Goal: Task Accomplishment & Management: Complete application form

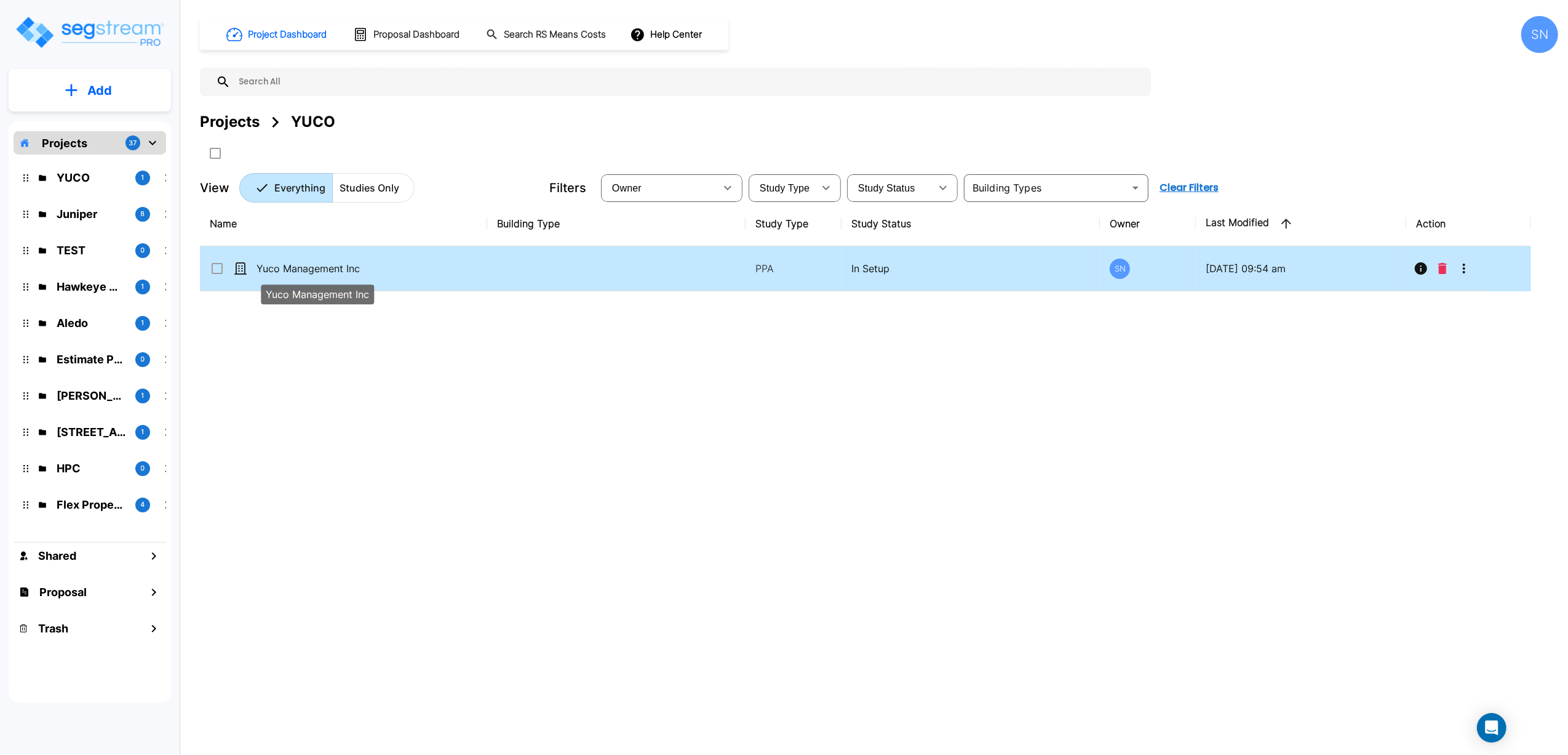
click at [336, 273] on p "Yuco Management Inc" at bounding box center [318, 268] width 123 height 15
checkbox input "true"
click at [336, 273] on p "Yuco Management Inc" at bounding box center [318, 268] width 123 height 15
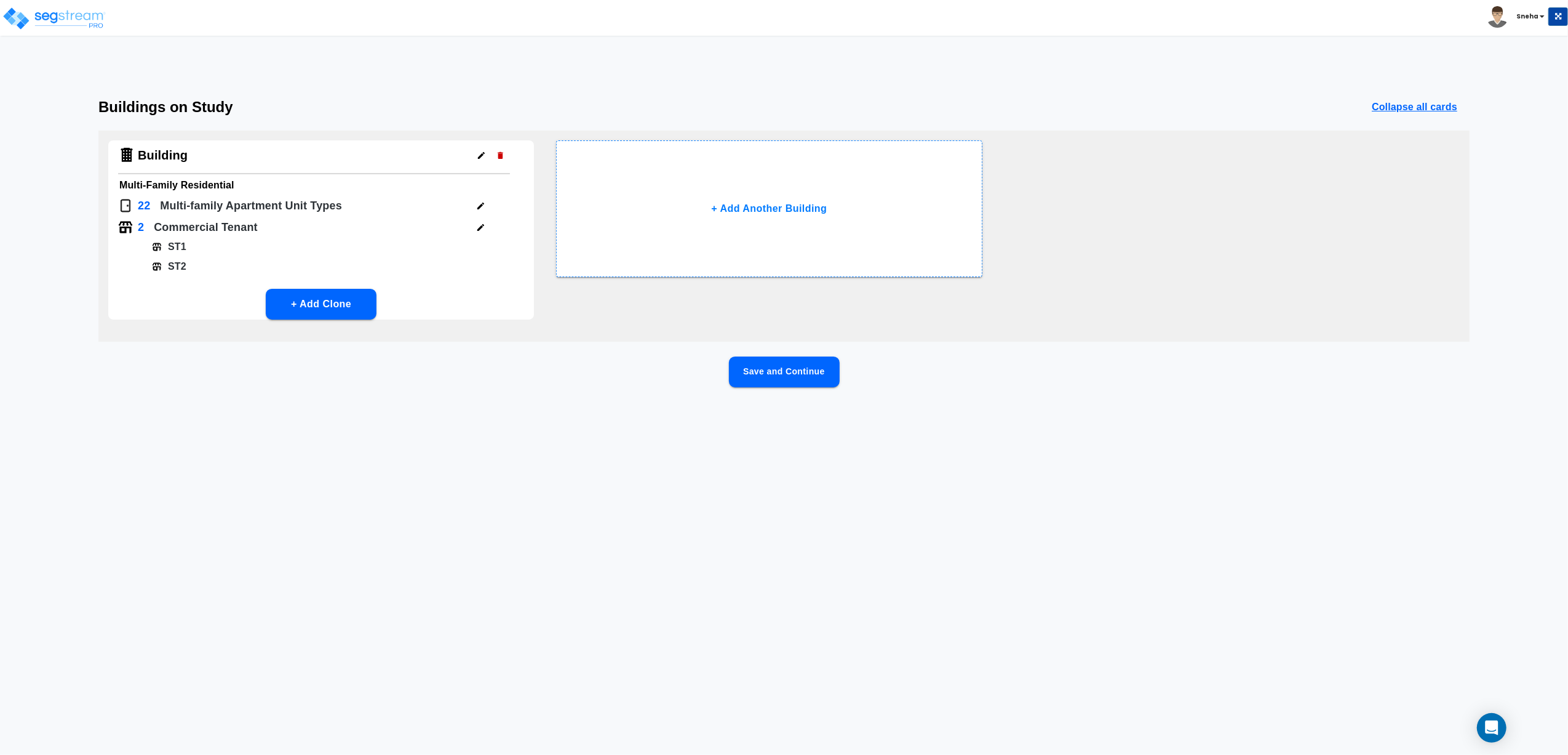
click at [484, 442] on html "Toggle navigation Sneha x" at bounding box center [784, 220] width 1568 height 442
click at [779, 372] on button "Save and Continue" at bounding box center [785, 372] width 111 height 31
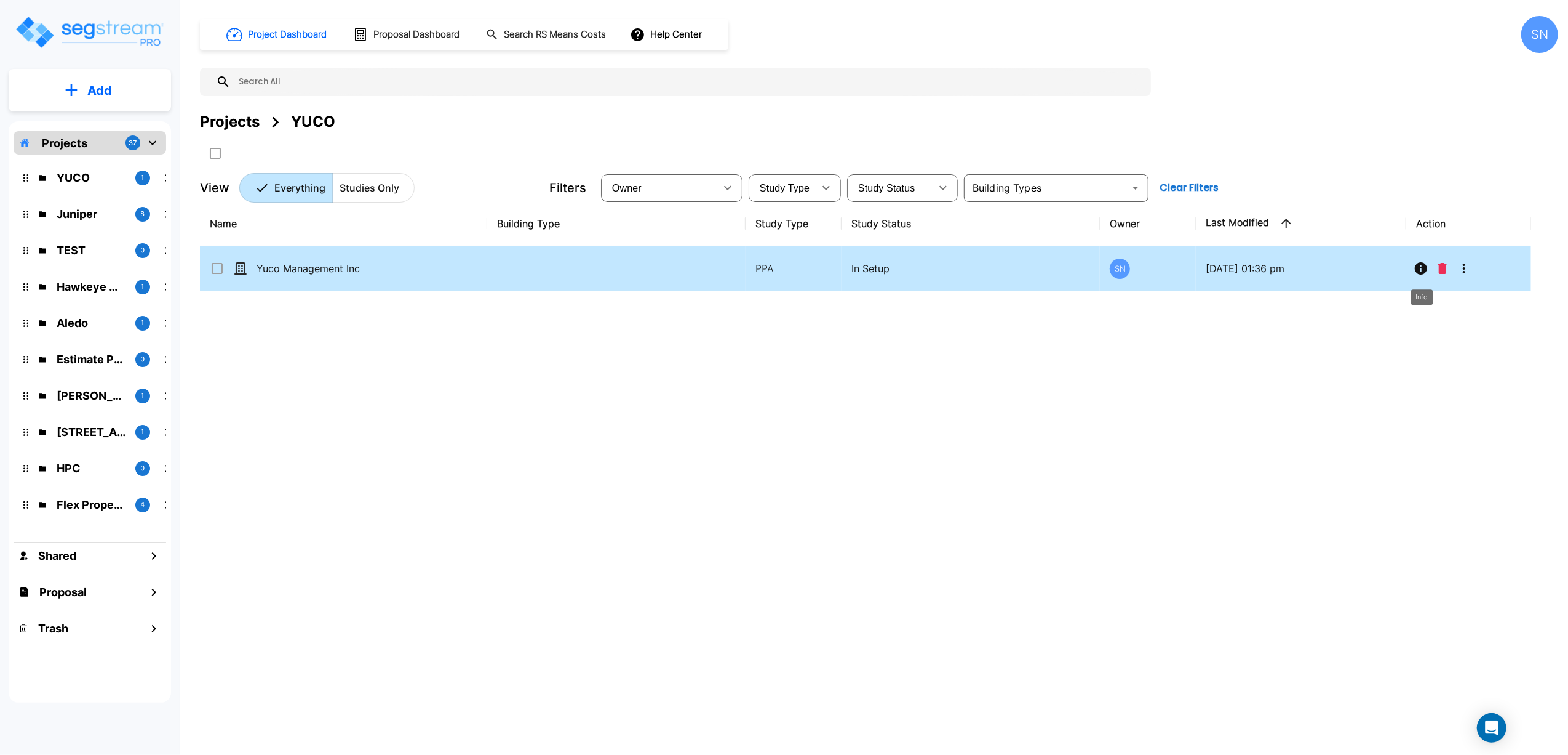
click at [1428, 268] on icon "Info" at bounding box center [1422, 268] width 15 height 15
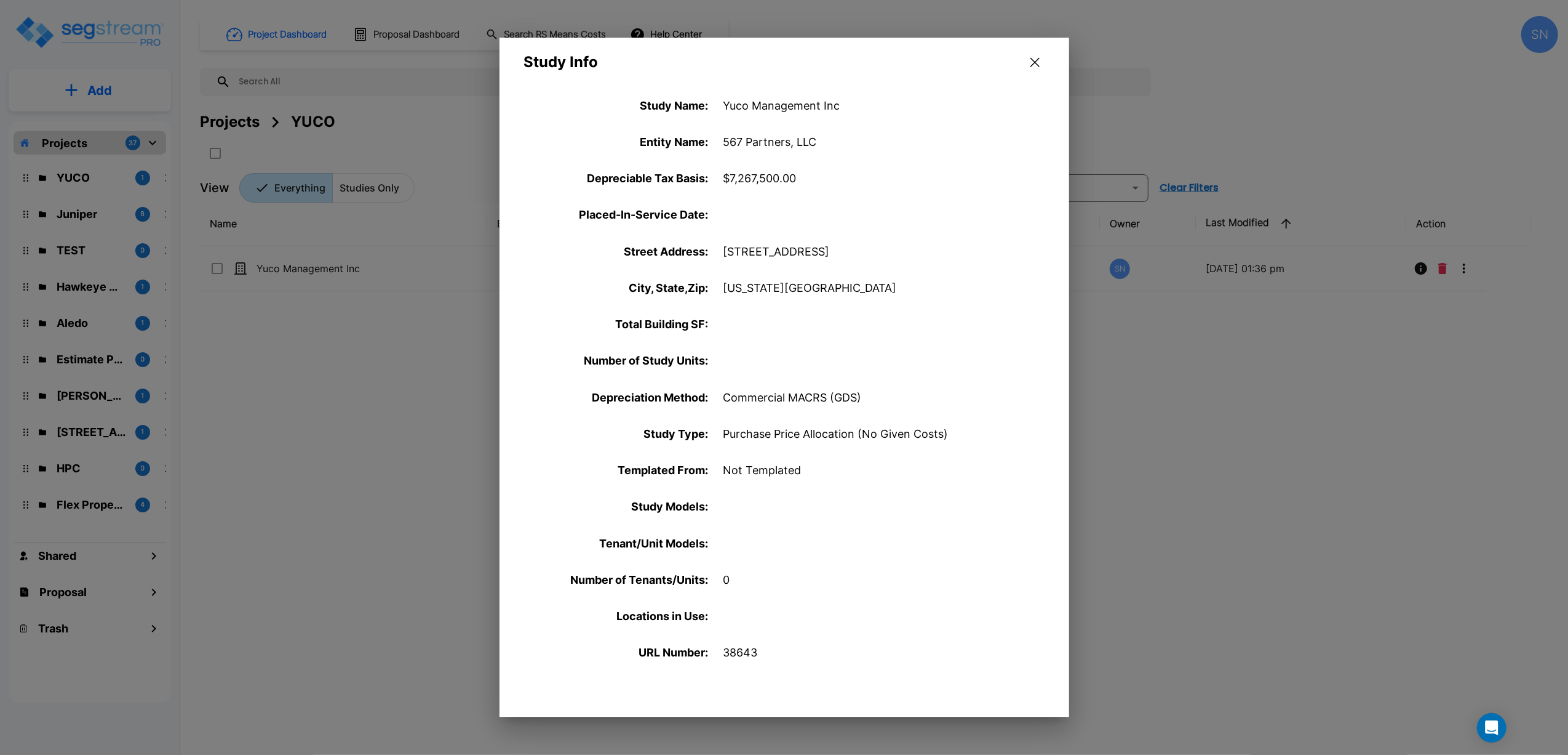
click at [1385, 331] on div at bounding box center [784, 377] width 1568 height 755
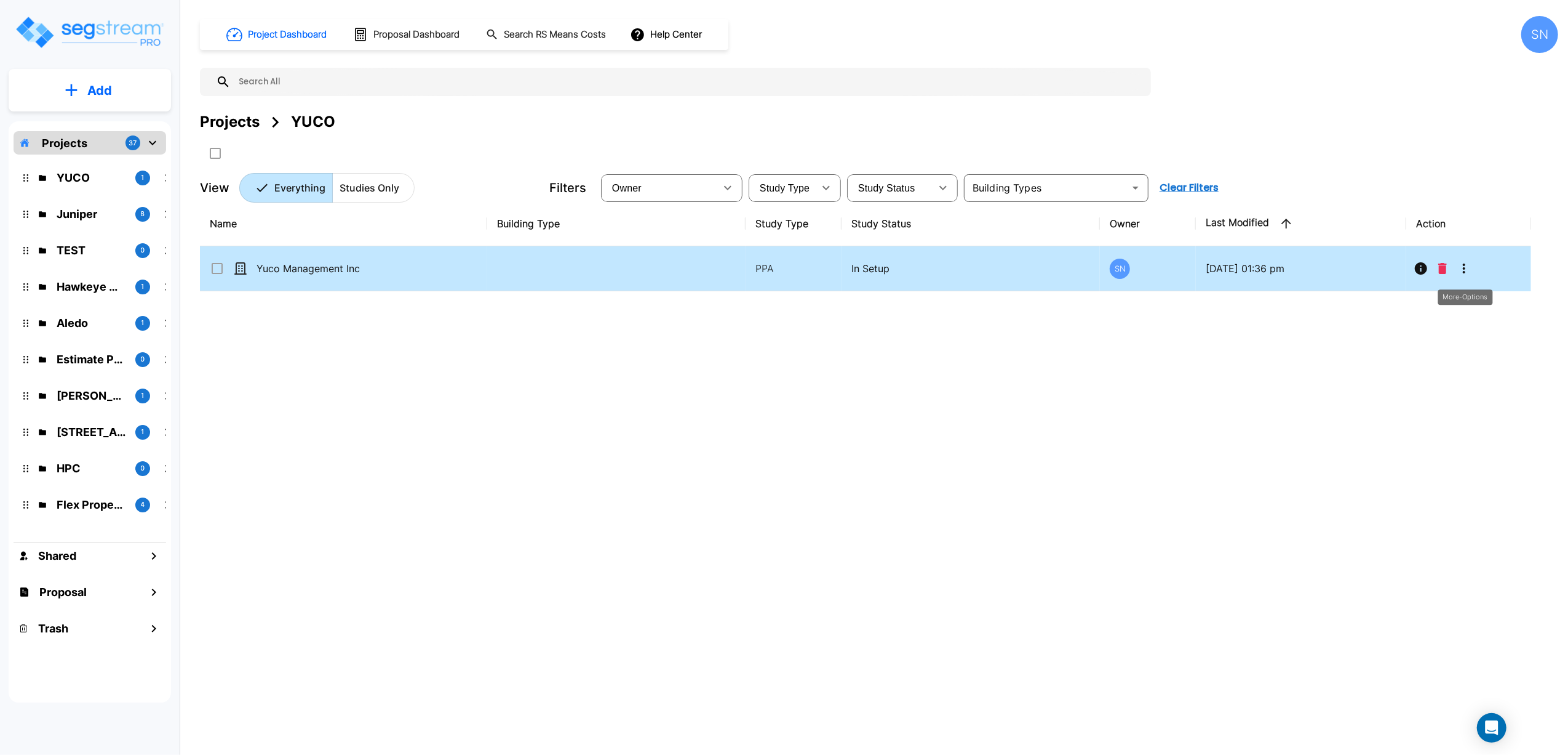
click at [1462, 274] on icon "More-Options" at bounding box center [1465, 268] width 15 height 15
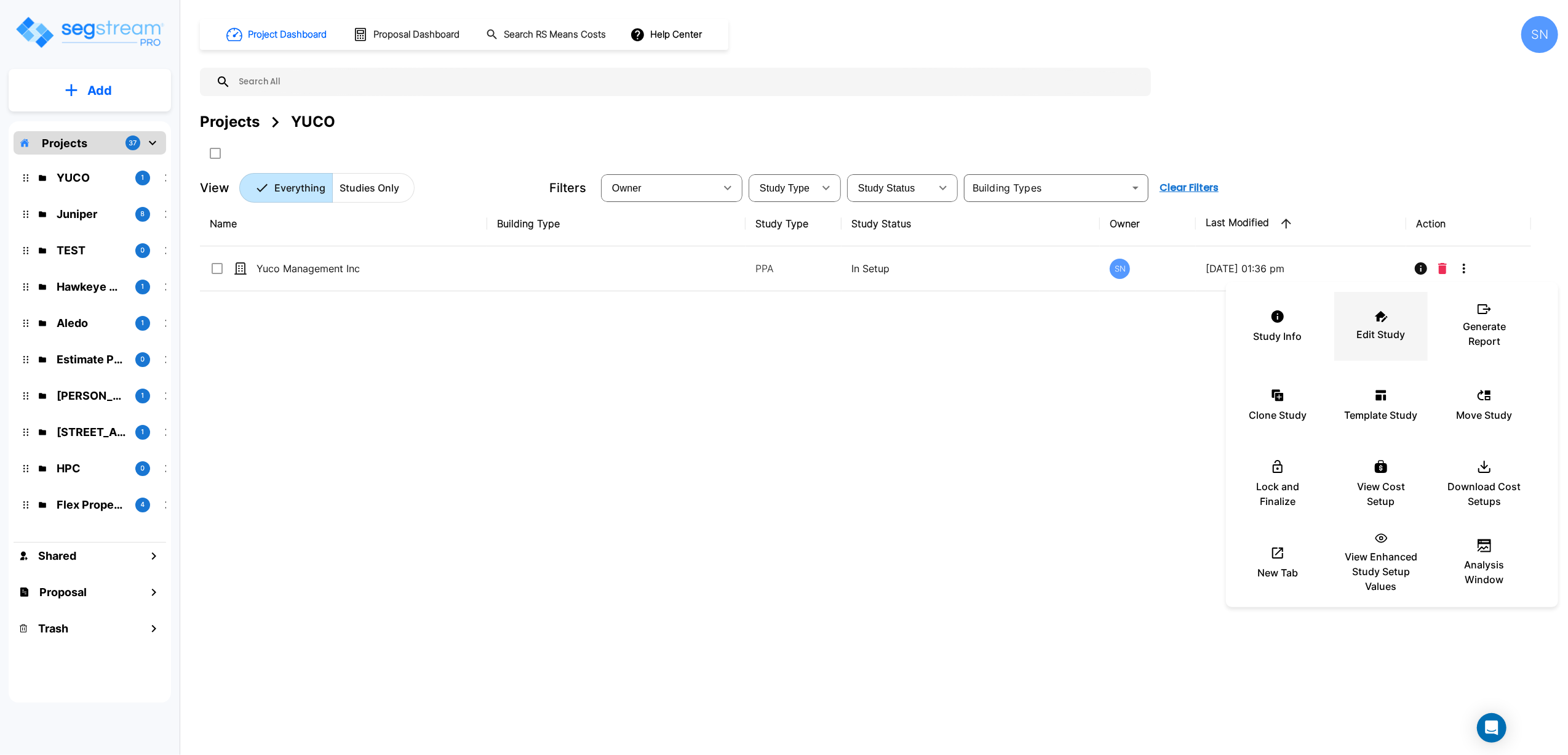
click at [1391, 326] on div "Edit Study" at bounding box center [1381, 327] width 74 height 62
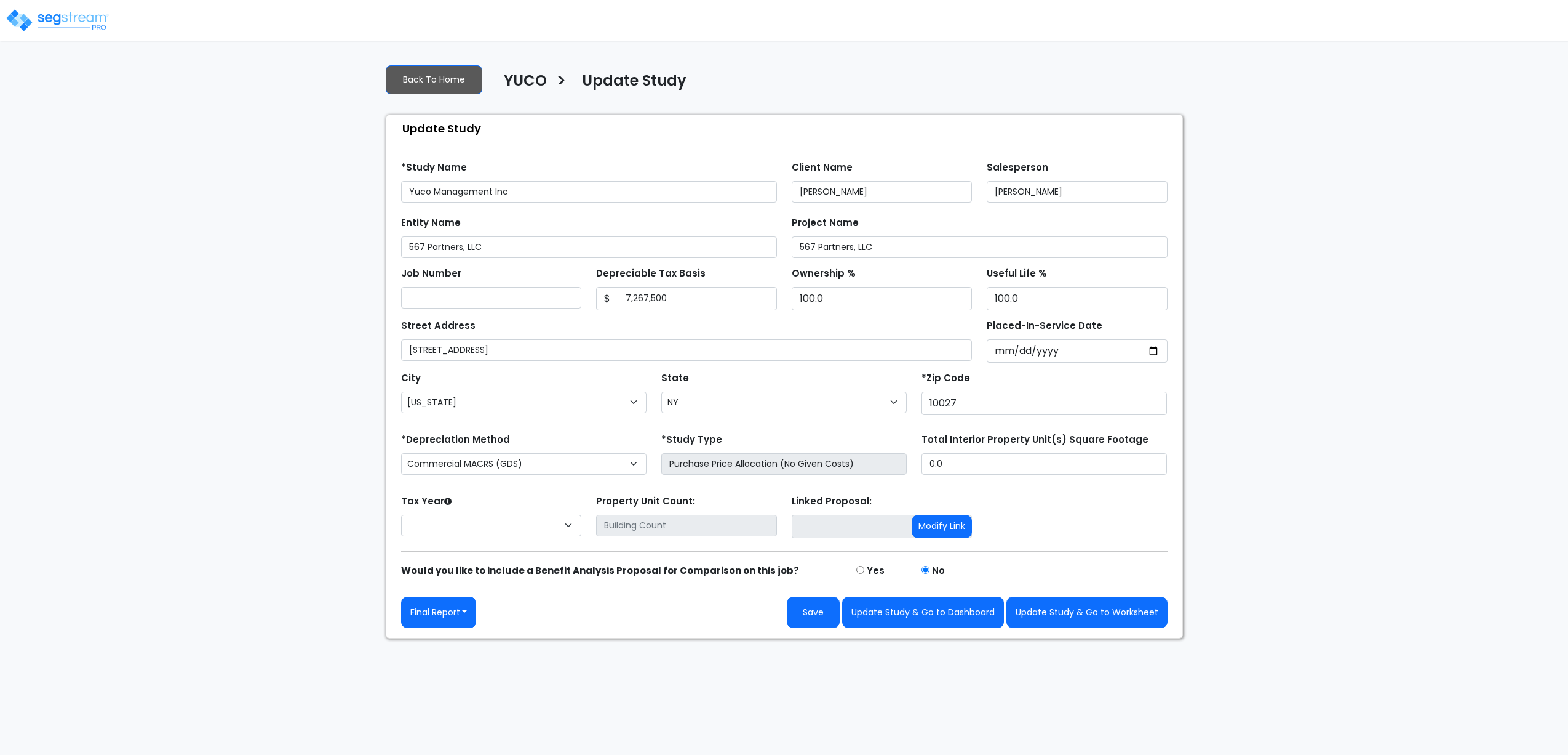
select select "NY"
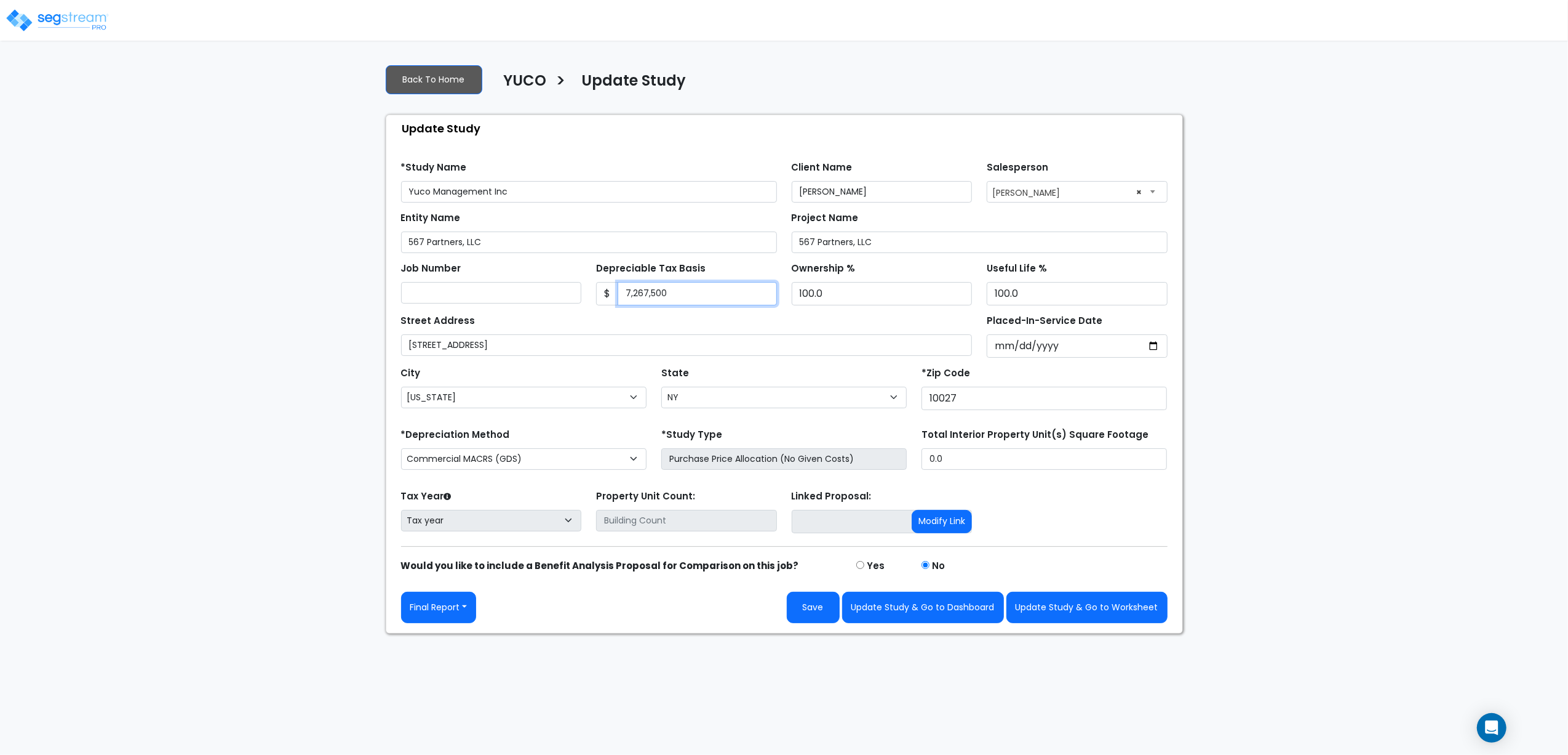
drag, startPoint x: 692, startPoint y: 292, endPoint x: 569, endPoint y: 296, distance: 123.1
click at [569, 296] on div "Job Number Depreciable Tax Basis $ 7,267,500 Ownership %" at bounding box center [785, 279] width 781 height 52
type input "6,184,000"
click at [980, 611] on button "Update Study & Go to Dashboard" at bounding box center [923, 607] width 162 height 31
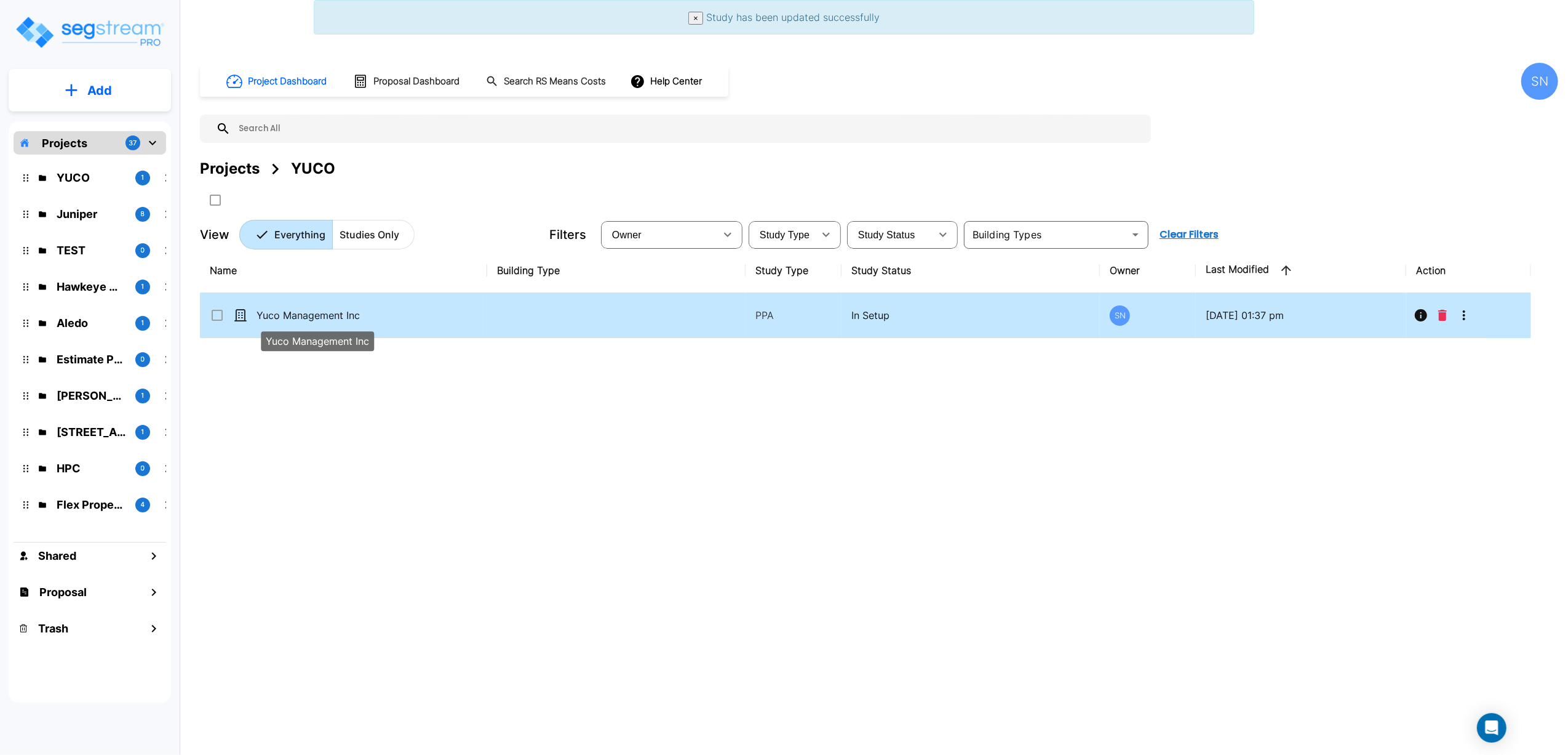
click at [338, 314] on p "Yuco Management Inc" at bounding box center [318, 316] width 123 height 15
checkbox input "true"
click at [338, 314] on p "Yuco Management Inc" at bounding box center [318, 316] width 123 height 15
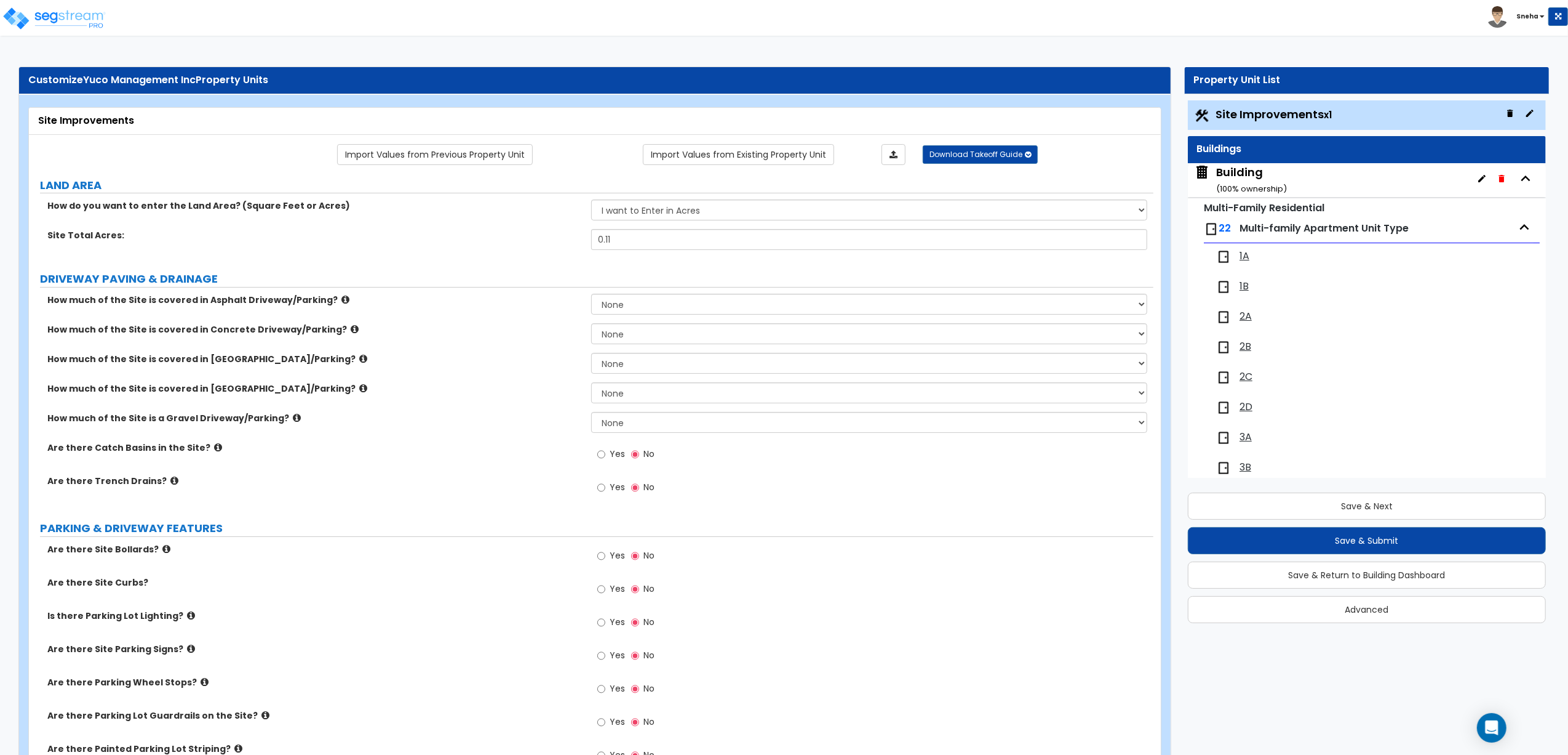
click at [1249, 261] on span "1A" at bounding box center [1244, 256] width 10 height 14
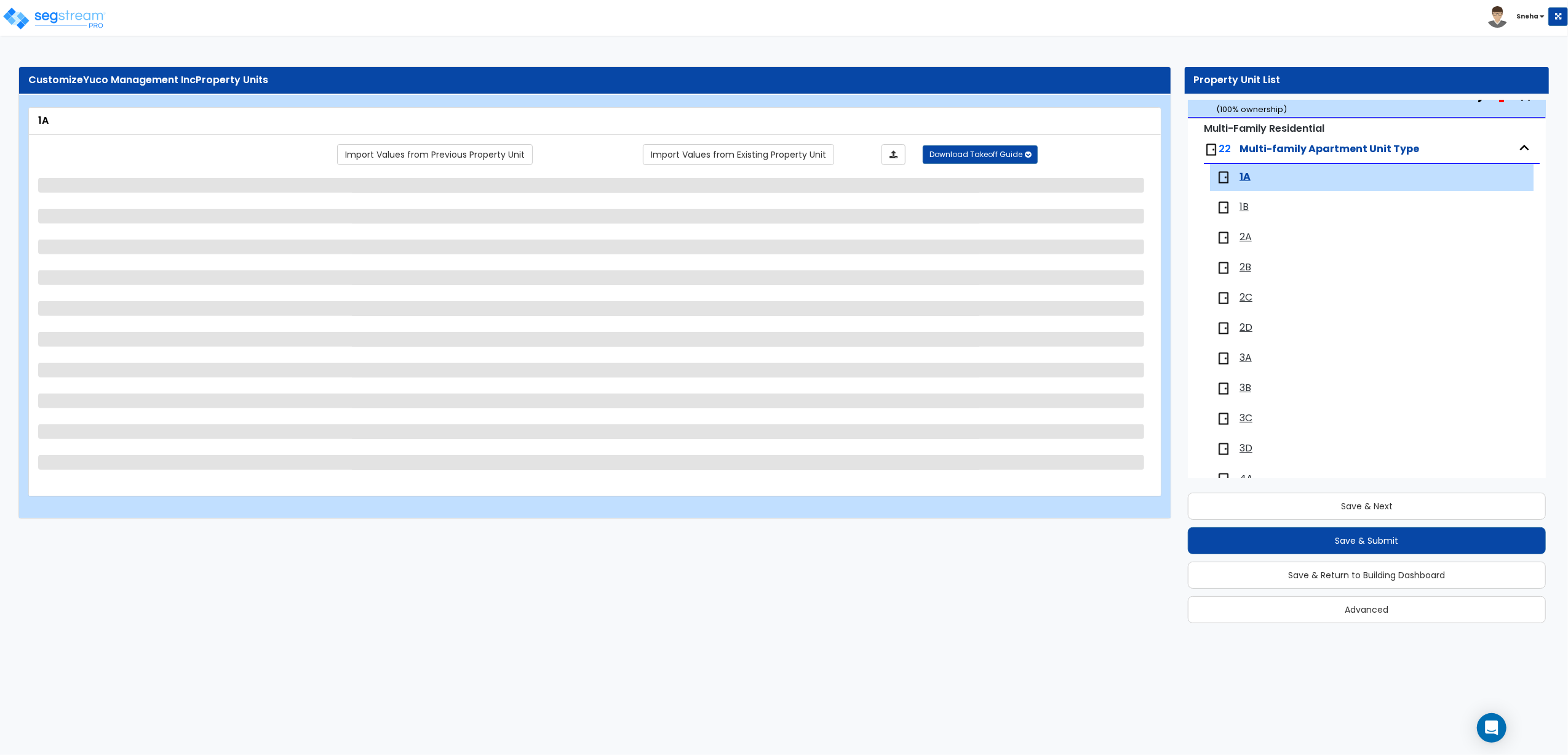
scroll to position [144, 0]
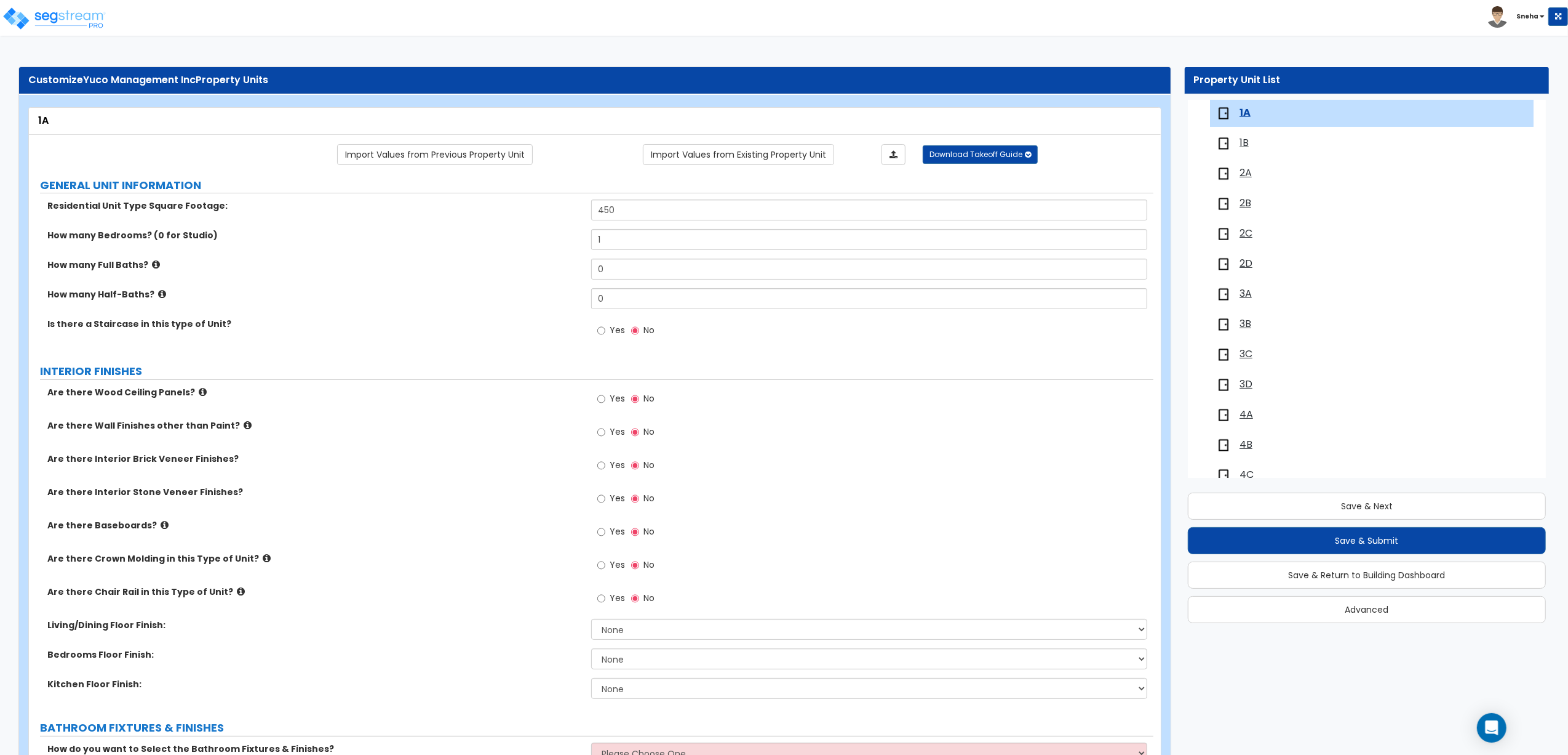
click at [1246, 180] on span "2A" at bounding box center [1246, 173] width 12 height 14
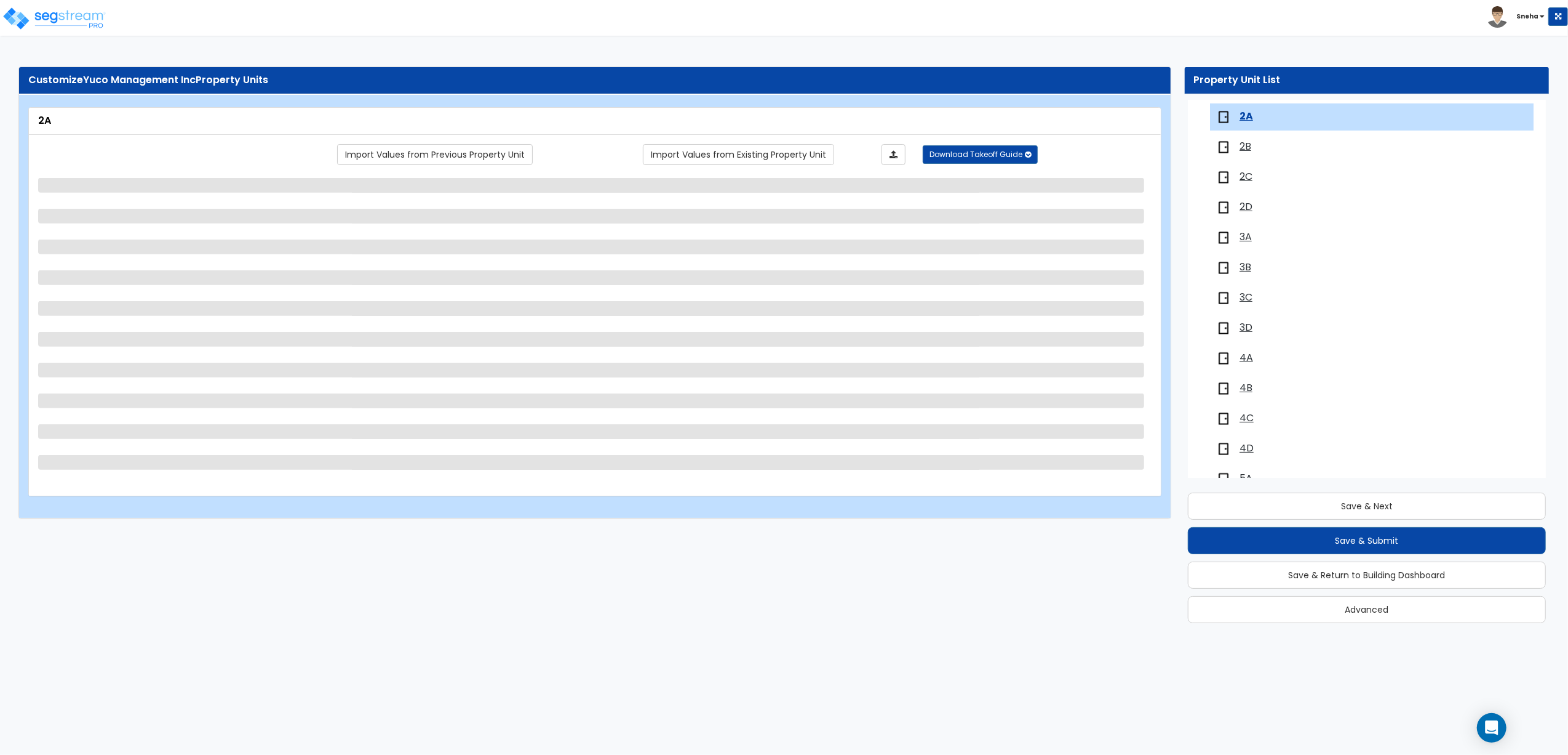
scroll to position [205, 0]
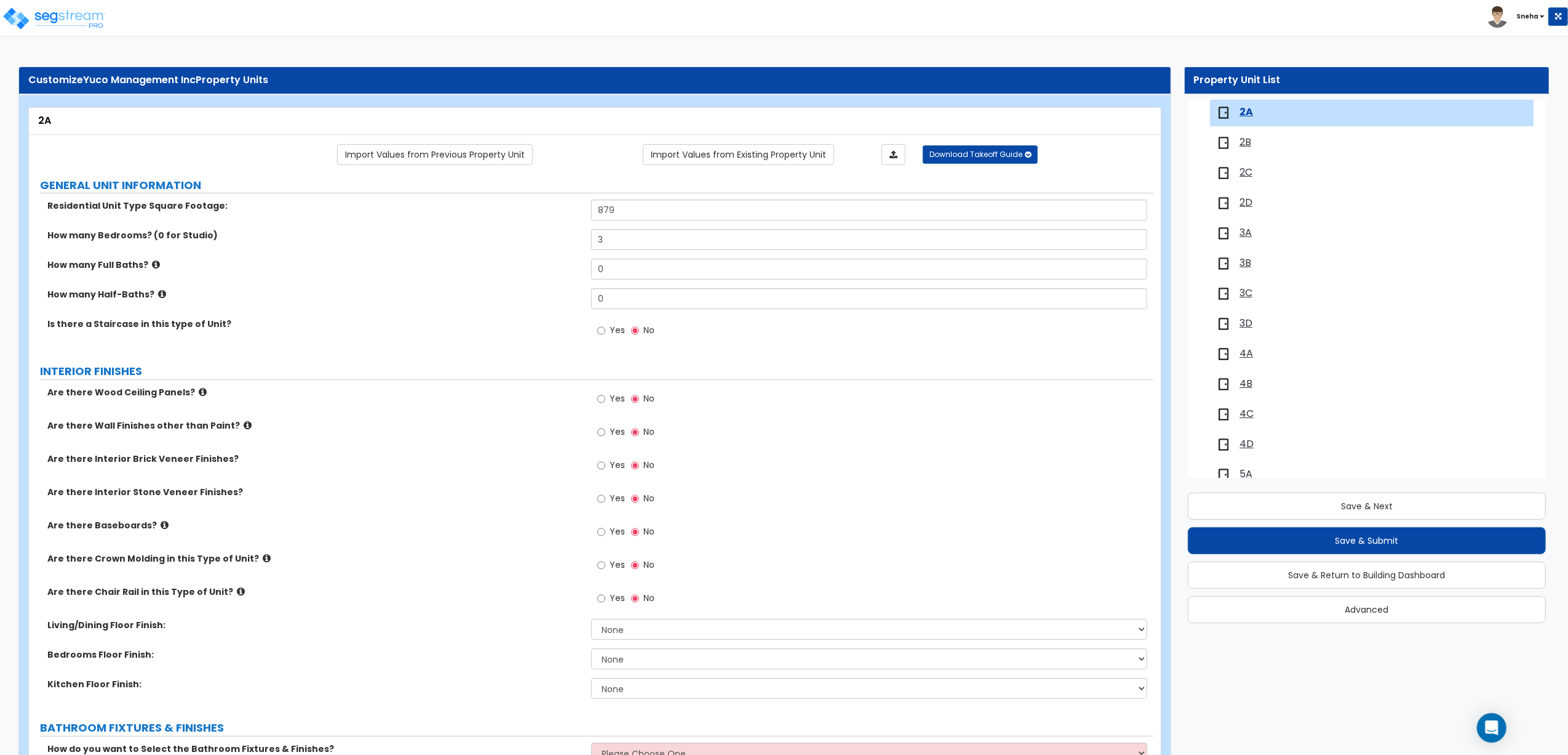
click at [1250, 144] on span "2B" at bounding box center [1245, 142] width 12 height 14
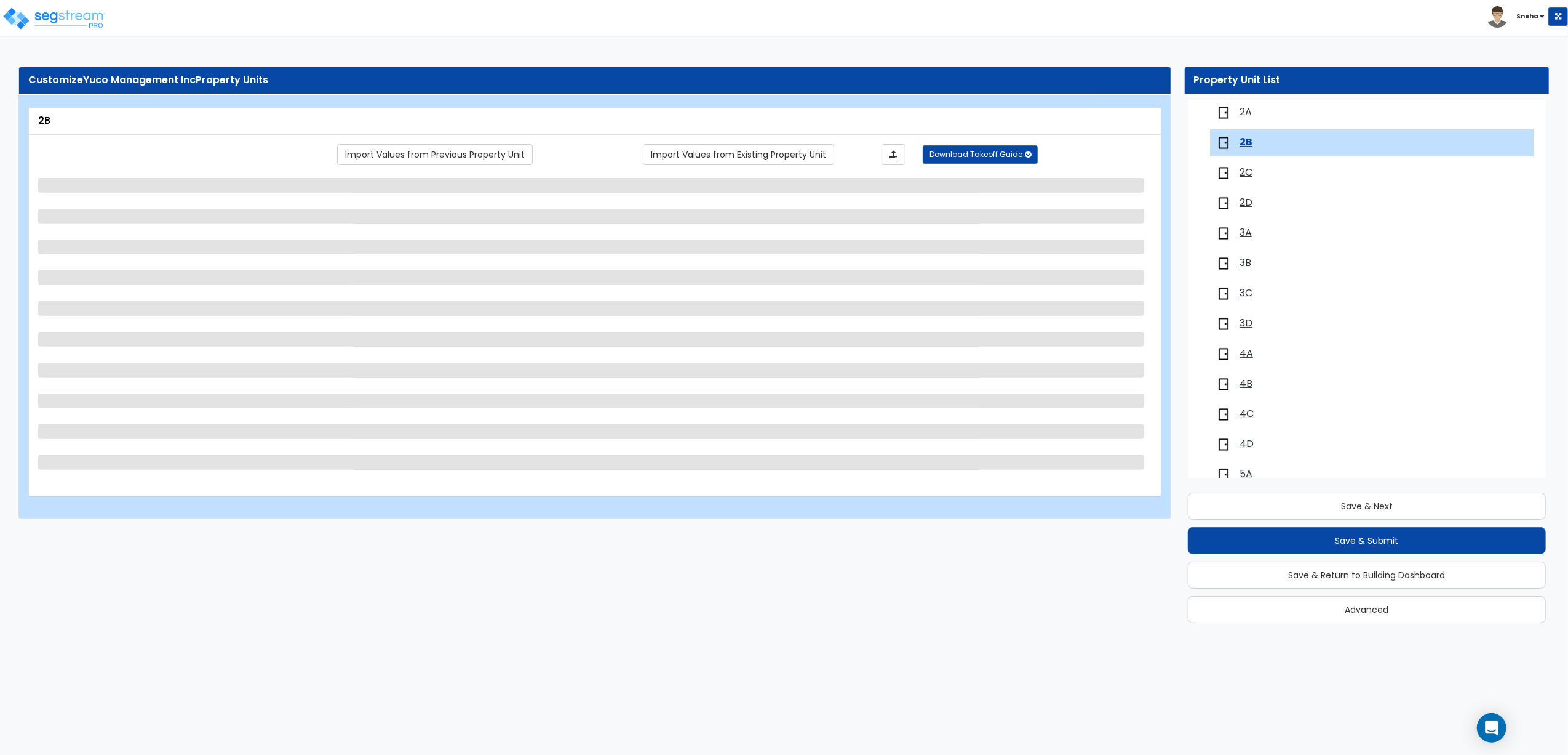
scroll to position [235, 0]
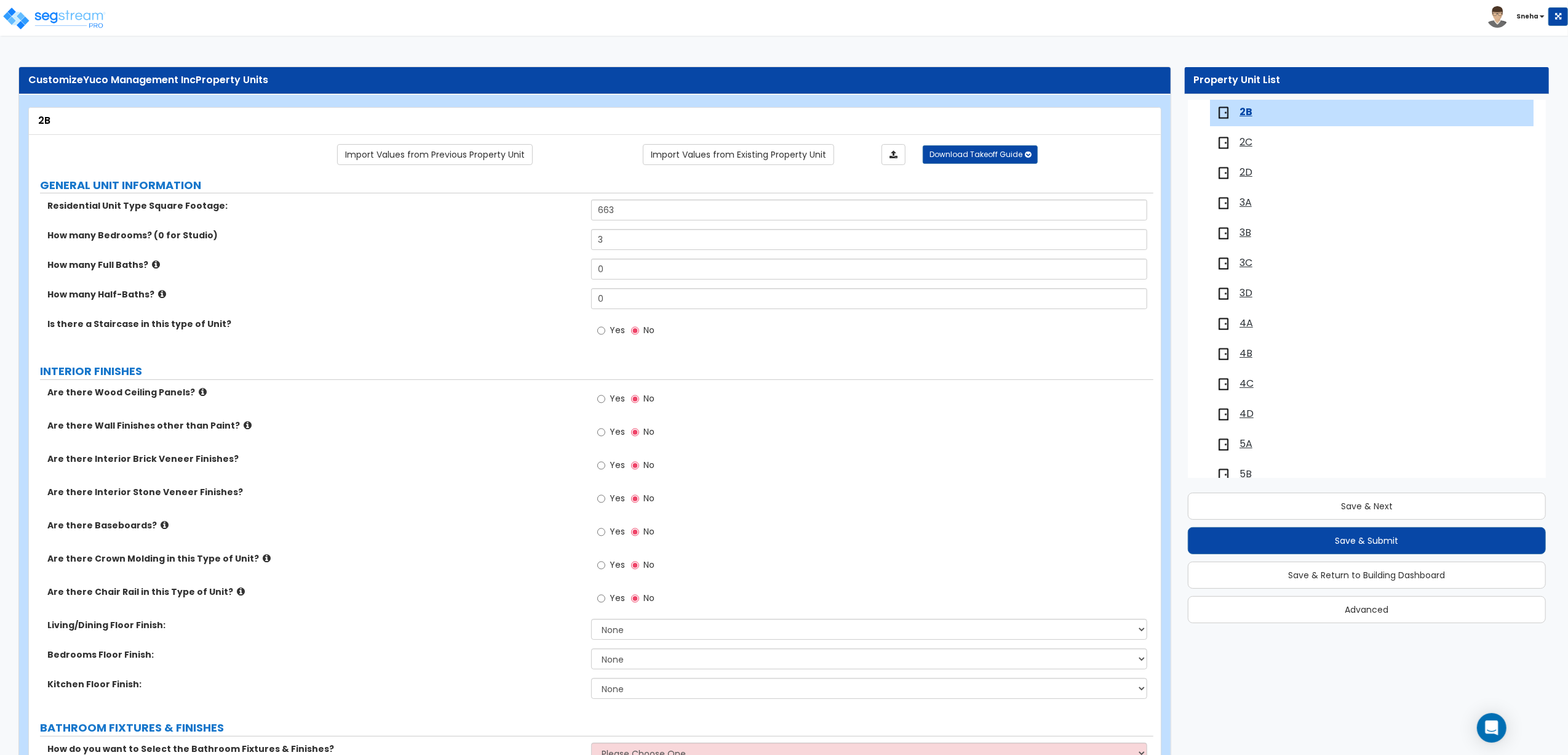
click at [1246, 145] on span "2C" at bounding box center [1246, 142] width 13 height 14
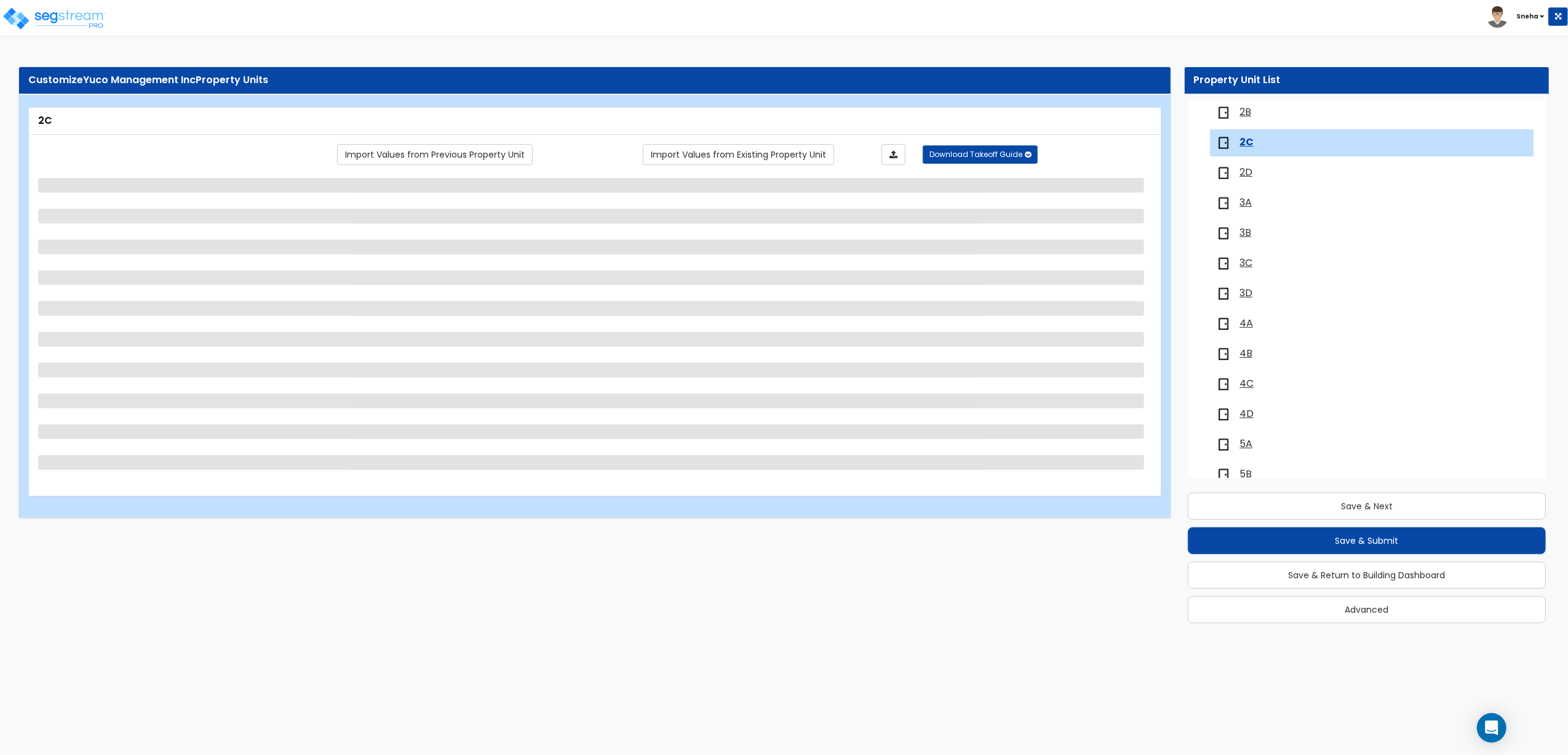
scroll to position [264, 0]
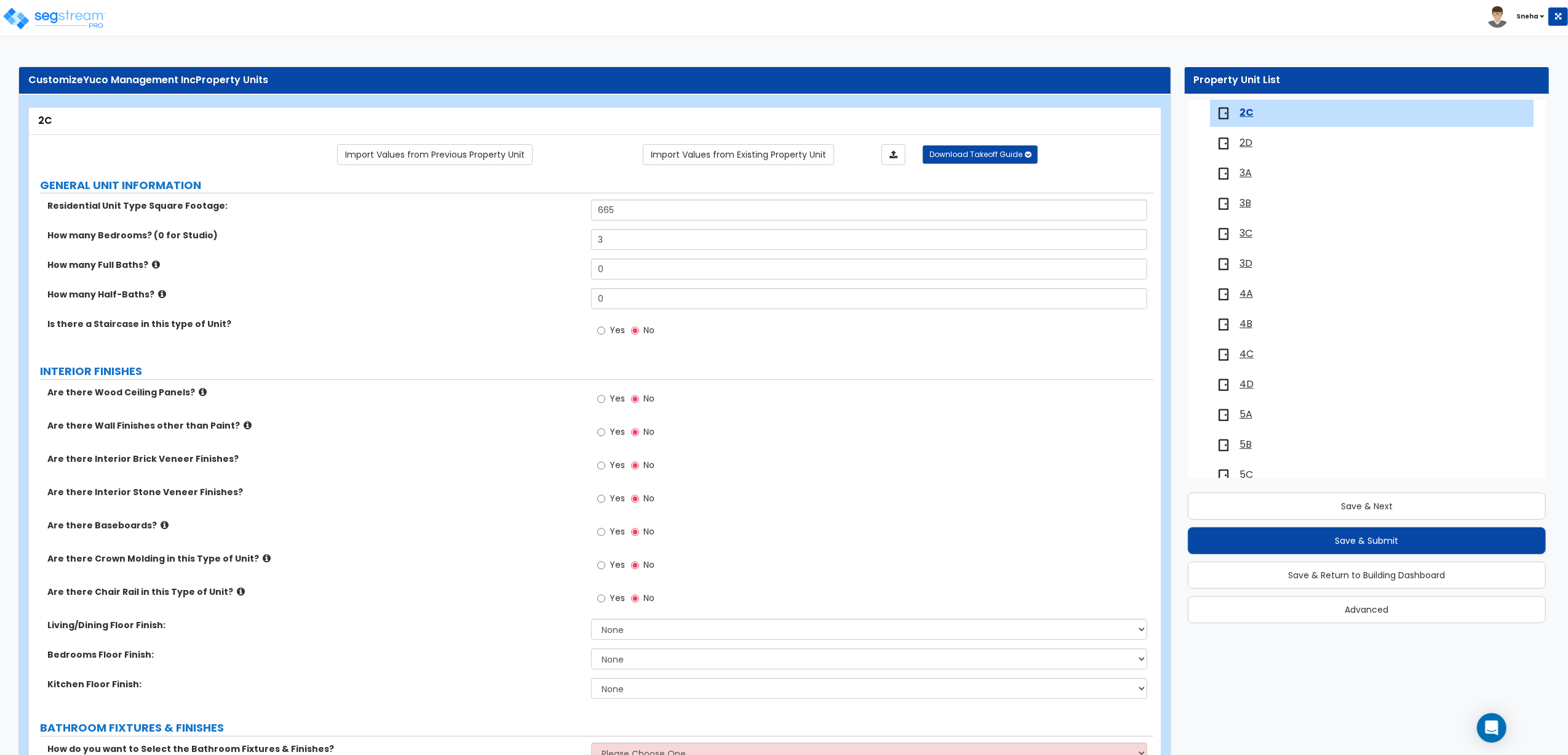
click at [1246, 144] on span "2D" at bounding box center [1246, 143] width 13 height 14
click at [1248, 232] on span "3D" at bounding box center [1246, 233] width 13 height 14
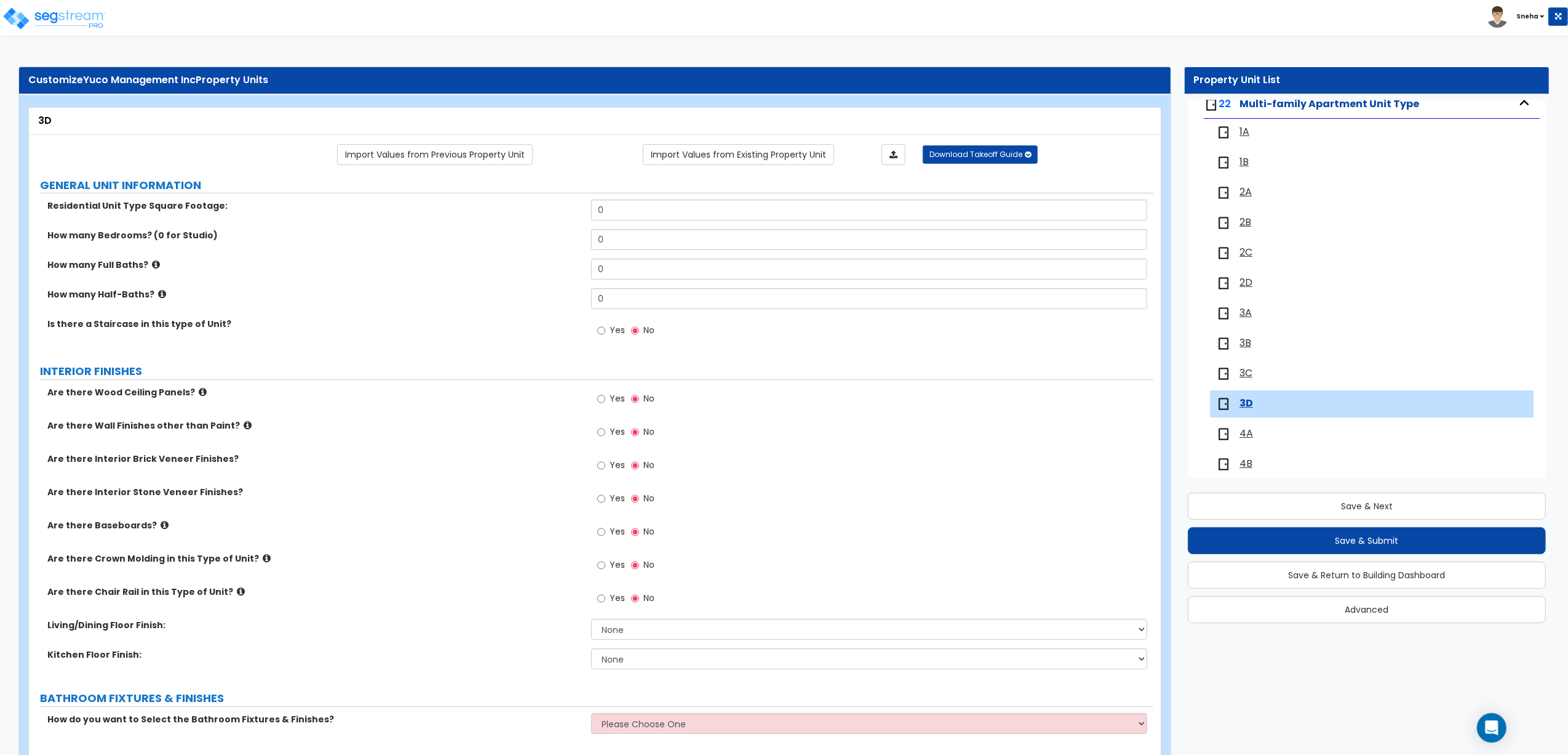
scroll to position [0, 0]
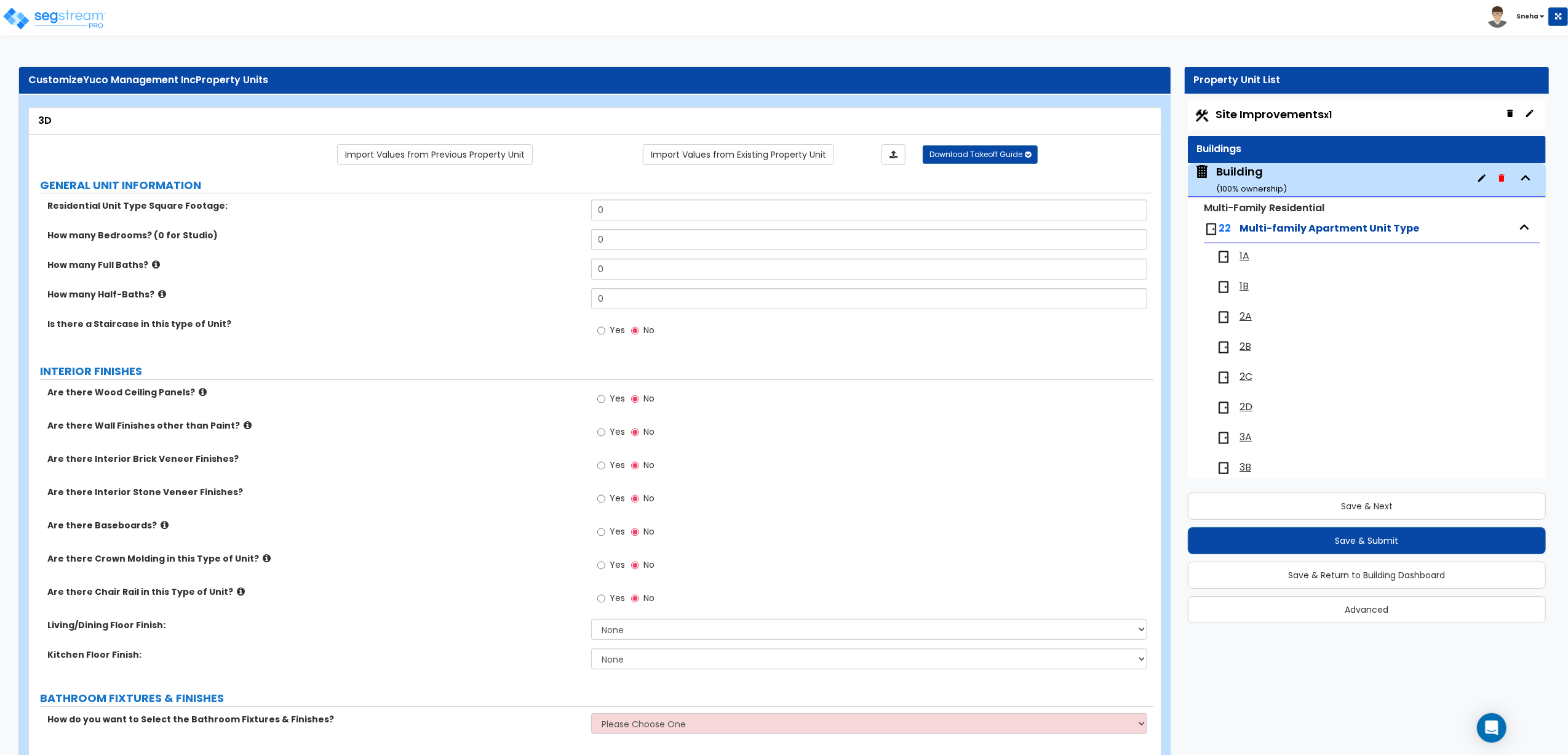
click at [1248, 409] on span "2D" at bounding box center [1246, 407] width 13 height 14
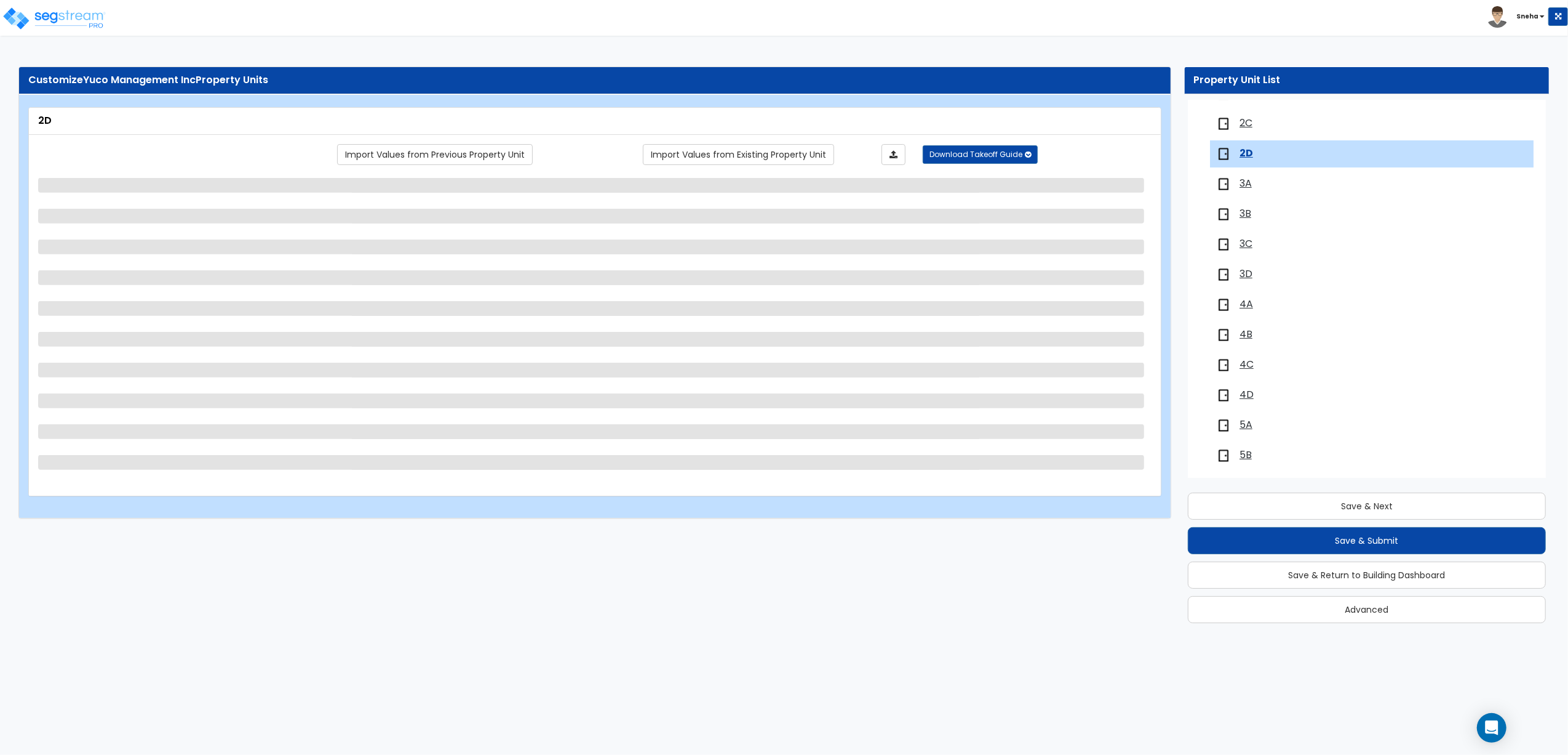
scroll to position [294, 0]
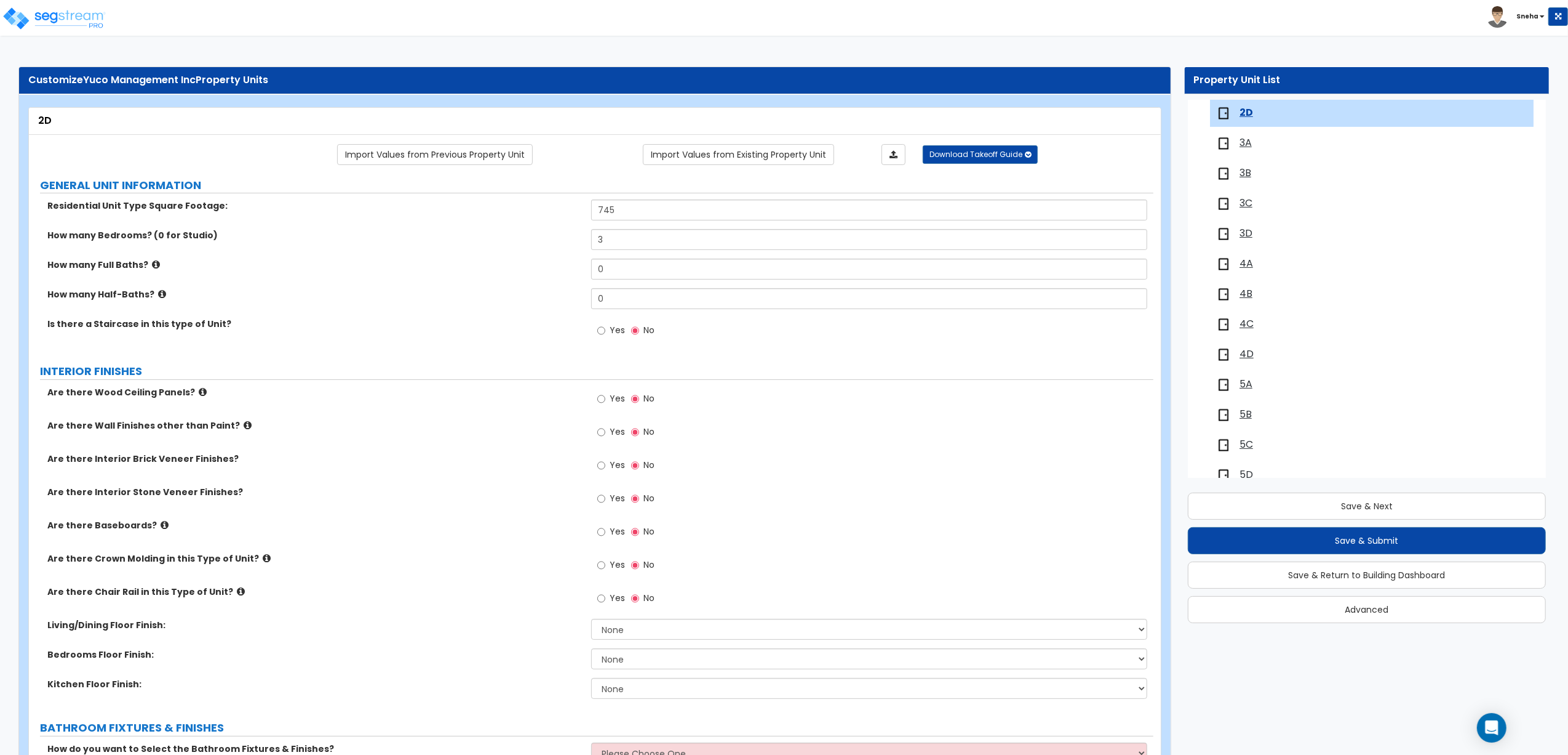
click at [1251, 148] on span "3A" at bounding box center [1246, 143] width 12 height 14
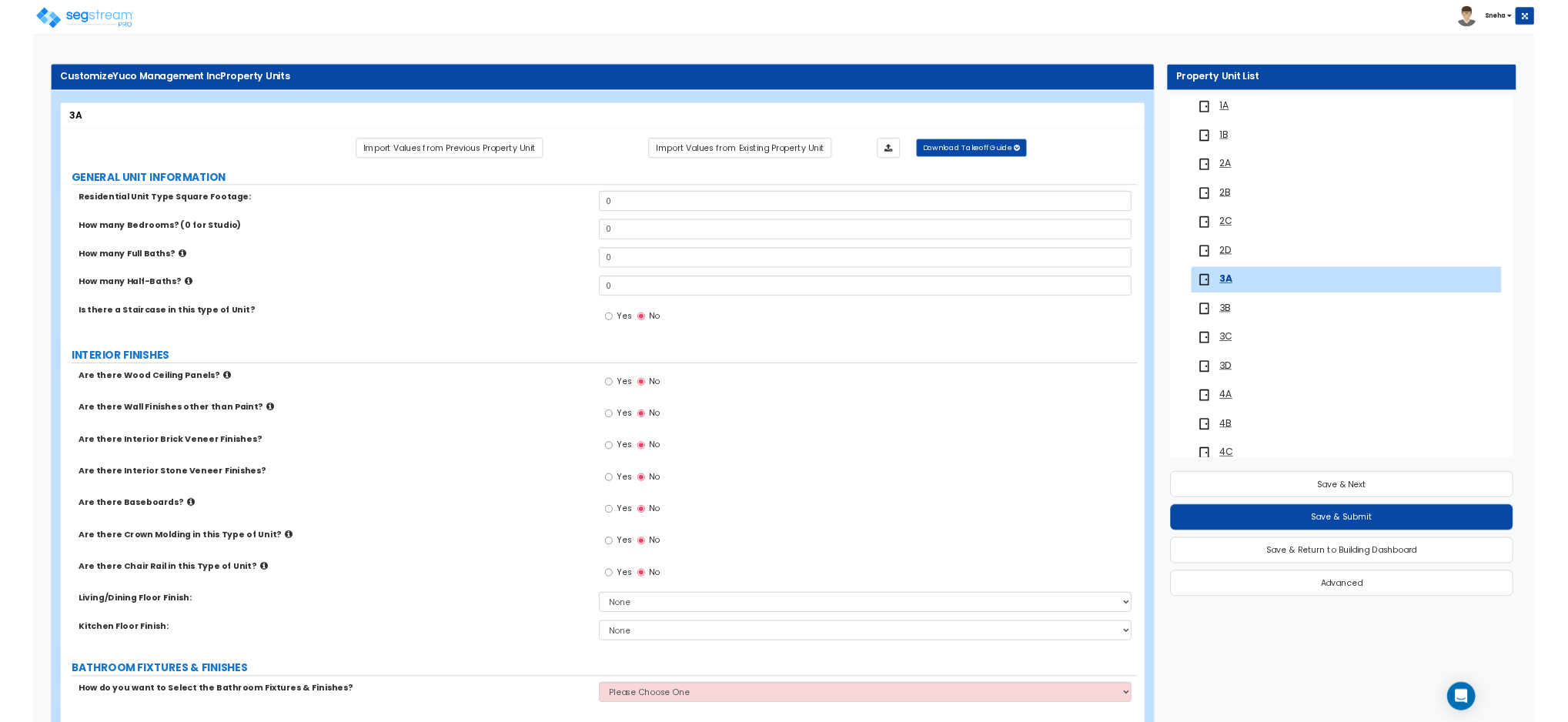
scroll to position [0, 0]
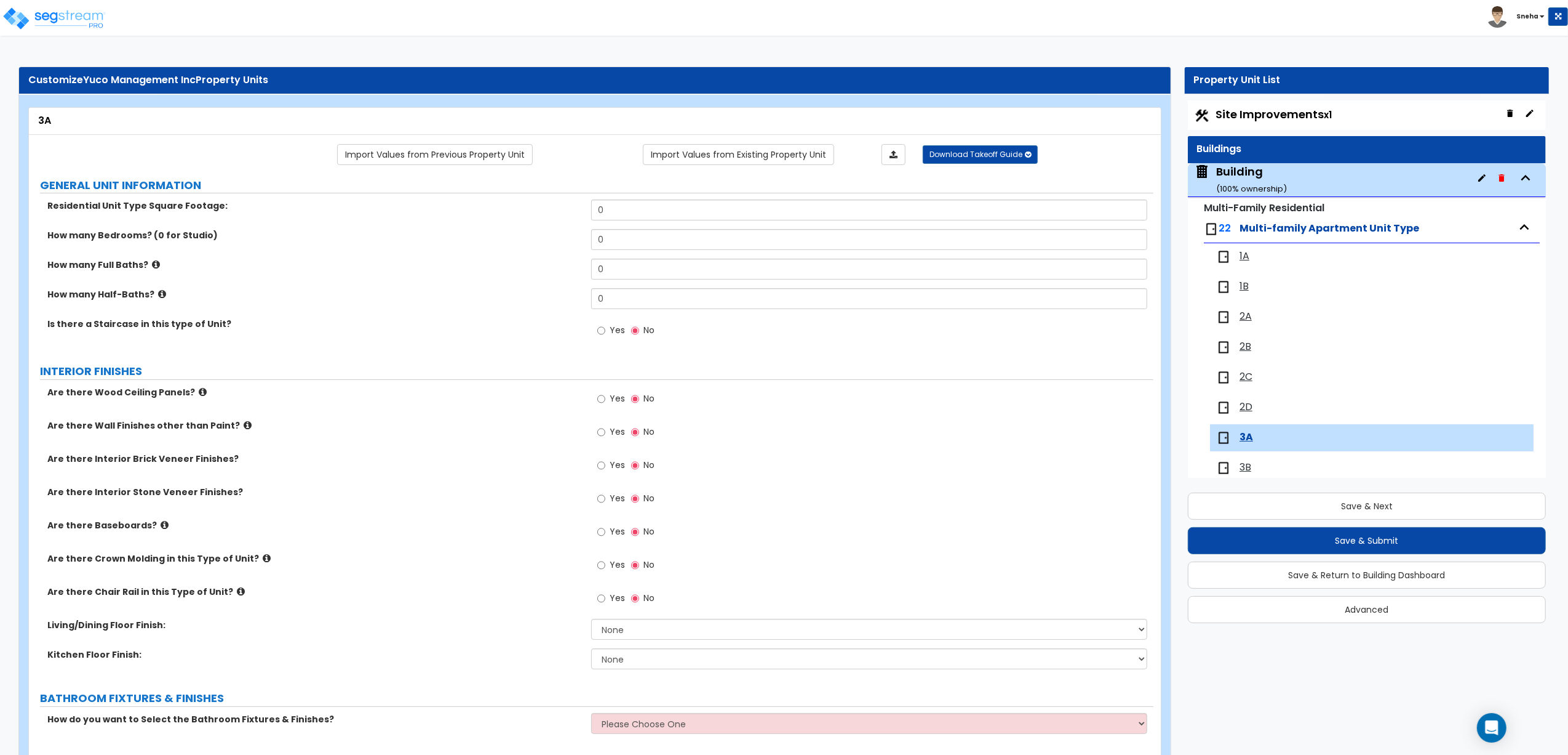
click at [1253, 316] on div "2A" at bounding box center [1302, 317] width 171 height 15
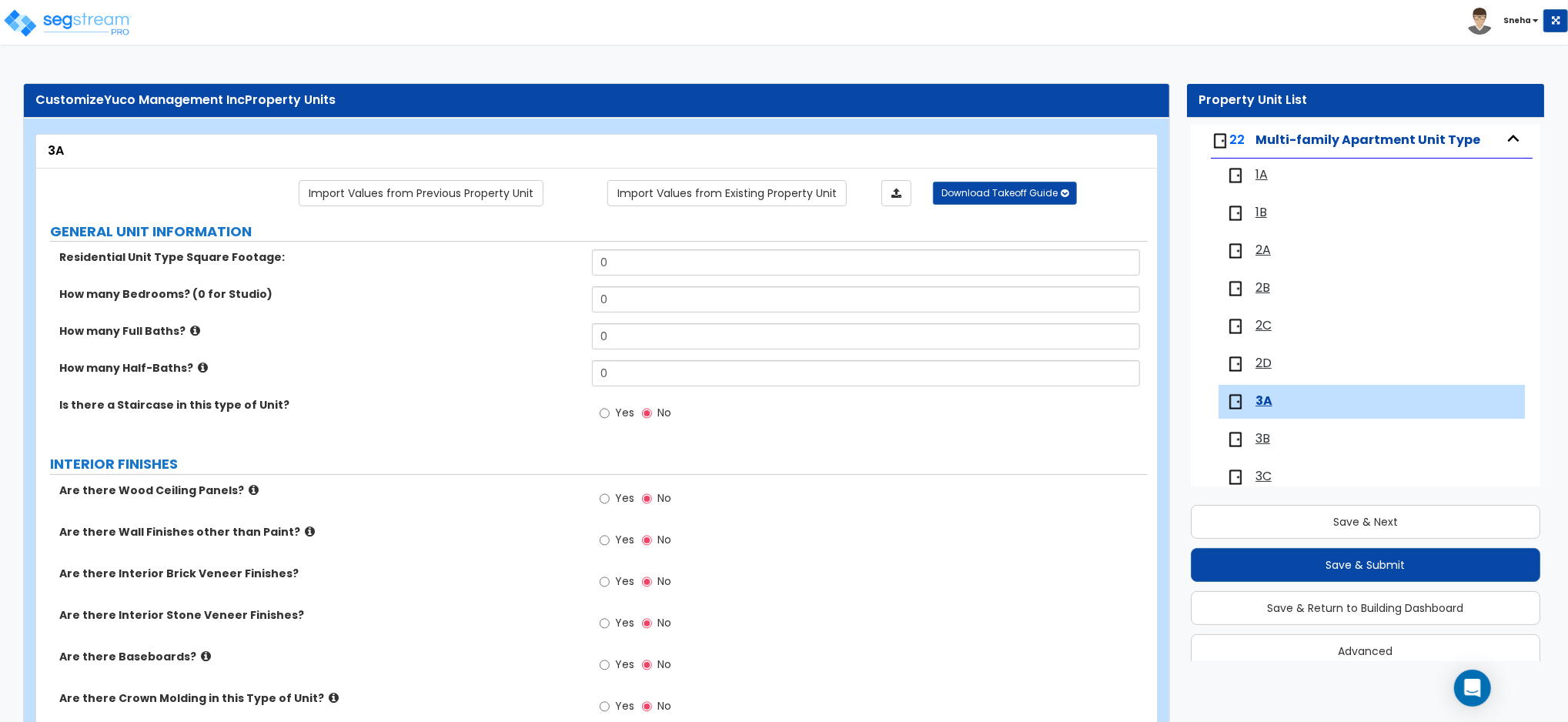
scroll to position [204, 0]
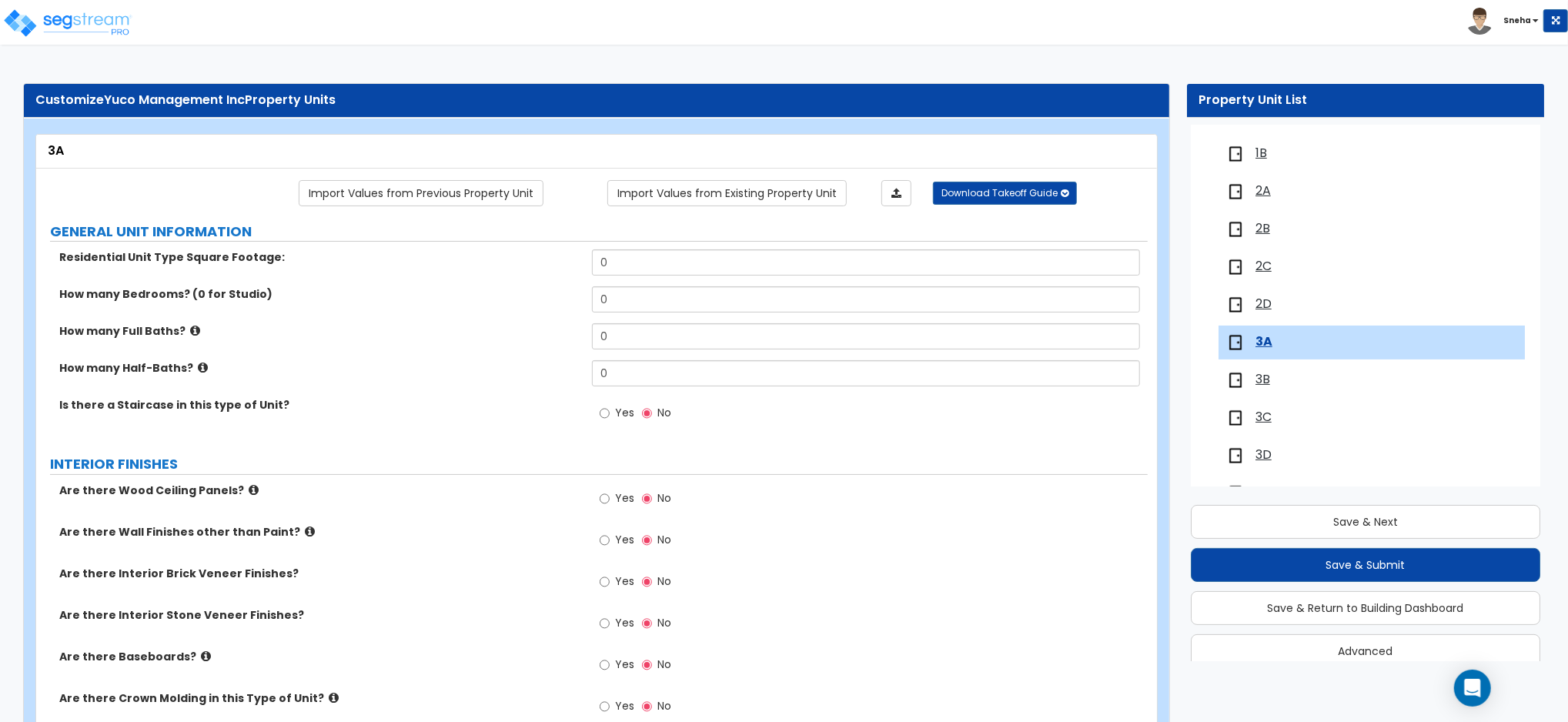
click at [1266, 264] on span "2C" at bounding box center [1263, 266] width 16 height 18
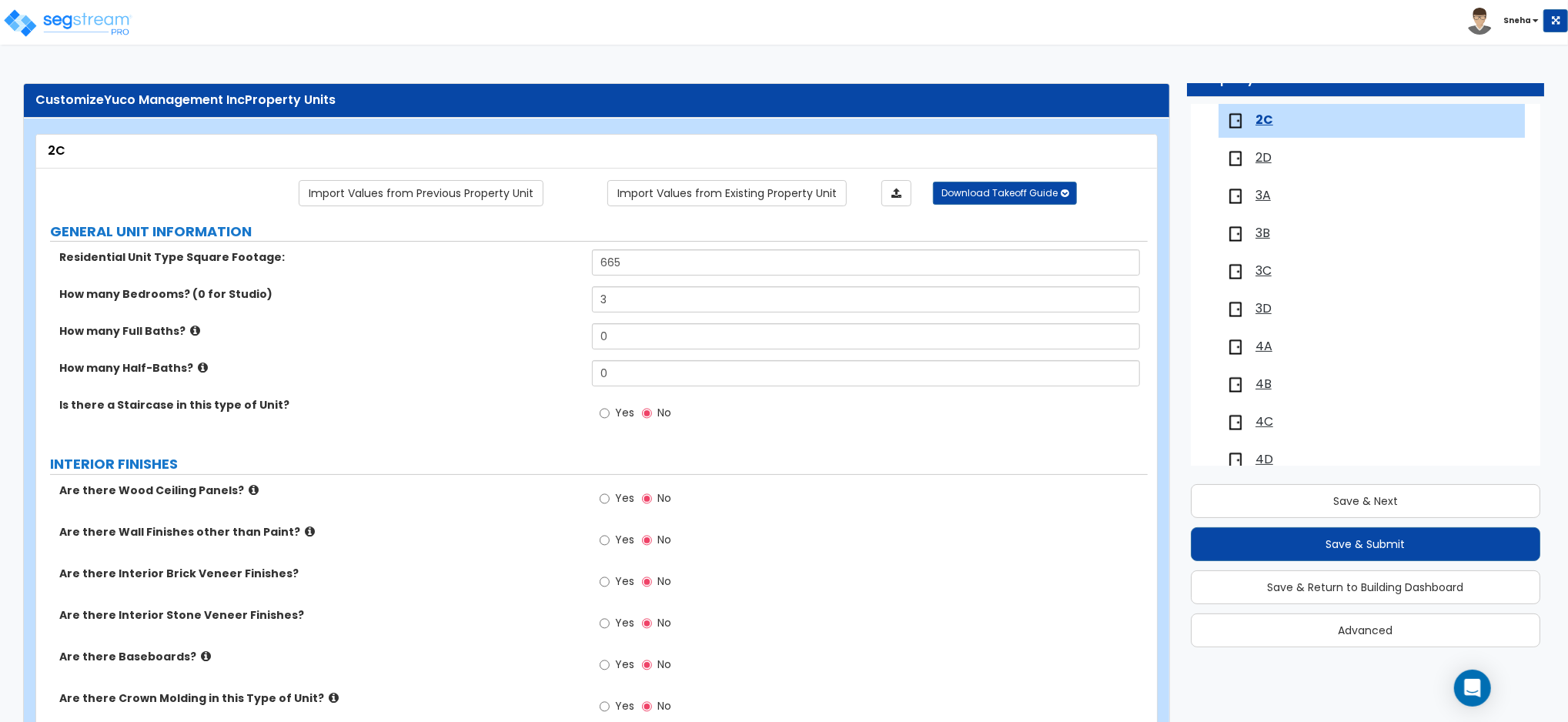
scroll to position [126, 0]
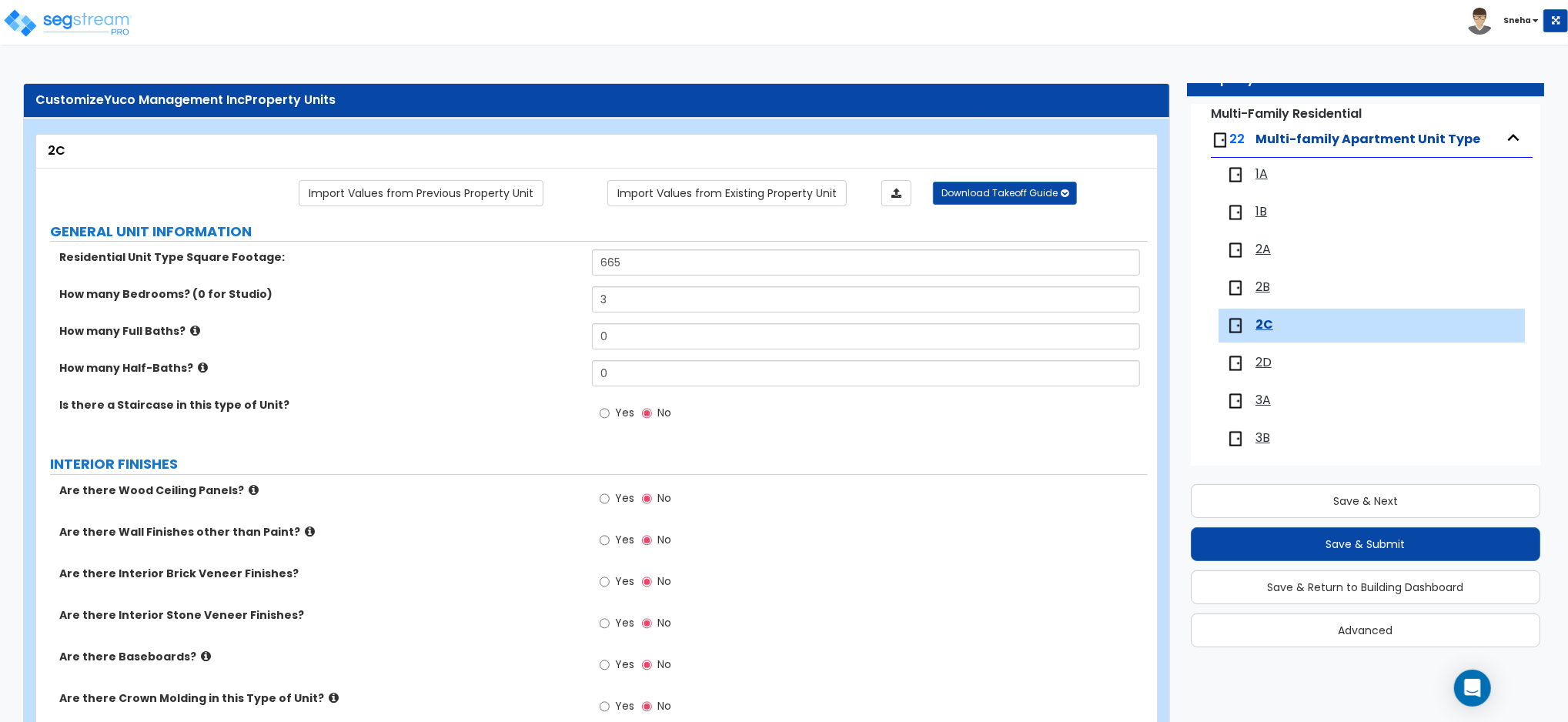
click at [1261, 287] on span "2B" at bounding box center [1262, 287] width 15 height 18
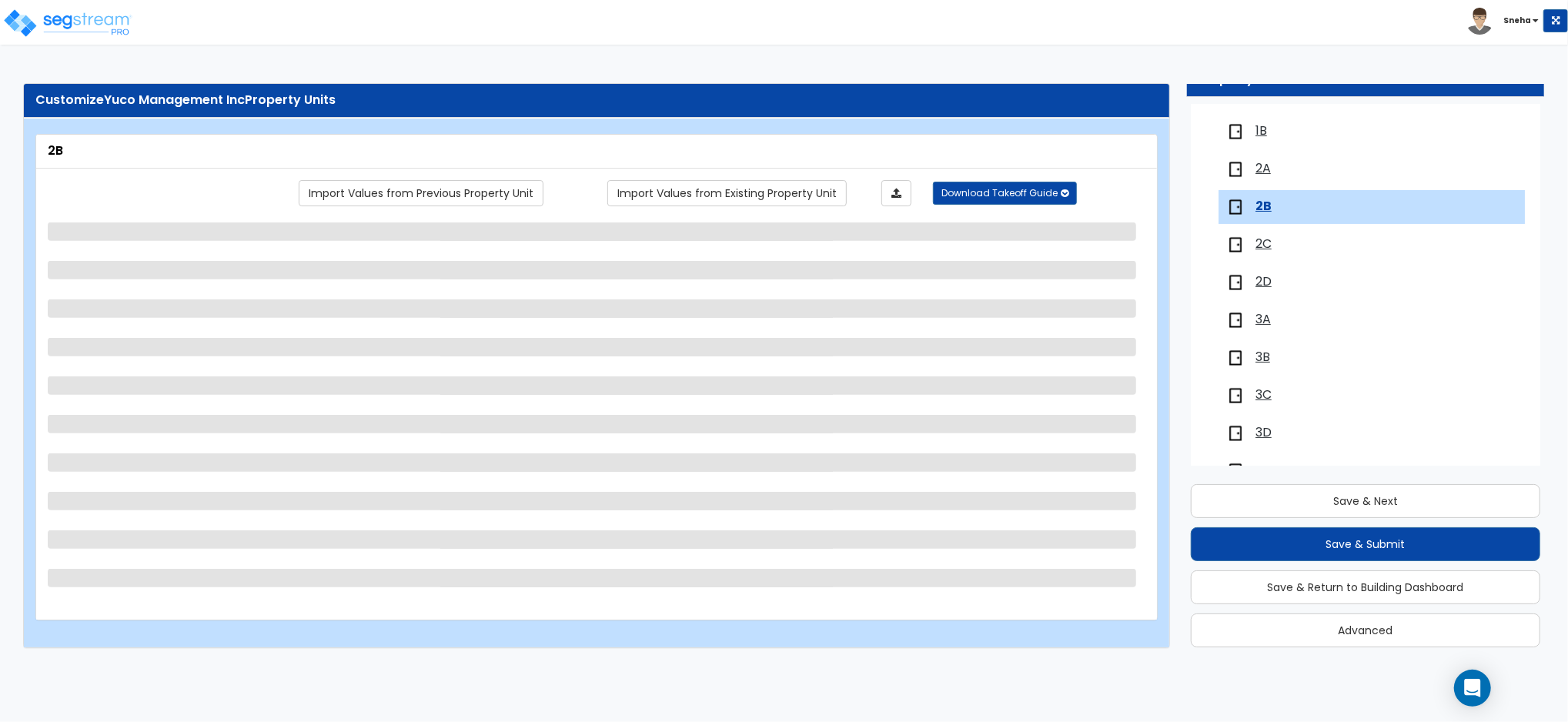
scroll to position [293, 0]
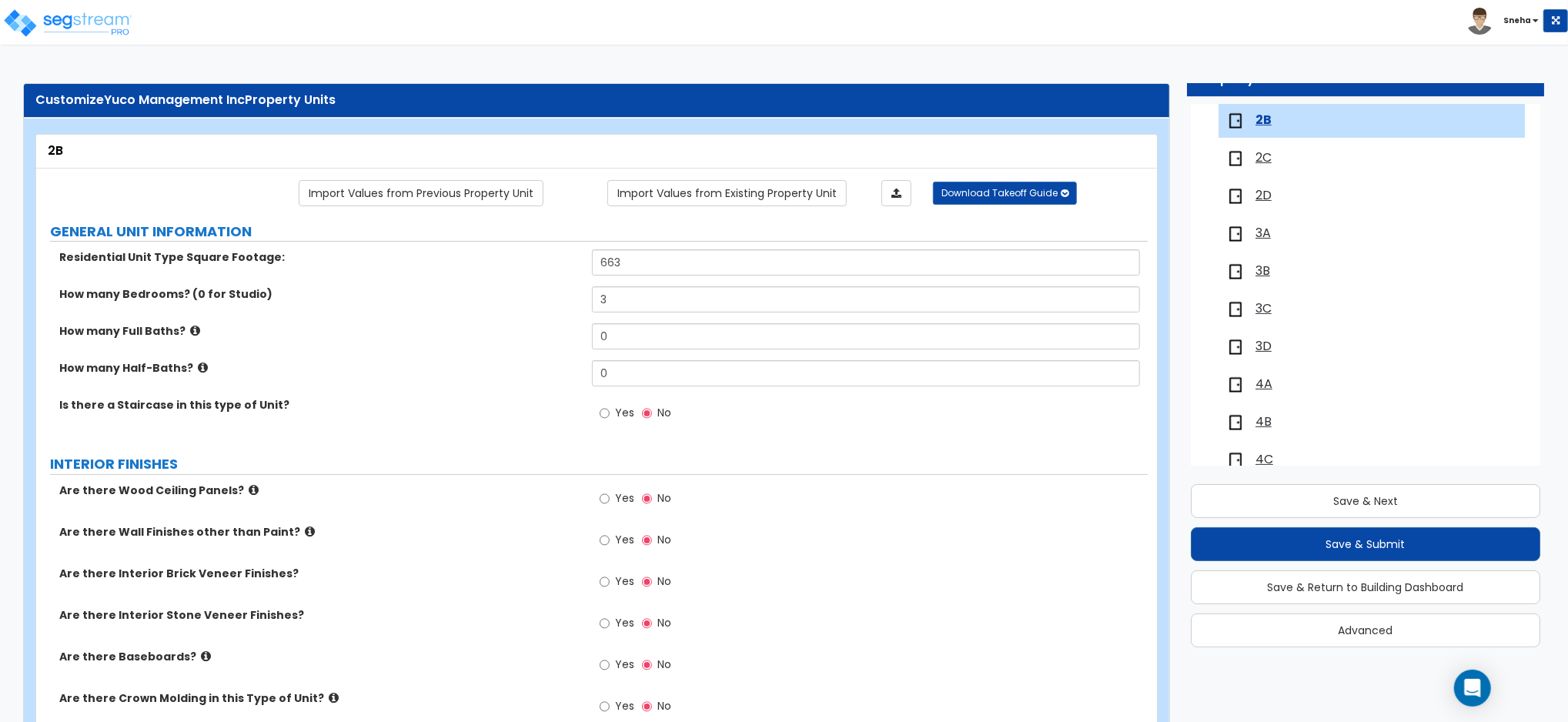
click at [1266, 157] on span "2C" at bounding box center [1263, 157] width 16 height 18
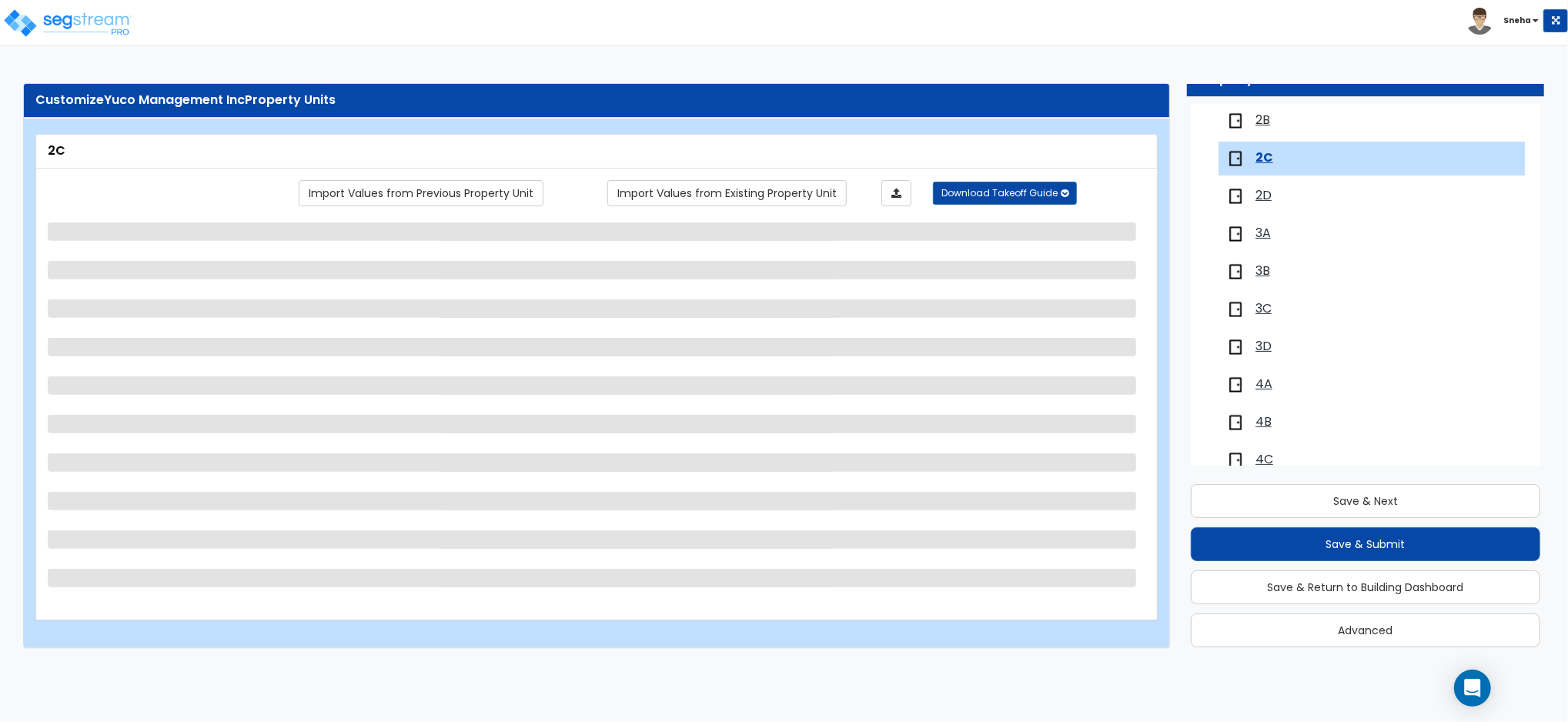
scroll to position [330, 0]
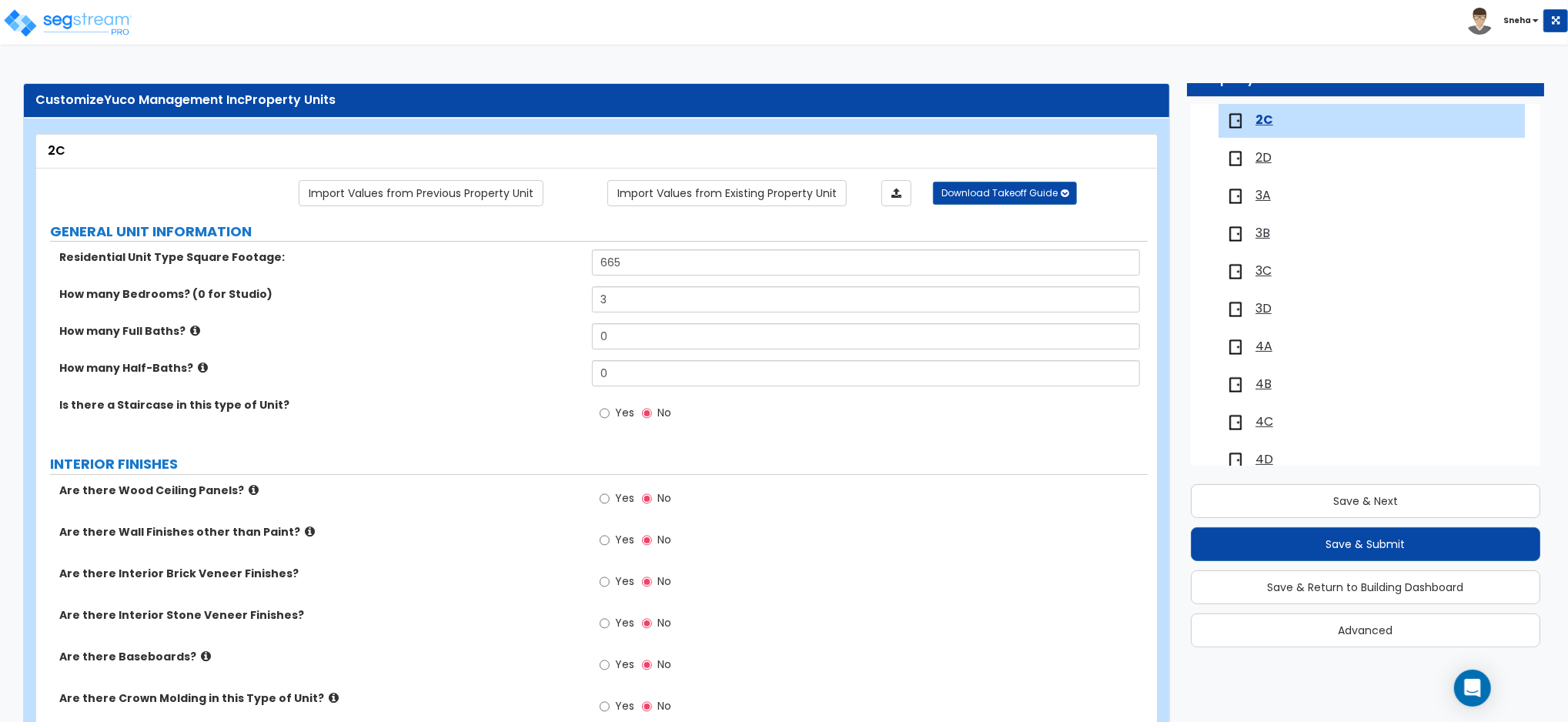
click at [1266, 157] on span "2D" at bounding box center [1263, 157] width 16 height 18
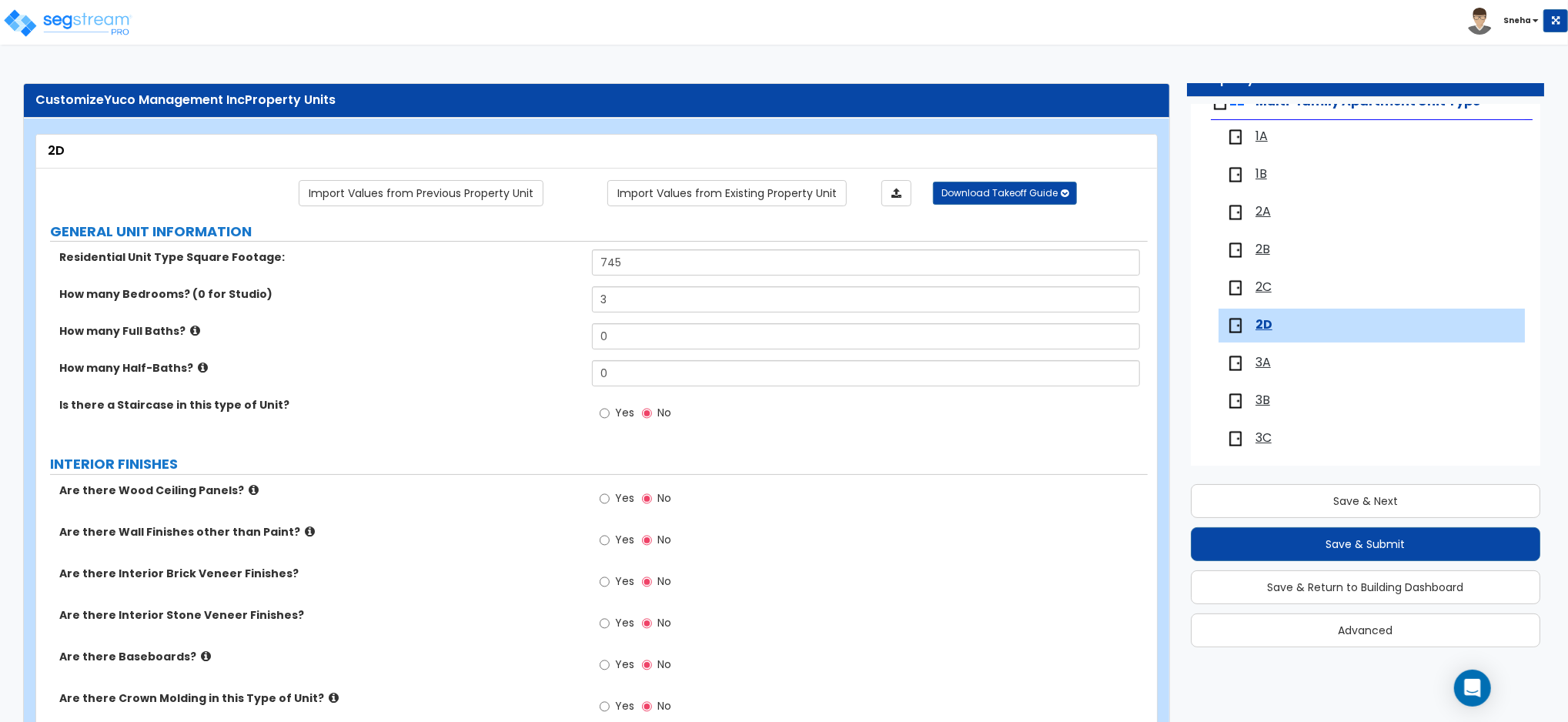
scroll to position [0, 0]
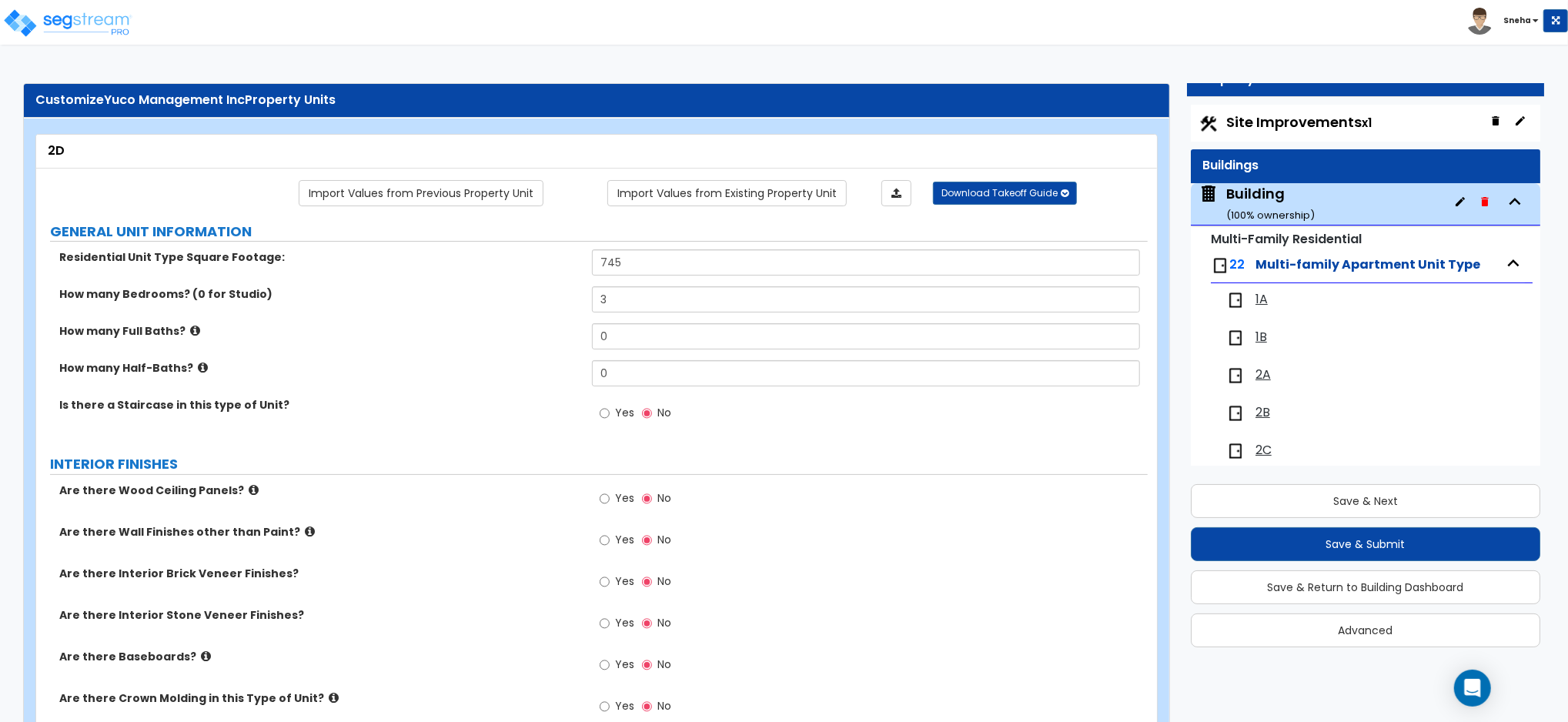
click at [1250, 376] on span at bounding box center [1238, 376] width 25 height 19
click at [1268, 376] on span "2A" at bounding box center [1263, 375] width 15 height 18
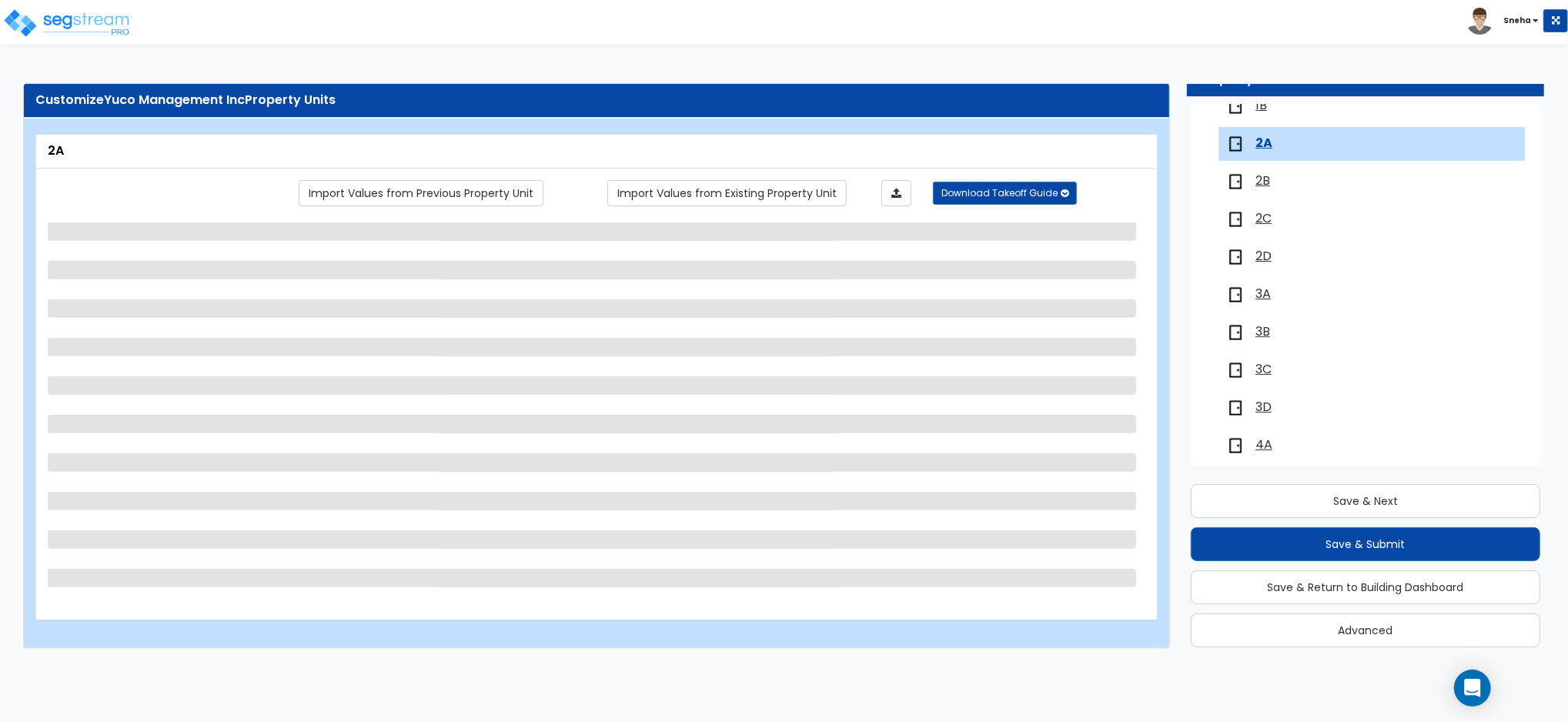
scroll to position [255, 0]
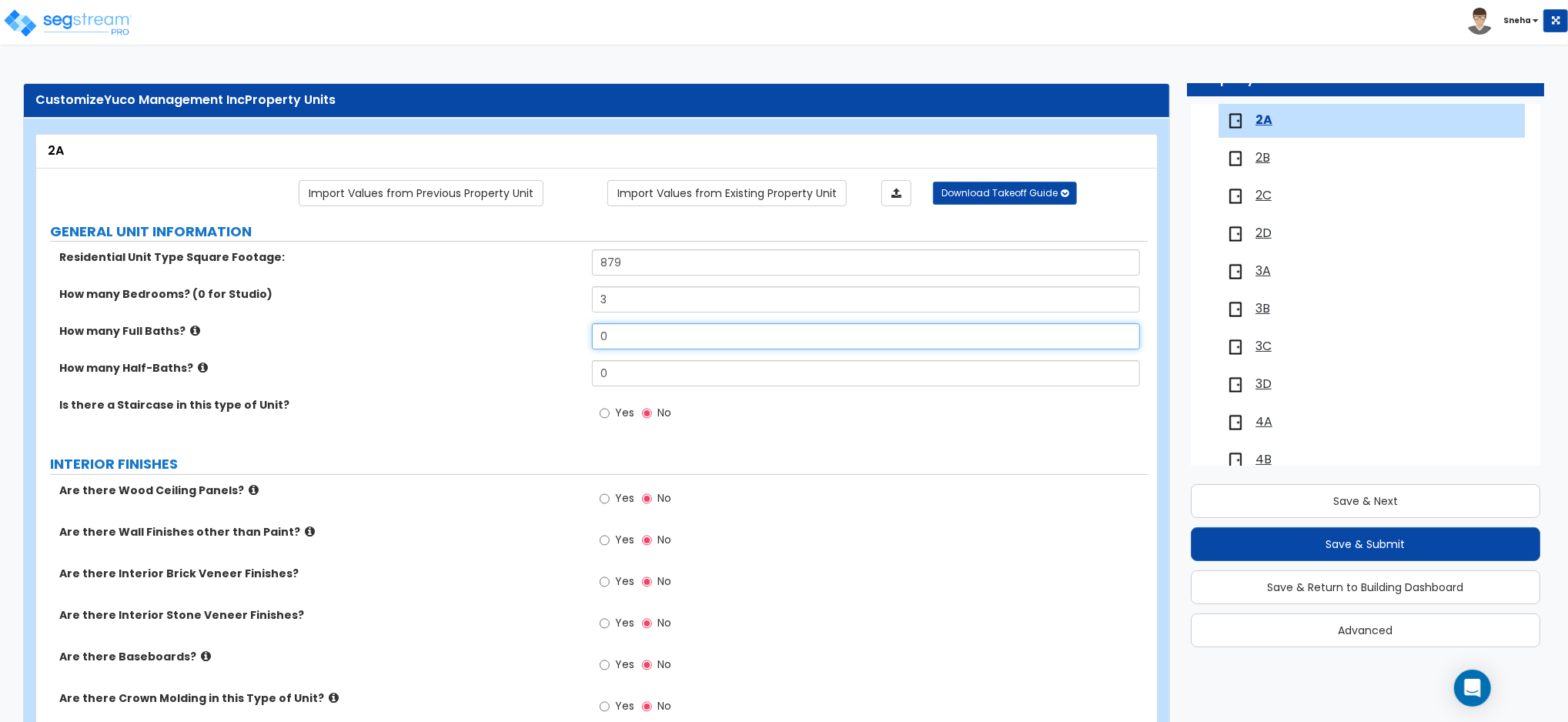
drag, startPoint x: 627, startPoint y: 334, endPoint x: 587, endPoint y: 334, distance: 40.0
click at [587, 334] on div "How many Full Baths? 0" at bounding box center [591, 341] width 1112 height 37
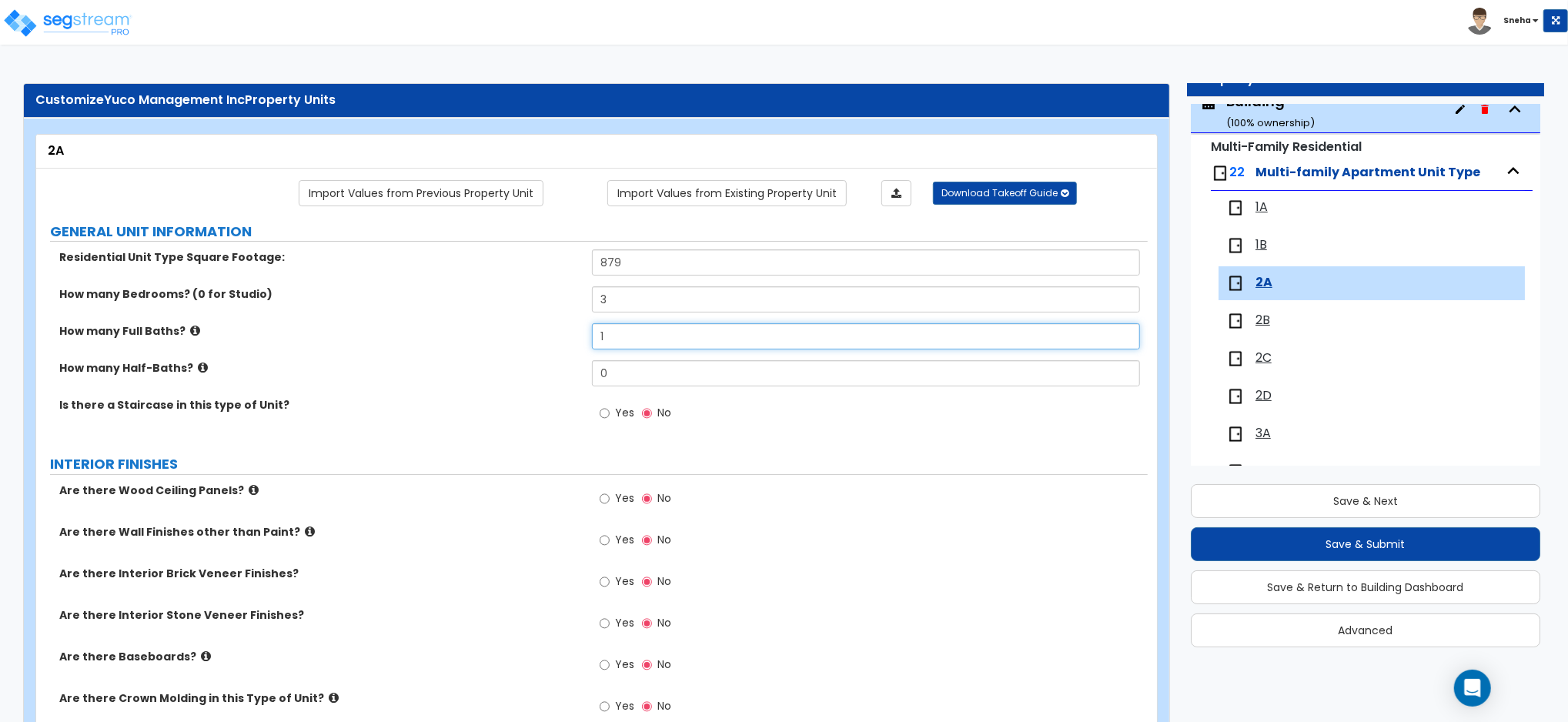
scroll to position [0, 0]
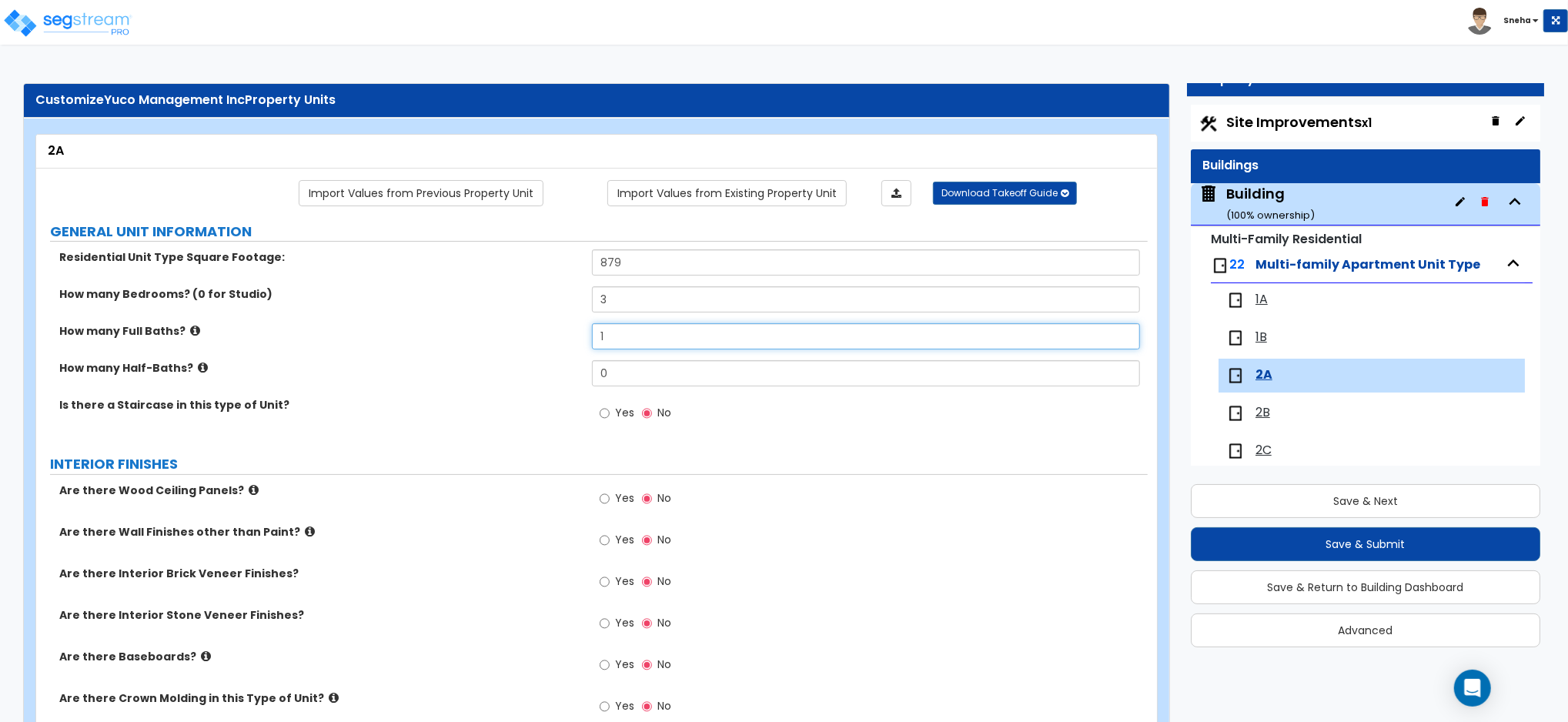
type input "1"
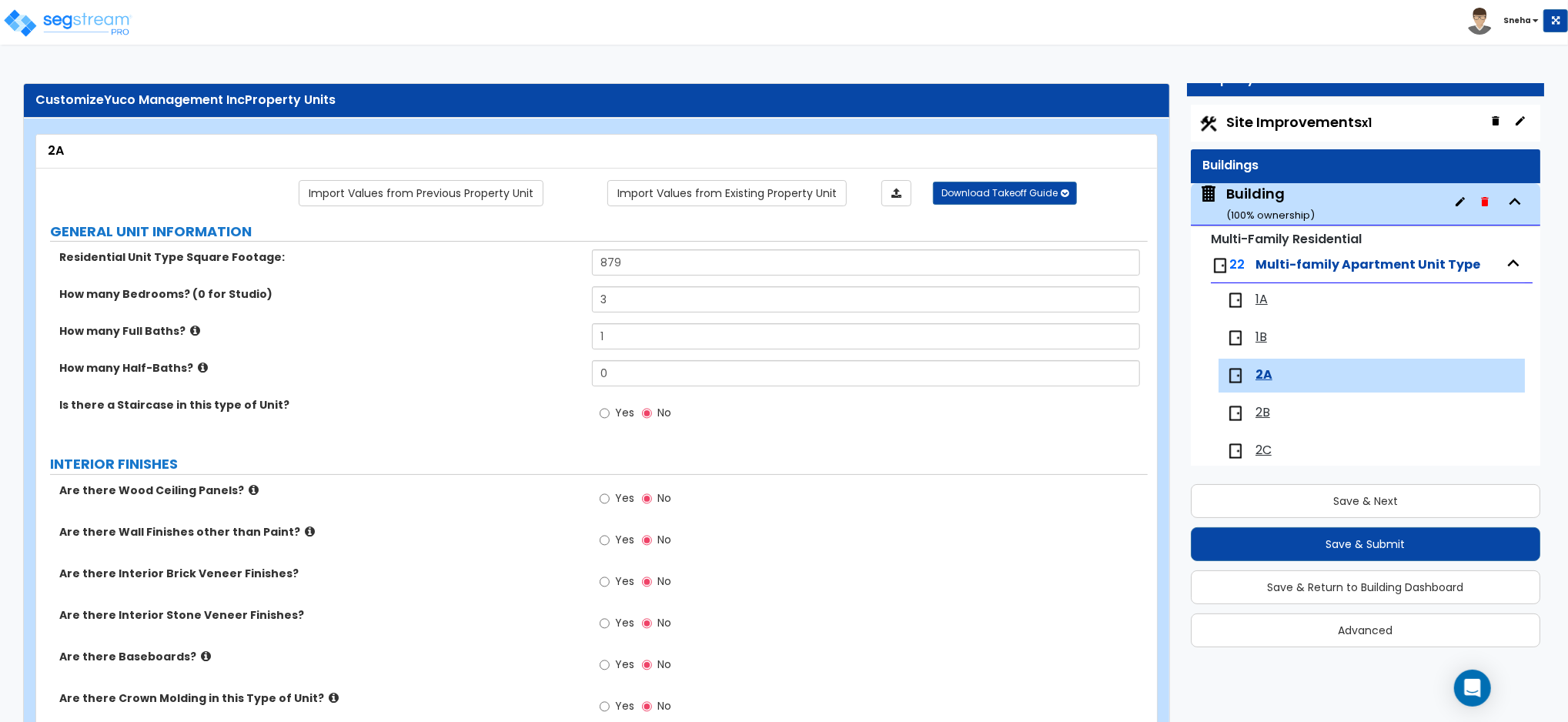
click at [1266, 411] on span "2B" at bounding box center [1262, 412] width 15 height 18
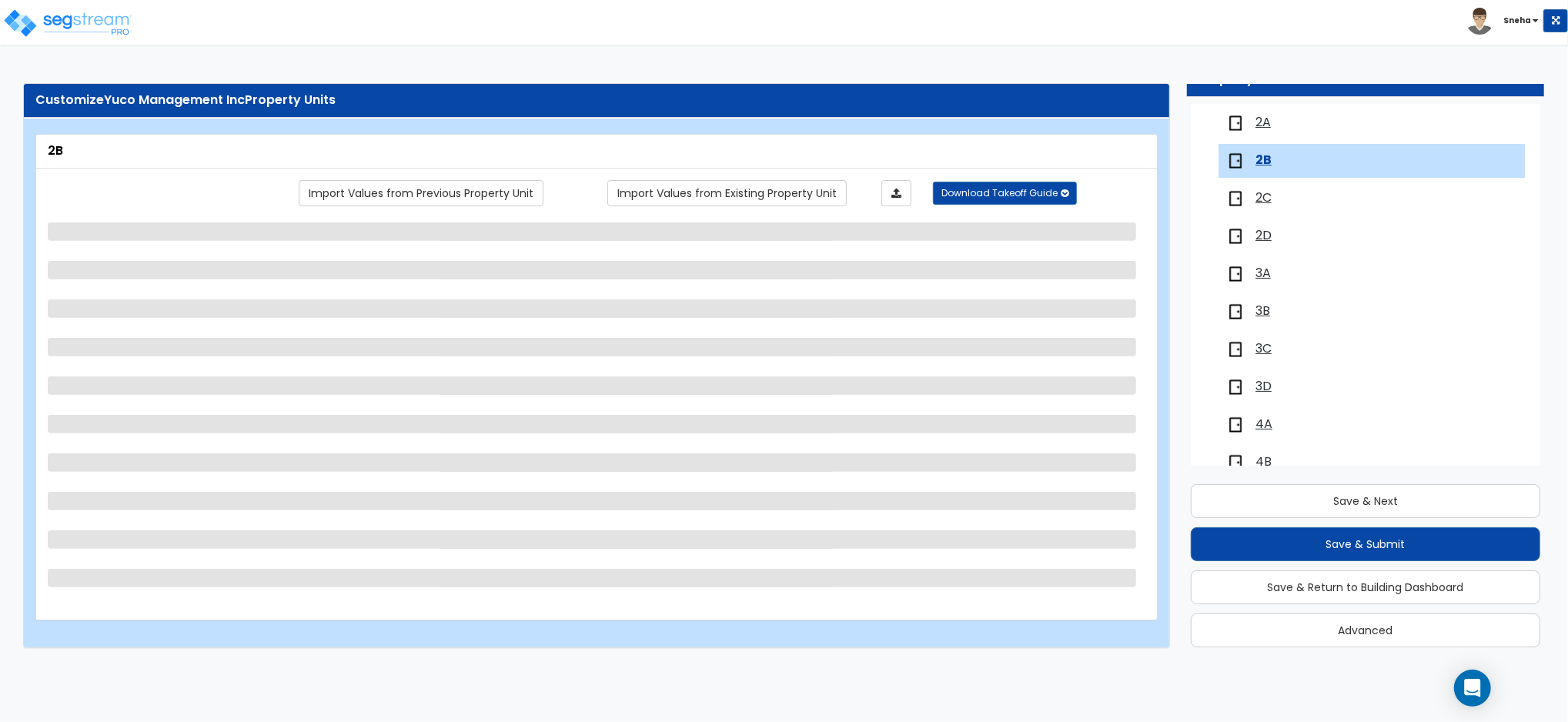
scroll to position [293, 0]
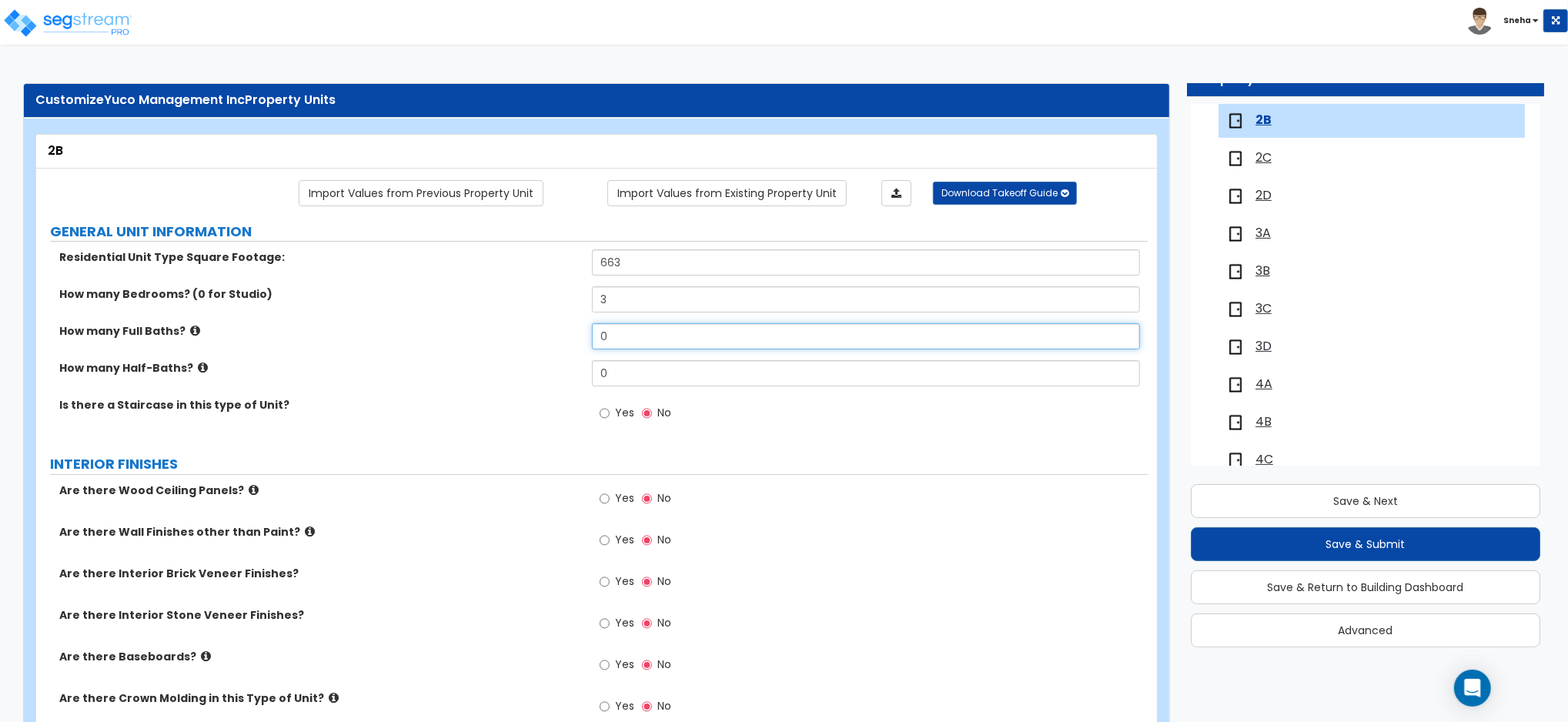
drag, startPoint x: 627, startPoint y: 323, endPoint x: 569, endPoint y: 345, distance: 62.0
click at [569, 345] on div "How many Full Baths? 0" at bounding box center [591, 341] width 1112 height 37
type input "2"
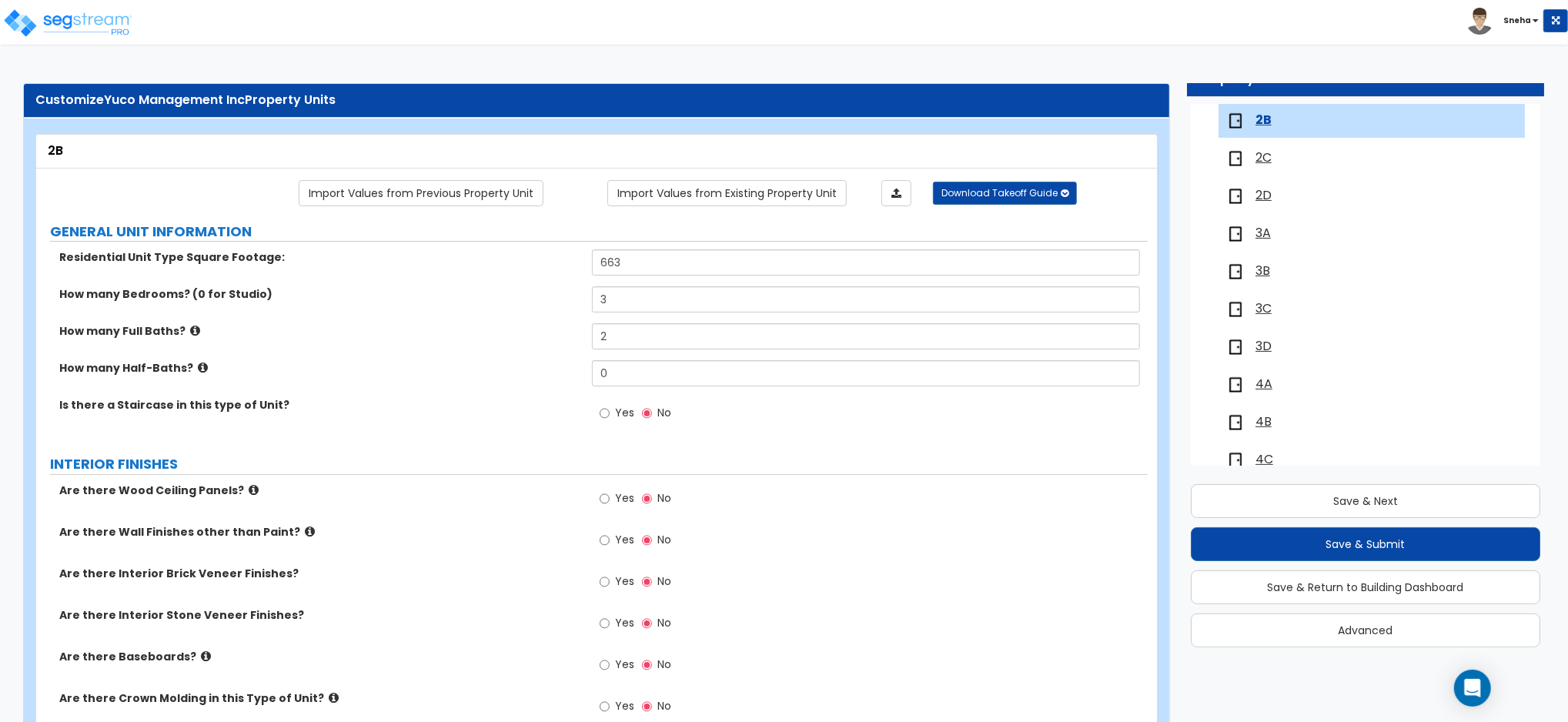
click at [1264, 157] on span "2C" at bounding box center [1263, 157] width 16 height 18
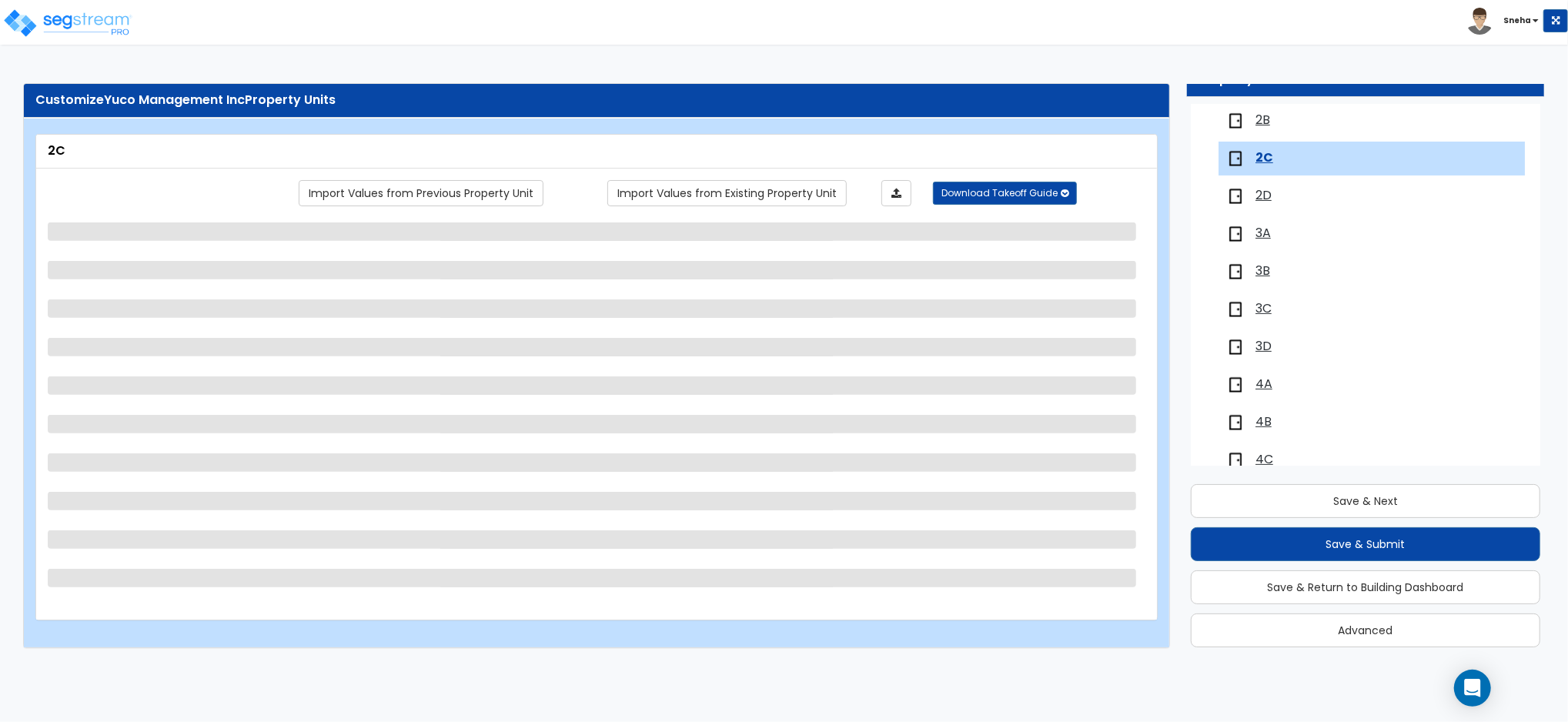
scroll to position [330, 0]
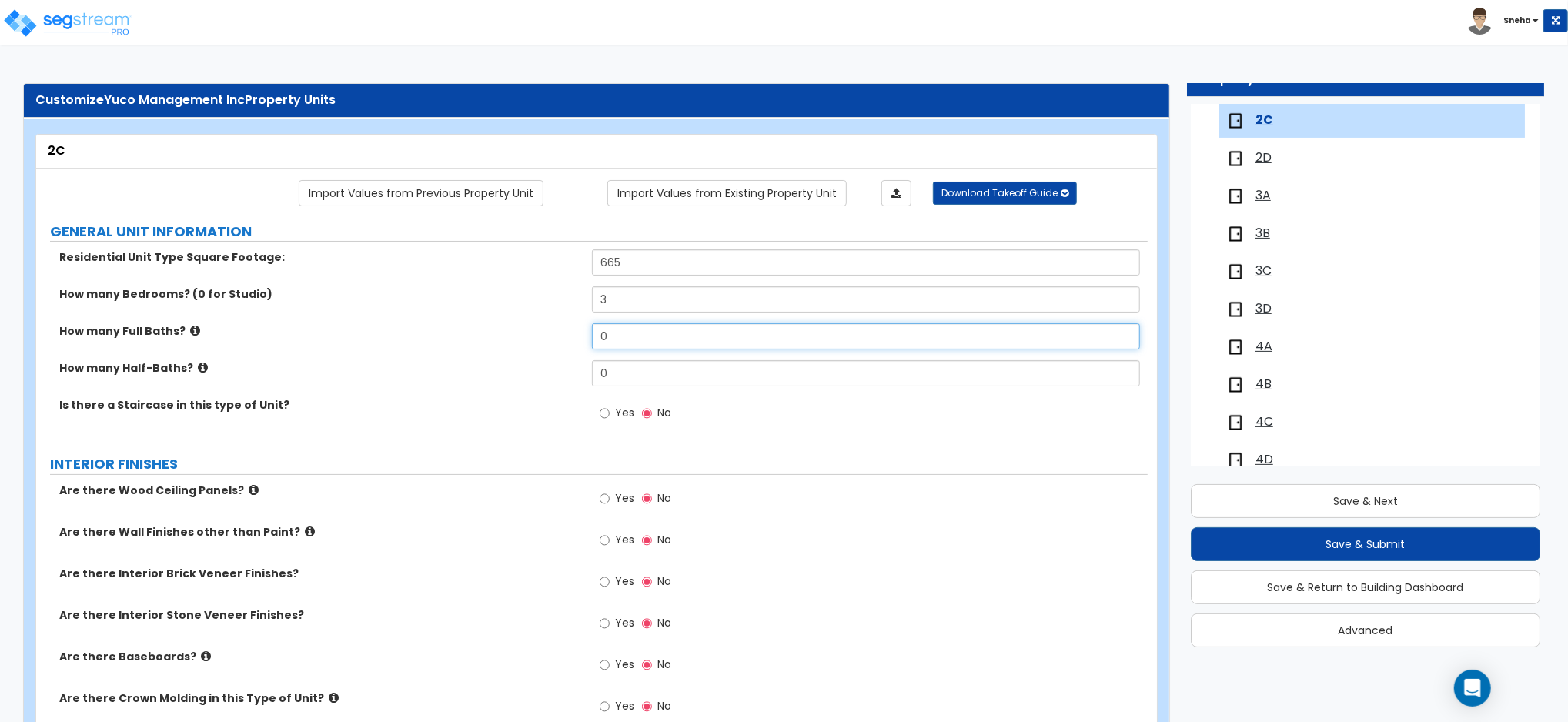
drag, startPoint x: 577, startPoint y: 335, endPoint x: 549, endPoint y: 334, distance: 28.0
click at [549, 334] on div "How many Full Baths? 0" at bounding box center [591, 341] width 1112 height 37
type input "2"
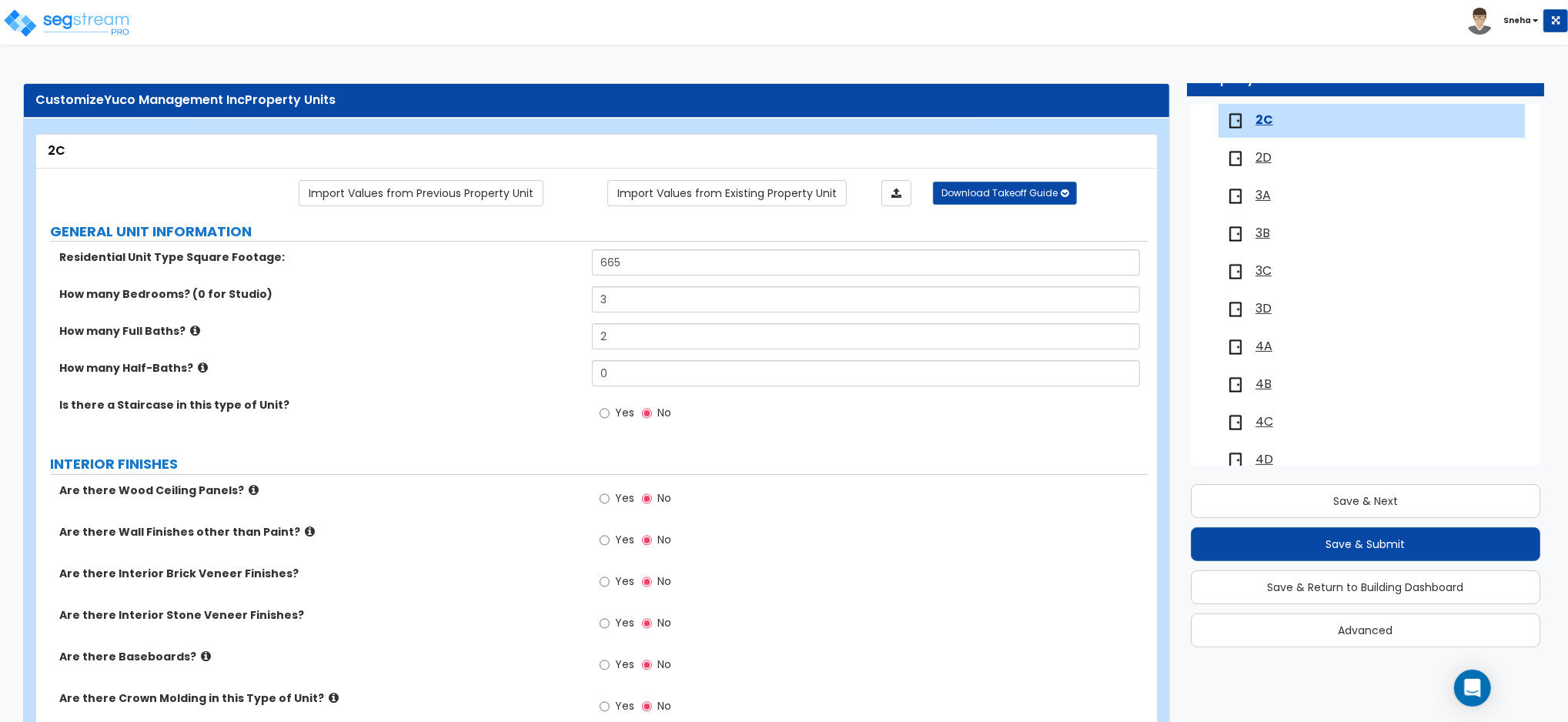
click at [1264, 153] on span "2D" at bounding box center [1263, 157] width 16 height 18
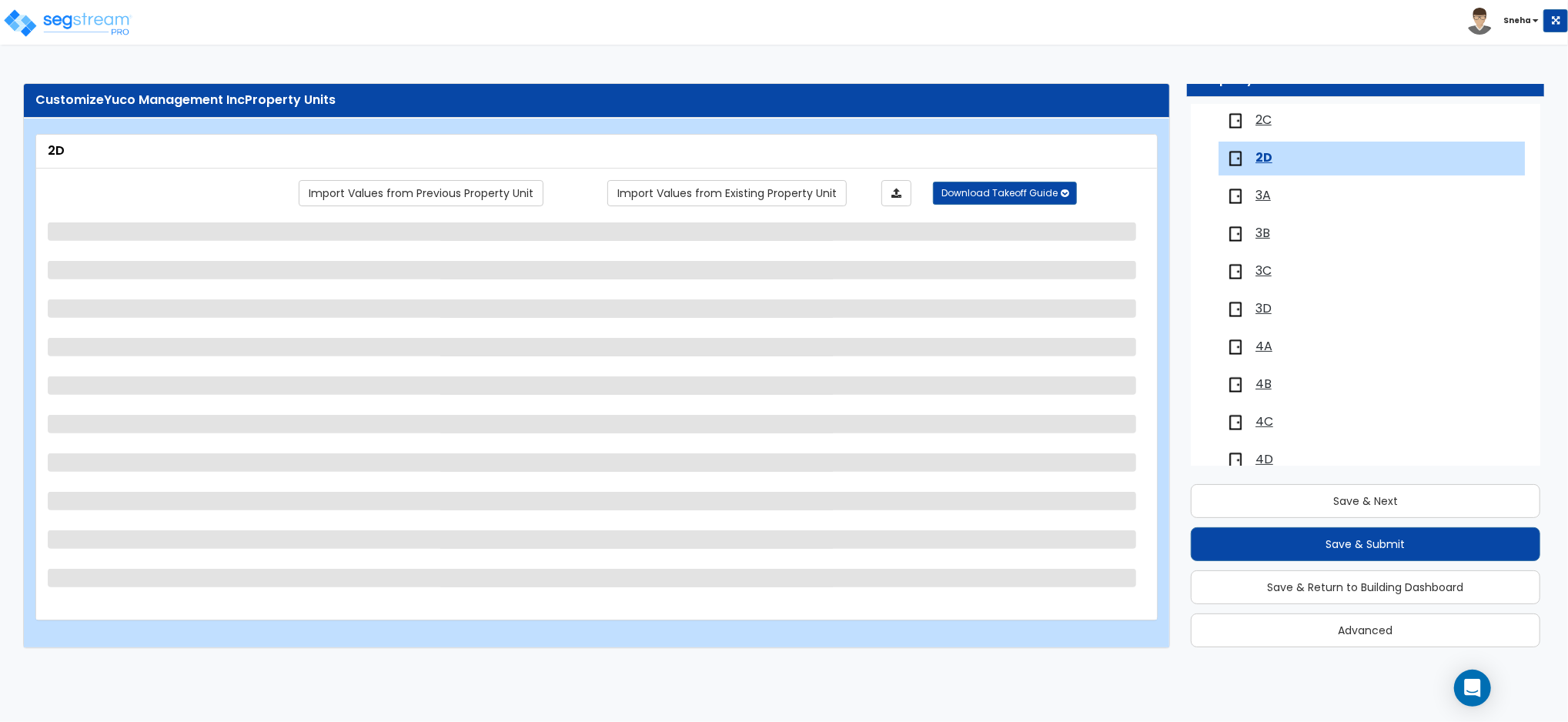
scroll to position [368, 0]
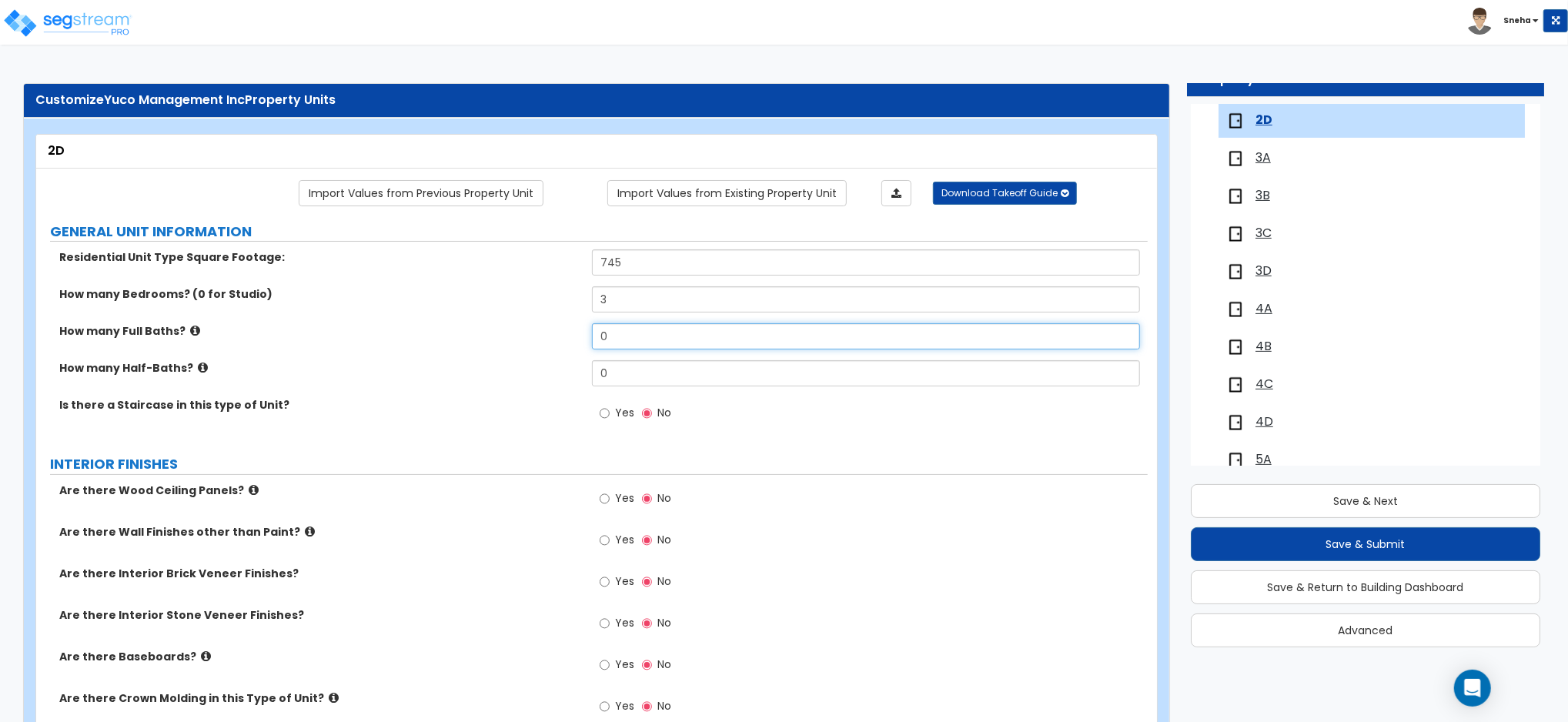
drag, startPoint x: 612, startPoint y: 335, endPoint x: 572, endPoint y: 346, distance: 41.5
click at [572, 346] on div "How many Full Baths? 0" at bounding box center [591, 341] width 1112 height 37
type input "2"
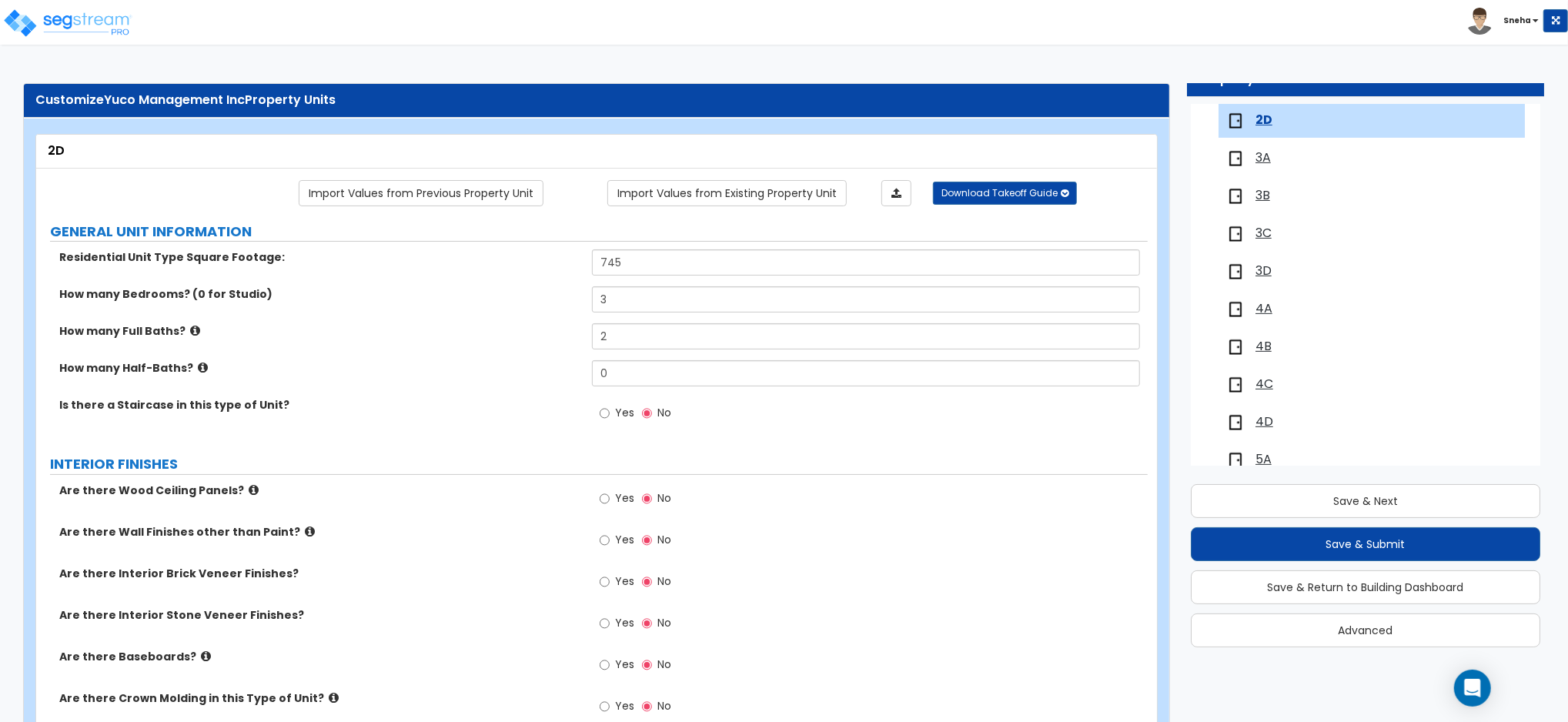
click at [483, 352] on div "How many Full Baths? 2" at bounding box center [591, 341] width 1112 height 37
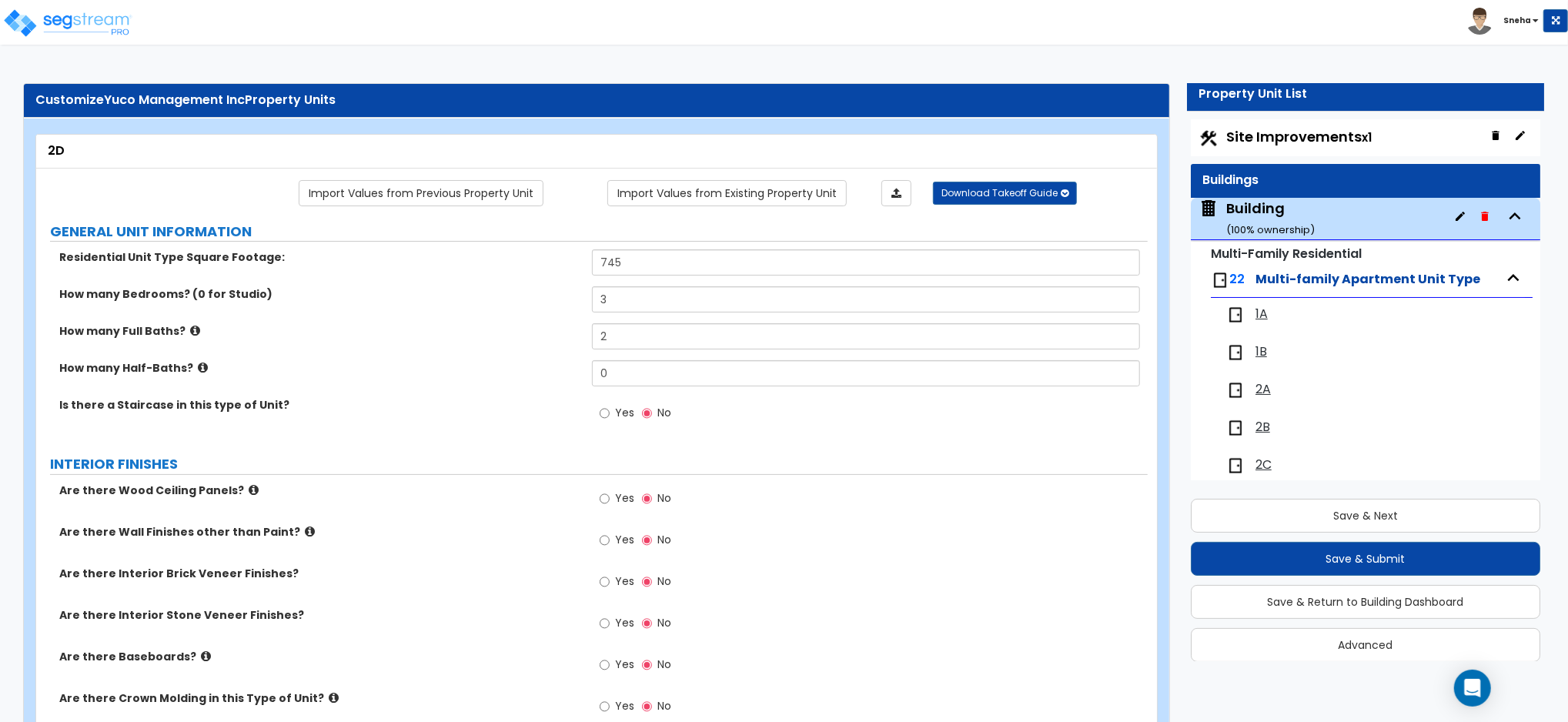
scroll to position [0, 0]
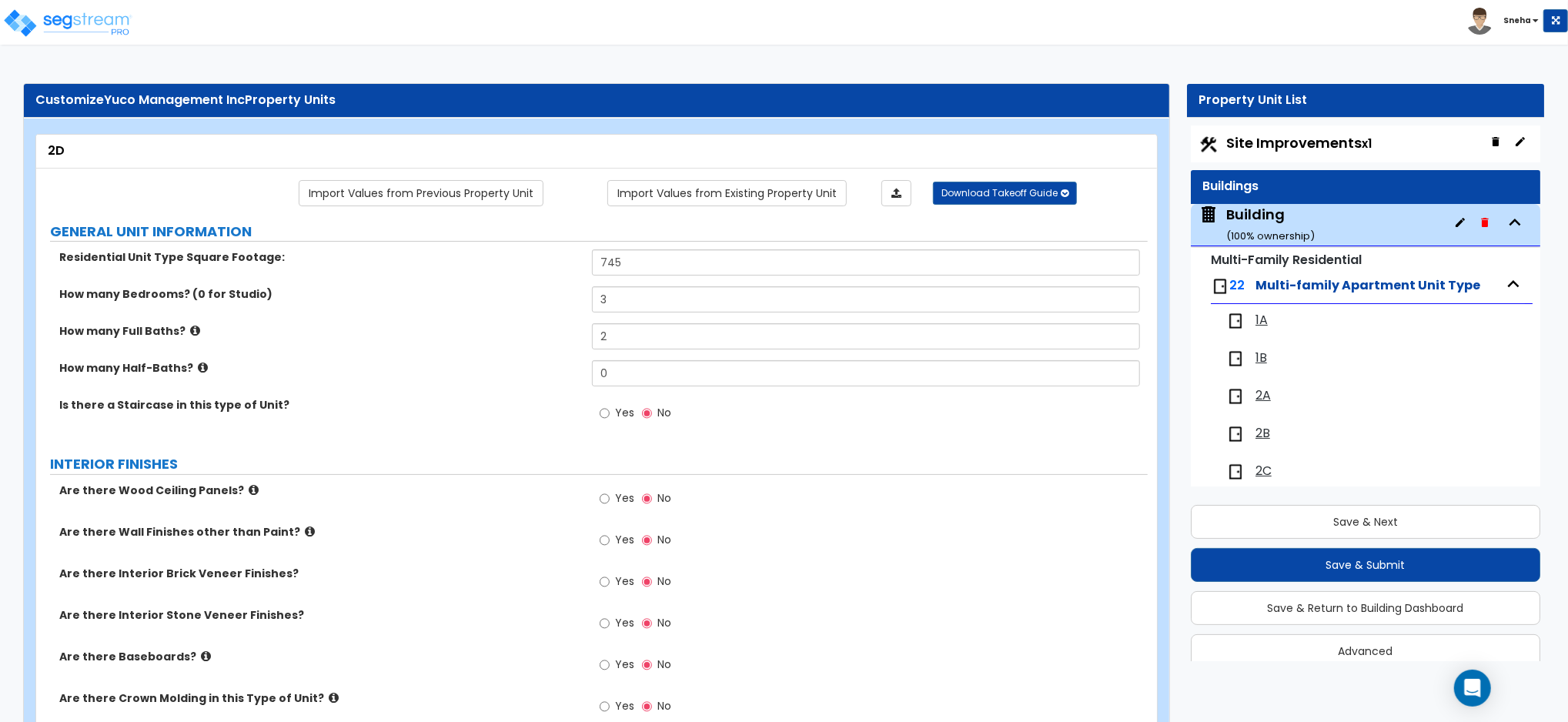
click at [455, 348] on div "How many Full Baths? 2" at bounding box center [591, 341] width 1112 height 37
click at [1259, 401] on span "2A" at bounding box center [1263, 395] width 15 height 18
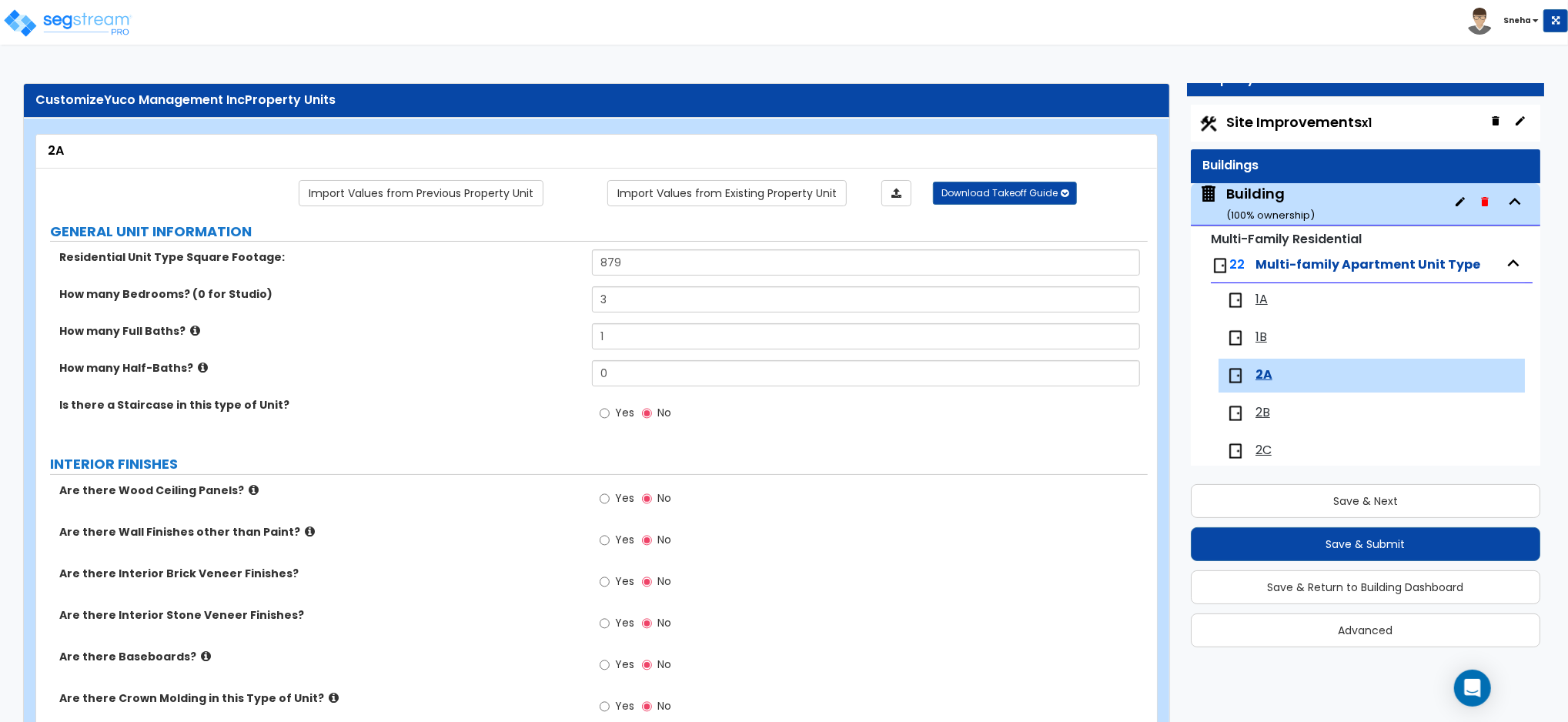
click at [1258, 298] on span "1A" at bounding box center [1262, 299] width 12 height 18
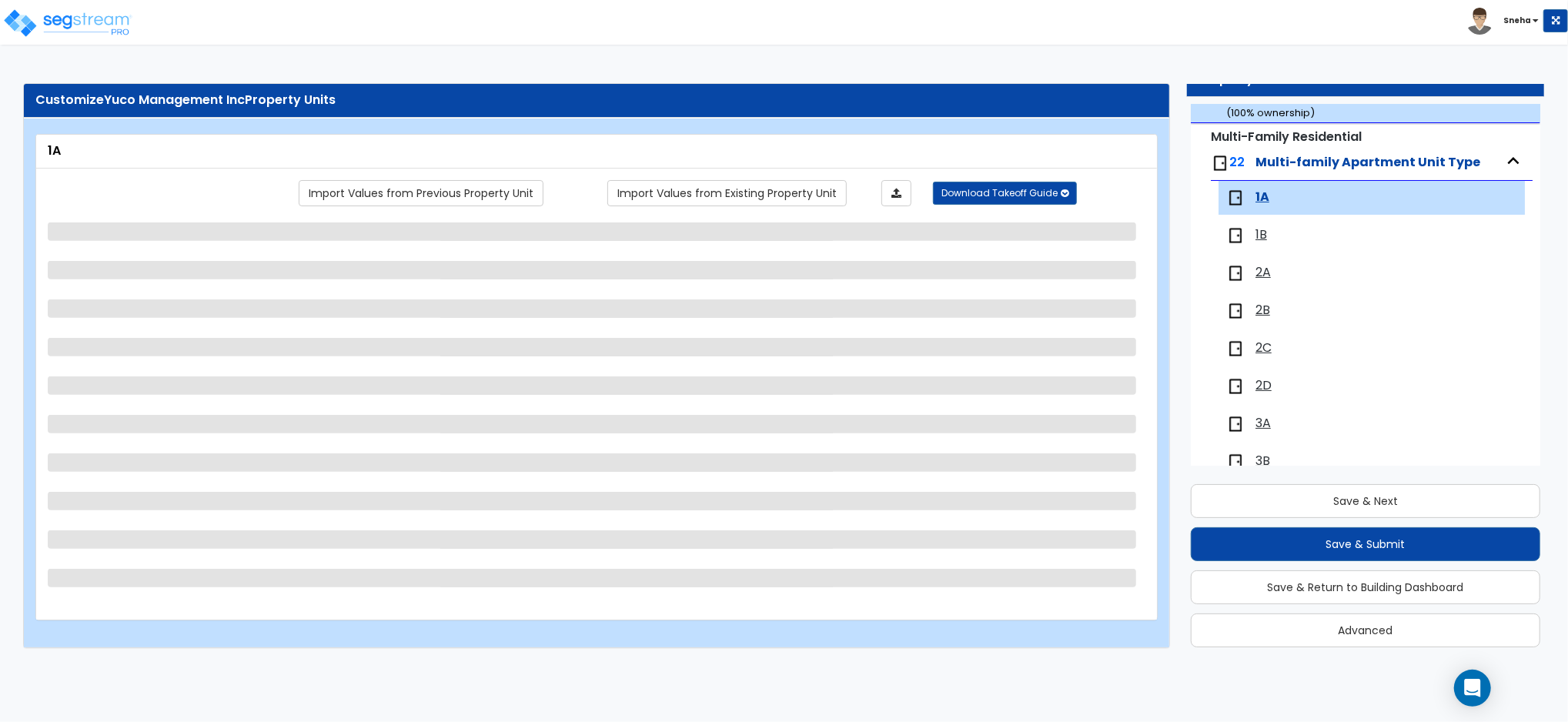
scroll to position [180, 0]
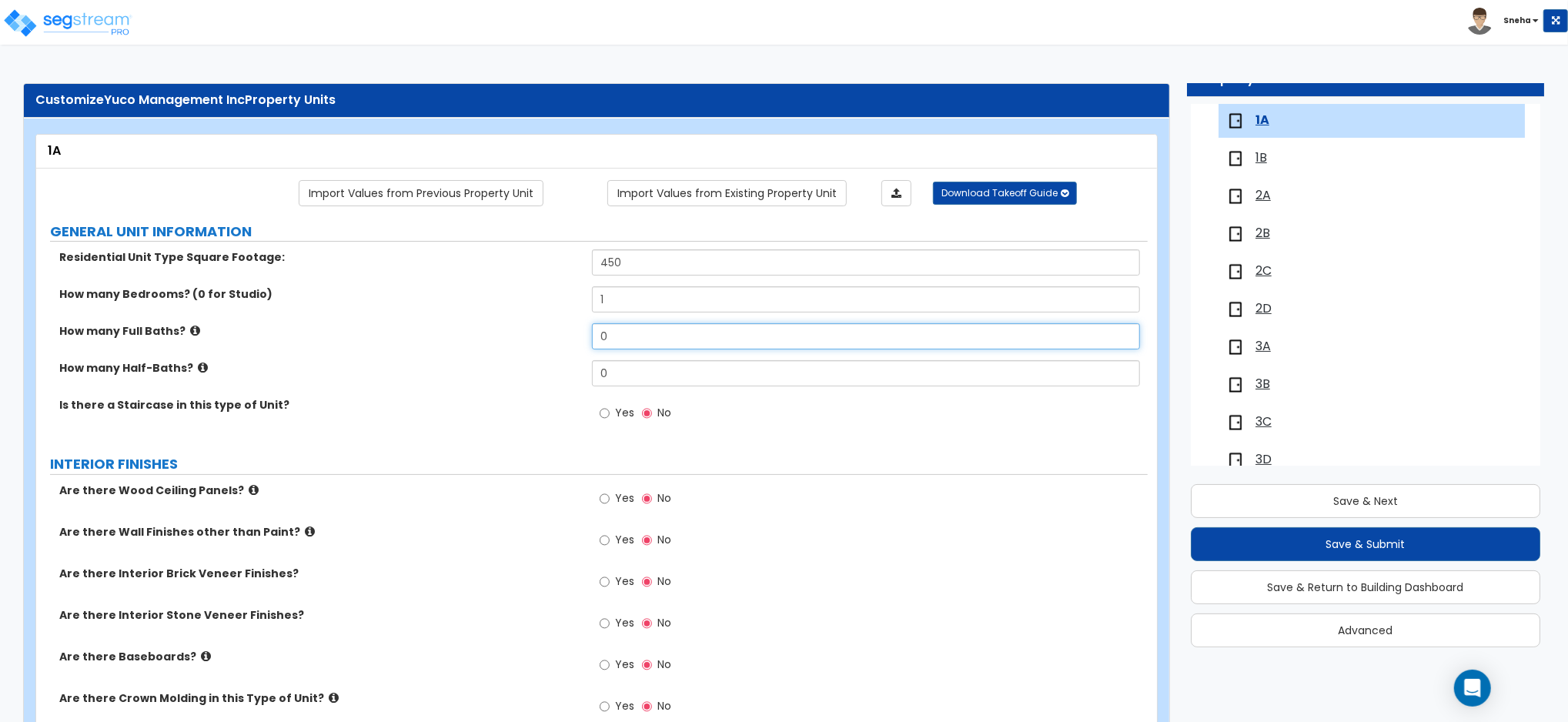
drag, startPoint x: 610, startPoint y: 335, endPoint x: 557, endPoint y: 336, distance: 53.0
click at [561, 335] on div "How many Full Baths? 0" at bounding box center [591, 341] width 1112 height 37
type input "1"
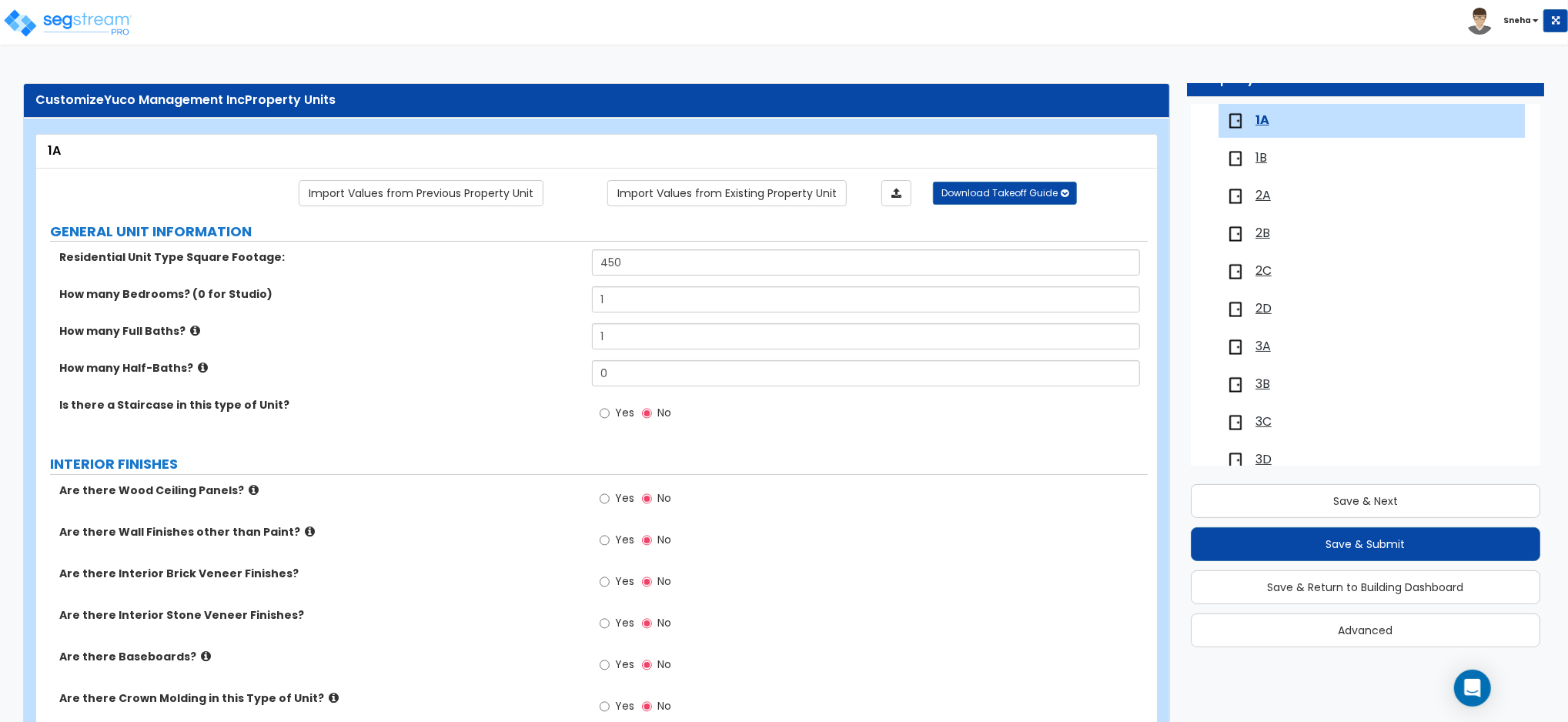
click at [1262, 157] on span "1B" at bounding box center [1261, 157] width 11 height 18
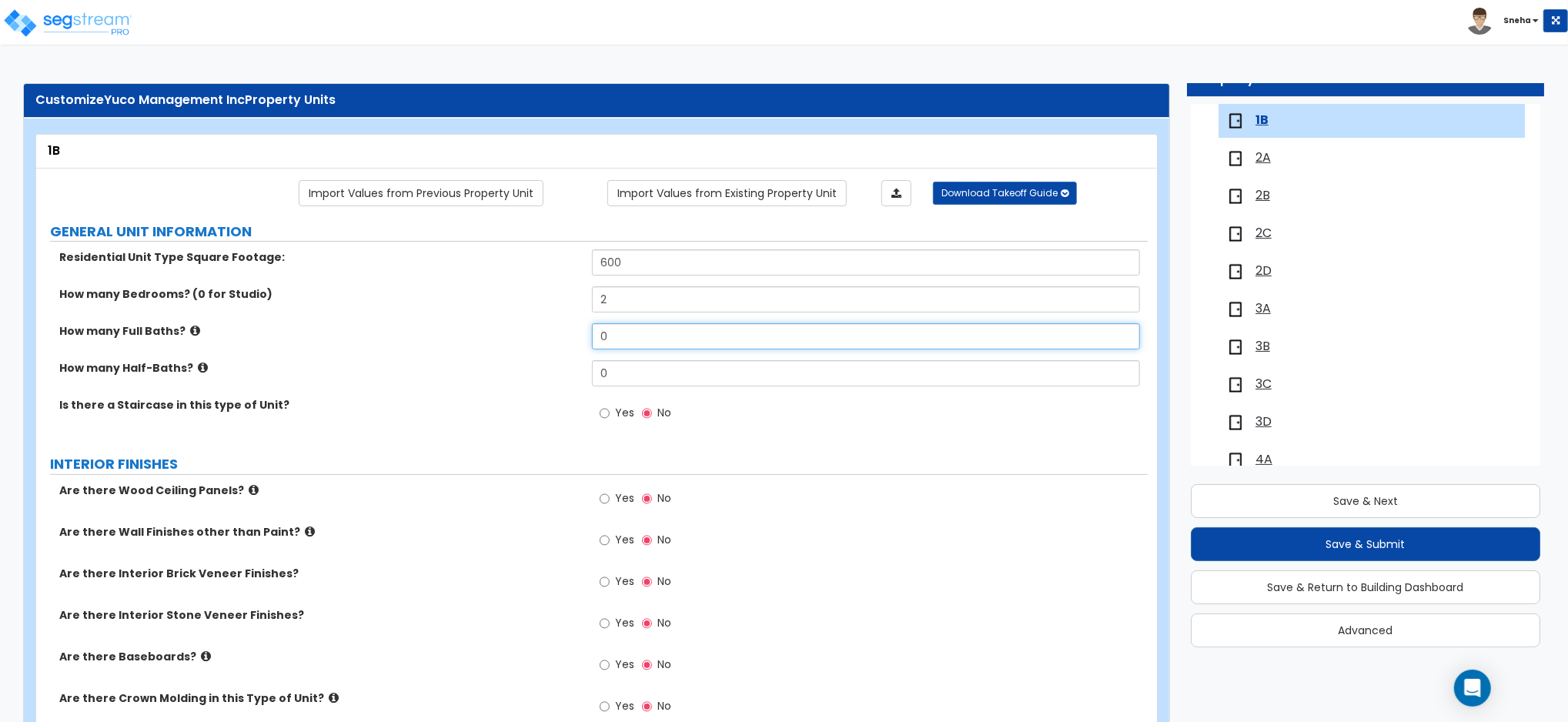
drag, startPoint x: 642, startPoint y: 338, endPoint x: 525, endPoint y: 339, distance: 117.0
click at [525, 339] on div "How many Full Baths? 0" at bounding box center [591, 341] width 1112 height 37
type input "1"
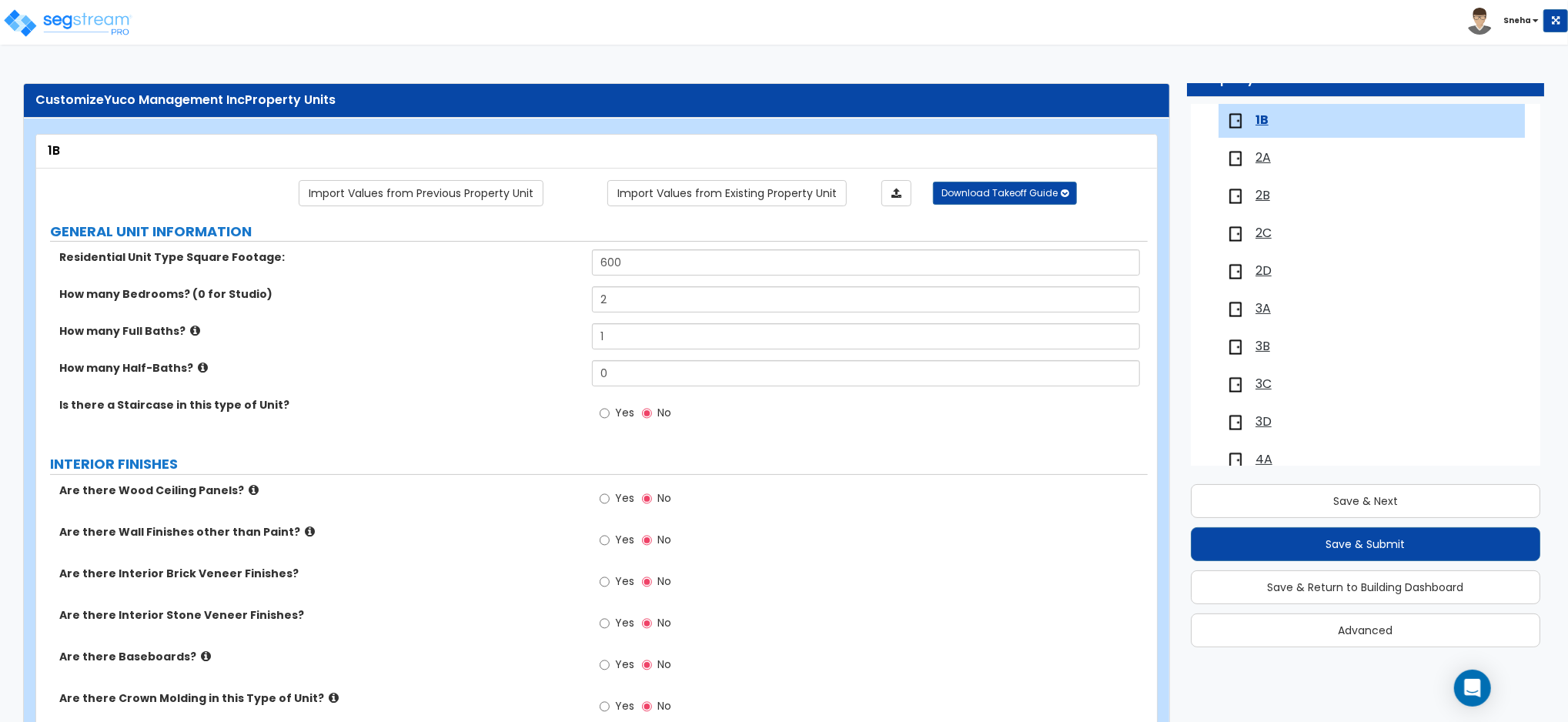
click at [501, 371] on label "How many Half-Baths?" at bounding box center [319, 368] width 521 height 15
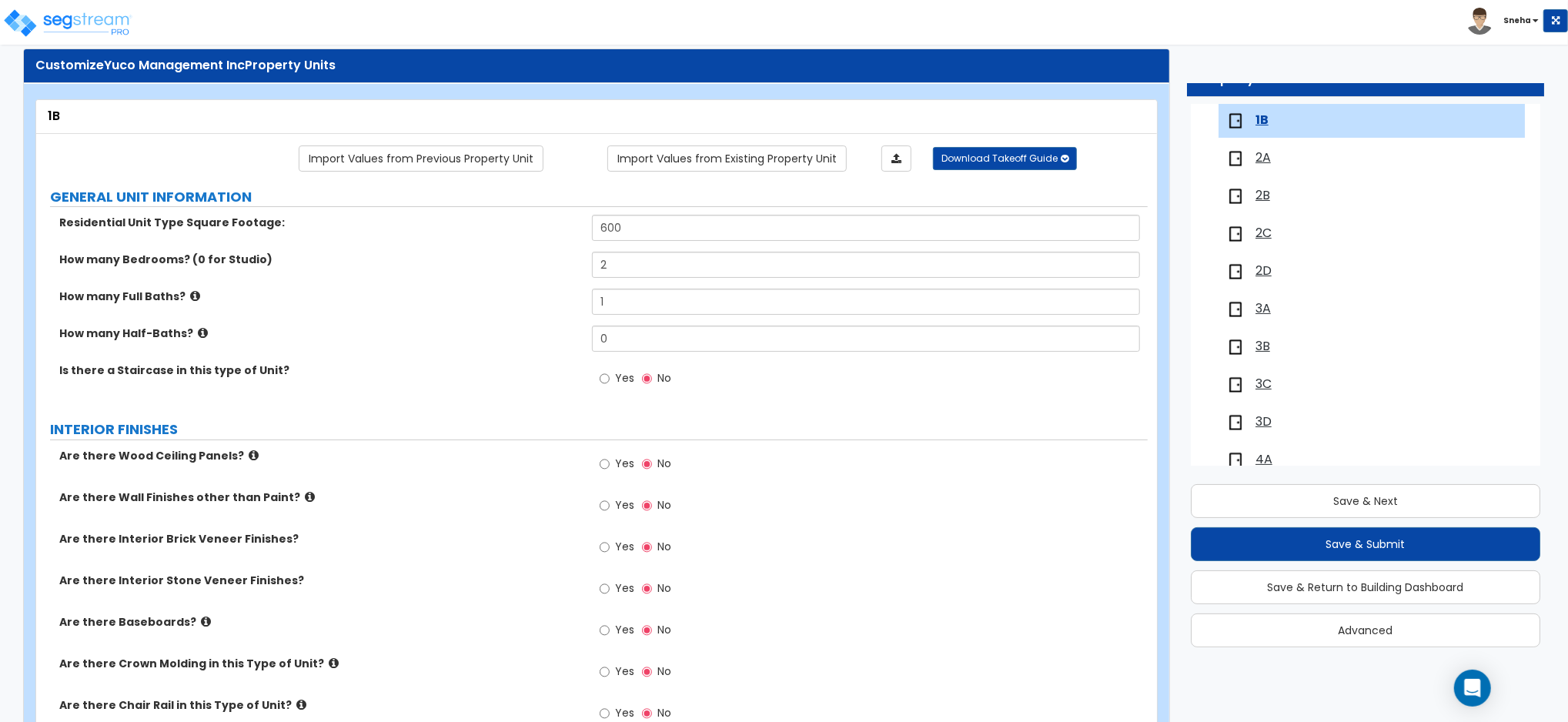
scroll to position [0, 0]
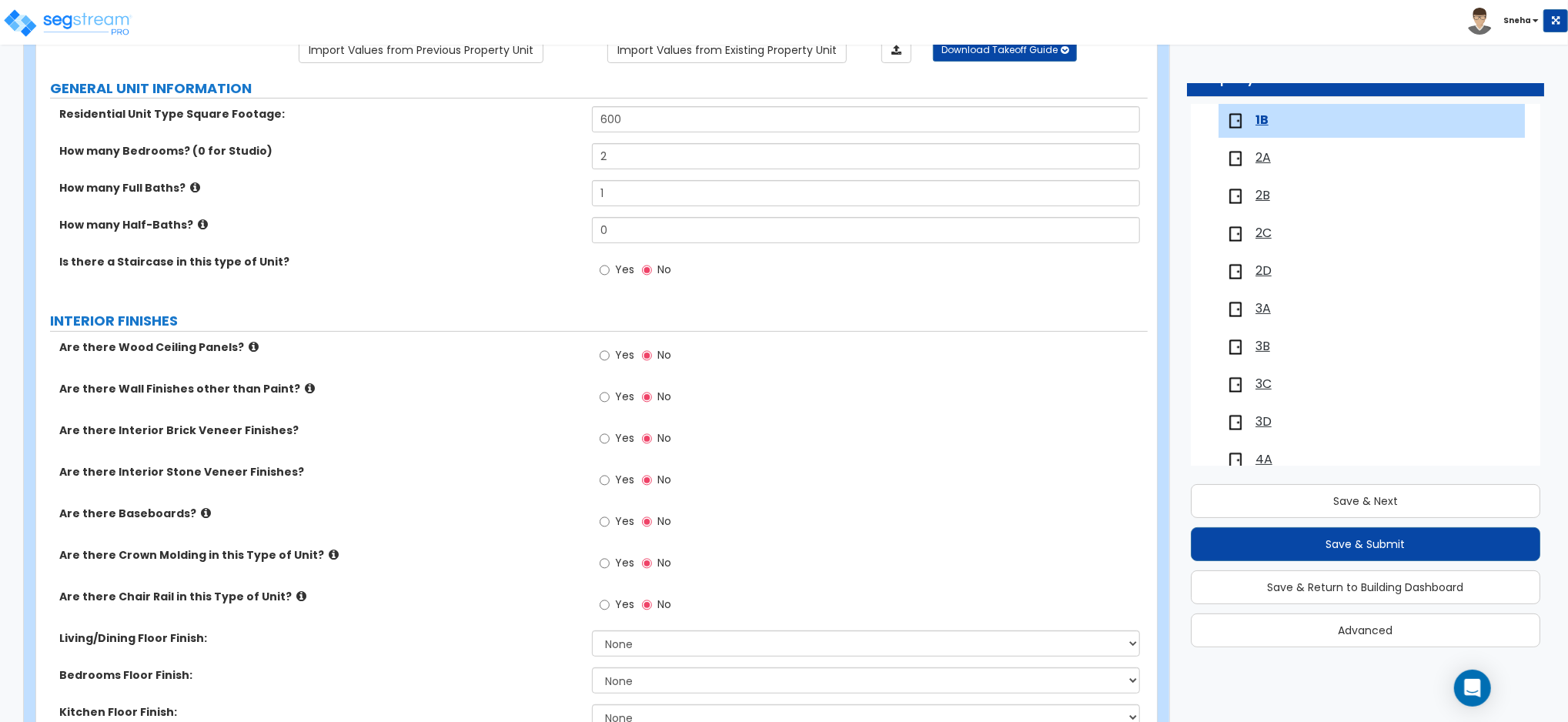
scroll to position [204, 0]
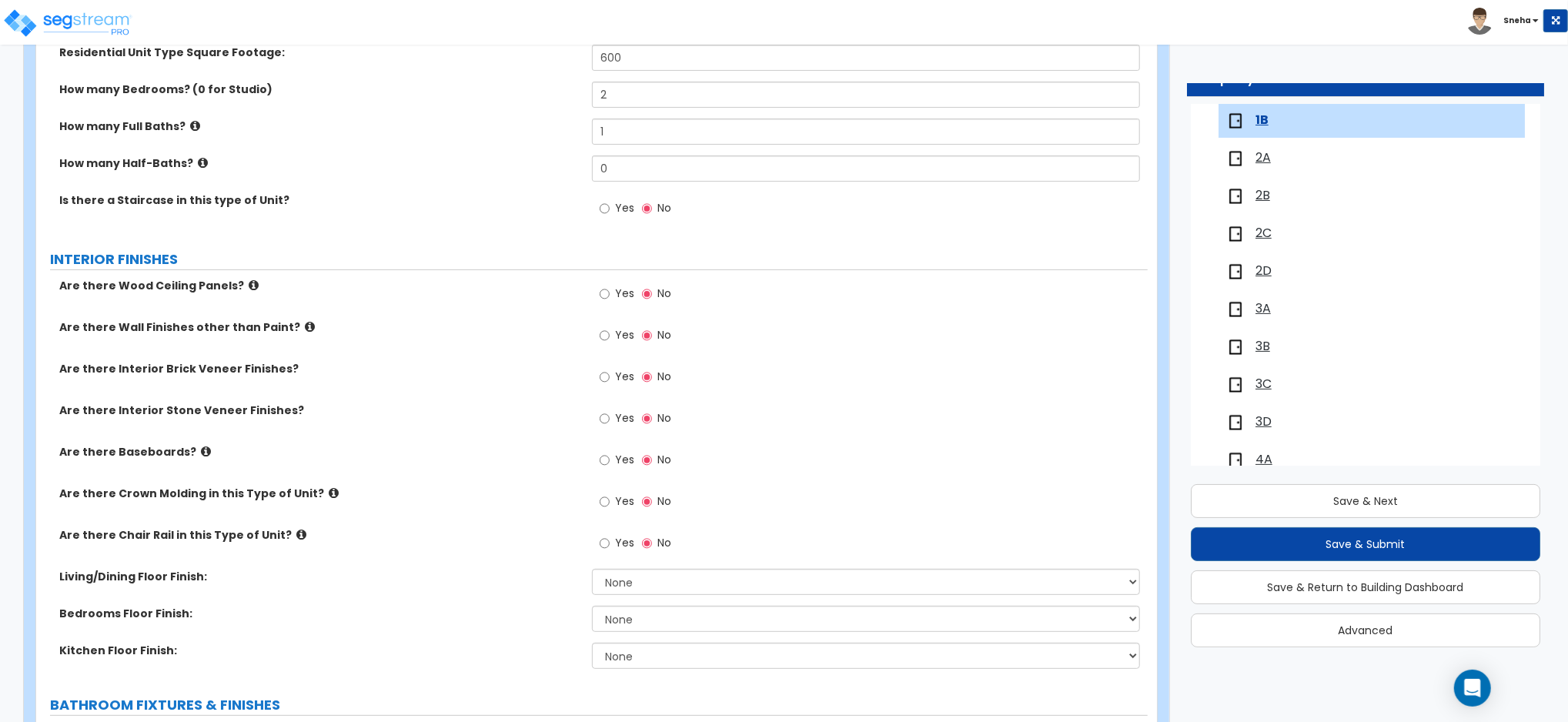
click at [633, 459] on span "Yes" at bounding box center [625, 459] width 19 height 15
click at [609, 459] on input "Yes" at bounding box center [605, 460] width 10 height 17
radio input "true"
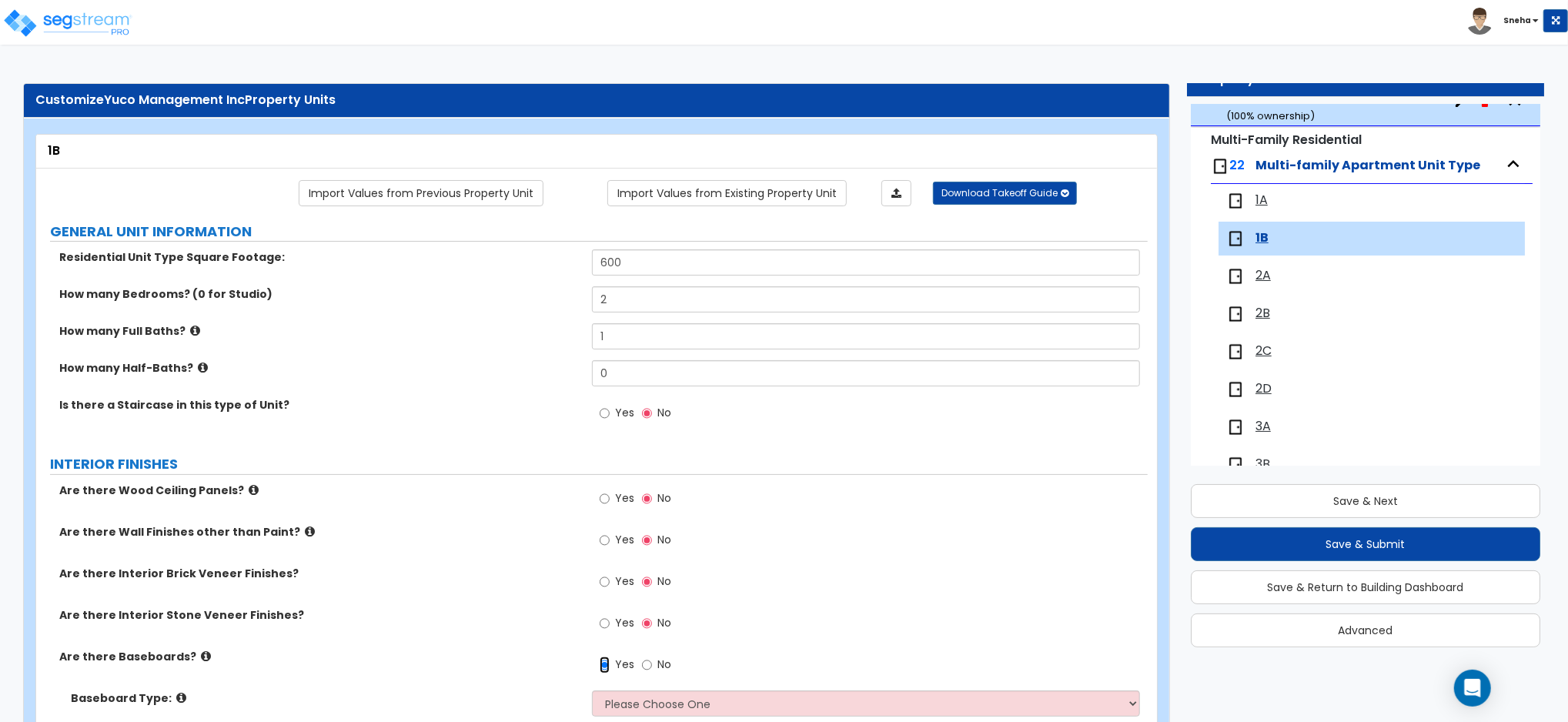
scroll to position [0, 0]
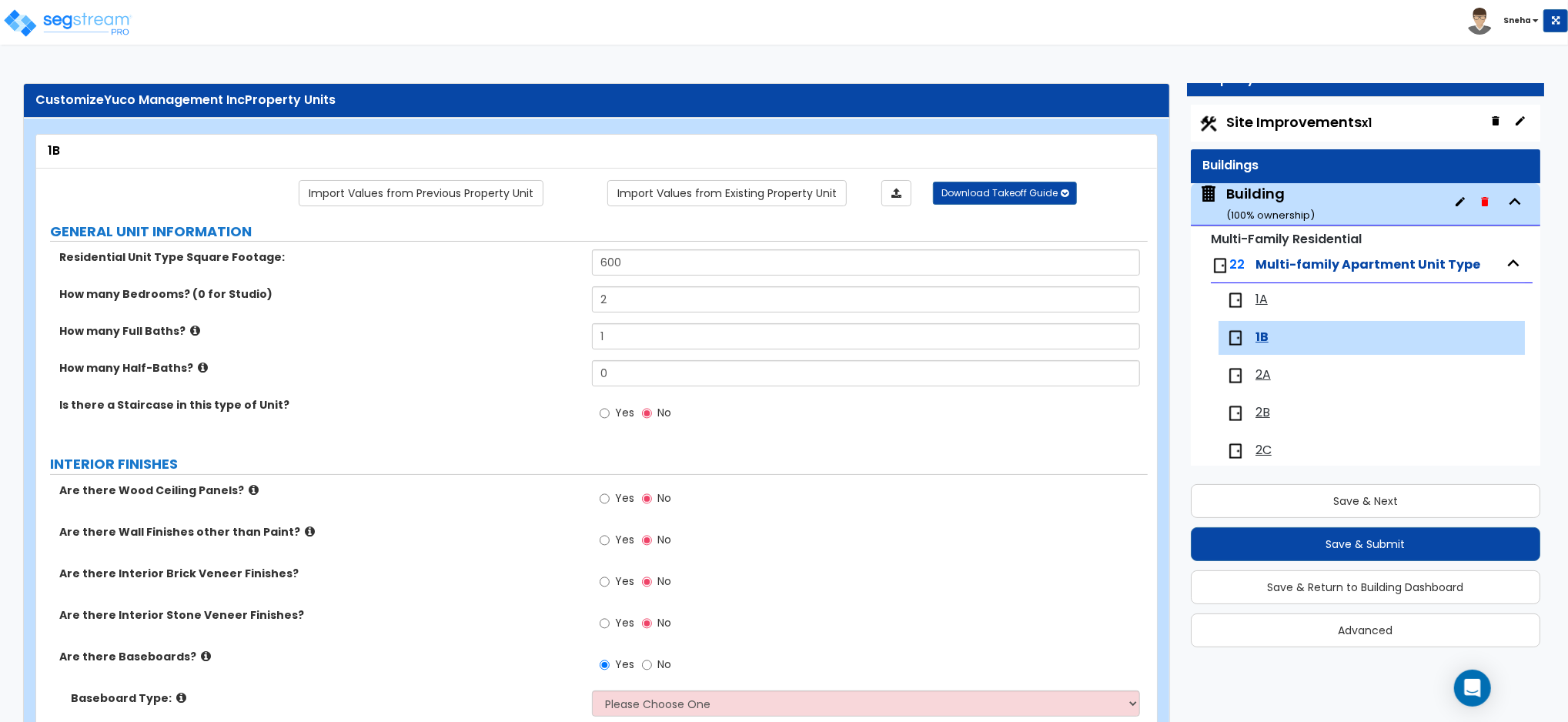
click at [1263, 300] on span "1A" at bounding box center [1262, 299] width 12 height 18
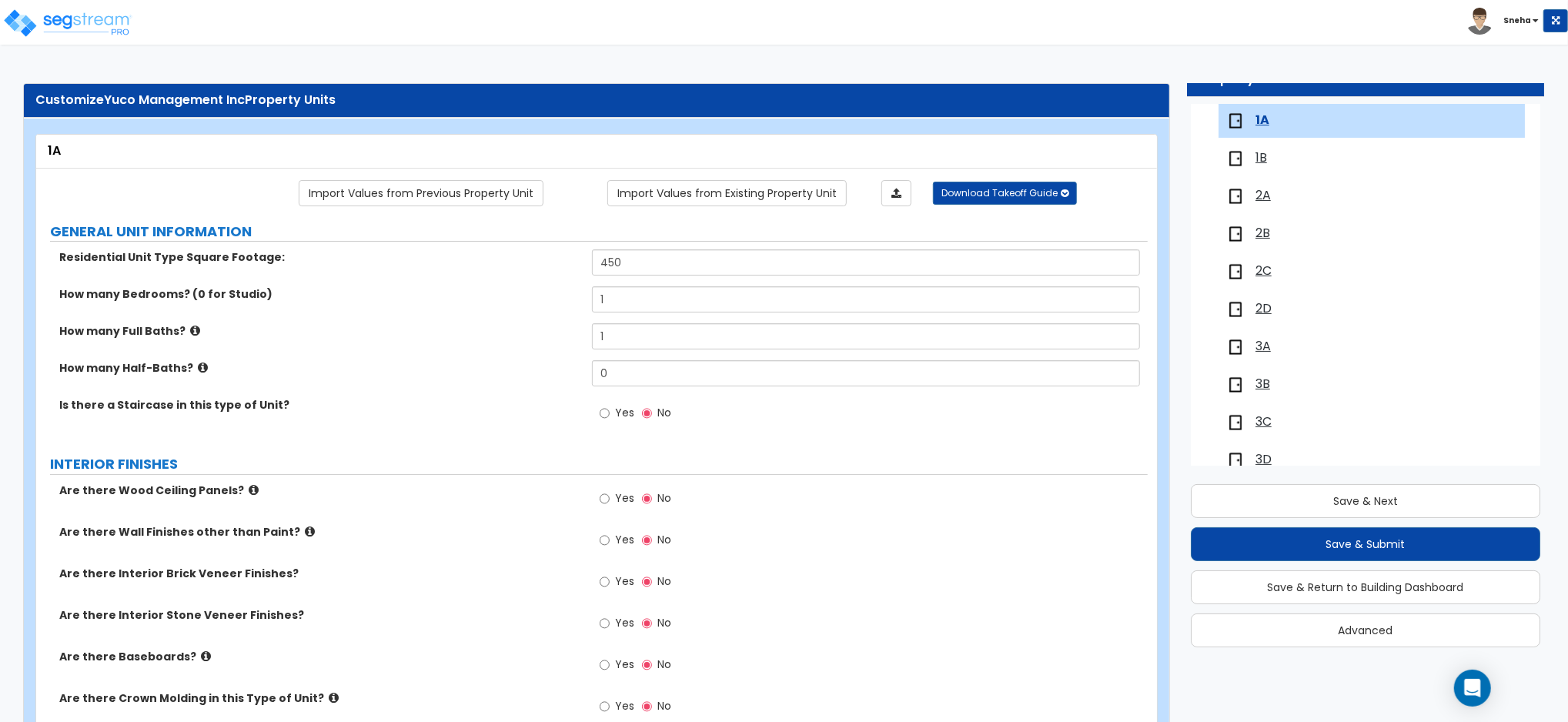
scroll to position [308, 0]
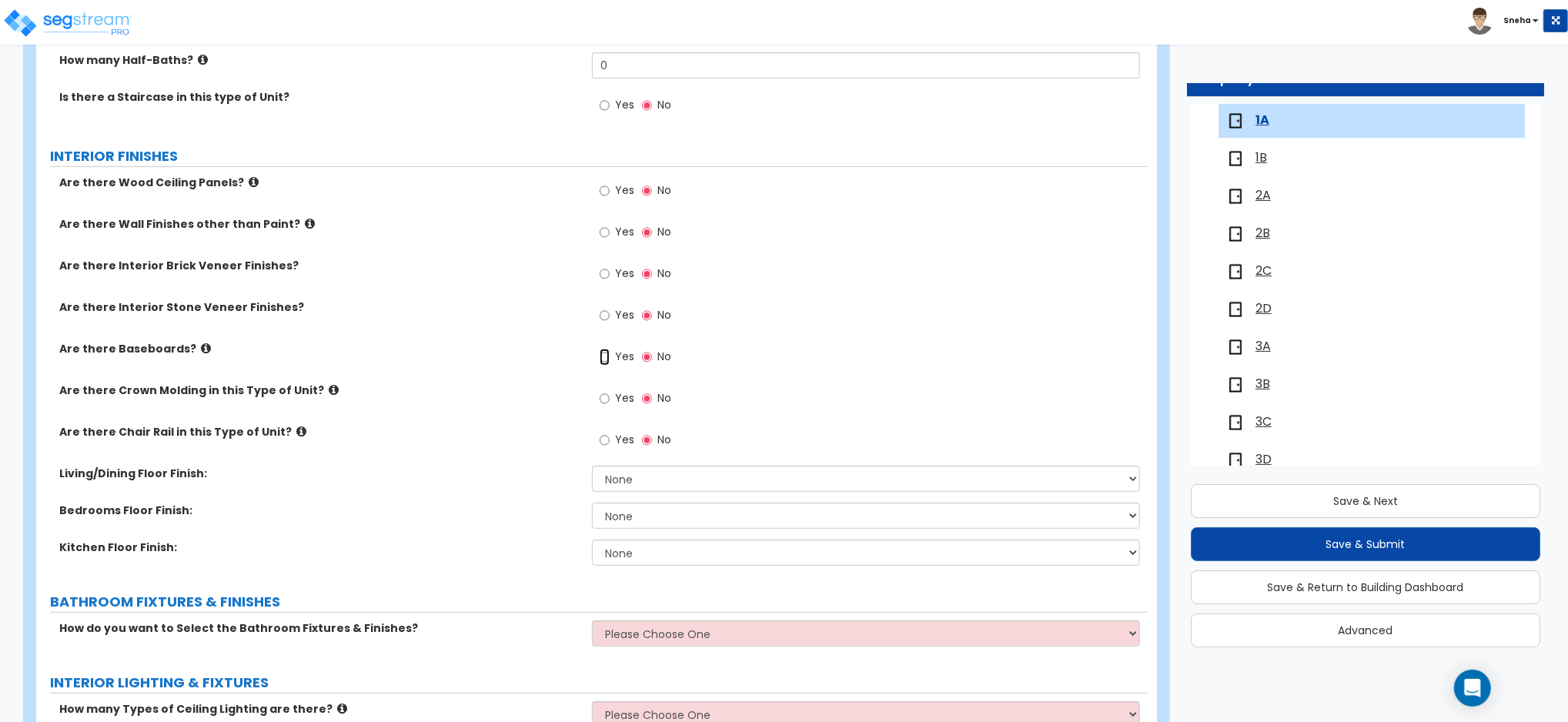
click at [608, 355] on input "Yes" at bounding box center [605, 357] width 10 height 17
radio input "true"
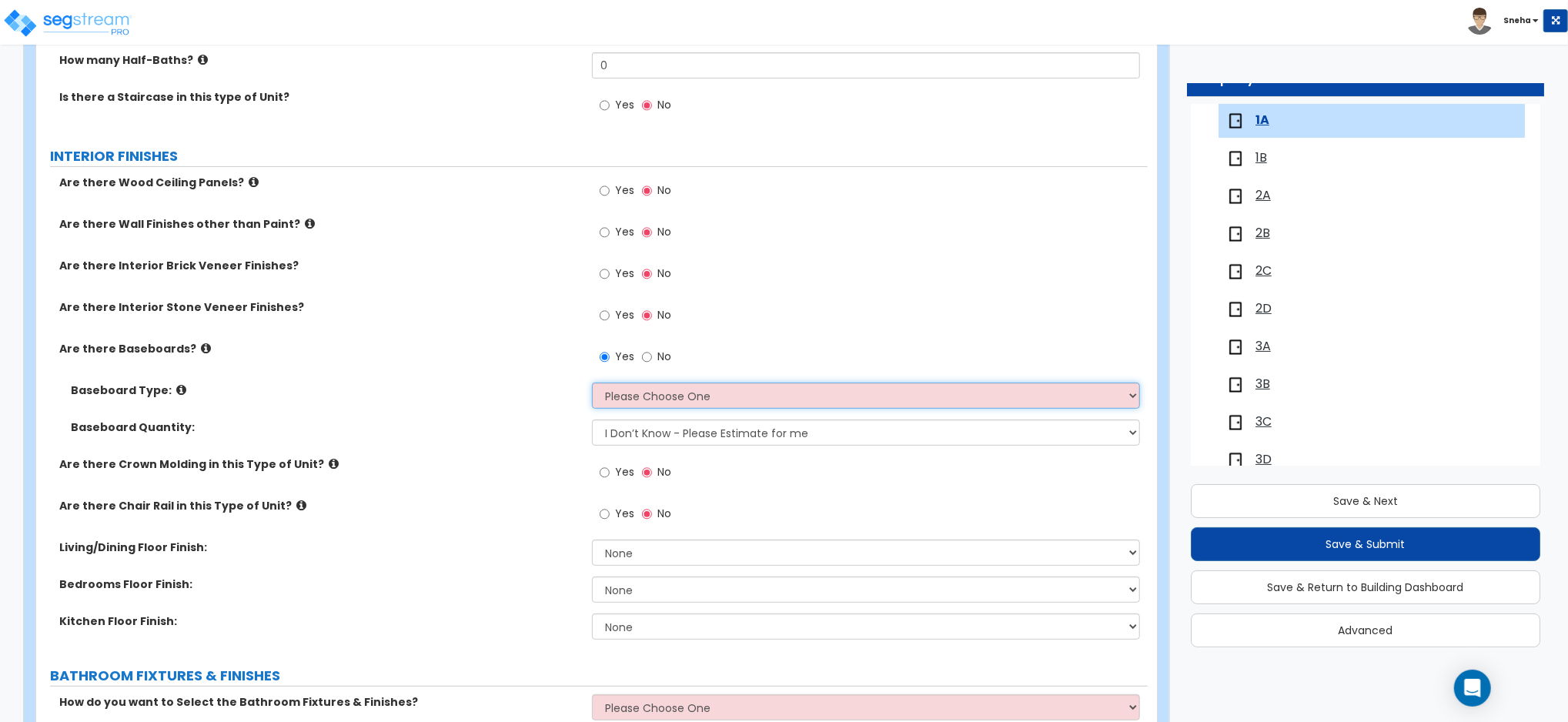
click at [604, 391] on select "Please Choose One Wood Vinyl Carpet Tile" at bounding box center [866, 395] width 548 height 27
select select "1"
click at [592, 382] on select "Please Choose One Wood Vinyl Carpet Tile" at bounding box center [866, 395] width 548 height 27
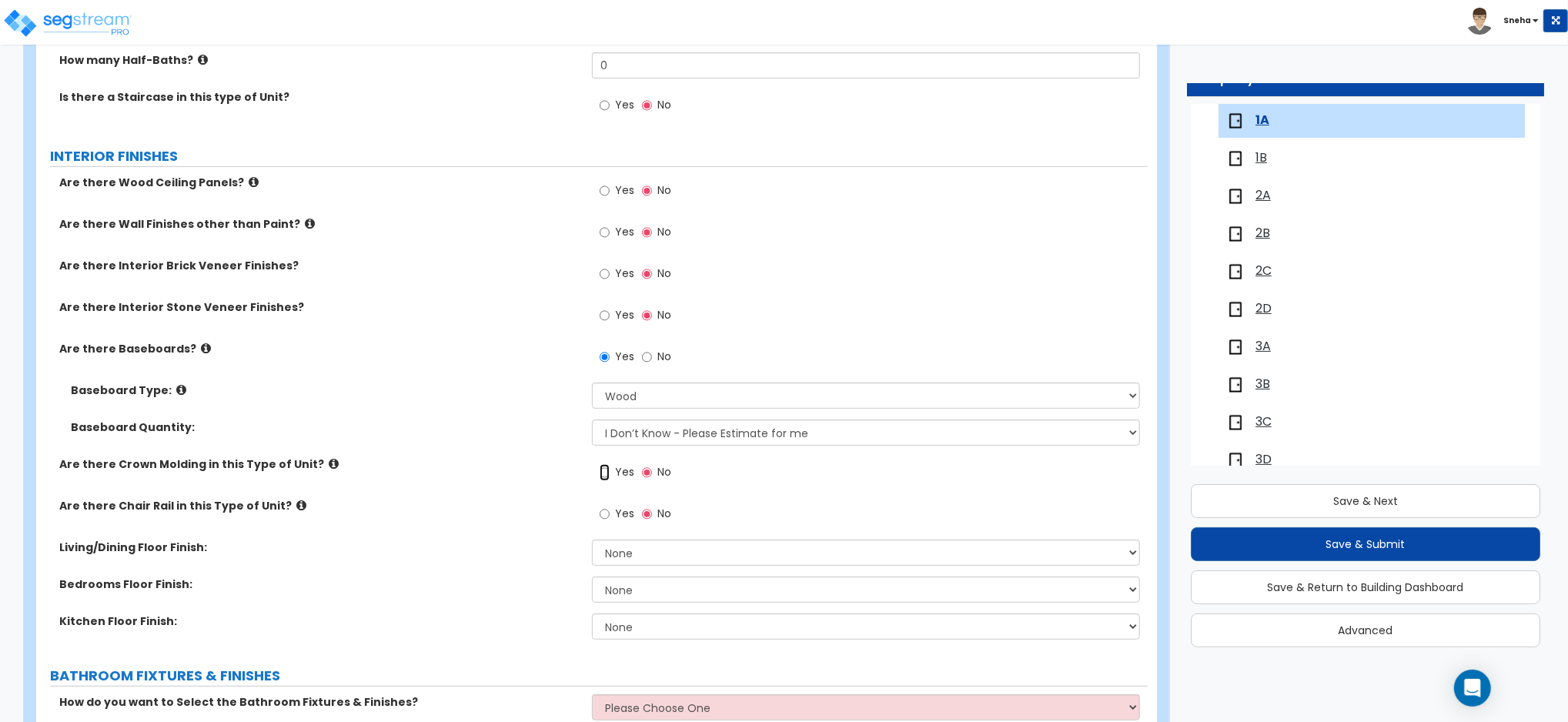
click at [601, 470] on input "Yes" at bounding box center [605, 472] width 10 height 17
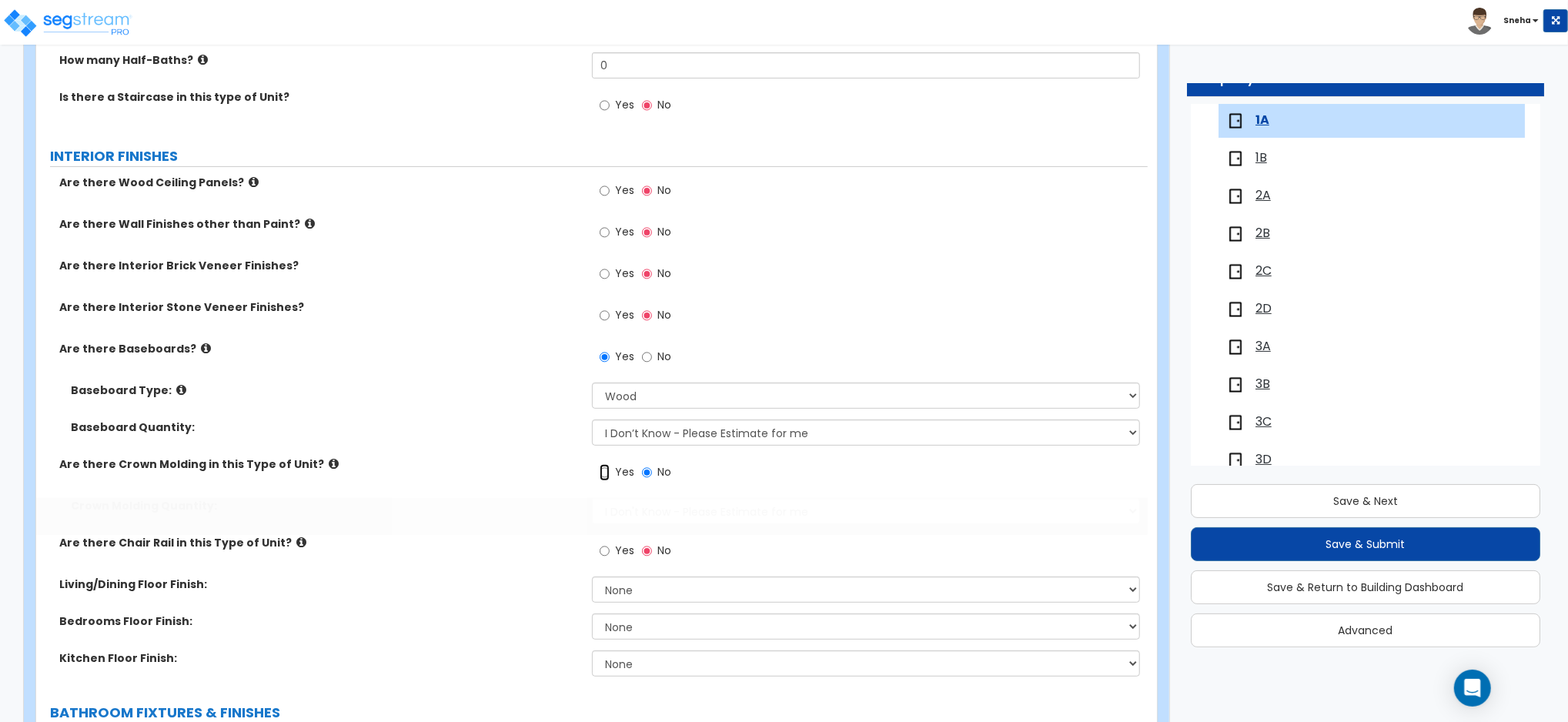
radio input "true"
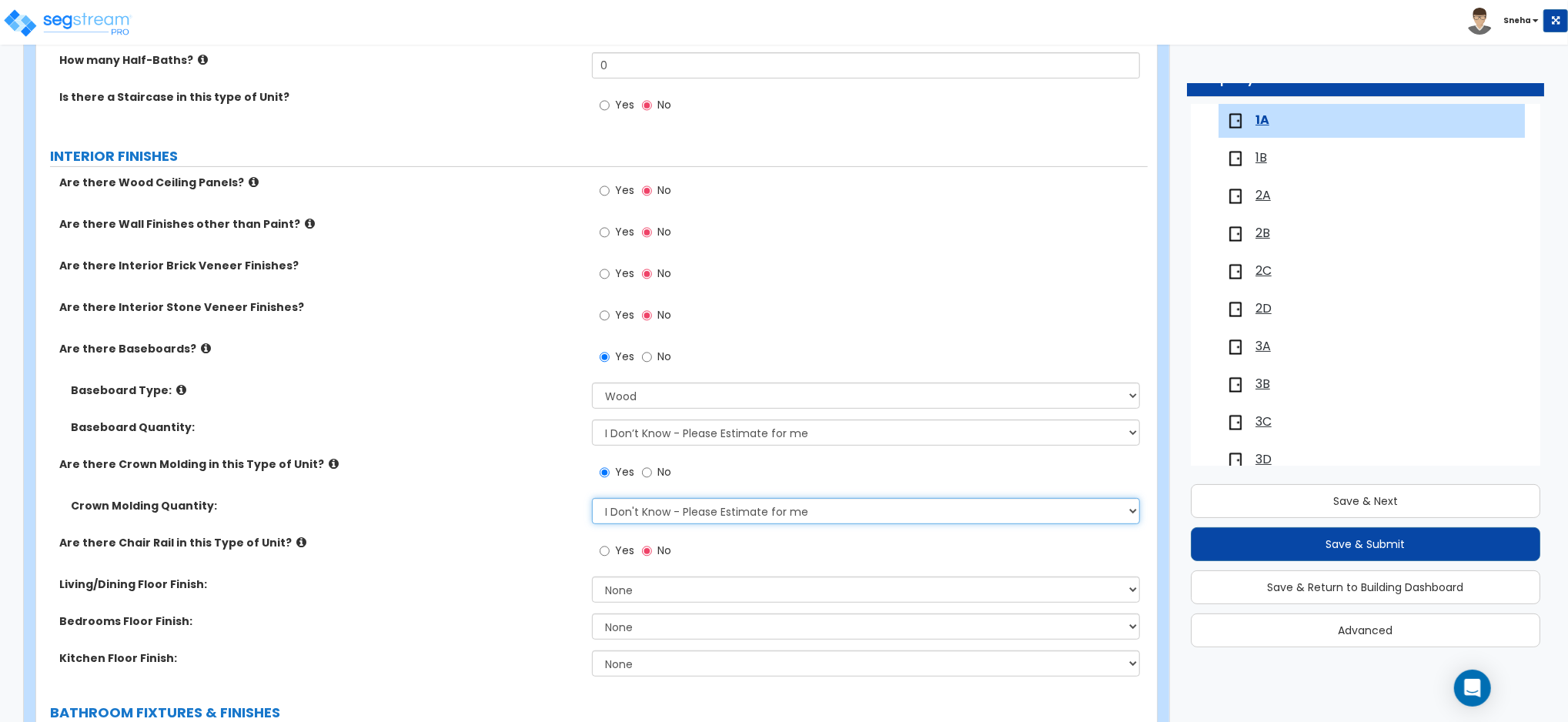
click at [638, 513] on select "I Don't Know - Please Estimate for me I want to Enter the Linear Footage" at bounding box center [866, 511] width 548 height 27
click at [517, 522] on div "Crown Molding Quantity: I Don't Know - Please Estimate for me I want to Enter t…" at bounding box center [591, 516] width 1112 height 37
click at [626, 586] on select "None Tile Flooring Hardwood Flooring Resilient Laminate Flooring VCT Flooring S…" at bounding box center [866, 589] width 548 height 27
click at [592, 577] on select "None Tile Flooring Hardwood Flooring Resilient Laminate Flooring VCT Flooring S…" at bounding box center [866, 589] width 548 height 27
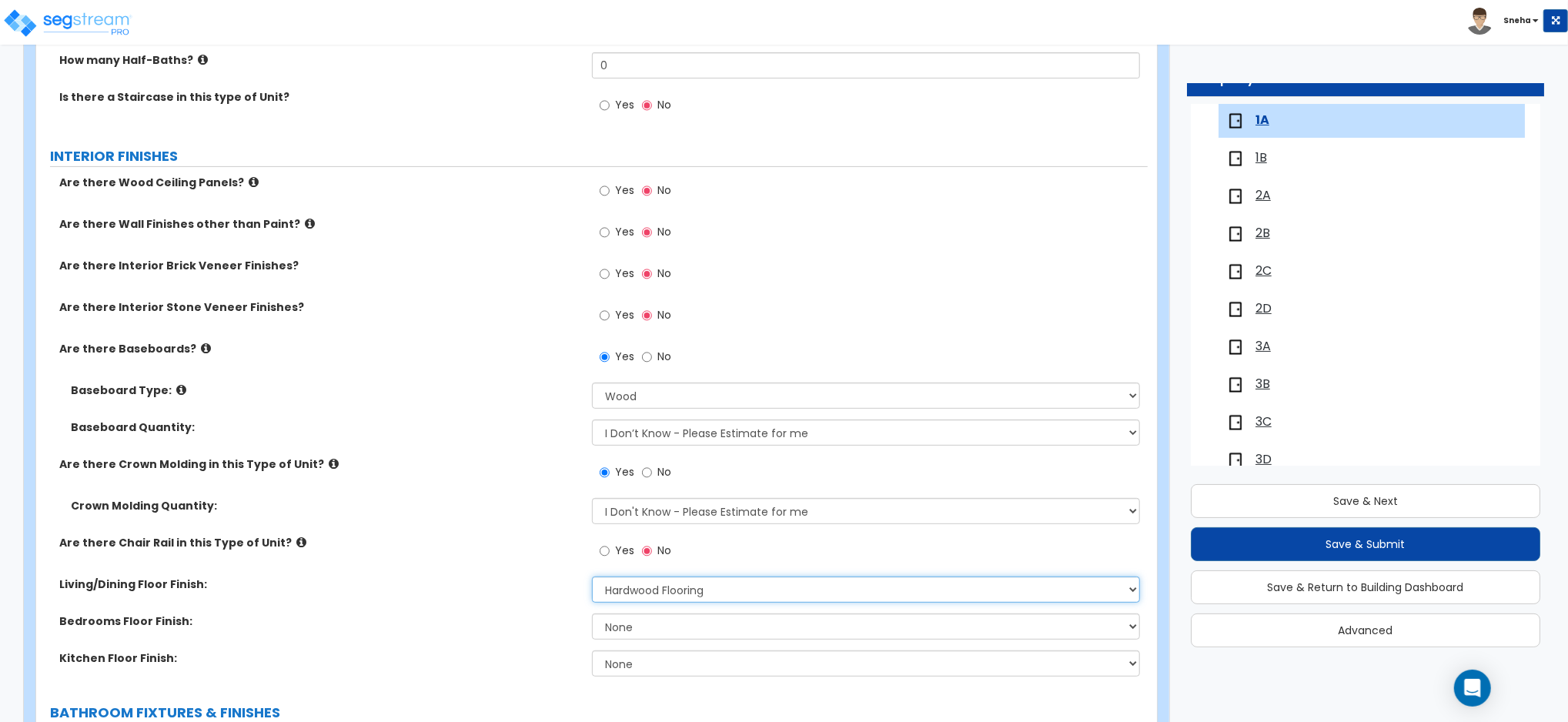
click at [637, 594] on select "None Tile Flooring Hardwood Flooring Resilient Laminate Flooring VCT Flooring S…" at bounding box center [866, 589] width 548 height 27
select select "3"
click at [592, 577] on select "None Tile Flooring Hardwood Flooring Resilient Laminate Flooring VCT Flooring S…" at bounding box center [866, 589] width 548 height 27
click at [663, 619] on select "None Tile Flooring Hardwood Flooring Resilient Laminate Flooring VCT Flooring S…" at bounding box center [866, 626] width 548 height 27
select select "3"
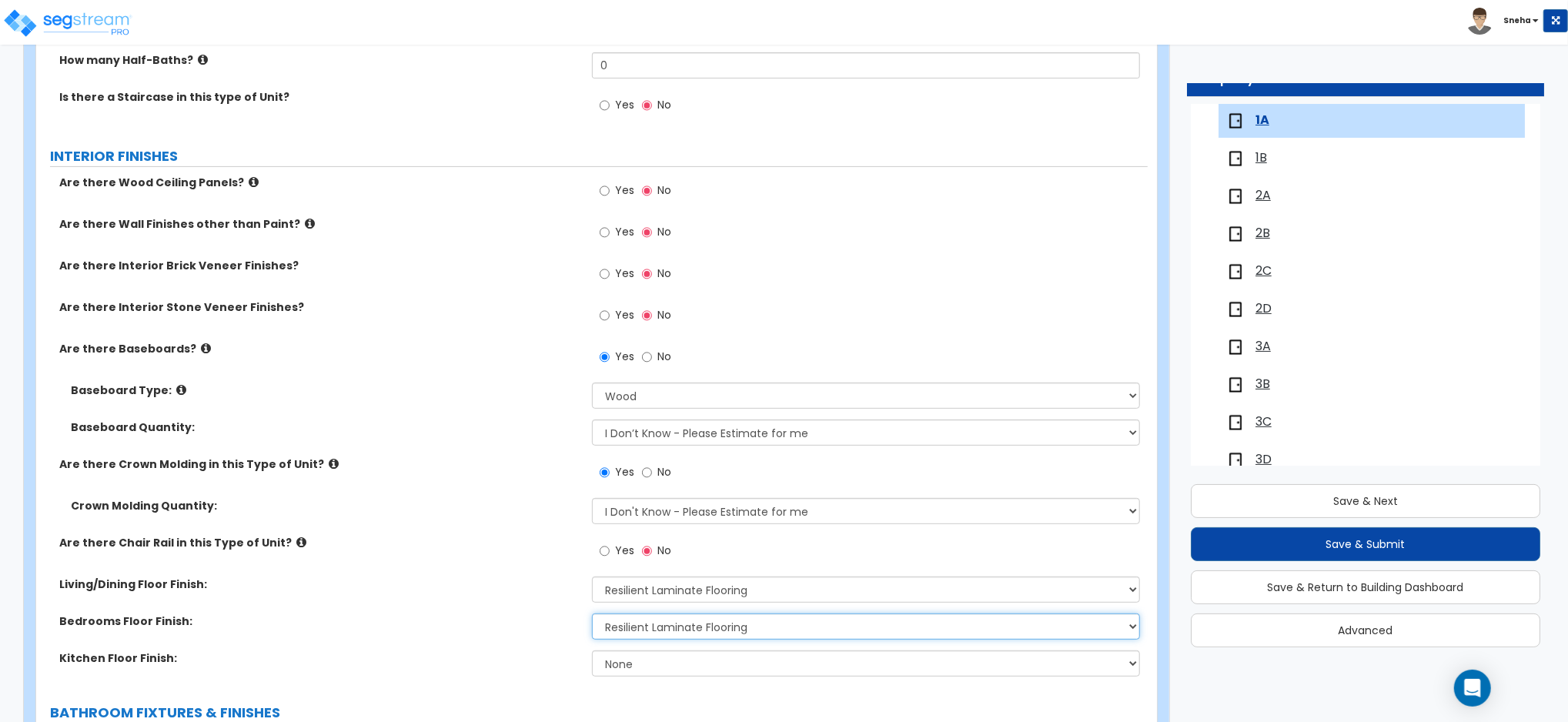
click at [592, 613] on select "None Tile Flooring Hardwood Flooring Resilient Laminate Flooring VCT Flooring S…" at bounding box center [866, 626] width 548 height 27
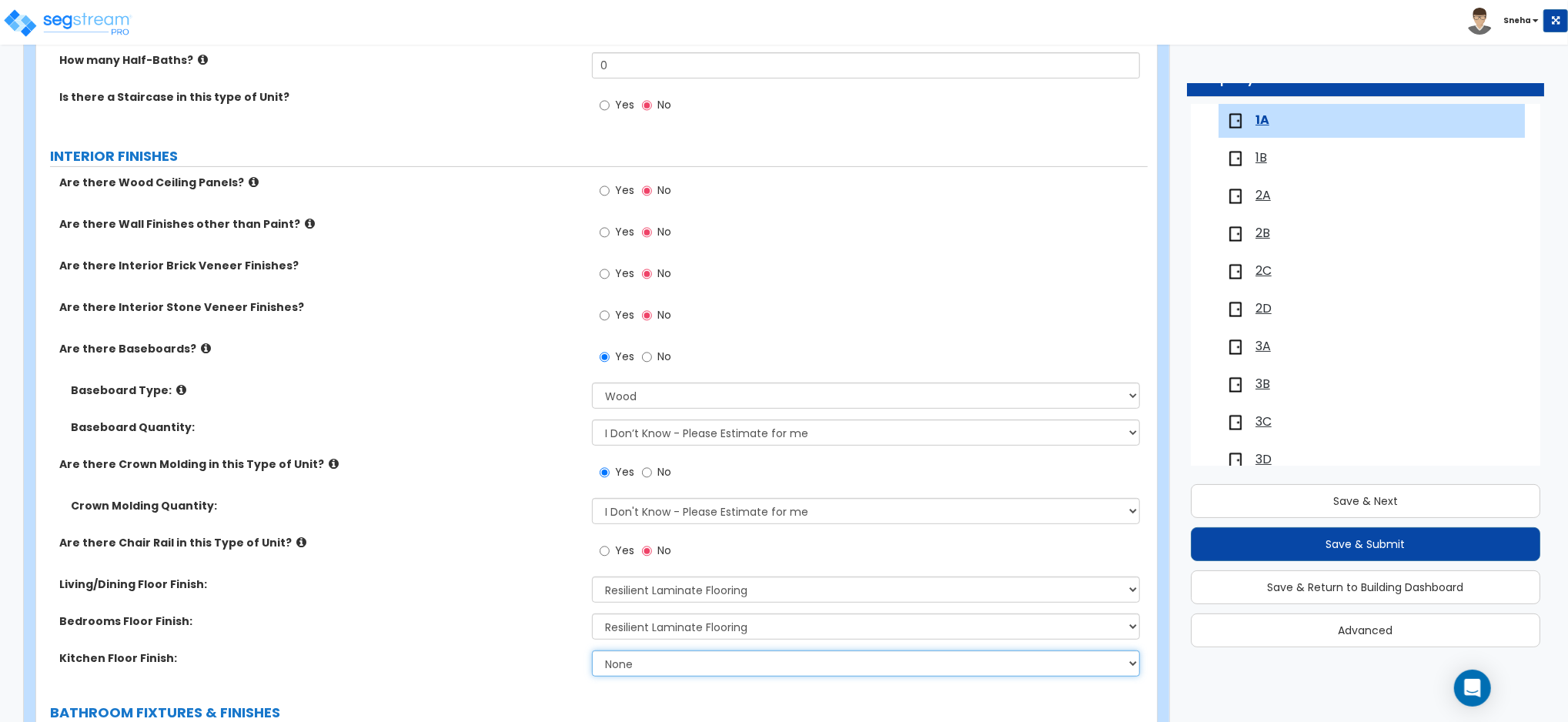
click at [650, 658] on select "None Tile Flooring Hardwood Flooring Resilient Laminate Flooring VCT Flooring S…" at bounding box center [866, 663] width 548 height 27
select select "3"
click at [592, 650] on select "None Tile Flooring Hardwood Flooring Resilient Laminate Flooring VCT Flooring S…" at bounding box center [866, 663] width 548 height 27
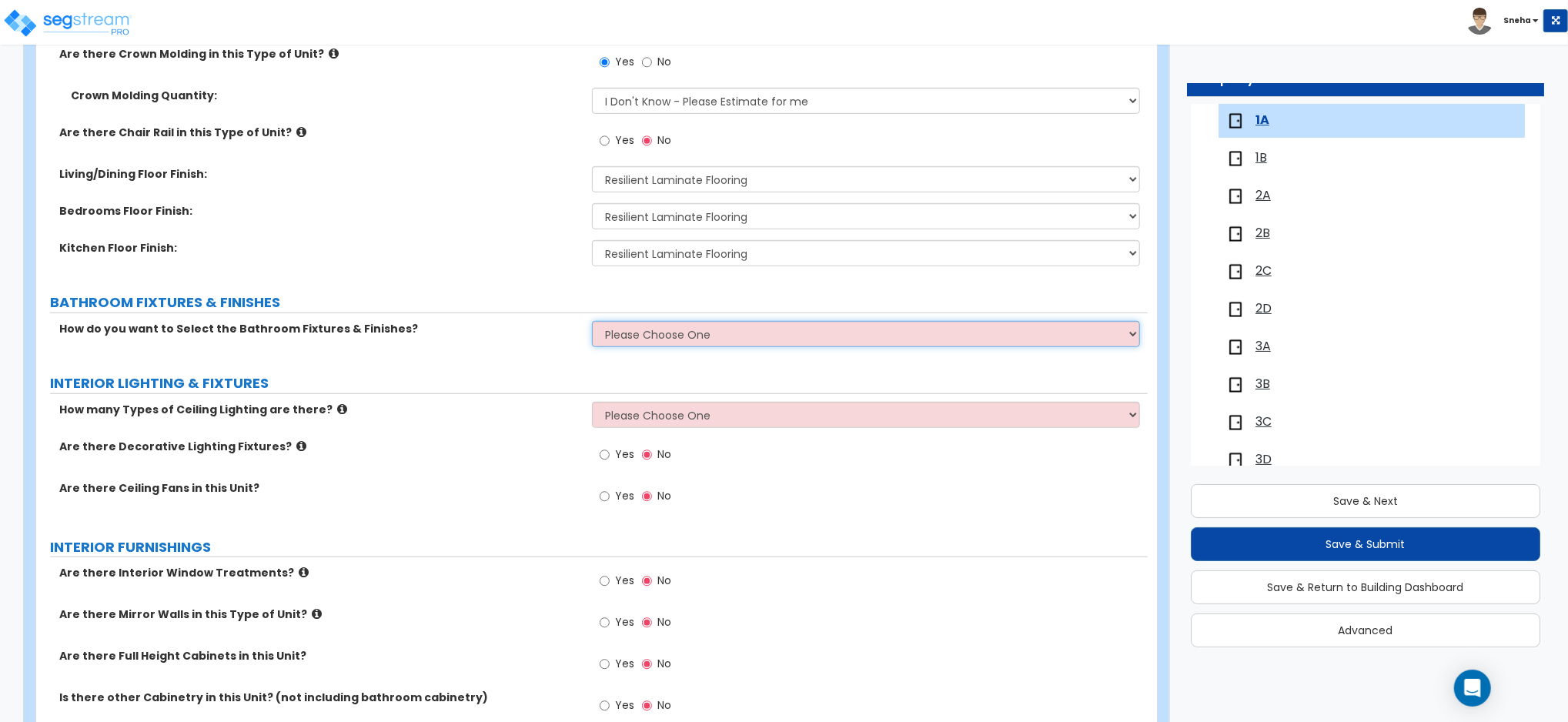
click at [608, 329] on select "Please Choose One Select the type of Fixtures and Finishes only for one Bath an…" at bounding box center [866, 334] width 548 height 27
select select "1"
click at [592, 321] on select "Please Choose One Select the type of Fixtures and Finishes only for one Bath an…" at bounding box center [866, 334] width 548 height 27
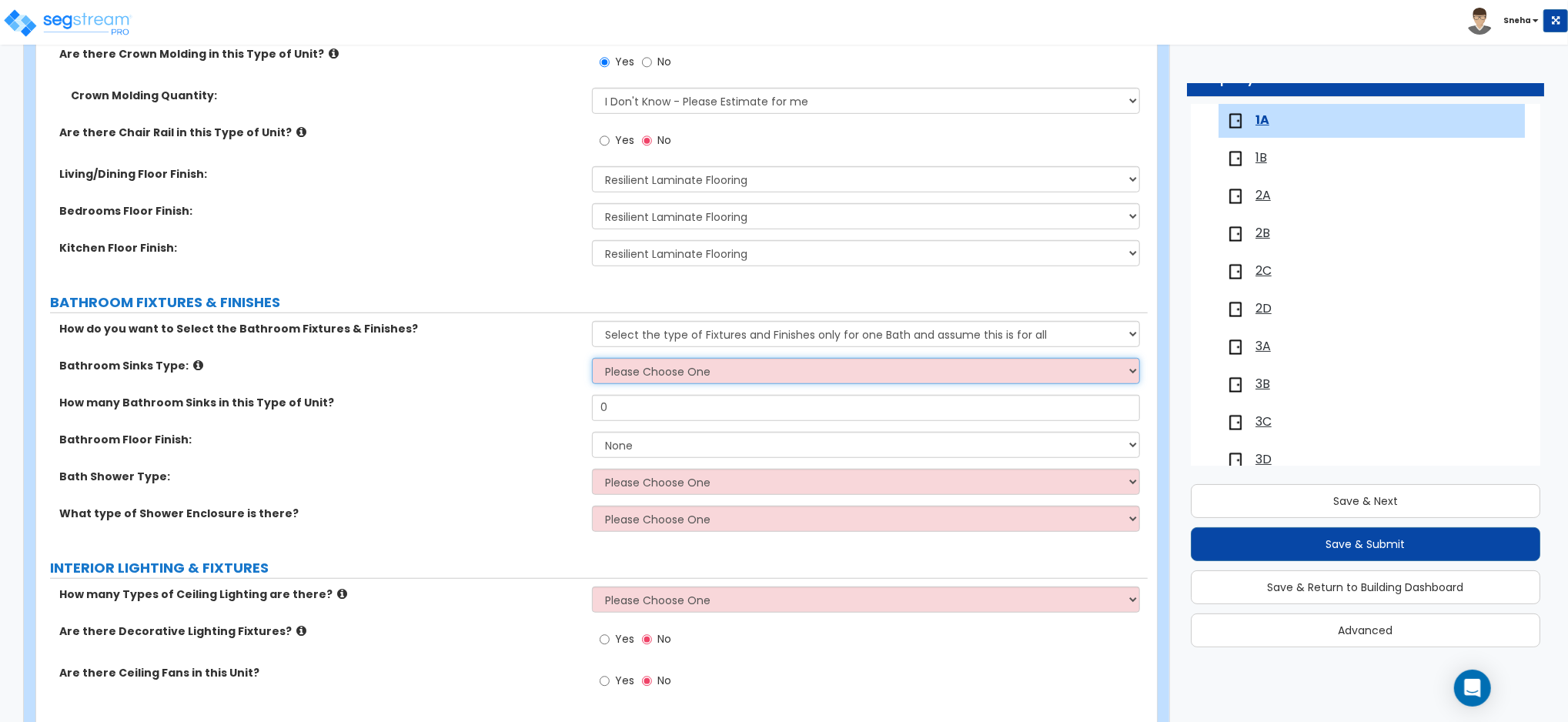
click at [636, 372] on select "Please Choose One Wall-mounted Pedestal-mounted Vanity-mounted" at bounding box center [866, 370] width 548 height 27
select select "3"
click at [592, 358] on select "Please Choose One Wall-mounted Pedestal-mounted Vanity-mounted" at bounding box center [866, 370] width 548 height 27
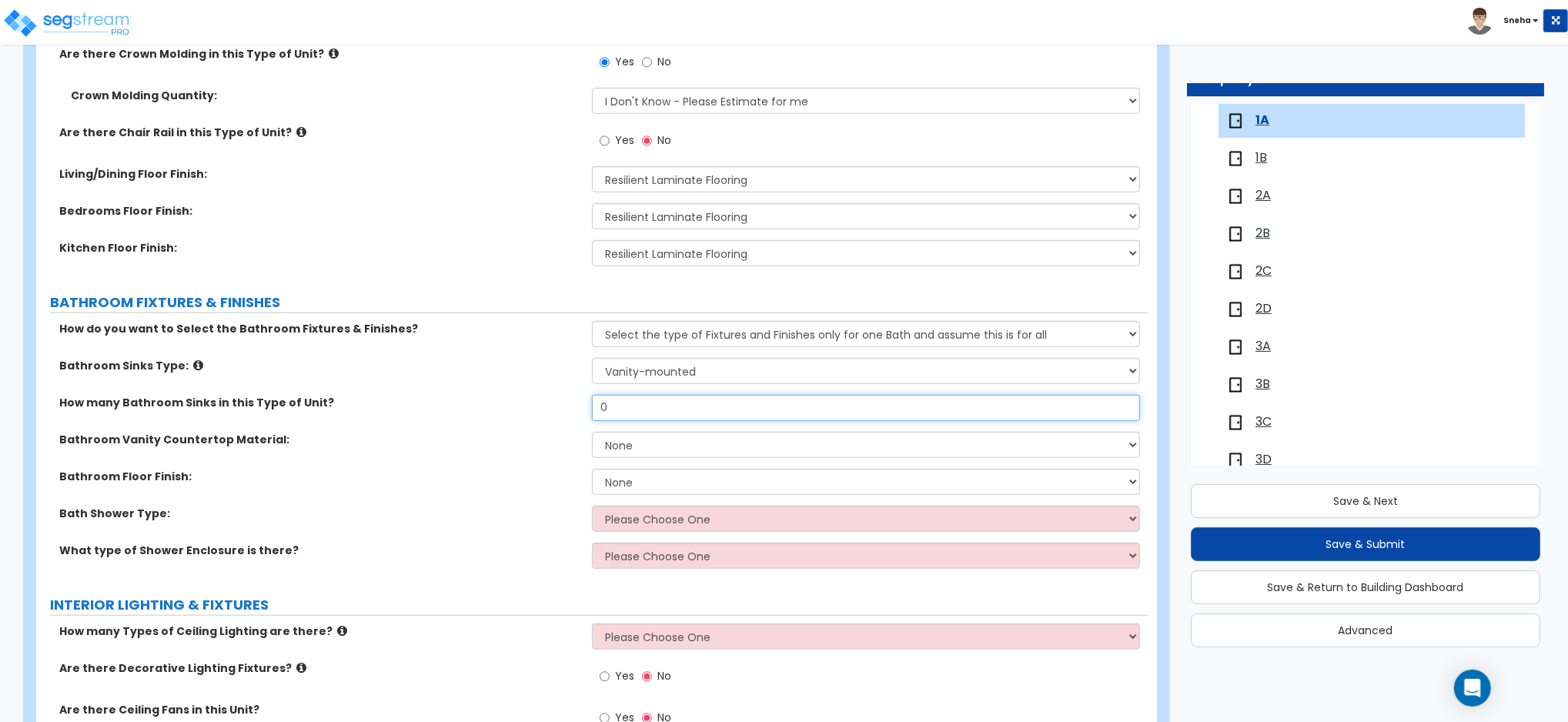
drag, startPoint x: 648, startPoint y: 403, endPoint x: 562, endPoint y: 409, distance: 86.2
click at [562, 409] on div "How many Bathroom Sinks in this Type of Unit? 0" at bounding box center [591, 412] width 1112 height 37
type input "1"
click at [632, 447] on select "None Plastic Laminate Solid Surface Stone Quartz Marble Tile Wood" at bounding box center [866, 445] width 548 height 27
select select "1"
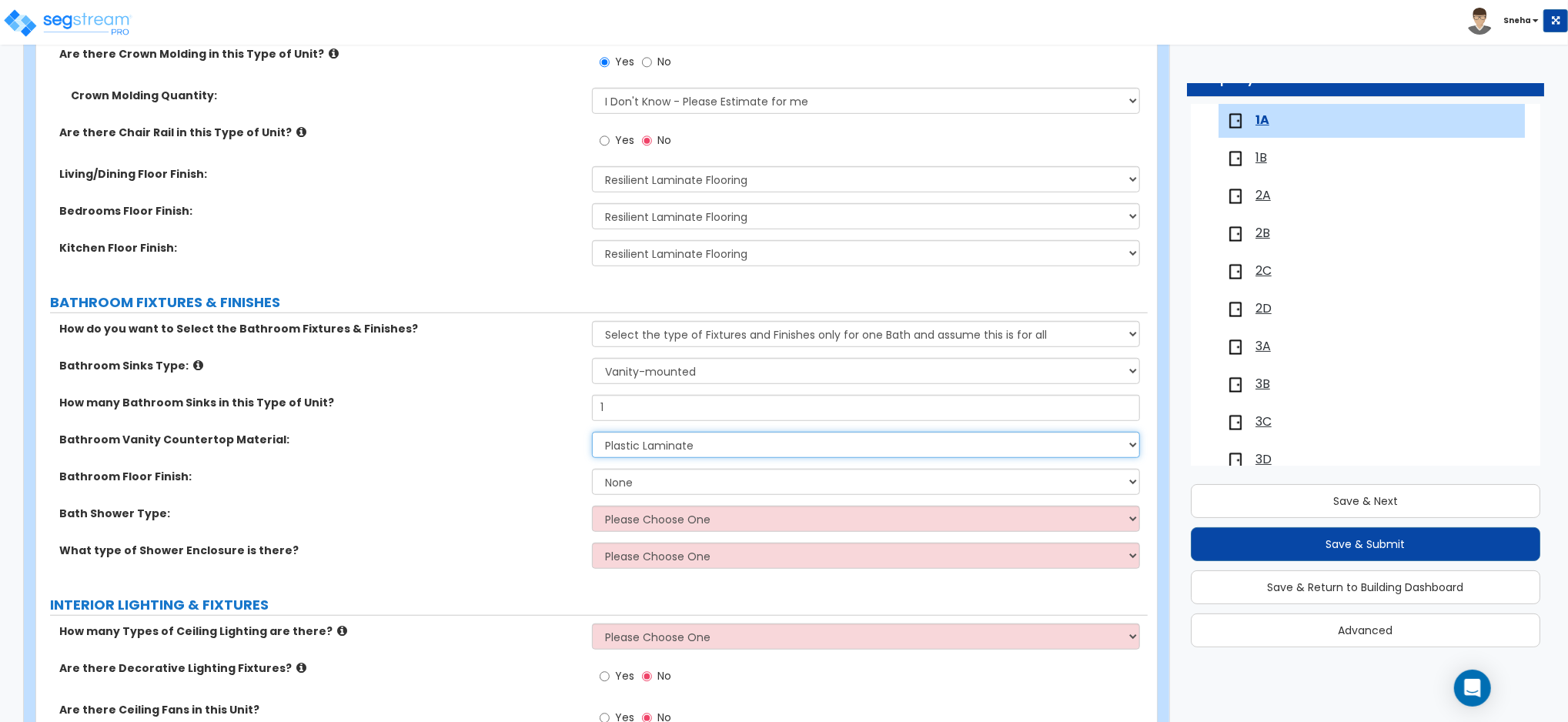
click at [592, 432] on select "None Plastic Laminate Solid Surface Stone Quartz Marble Tile Wood" at bounding box center [866, 445] width 548 height 27
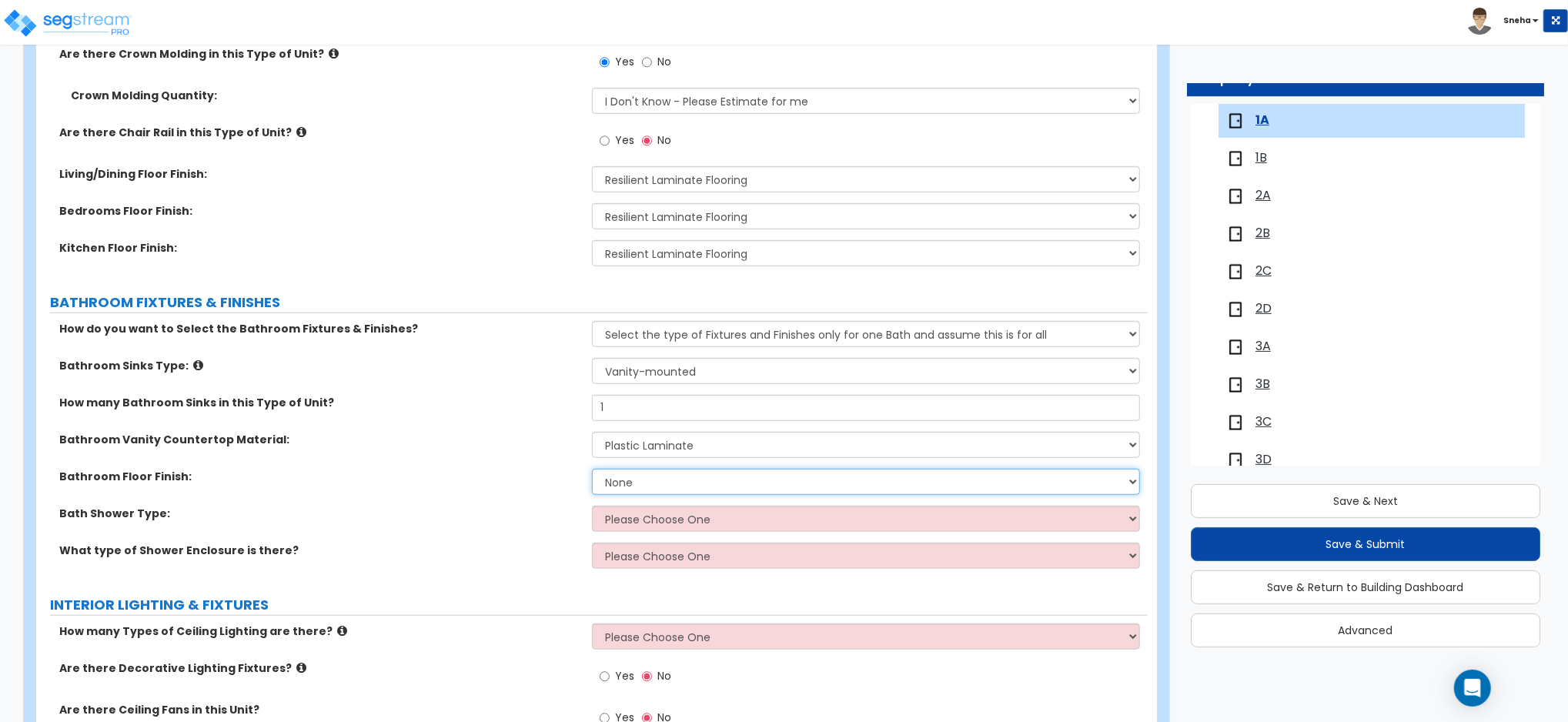
click at [646, 485] on select "None Tile Flooring Hardwood Flooring Resilient Laminate Flooring VCT Flooring S…" at bounding box center [866, 482] width 548 height 27
select select "1"
click at [592, 469] on select "None Tile Flooring Hardwood Flooring Resilient Laminate Flooring VCT Flooring S…" at bounding box center [866, 482] width 548 height 27
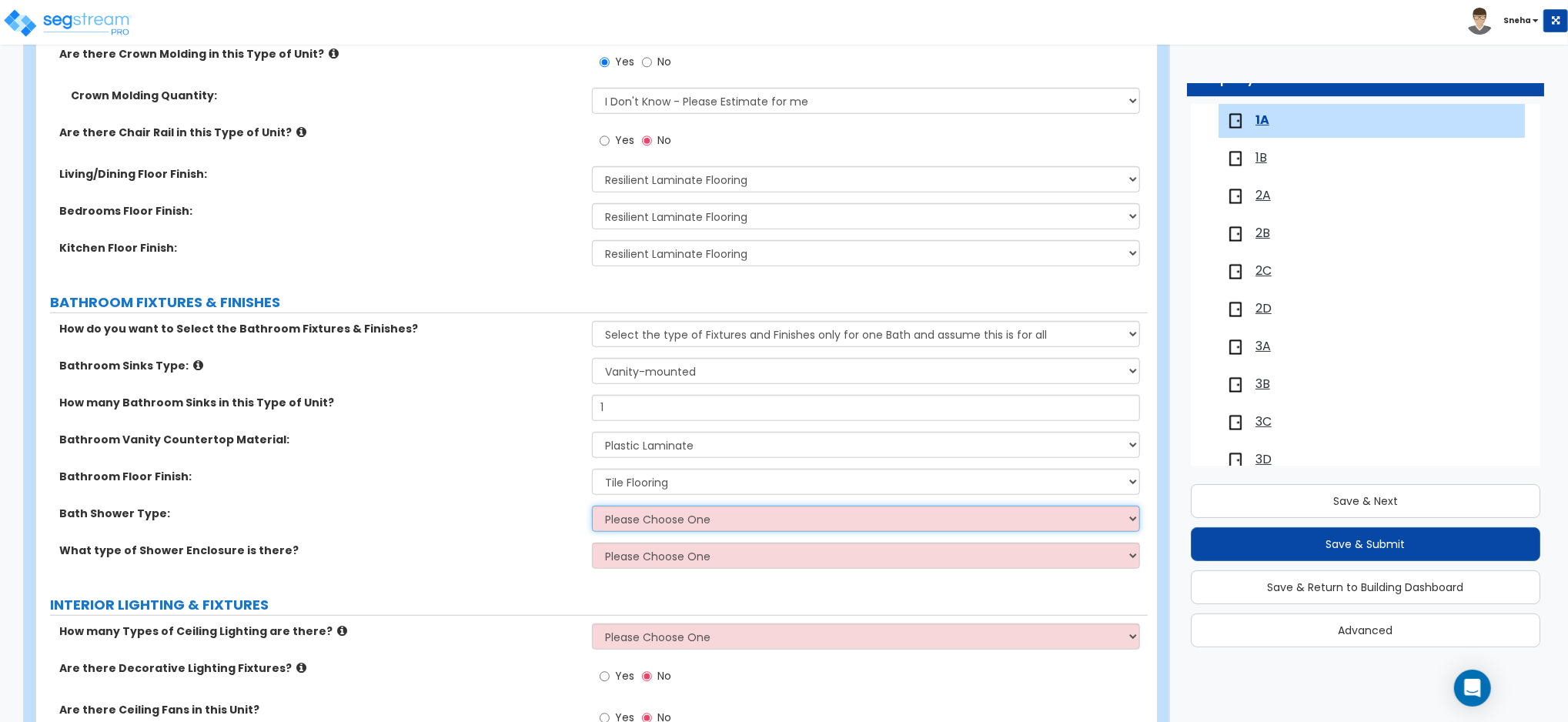
click at [644, 530] on select "Please Choose One Standalone Shower Bathtub - Shower Combination" at bounding box center [866, 518] width 548 height 27
click at [752, 520] on select "Please Choose One Standalone Shower Bathtub - Shower Combination" at bounding box center [866, 518] width 548 height 27
select select "2"
click at [592, 506] on select "Please Choose One Standalone Shower Bathtub - Shower Combination" at bounding box center [866, 518] width 548 height 27
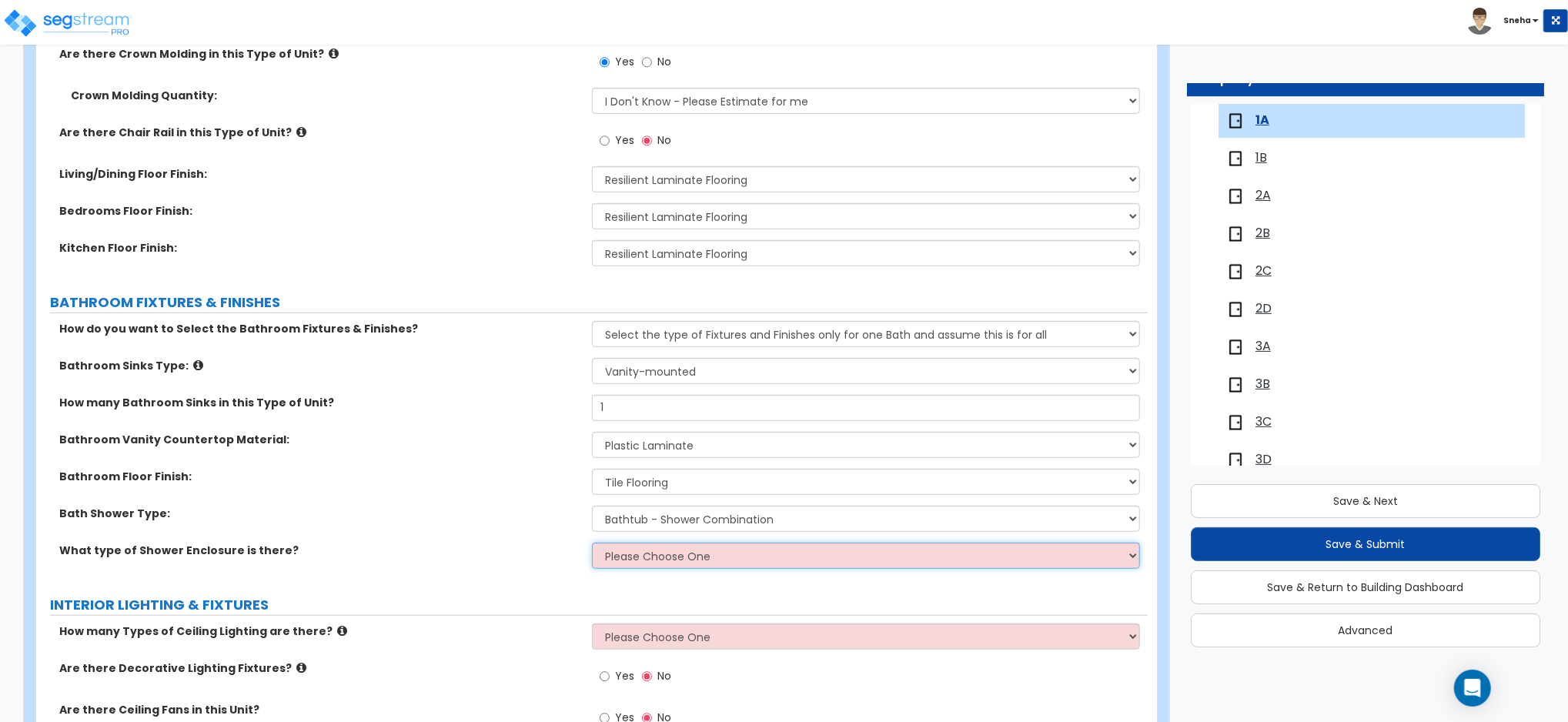
click at [668, 547] on select "Please Choose One Curtain & Rod Glass Sliding Doors Glass Hinged Doors" at bounding box center [866, 555] width 548 height 27
select select "1"
click at [592, 542] on select "Please Choose One Curtain & Rod Glass Sliding Doors Glass Hinged Doors" at bounding box center [866, 555] width 548 height 27
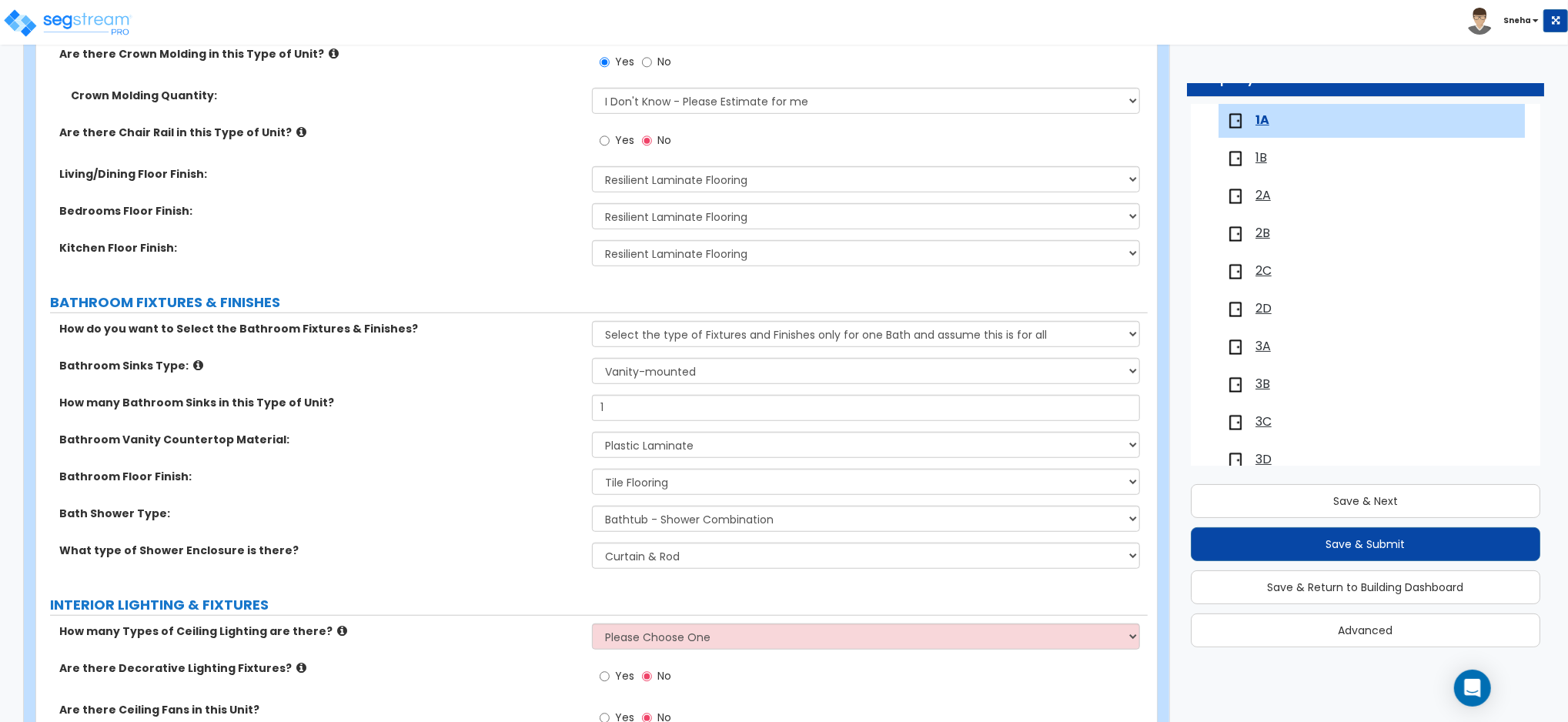
click at [472, 518] on label "Bath Shower Type:" at bounding box center [319, 513] width 521 height 15
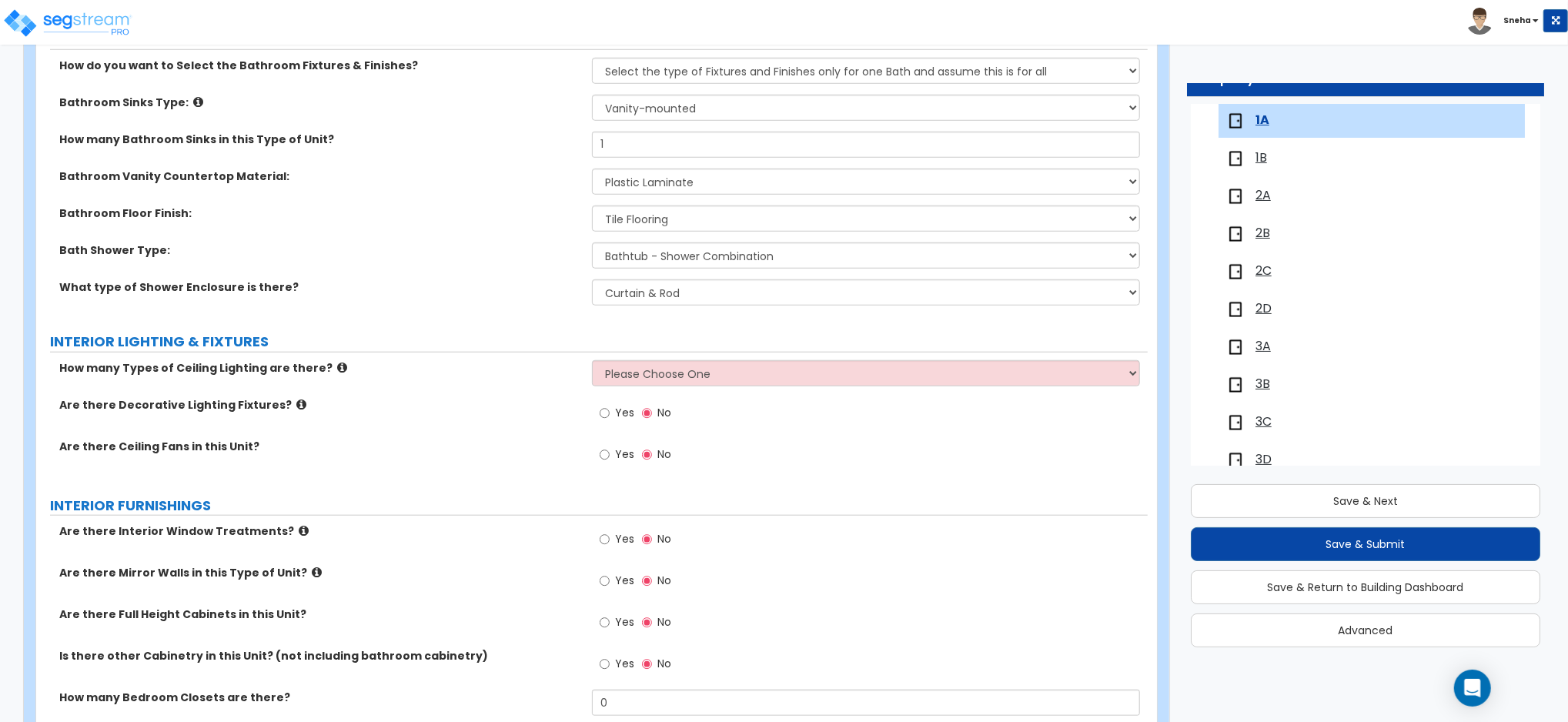
scroll to position [1026, 0]
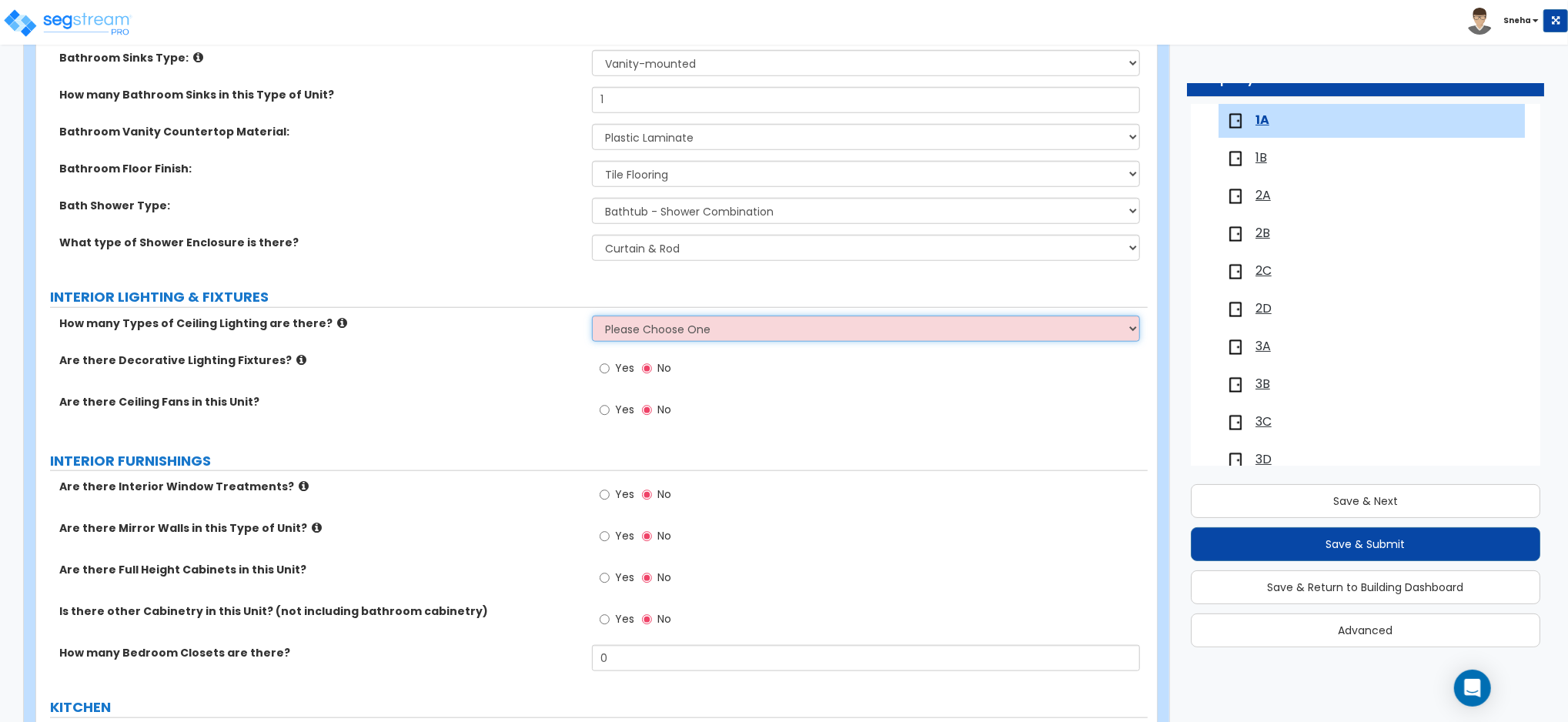
click at [607, 317] on select "Please Choose One 1 2 3" at bounding box center [866, 328] width 548 height 27
select select "1"
click at [592, 316] on select "Please Choose One 1 2 3" at bounding box center [866, 328] width 548 height 27
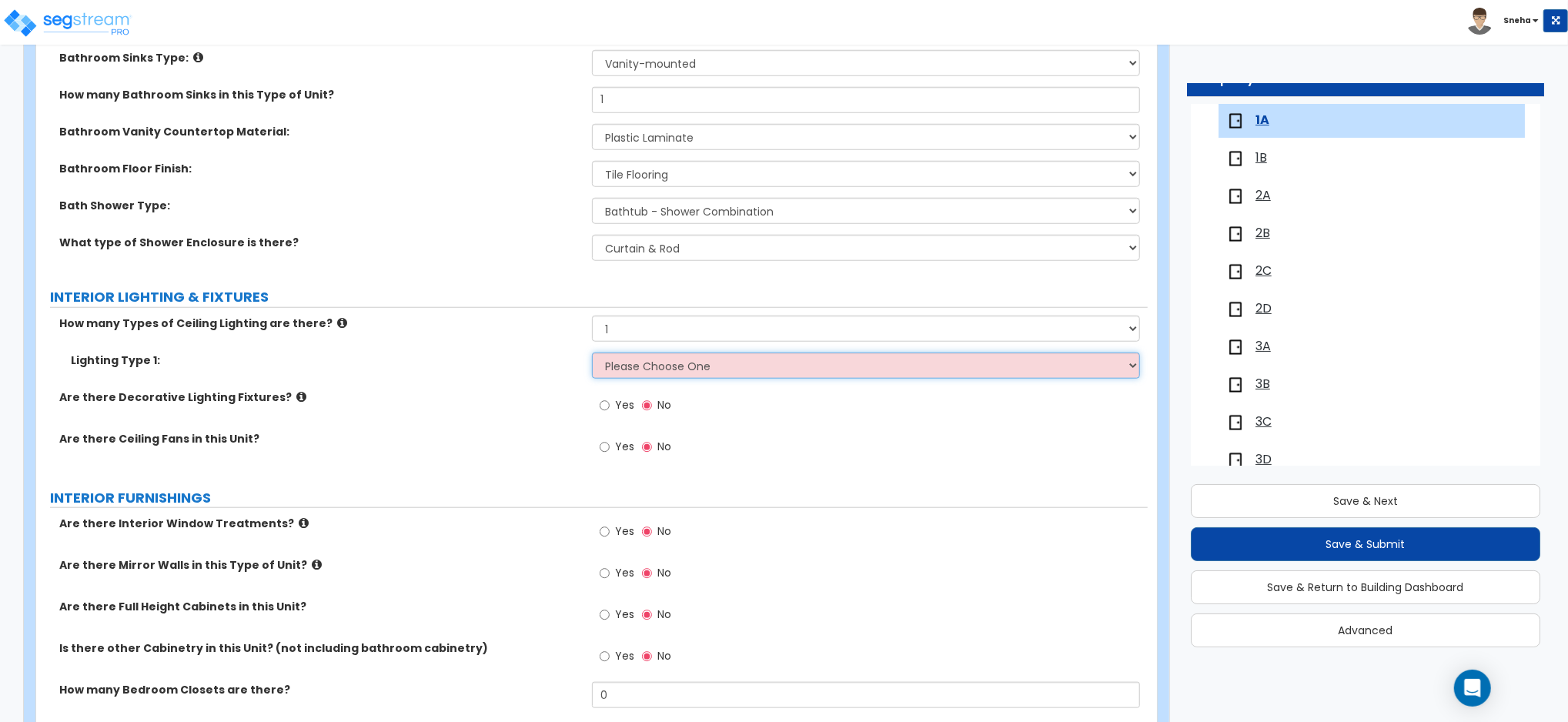
click at [634, 366] on select "Please Choose One LED Surface-Mounted LED Recessed Fluorescent Surface-Mounted …" at bounding box center [866, 365] width 548 height 27
click at [646, 371] on select "Please Choose One LED Surface-Mounted LED Recessed Fluorescent Surface-Mounted …" at bounding box center [866, 365] width 548 height 27
select select "2"
click at [592, 352] on select "Please Choose One LED Surface-Mounted LED Recessed Fluorescent Surface-Mounted …" at bounding box center [866, 365] width 548 height 27
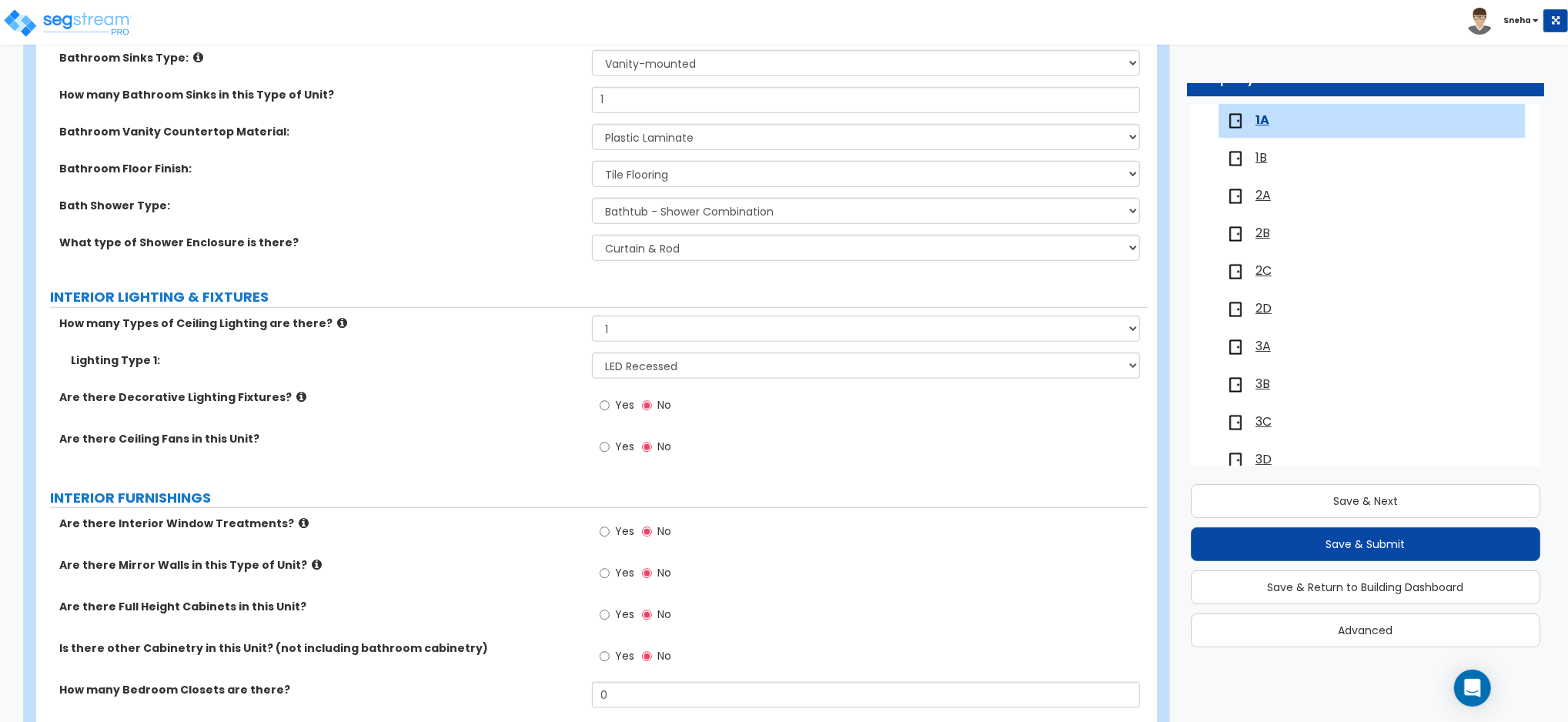
click at [509, 439] on label "Are there Ceiling Fans in this Unit?" at bounding box center [319, 439] width 521 height 15
click at [666, 336] on select "Please Choose One 1 2 3" at bounding box center [866, 328] width 548 height 27
select select "2"
click at [592, 316] on select "Please Choose One 1 2 3" at bounding box center [866, 328] width 548 height 27
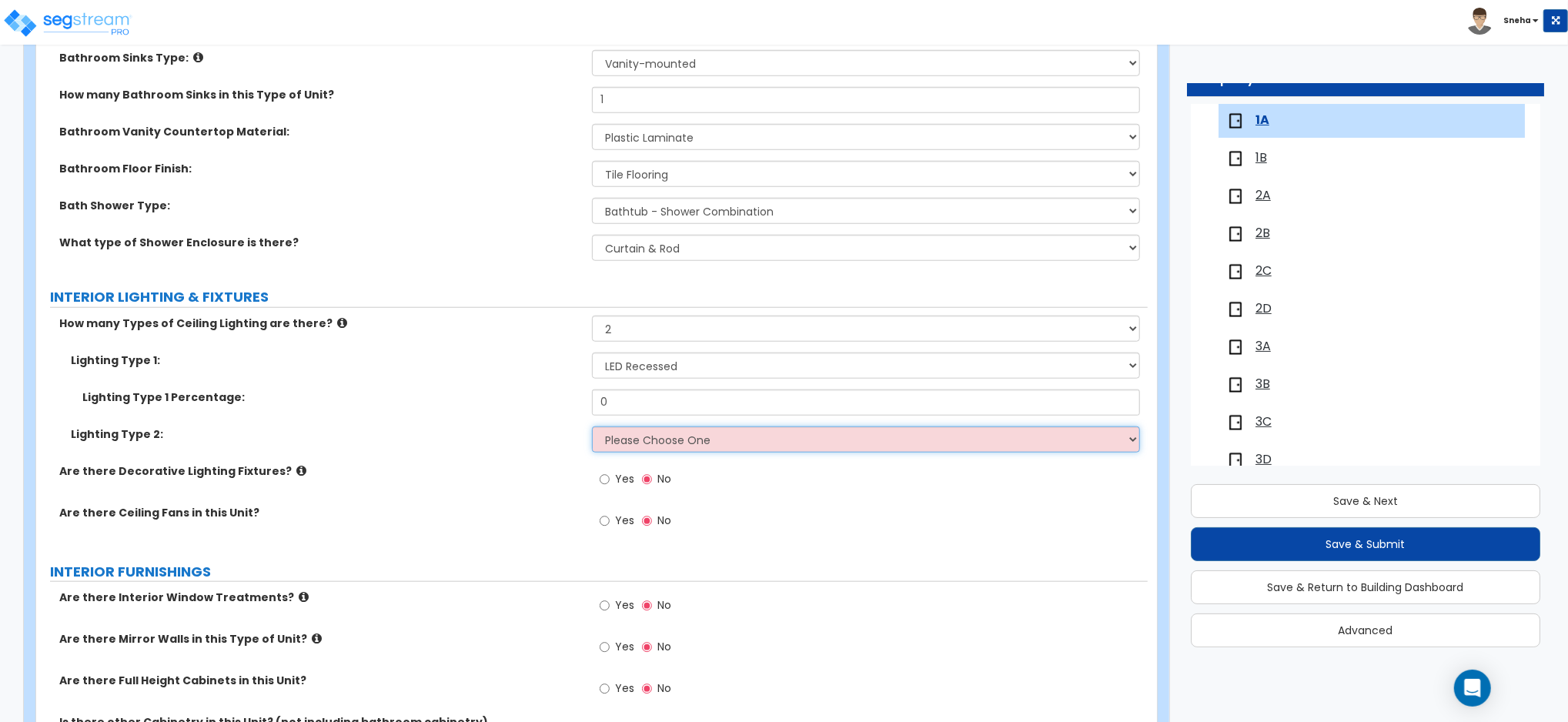
click at [638, 438] on select "Please Choose One LED Surface-Mounted LED Recessed Fluorescent Surface-Mounted …" at bounding box center [866, 439] width 548 height 27
select select "1"
click at [592, 426] on select "Please Choose One LED Surface-Mounted LED Recessed Fluorescent Surface-Mounted …" at bounding box center [866, 439] width 548 height 27
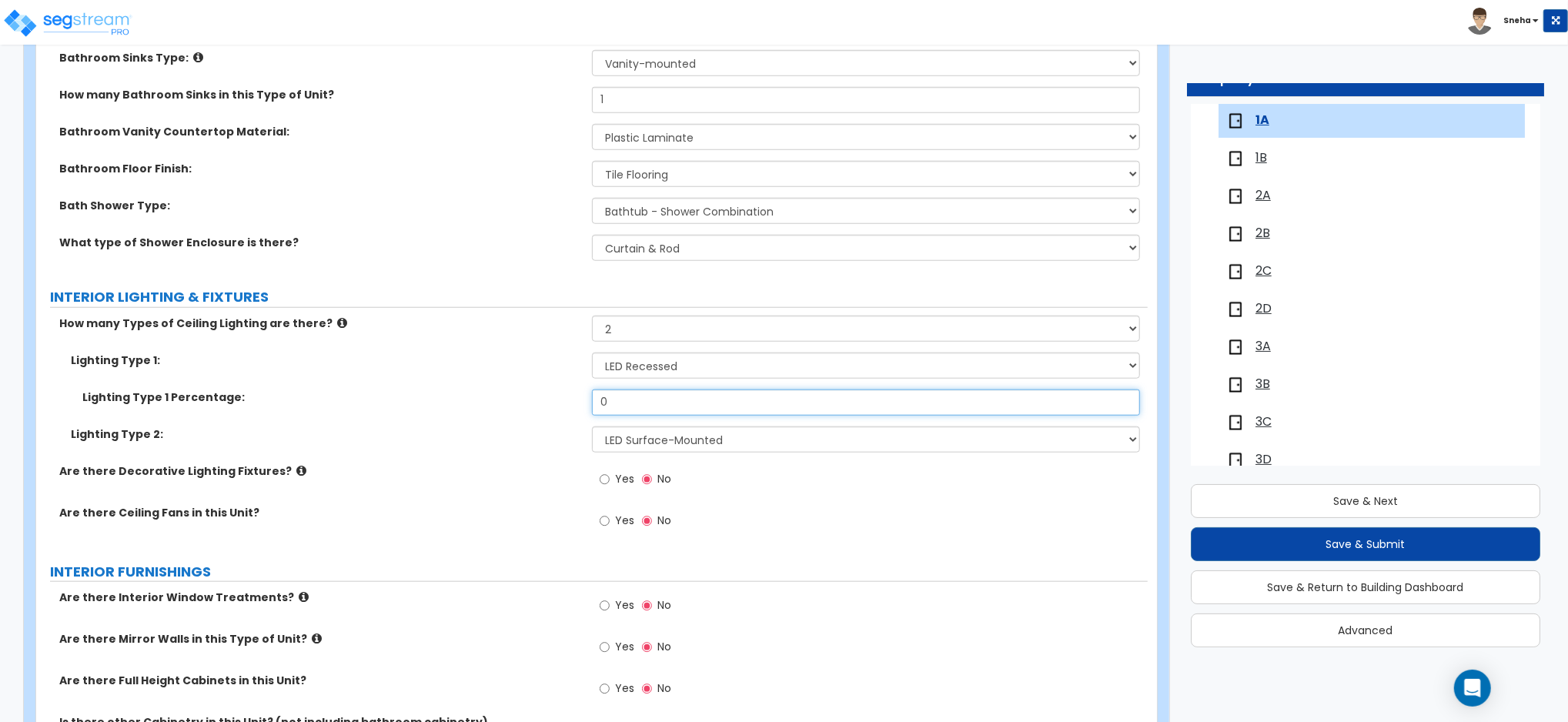
click at [569, 399] on div "Lighting Type 1 Percentage: 0" at bounding box center [591, 407] width 1112 height 37
type input "60"
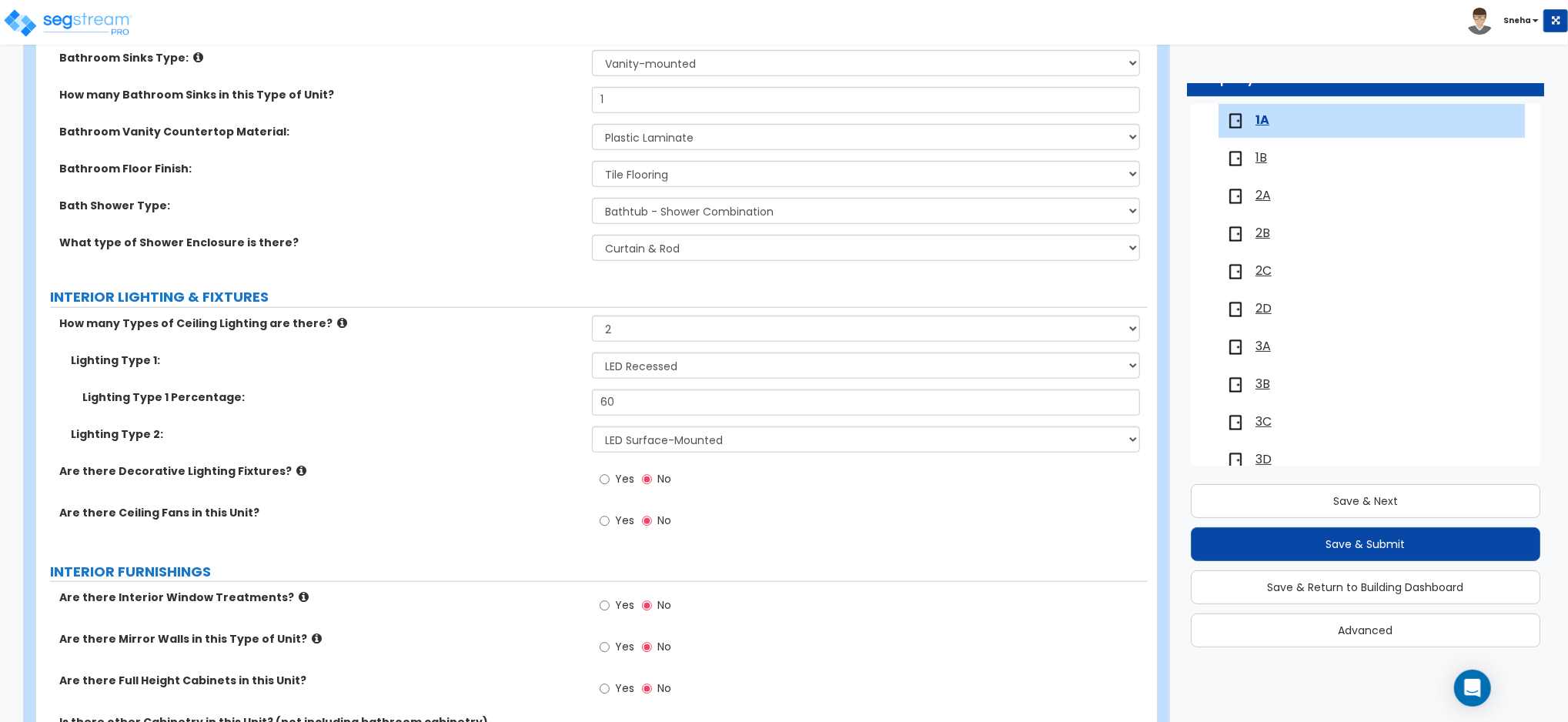
click at [569, 399] on label "Lighting Type 1 Percentage:" at bounding box center [331, 397] width 498 height 15
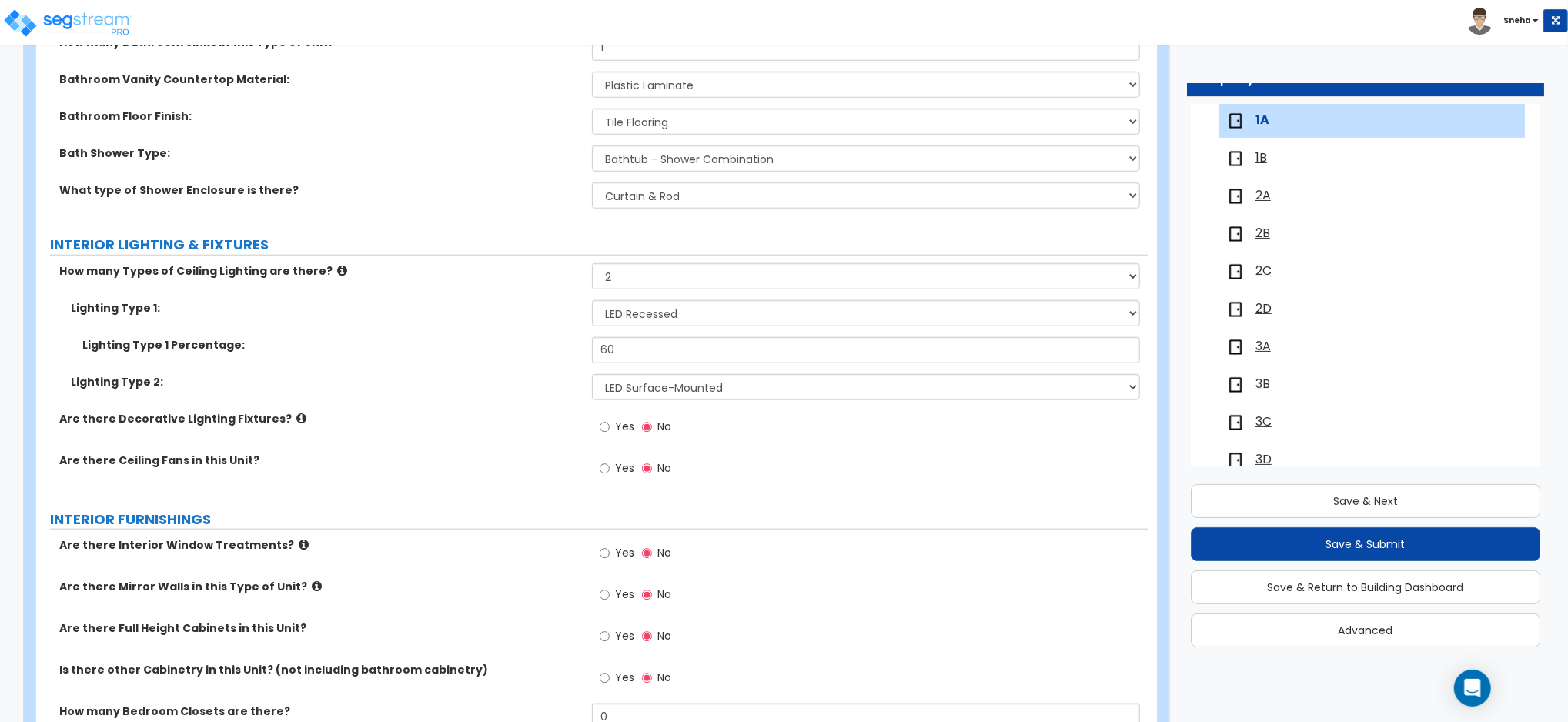
scroll to position [1127, 0]
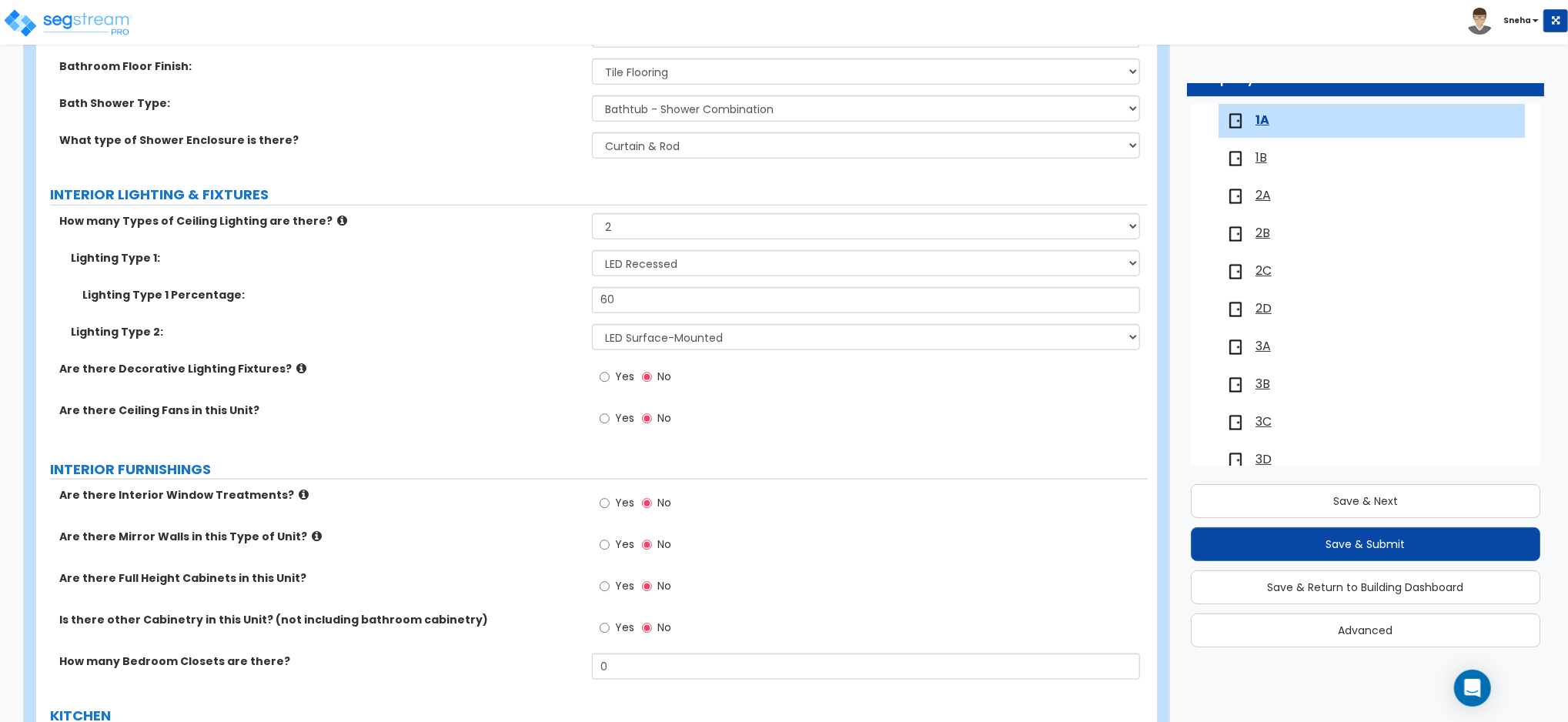
click at [615, 414] on span "Yes" at bounding box center [625, 417] width 19 height 15
click at [609, 414] on input "Yes" at bounding box center [605, 418] width 10 height 17
radio input "true"
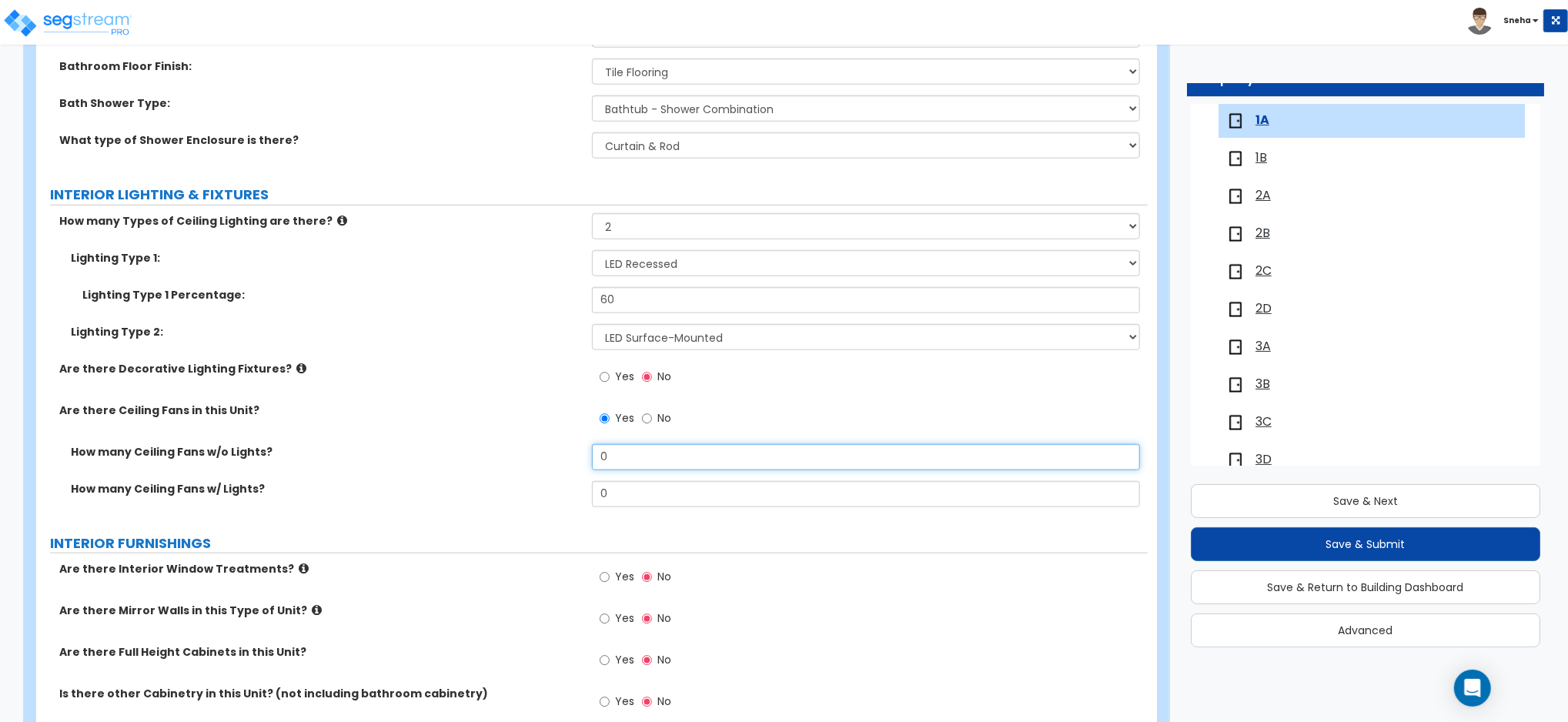
drag, startPoint x: 636, startPoint y: 458, endPoint x: 561, endPoint y: 460, distance: 75.0
click at [561, 460] on div "How many Ceiling Fans w/o Lights? 0" at bounding box center [591, 462] width 1112 height 37
drag, startPoint x: 609, startPoint y: 497, endPoint x: 585, endPoint y: 496, distance: 24.0
click at [585, 496] on div "How many Ceiling Fans w/ Lights? 0" at bounding box center [591, 499] width 1112 height 37
type input "1"
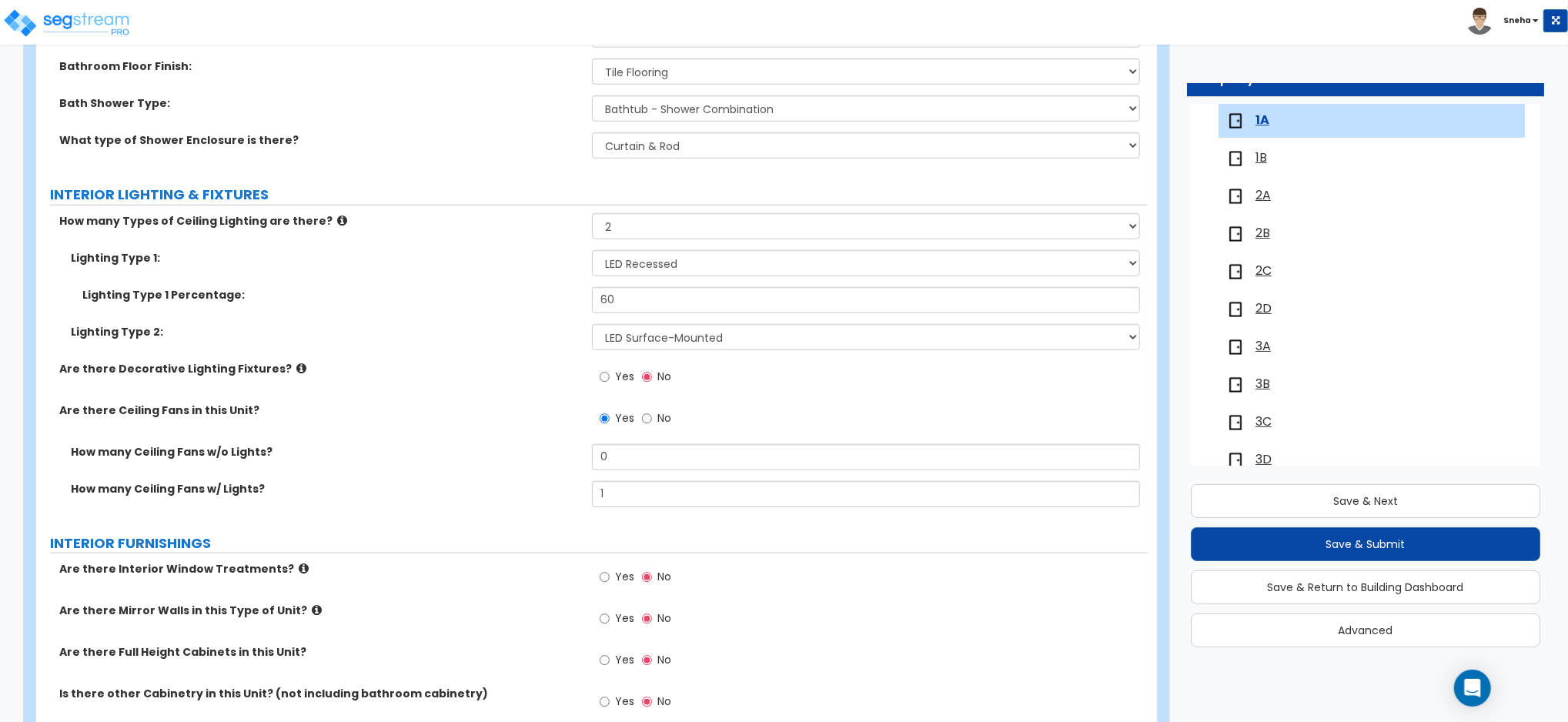
click at [524, 472] on div "How many Ceiling Fans w/o Lights? 0" at bounding box center [591, 462] width 1112 height 37
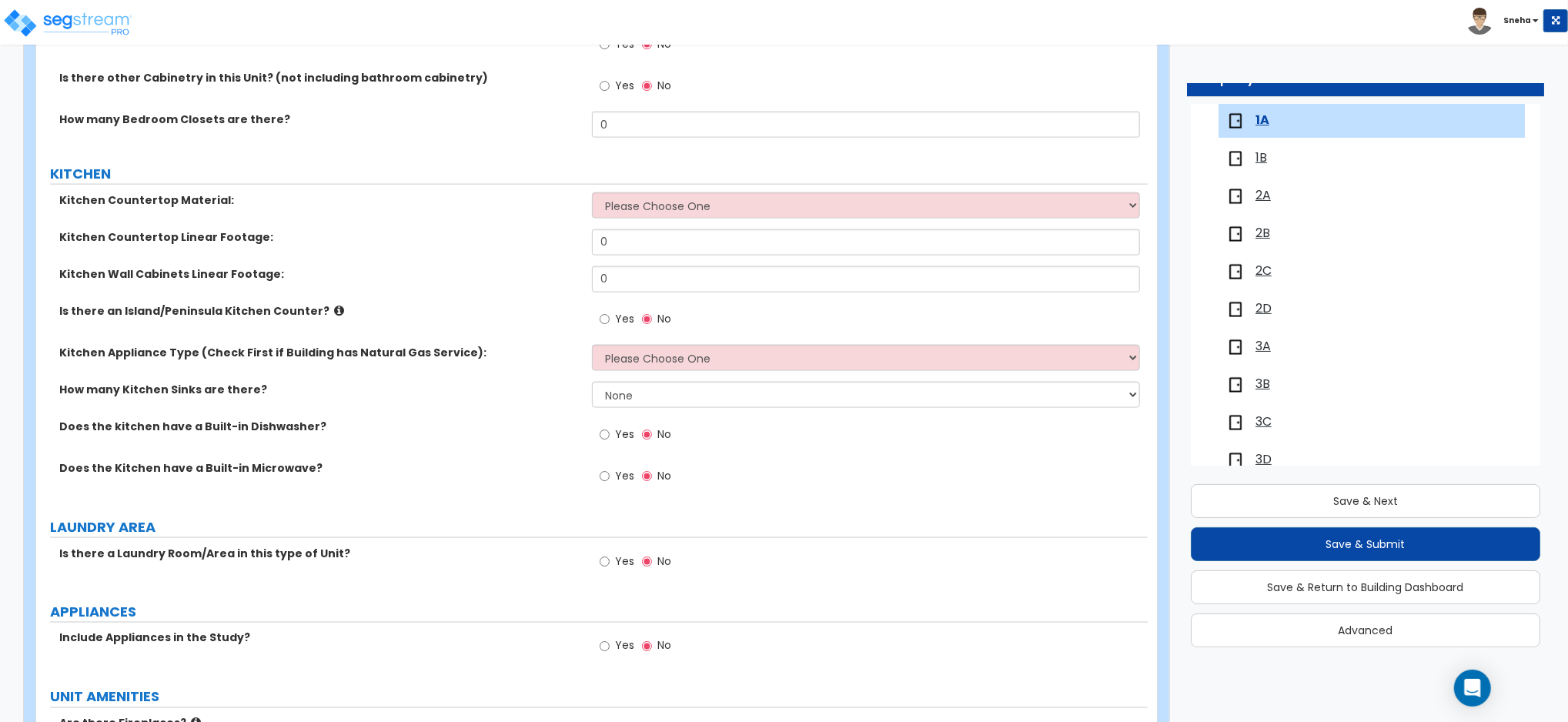
scroll to position [1539, 0]
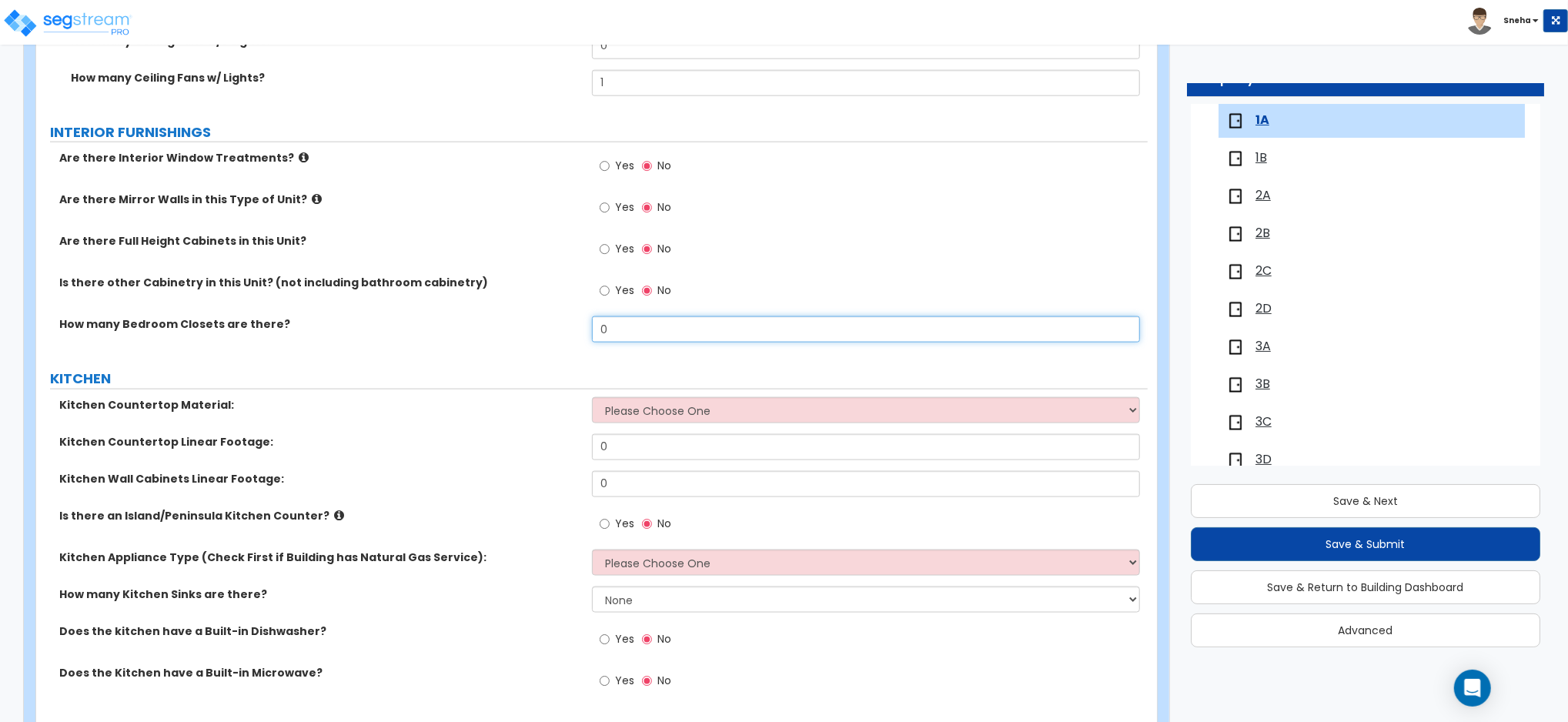
drag, startPoint x: 616, startPoint y: 338, endPoint x: 579, endPoint y: 335, distance: 37.1
click at [579, 335] on div "How many Bedroom Closets are there? 0" at bounding box center [591, 334] width 1112 height 37
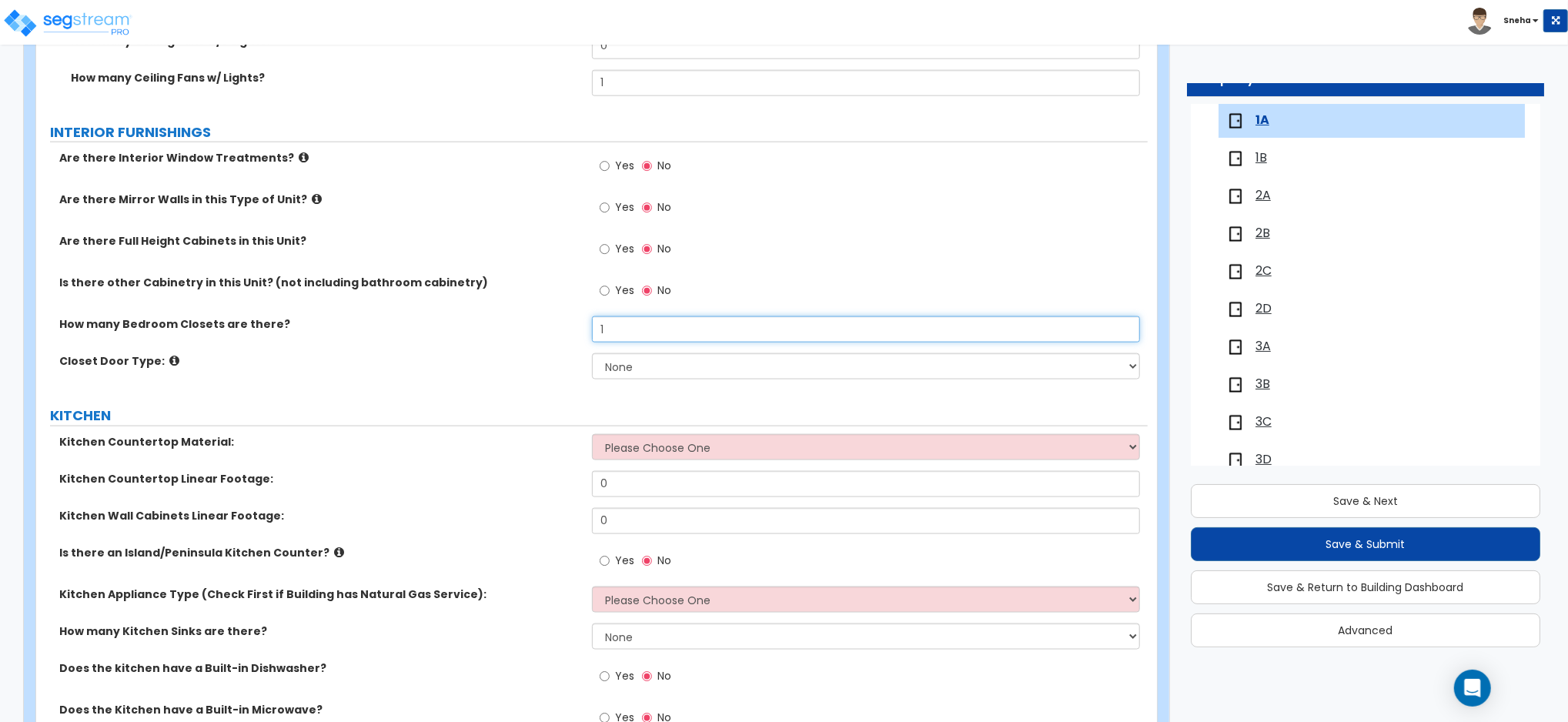
type input "1"
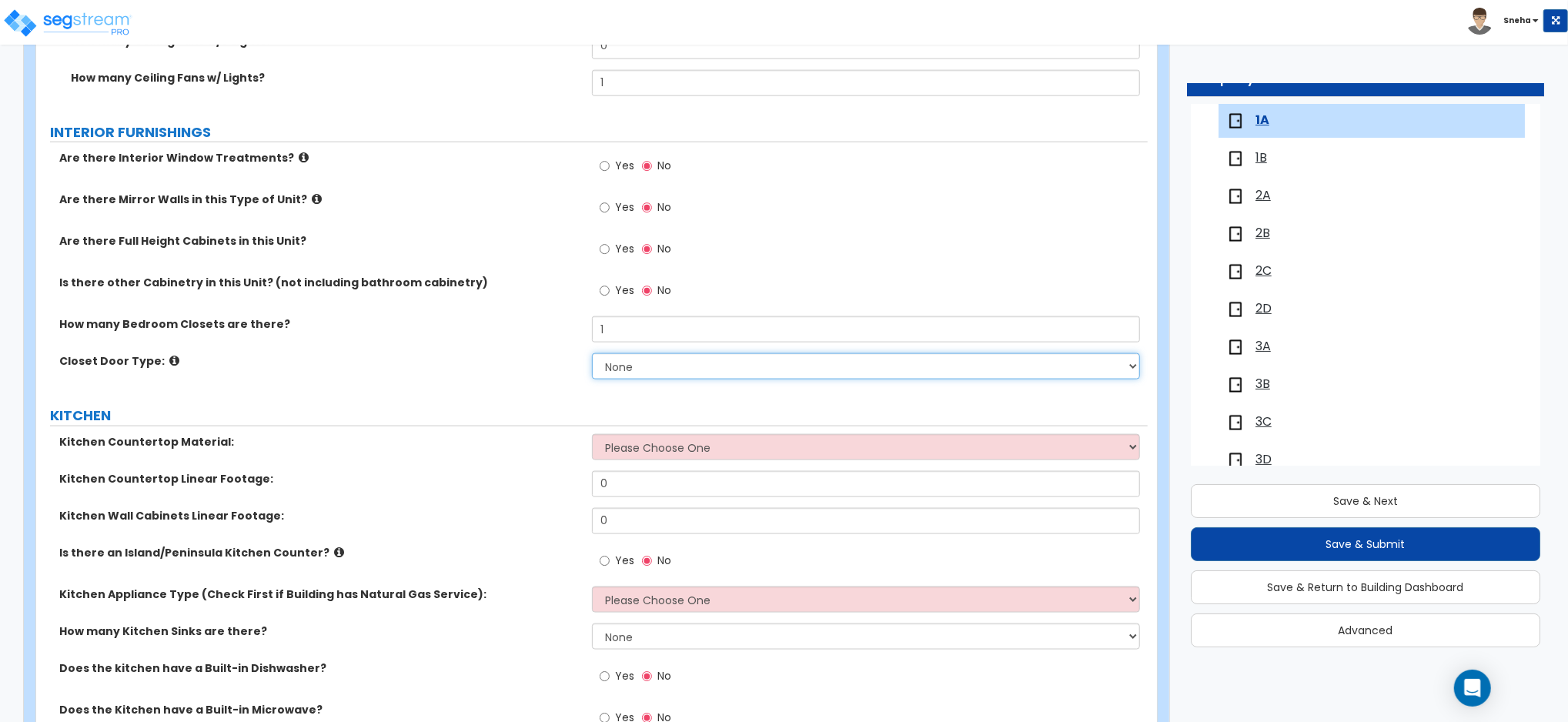
click at [682, 370] on select "None Bi-fold Louvered Doors Bi-fold Panel Doors Sliding Doors Hinged Wood Door" at bounding box center [866, 366] width 548 height 27
select select "2"
click at [592, 353] on select "None Bi-fold Louvered Doors Bi-fold Panel Doors Sliding Doors Hinged Wood Door" at bounding box center [866, 366] width 548 height 27
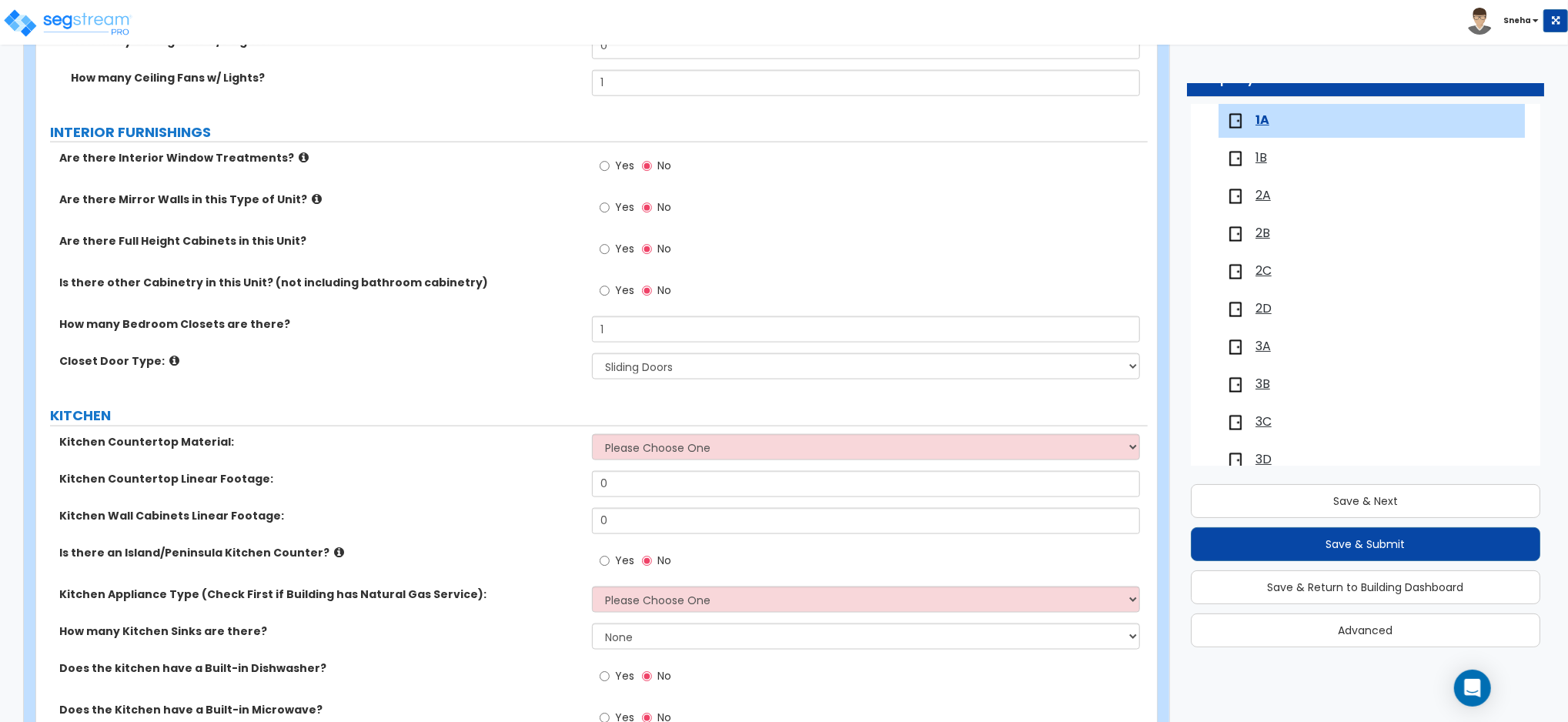
click at [494, 373] on div "Closet Door Type: None Bi-fold Louvered Doors Bi-fold Panel Doors Sliding Doors…" at bounding box center [591, 371] width 1112 height 37
click at [615, 447] on select "Please Choose One Plastic Laminate Solid Surface Stone Quartz Marble Tile Wood …" at bounding box center [866, 447] width 548 height 27
select select "1"
click at [592, 434] on select "Please Choose One Plastic Laminate Solid Surface Stone Quartz Marble Tile Wood …" at bounding box center [866, 447] width 548 height 27
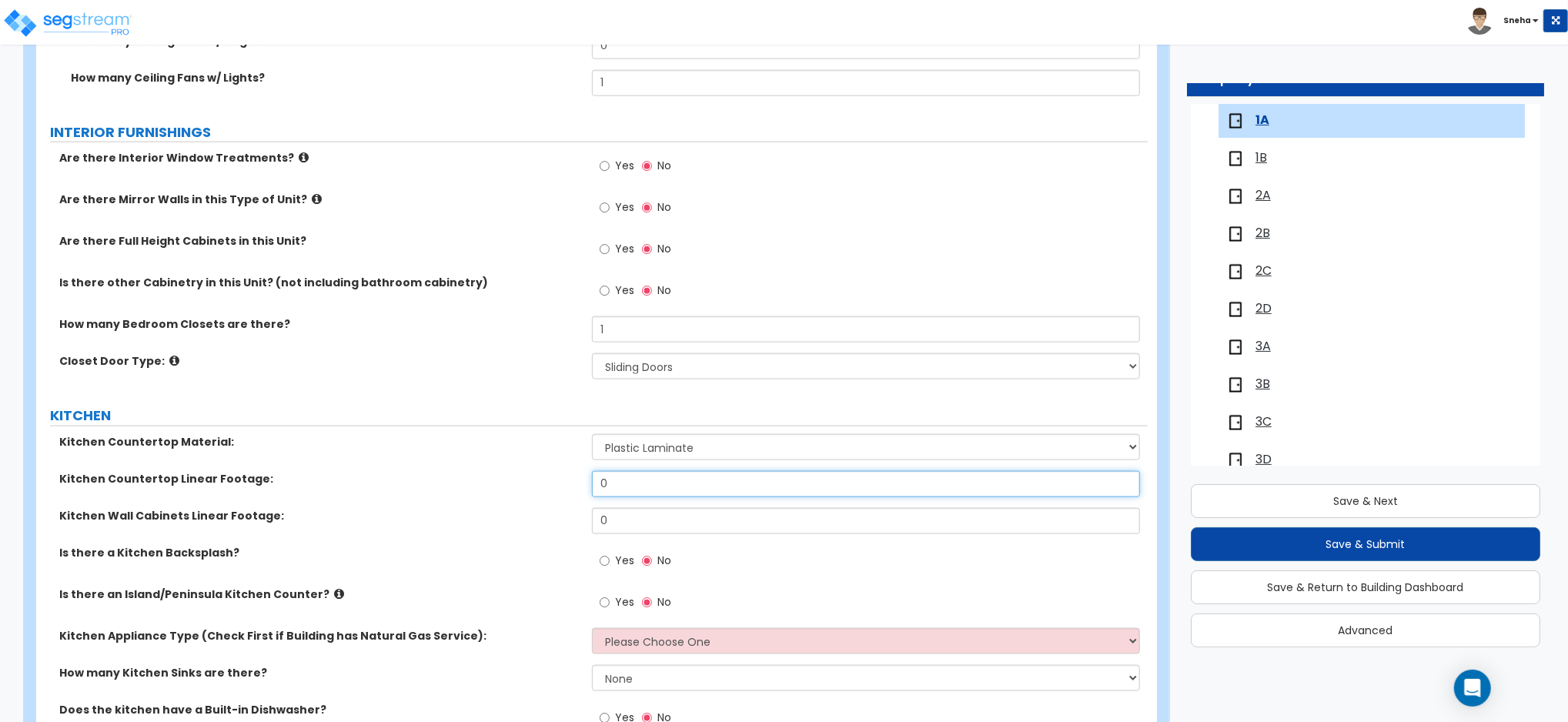
drag, startPoint x: 615, startPoint y: 482, endPoint x: 553, endPoint y: 485, distance: 62.1
click at [553, 485] on div "Kitchen Countertop Linear Footage: 0" at bounding box center [591, 488] width 1112 height 37
drag, startPoint x: 617, startPoint y: 478, endPoint x: 586, endPoint y: 478, distance: 31.0
click at [586, 478] on div "Kitchen Countertop Linear Footage: 4" at bounding box center [591, 488] width 1112 height 37
type input "5"
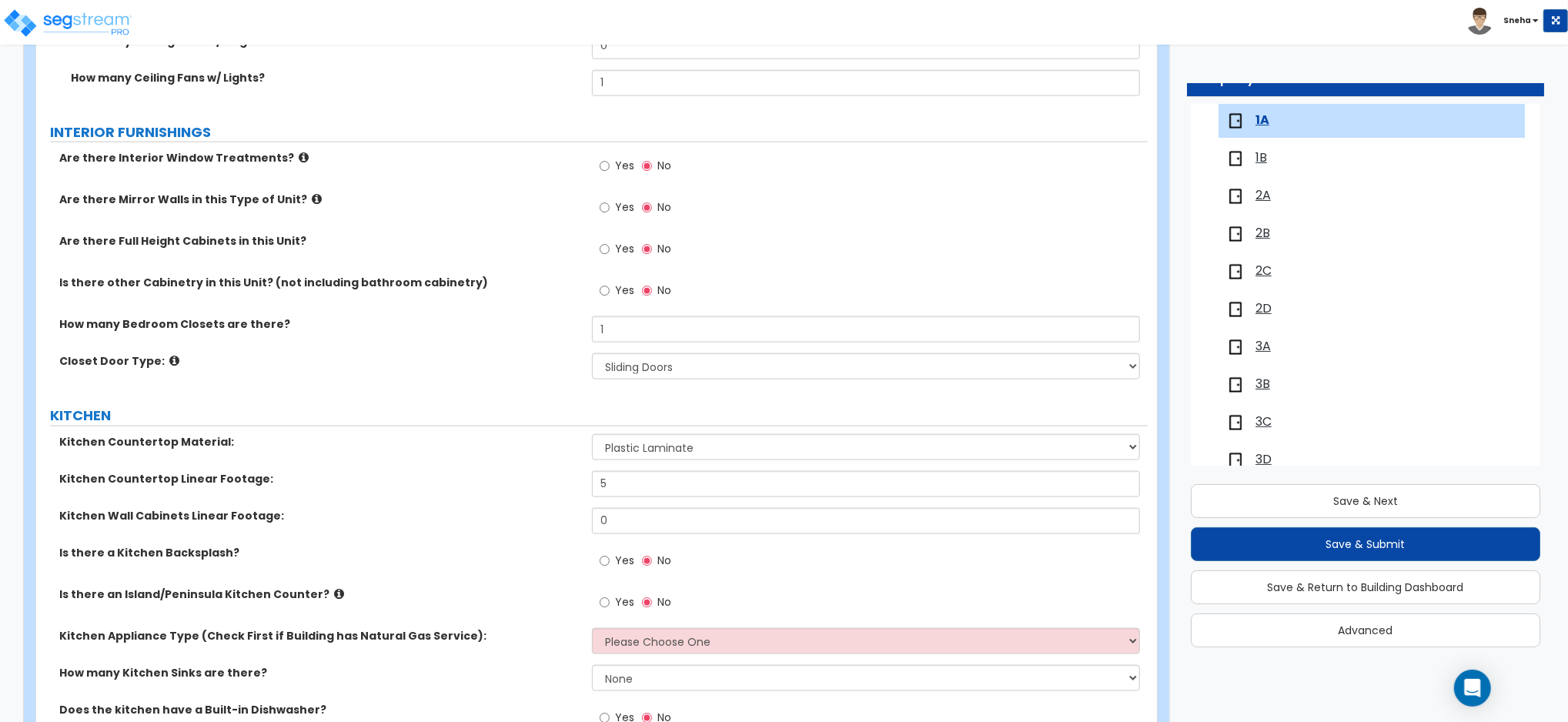
click at [579, 497] on div "Kitchen Countertop Linear Footage: 5" at bounding box center [591, 488] width 1112 height 37
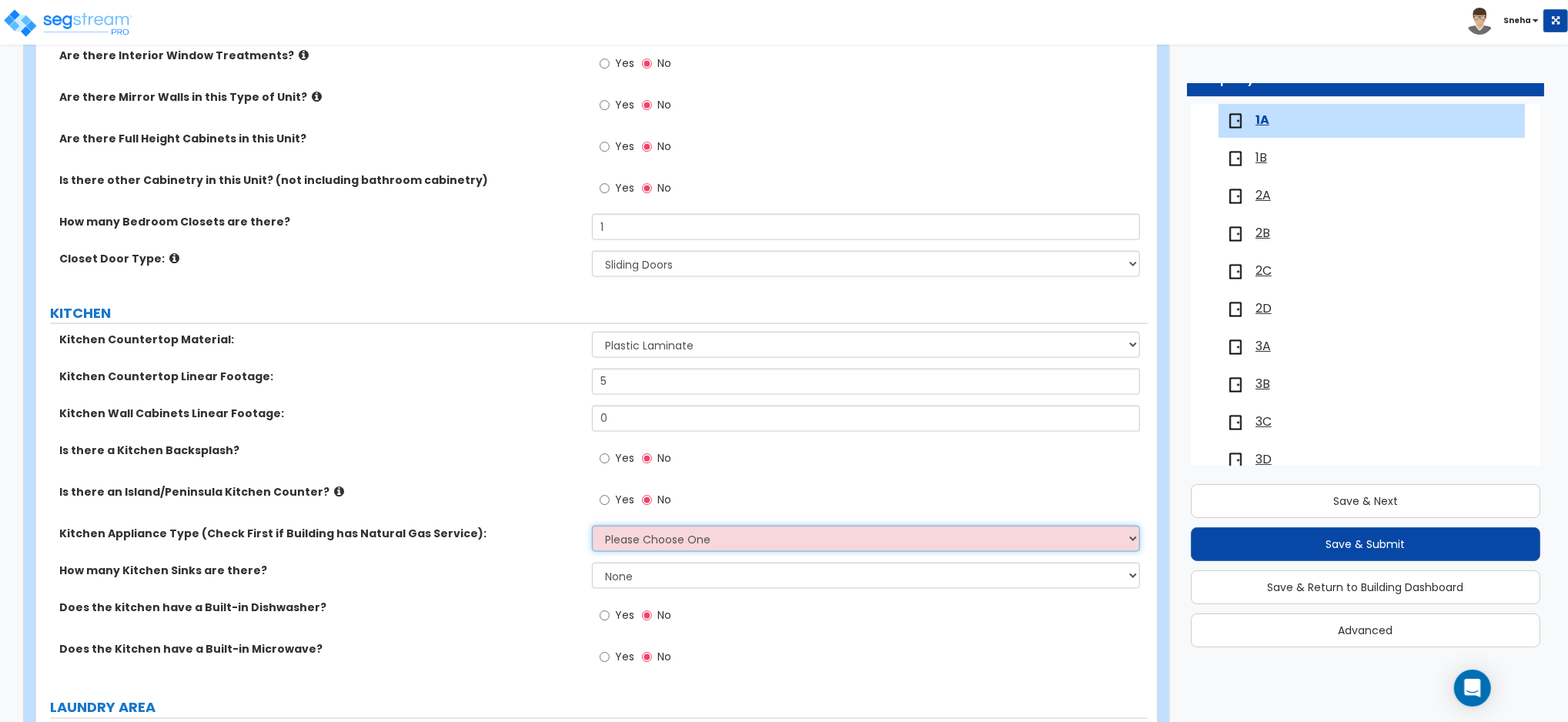
click at [634, 542] on select "Please Choose One Gas Electric" at bounding box center [866, 538] width 548 height 27
select select "1"
click at [592, 525] on select "Please Choose One Gas Electric" at bounding box center [866, 538] width 548 height 27
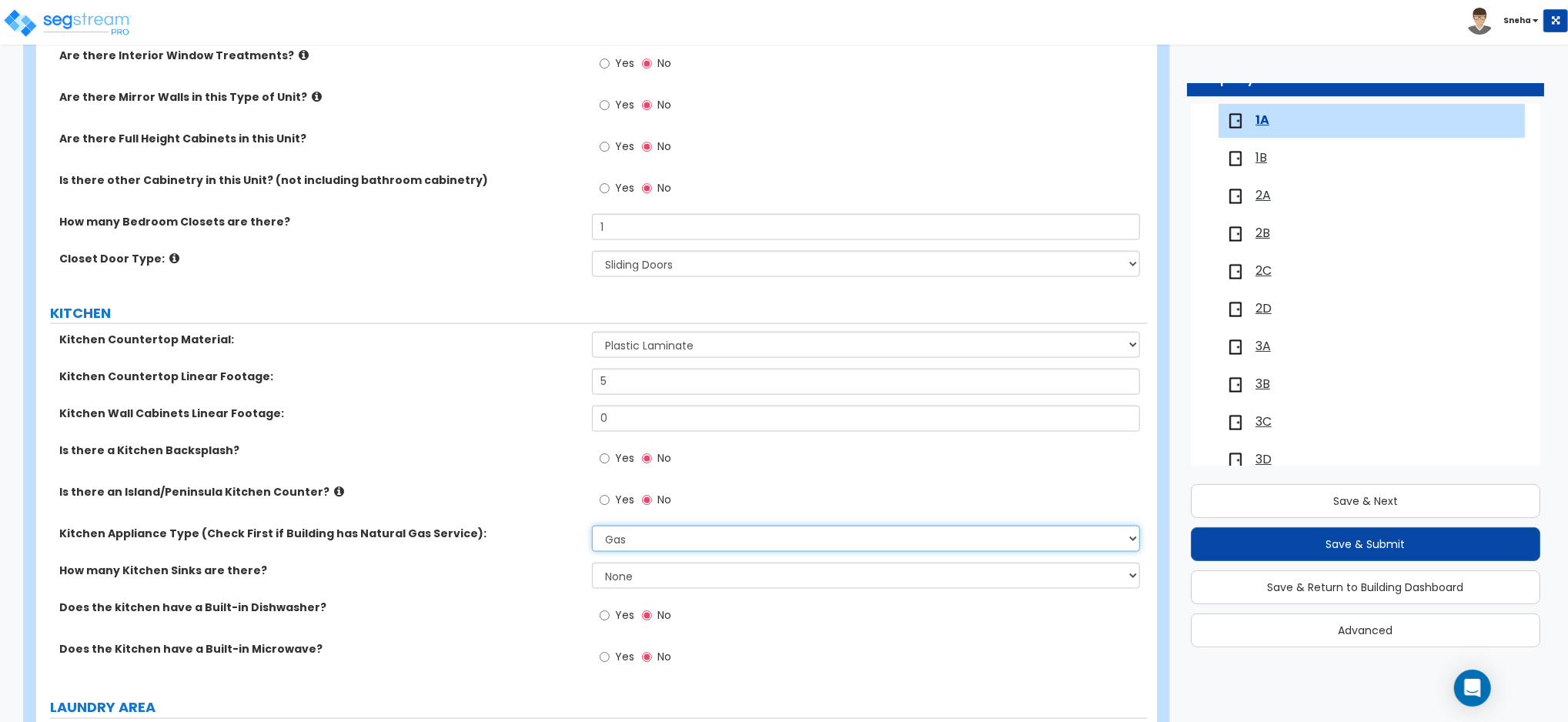
scroll to position [1743, 0]
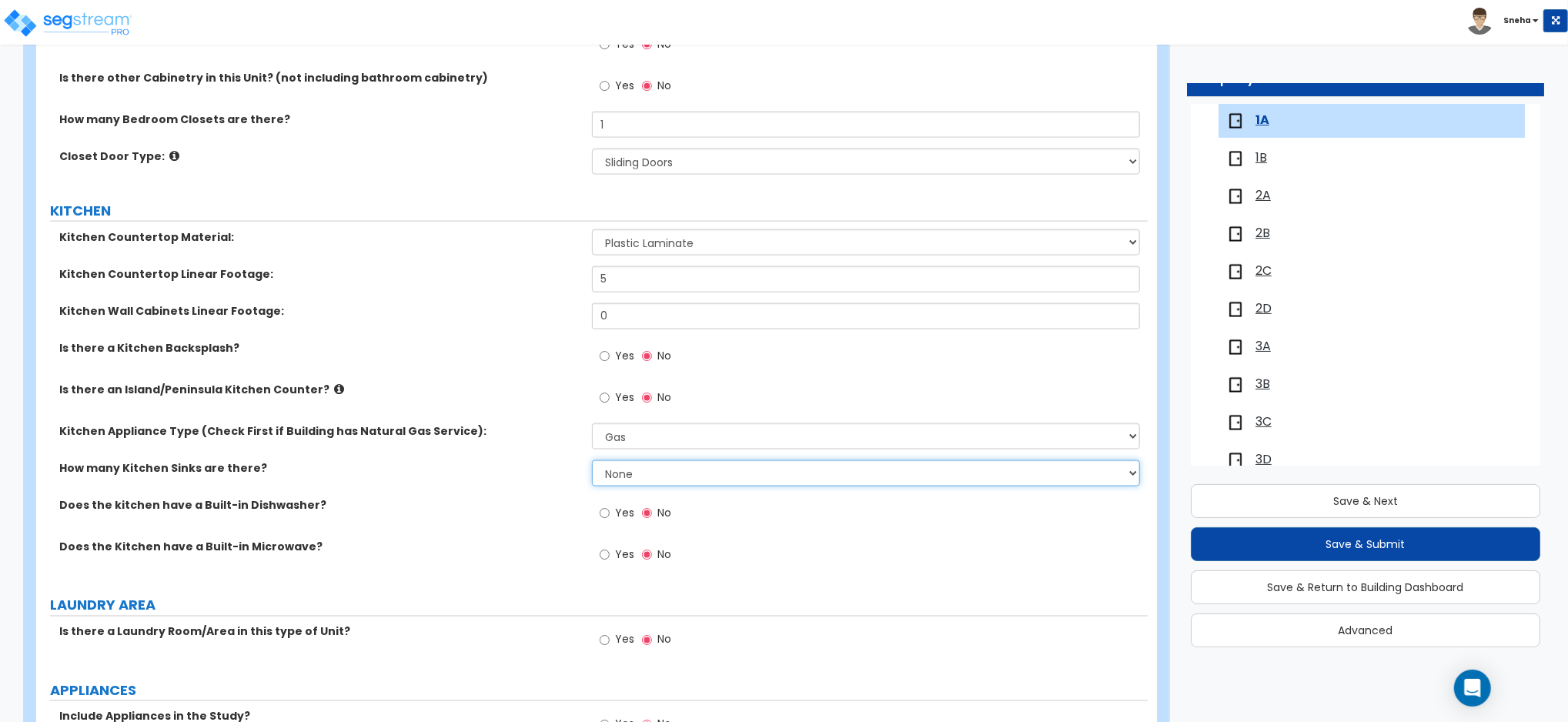
click at [621, 476] on select "None 1 2 3" at bounding box center [866, 473] width 548 height 27
select select "1"
click at [592, 460] on select "None 1 2 3" at bounding box center [866, 473] width 548 height 27
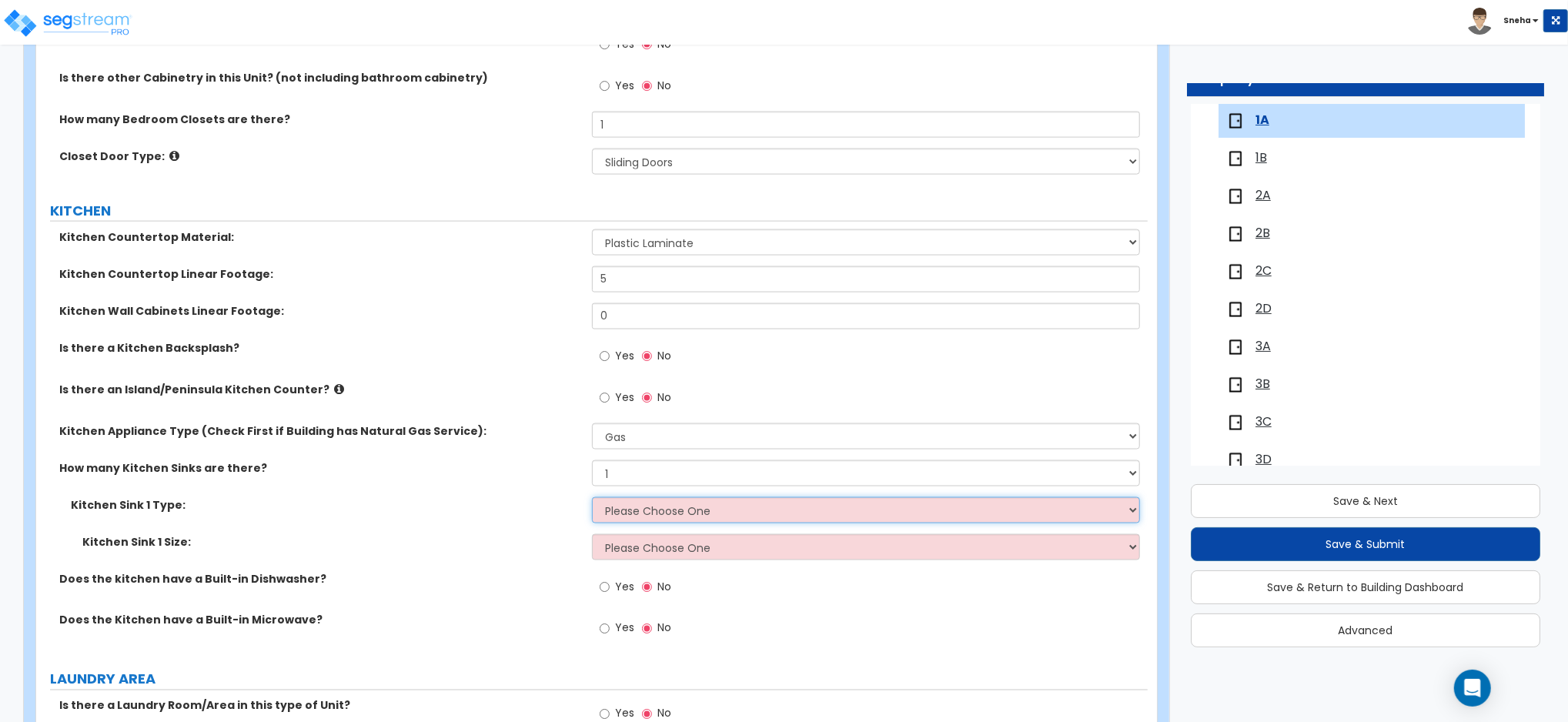
click at [626, 515] on select "Please Choose One Stainless Steel Porcelain Enamel Cast Iron Granite Composite" at bounding box center [866, 510] width 548 height 27
select select "1"
click at [592, 497] on select "Please Choose One Stainless Steel Porcelain Enamel Cast Iron Granite Composite" at bounding box center [866, 510] width 548 height 27
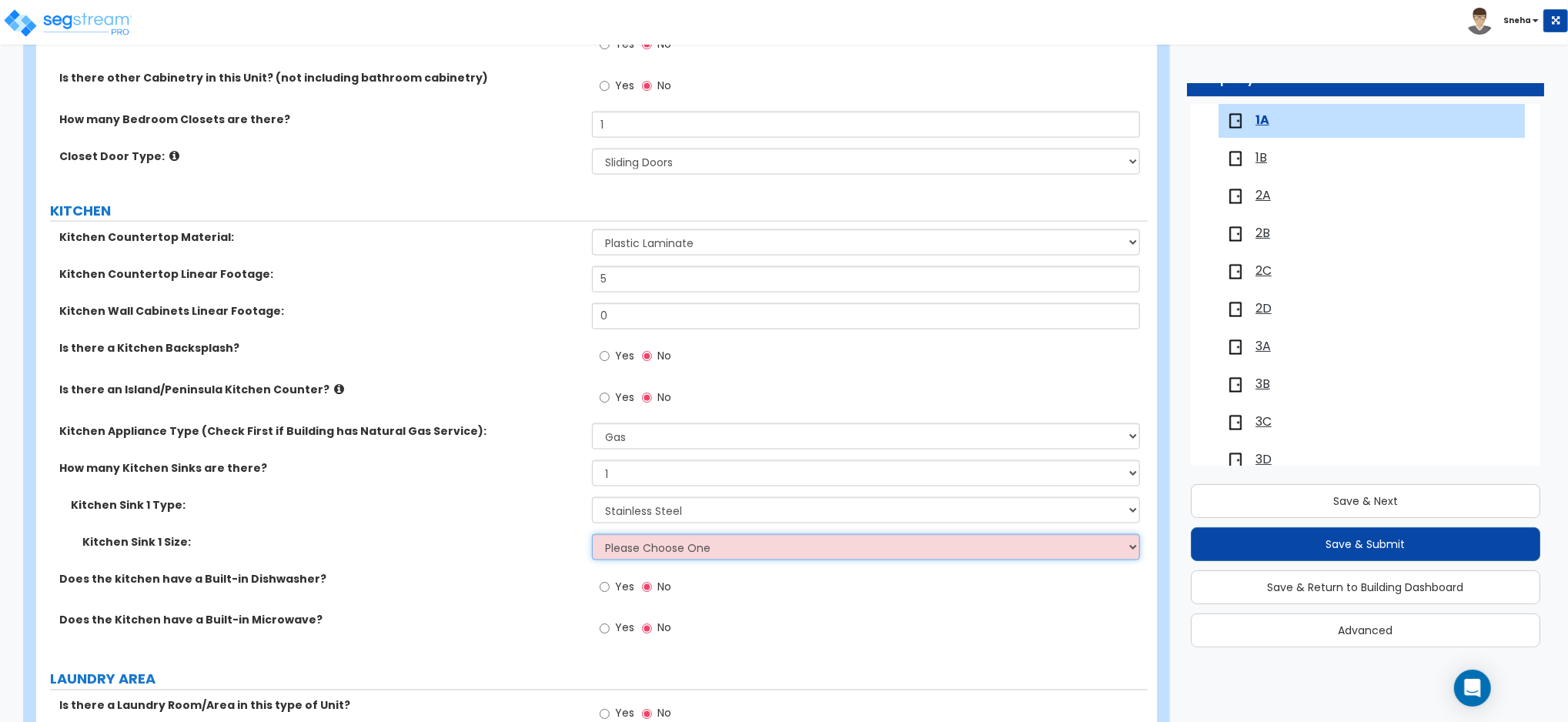
click at [637, 547] on select "Please Choose One Single Sink Double Sink" at bounding box center [866, 547] width 548 height 27
select select "1"
click at [592, 534] on select "Please Choose One Single Sink Double Sink" at bounding box center [866, 547] width 548 height 27
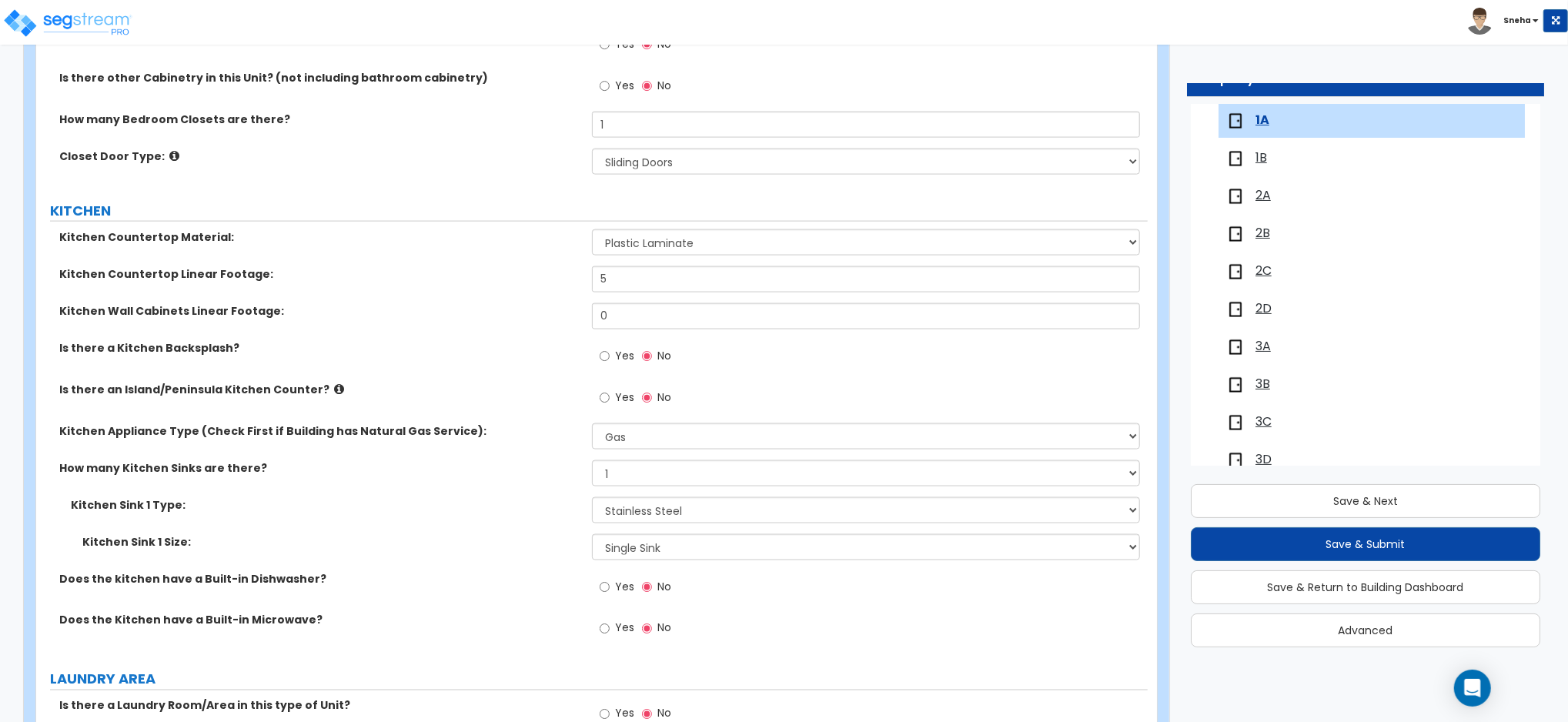
click at [633, 585] on div "Yes No" at bounding box center [636, 588] width 87 height 35
click at [618, 584] on span "Yes" at bounding box center [625, 586] width 19 height 15
click at [609, 584] on input "Yes" at bounding box center [605, 587] width 10 height 17
radio input "true"
click at [615, 626] on span "Yes" at bounding box center [625, 628] width 19 height 15
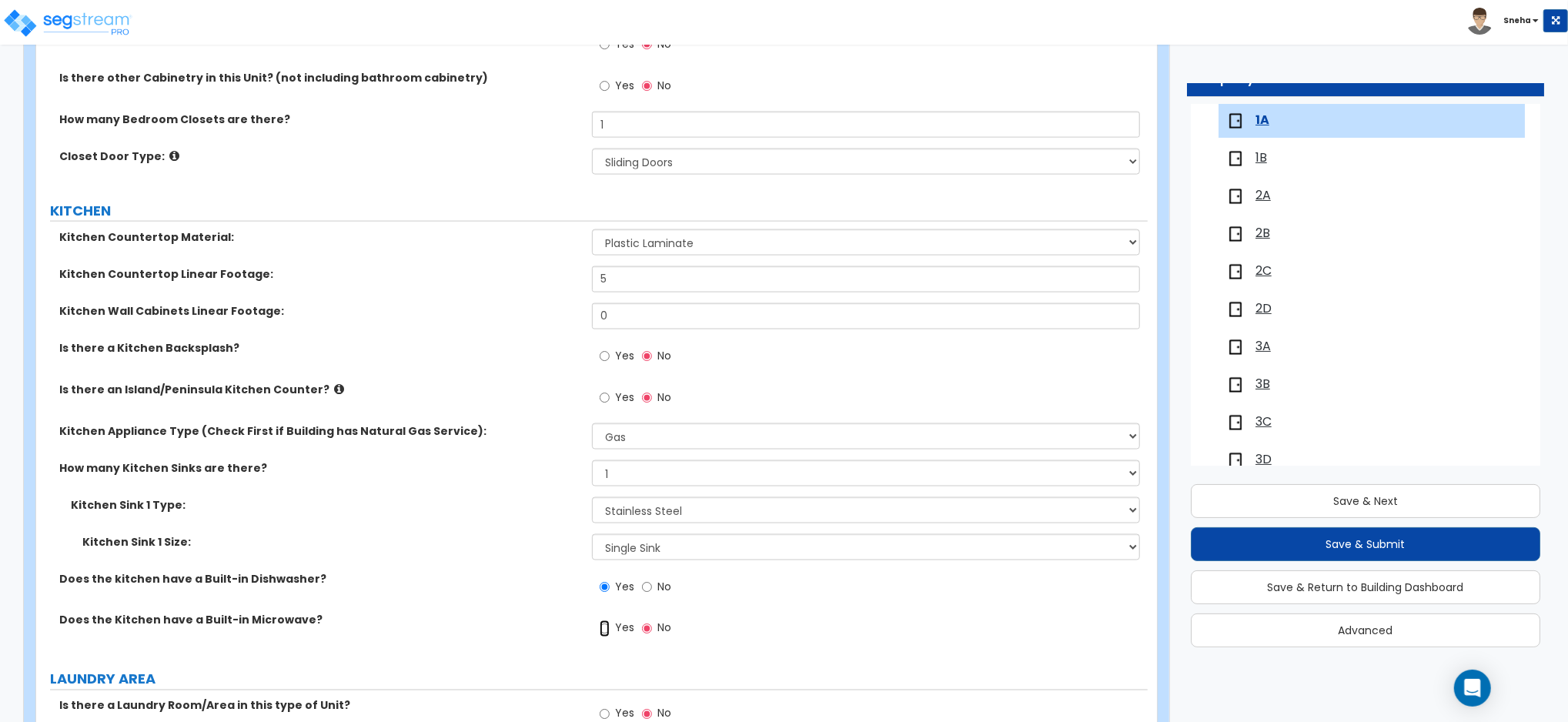
click at [609, 626] on input "Yes" at bounding box center [605, 629] width 10 height 17
radio input "true"
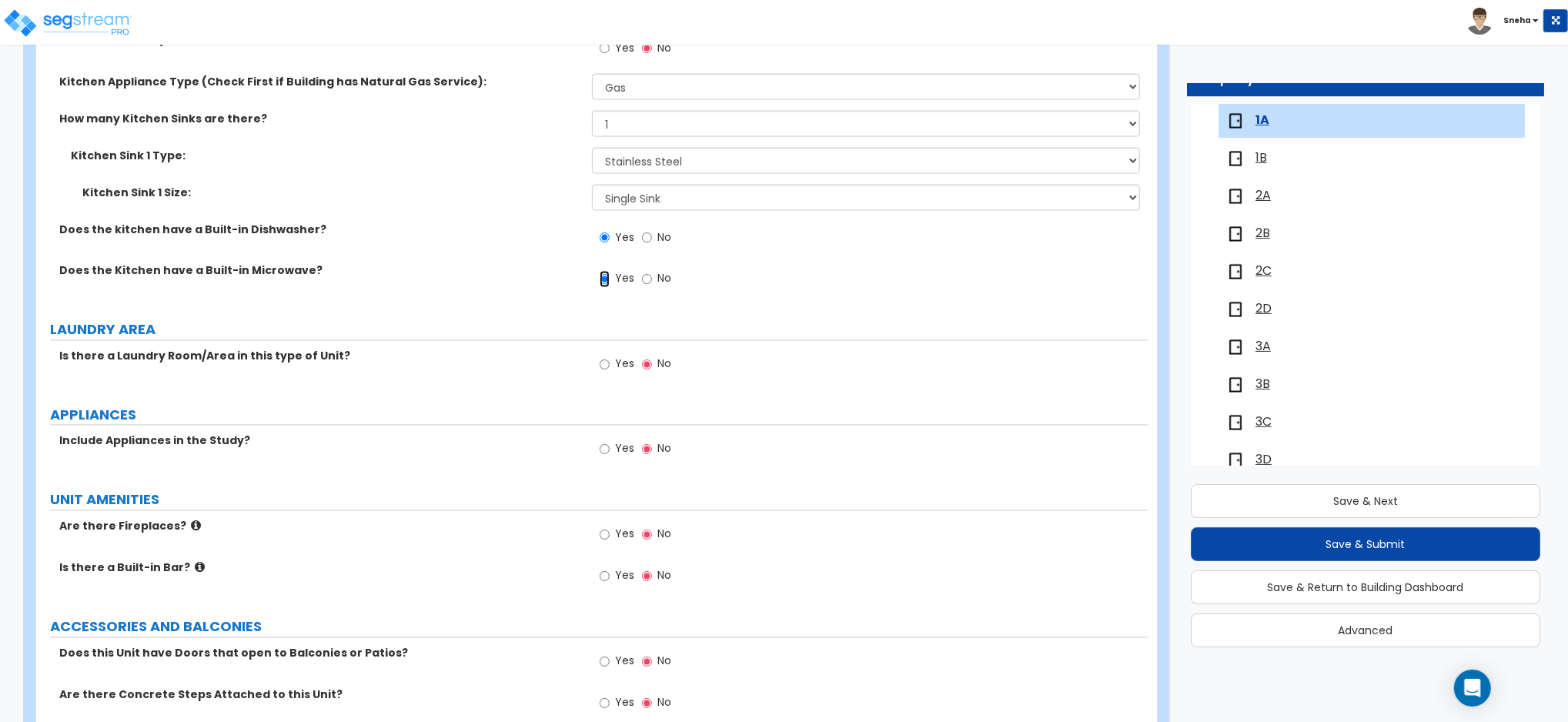
scroll to position [2154, 0]
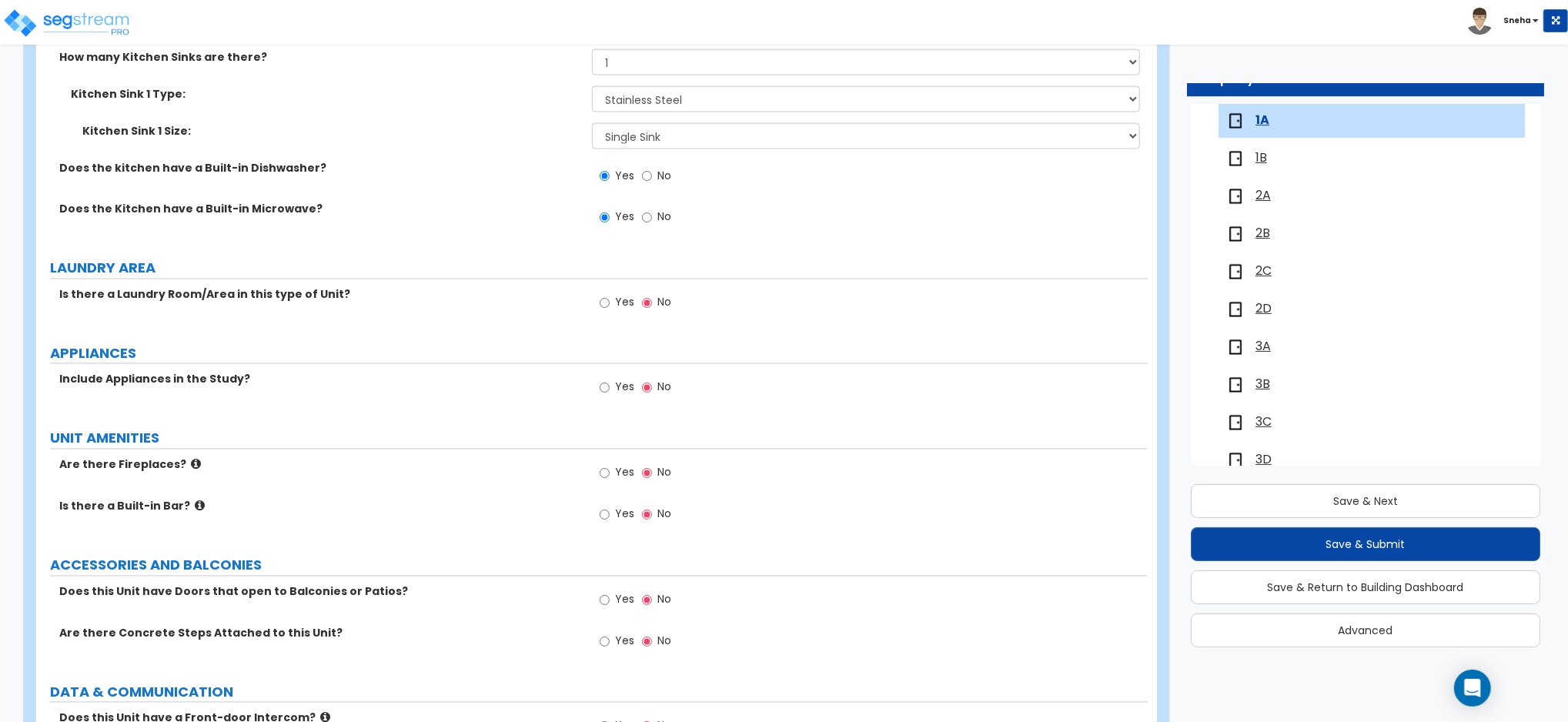
click at [609, 299] on label "Yes" at bounding box center [617, 305] width 34 height 27
click at [609, 299] on input "Yes" at bounding box center [605, 303] width 10 height 17
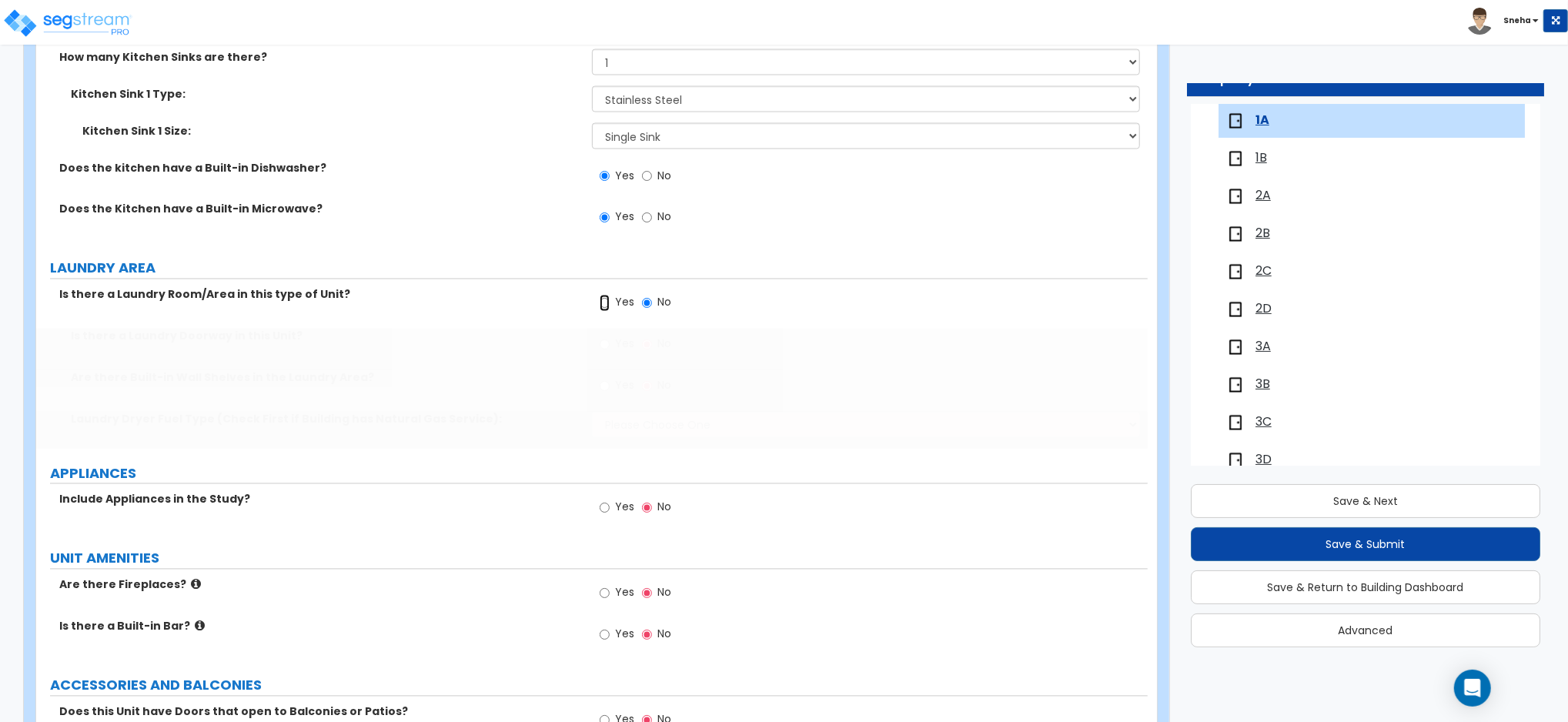
radio input "true"
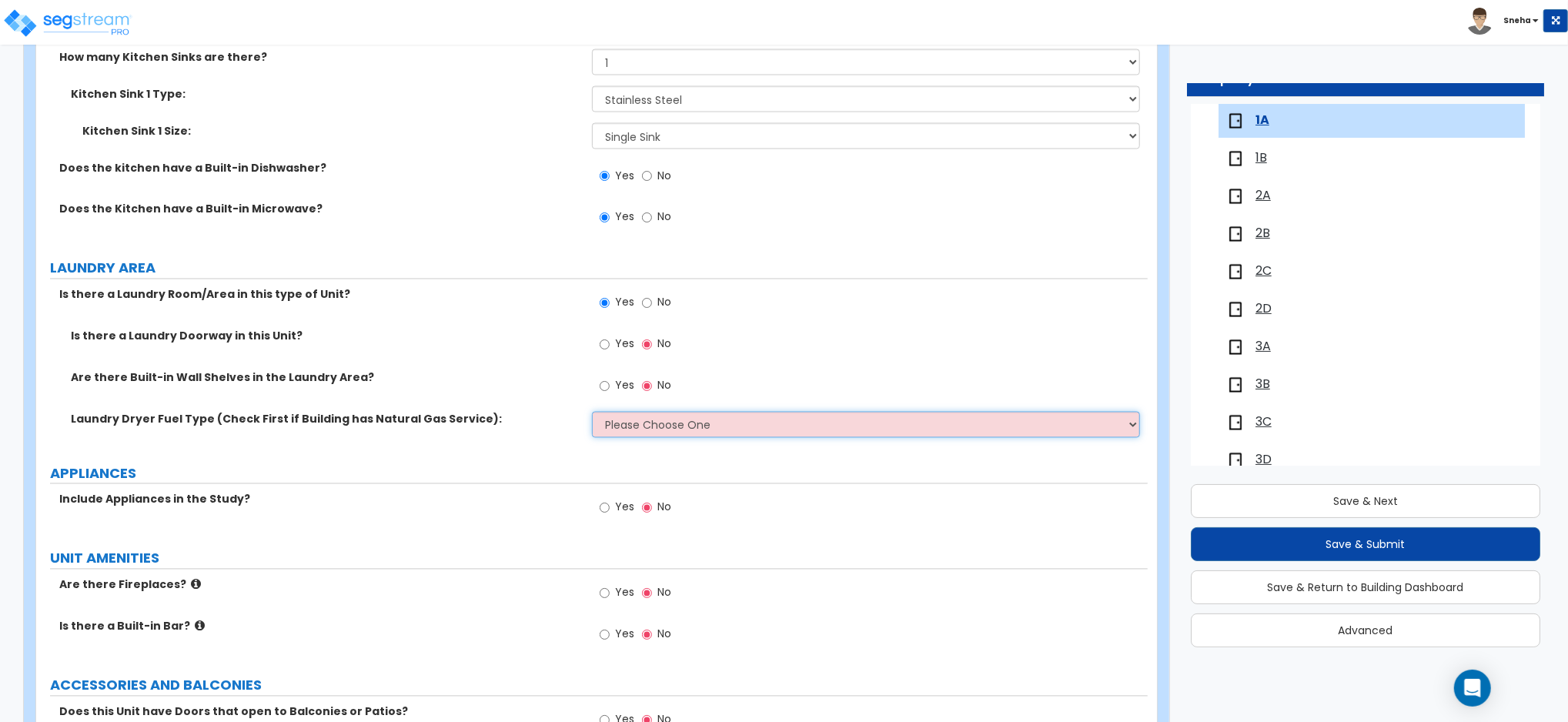
click at [638, 417] on select "Please Choose One Gas Electric" at bounding box center [866, 424] width 548 height 27
select select "1"
click at [592, 411] on select "Please Choose One Gas Electric" at bounding box center [866, 424] width 548 height 27
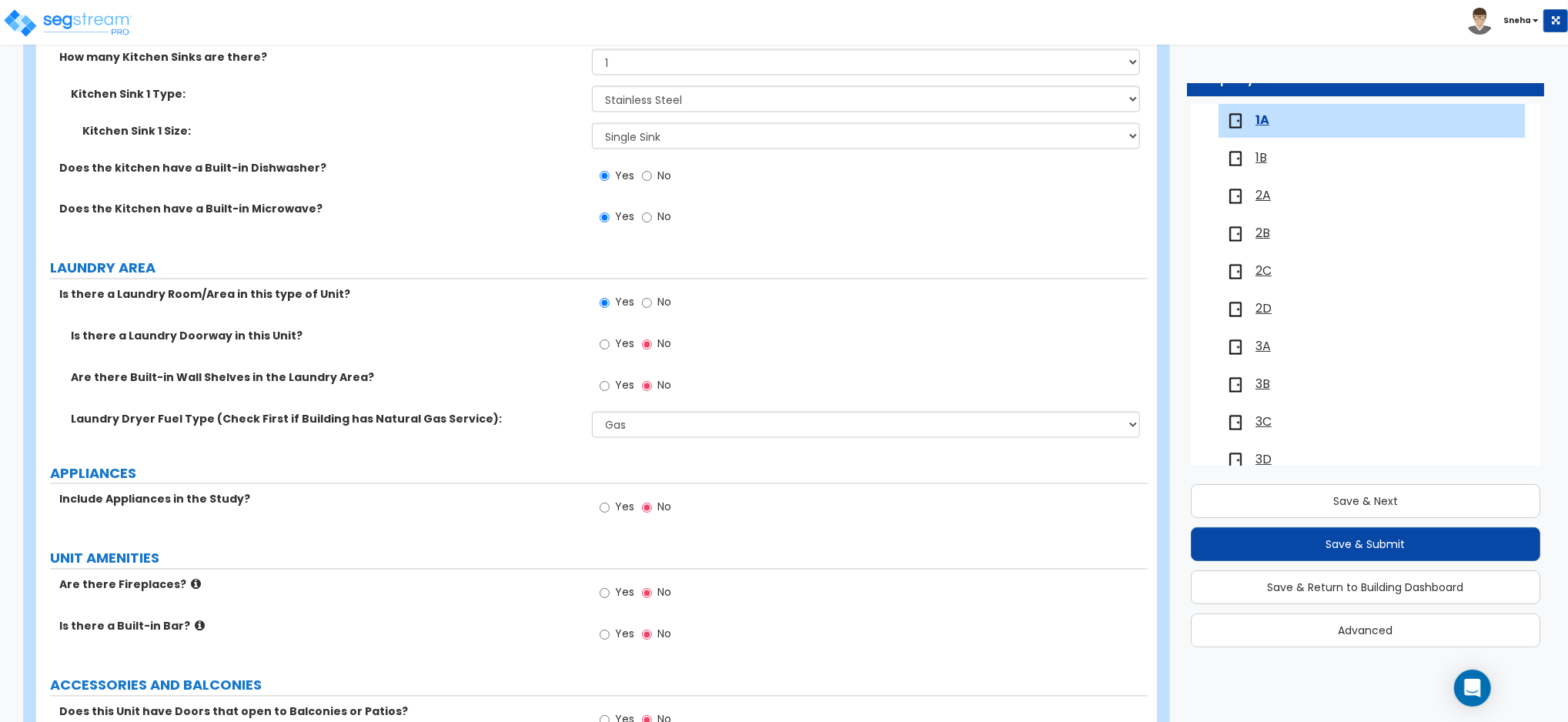
click at [515, 439] on div "Laundry Dryer Fuel Type (Check First if Building has Natural Gas Service): Plea…" at bounding box center [591, 429] width 1112 height 37
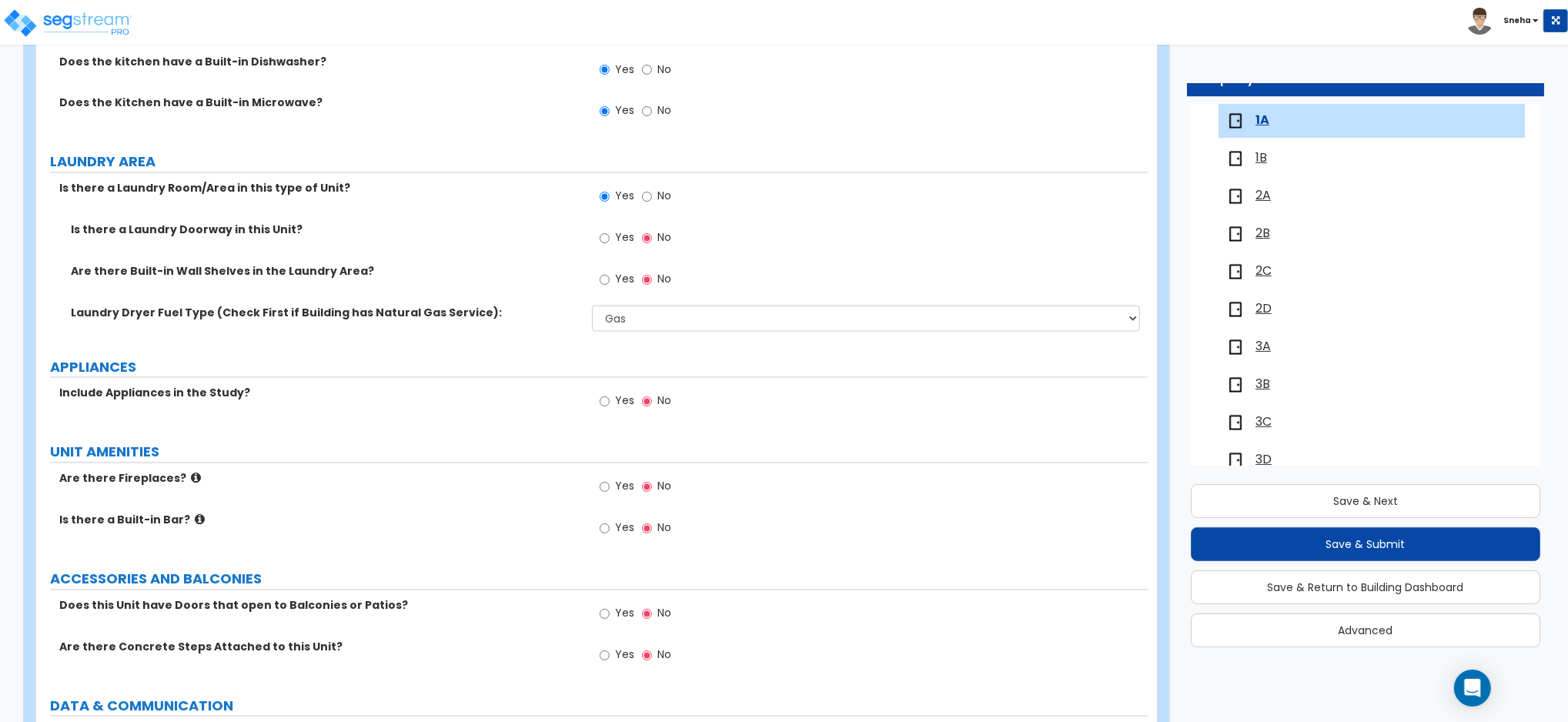
scroll to position [2358, 0]
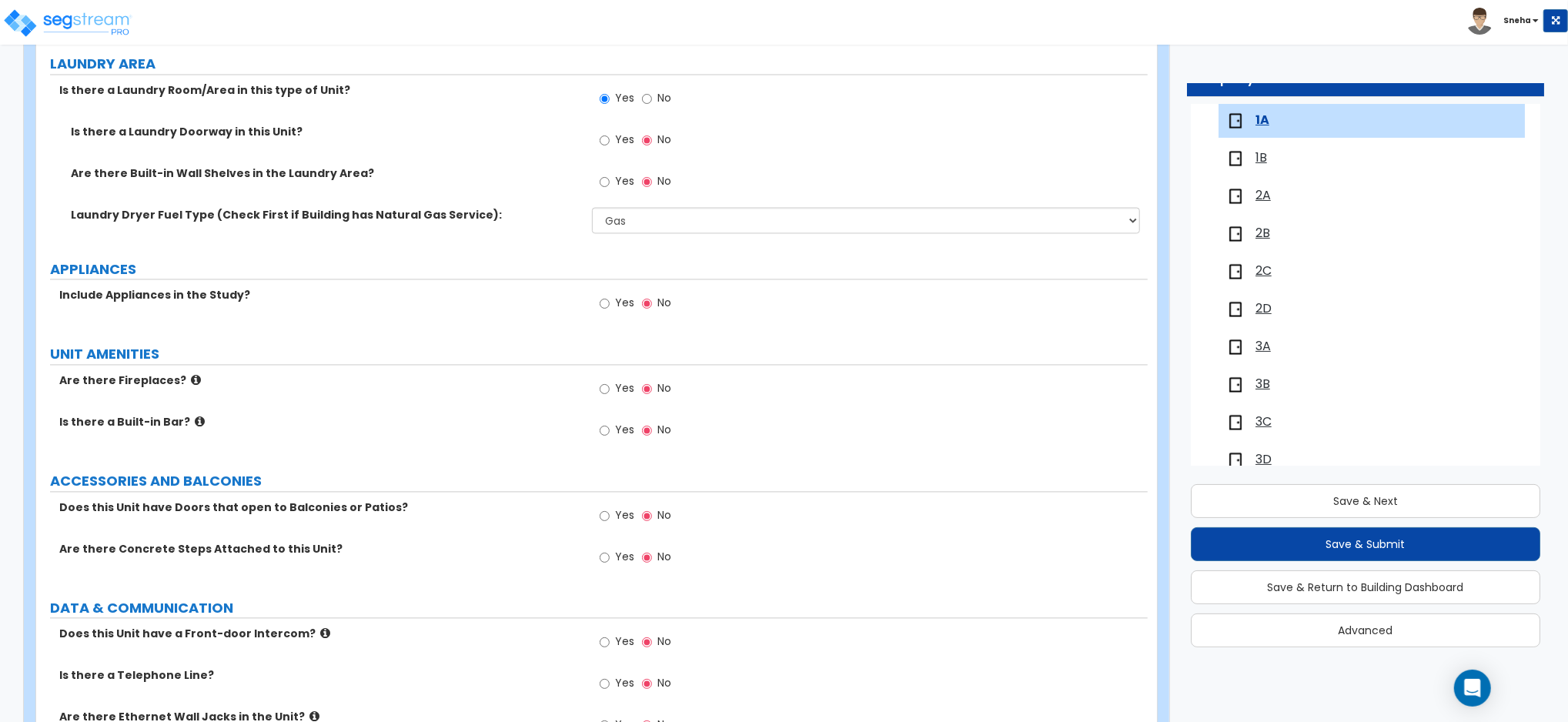
click at [625, 295] on span "Yes" at bounding box center [625, 302] width 19 height 15
click at [609, 295] on input "Yes" at bounding box center [605, 303] width 10 height 17
radio input "true"
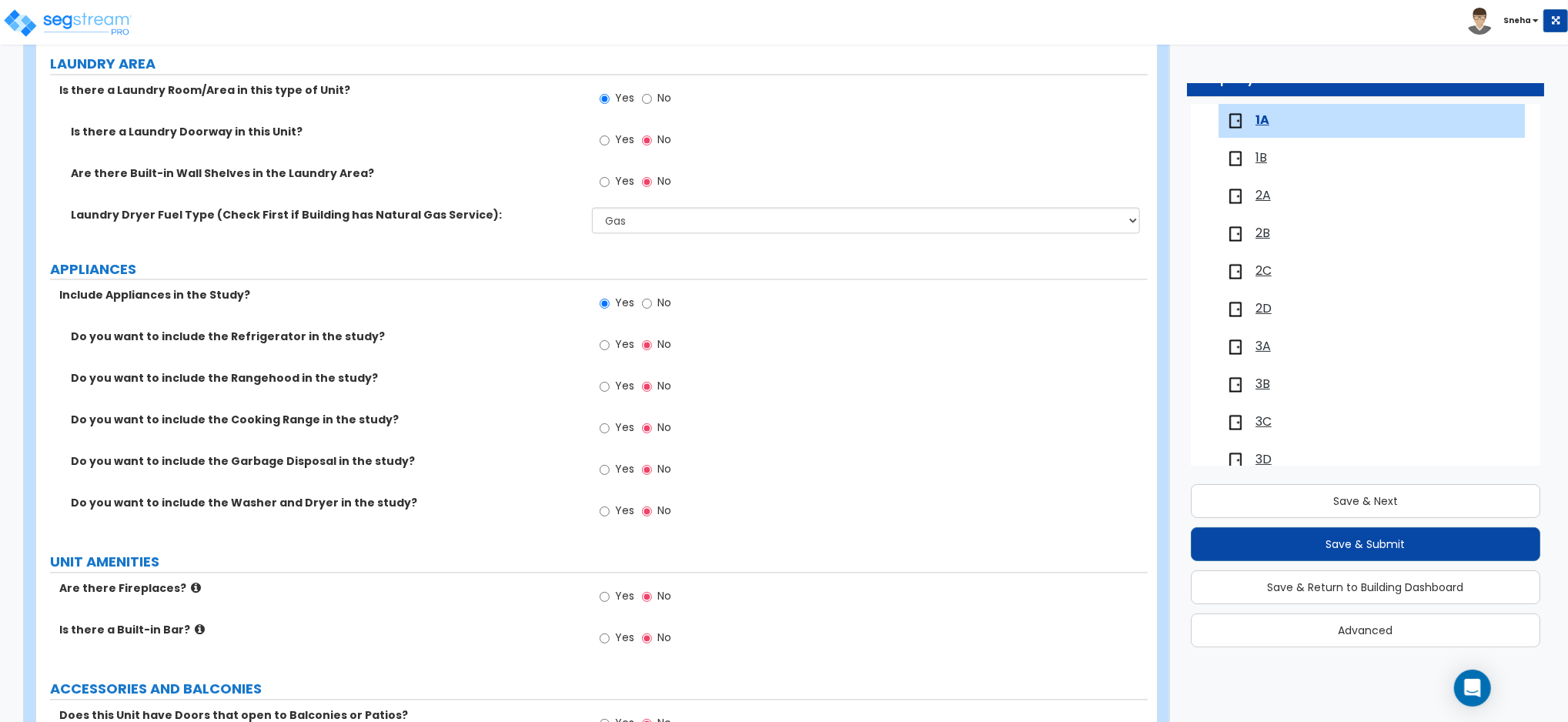
click at [618, 336] on span "Yes" at bounding box center [625, 344] width 19 height 15
click at [609, 336] on input "Yes" at bounding box center [605, 345] width 10 height 17
radio input "true"
click at [619, 431] on span "Yes" at bounding box center [625, 427] width 19 height 15
click at [609, 431] on input "Yes" at bounding box center [605, 428] width 10 height 17
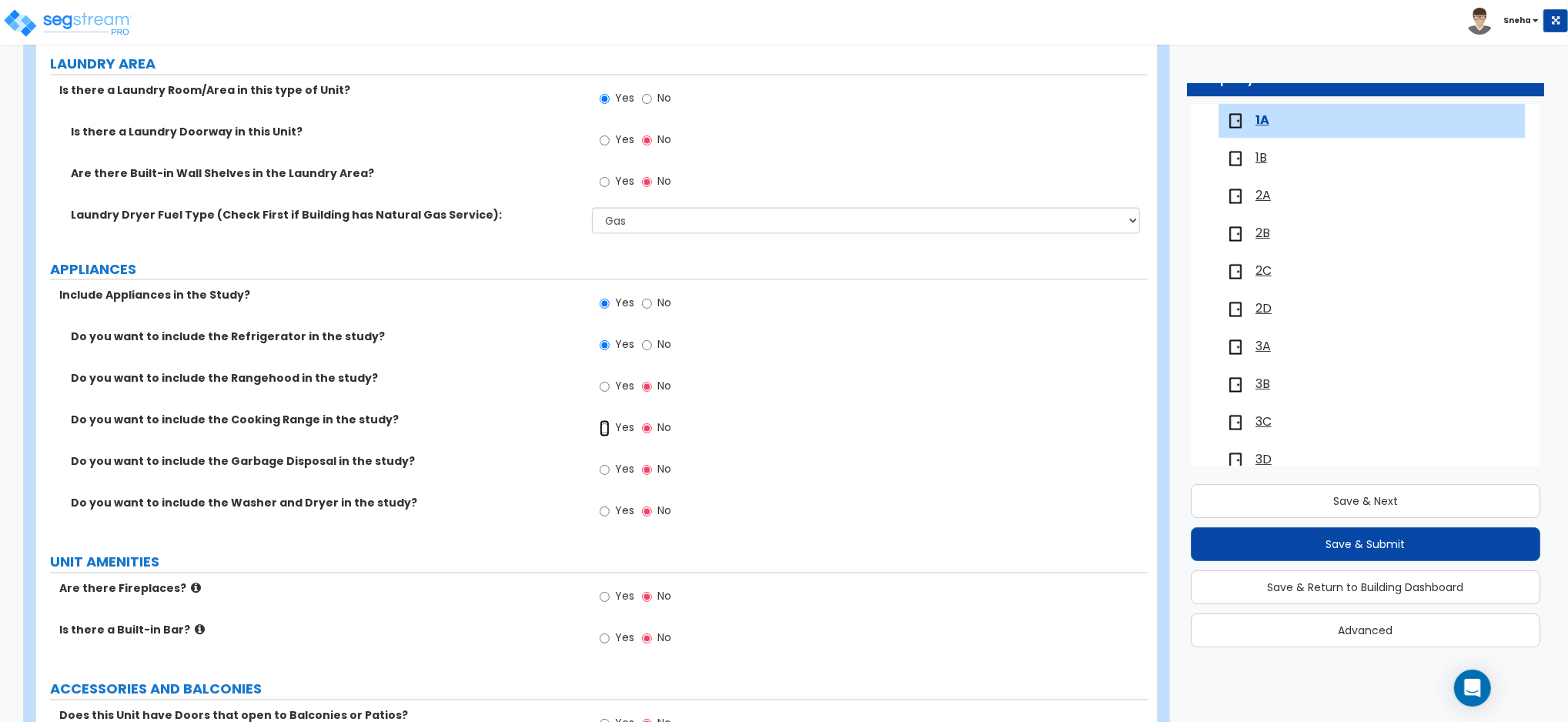
radio input "true"
click at [623, 512] on span "Yes" at bounding box center [625, 510] width 19 height 15
click at [609, 512] on input "Yes" at bounding box center [605, 511] width 10 height 17
radio input "true"
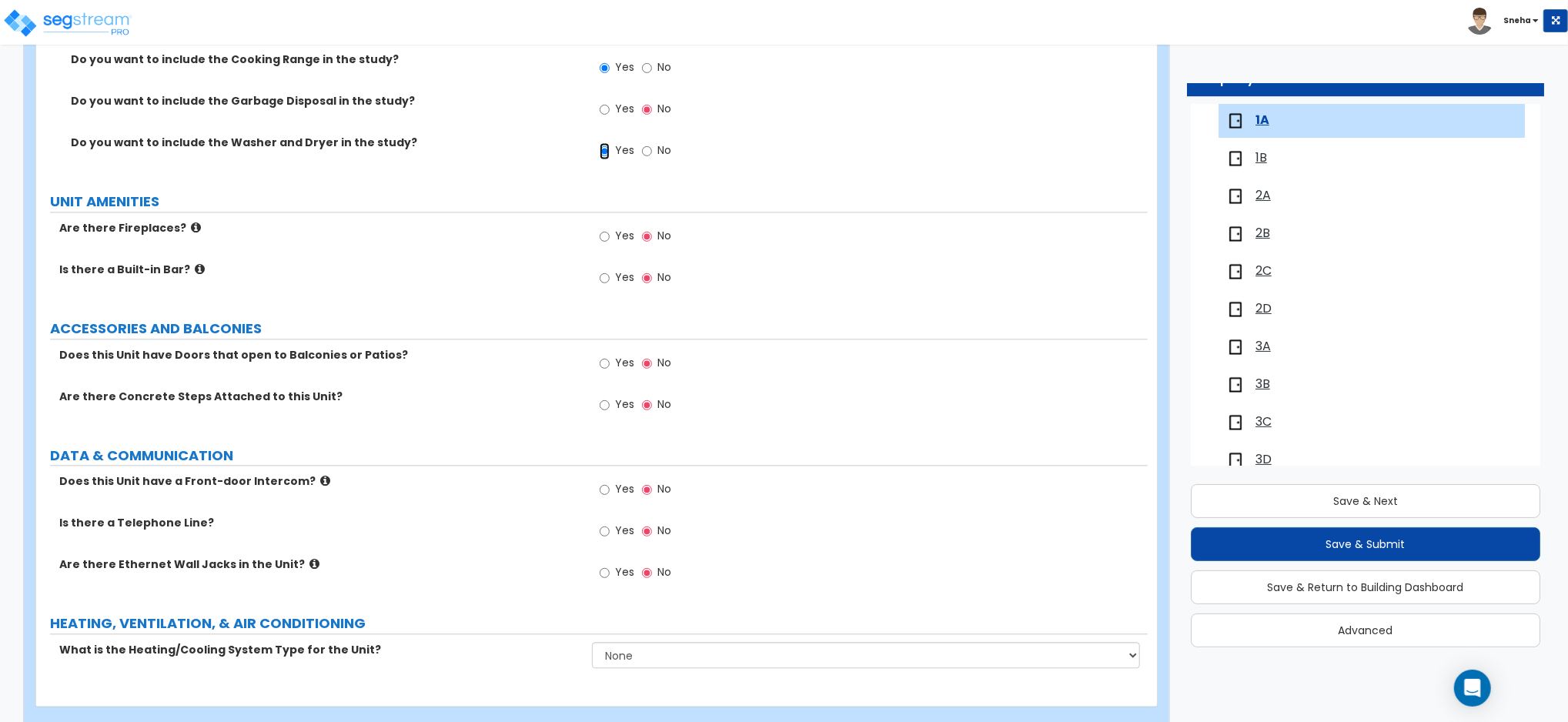
scroll to position [2747, 0]
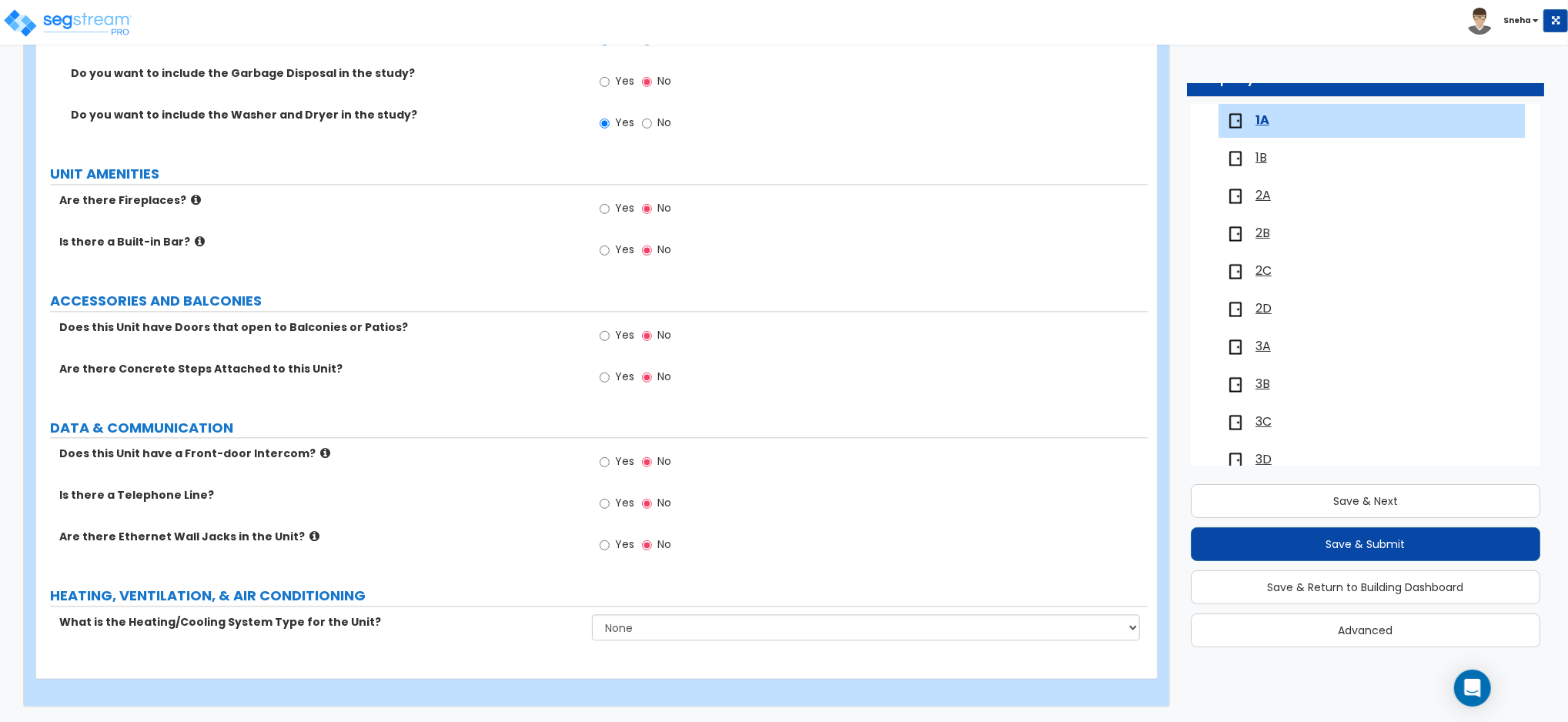
click at [619, 500] on span "Yes" at bounding box center [625, 502] width 19 height 15
click at [609, 500] on input "Yes" at bounding box center [605, 503] width 10 height 17
radio input "true"
click at [615, 547] on span "Yes" at bounding box center [625, 544] width 19 height 15
click at [609, 547] on input "Yes" at bounding box center [605, 545] width 10 height 17
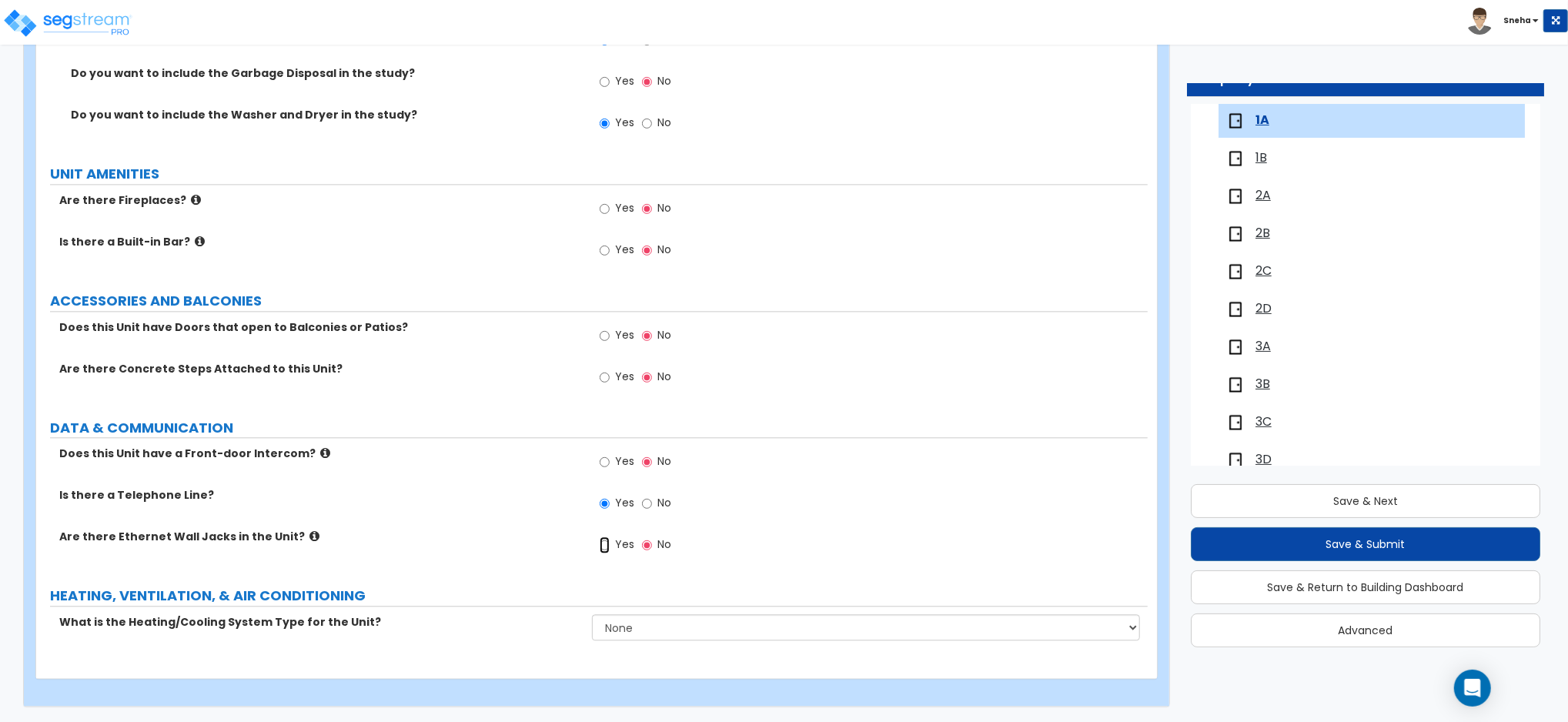
radio input "true"
click at [666, 630] on select "None Heat Only Centralized Heating & Cooling Thru Wall Air Conditioners Mini Sp…" at bounding box center [866, 627] width 548 height 27
click at [696, 621] on select "None Heat Only Centralized Heating & Cooling Thru Wall Air Conditioners Mini Sp…" at bounding box center [866, 627] width 548 height 27
select select "1"
click at [592, 614] on select "None Heat Only Centralized Heating & Cooling Thru Wall Air Conditioners Mini Sp…" at bounding box center [866, 627] width 548 height 27
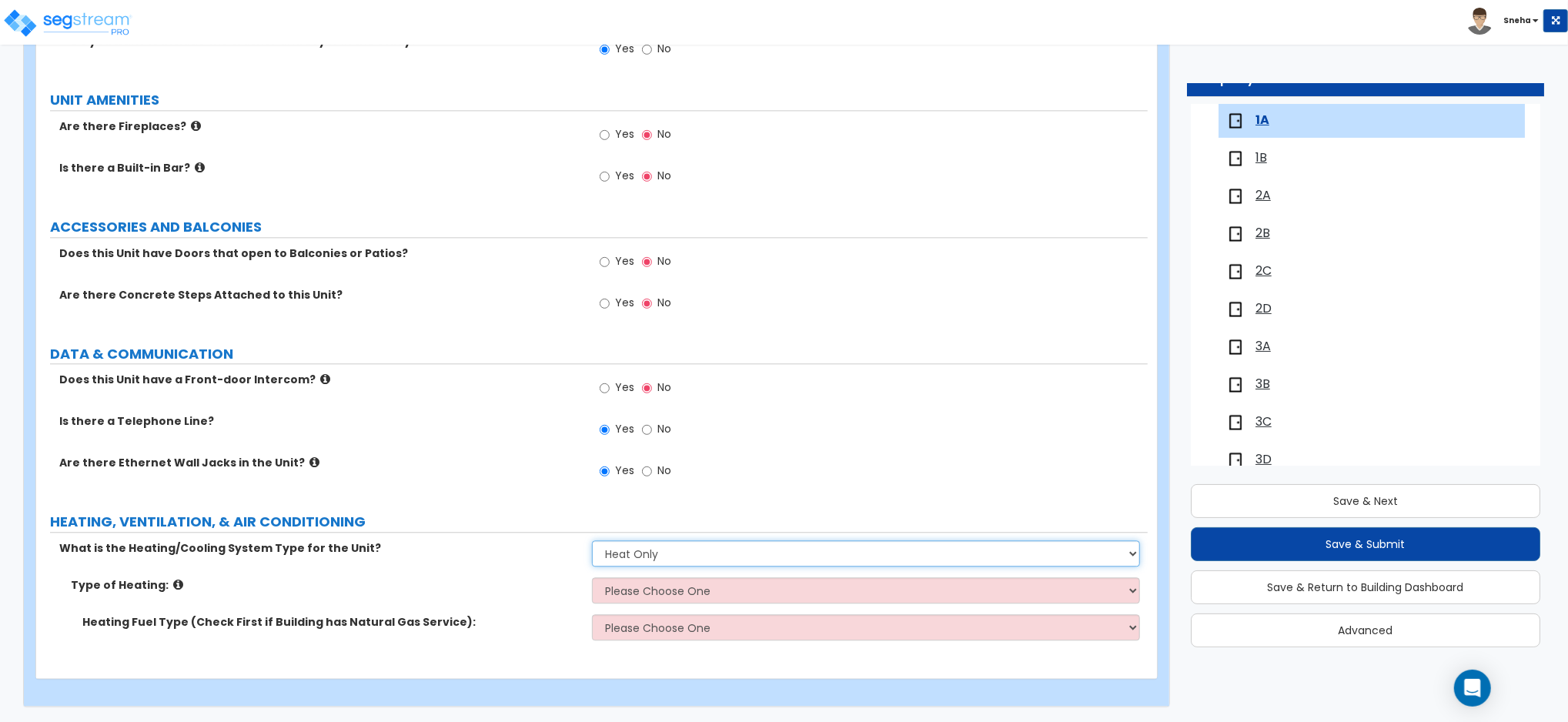
scroll to position [2821, 0]
click at [672, 583] on select "Please Choose One Wall Heater Electric Baseboard Heater Hydronic Heating Radian…" at bounding box center [866, 589] width 548 height 27
select select "3"
click at [592, 577] on select "Please Choose One Wall Heater Electric Baseboard Heater Hydronic Heating Radian…" at bounding box center [866, 589] width 548 height 27
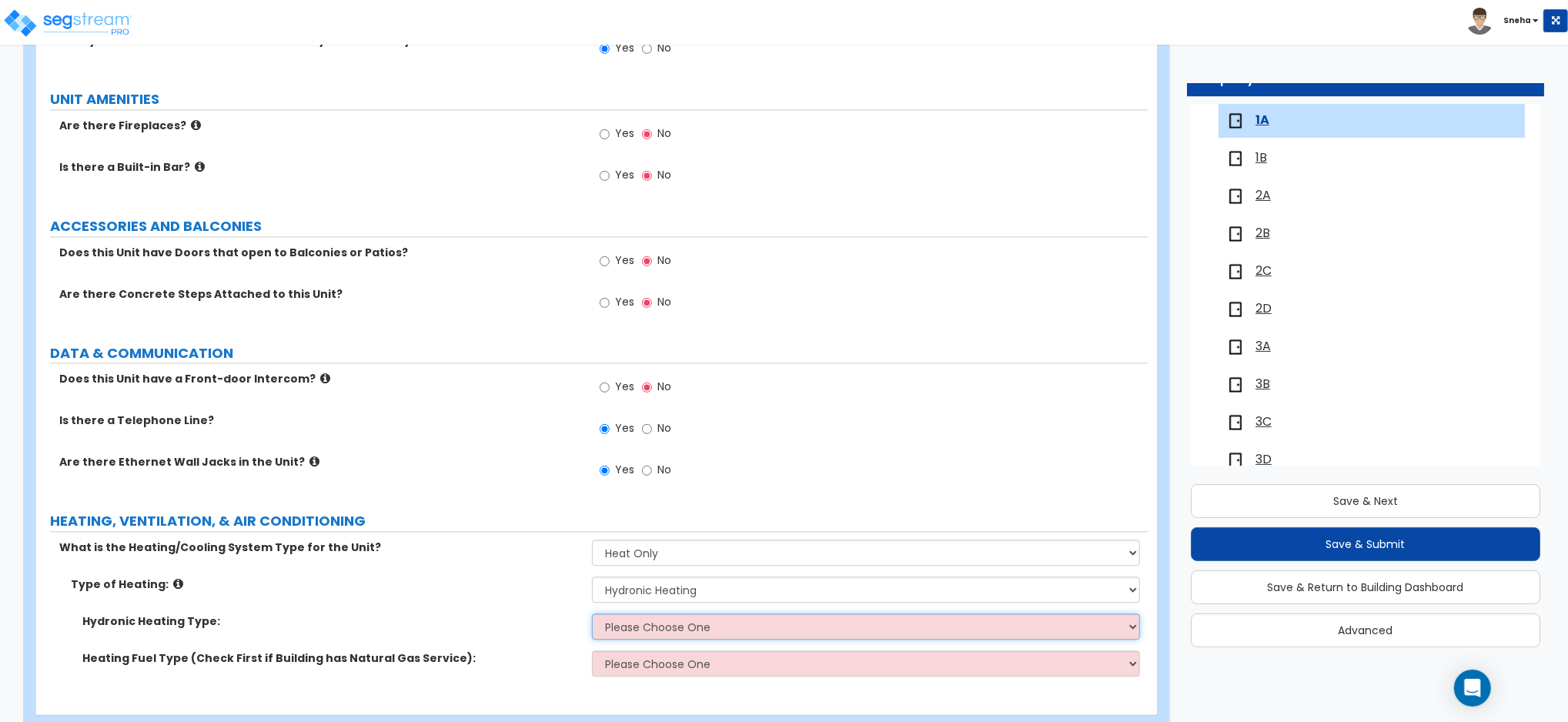
click at [638, 625] on select "Please Choose One Hydronic Radiator Hydronic Baseboard Hydronic Fin Tube Radiat…" at bounding box center [866, 626] width 548 height 27
select select "1"
click at [592, 614] on select "Please Choose One Hydronic Radiator Hydronic Baseboard Hydronic Fin Tube Radiat…" at bounding box center [866, 626] width 548 height 27
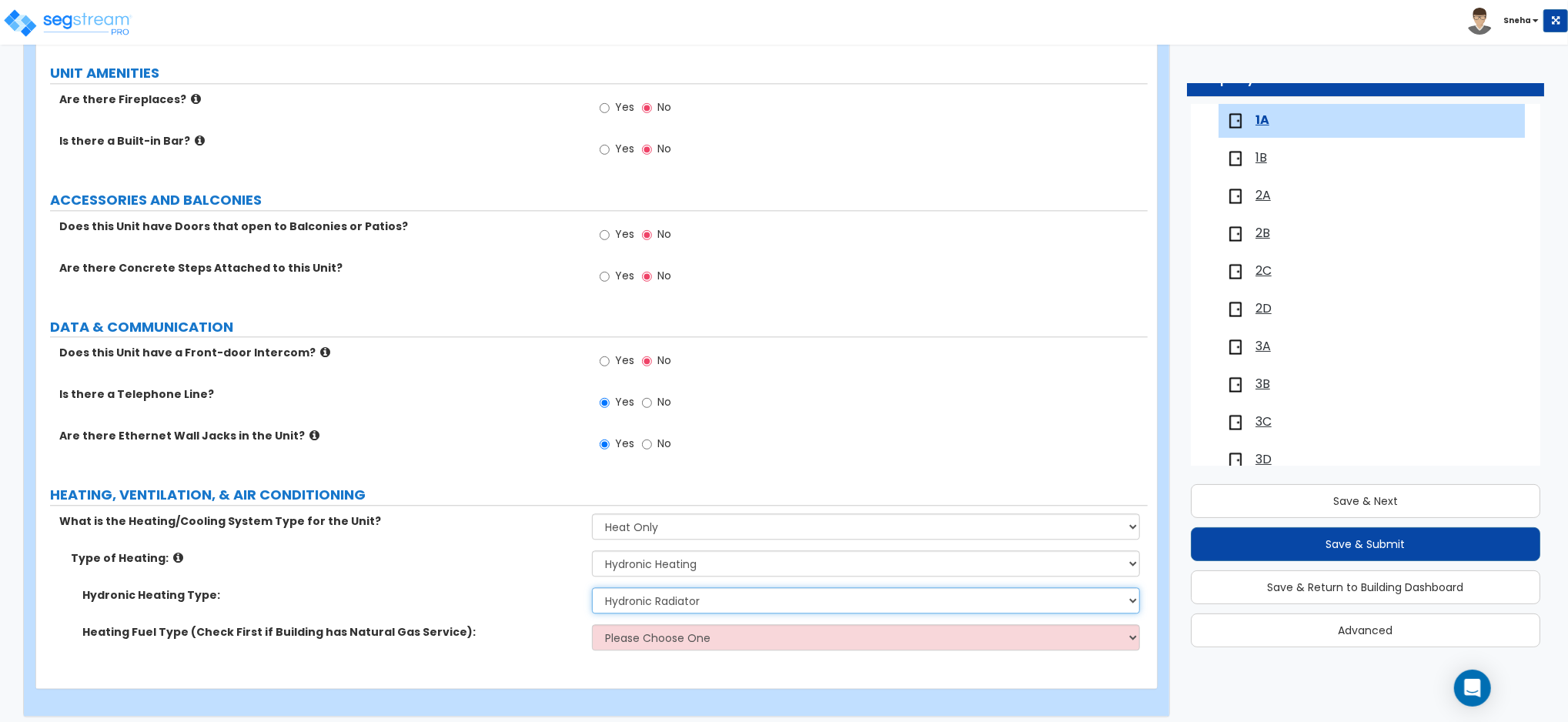
scroll to position [2858, 0]
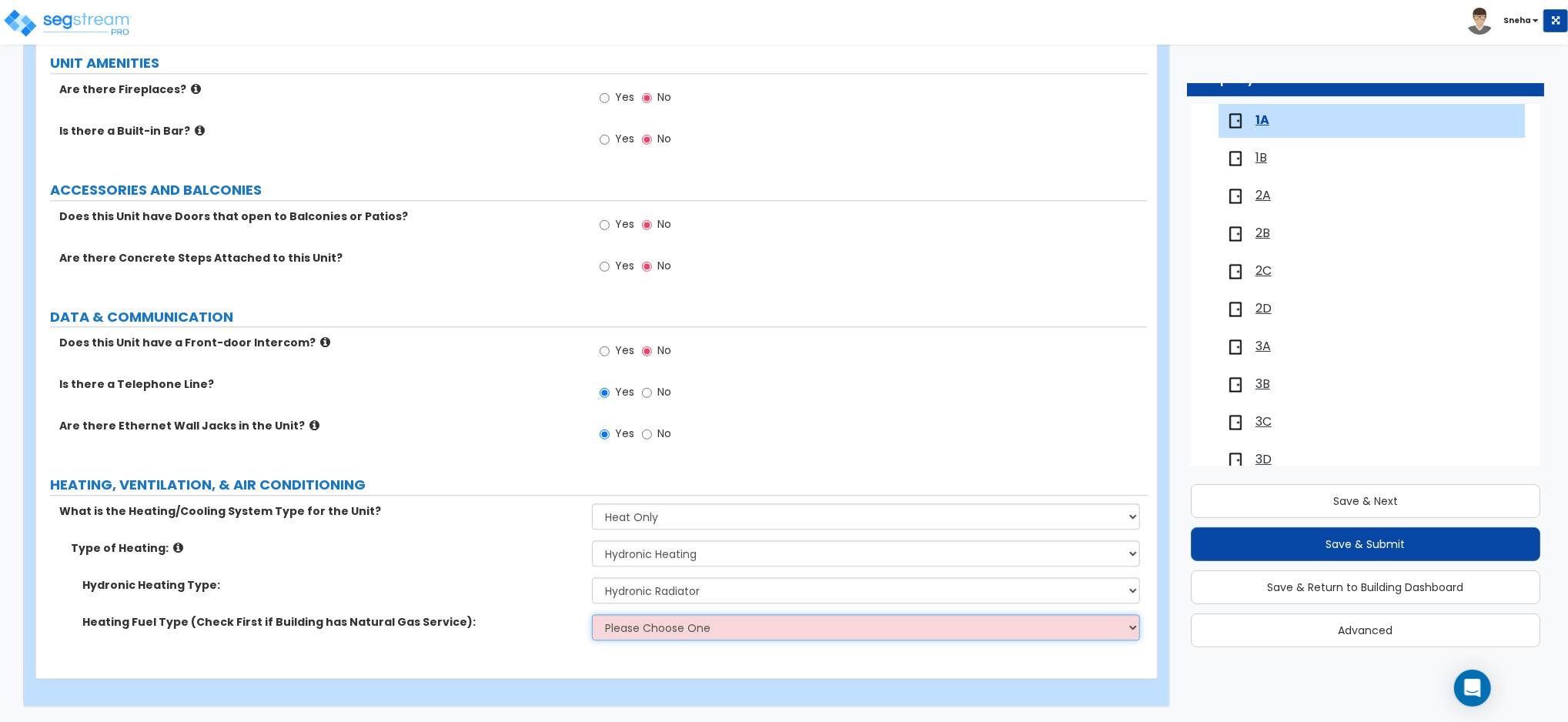
click at [632, 630] on select "Please Choose One Gas Electric" at bounding box center [866, 627] width 548 height 27
select select "1"
click at [592, 614] on select "Please Choose One Gas Electric" at bounding box center [866, 627] width 548 height 27
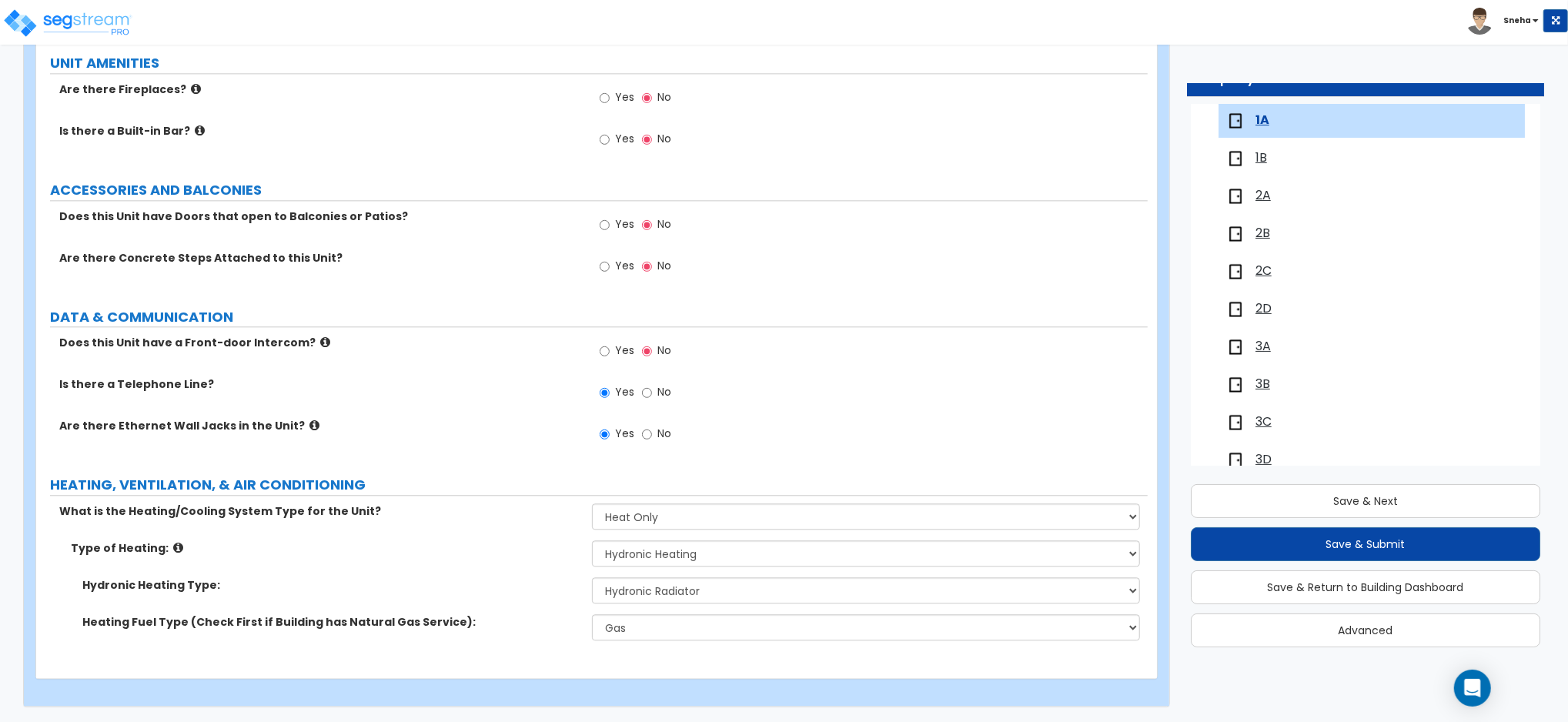
click at [534, 645] on div "Heating Fuel Type (Check First if Building has Natural Gas Service): Please Cho…" at bounding box center [591, 632] width 1112 height 37
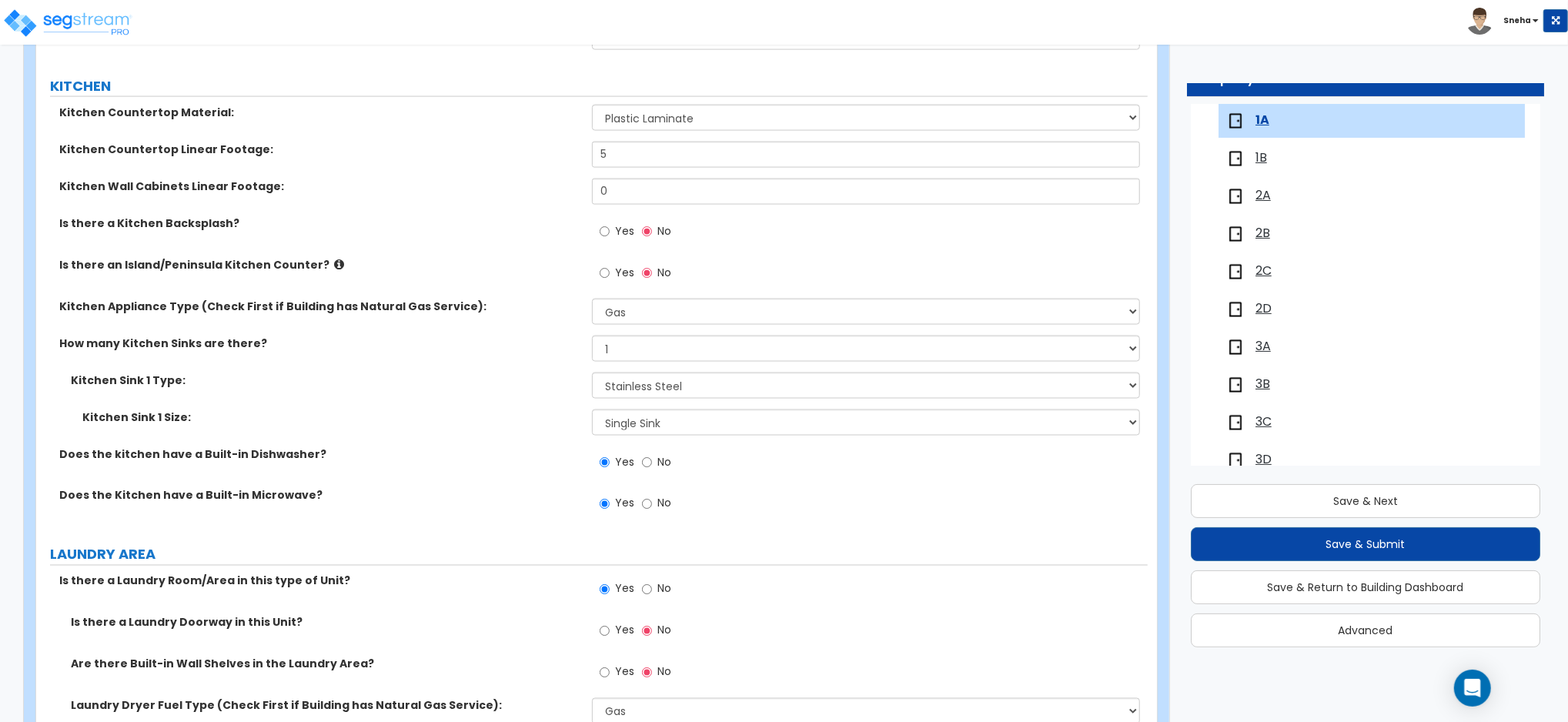
scroll to position [1832, 0]
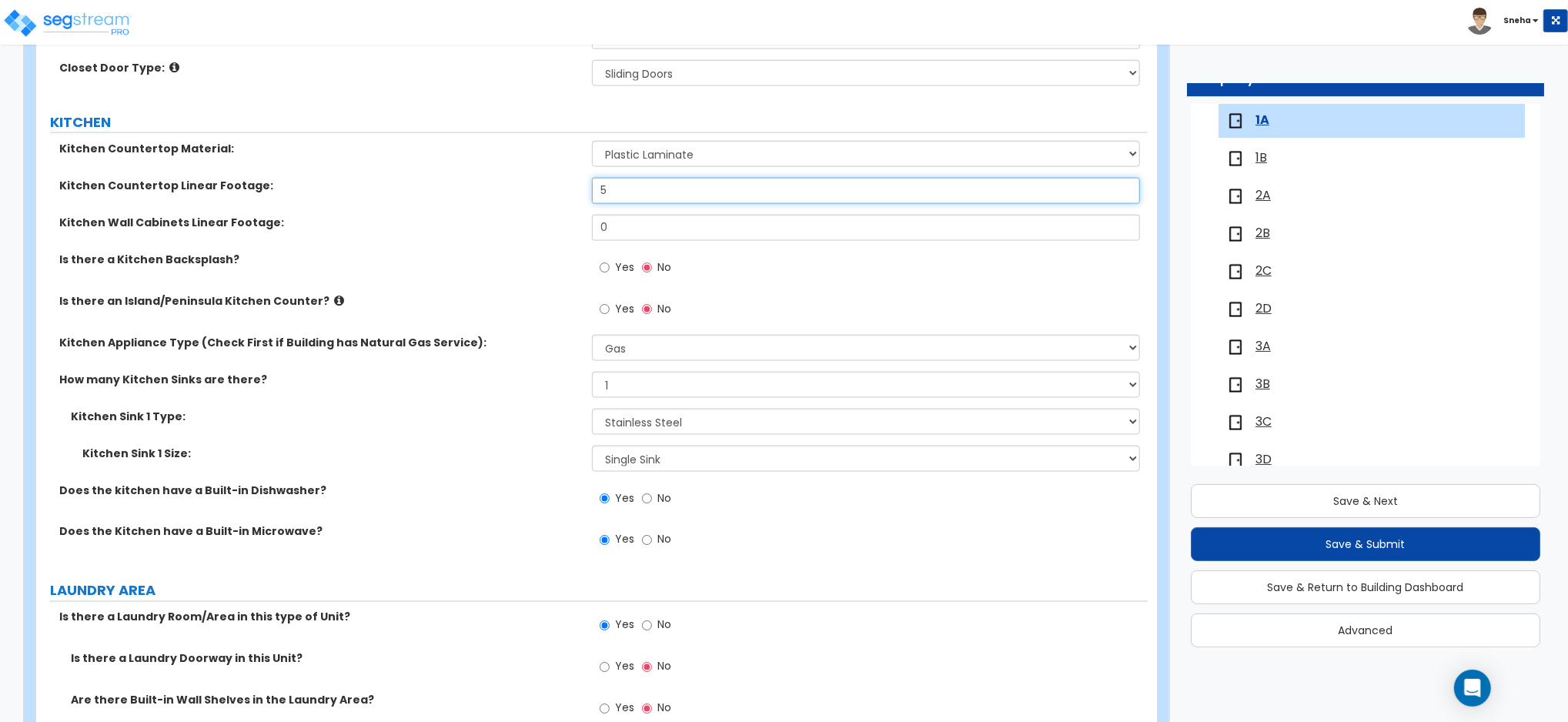
drag, startPoint x: 615, startPoint y: 195, endPoint x: 569, endPoint y: 207, distance: 47.5
click at [569, 207] on div "Kitchen Countertop Linear Footage: 5" at bounding box center [591, 196] width 1112 height 37
type input "6"
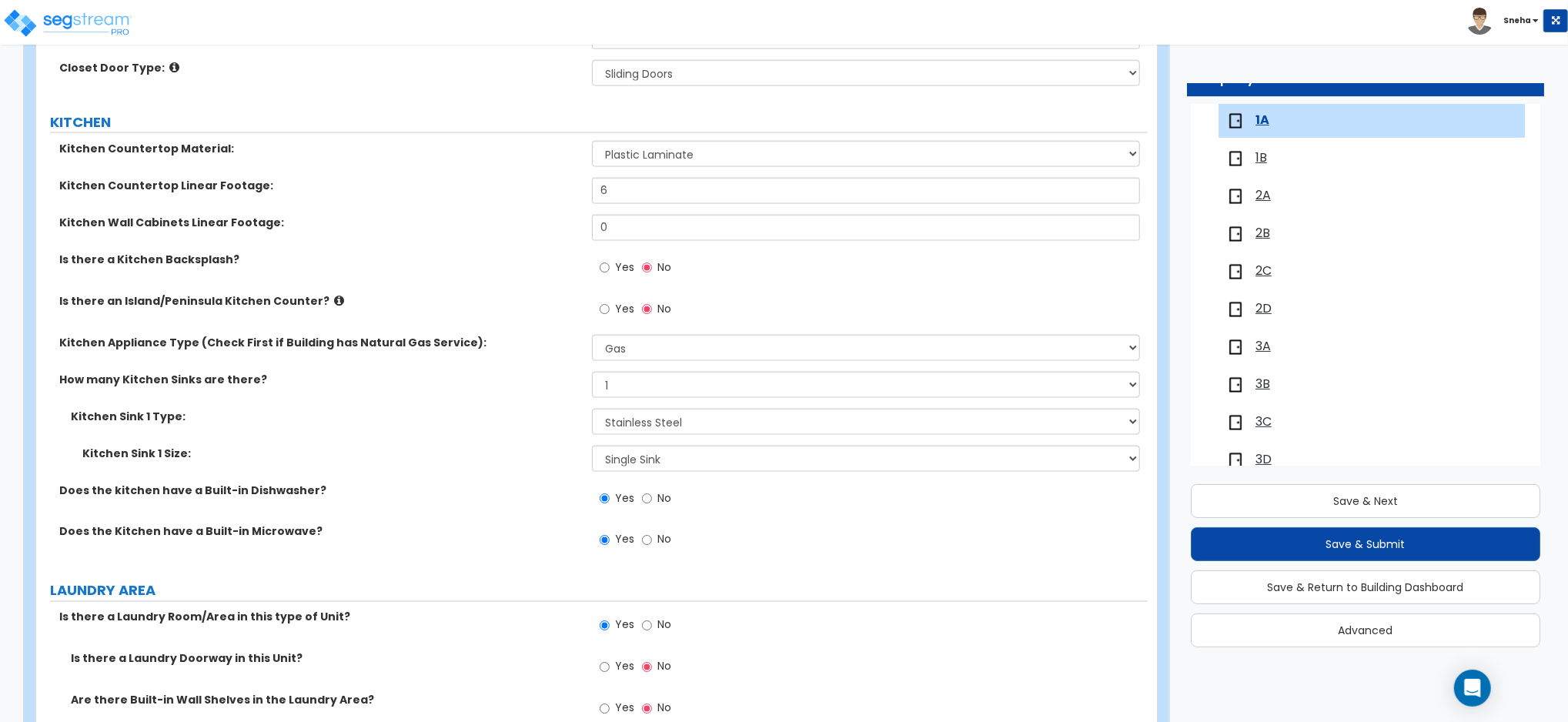
click at [569, 207] on div "Kitchen Countertop Linear Footage: 6" at bounding box center [591, 196] width 1112 height 37
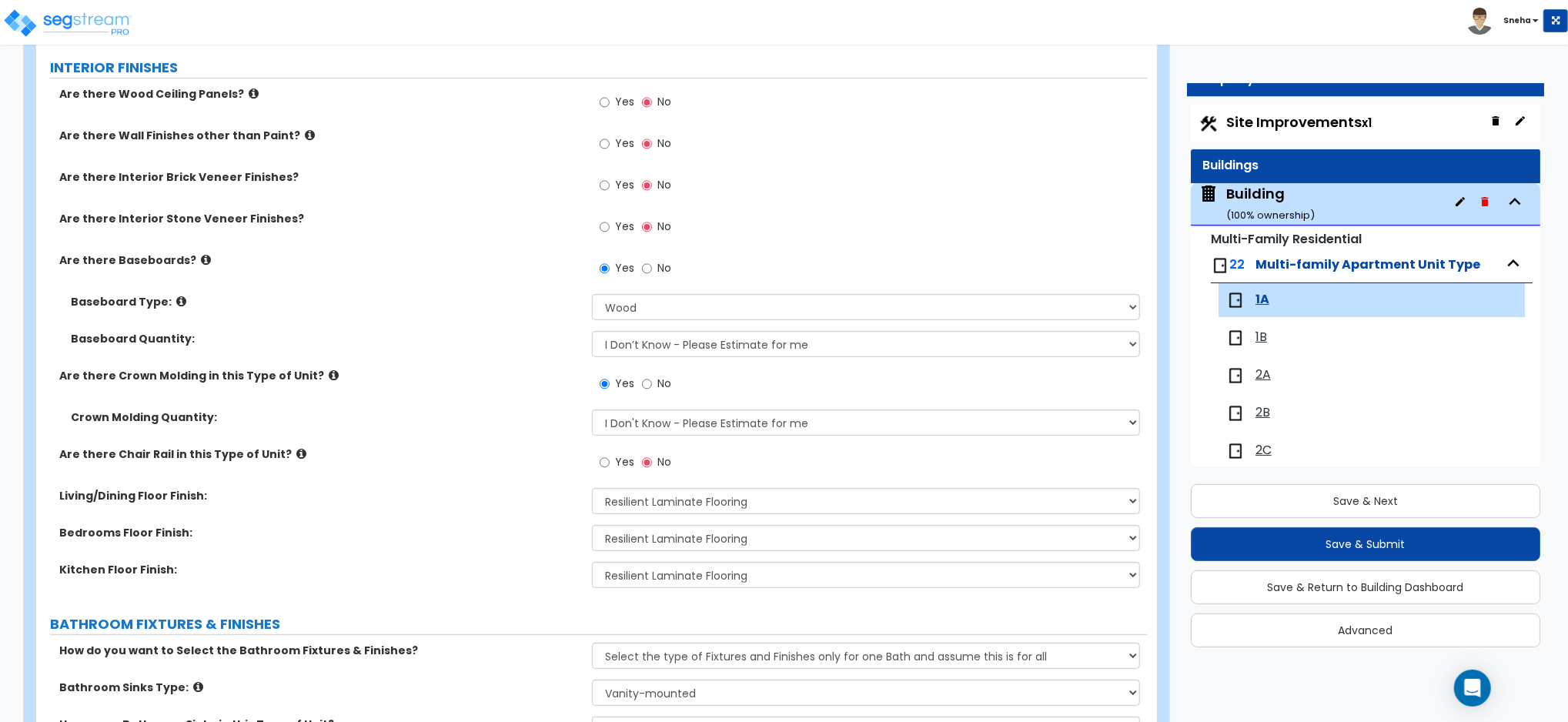
scroll to position [0, 0]
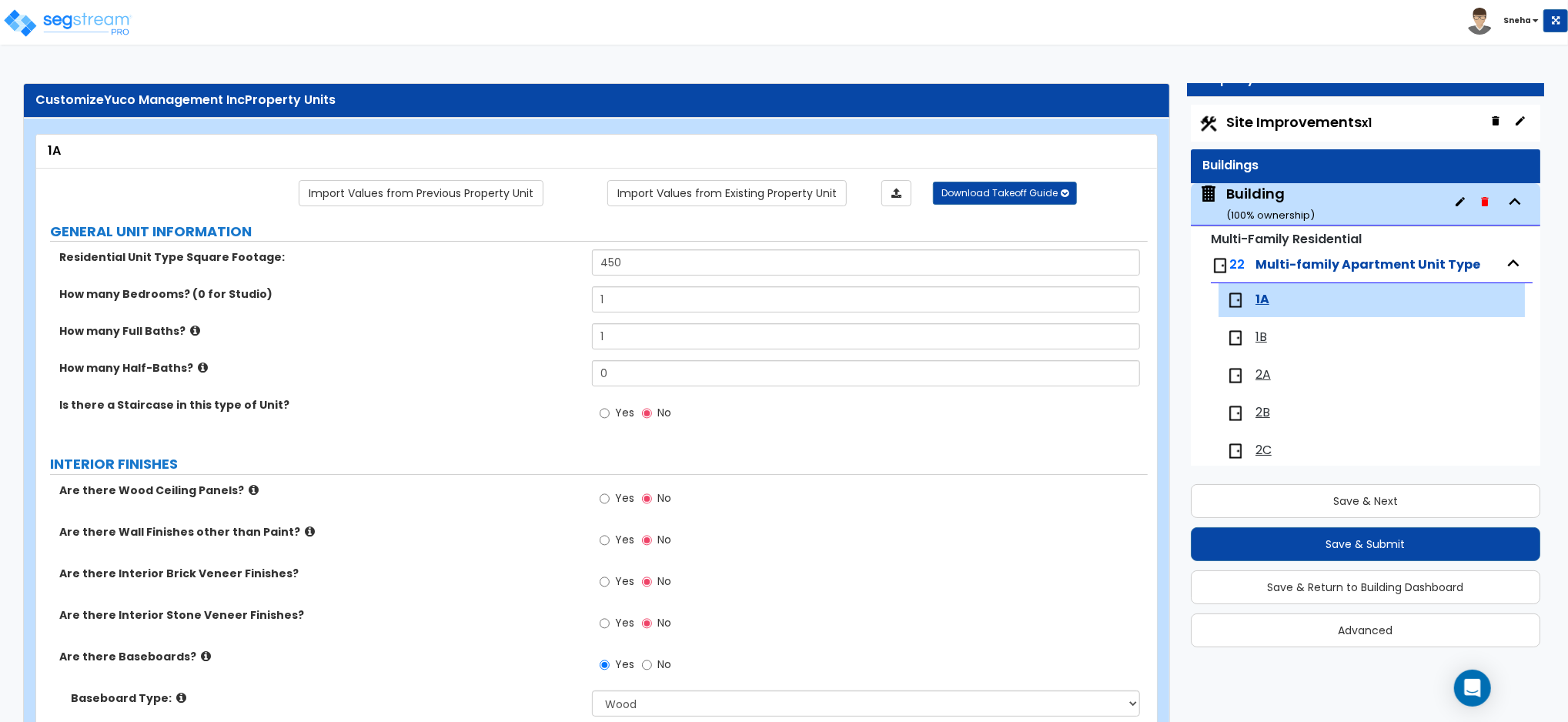
click at [1265, 340] on span "1B" at bounding box center [1261, 337] width 11 height 18
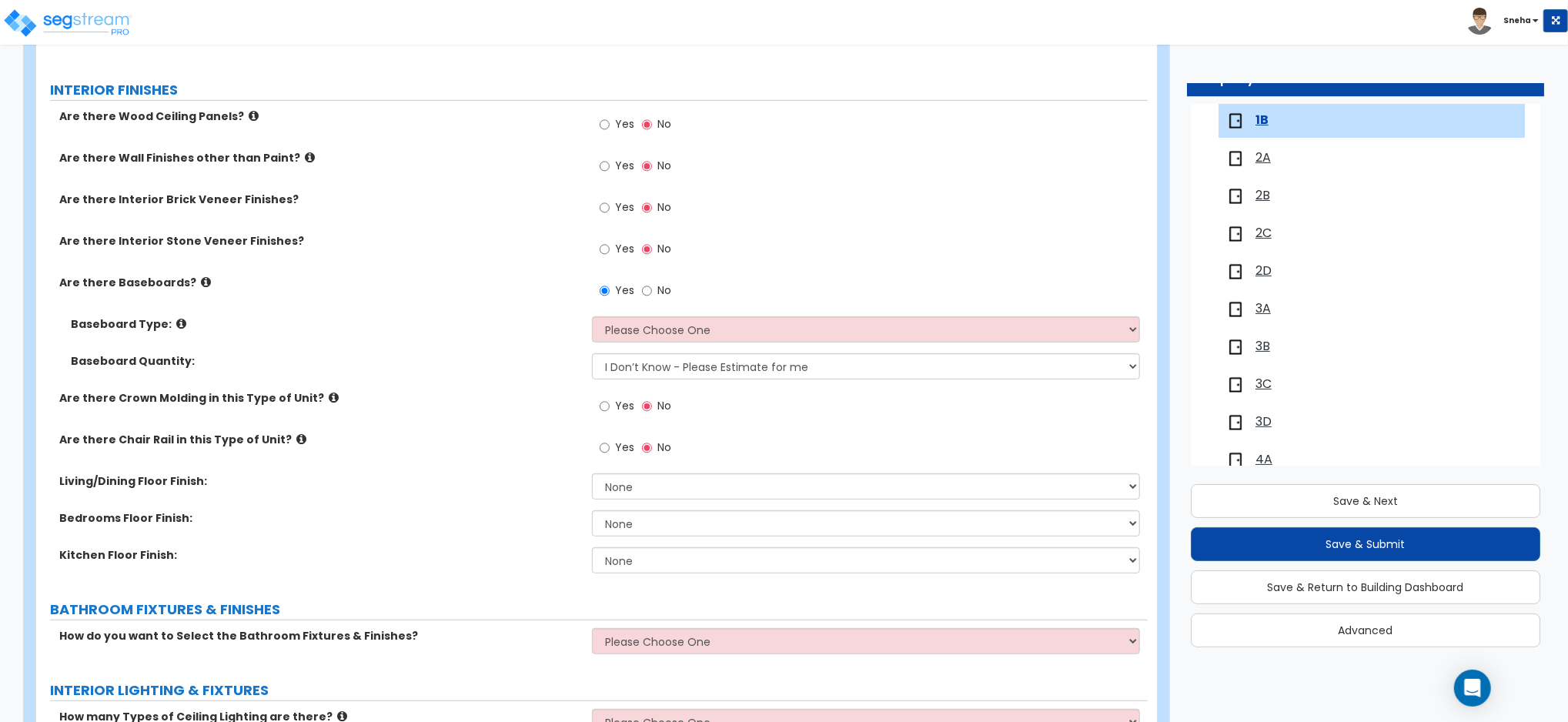
scroll to position [410, 0]
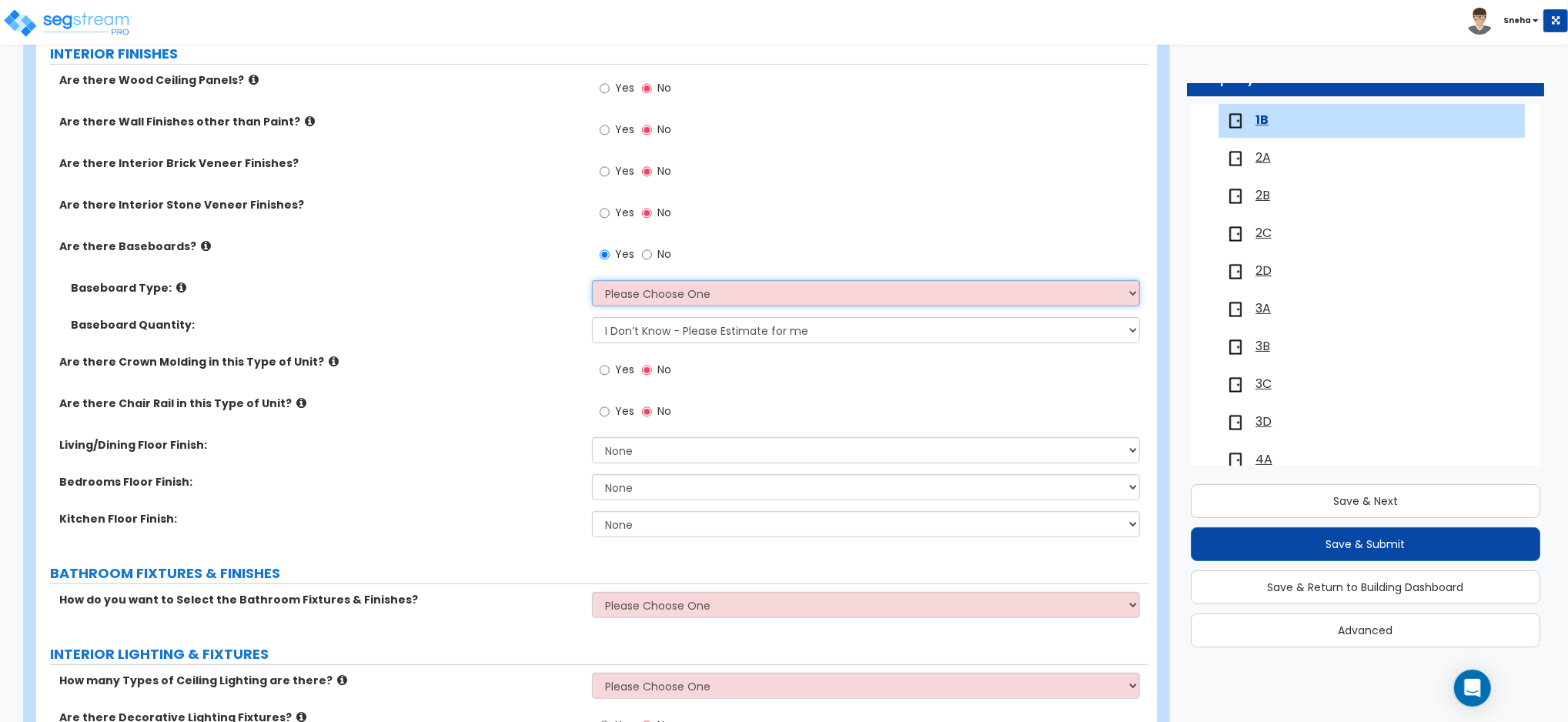
click at [663, 294] on select "Please Choose One Wood Vinyl Carpet Tile" at bounding box center [866, 293] width 548 height 27
select select "1"
click at [592, 280] on select "Please Choose One Wood Vinyl Carpet Tile" at bounding box center [866, 293] width 548 height 27
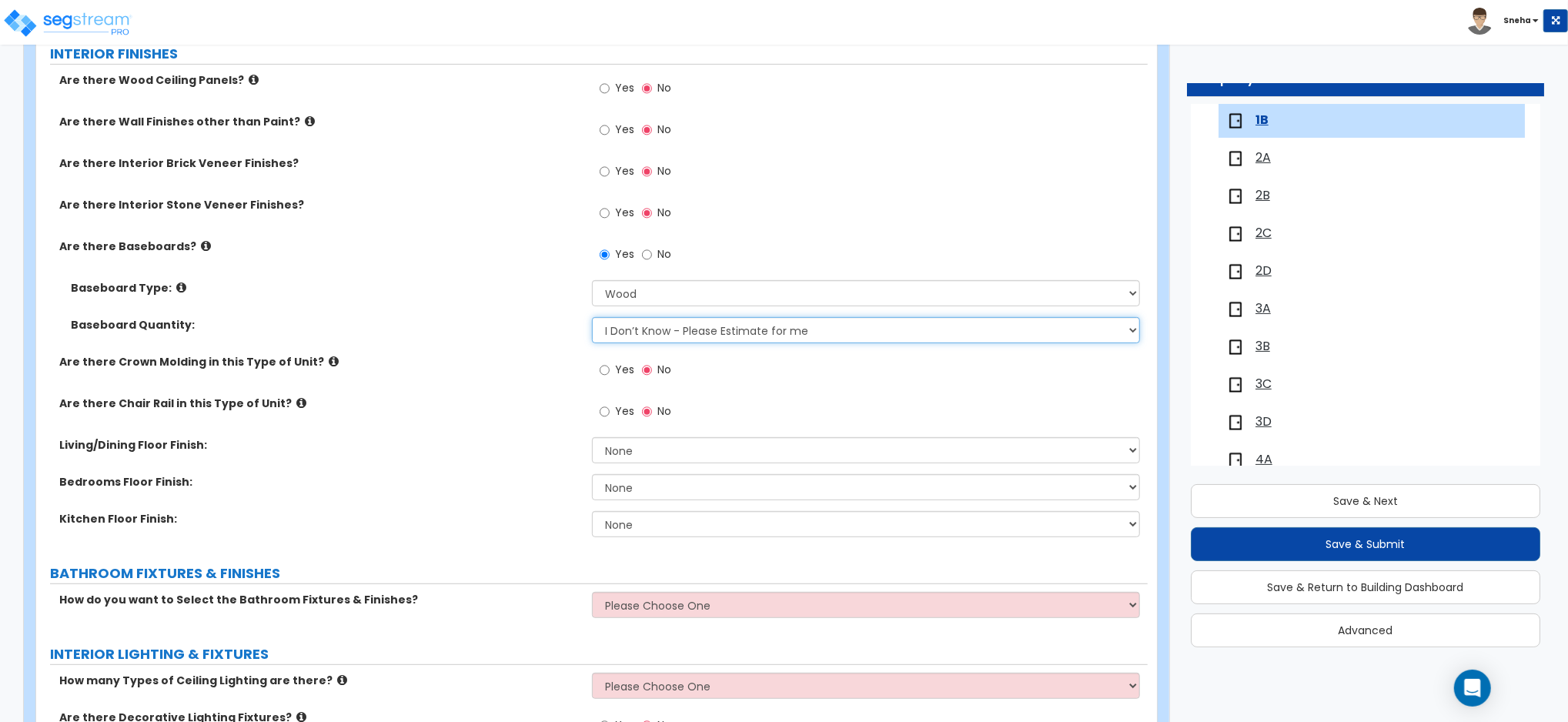
click at [642, 325] on select "I Don’t Know - Please Estimate for me I want to Enter the Linear Footage" at bounding box center [866, 330] width 548 height 27
click at [592, 317] on select "I Don’t Know - Please Estimate for me I want to Enter the Linear Footage" at bounding box center [866, 330] width 548 height 27
click at [633, 370] on span "Yes" at bounding box center [625, 370] width 19 height 15
click at [609, 370] on input "Yes" at bounding box center [605, 370] width 10 height 17
radio input "true"
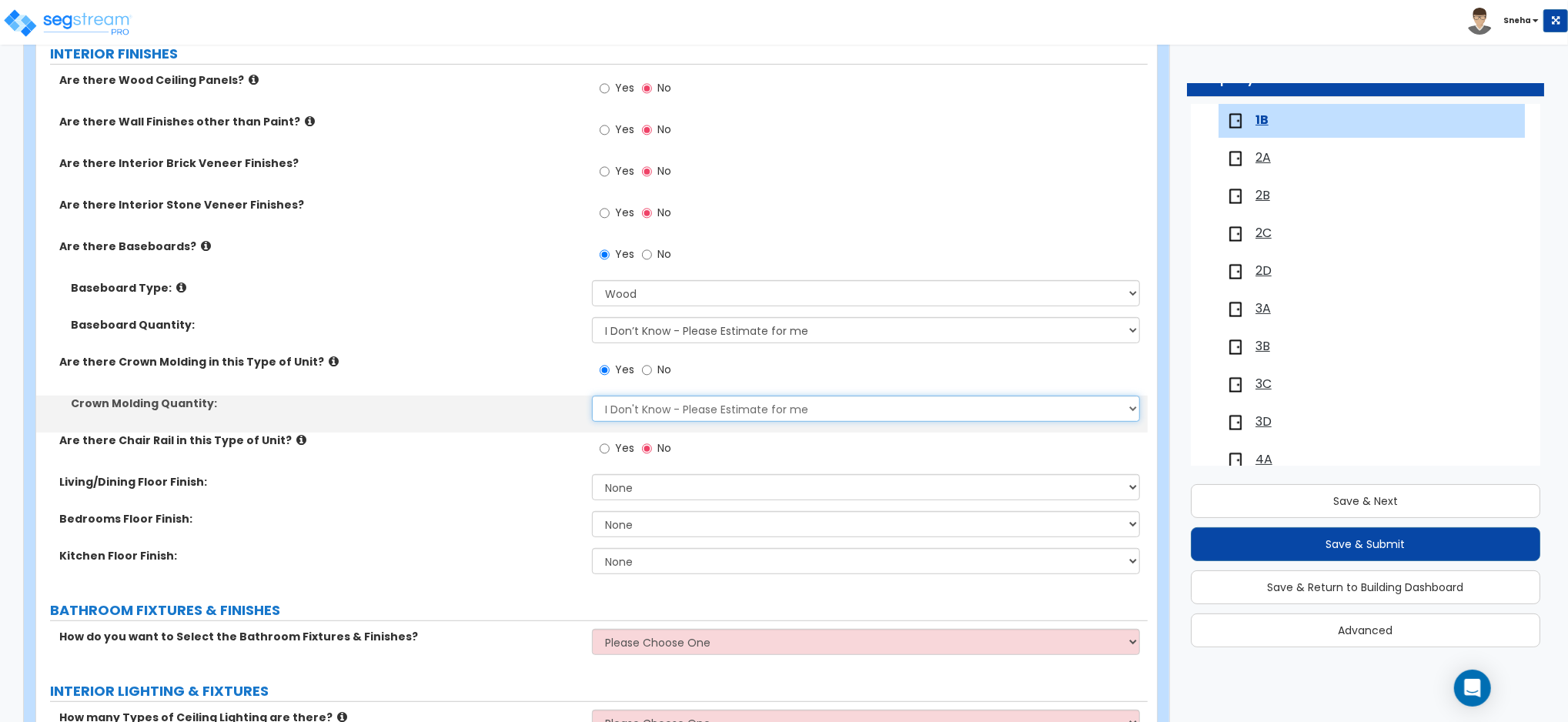
click at [621, 404] on select "I Don't Know - Please Estimate for me I want to Enter the Linear Footage" at bounding box center [866, 408] width 548 height 27
click at [592, 395] on select "I Don't Know - Please Estimate for me I want to Enter the Linear Footage" at bounding box center [866, 408] width 548 height 27
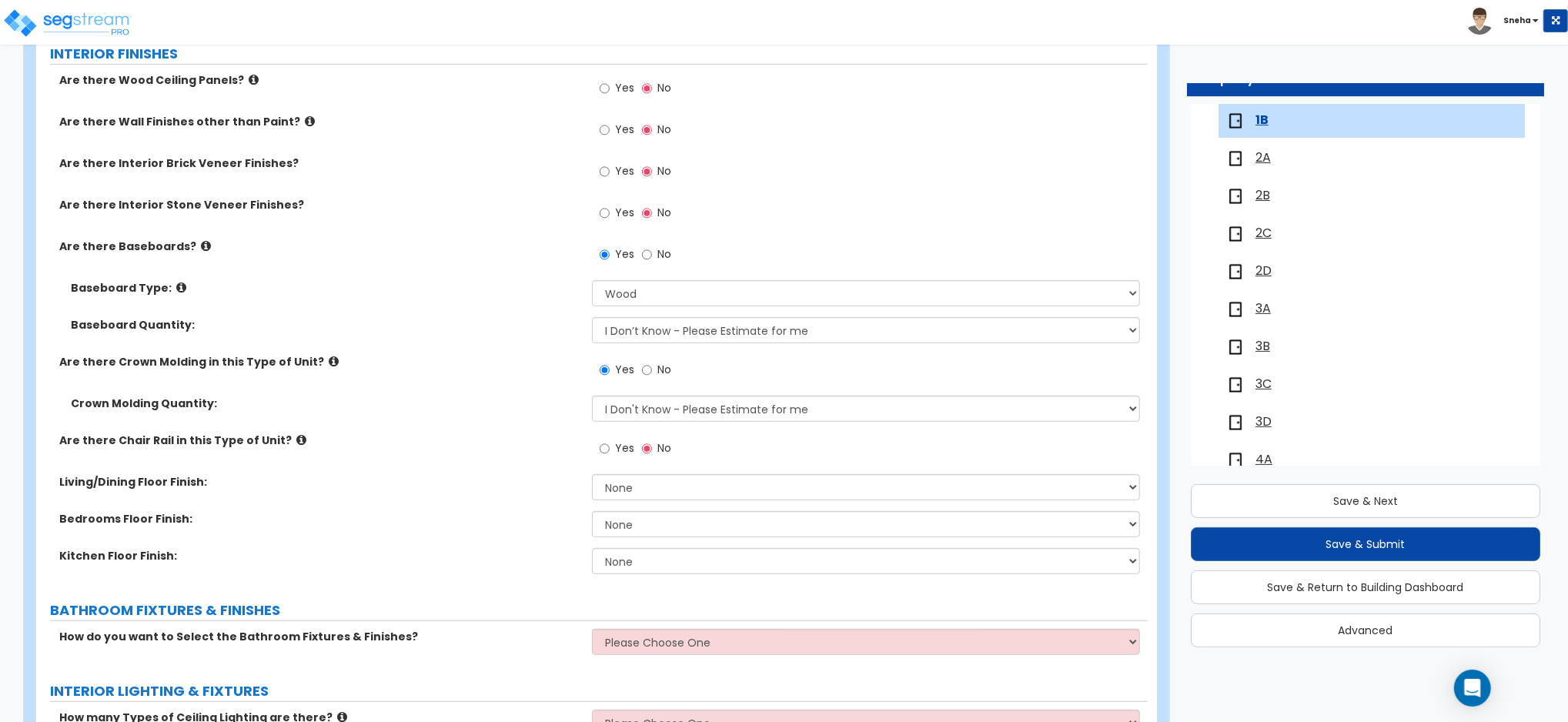
click at [552, 432] on div "Crown Molding Quantity: I Don't Know - Please Estimate for me I want to Enter t…" at bounding box center [591, 413] width 1112 height 37
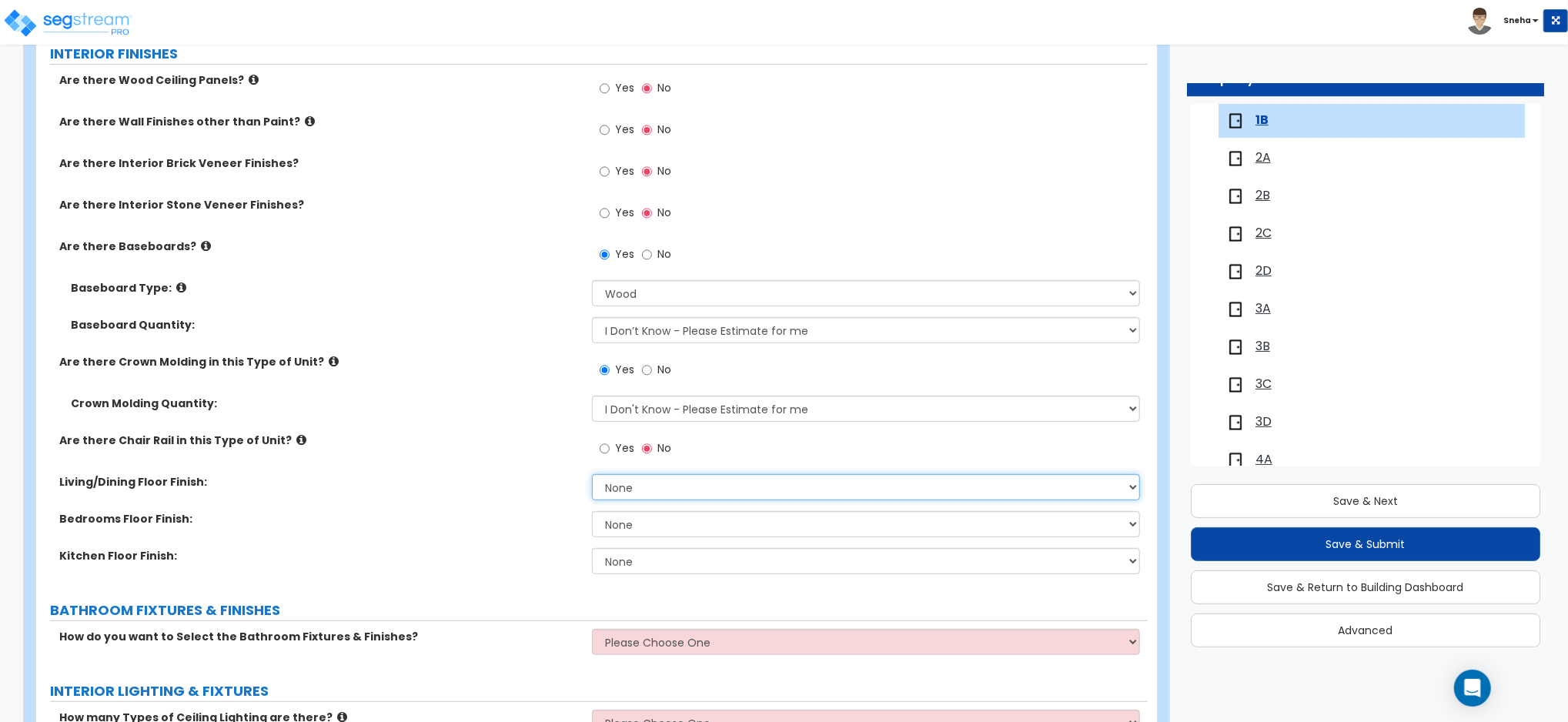
click at [615, 485] on select "None Tile Flooring Hardwood Flooring Resilient Laminate Flooring VCT Flooring S…" at bounding box center [866, 487] width 548 height 27
select select "3"
click at [592, 474] on select "None Tile Flooring Hardwood Flooring Resilient Laminate Flooring VCT Flooring S…" at bounding box center [866, 487] width 548 height 27
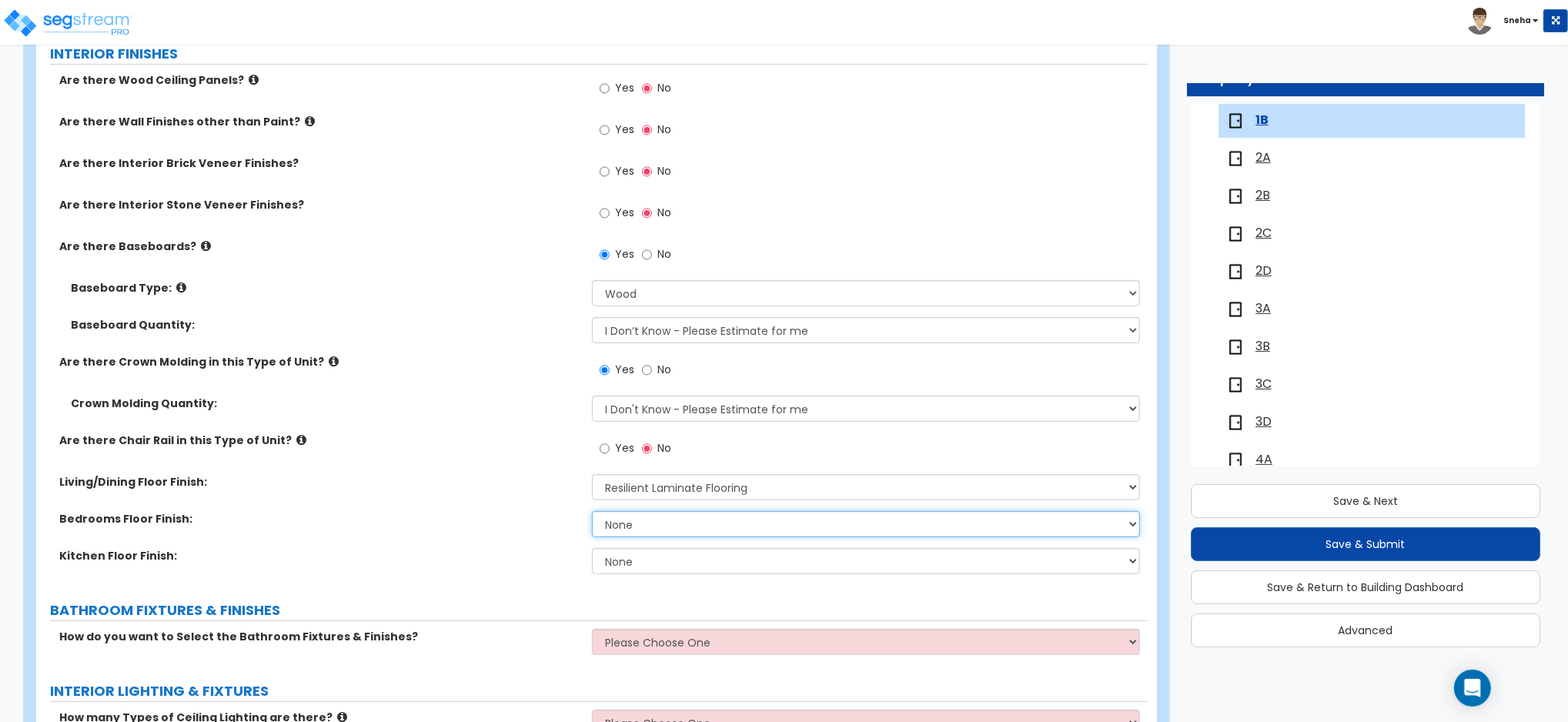
click at [636, 536] on select "None Tile Flooring Hardwood Flooring Resilient Laminate Flooring VCT Flooring S…" at bounding box center [866, 524] width 548 height 27
select select "3"
click at [592, 511] on select "None Tile Flooring Hardwood Flooring Resilient Laminate Flooring VCT Flooring S…" at bounding box center [866, 524] width 548 height 27
click at [650, 559] on select "None Tile Flooring Hardwood Flooring Resilient Laminate Flooring VCT Flooring S…" at bounding box center [866, 560] width 548 height 27
select select "3"
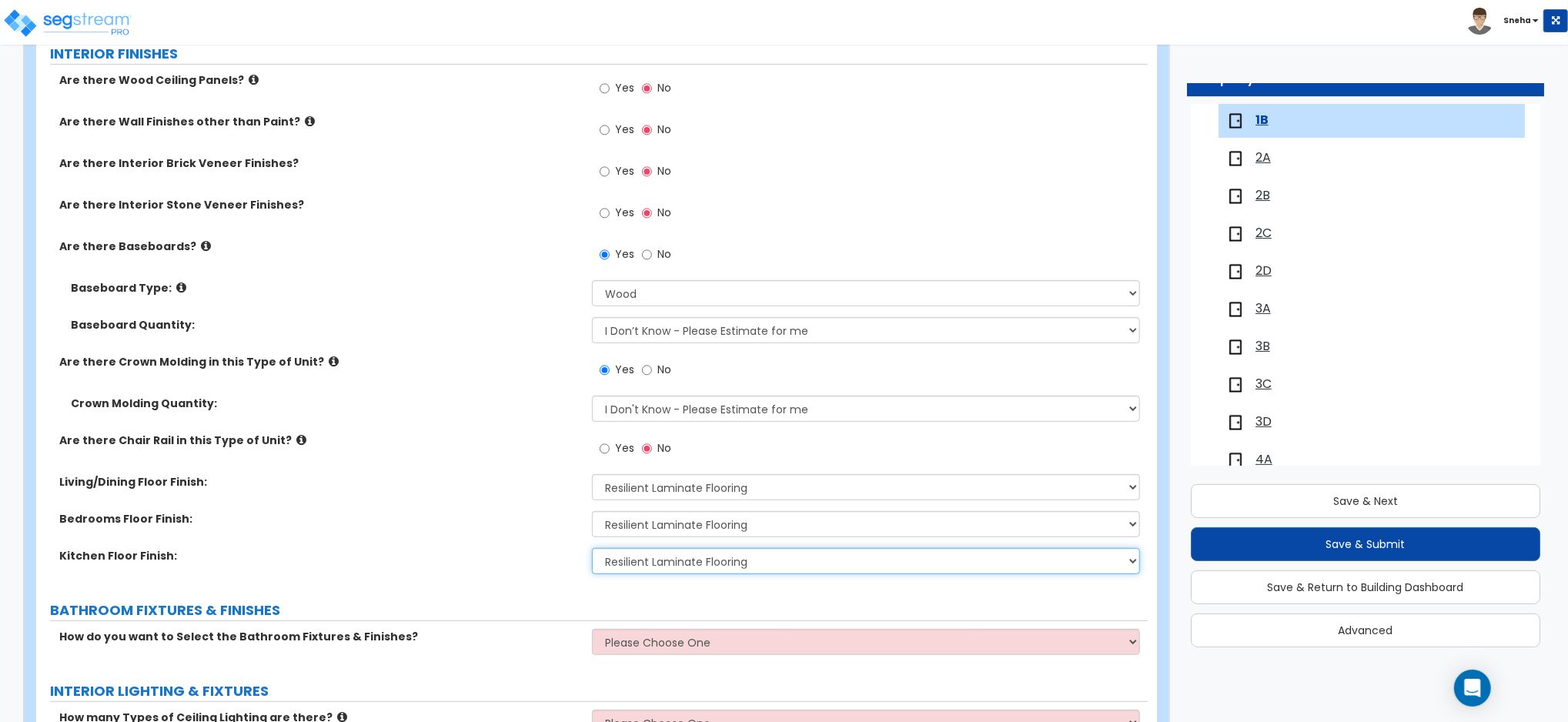
click at [592, 547] on select "None Tile Flooring Hardwood Flooring Resilient Laminate Flooring VCT Flooring S…" at bounding box center [866, 560] width 548 height 27
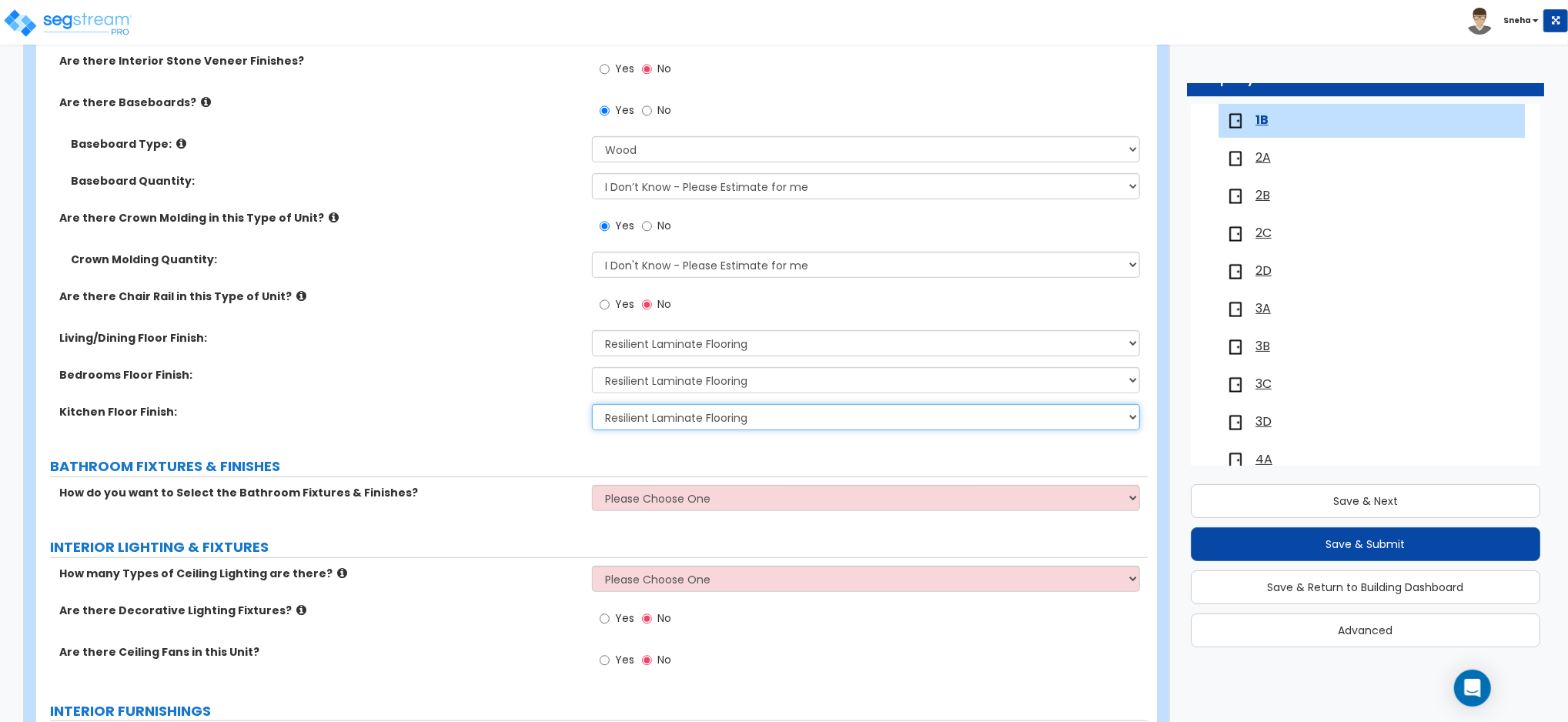
scroll to position [615, 0]
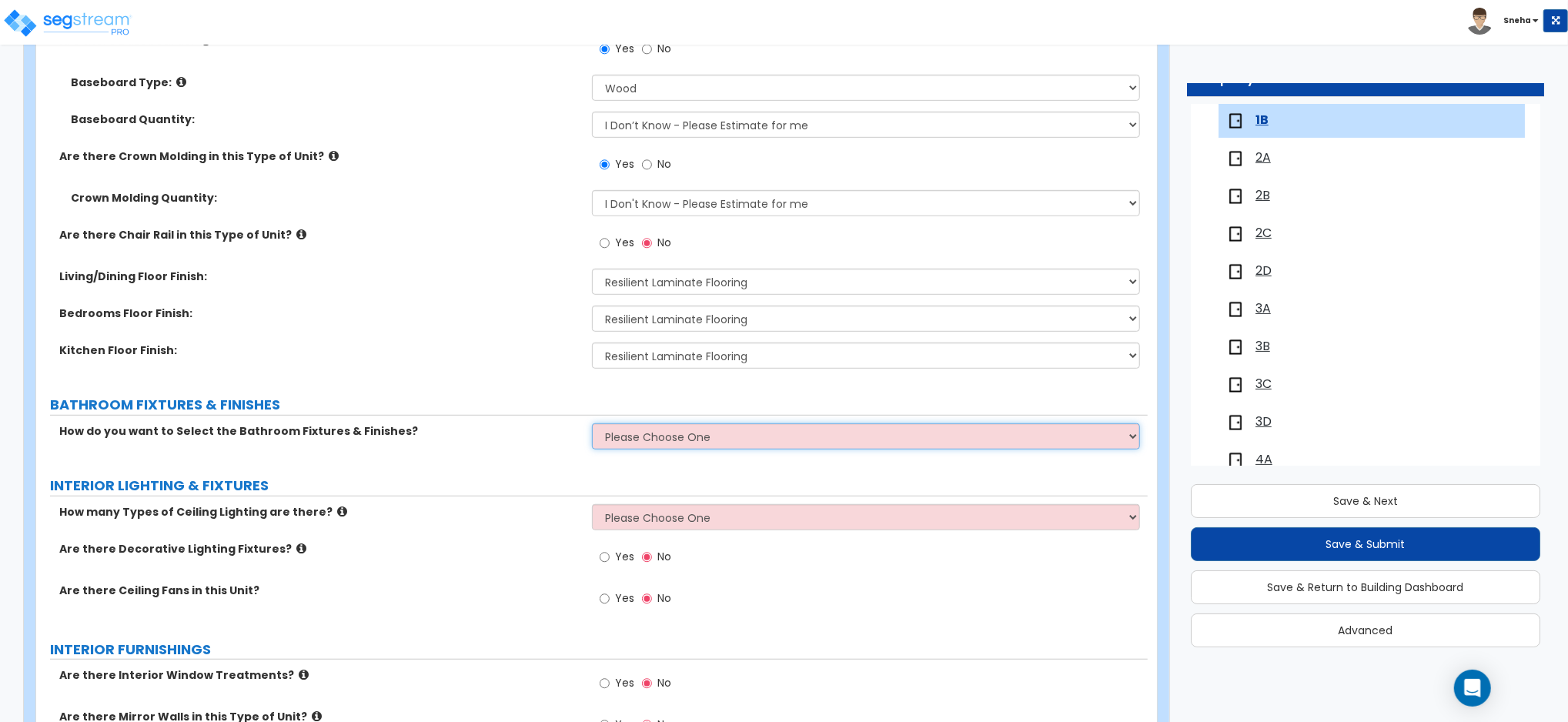
click at [619, 437] on select "Please Choose One Select the type of Fixtures and Finishes only for one Bath an…" at bounding box center [866, 436] width 548 height 27
select select "1"
click at [592, 423] on select "Please Choose One Select the type of Fixtures and Finishes only for one Bath an…" at bounding box center [866, 436] width 548 height 27
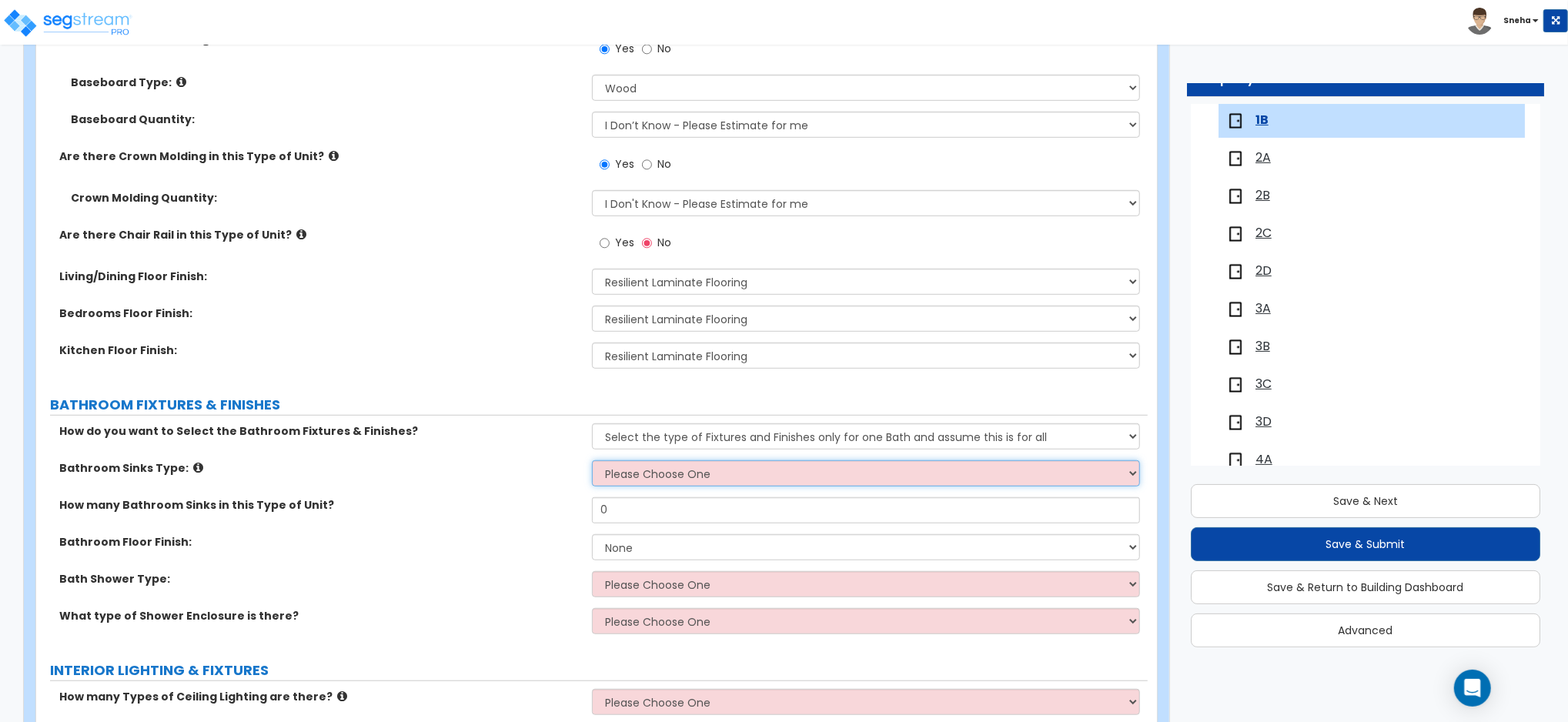
click at [646, 465] on select "Please Choose One Wall-mounted Pedestal-mounted Vanity-mounted" at bounding box center [866, 473] width 548 height 27
select select "3"
click at [592, 460] on select "Please Choose One Wall-mounted Pedestal-mounted Vanity-mounted" at bounding box center [866, 473] width 548 height 27
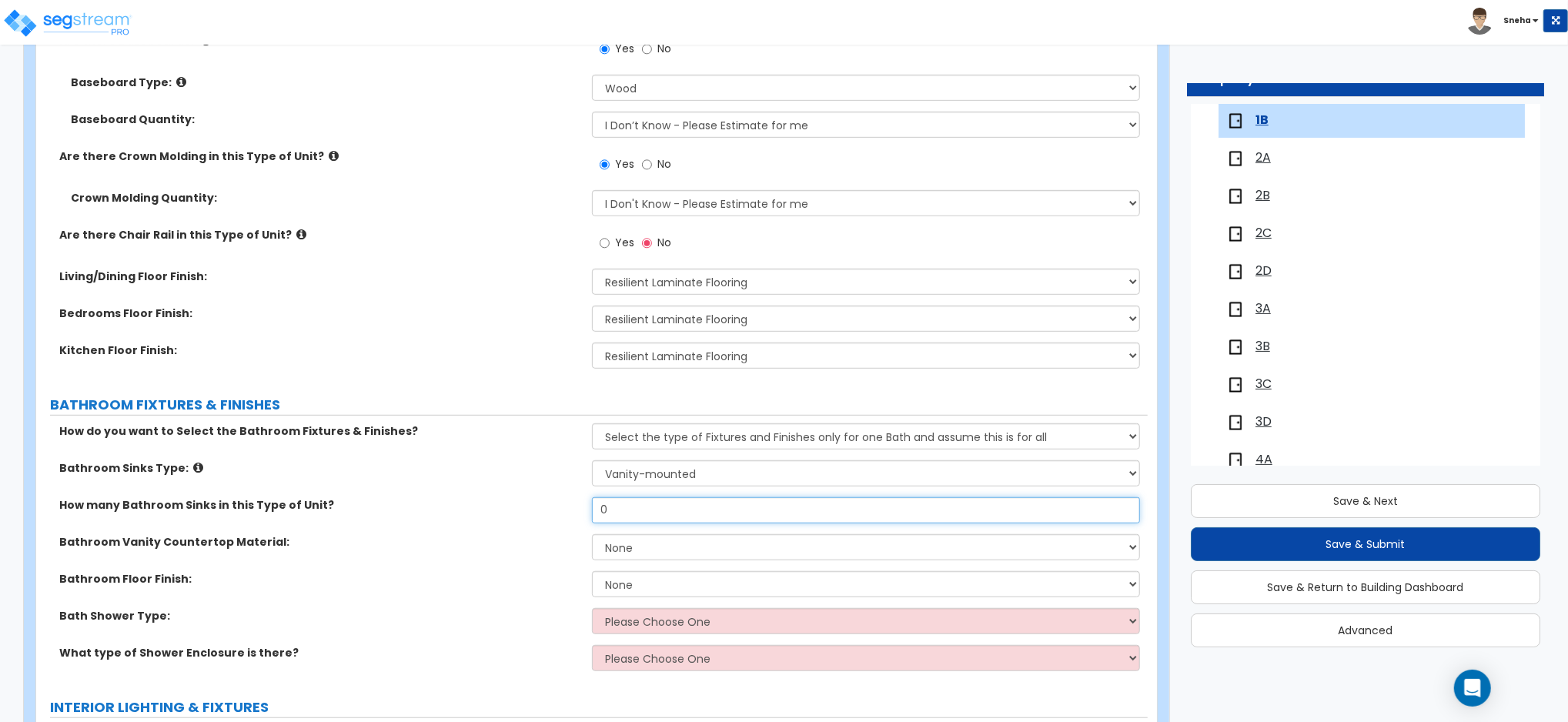
drag, startPoint x: 638, startPoint y: 518, endPoint x: 551, endPoint y: 519, distance: 87.0
click at [551, 519] on div "How many Bathroom Sinks in this Type of Unit? 0" at bounding box center [591, 515] width 1112 height 37
type input "1"
click at [734, 545] on select "None Plastic Laminate Solid Surface Stone Quartz Marble Tile Wood" at bounding box center [866, 547] width 548 height 27
select select "1"
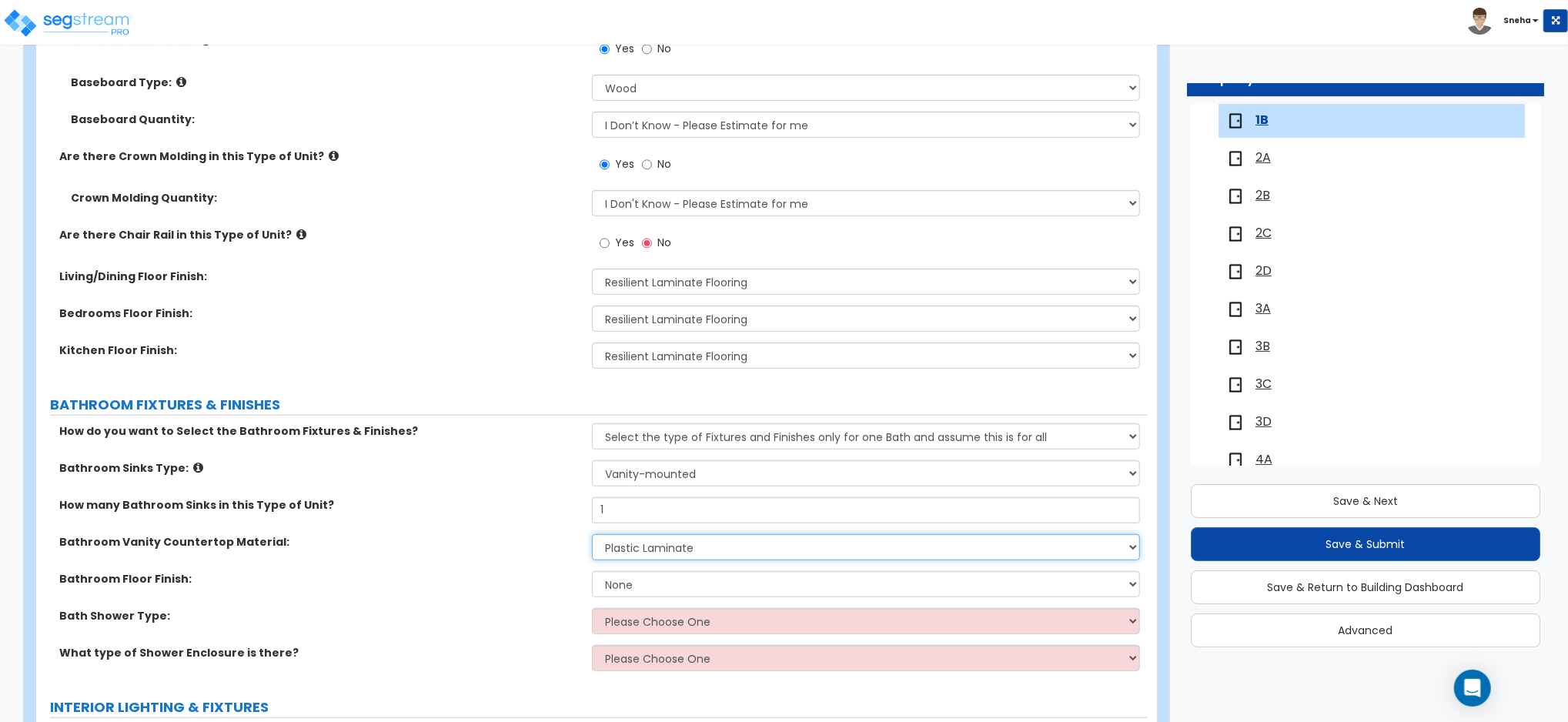
click at [592, 534] on select "None Plastic Laminate Solid Surface Stone Quartz Marble Tile Wood" at bounding box center [866, 547] width 548 height 27
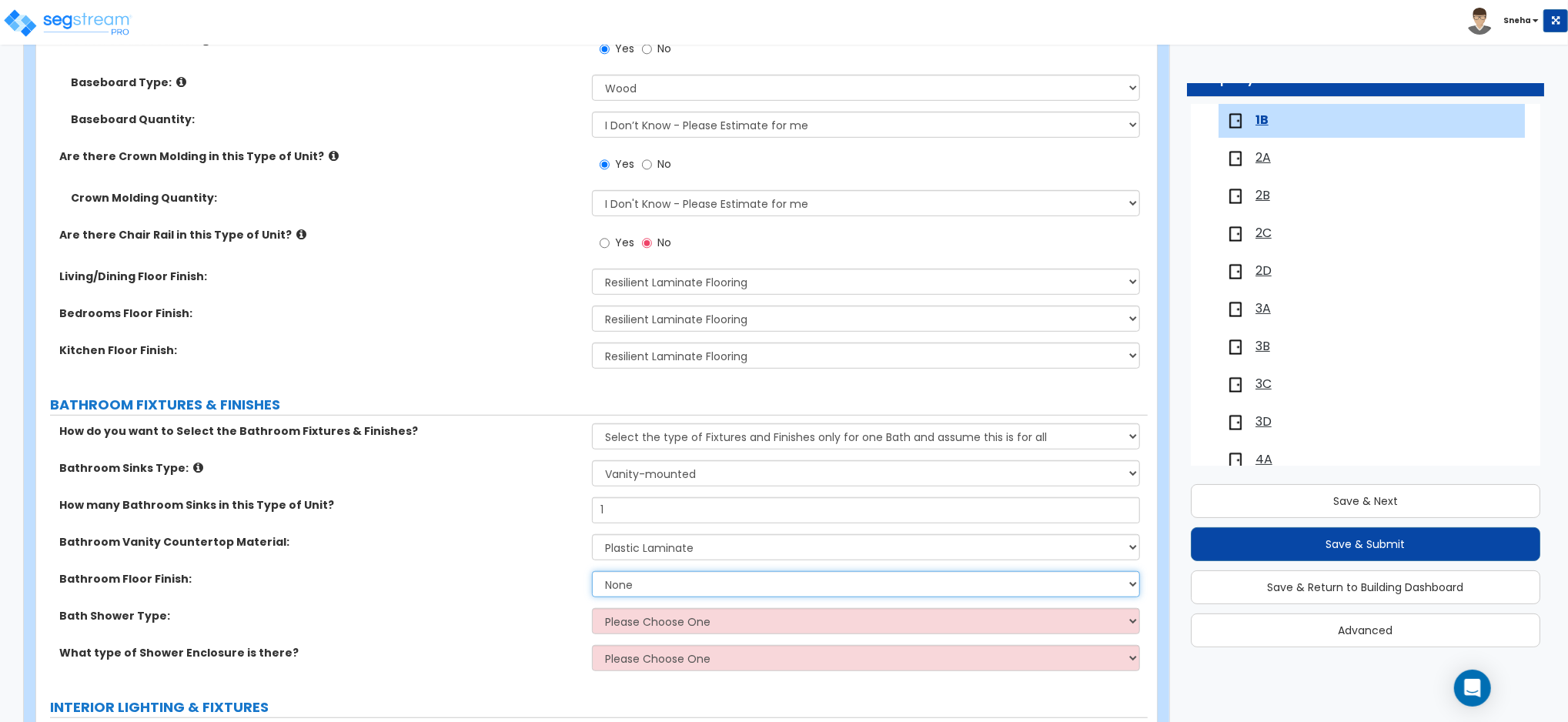
click at [640, 586] on select "None Tile Flooring Hardwood Flooring Resilient Laminate Flooring VCT Flooring S…" at bounding box center [866, 583] width 548 height 27
select select "1"
click at [592, 571] on select "None Tile Flooring Hardwood Flooring Resilient Laminate Flooring VCT Flooring S…" at bounding box center [866, 583] width 548 height 27
click at [635, 608] on select "Please Choose One Standalone Shower Bathtub - Shower Combination" at bounding box center [866, 620] width 548 height 27
select select "2"
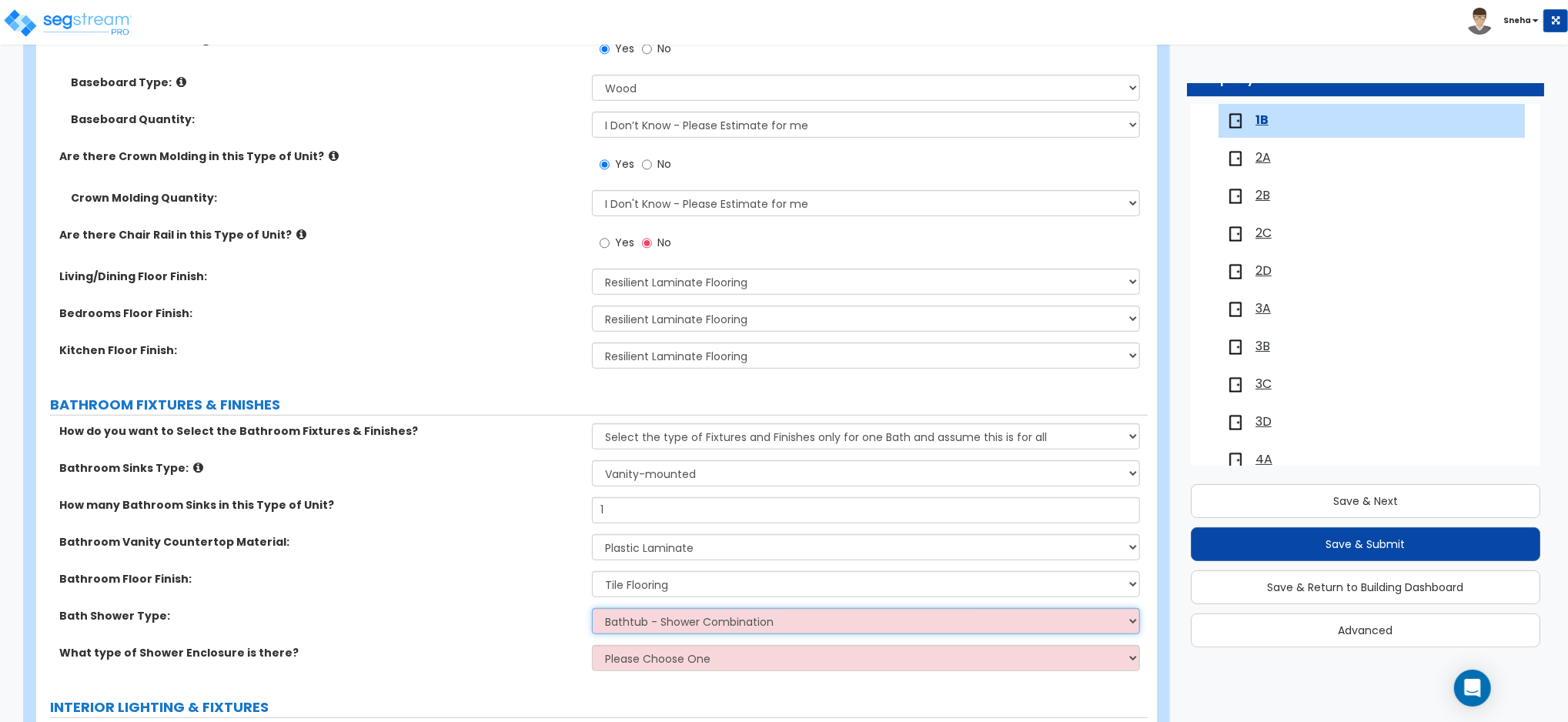
click at [592, 607] on select "Please Choose One Standalone Shower Bathtub - Shower Combination" at bounding box center [866, 620] width 548 height 27
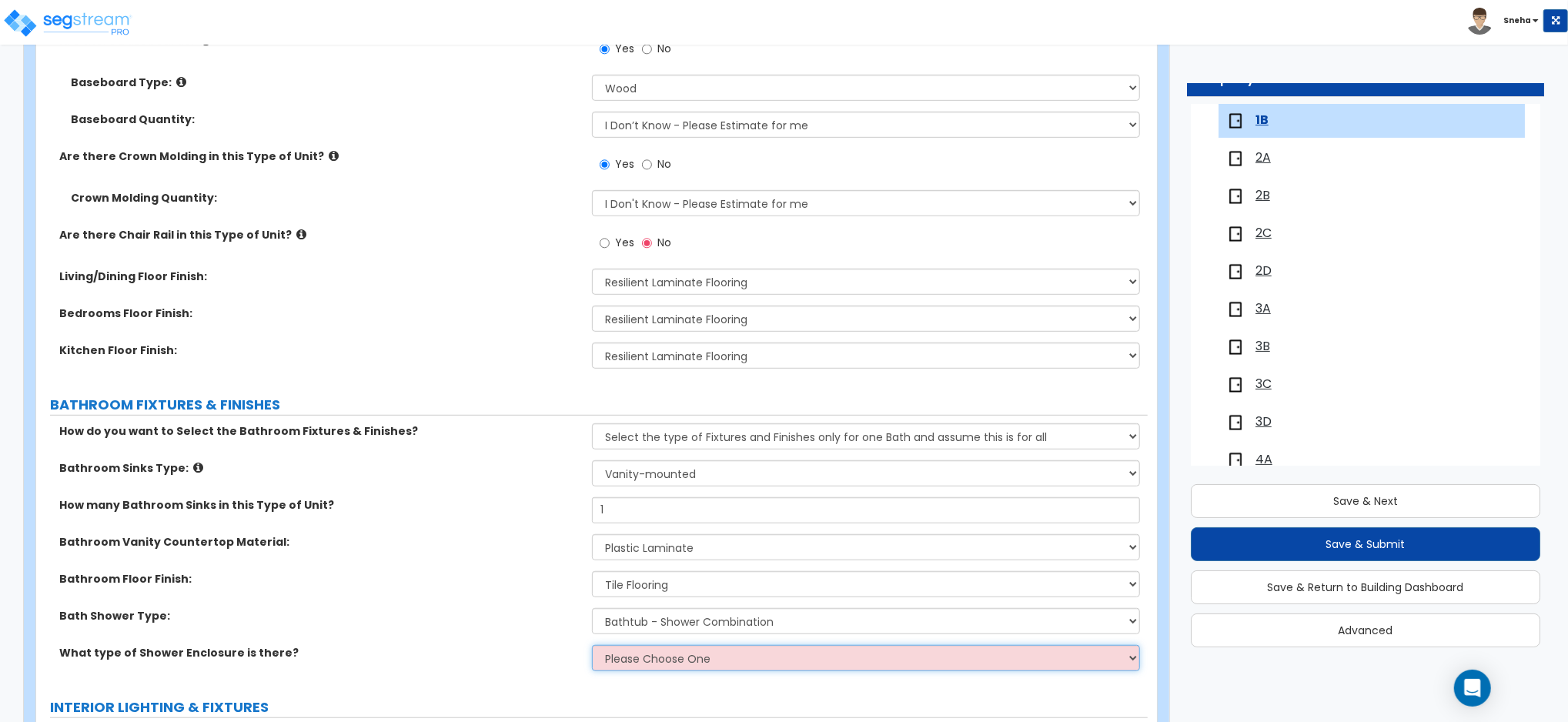
click at [627, 657] on select "Please Choose One Curtain & Rod Glass Sliding Doors Glass Hinged Doors" at bounding box center [866, 658] width 548 height 27
select select "1"
click at [592, 645] on select "Please Choose One Curtain & Rod Glass Sliding Doors Glass Hinged Doors" at bounding box center [866, 658] width 548 height 27
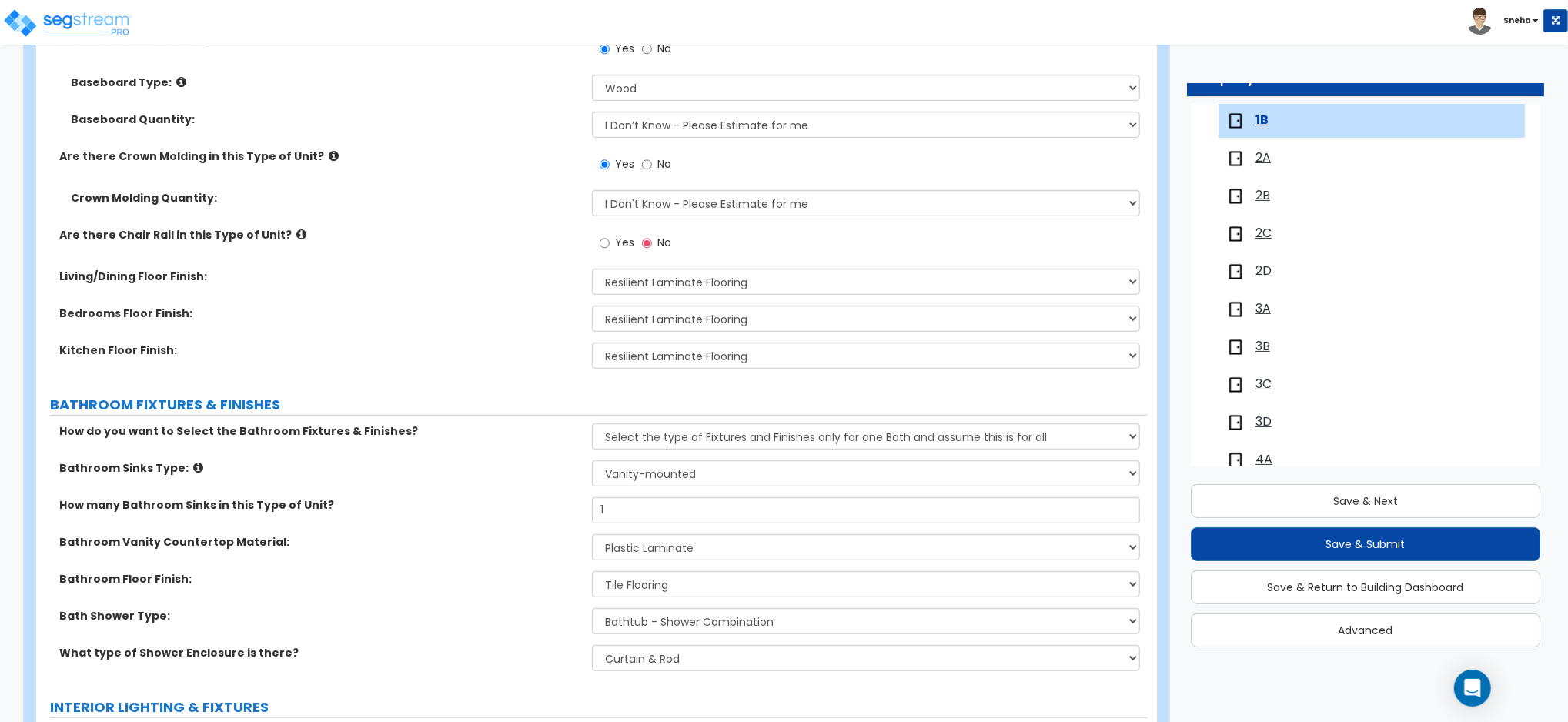
click at [425, 583] on label "Bathroom Floor Finish:" at bounding box center [319, 578] width 521 height 15
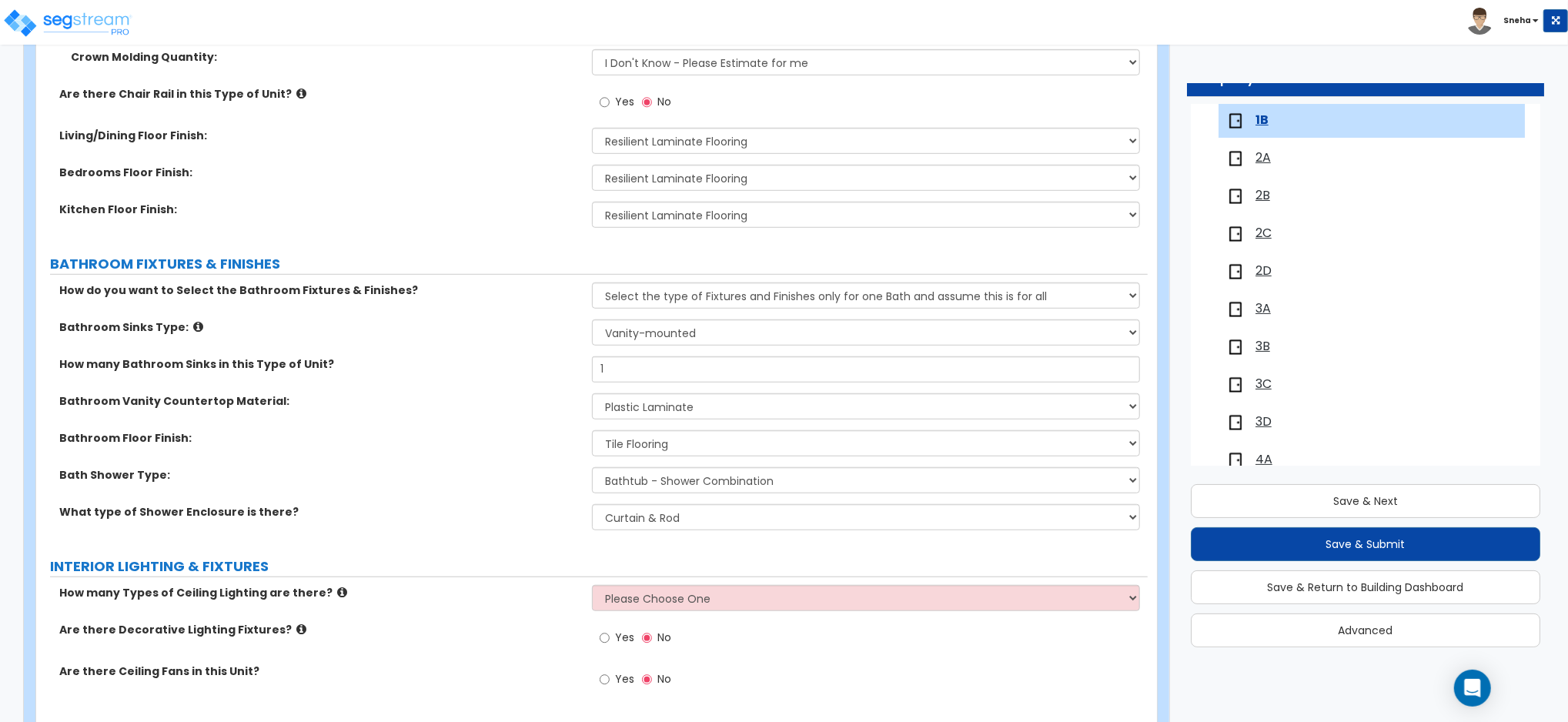
scroll to position [1026, 0]
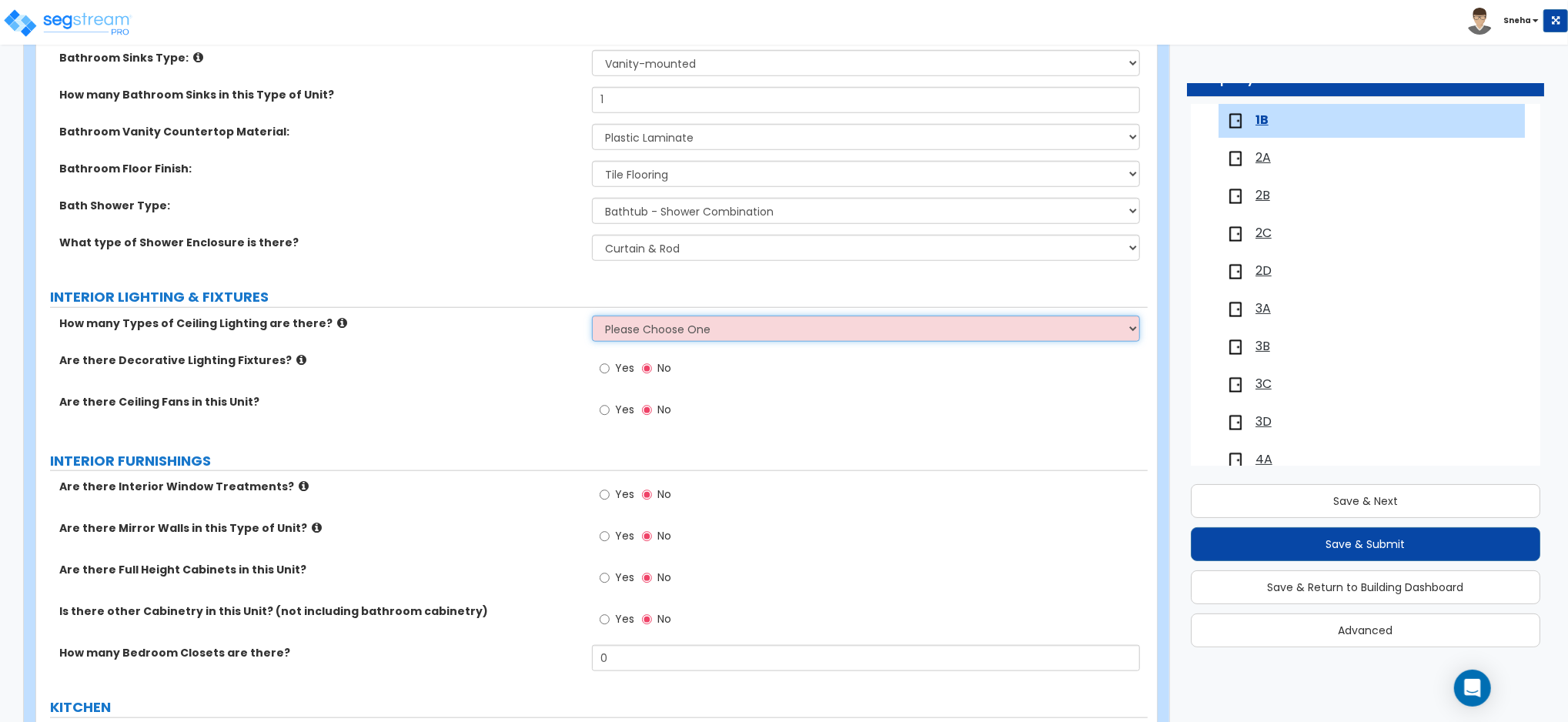
drag, startPoint x: 648, startPoint y: 328, endPoint x: 638, endPoint y: 341, distance: 16.4
click at [648, 328] on select "Please Choose One 1 2 3" at bounding box center [866, 328] width 548 height 27
select select "2"
click at [592, 316] on select "Please Choose One 1 2 3" at bounding box center [866, 328] width 548 height 27
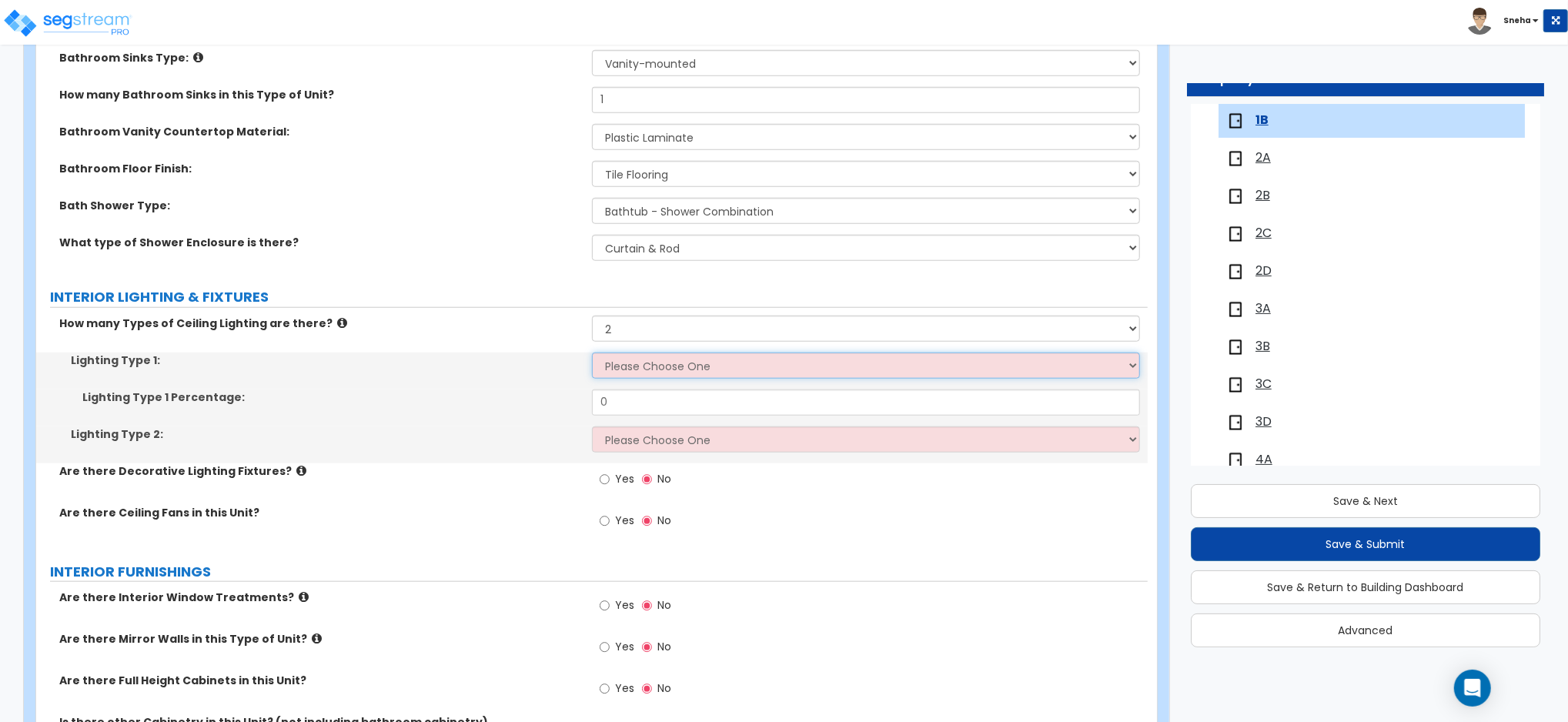
click at [623, 368] on select "Please Choose One LED Surface-Mounted LED Recessed Fluorescent Surface-Mounted …" at bounding box center [866, 365] width 548 height 27
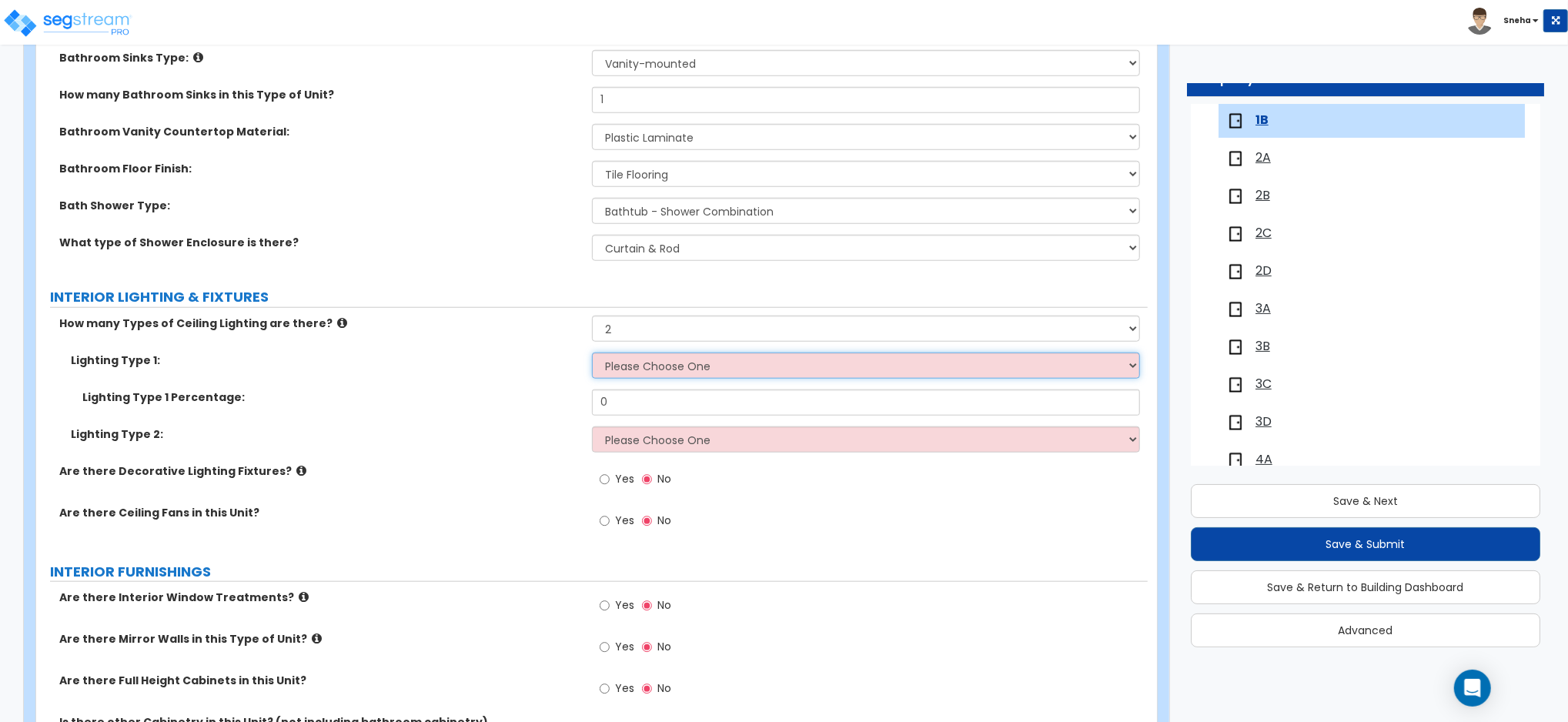
select select "2"
click at [592, 352] on select "Please Choose One LED Surface-Mounted LED Recessed Fluorescent Surface-Mounted …" at bounding box center [866, 365] width 548 height 27
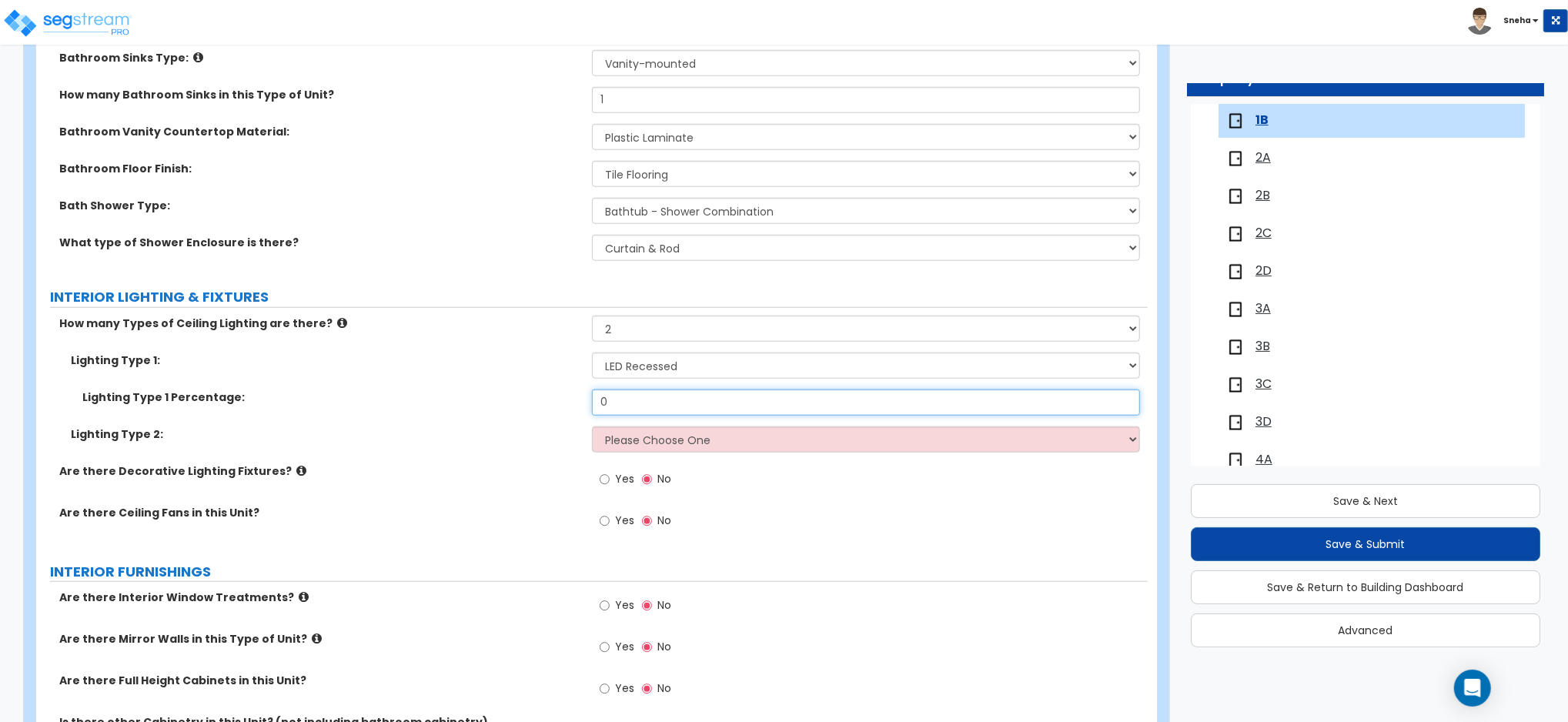
drag, startPoint x: 624, startPoint y: 405, endPoint x: 577, endPoint y: 404, distance: 47.0
click at [577, 404] on div "Lighting Type 1 Percentage: 0" at bounding box center [591, 407] width 1112 height 37
type input "60"
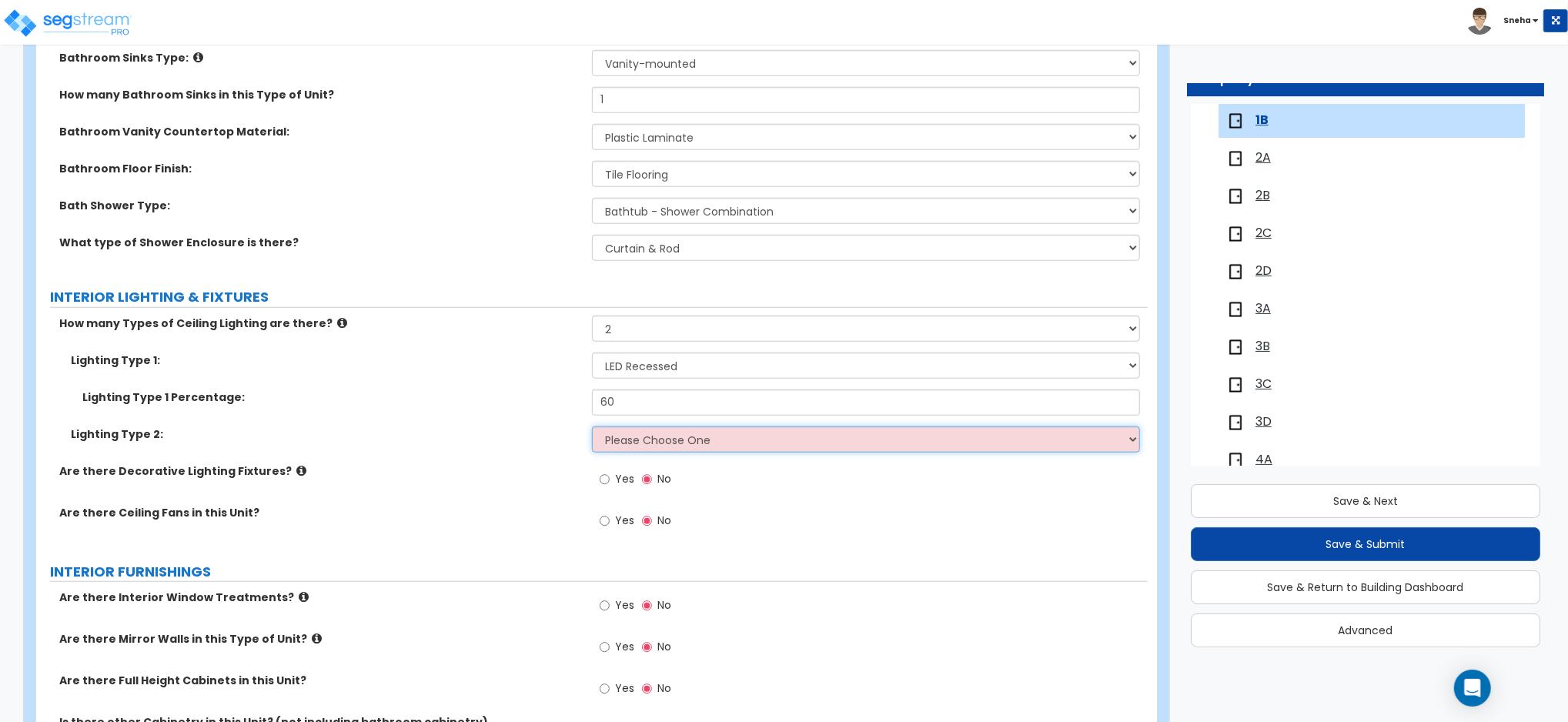
click at [638, 431] on select "Please Choose One LED Surface-Mounted LED Recessed Fluorescent Surface-Mounted …" at bounding box center [866, 439] width 548 height 27
select select "1"
click at [592, 426] on select "Please Choose One LED Surface-Mounted LED Recessed Fluorescent Surface-Mounted …" at bounding box center [866, 439] width 548 height 27
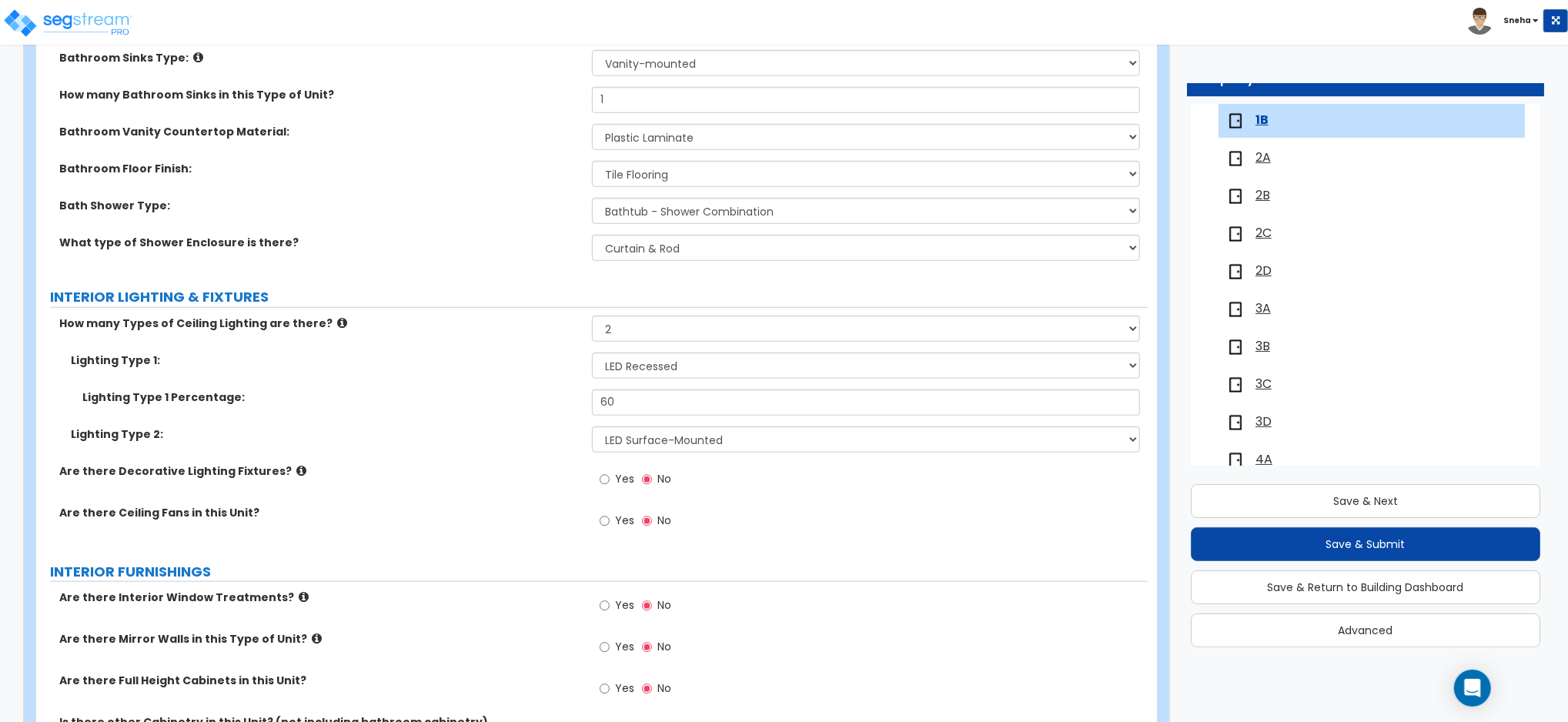
click at [627, 525] on span "Yes" at bounding box center [625, 520] width 19 height 15
click at [609, 525] on input "Yes" at bounding box center [605, 521] width 10 height 17
radio input "true"
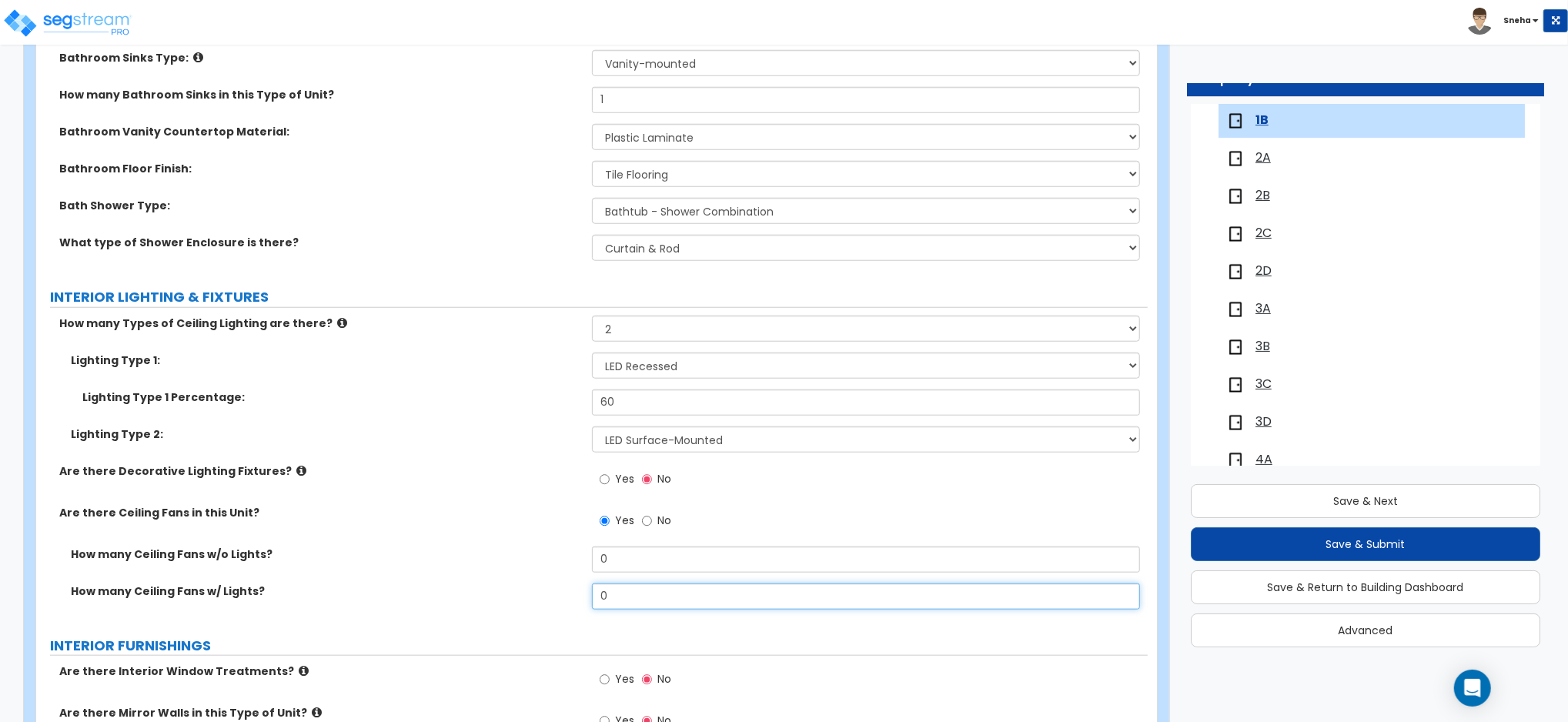
drag, startPoint x: 618, startPoint y: 589, endPoint x: 583, endPoint y: 593, distance: 35.2
click at [583, 593] on div "How many Ceiling Fans w/ Lights? 0" at bounding box center [591, 601] width 1112 height 37
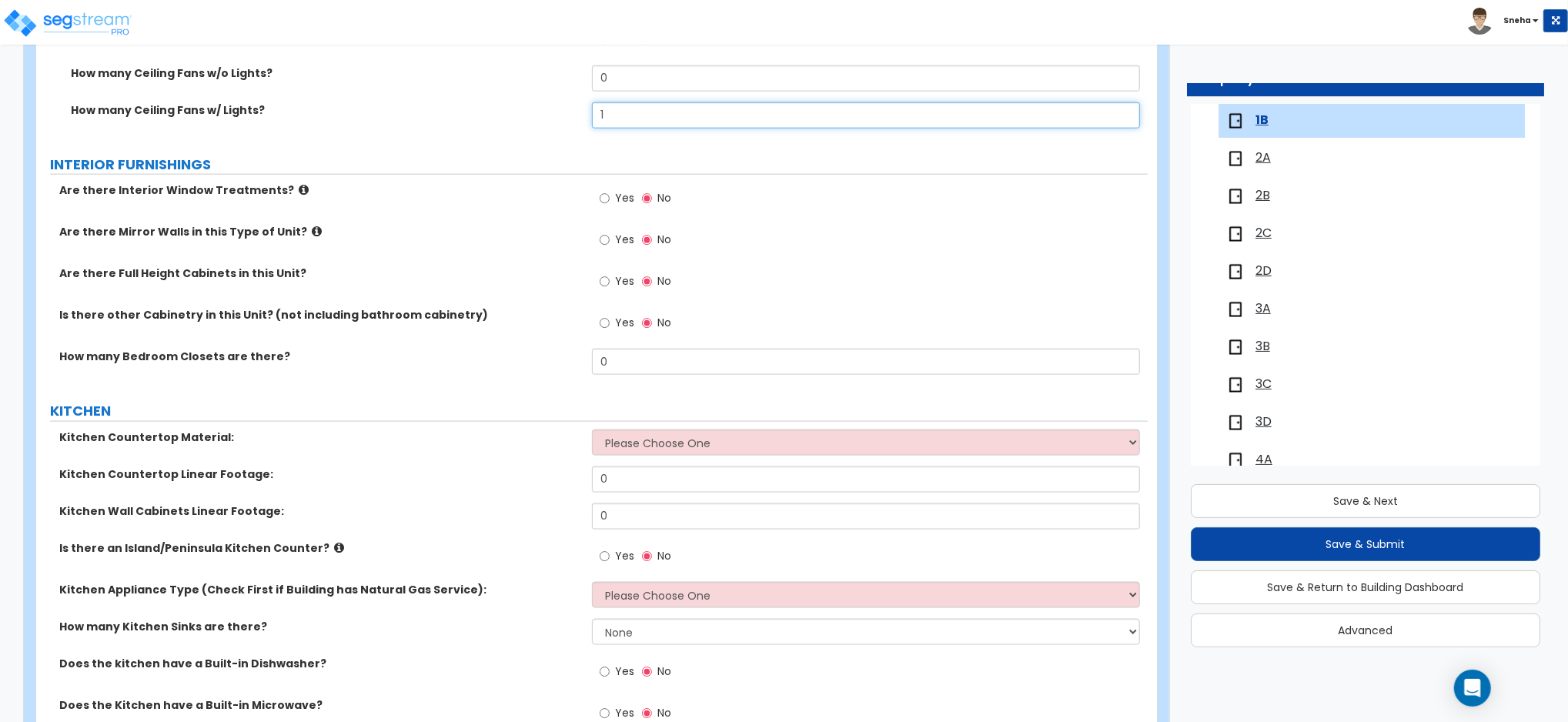
scroll to position [1539, 0]
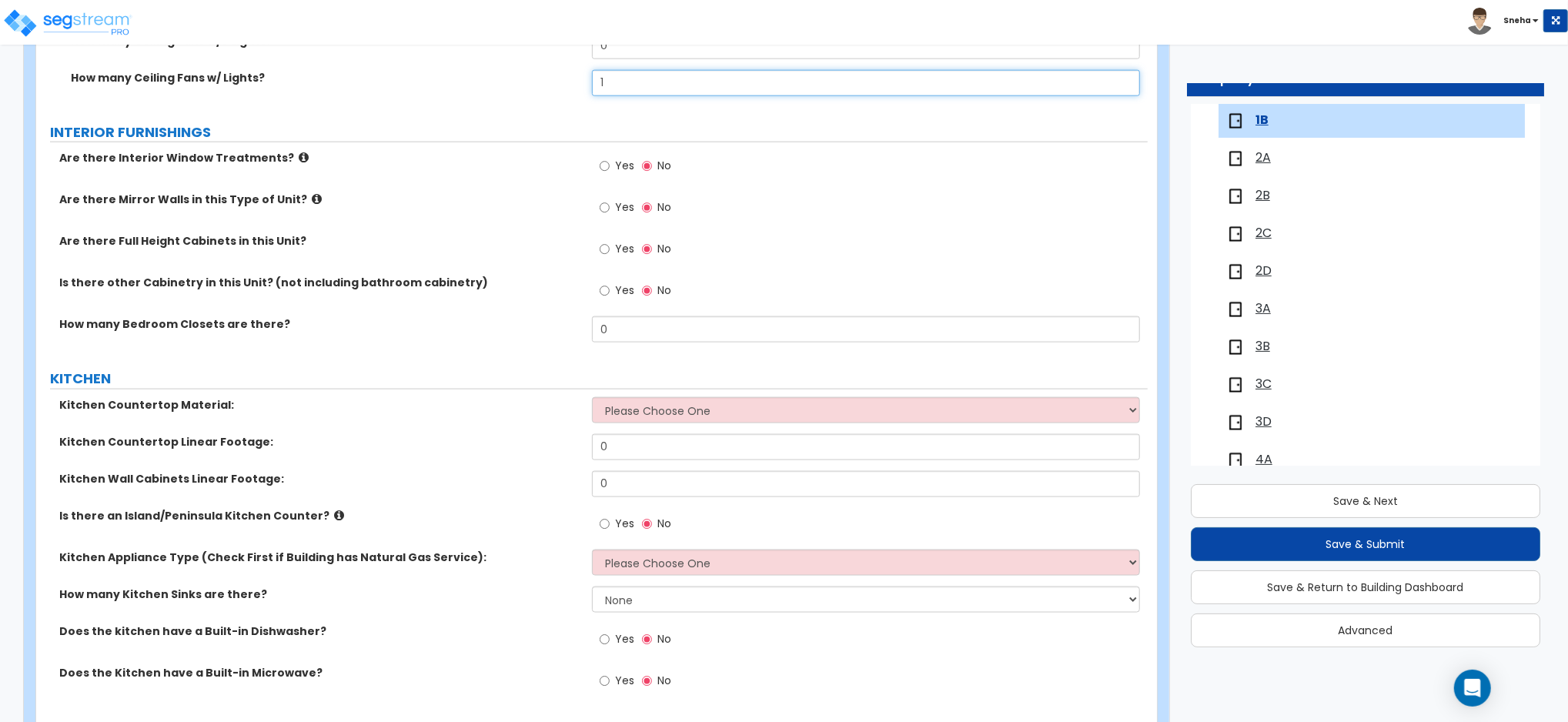
type input "1"
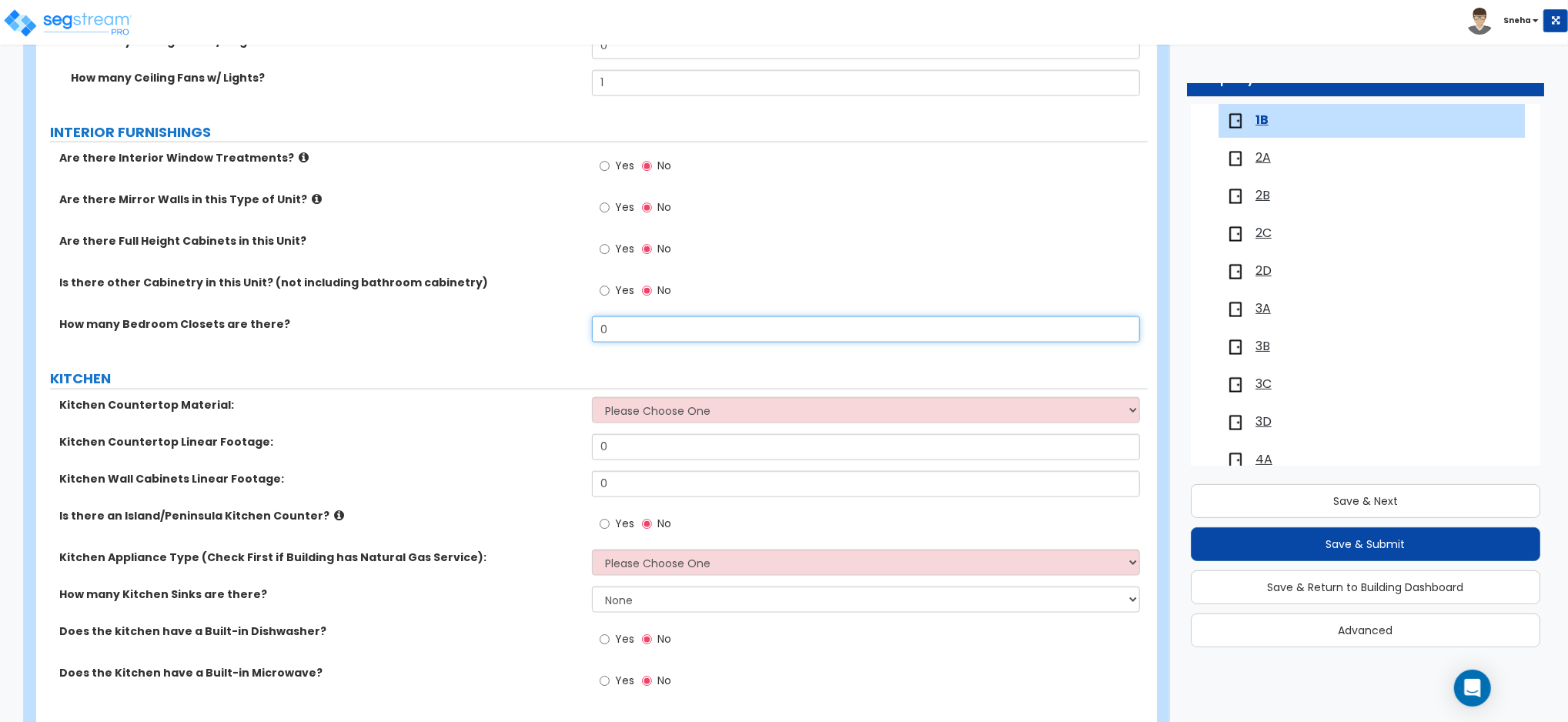
drag, startPoint x: 615, startPoint y: 334, endPoint x: 589, endPoint y: 341, distance: 26.9
click at [589, 341] on div "How many Bedroom Closets are there? 0" at bounding box center [591, 334] width 1112 height 37
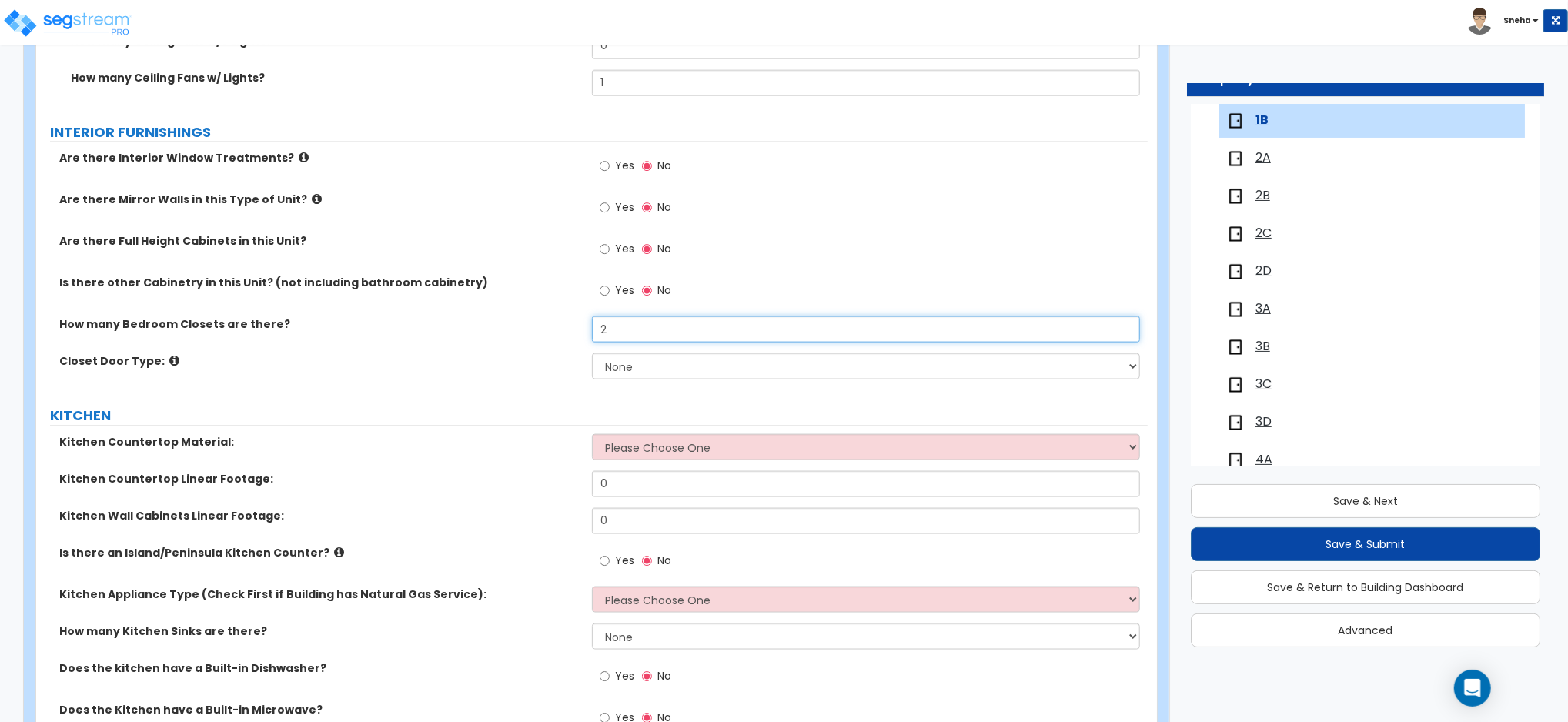
type input "2"
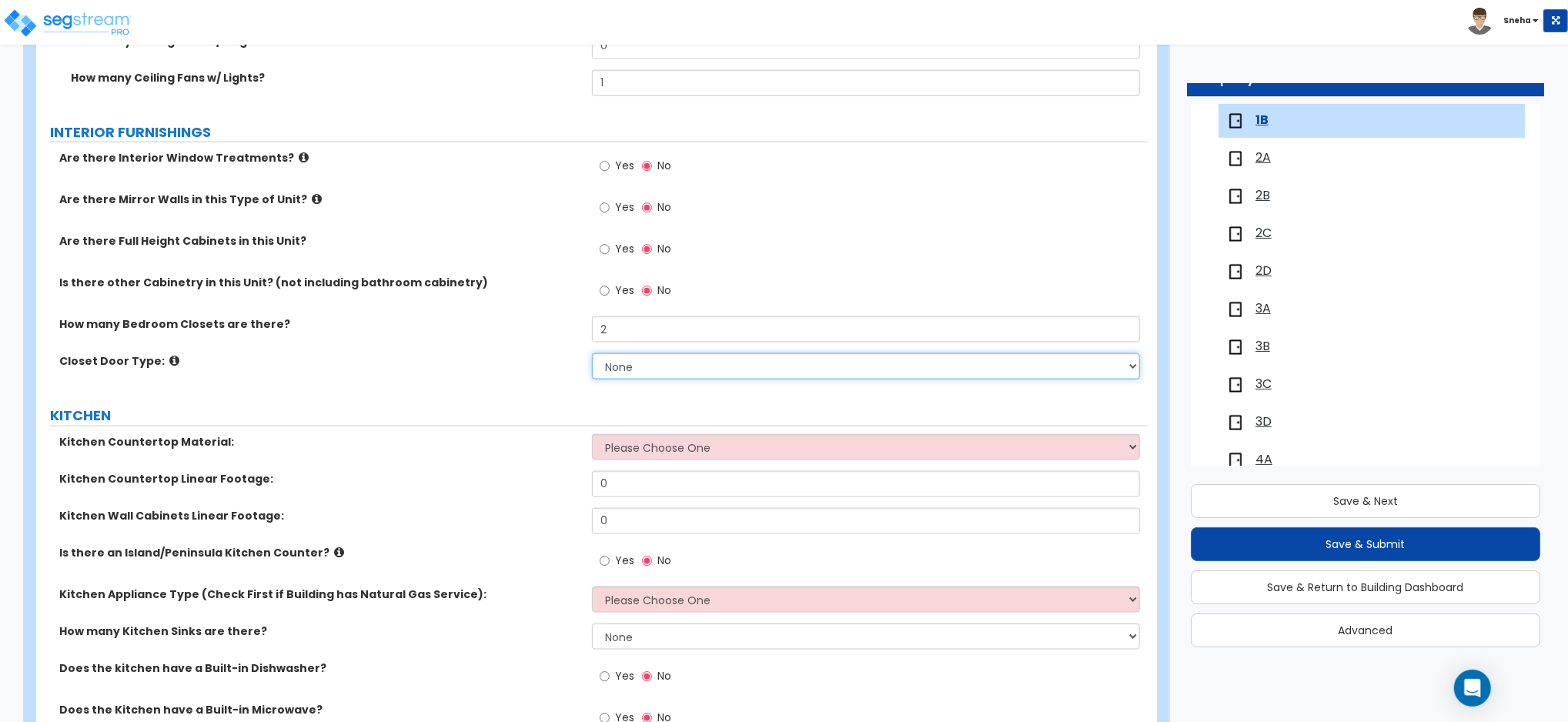
click at [627, 370] on select "None Bi-fold Louvered Doors Bi-fold Panel Doors Sliding Doors Hinged Wood Door" at bounding box center [866, 366] width 548 height 27
select select "4"
click at [592, 353] on select "None Bi-fold Louvered Doors Bi-fold Panel Doors Sliding Doors Hinged Wood Door" at bounding box center [866, 366] width 548 height 27
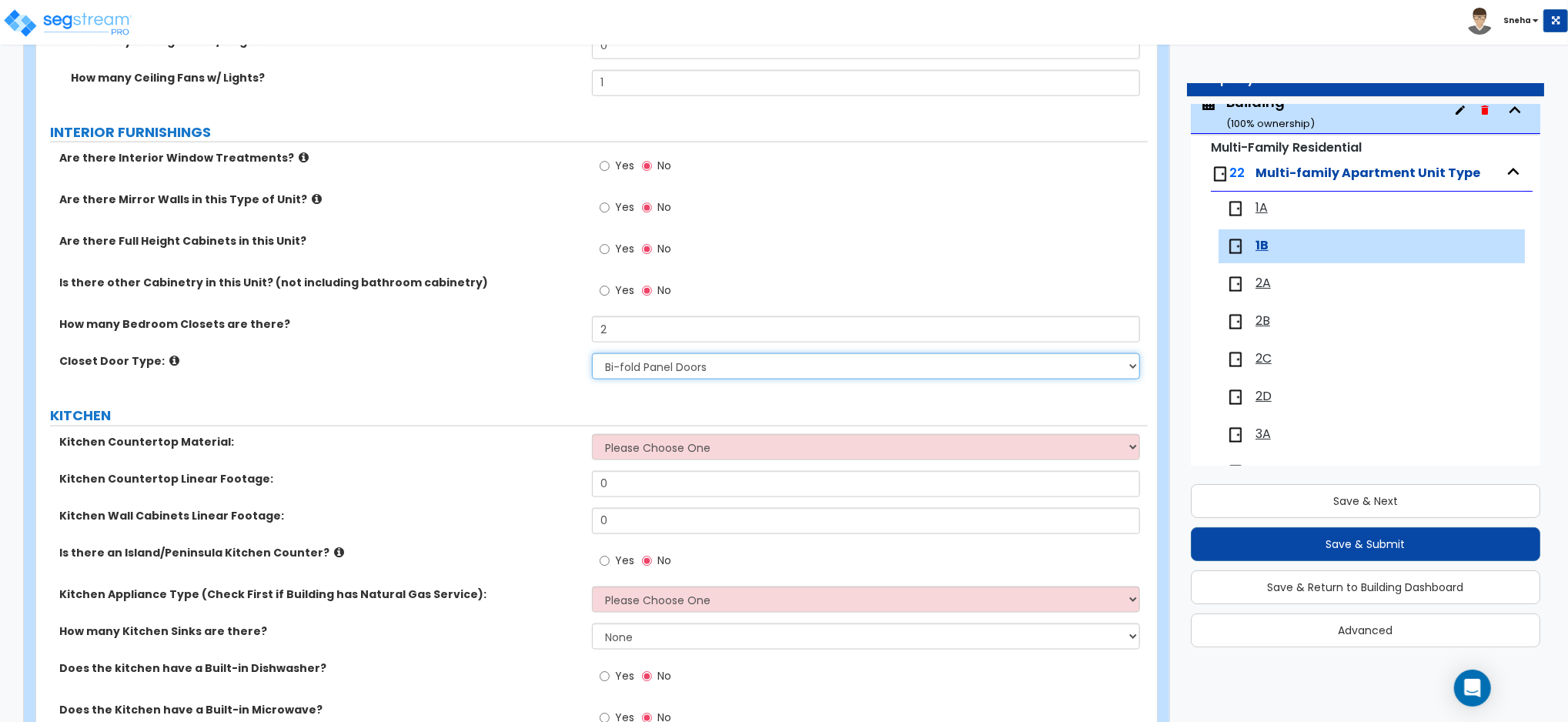
scroll to position [0, 0]
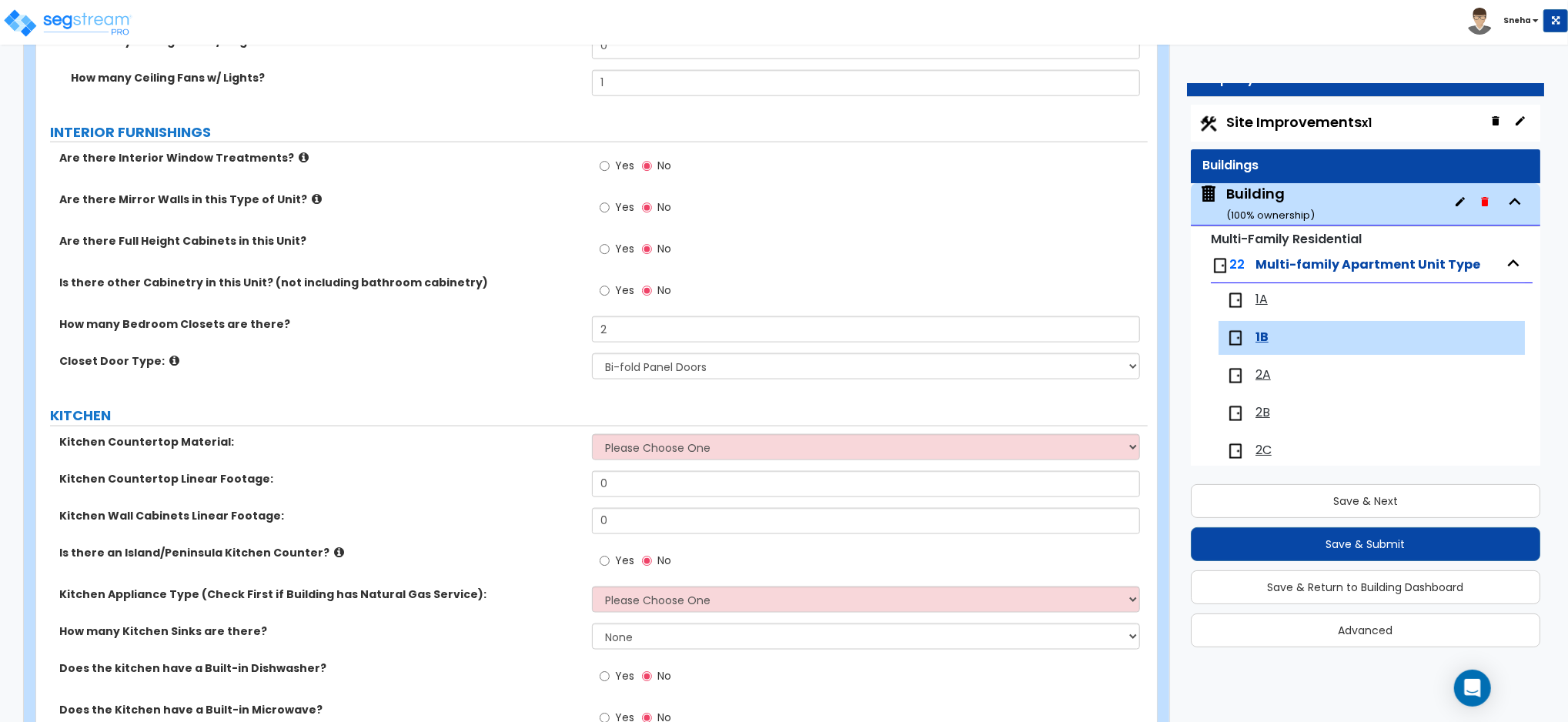
click at [1258, 301] on span "1A" at bounding box center [1262, 299] width 12 height 18
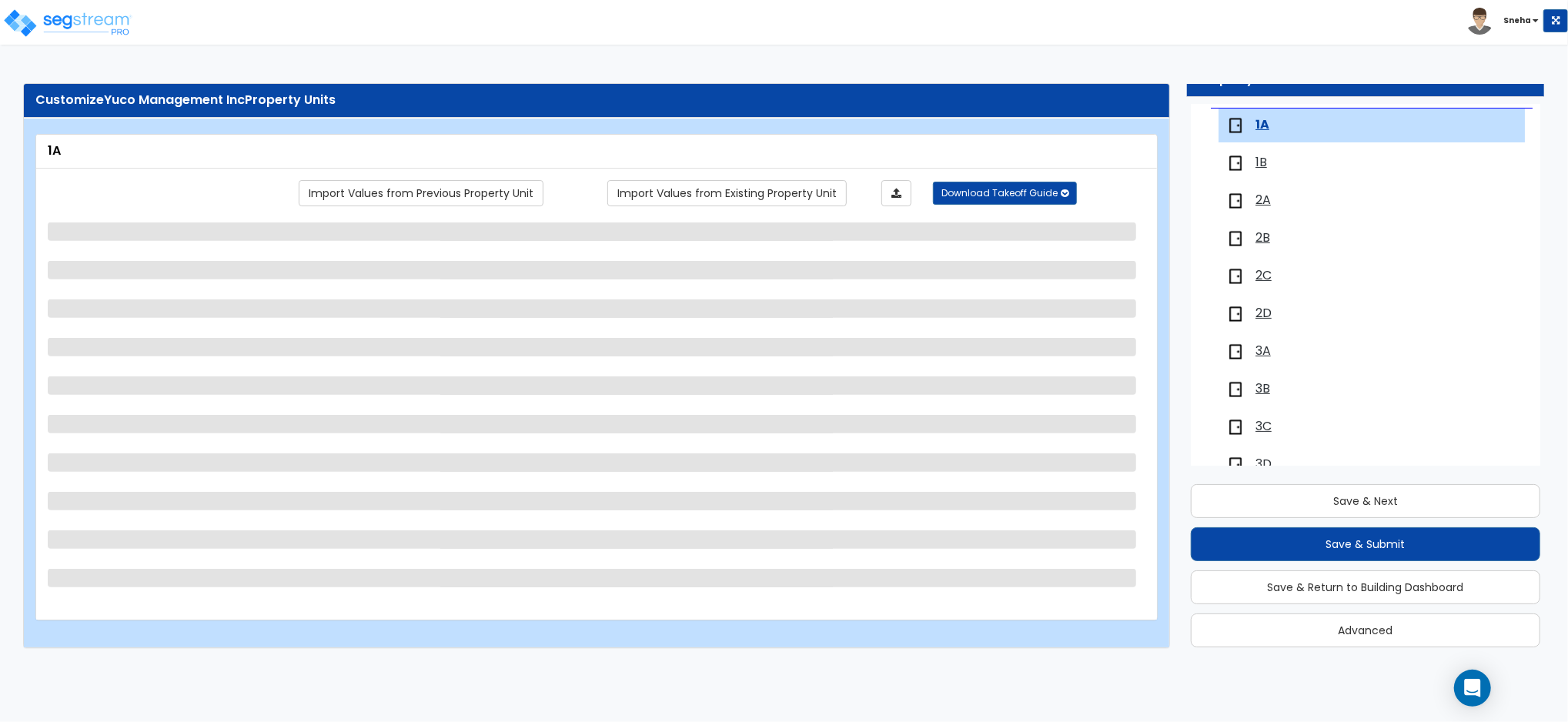
scroll to position [180, 0]
select select "1"
select select "3"
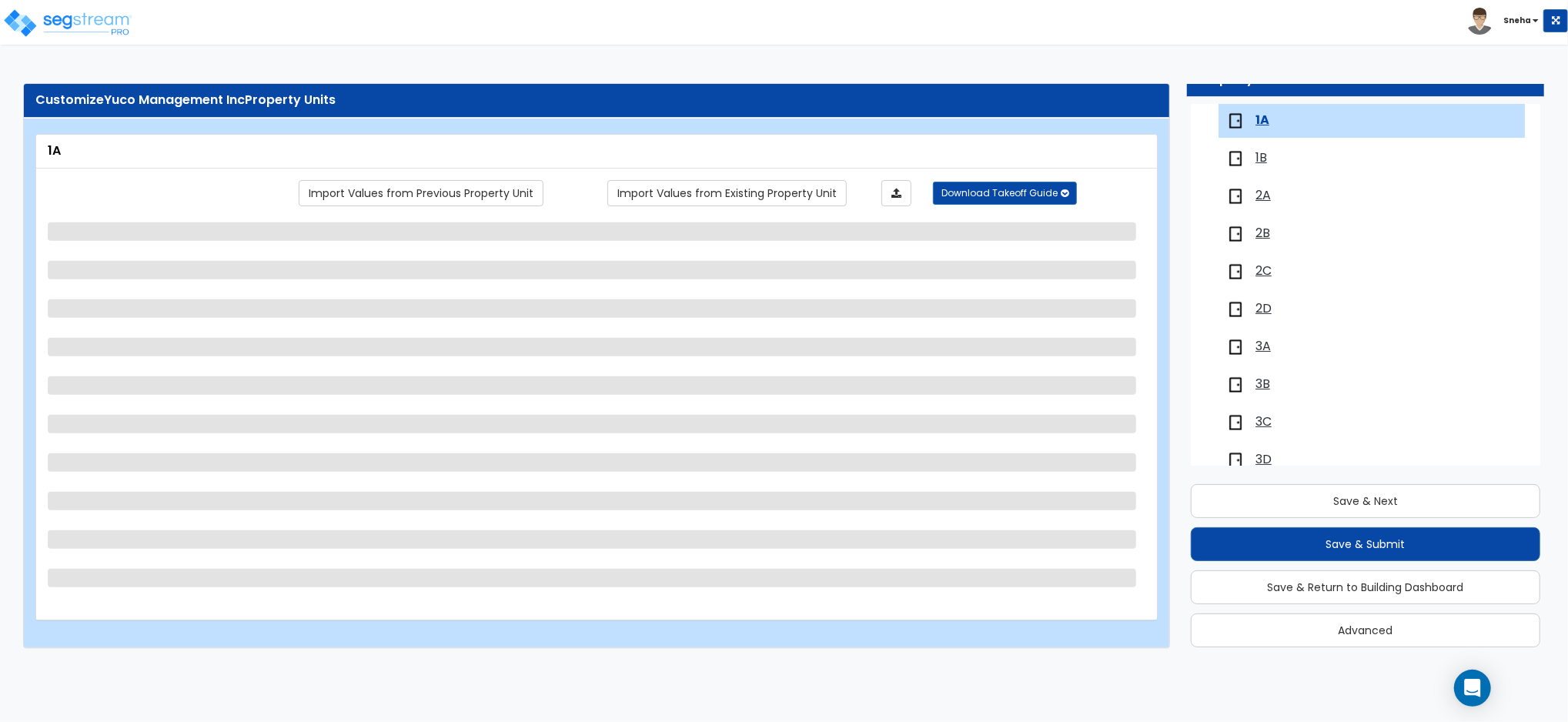
select select "1"
select select "3"
select select "1"
select select "2"
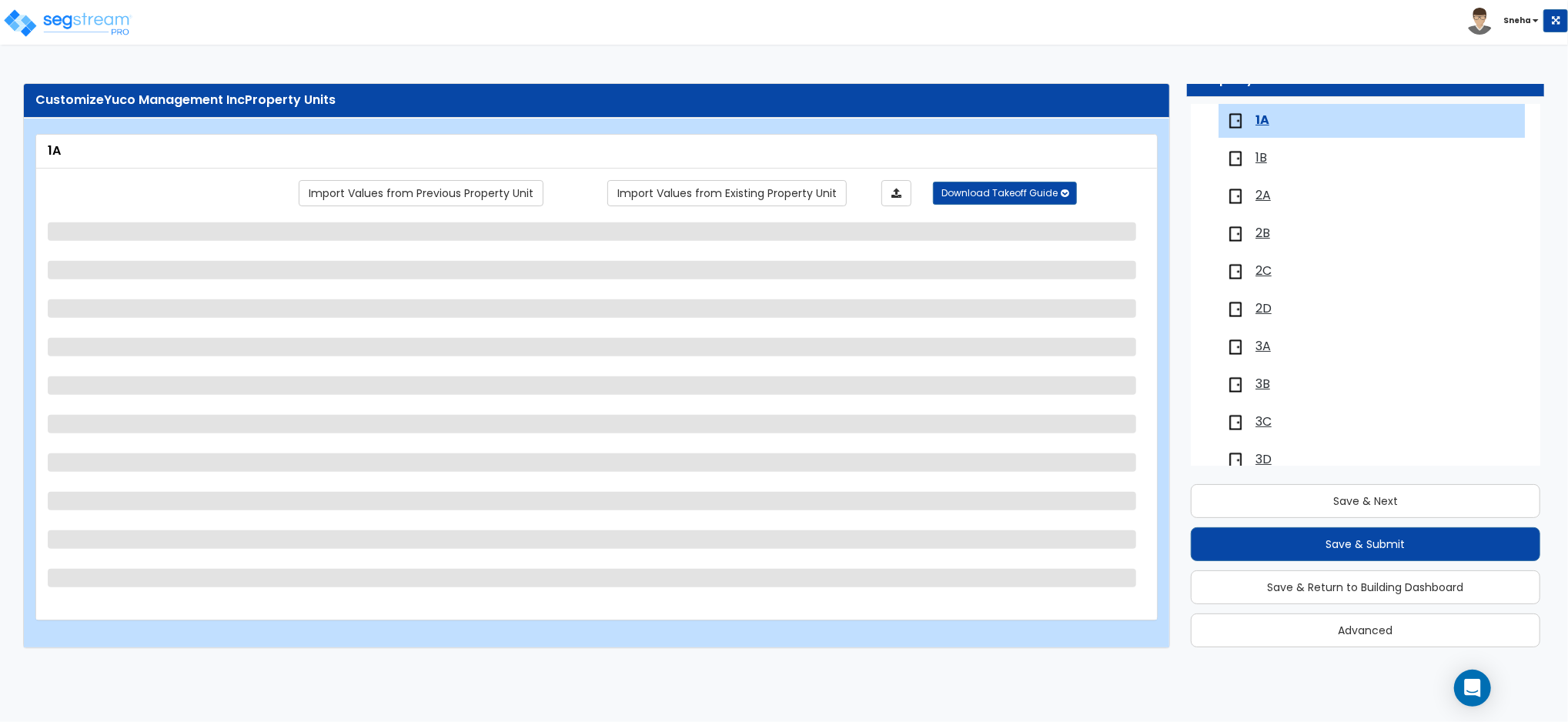
select select "1"
select select "2"
select select "1"
select select "2"
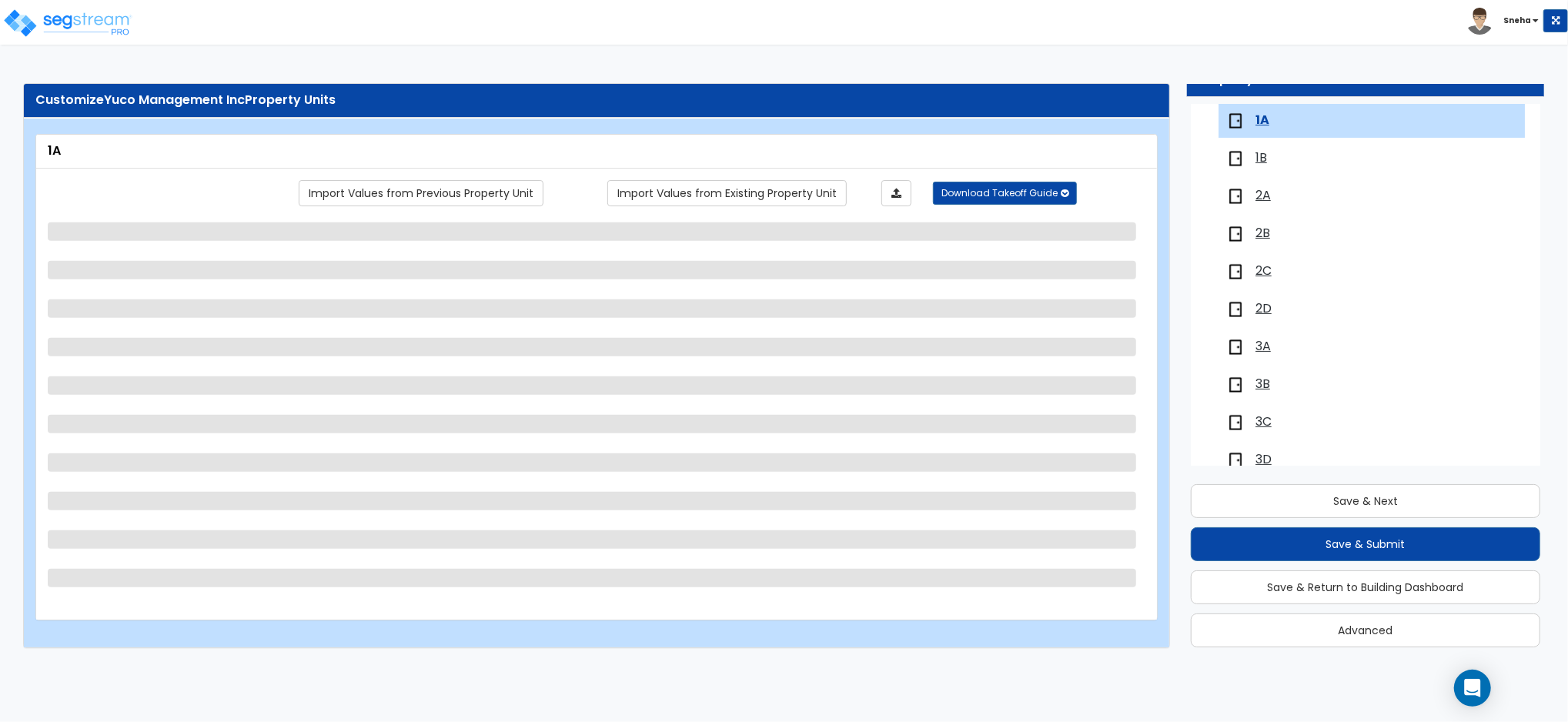
select select "1"
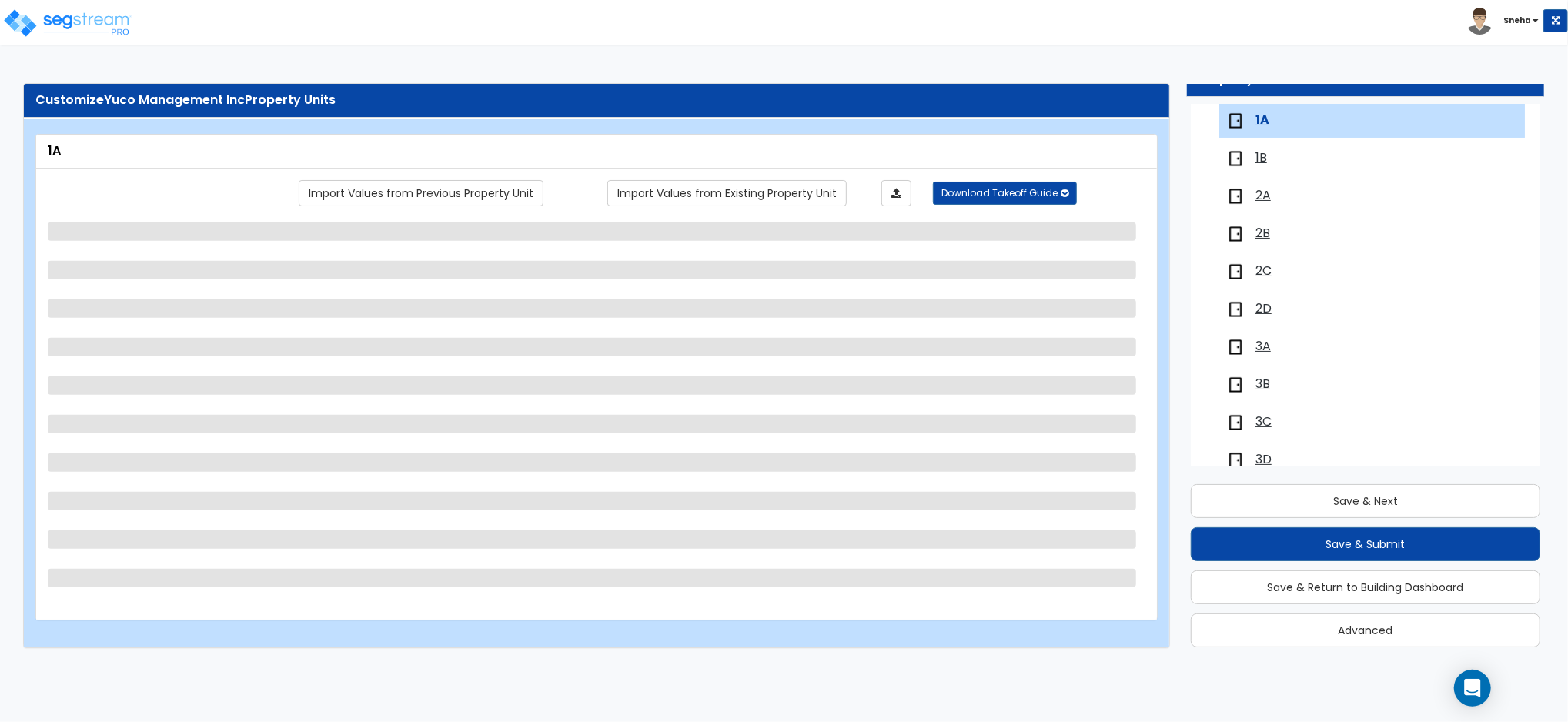
select select "1"
select select "3"
select select "1"
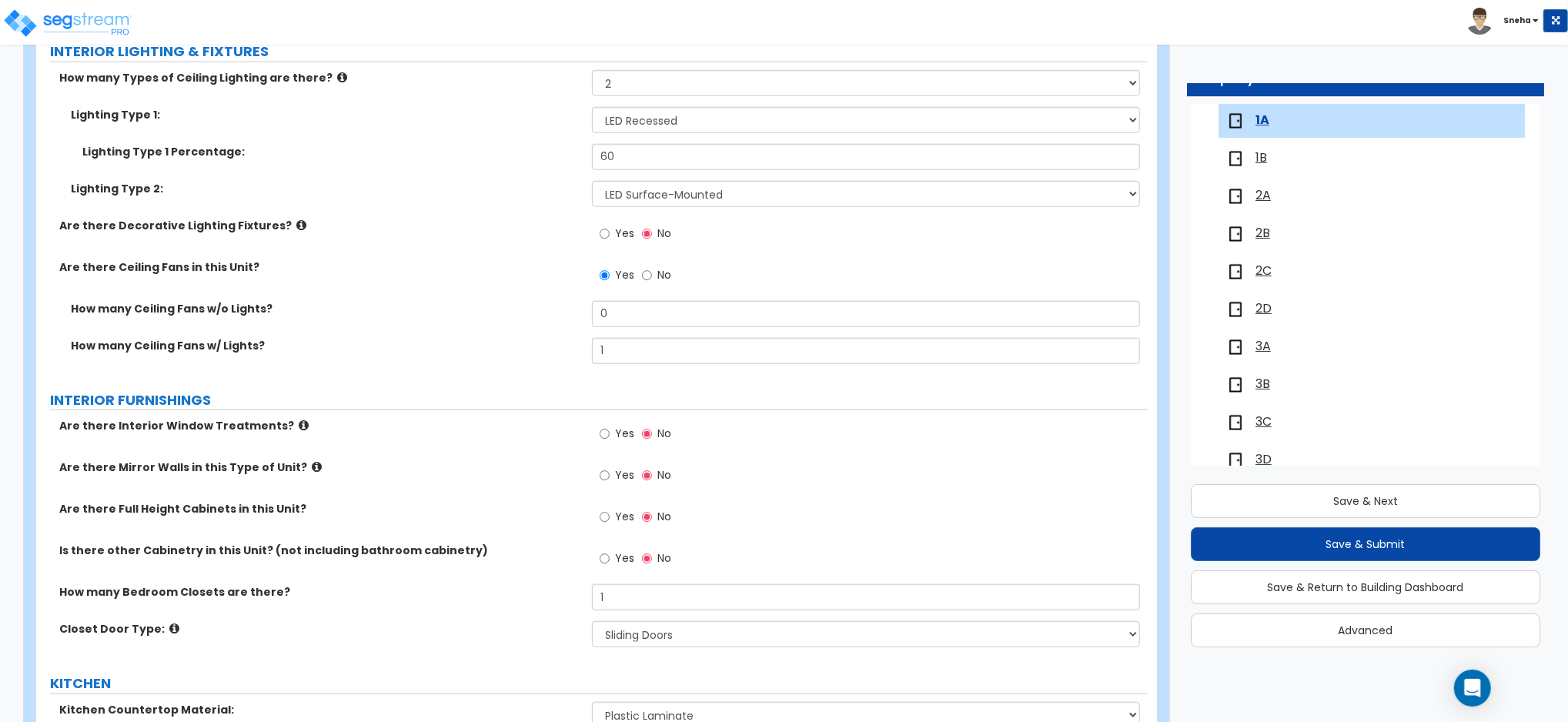
scroll to position [1539, 0]
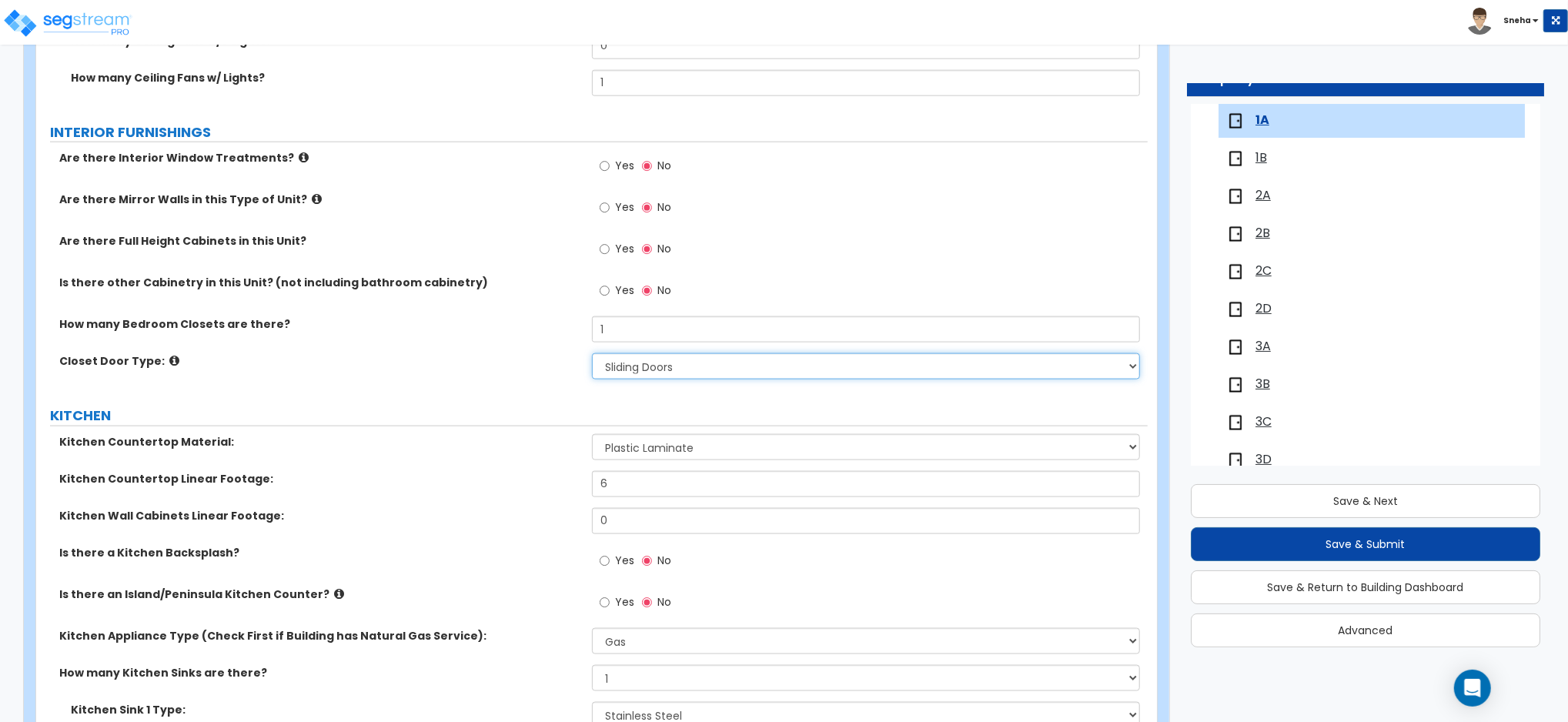
click at [624, 374] on select "None Bi-fold Louvered Doors Bi-fold Panel Doors Sliding Doors Hinged Wood Door" at bounding box center [866, 366] width 548 height 27
select select "4"
click at [592, 353] on select "None Bi-fold Louvered Doors Bi-fold Panel Doors Sliding Doors Hinged Wood Door" at bounding box center [866, 366] width 548 height 27
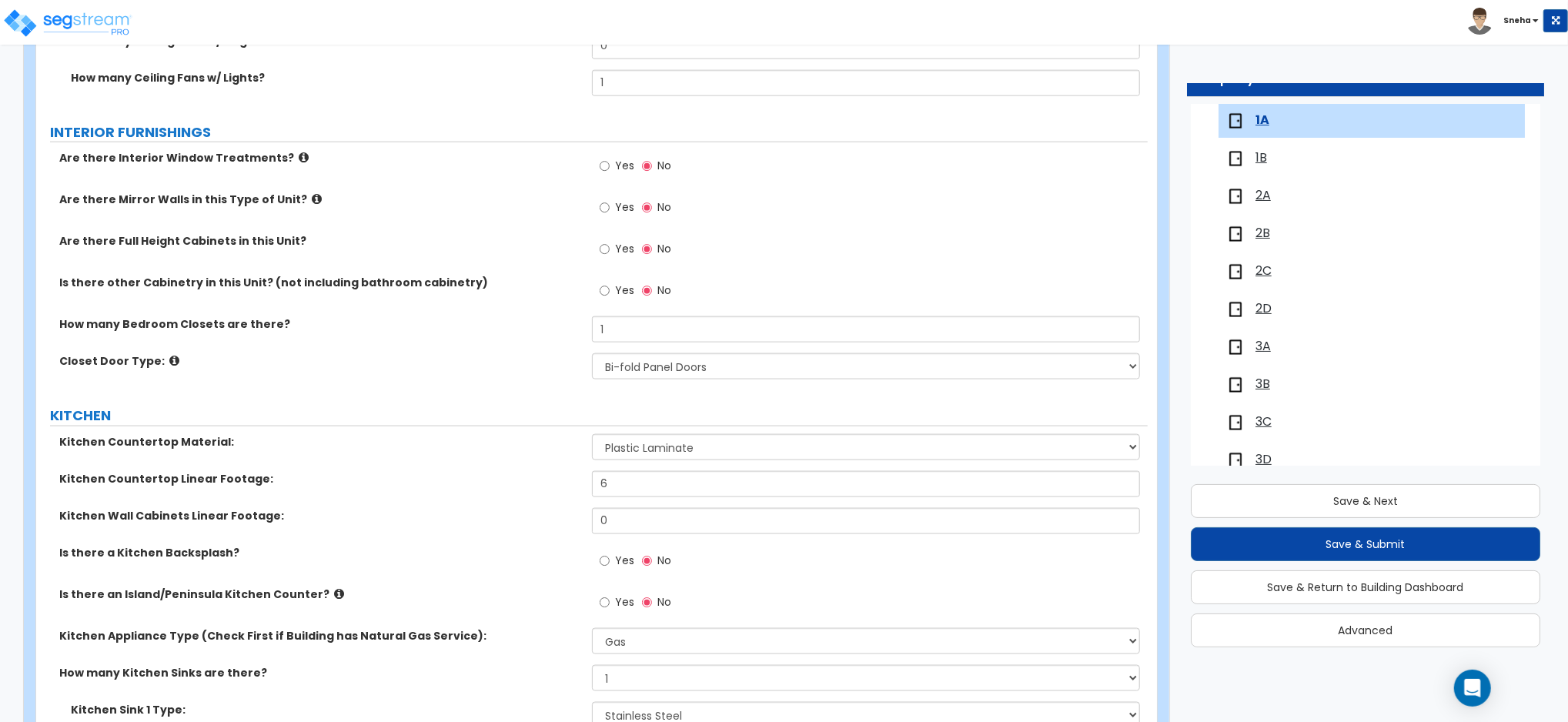
click at [1254, 158] on div "1B" at bounding box center [1306, 158] width 160 height 19
click at [1263, 158] on span "1B" at bounding box center [1261, 157] width 11 height 18
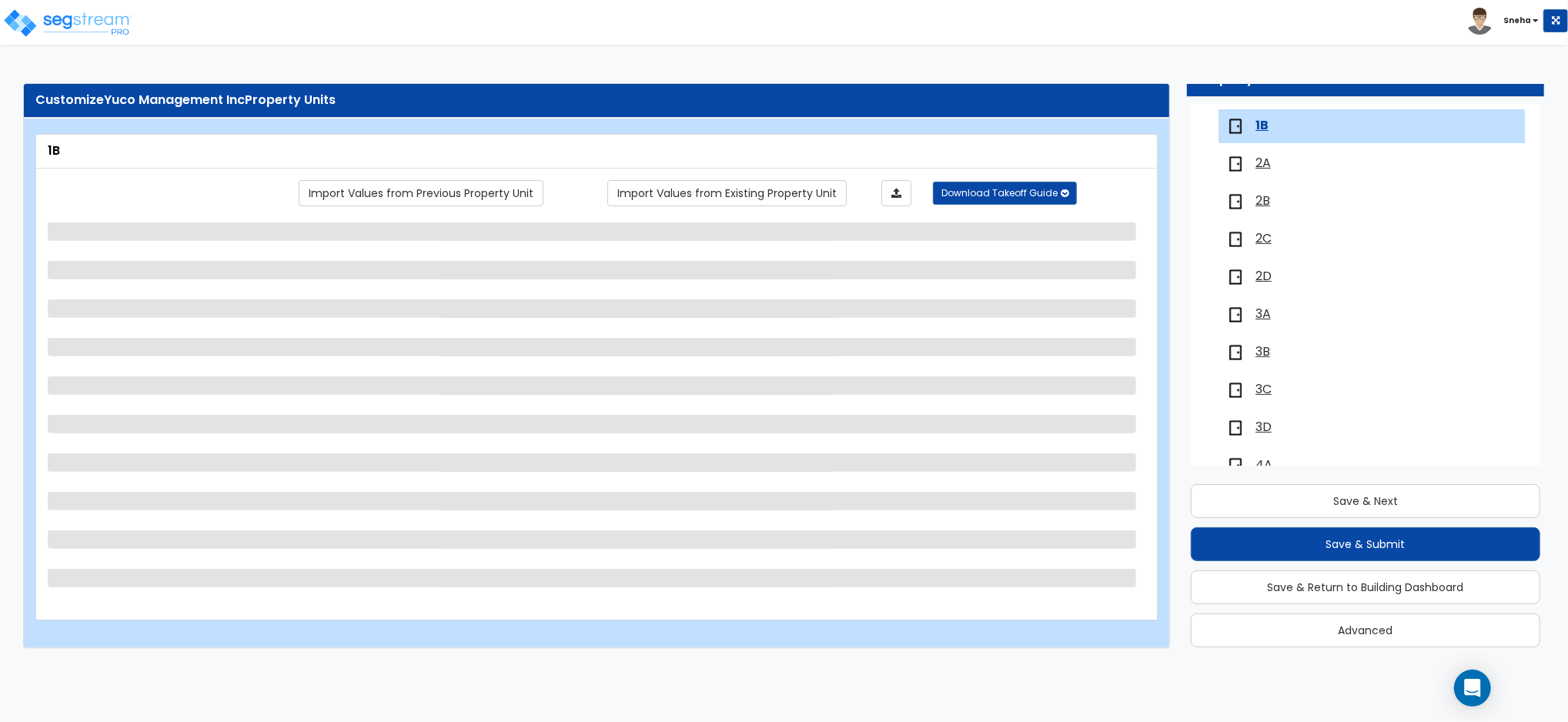
scroll to position [217, 0]
select select "1"
select select "3"
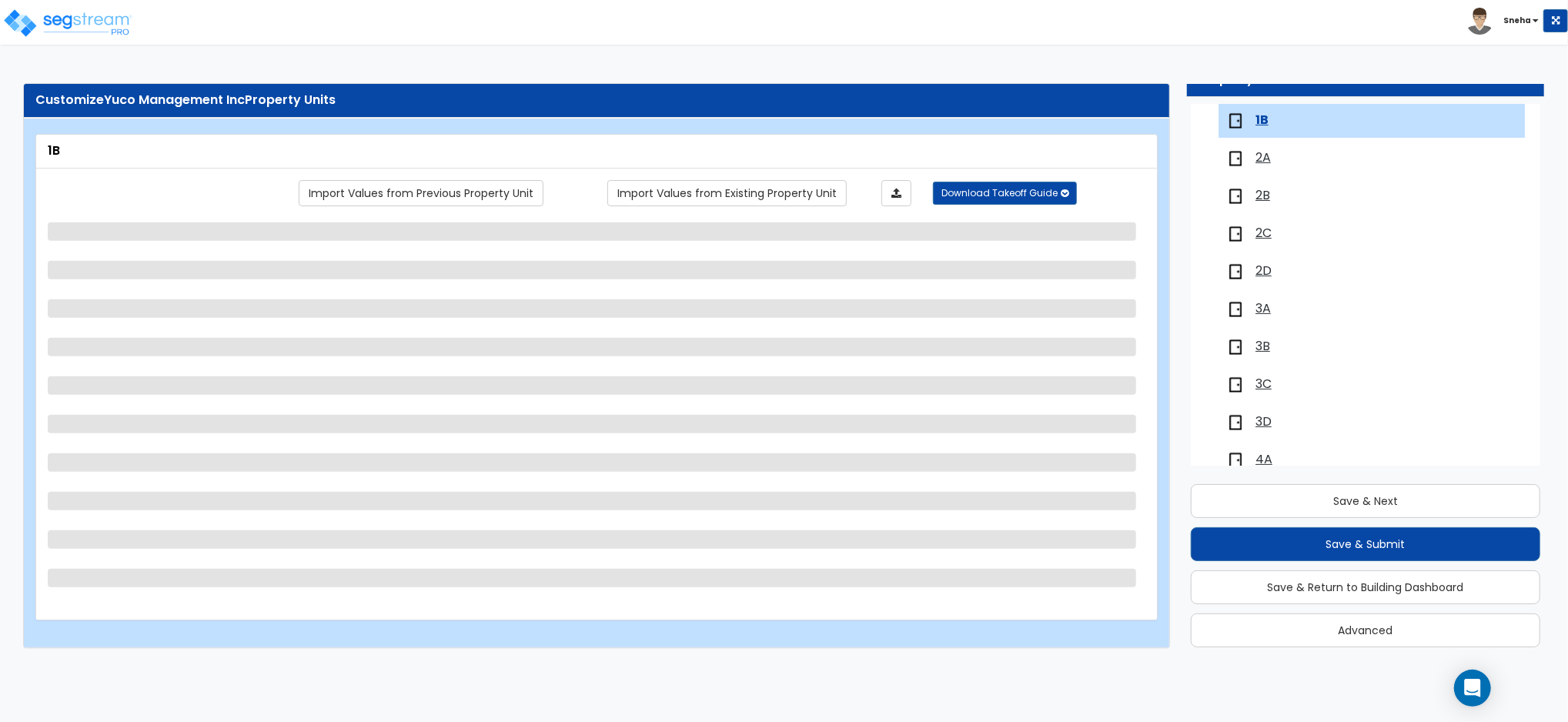
select select "1"
select select "3"
select select "1"
select select "2"
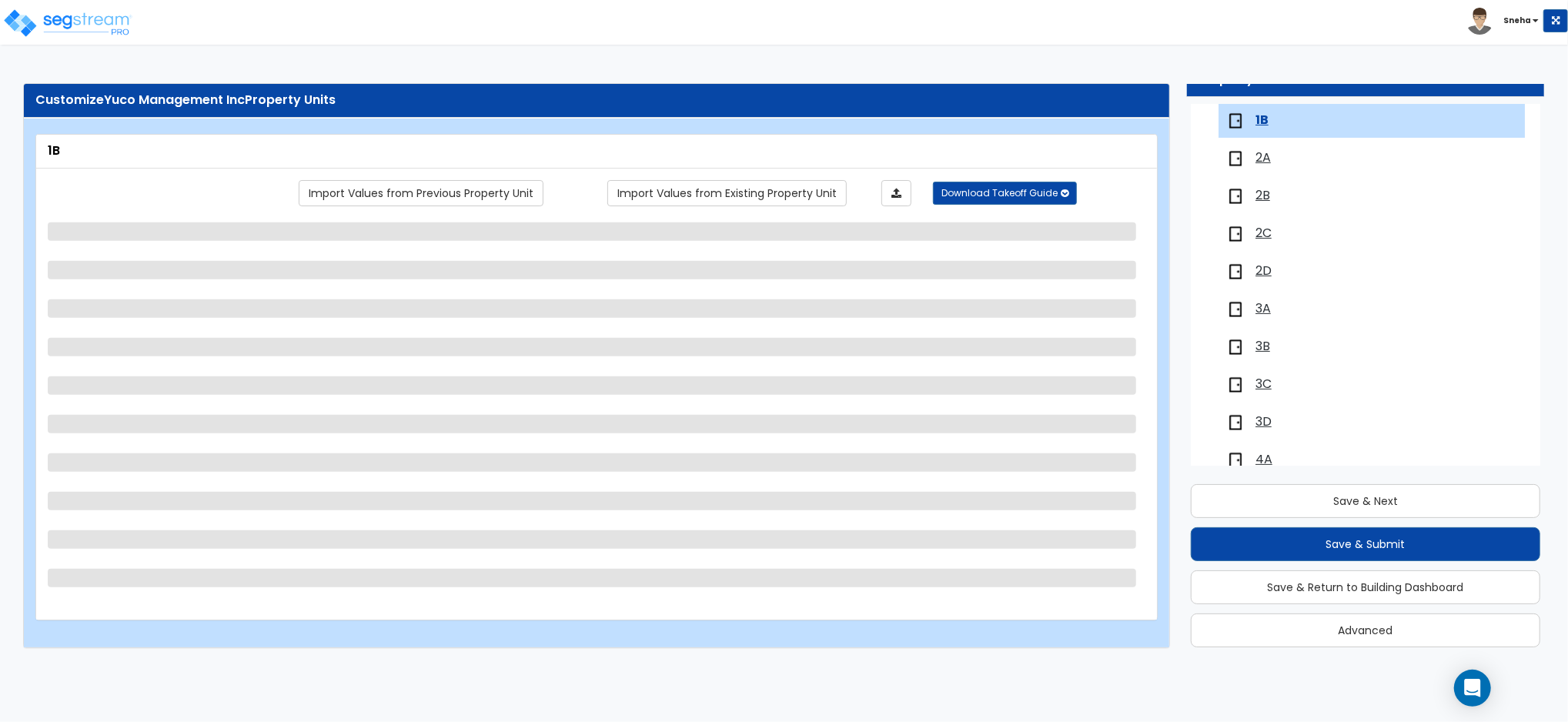
select select "1"
select select "2"
select select "1"
select select "4"
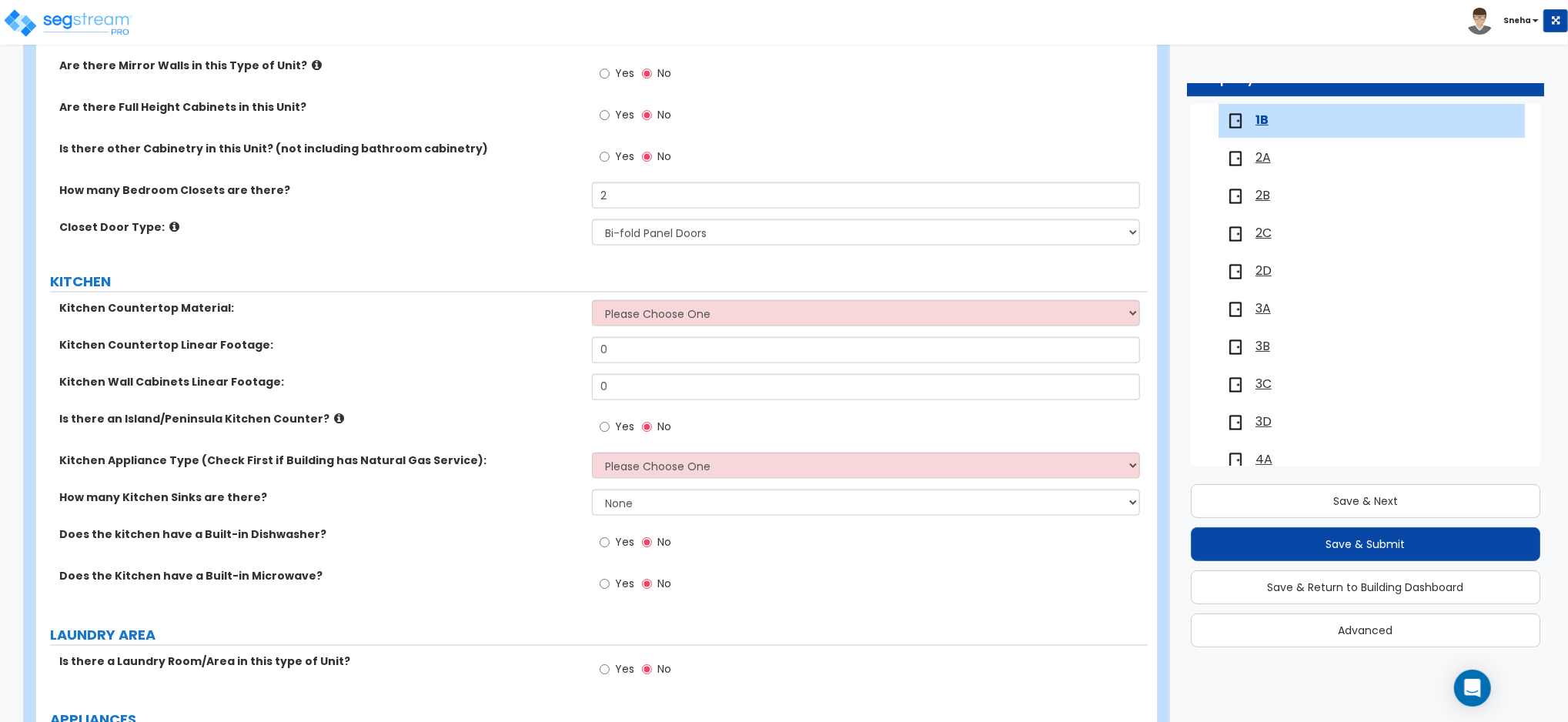
scroll to position [1743, 0]
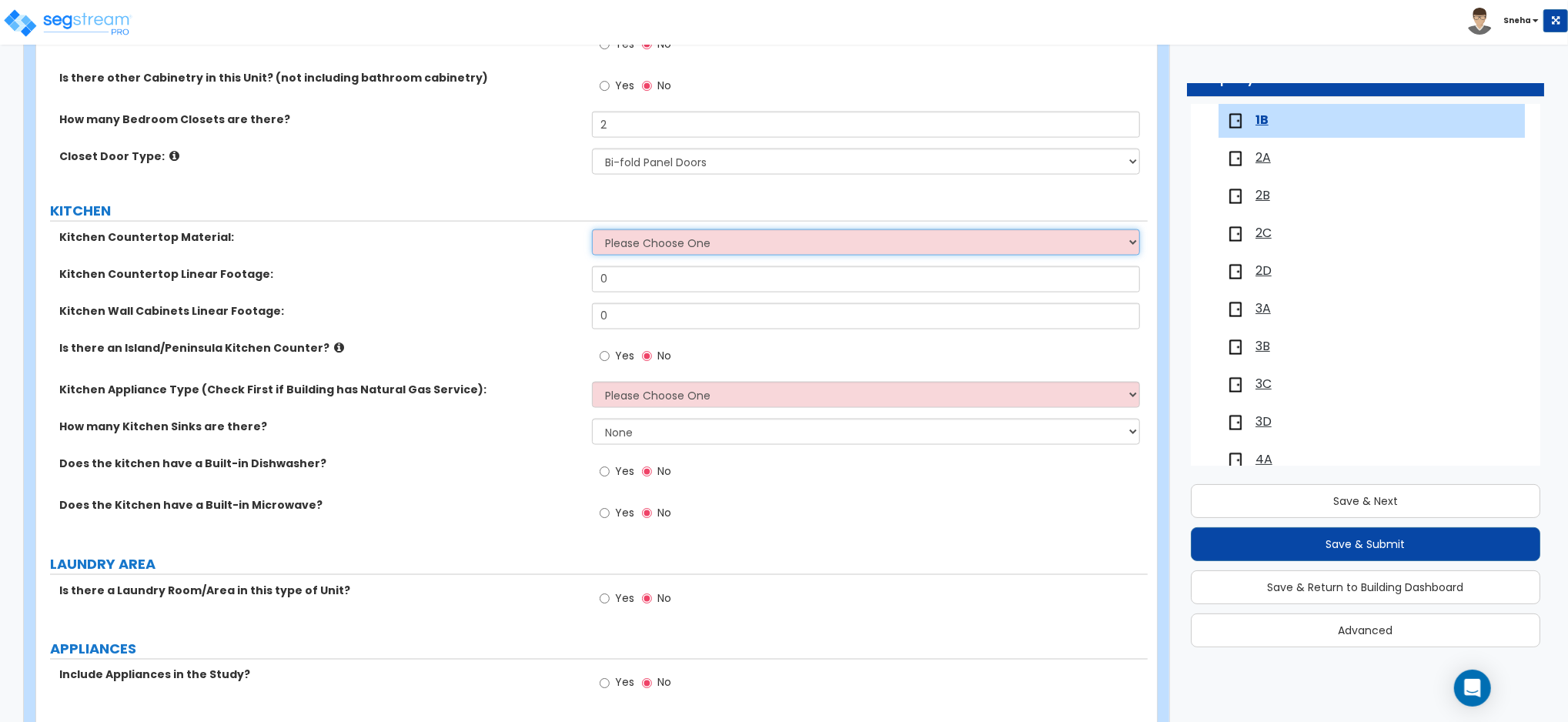
click at [638, 250] on select "Please Choose One Plastic Laminate Solid Surface Stone Quartz Marble Tile Wood …" at bounding box center [866, 242] width 548 height 27
select select "1"
click at [592, 229] on select "Please Choose One Plastic Laminate Solid Surface Stone Quartz Marble Tile Wood …" at bounding box center [866, 242] width 548 height 27
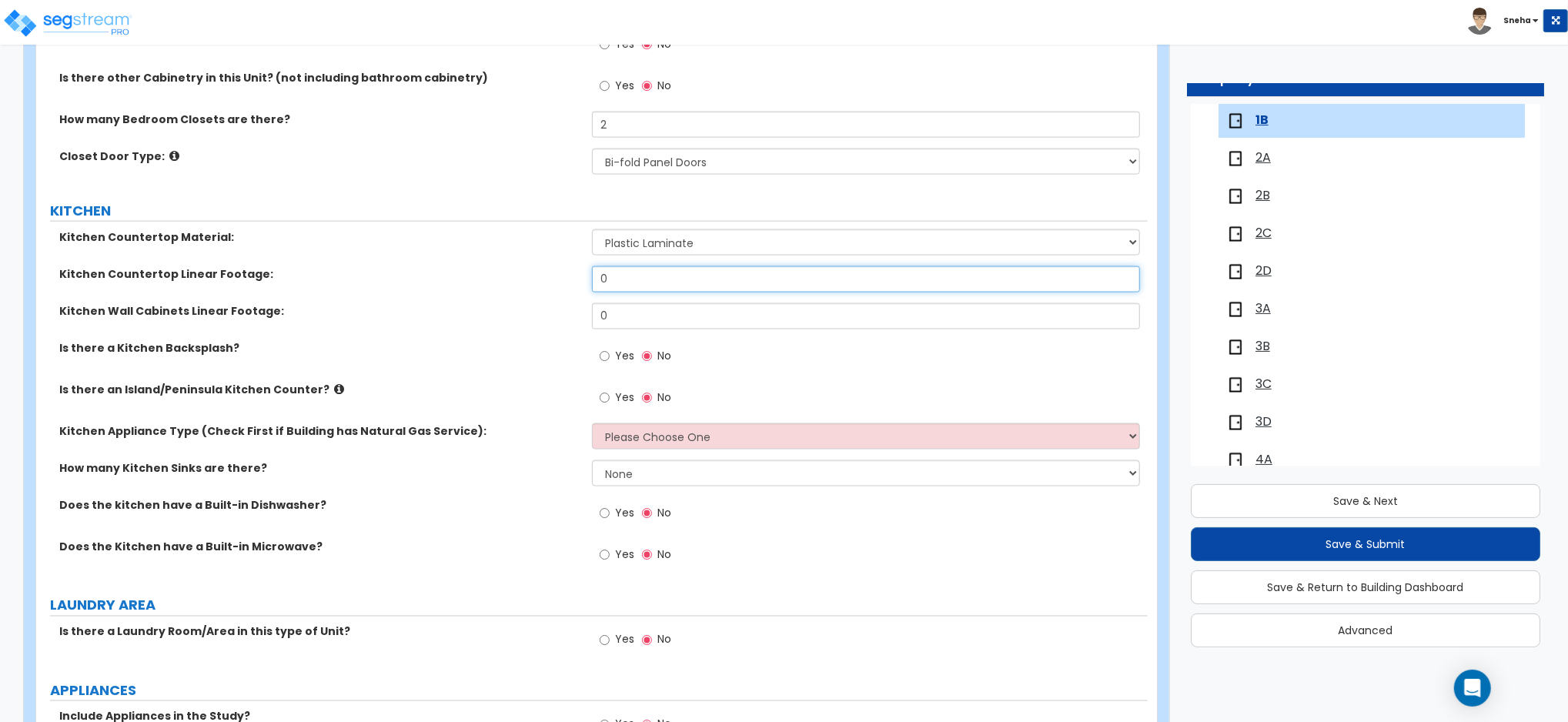
drag, startPoint x: 644, startPoint y: 275, endPoint x: 579, endPoint y: 280, distance: 65.2
click at [579, 280] on div "Kitchen Countertop Linear Footage: 0" at bounding box center [591, 284] width 1112 height 37
type input "8"
drag, startPoint x: 590, startPoint y: 317, endPoint x: 574, endPoint y: 321, distance: 16.5
click at [574, 321] on div "Kitchen Wall Cabinets Linear Footage: 0" at bounding box center [591, 321] width 1112 height 37
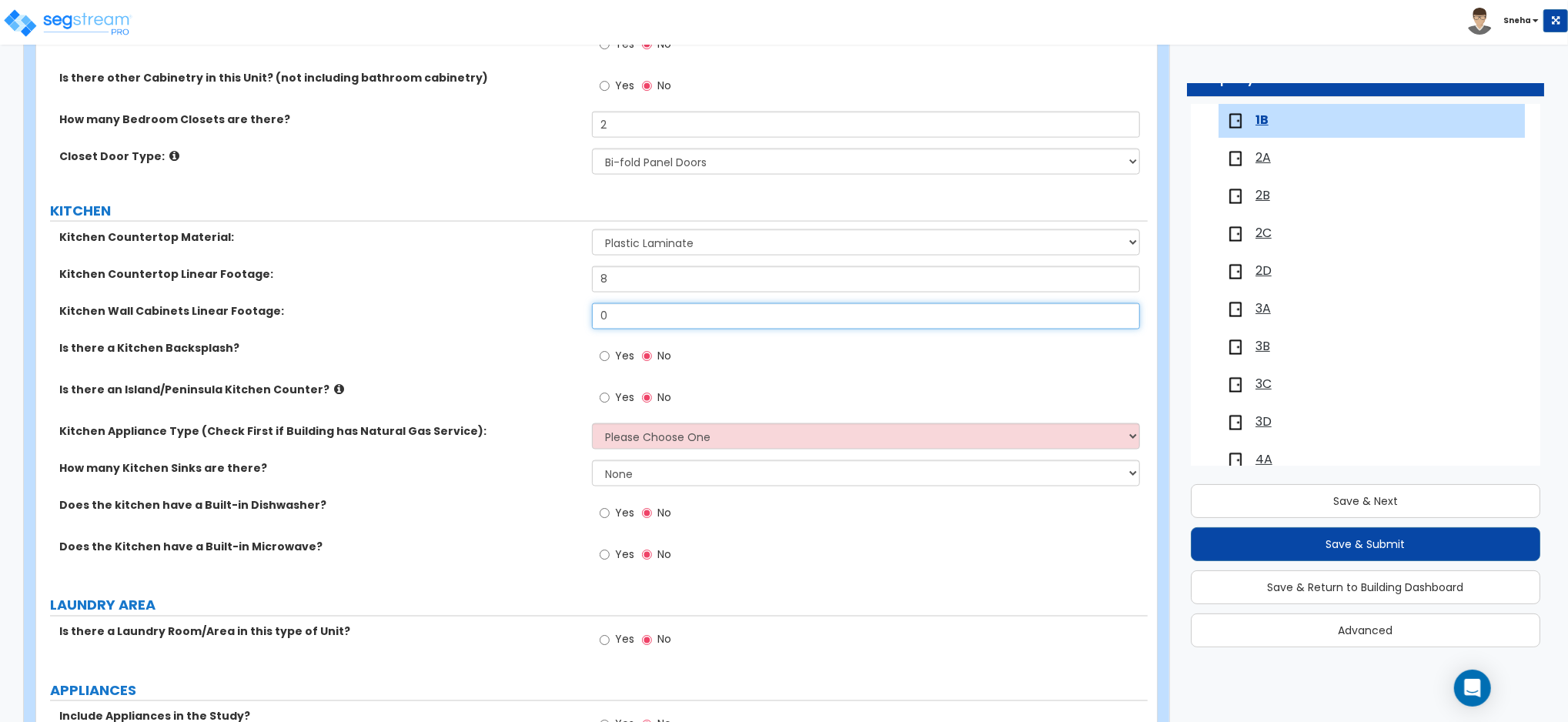
click at [580, 314] on div "Kitchen Wall Cabinets Linear Footage: 0" at bounding box center [591, 321] width 1112 height 37
type input "8"
click at [549, 289] on div "Kitchen Countertop Linear Footage: 8" at bounding box center [591, 284] width 1112 height 37
type input "5"
click at [549, 289] on div "Kitchen Countertop Linear Footage: 5" at bounding box center [591, 284] width 1112 height 37
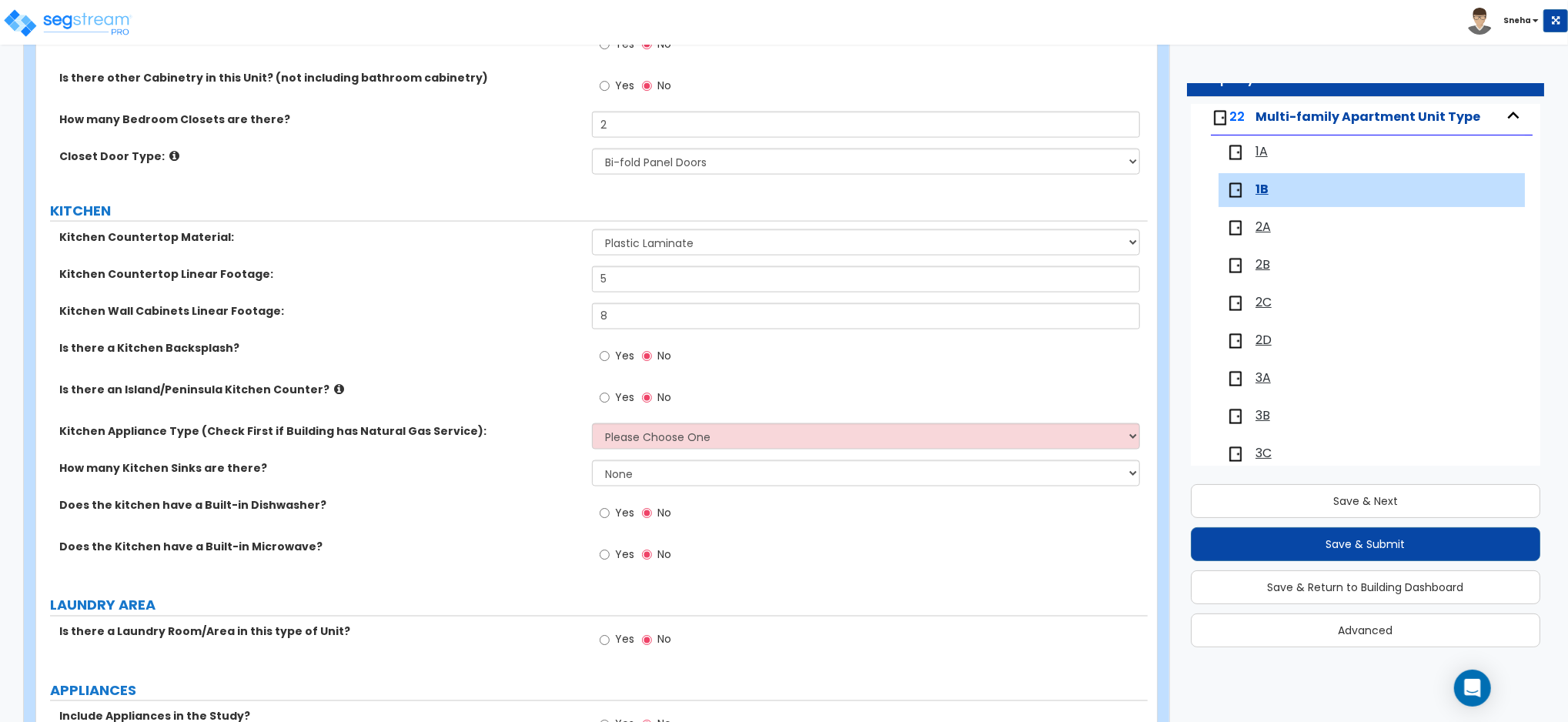
scroll to position [115, 0]
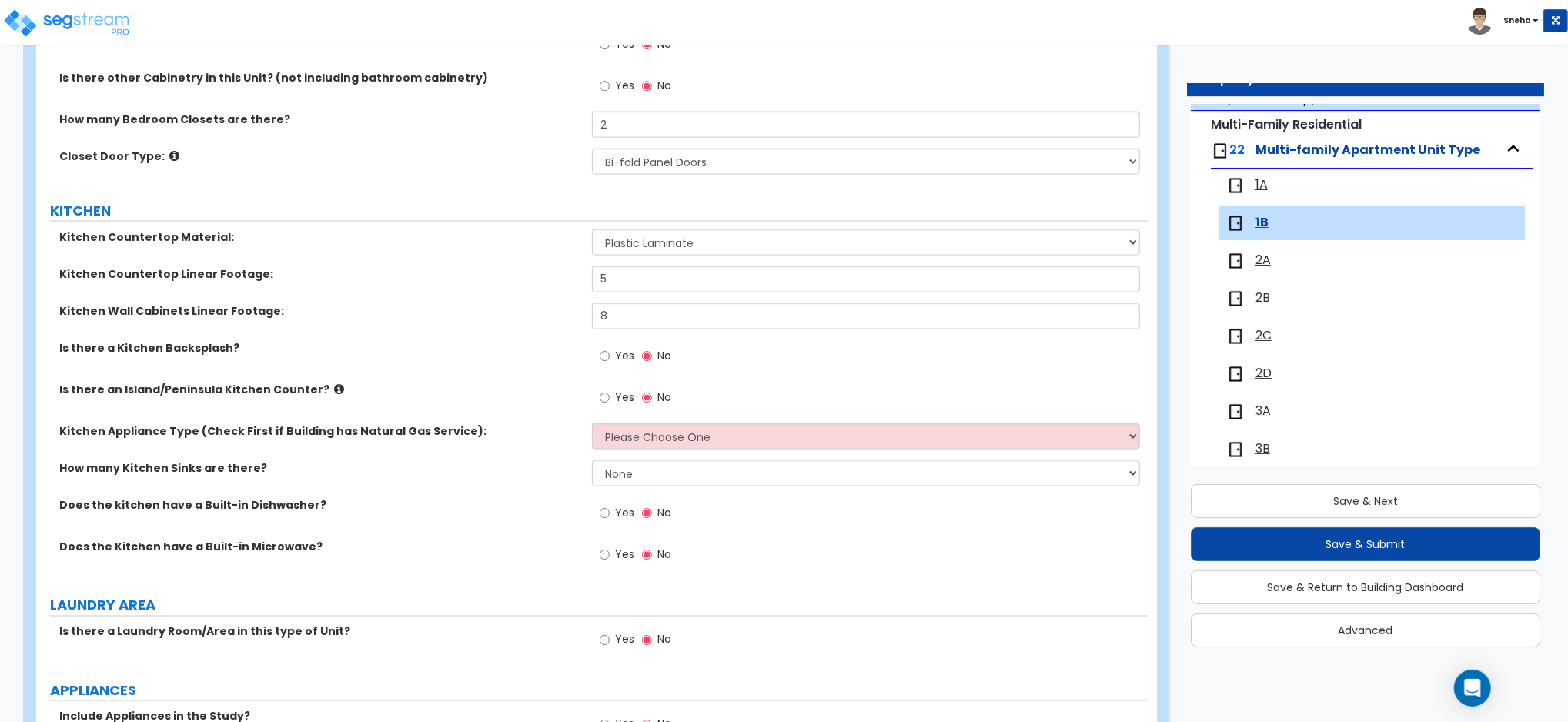
click at [1257, 186] on span "1A" at bounding box center [1262, 185] width 12 height 18
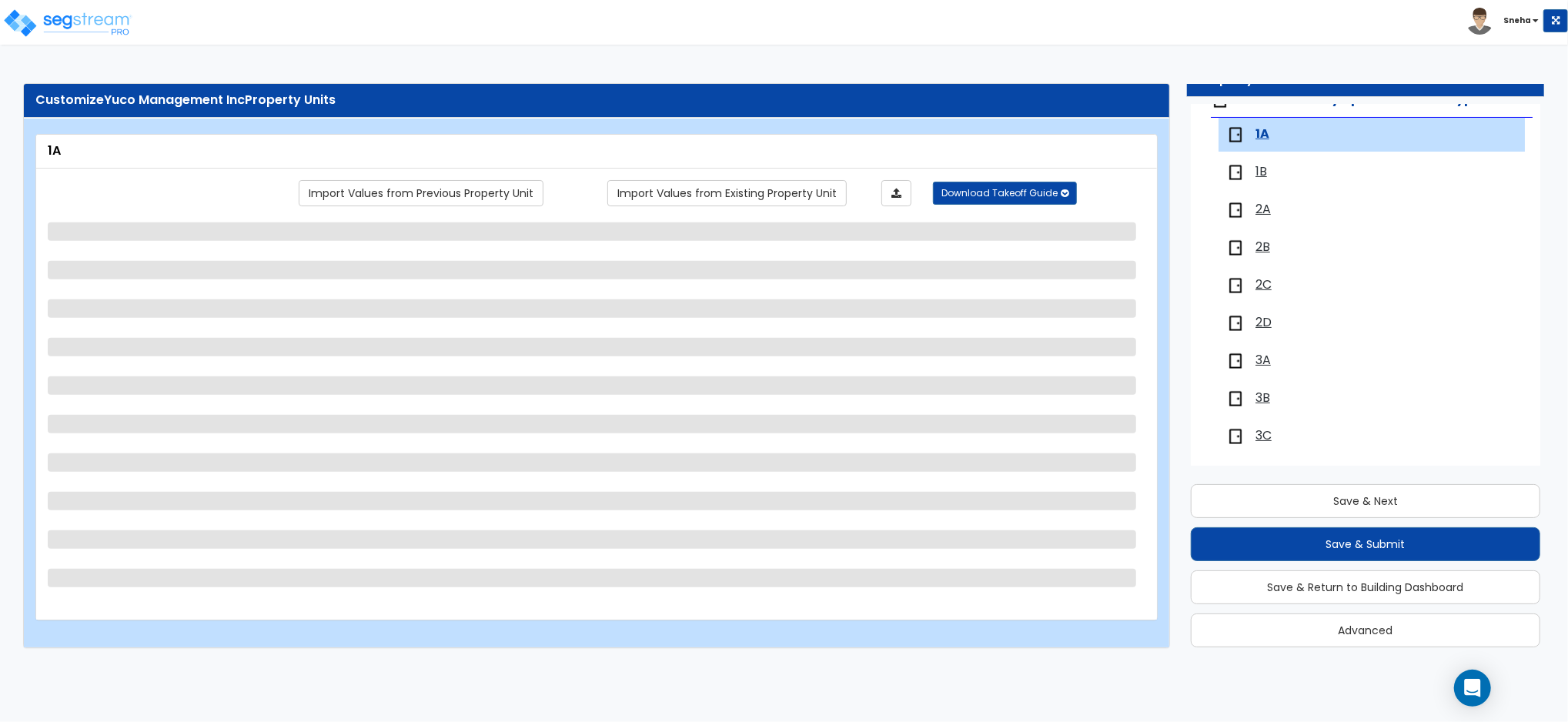
scroll to position [180, 0]
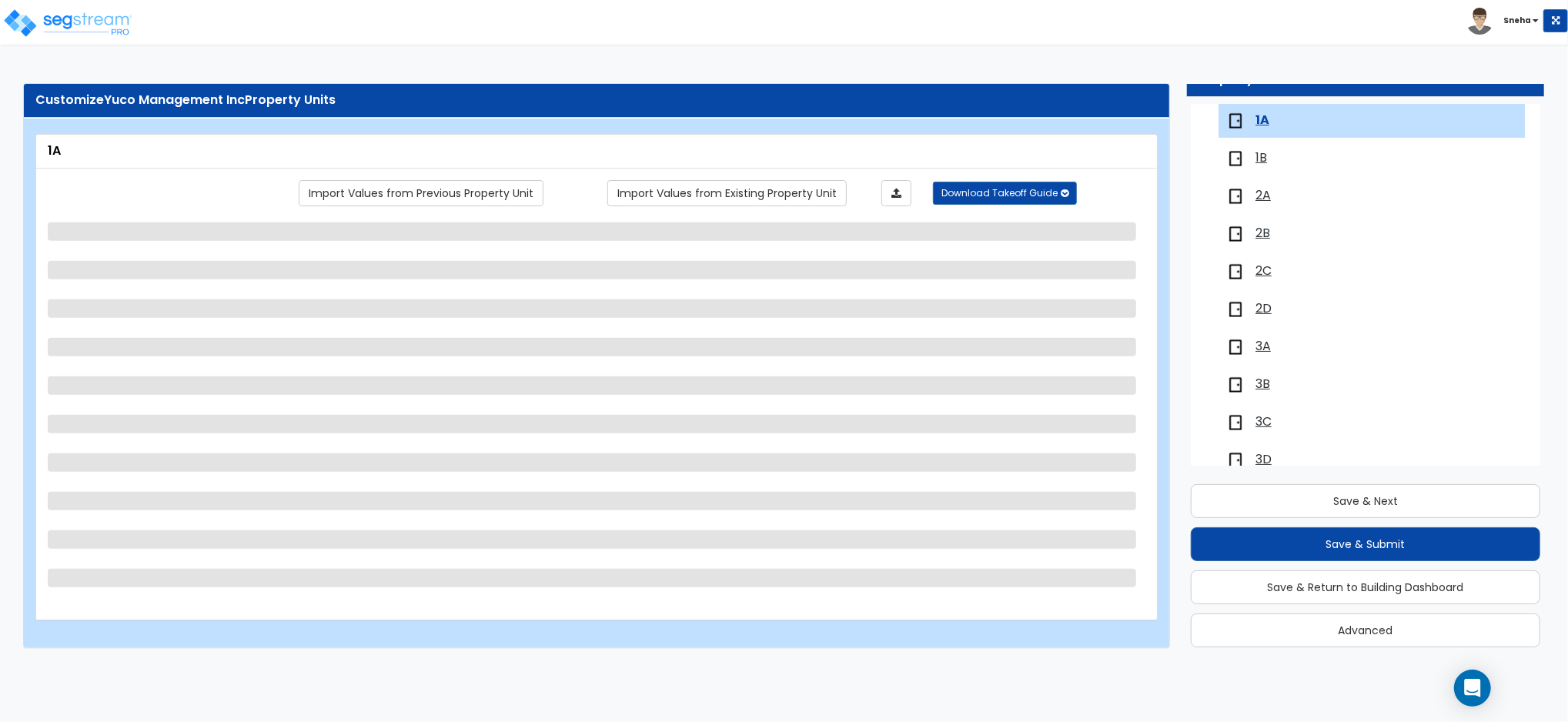
select select "1"
select select "3"
select select "1"
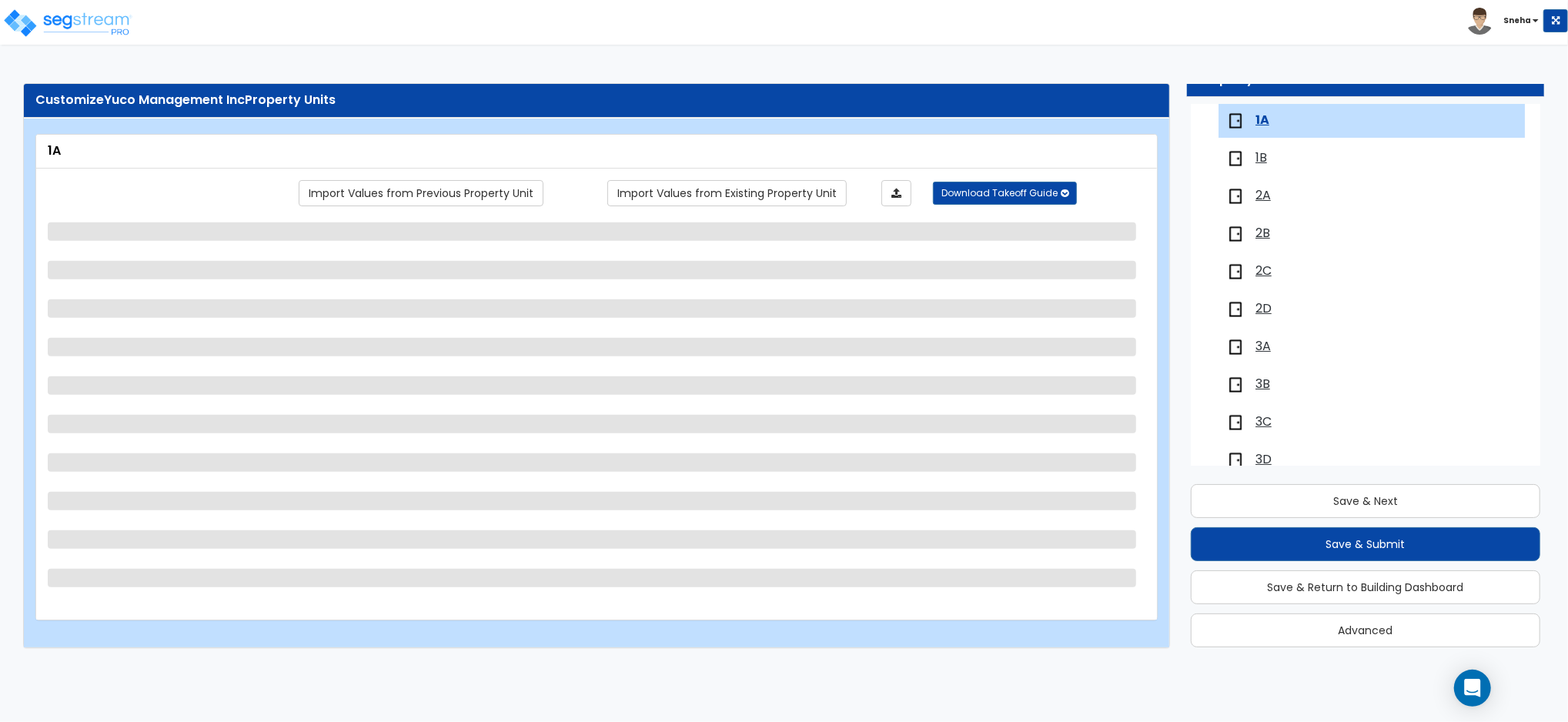
select select "3"
select select "1"
select select "2"
select select "1"
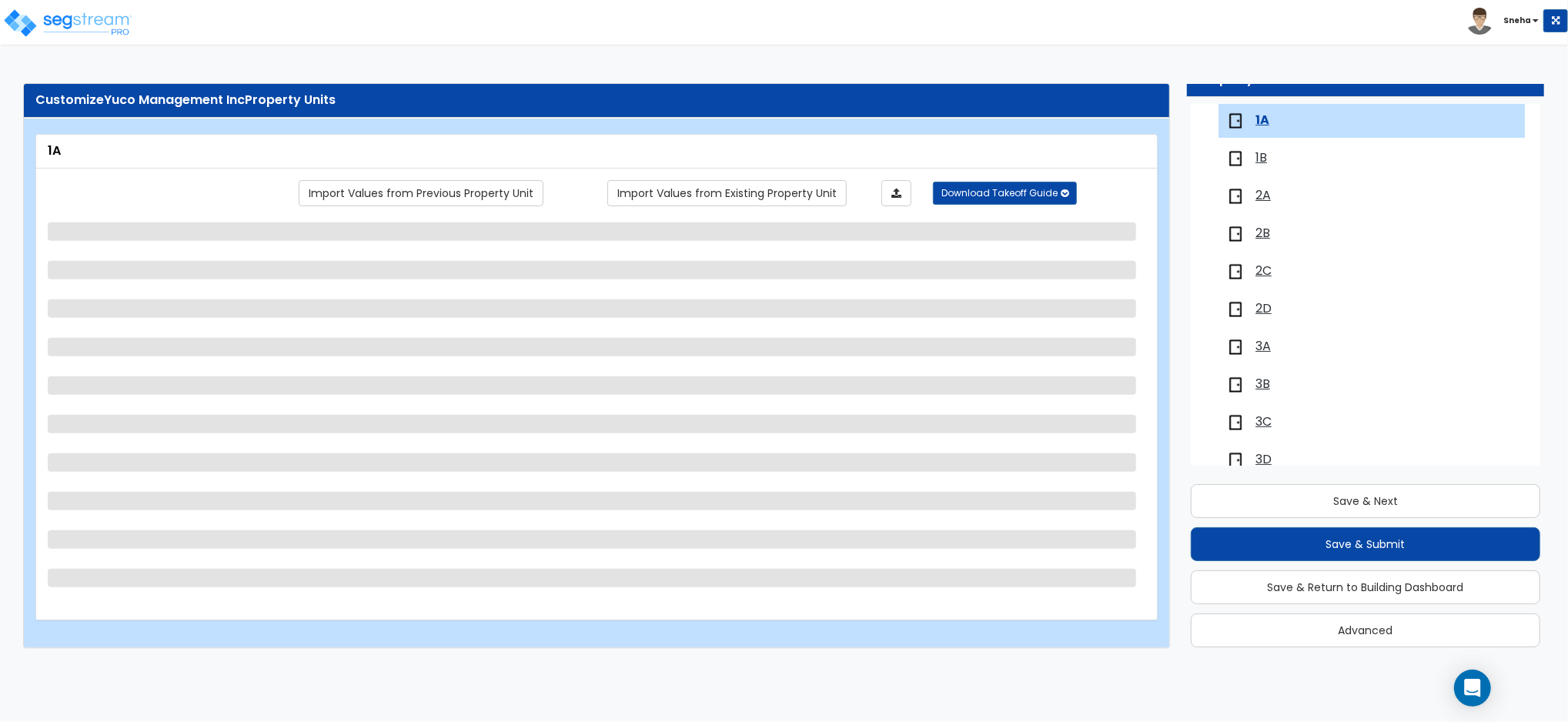
select select "2"
select select "1"
select select "4"
select select "1"
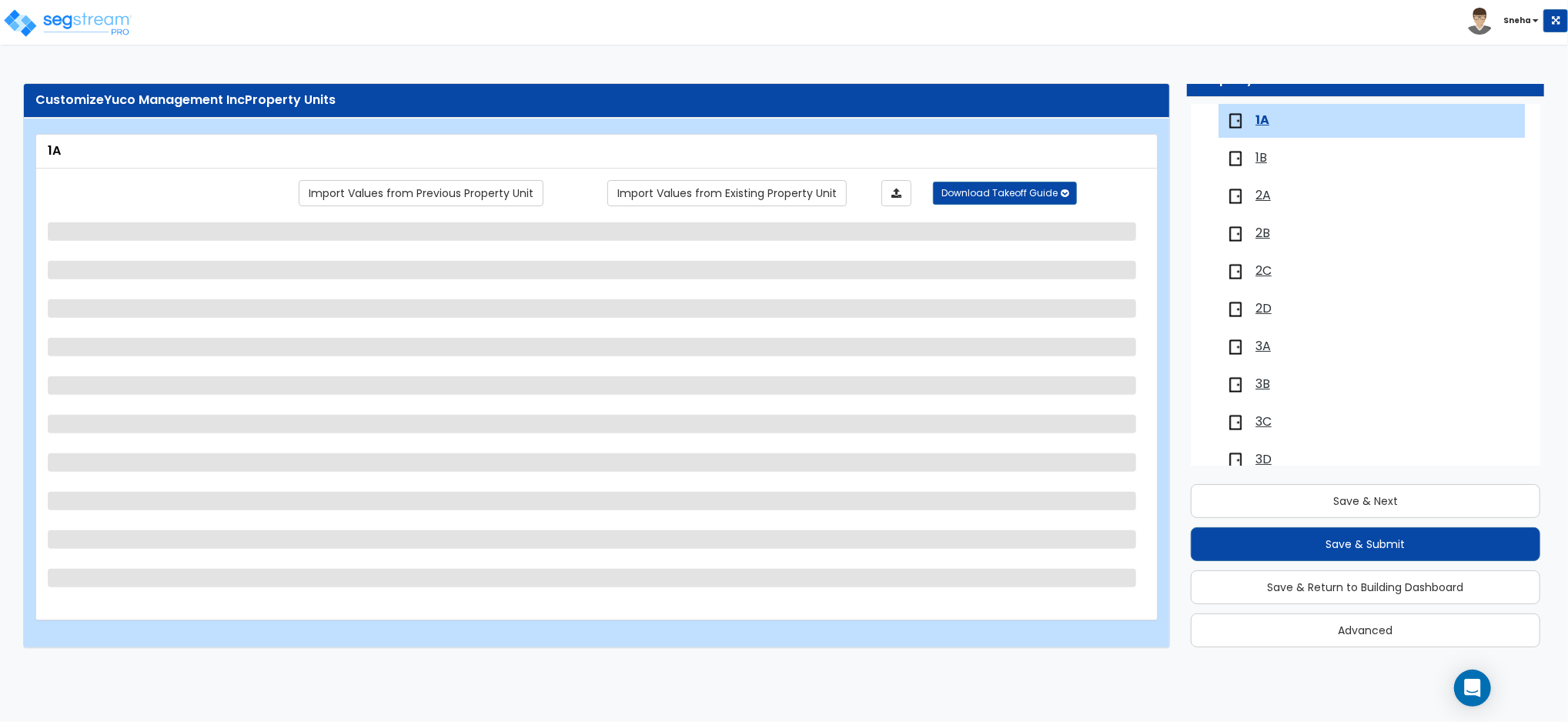
select select "1"
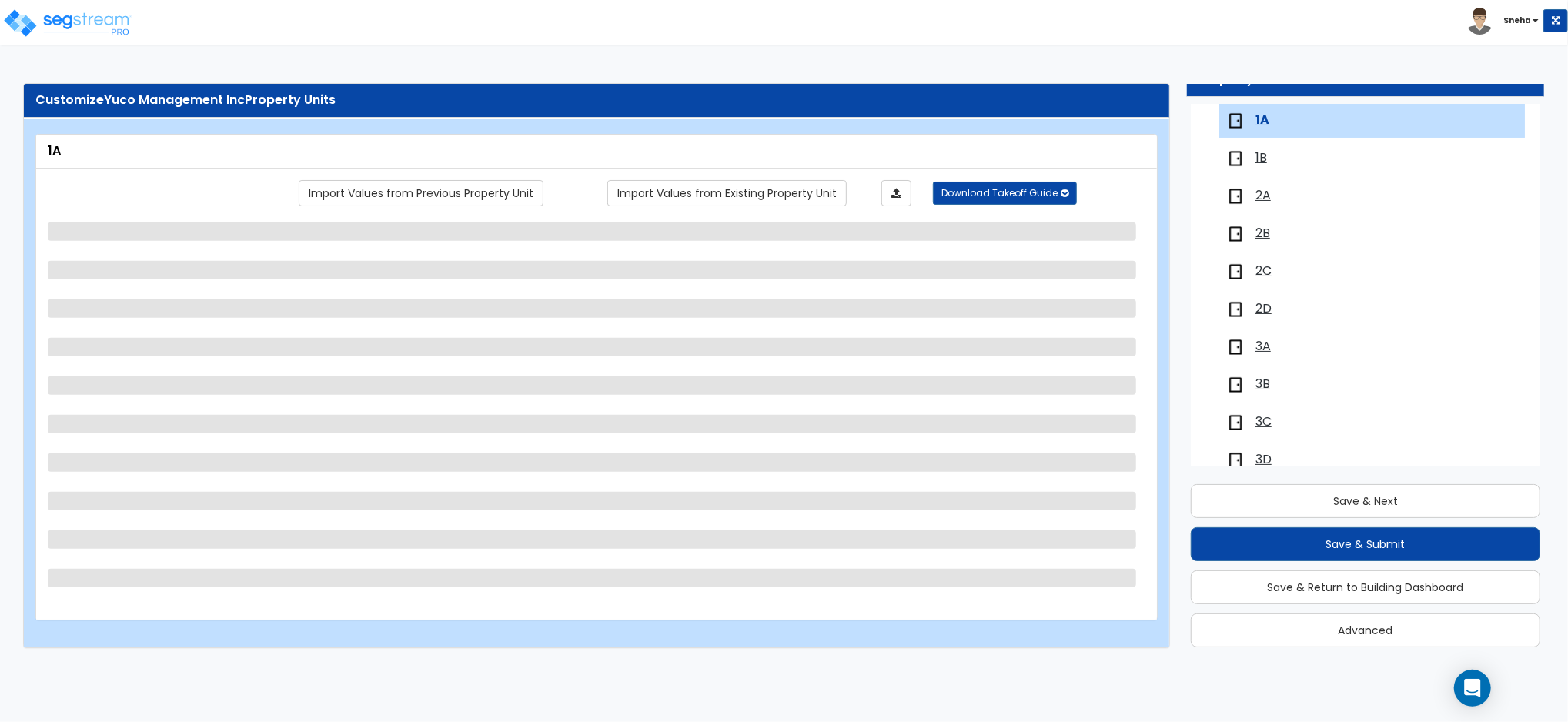
select select "1"
select select "3"
select select "1"
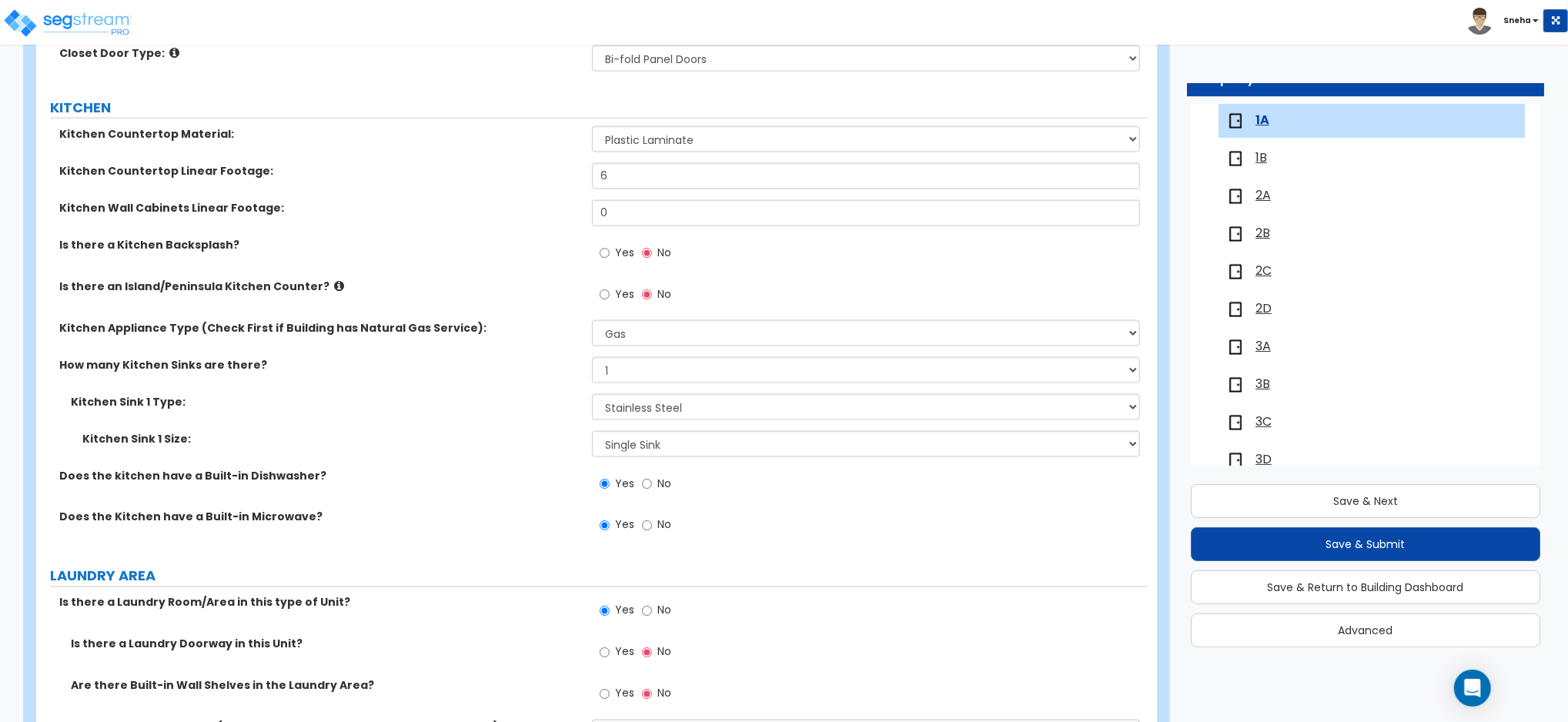
scroll to position [1743, 0]
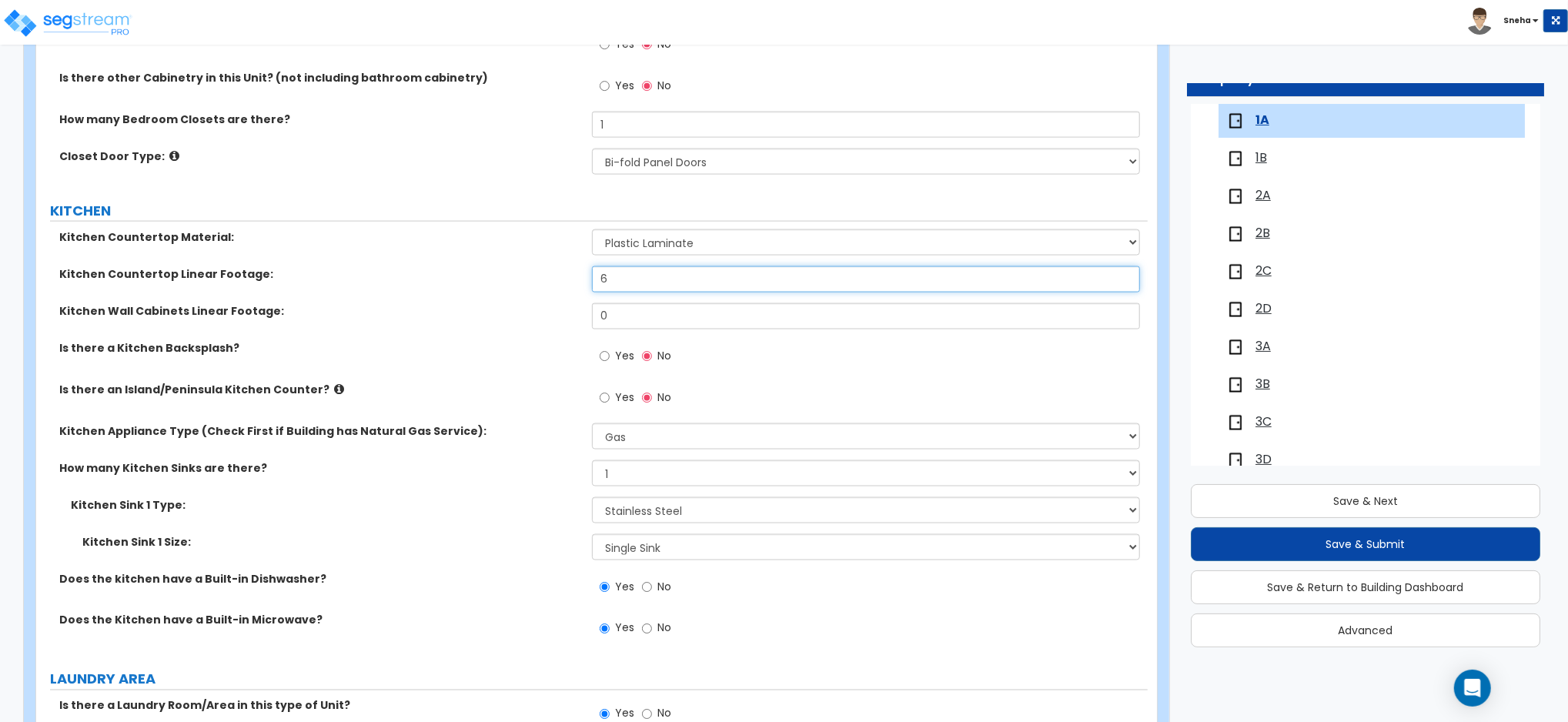
click at [575, 279] on div "Kitchen Countertop Linear Footage: 6" at bounding box center [591, 284] width 1112 height 37
drag, startPoint x: 623, startPoint y: 268, endPoint x: 540, endPoint y: 294, distance: 87.0
click at [540, 294] on div "Kitchen Countertop Linear Footage: 6" at bounding box center [591, 284] width 1112 height 37
type input "5"
drag, startPoint x: 615, startPoint y: 321, endPoint x: 575, endPoint y: 321, distance: 40.0
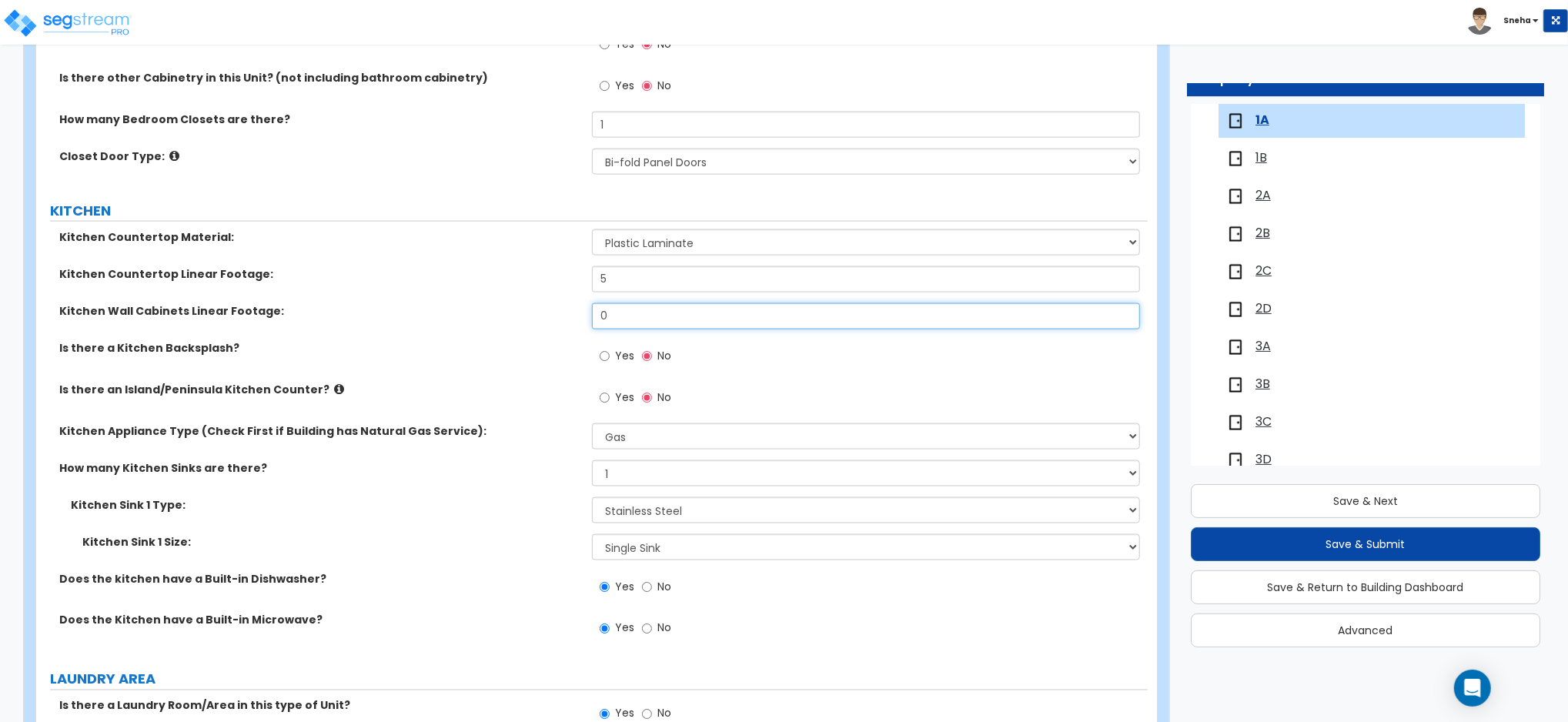
click at [575, 321] on div "Kitchen Wall Cabinets Linear Footage: 0" at bounding box center [591, 321] width 1112 height 37
type input "8"
click at [1261, 162] on span "1B" at bounding box center [1261, 157] width 11 height 18
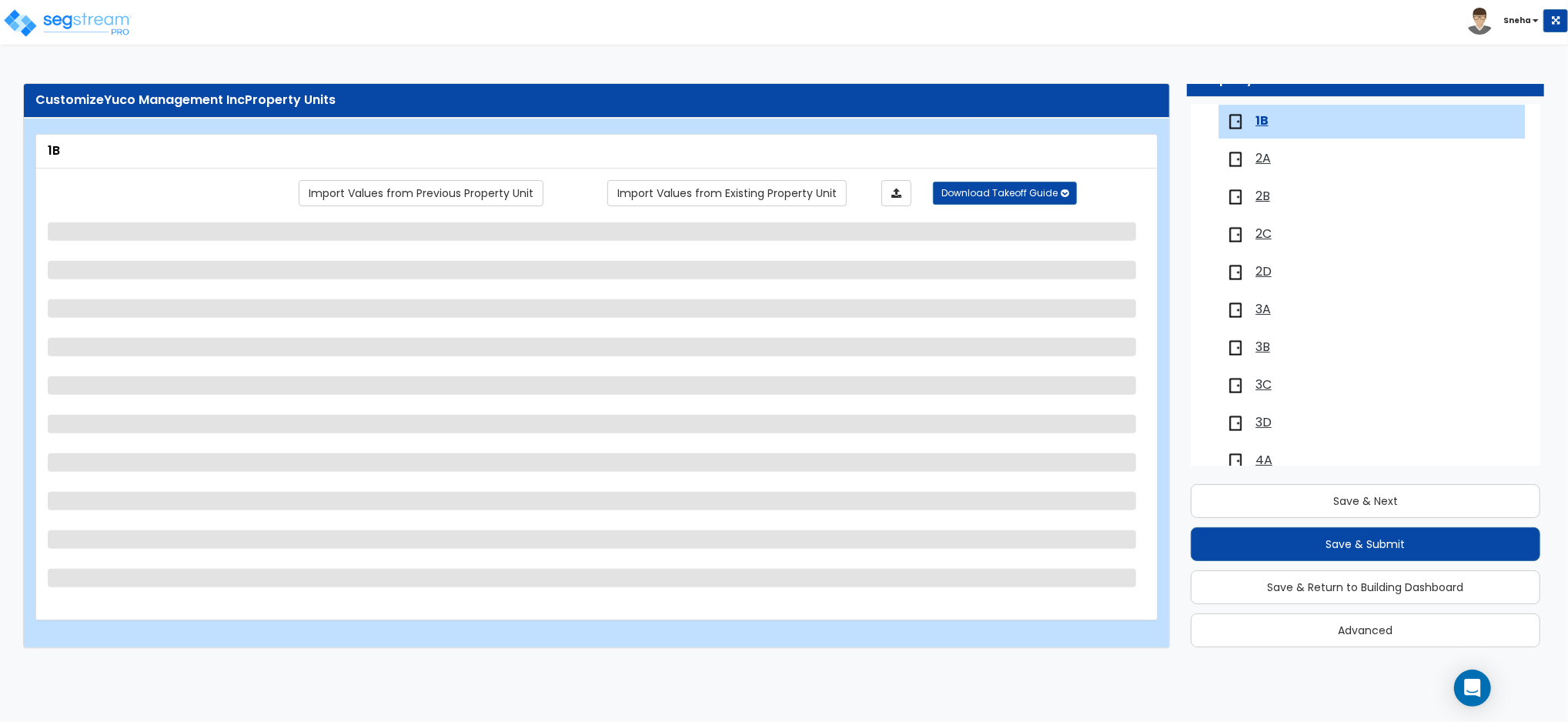
scroll to position [217, 0]
select select "1"
select select "3"
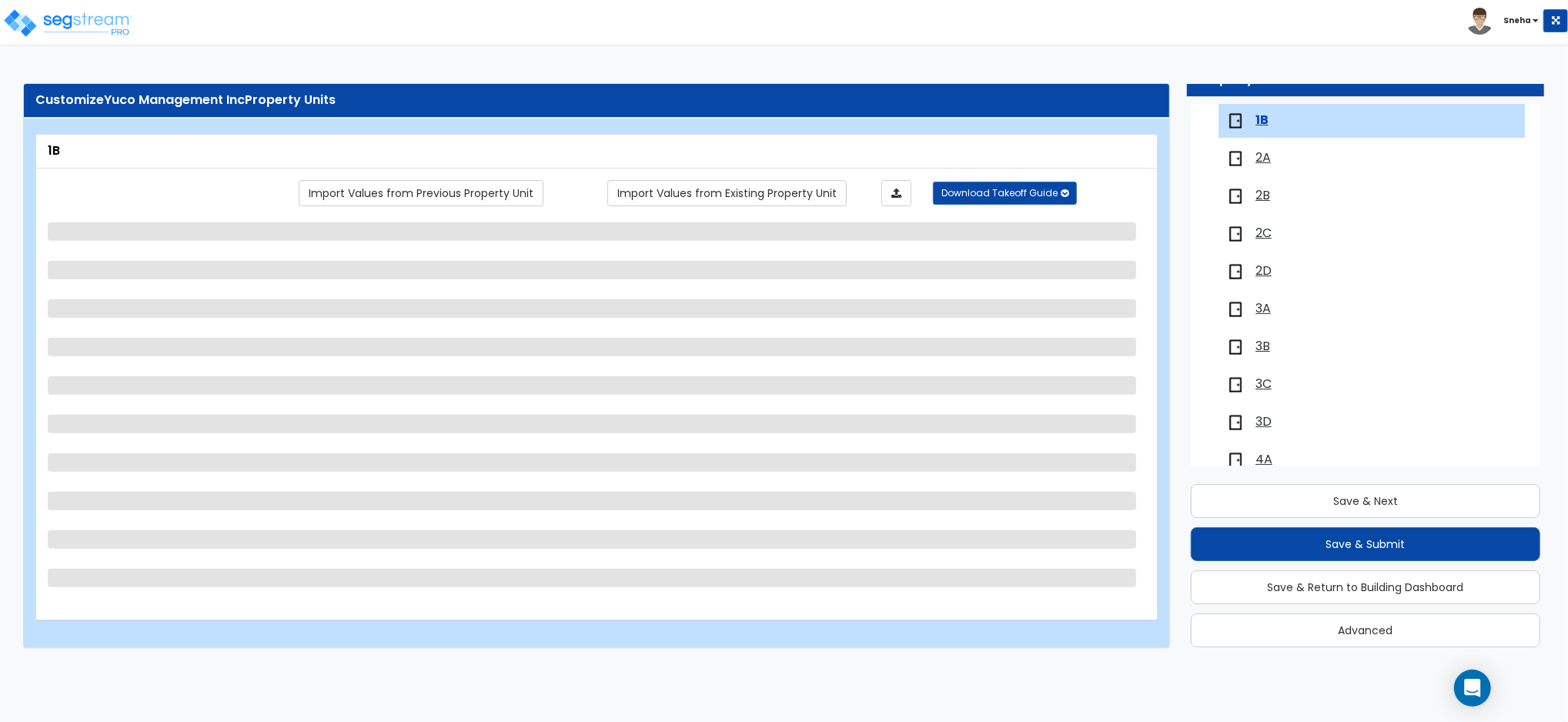
select select "1"
select select "3"
select select "1"
select select "2"
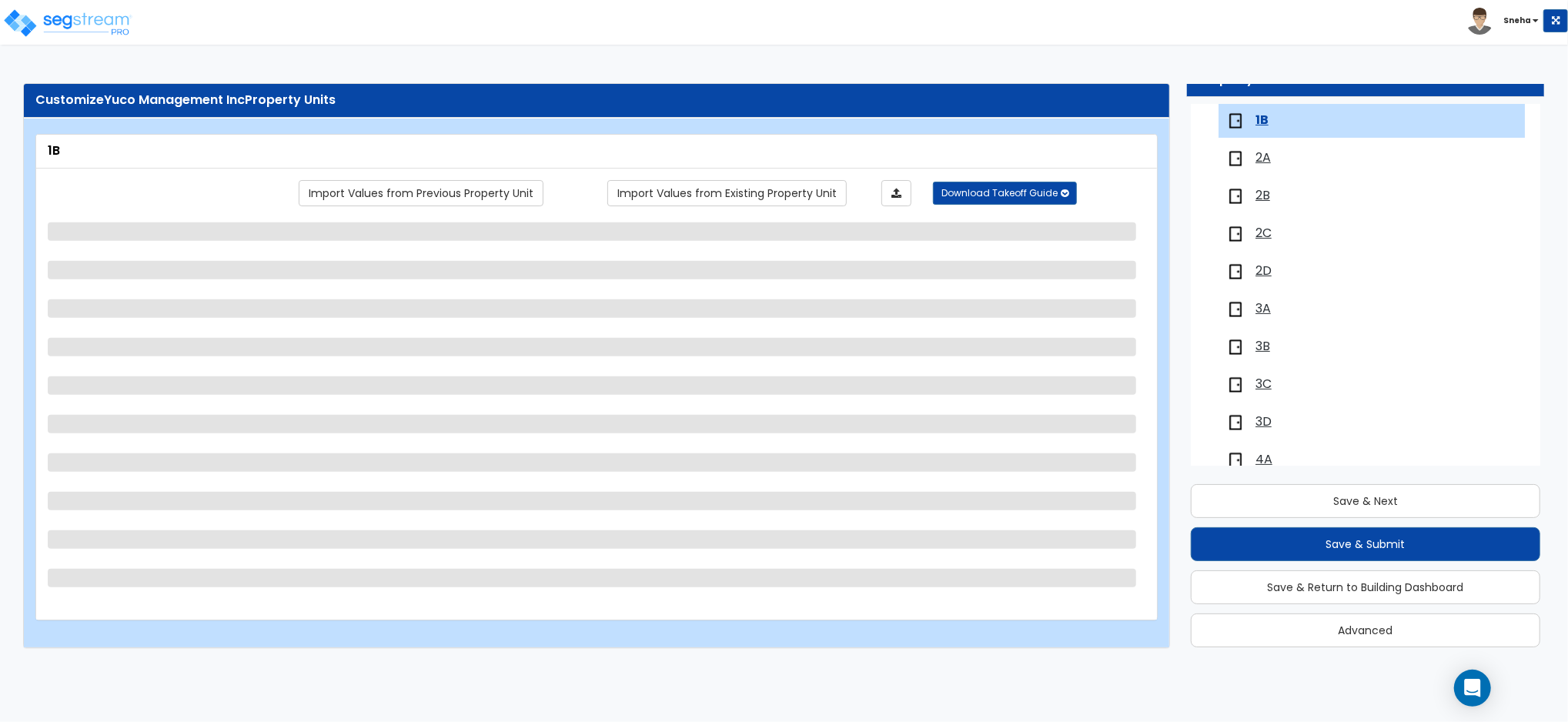
select select "1"
select select "2"
select select "1"
select select "4"
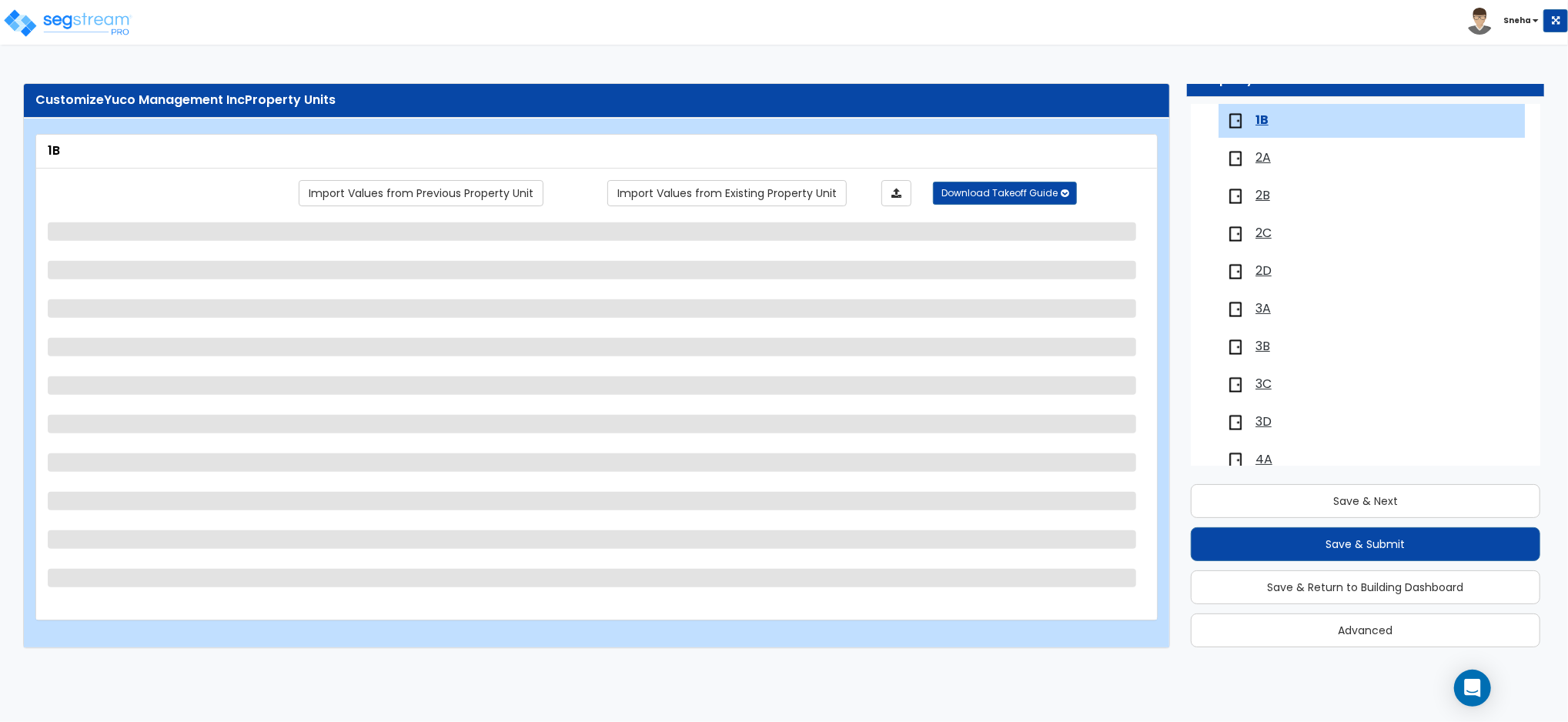
select select "1"
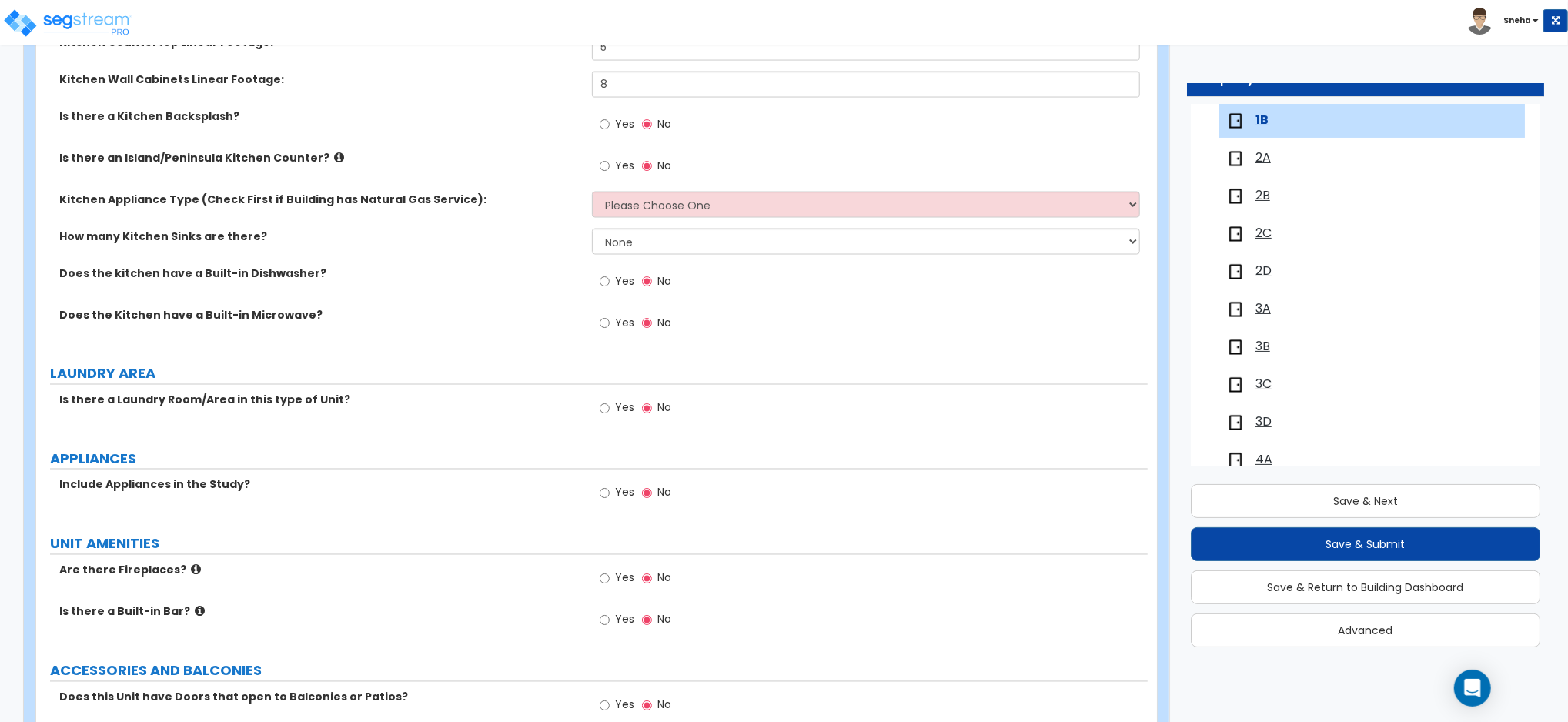
scroll to position [1846, 0]
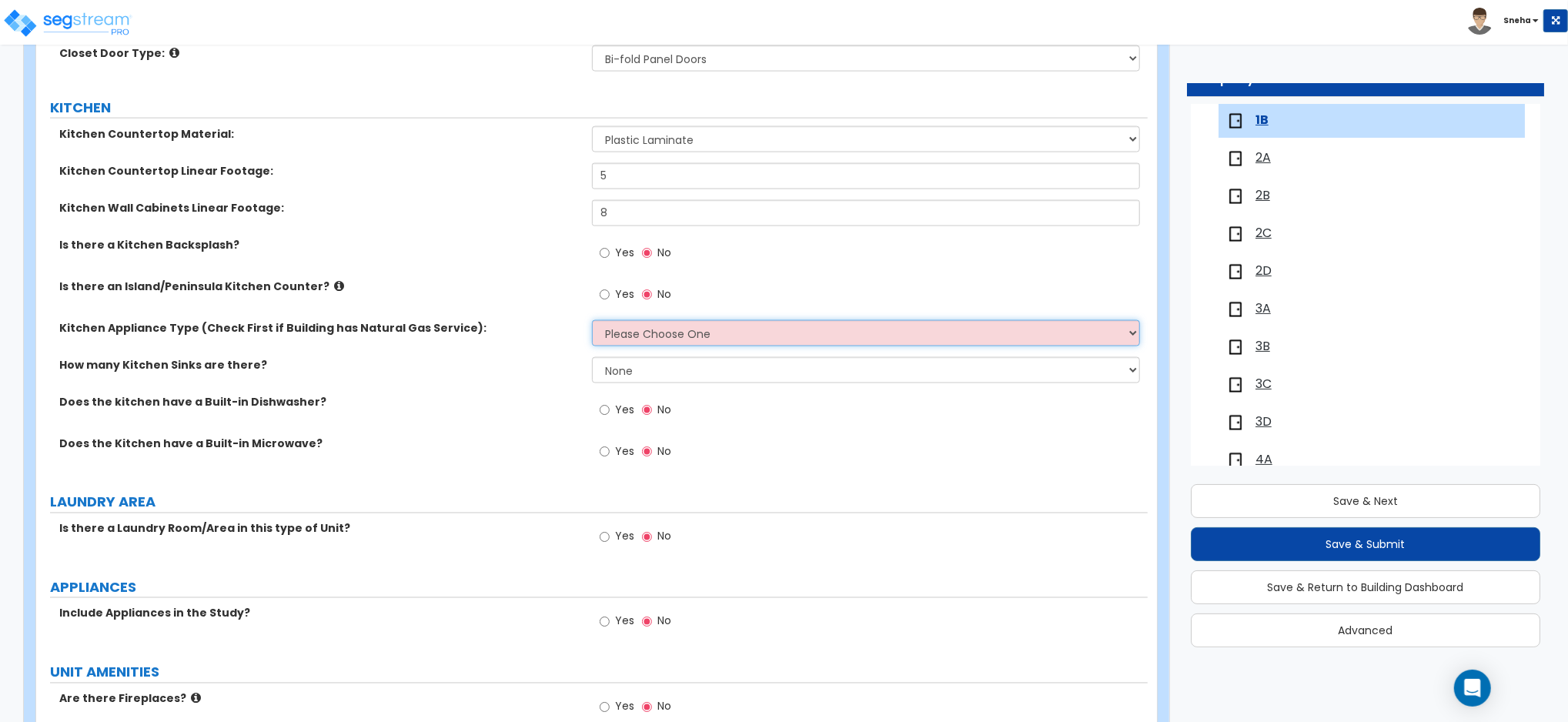
click at [654, 340] on select "Please Choose One Gas Electric" at bounding box center [866, 333] width 548 height 27
select select "1"
click at [592, 320] on select "Please Choose One Gas Electric" at bounding box center [866, 333] width 548 height 27
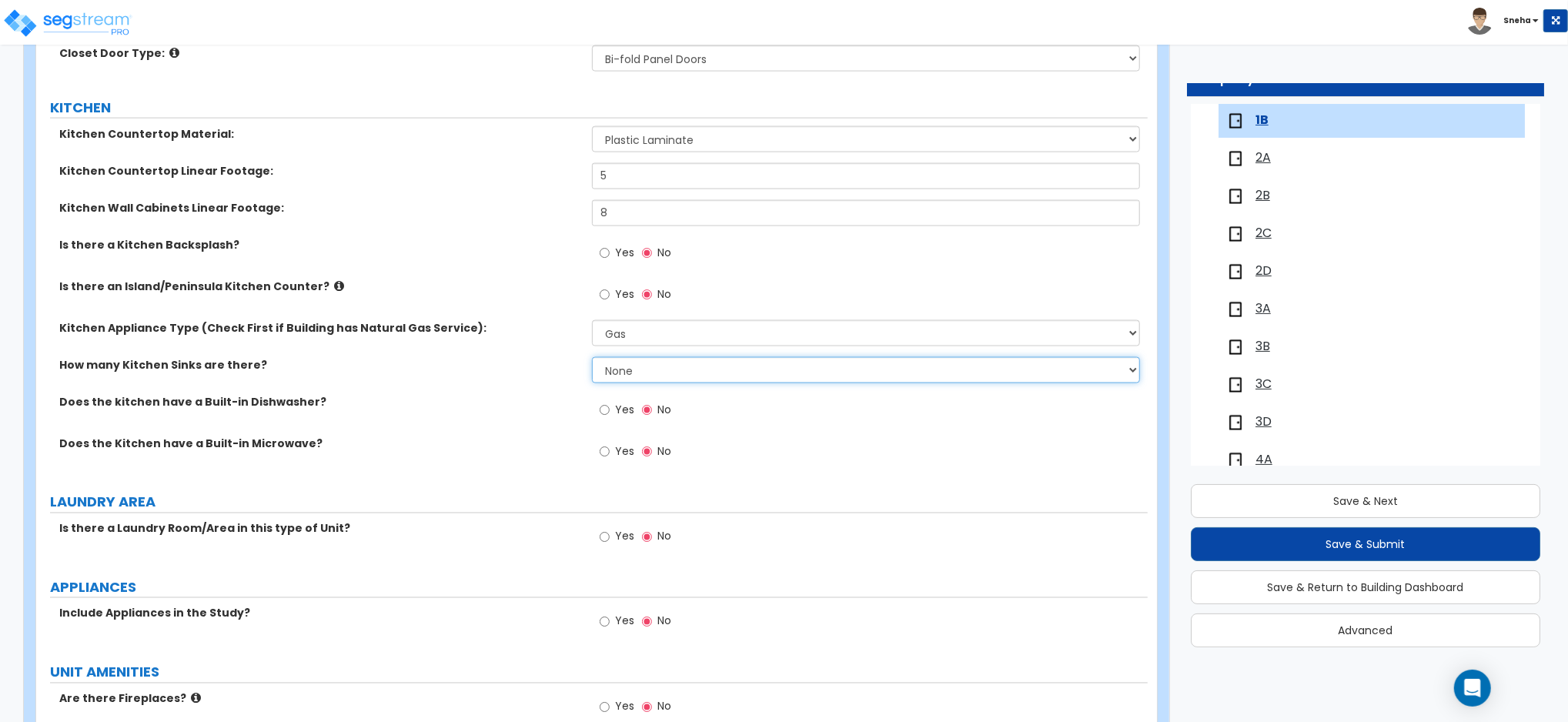
click at [628, 363] on select "None 1 2 3" at bounding box center [866, 370] width 548 height 27
select select "1"
click at [592, 357] on select "None 1 2 3" at bounding box center [866, 370] width 548 height 27
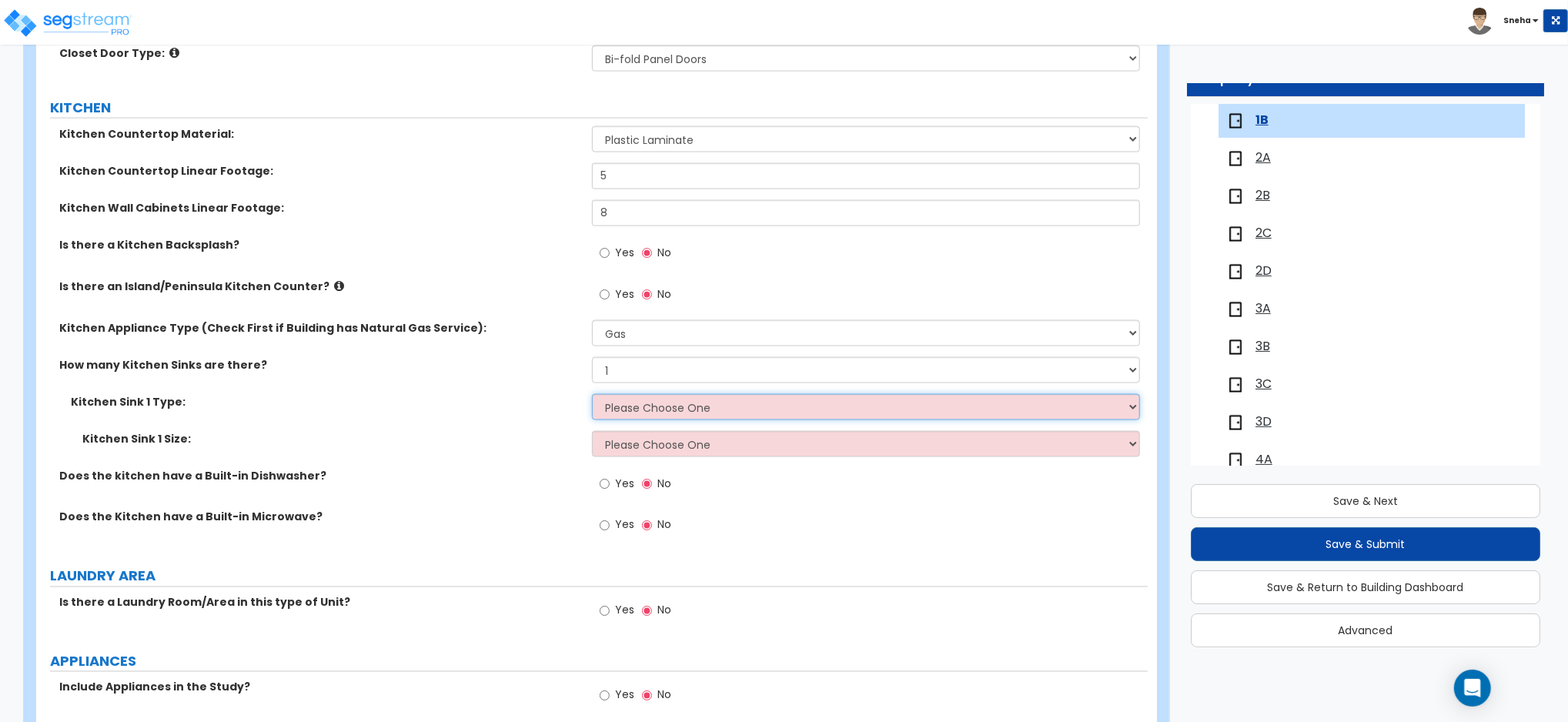
click at [622, 408] on select "Please Choose One Stainless Steel Porcelain Enamel Cast Iron Granite Composite" at bounding box center [866, 406] width 548 height 27
select select "1"
click at [592, 394] on select "Please Choose One Stainless Steel Porcelain Enamel Cast Iron Granite Composite" at bounding box center [866, 406] width 548 height 27
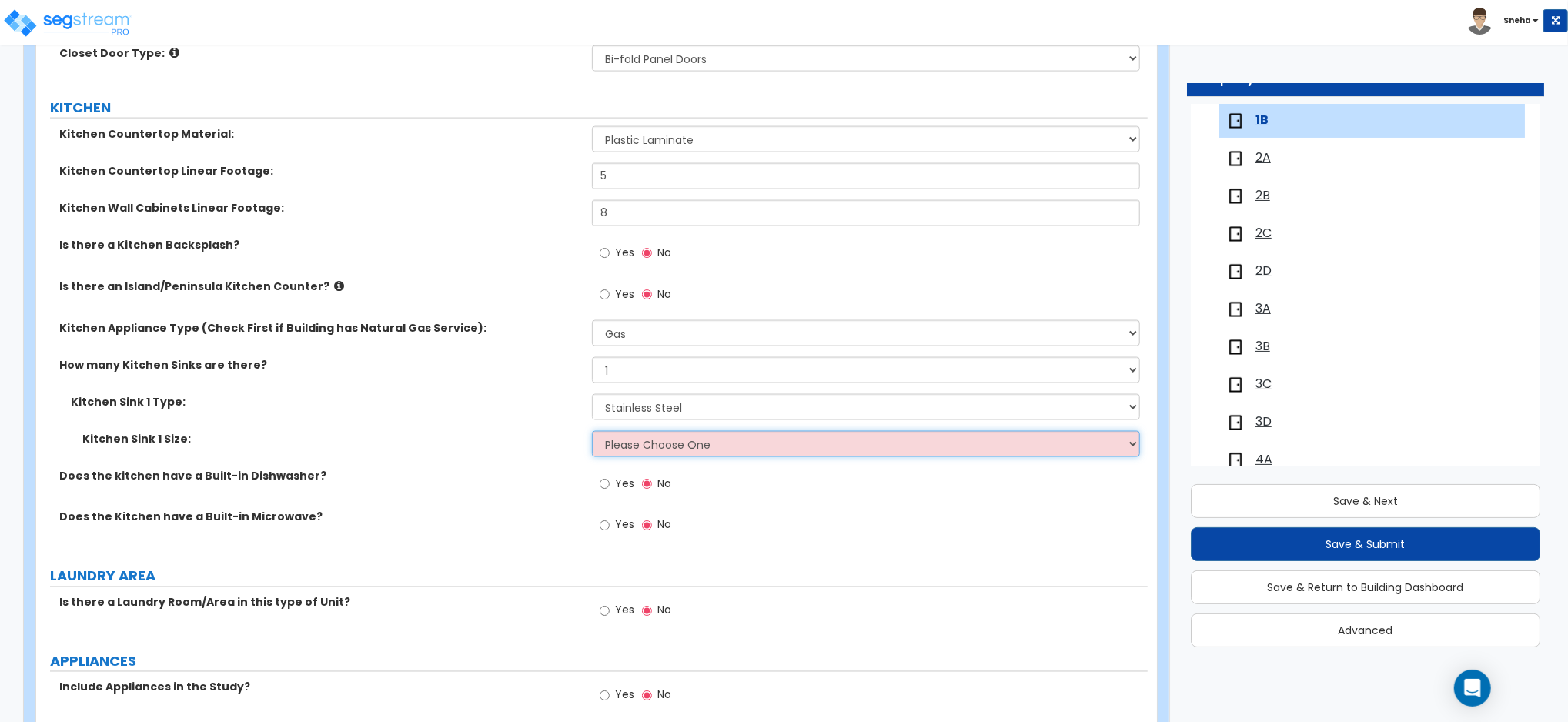
click at [634, 443] on select "Please Choose One Single Sink Double Sink" at bounding box center [866, 444] width 548 height 27
select select "1"
click at [592, 431] on select "Please Choose One Single Sink Double Sink" at bounding box center [866, 444] width 548 height 27
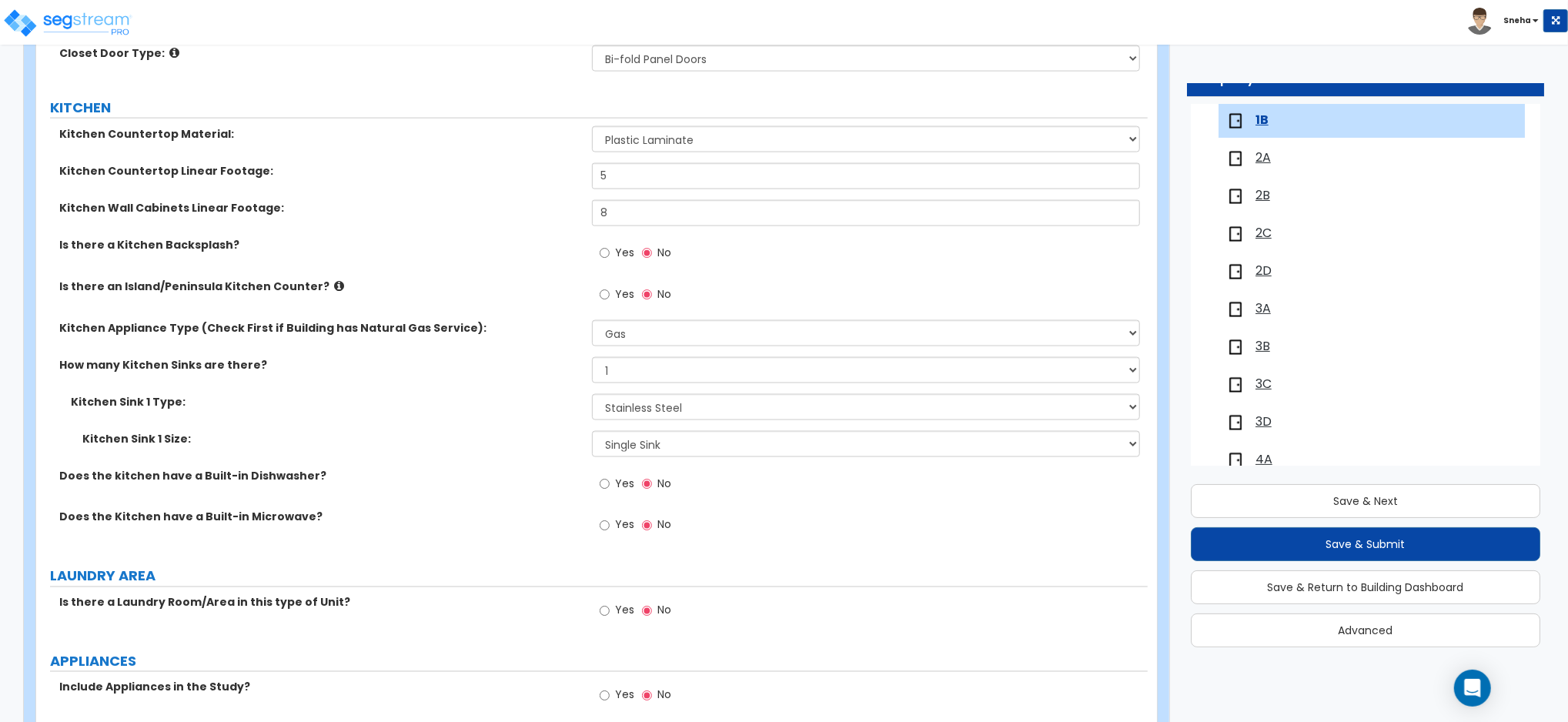
click at [611, 484] on label "Yes" at bounding box center [617, 485] width 34 height 27
click at [609, 484] on input "Yes" at bounding box center [605, 484] width 10 height 17
radio input "true"
click at [623, 530] on span "Yes" at bounding box center [625, 524] width 19 height 15
click at [609, 530] on input "Yes" at bounding box center [605, 525] width 10 height 17
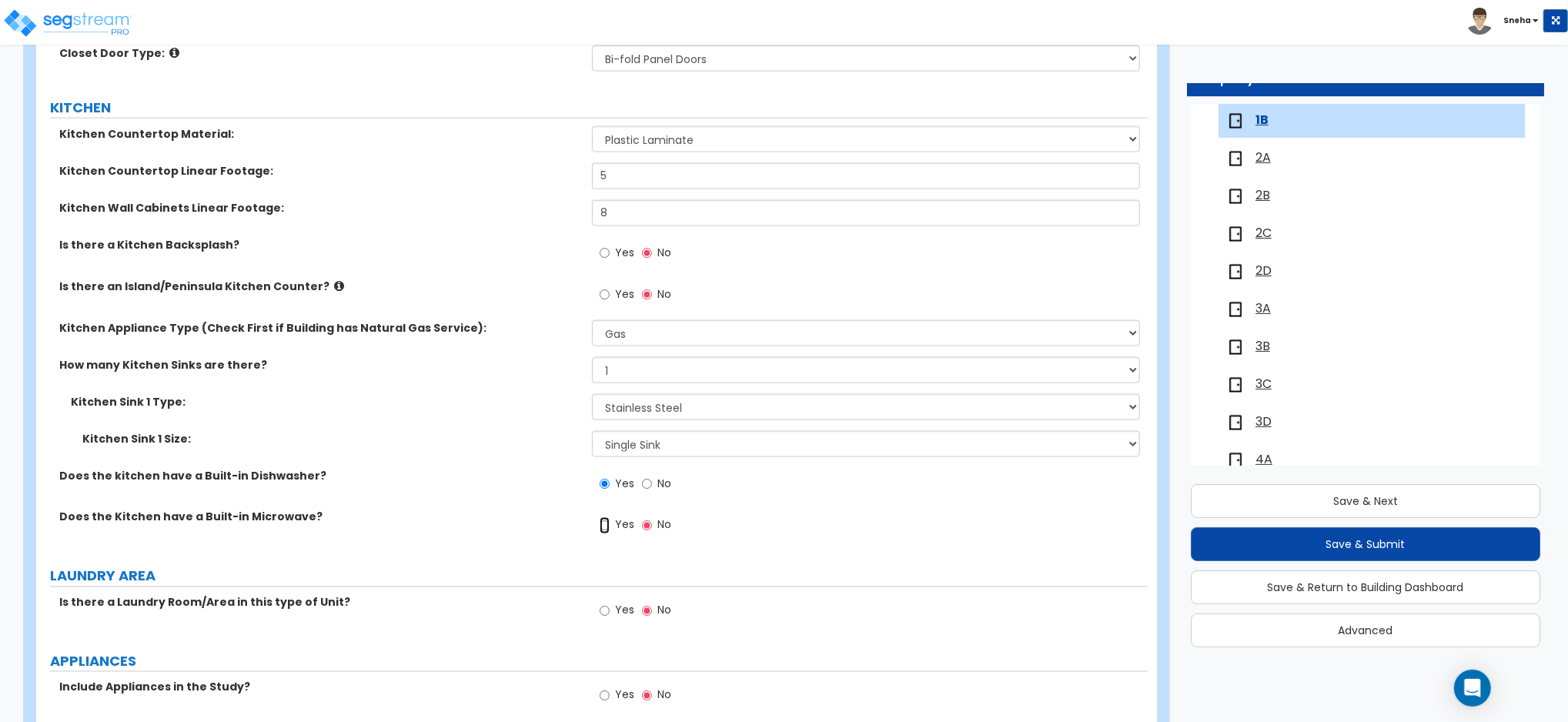
radio input "true"
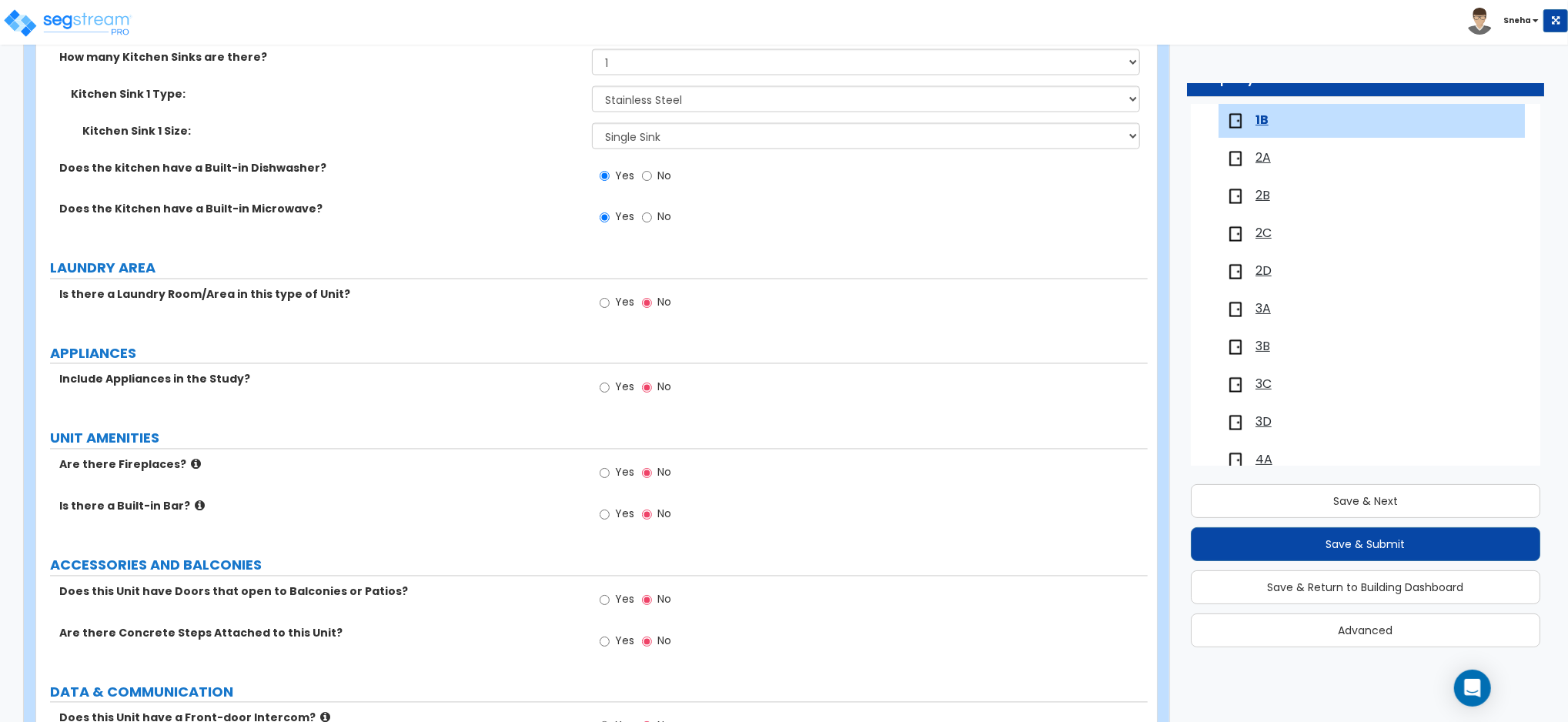
click at [628, 306] on span "Yes" at bounding box center [625, 302] width 19 height 15
click at [609, 306] on input "Yes" at bounding box center [605, 303] width 10 height 17
radio input "true"
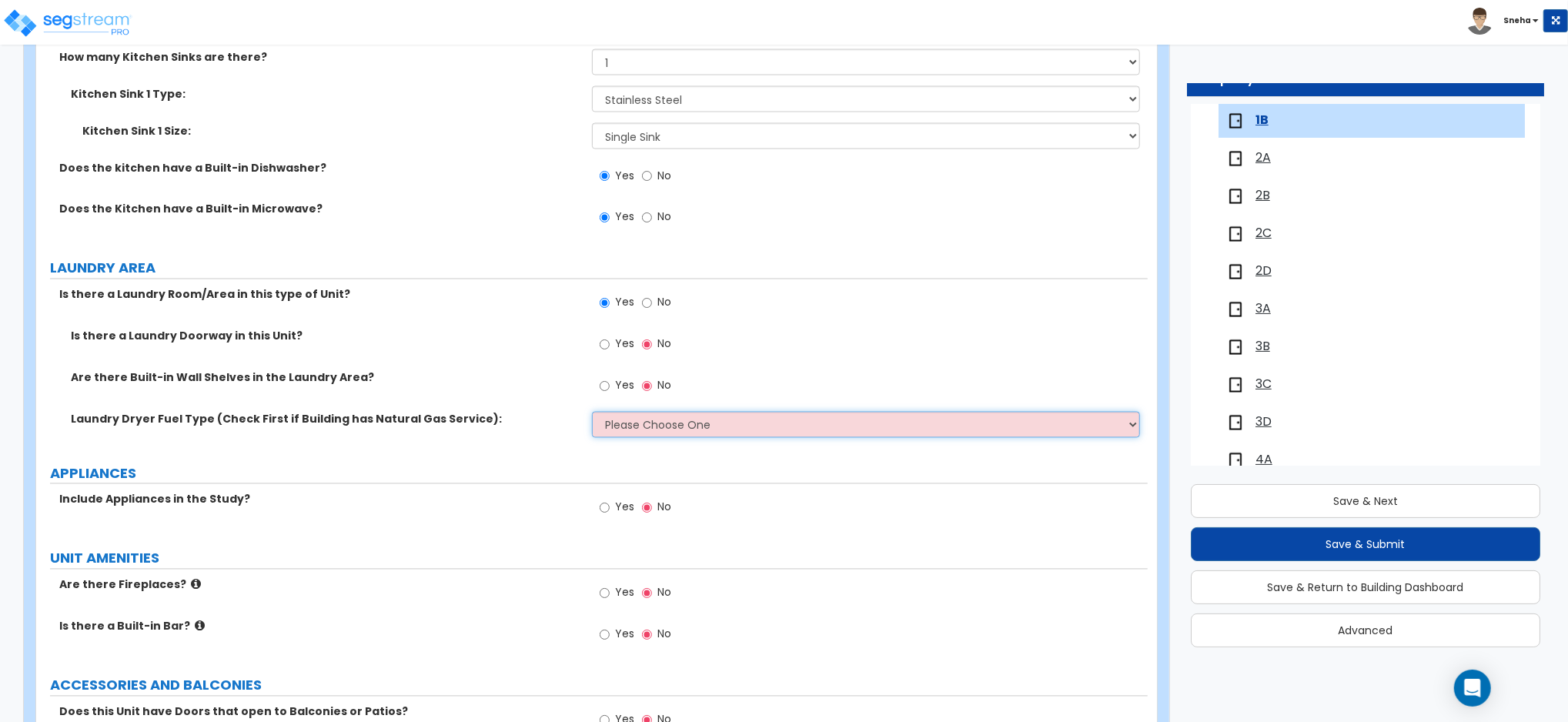
click at [629, 424] on select "Please Choose One Gas Electric" at bounding box center [866, 424] width 548 height 27
select select "1"
click at [592, 411] on select "Please Choose One Gas Electric" at bounding box center [866, 424] width 548 height 27
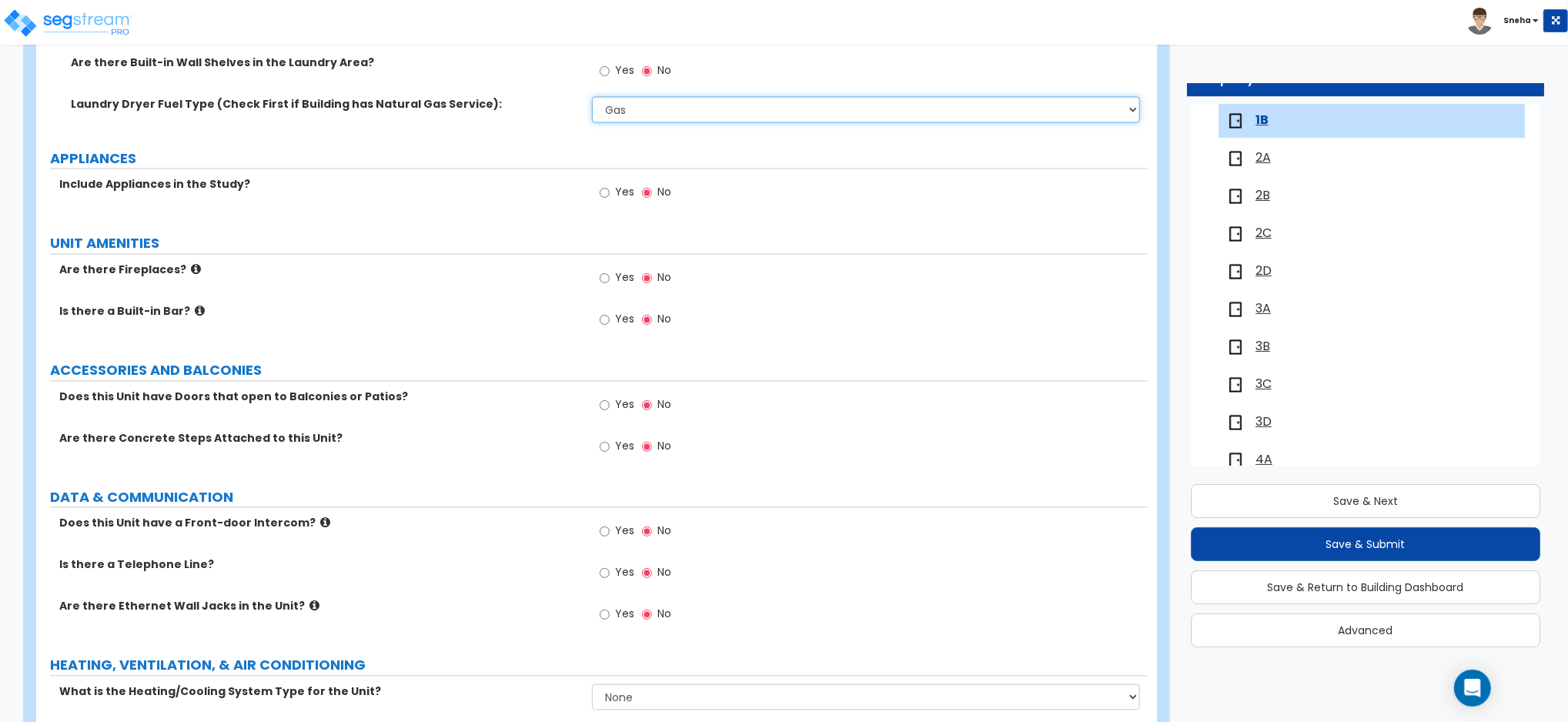
scroll to position [2539, 0]
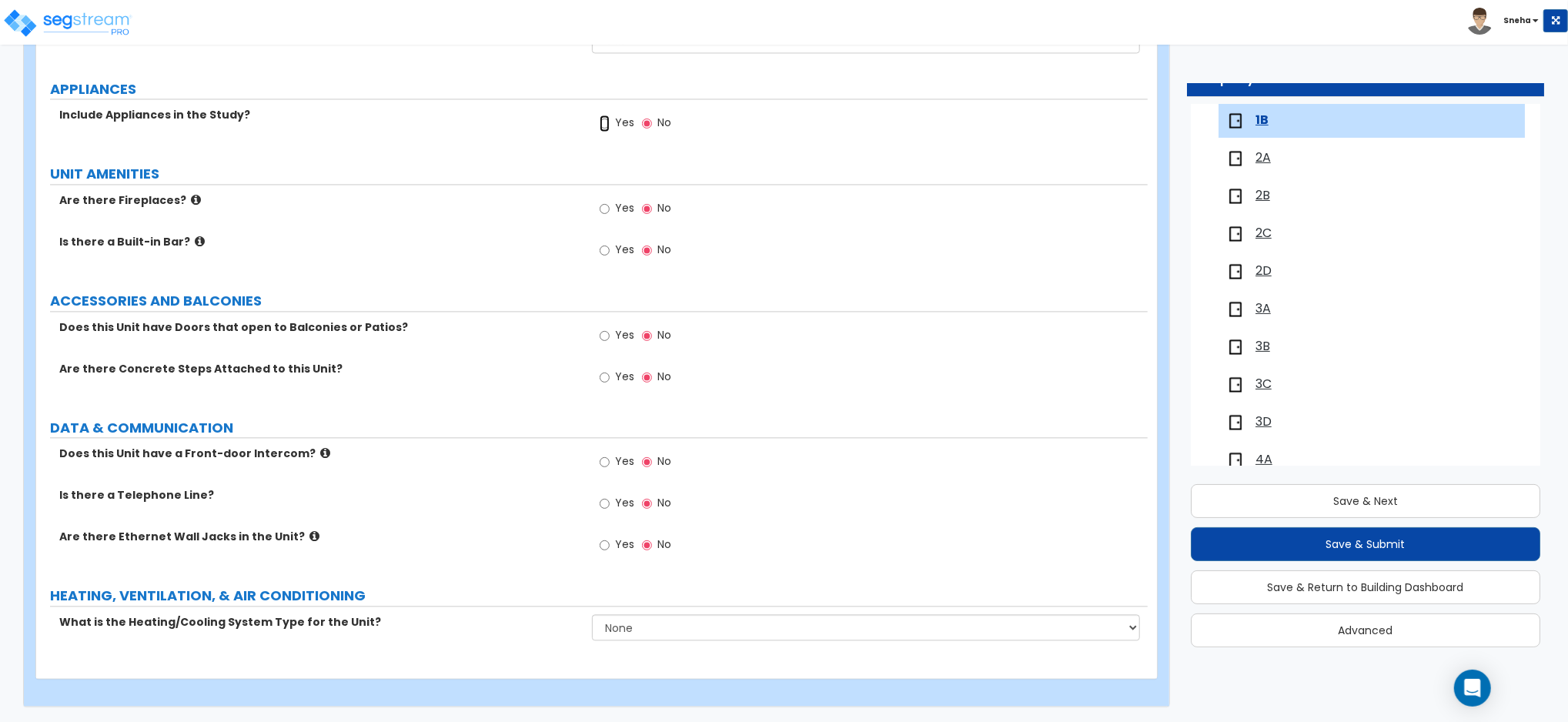
click at [609, 120] on input "Yes" at bounding box center [605, 123] width 10 height 17
radio input "true"
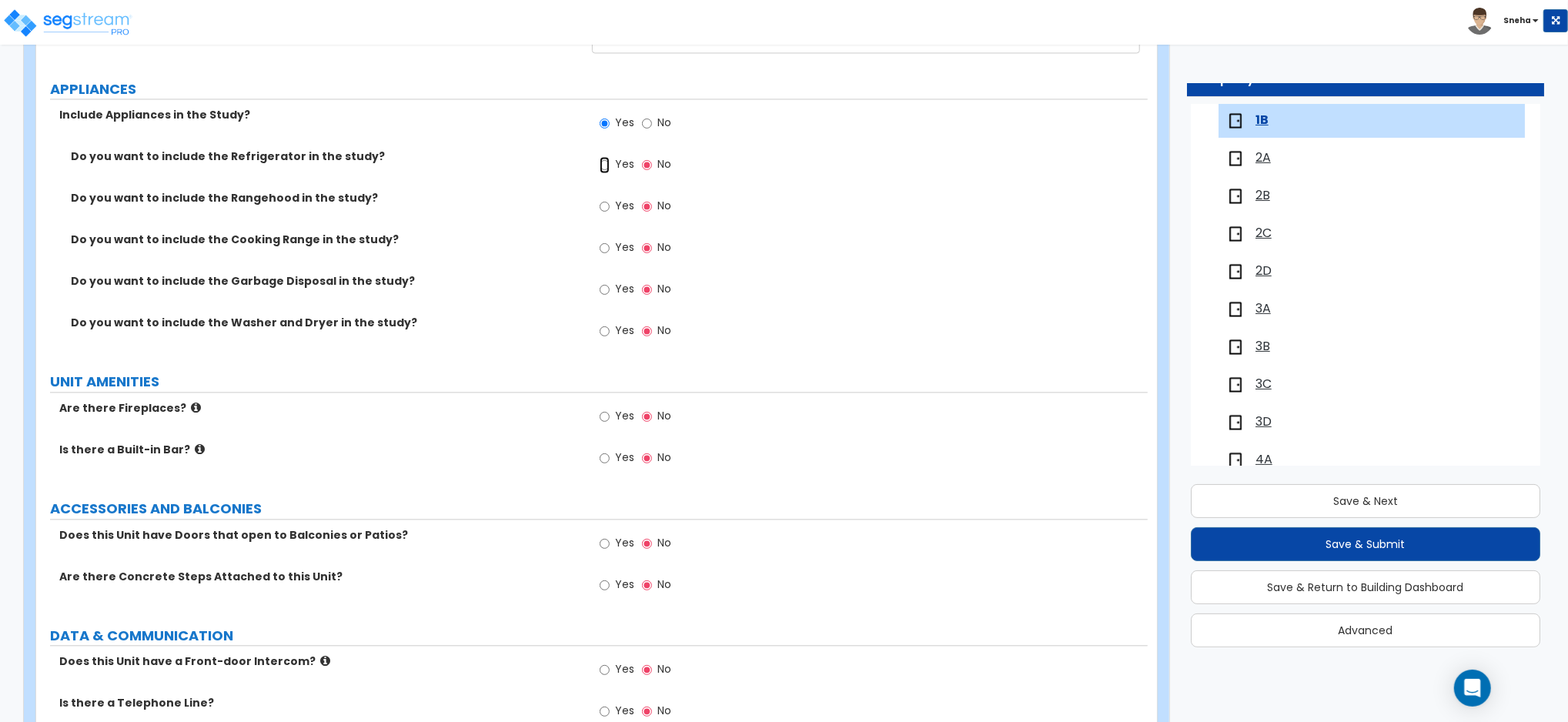
click at [604, 165] on input "Yes" at bounding box center [605, 165] width 10 height 17
radio input "true"
click at [624, 245] on span "Yes" at bounding box center [625, 247] width 19 height 15
click at [609, 245] on input "Yes" at bounding box center [605, 248] width 10 height 17
radio input "true"
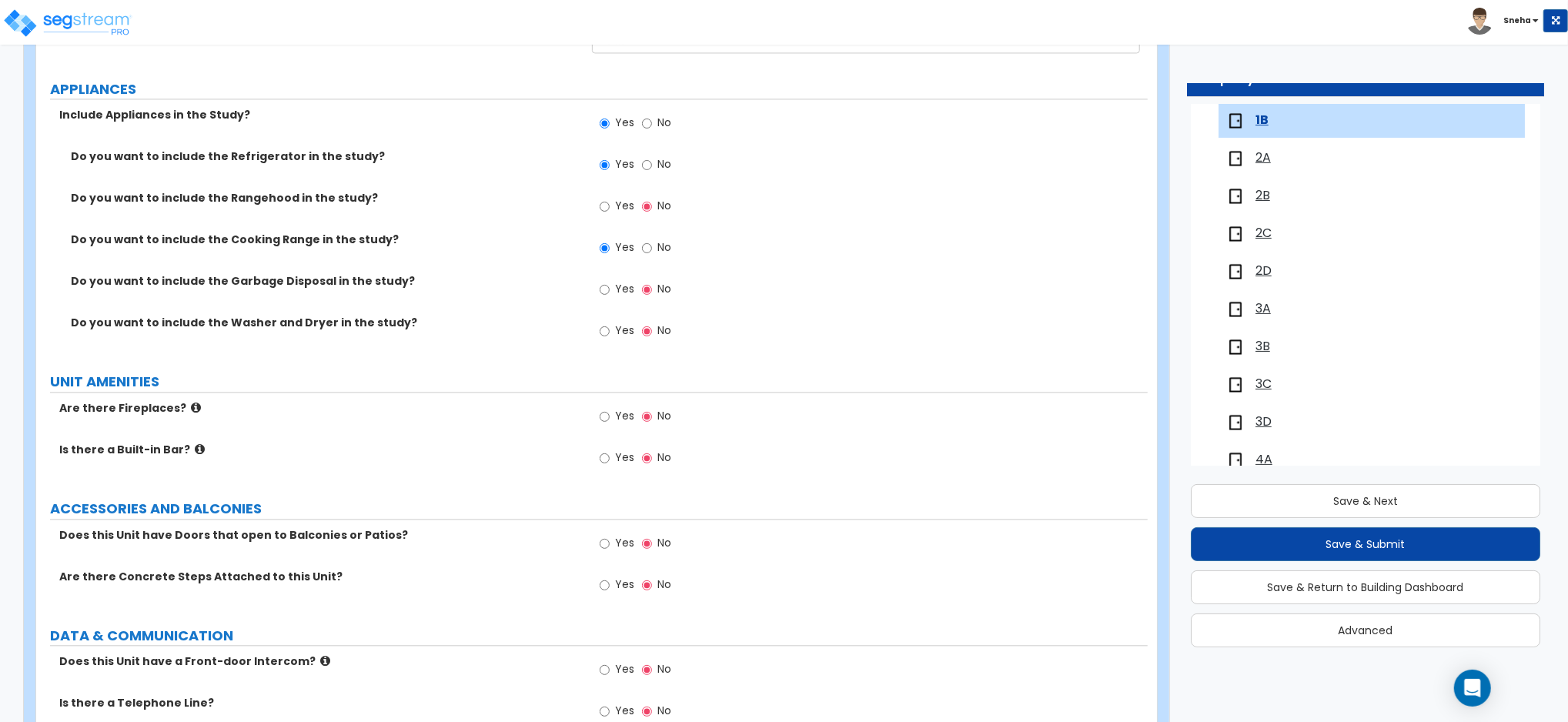
click at [625, 327] on span "Yes" at bounding box center [625, 330] width 19 height 15
click at [609, 327] on input "Yes" at bounding box center [605, 331] width 10 height 17
radio input "true"
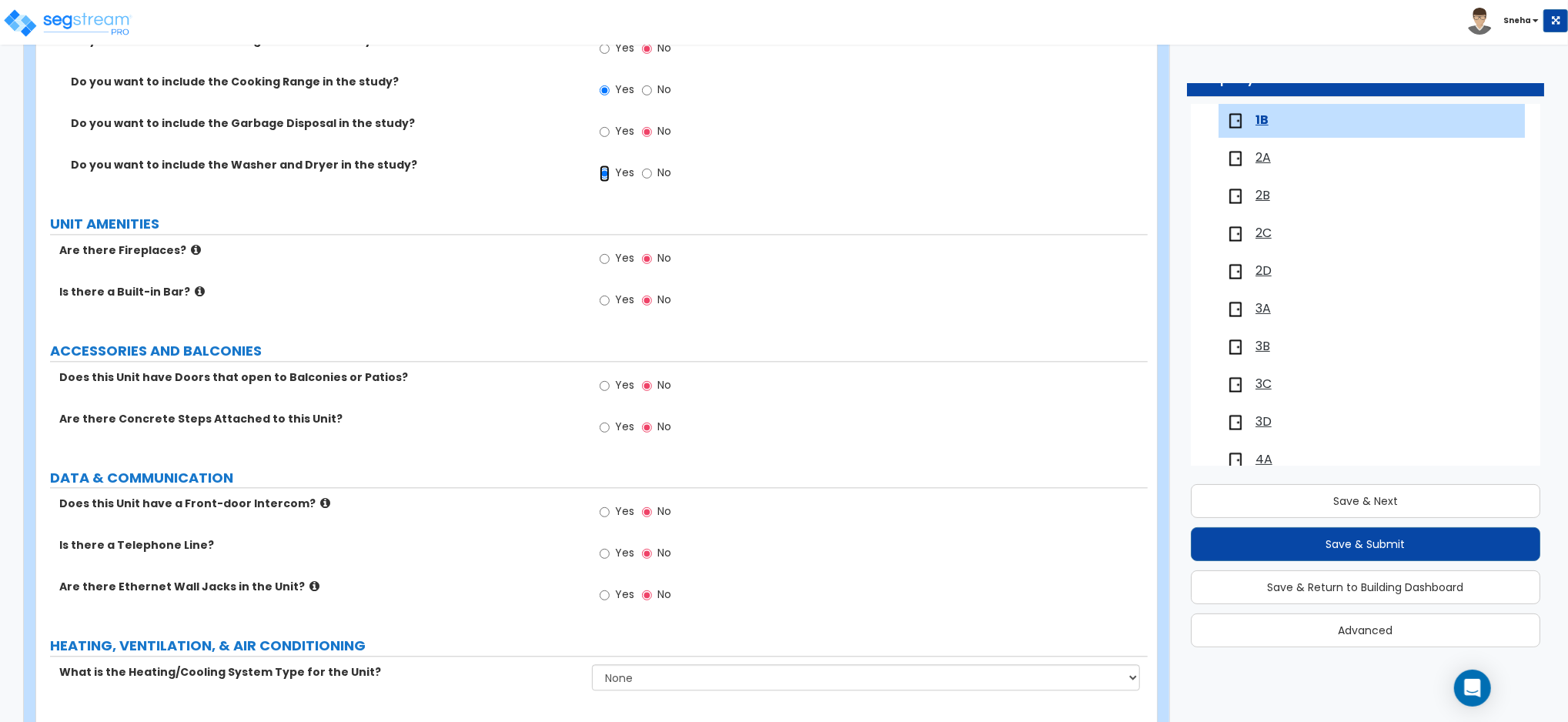
scroll to position [2747, 0]
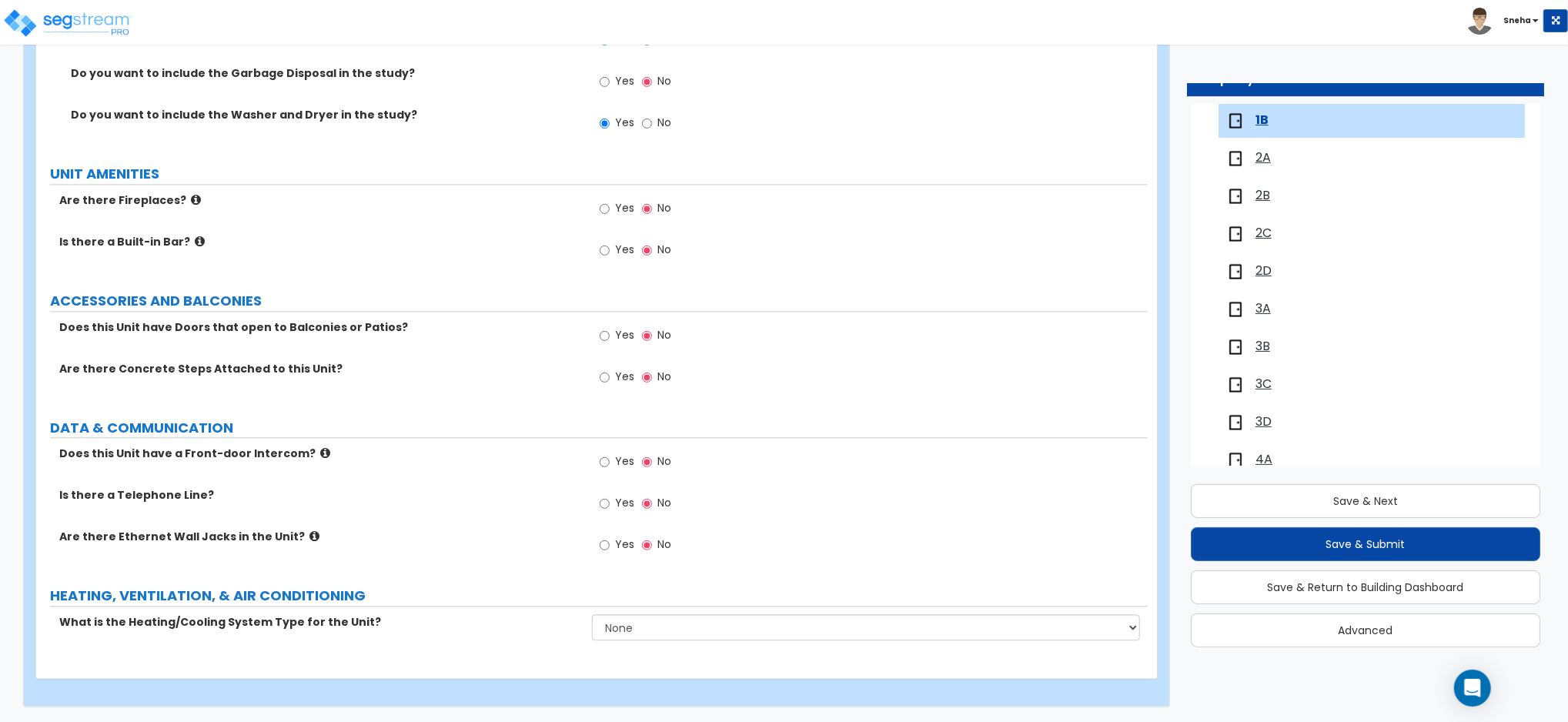
click at [611, 501] on label "Yes" at bounding box center [617, 505] width 34 height 27
click at [609, 501] on input "Yes" at bounding box center [605, 503] width 10 height 17
radio input "true"
click at [626, 538] on span "Yes" at bounding box center [625, 544] width 19 height 15
click at [609, 538] on input "Yes" at bounding box center [605, 545] width 10 height 17
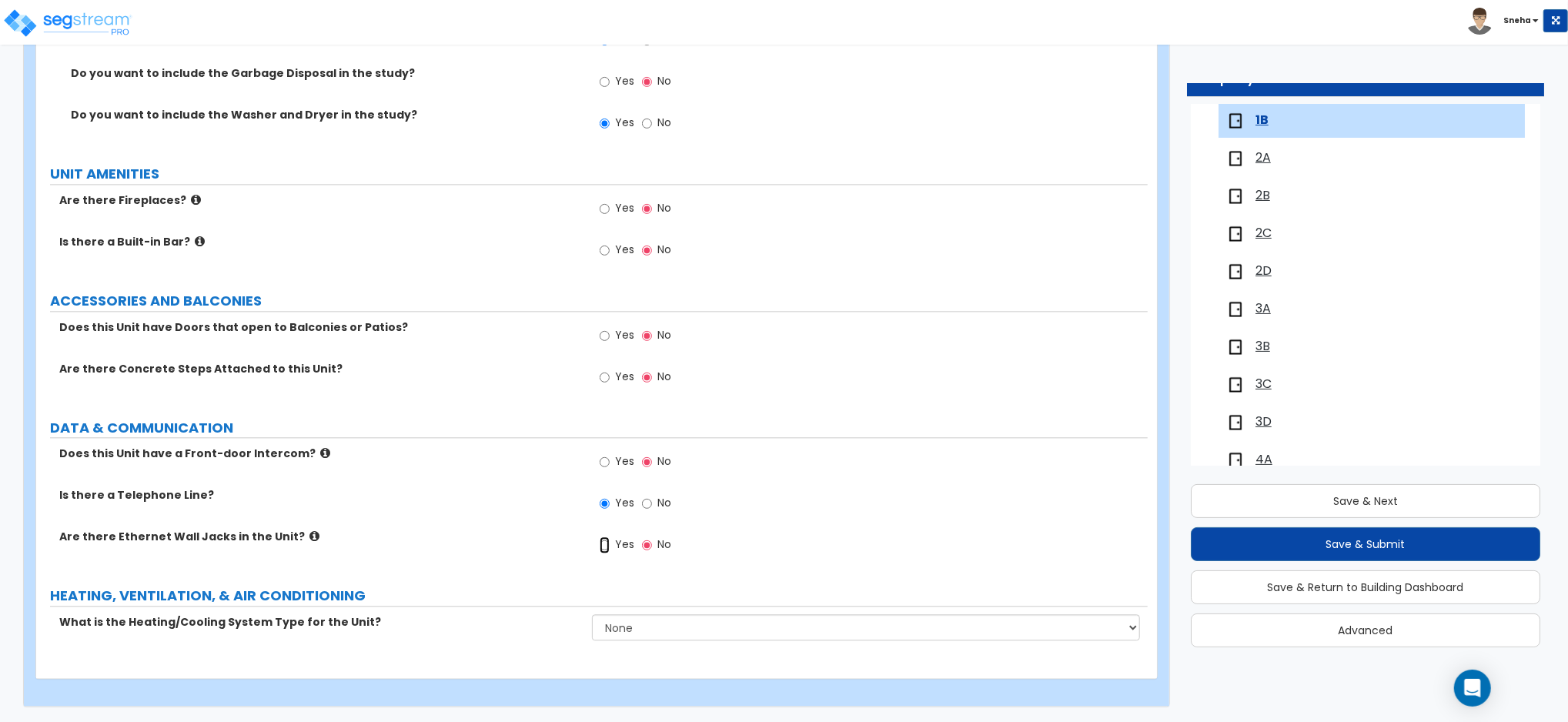
radio input "true"
click at [647, 624] on select "None Heat Only Centralized Heating & Cooling Thru Wall Air Conditioners Mini Sp…" at bounding box center [866, 627] width 548 height 27
select select "1"
click at [592, 614] on select "None Heat Only Centralized Heating & Cooling Thru Wall Air Conditioners Mini Sp…" at bounding box center [866, 627] width 548 height 27
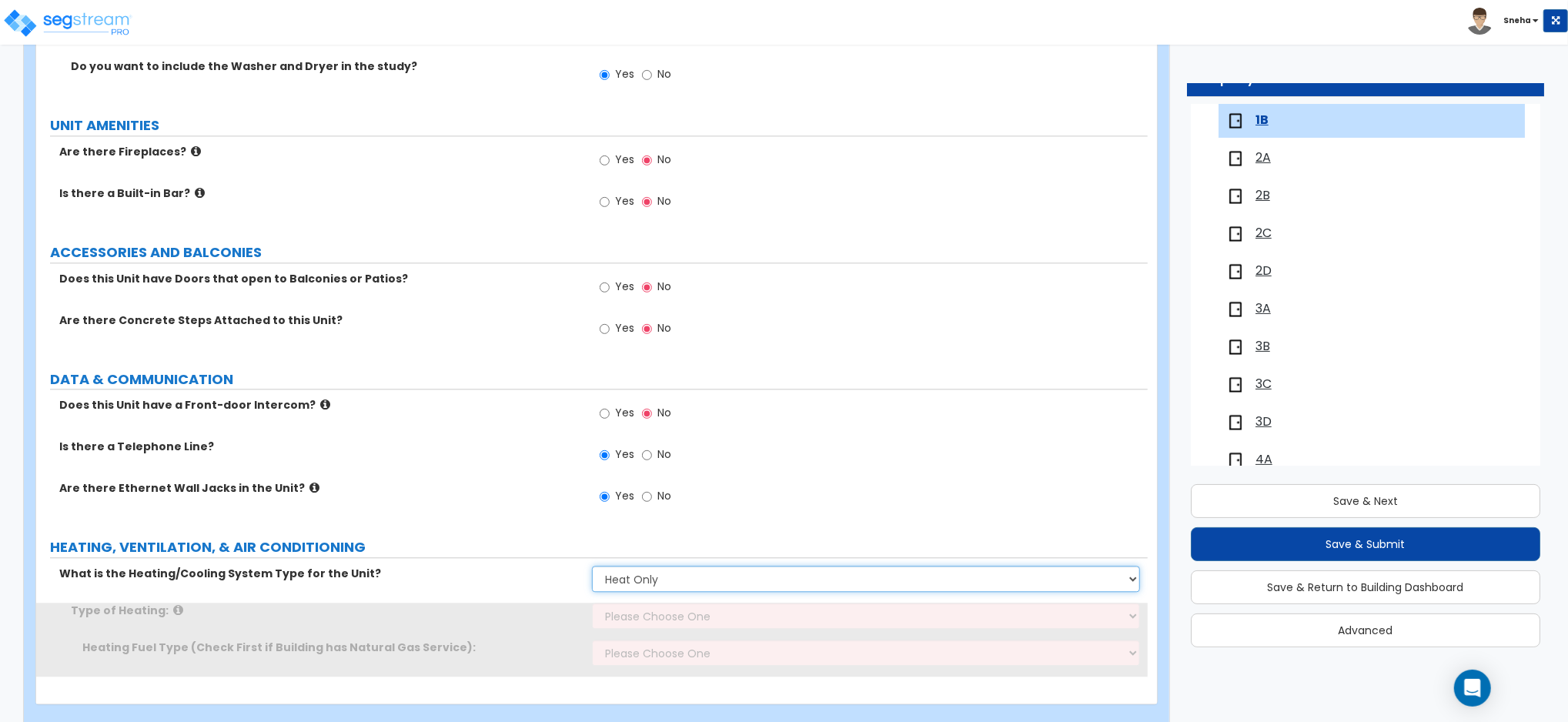
scroll to position [2821, 0]
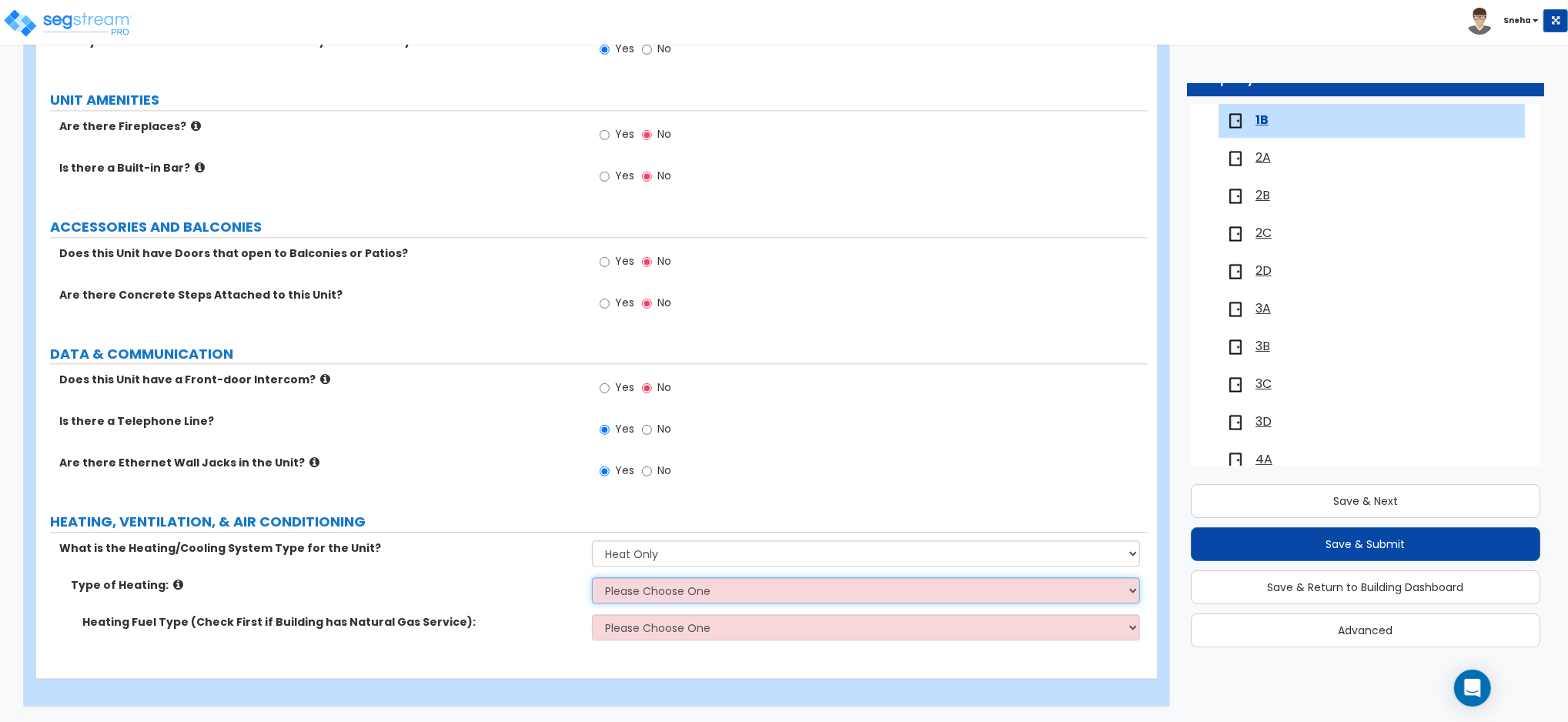
click at [633, 584] on select "Please Choose One Wall Heater Electric Baseboard Heater Hydronic Heating Radian…" at bounding box center [866, 589] width 548 height 27
select select "3"
click at [592, 577] on select "Please Choose One Wall Heater Electric Baseboard Heater Hydronic Heating Radian…" at bounding box center [866, 589] width 548 height 27
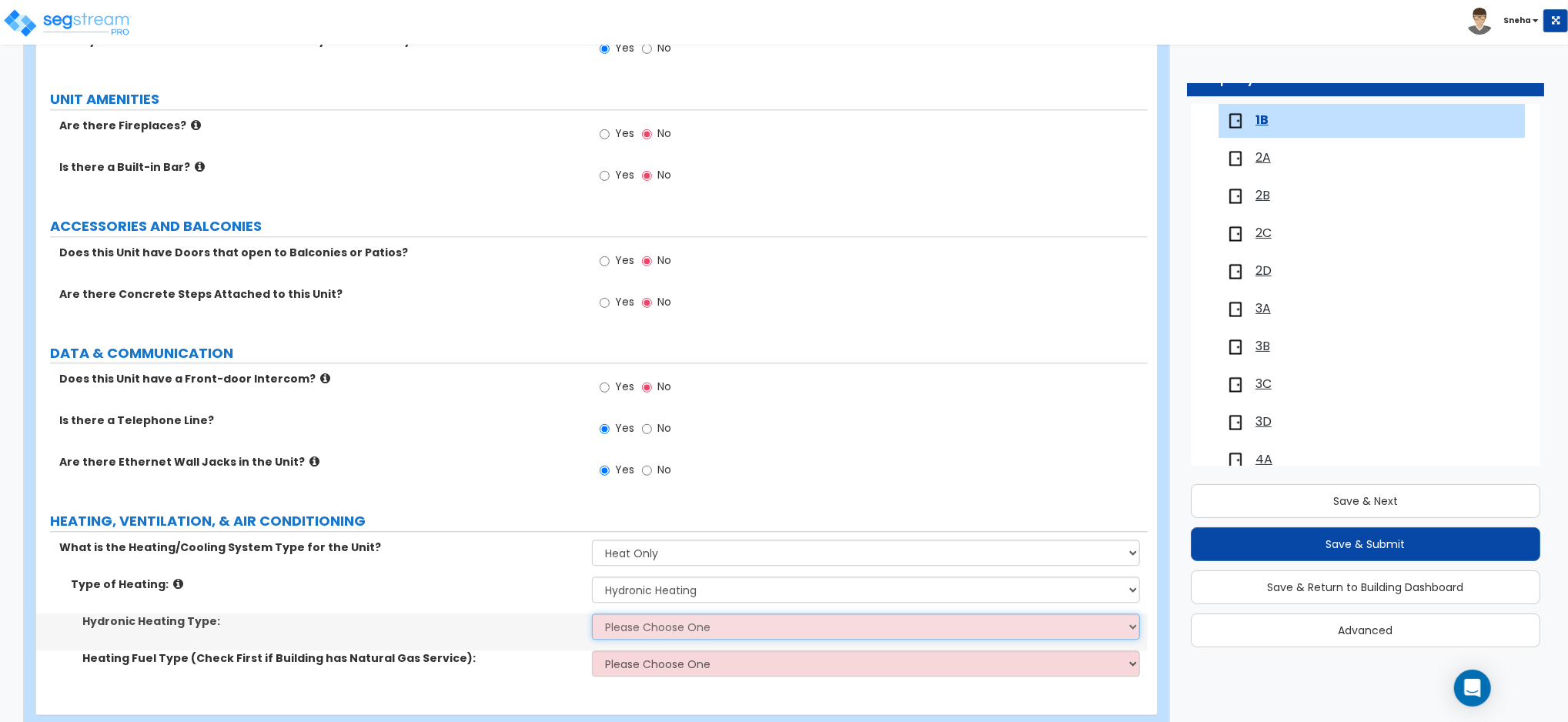
click at [632, 623] on select "Please Choose One Hydronic Radiator Hydronic Baseboard Hydronic Fin Tube Radiat…" at bounding box center [866, 626] width 548 height 27
select select "1"
click at [592, 614] on select "Please Choose One Hydronic Radiator Hydronic Baseboard Hydronic Fin Tube Radiat…" at bounding box center [866, 626] width 548 height 27
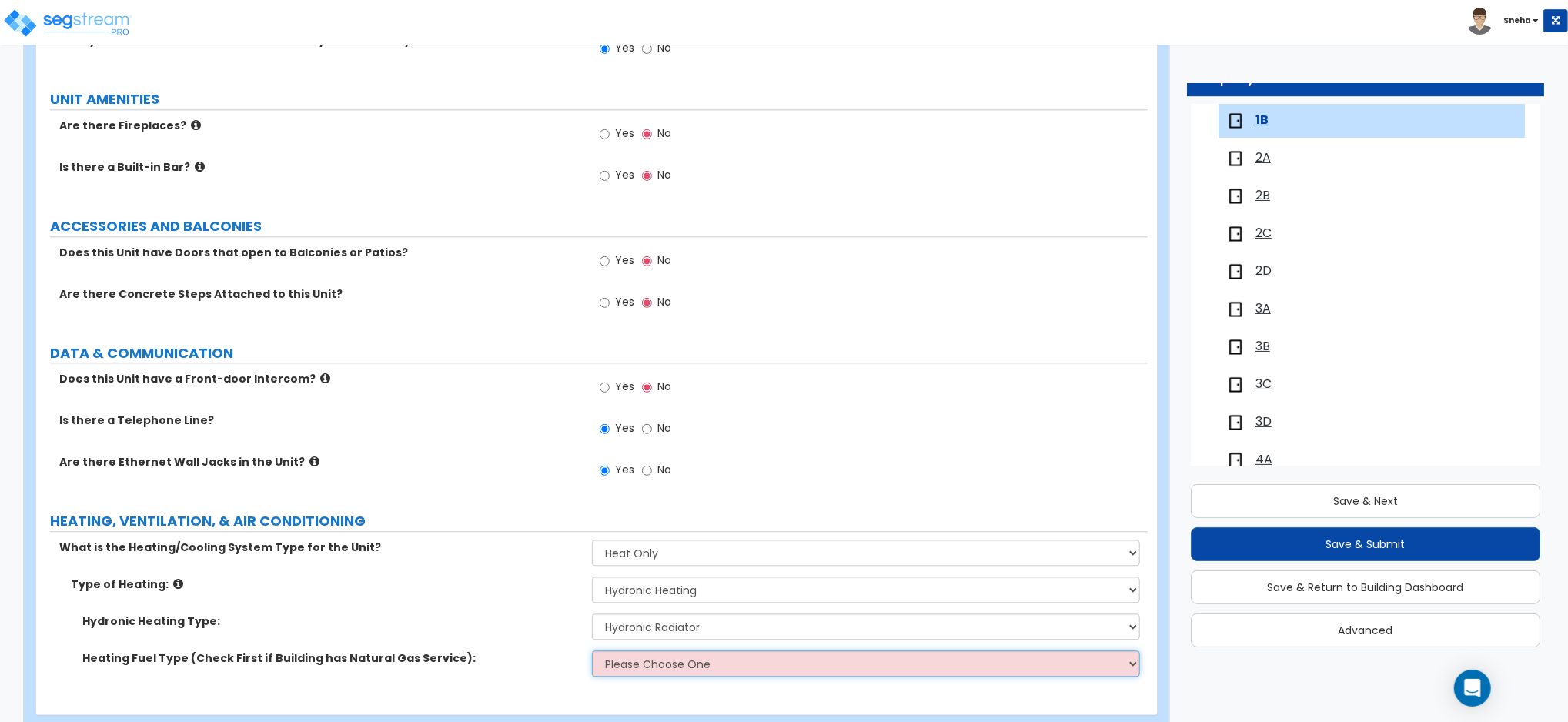
click at [648, 670] on select "Please Choose One Gas Electric" at bounding box center [866, 663] width 548 height 27
select select "1"
click at [592, 651] on select "Please Choose One Gas Electric" at bounding box center [866, 663] width 548 height 27
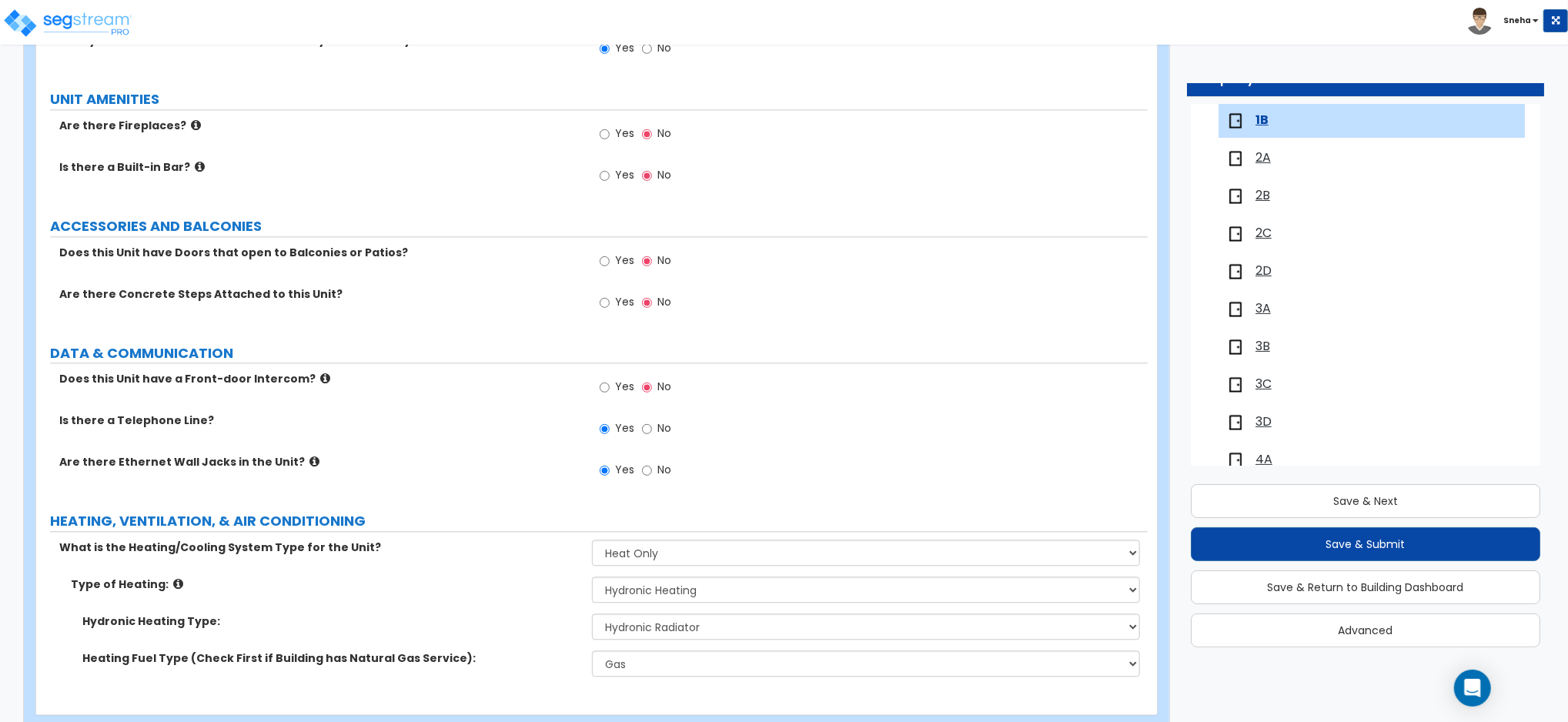
click at [514, 571] on div "What is the Heating/Cooling System Type for the Unit? None Heat Only Centralize…" at bounding box center [591, 557] width 1112 height 37
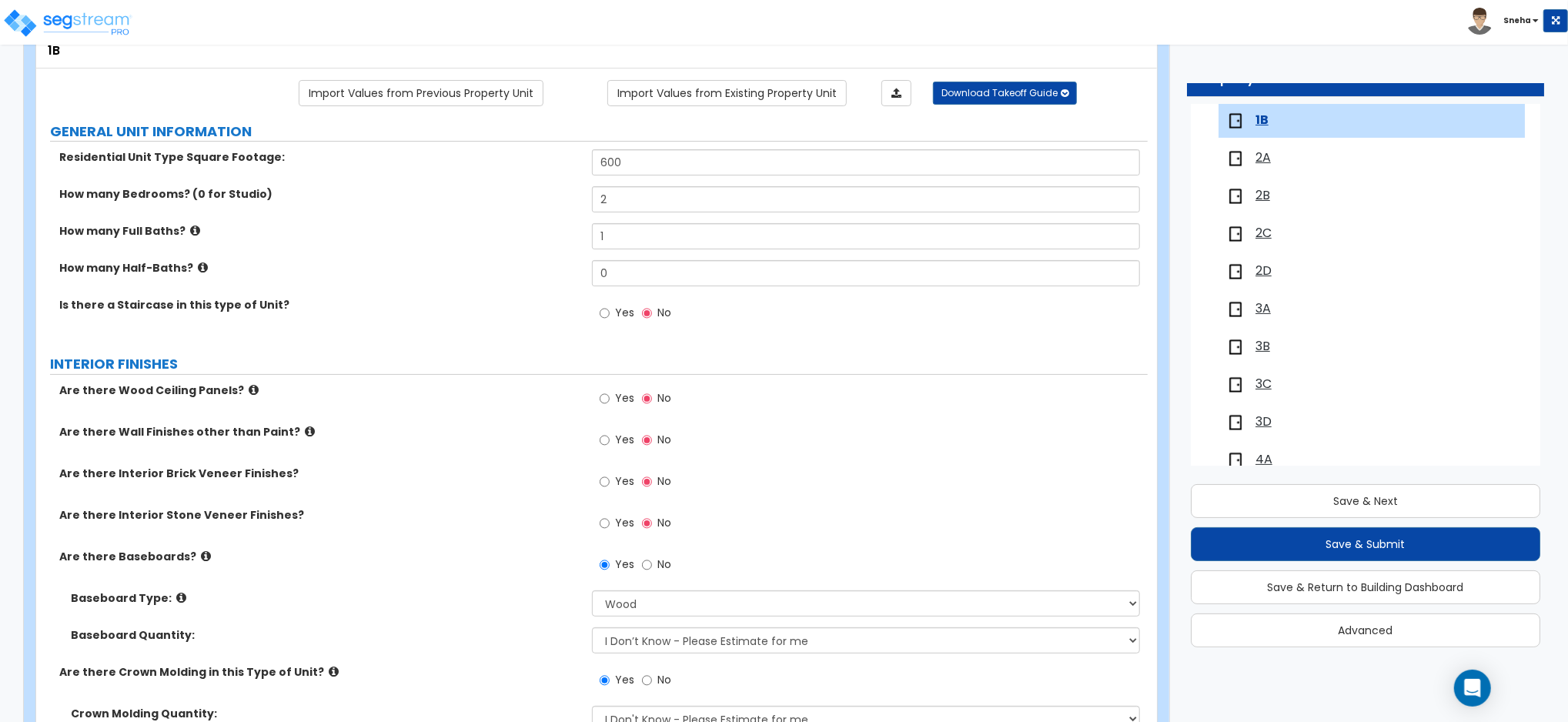
scroll to position [0, 0]
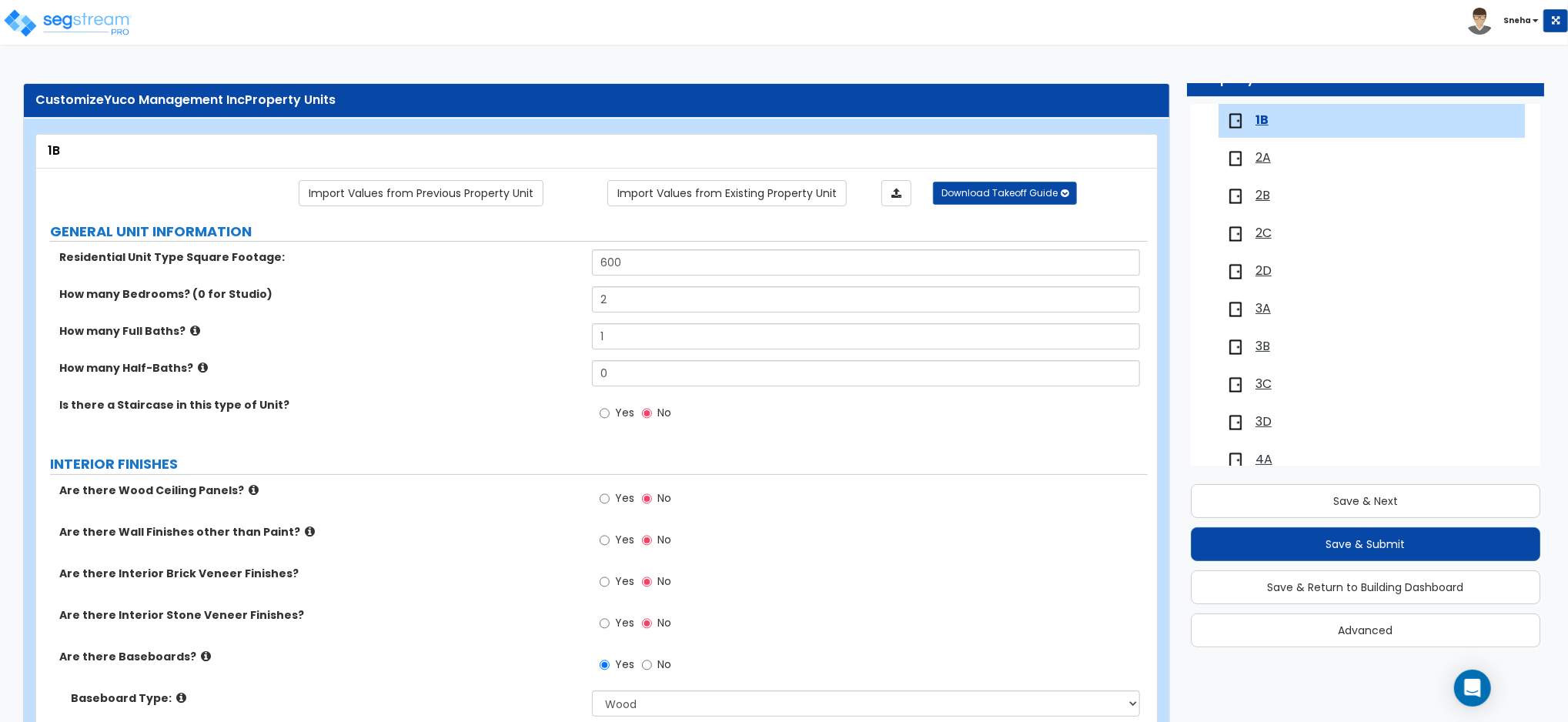
click at [1267, 149] on span "2A" at bounding box center [1263, 157] width 15 height 18
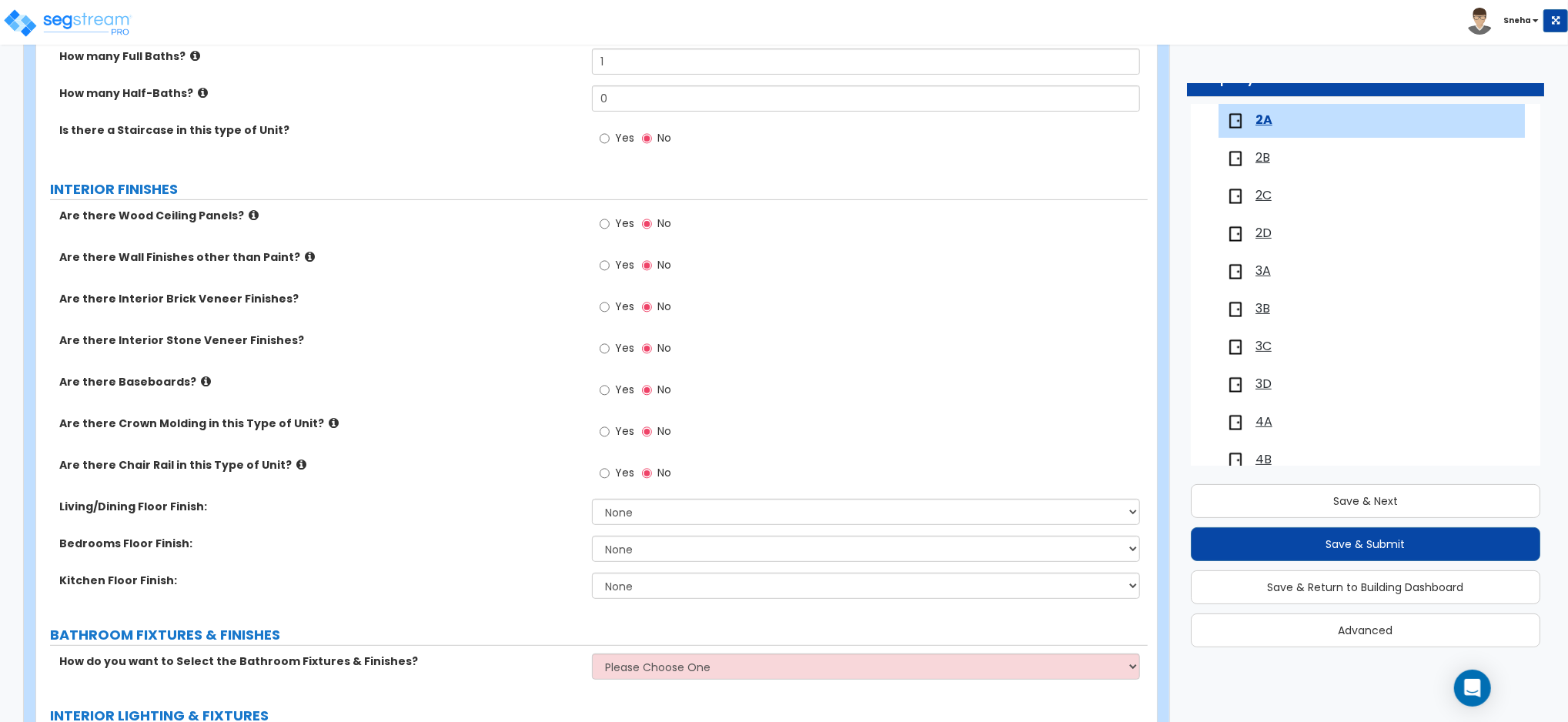
scroll to position [308, 0]
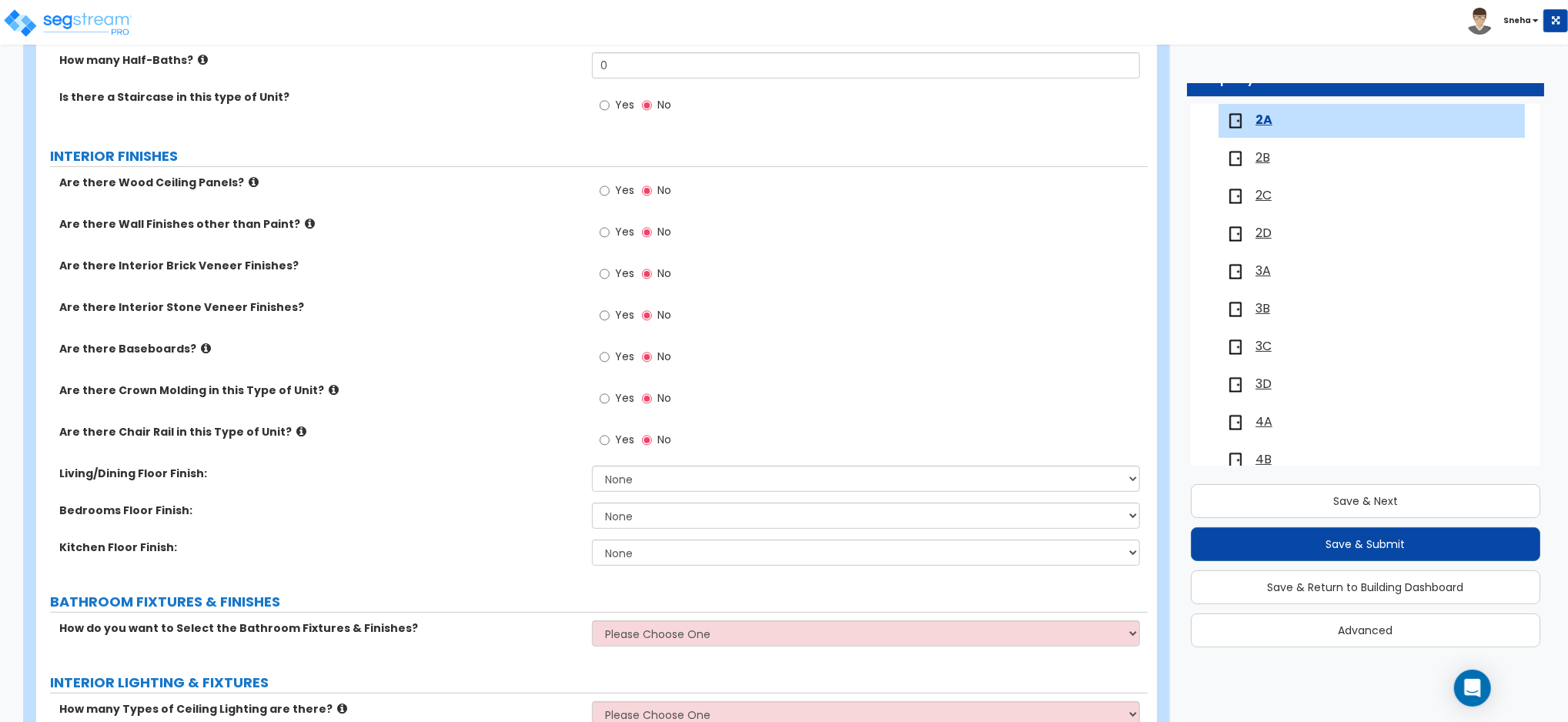
click at [613, 352] on label "Yes" at bounding box center [617, 358] width 34 height 27
click at [609, 352] on input "Yes" at bounding box center [605, 357] width 10 height 17
radio input "true"
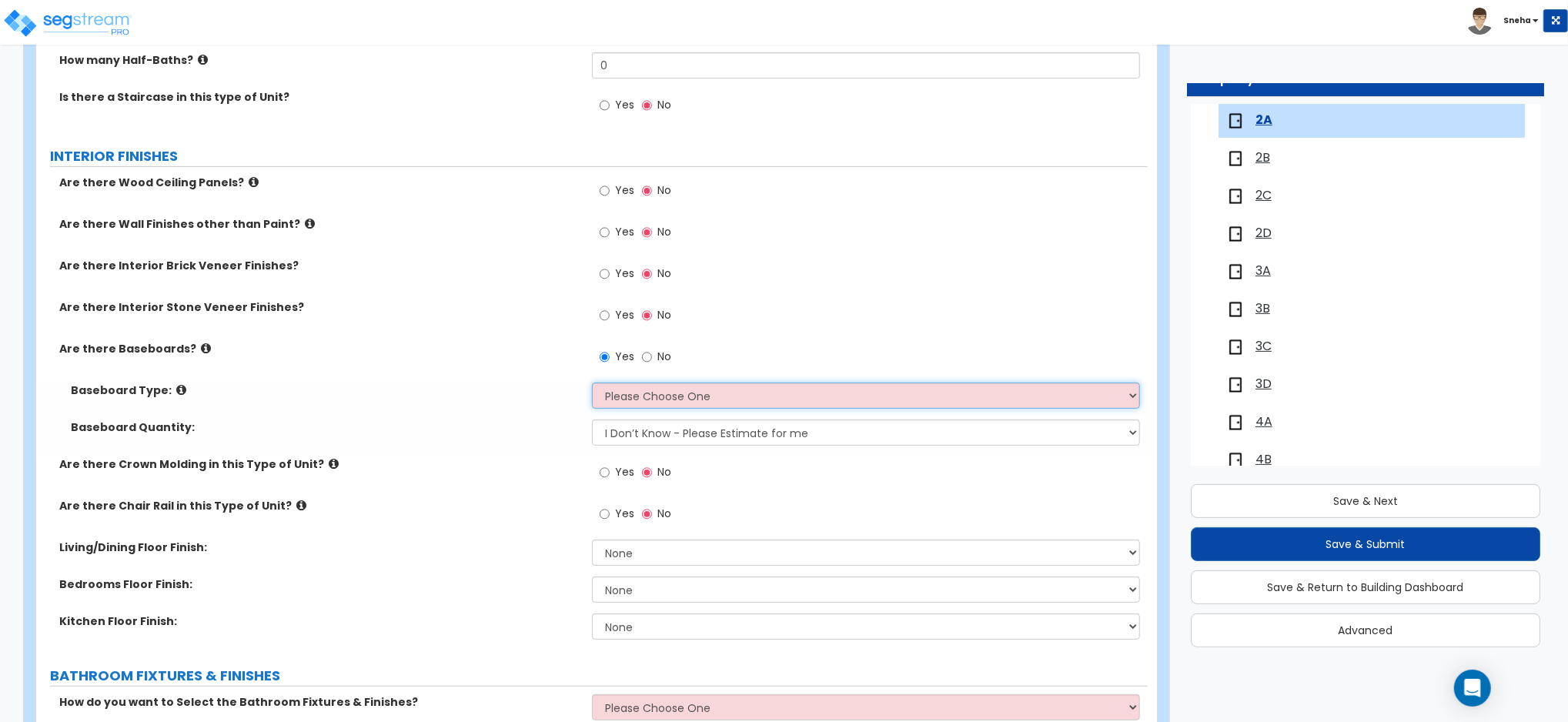
click at [624, 394] on select "Please Choose One Wood Vinyl Carpet Tile" at bounding box center [866, 395] width 548 height 27
select select "1"
click at [592, 382] on select "Please Choose One Wood Vinyl Carpet Tile" at bounding box center [866, 395] width 548 height 27
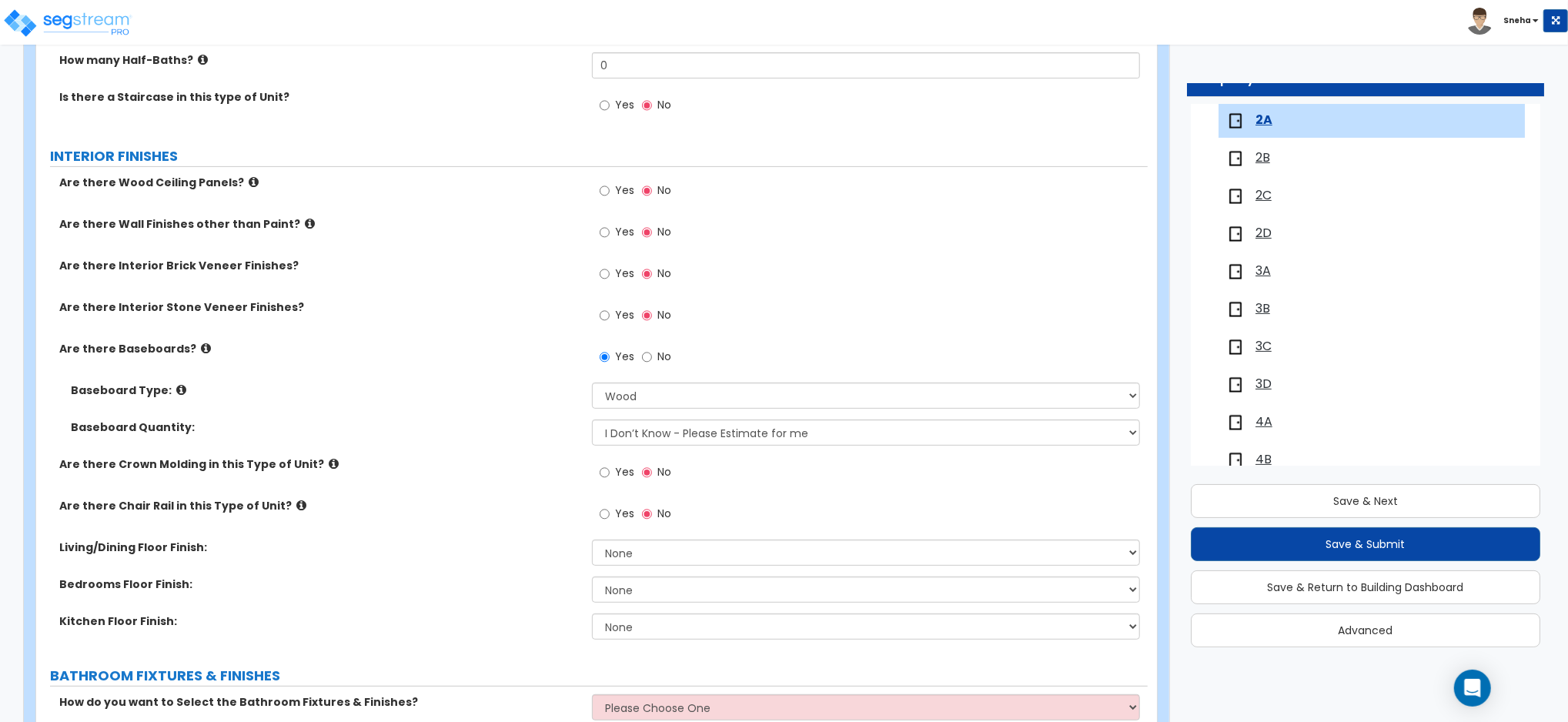
click at [623, 472] on span "Yes" at bounding box center [625, 471] width 19 height 15
click at [609, 472] on input "Yes" at bounding box center [605, 472] width 10 height 17
radio input "true"
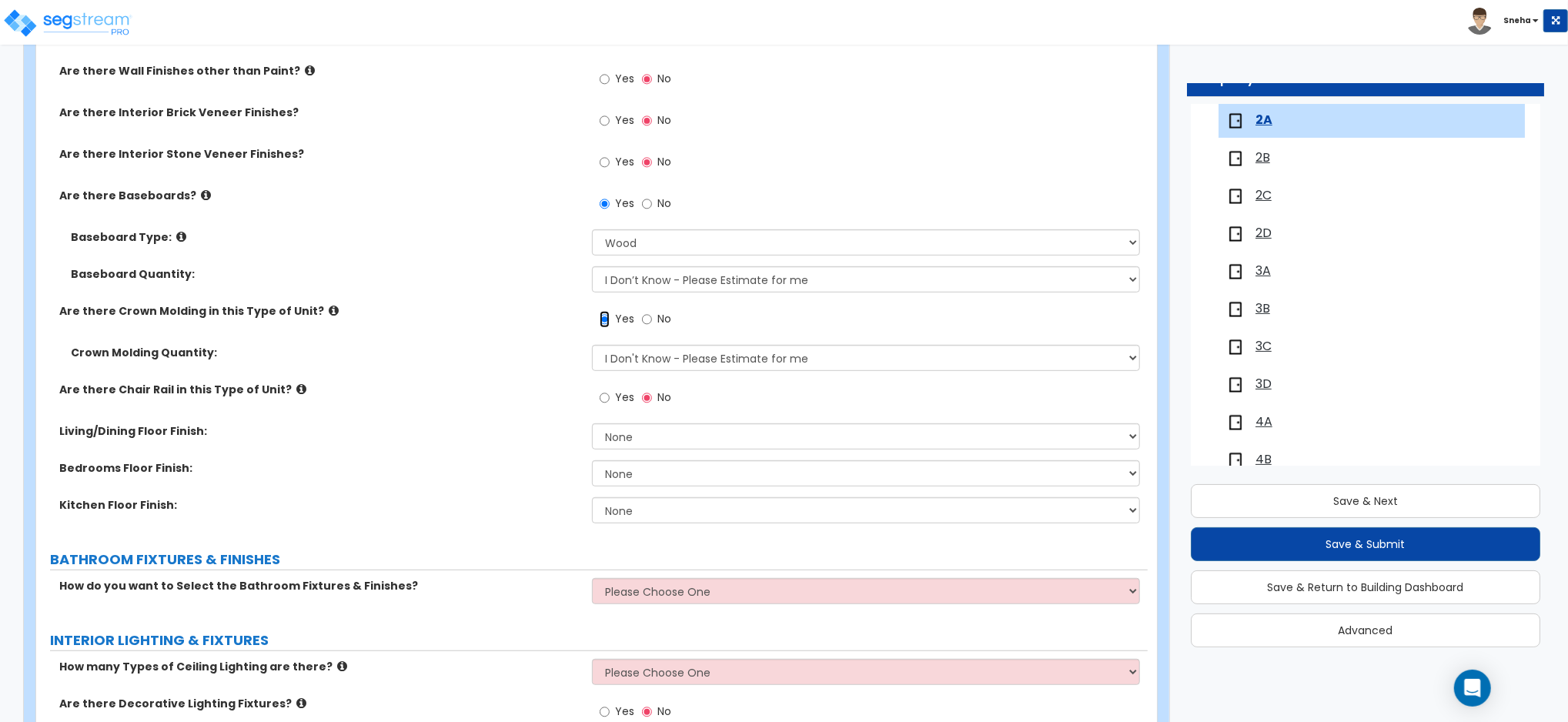
scroll to position [512, 0]
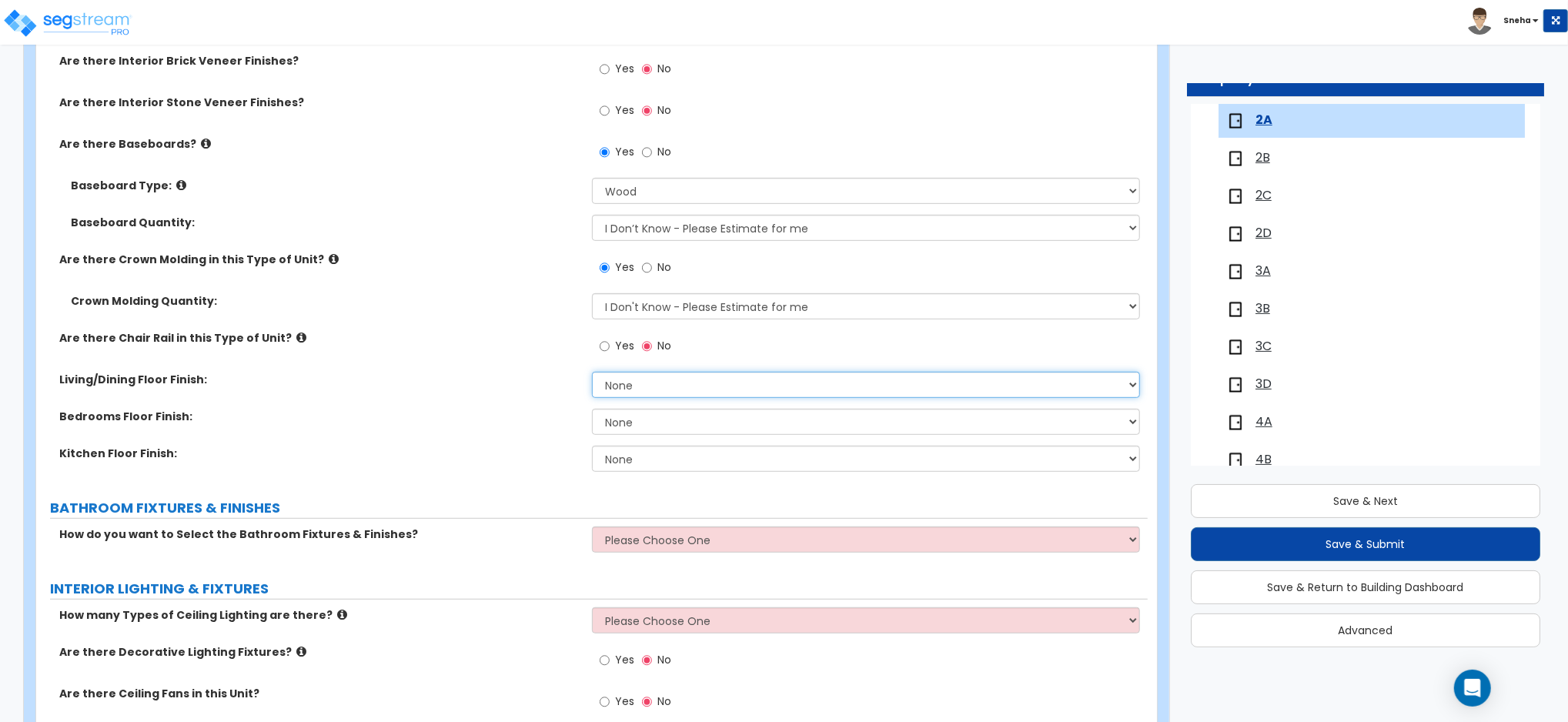
click at [627, 385] on select "None Tile Flooring Hardwood Flooring Resilient Laminate Flooring VCT Flooring S…" at bounding box center [866, 384] width 548 height 27
select select "3"
click at [592, 371] on select "None Tile Flooring Hardwood Flooring Resilient Laminate Flooring VCT Flooring S…" at bounding box center [866, 384] width 548 height 27
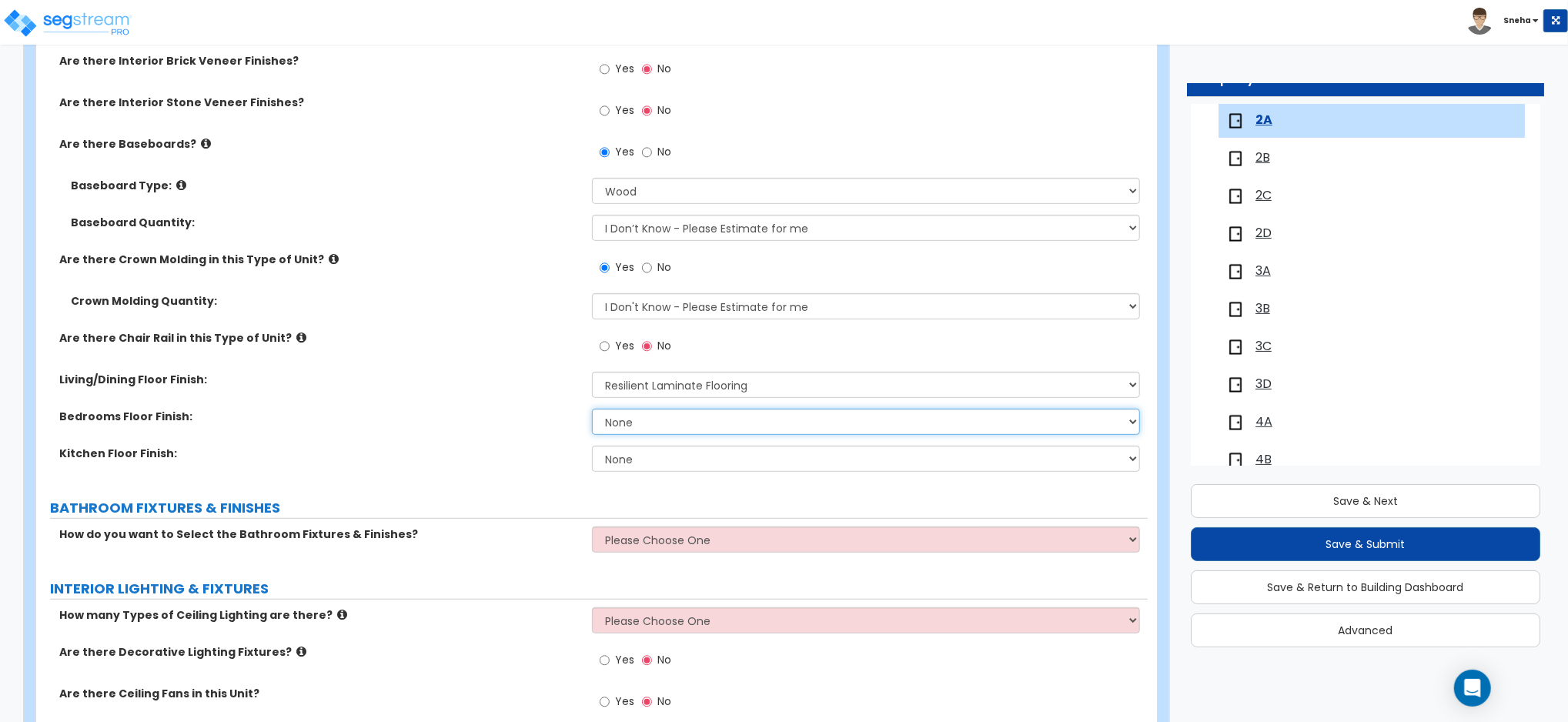
click at [641, 422] on select "None Tile Flooring Hardwood Flooring Resilient Laminate Flooring VCT Flooring S…" at bounding box center [866, 422] width 548 height 27
select select "3"
click at [592, 409] on select "None Tile Flooring Hardwood Flooring Resilient Laminate Flooring VCT Flooring S…" at bounding box center [866, 422] width 548 height 27
click at [644, 463] on select "None Tile Flooring Hardwood Flooring Resilient Laminate Flooring VCT Flooring S…" at bounding box center [866, 459] width 548 height 27
select select "3"
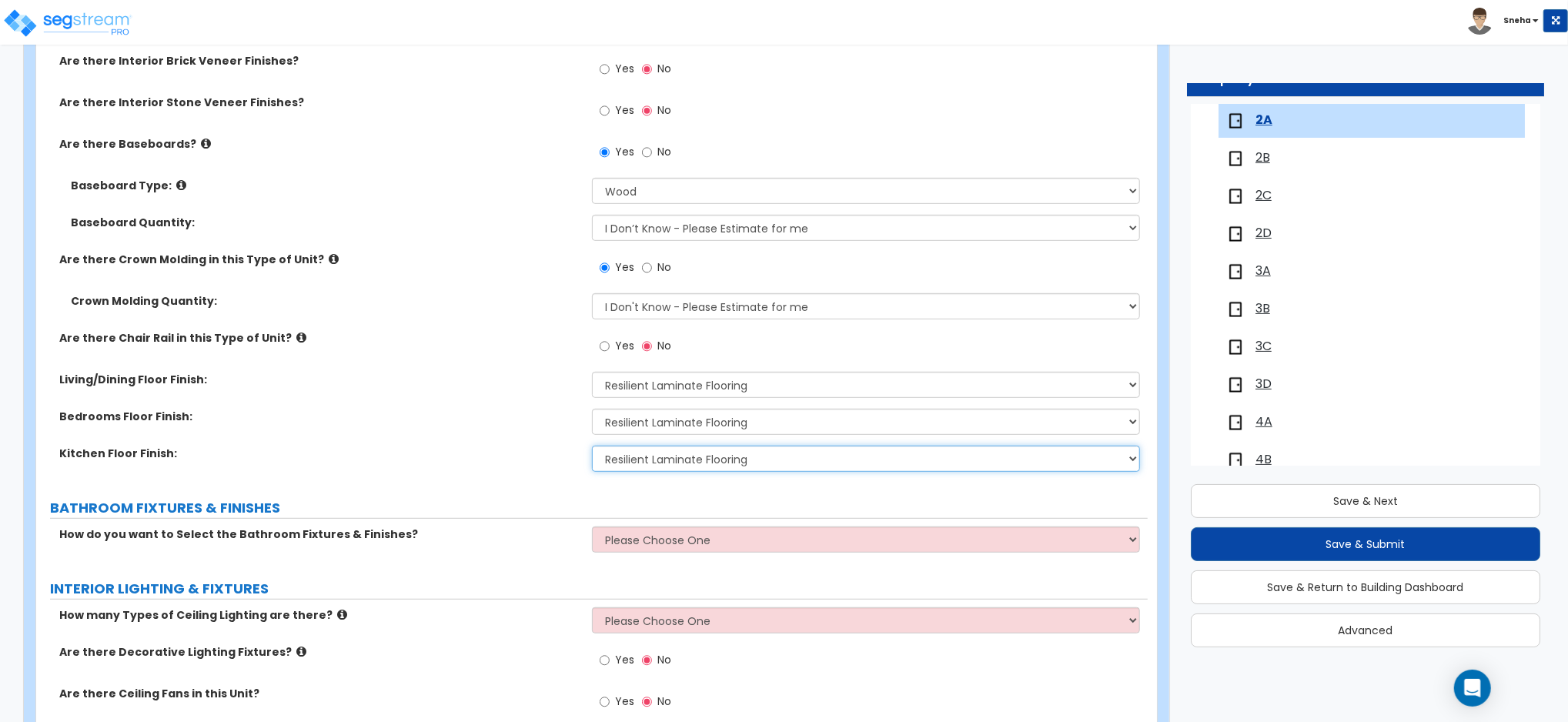
click at [592, 446] on select "None Tile Flooring Hardwood Flooring Resilient Laminate Flooring VCT Flooring S…" at bounding box center [866, 459] width 548 height 27
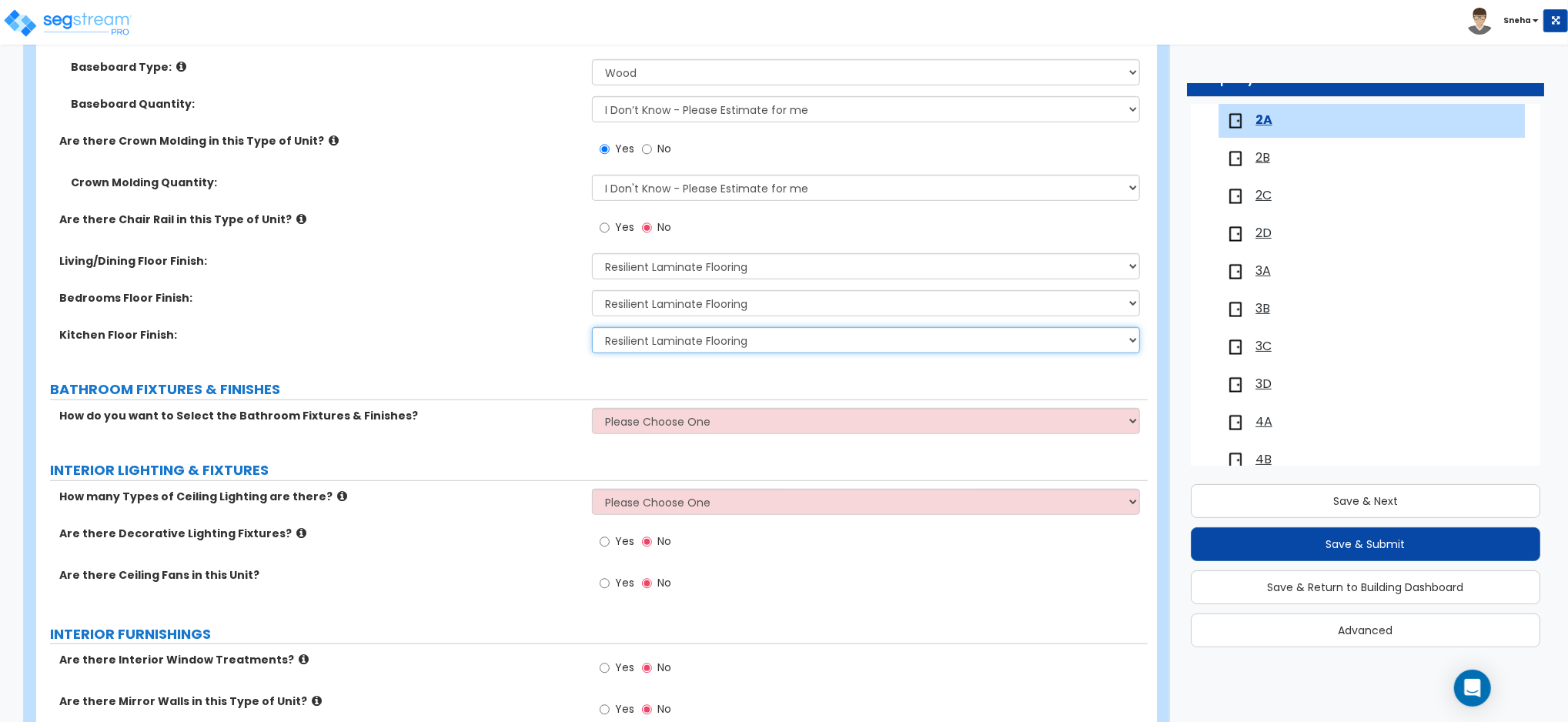
scroll to position [718, 0]
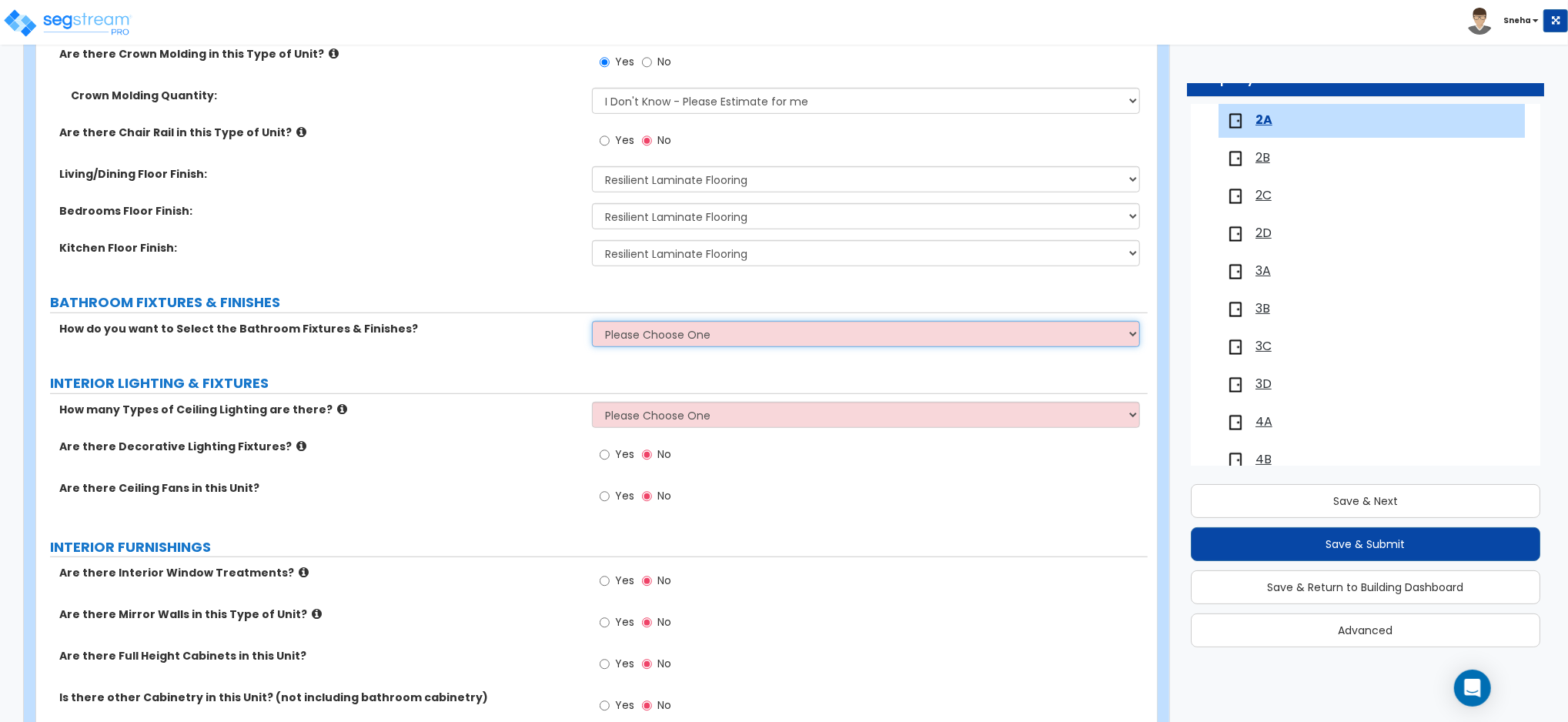
click at [604, 334] on select "Please Choose One Select the type of Fixtures and Finishes only for one Bath an…" at bounding box center [866, 334] width 548 height 27
select select "1"
click at [592, 321] on select "Please Choose One Select the type of Fixtures and Finishes only for one Bath an…" at bounding box center [866, 334] width 548 height 27
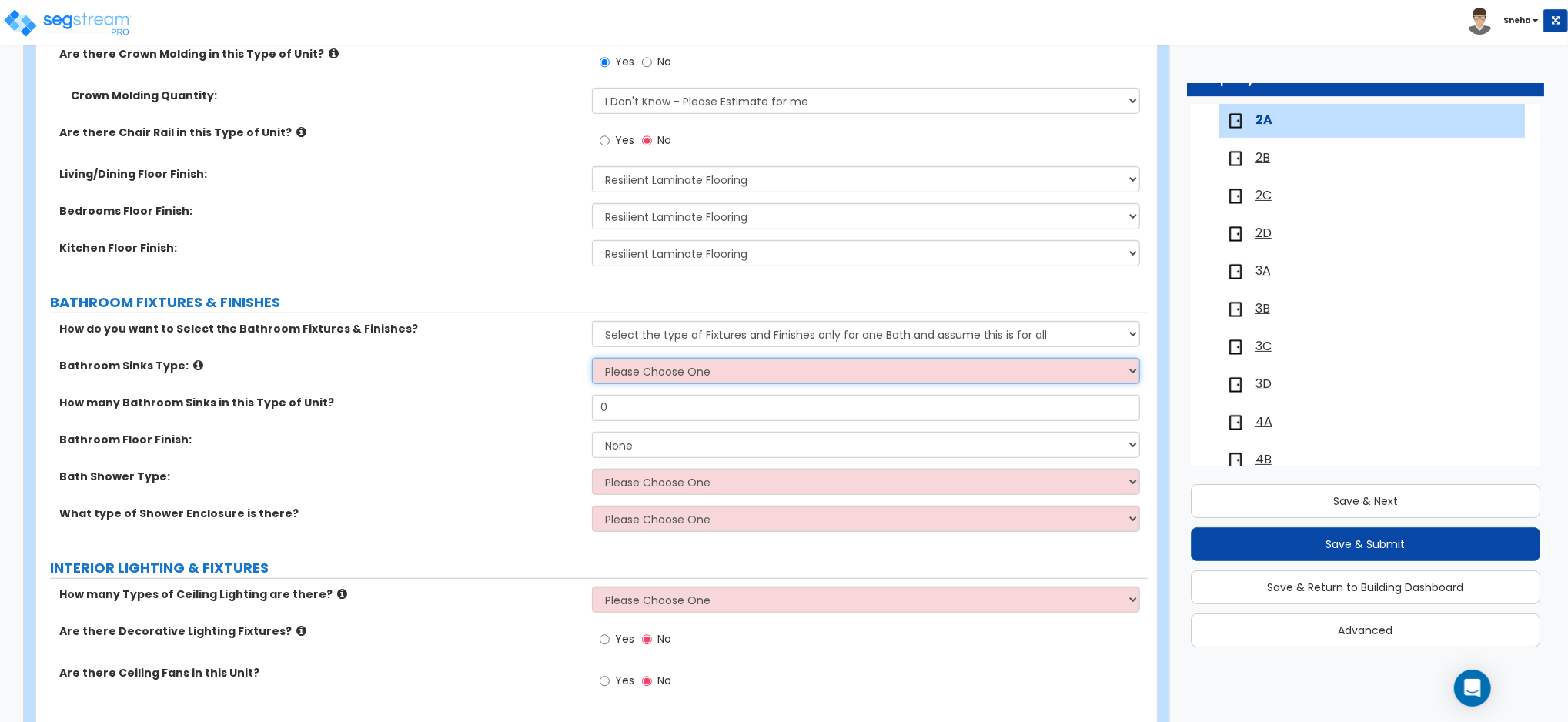
click at [628, 367] on select "Please Choose One Wall-mounted Pedestal-mounted Vanity-mounted" at bounding box center [866, 370] width 548 height 27
select select "3"
click at [592, 358] on select "Please Choose One Wall-mounted Pedestal-mounted Vanity-mounted" at bounding box center [866, 370] width 548 height 27
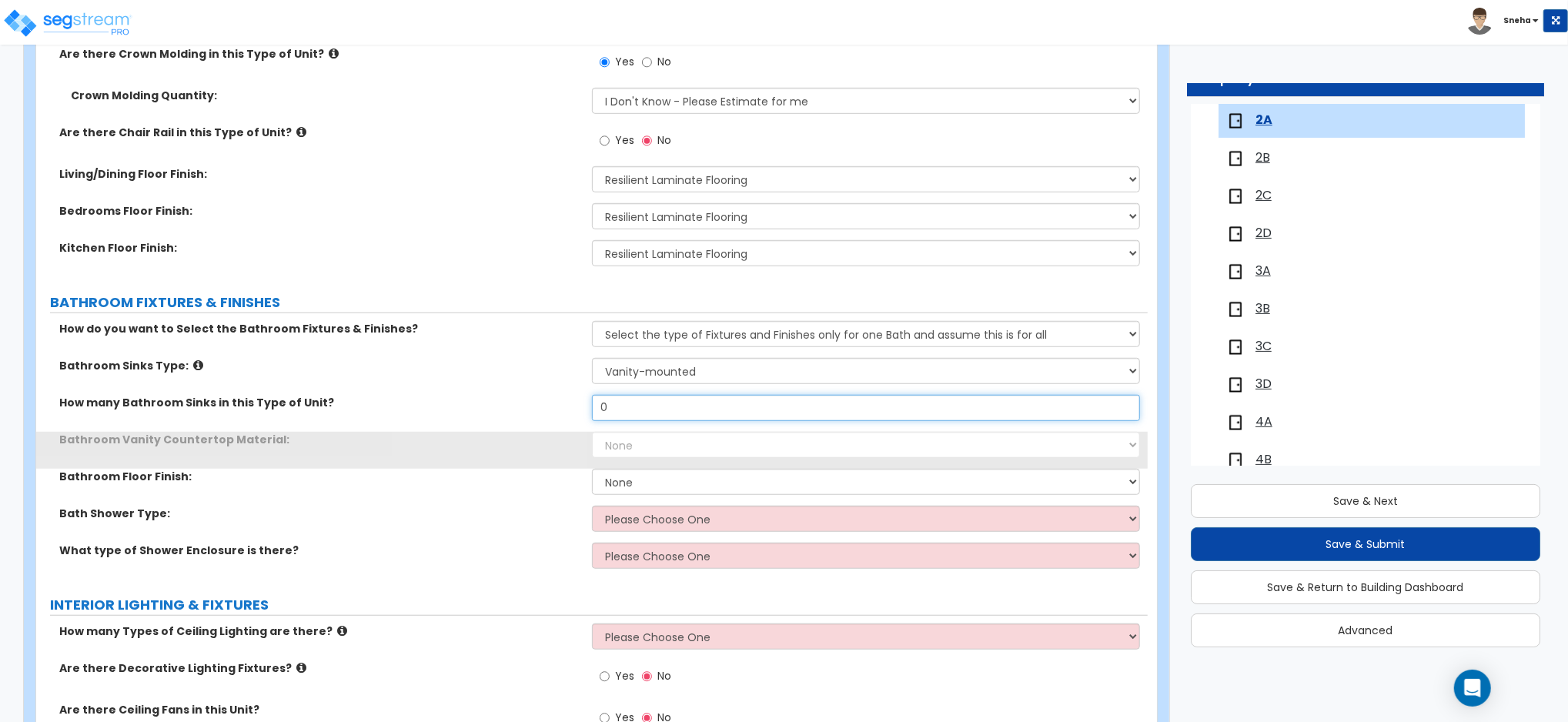
click at [615, 411] on input "0" at bounding box center [866, 407] width 548 height 27
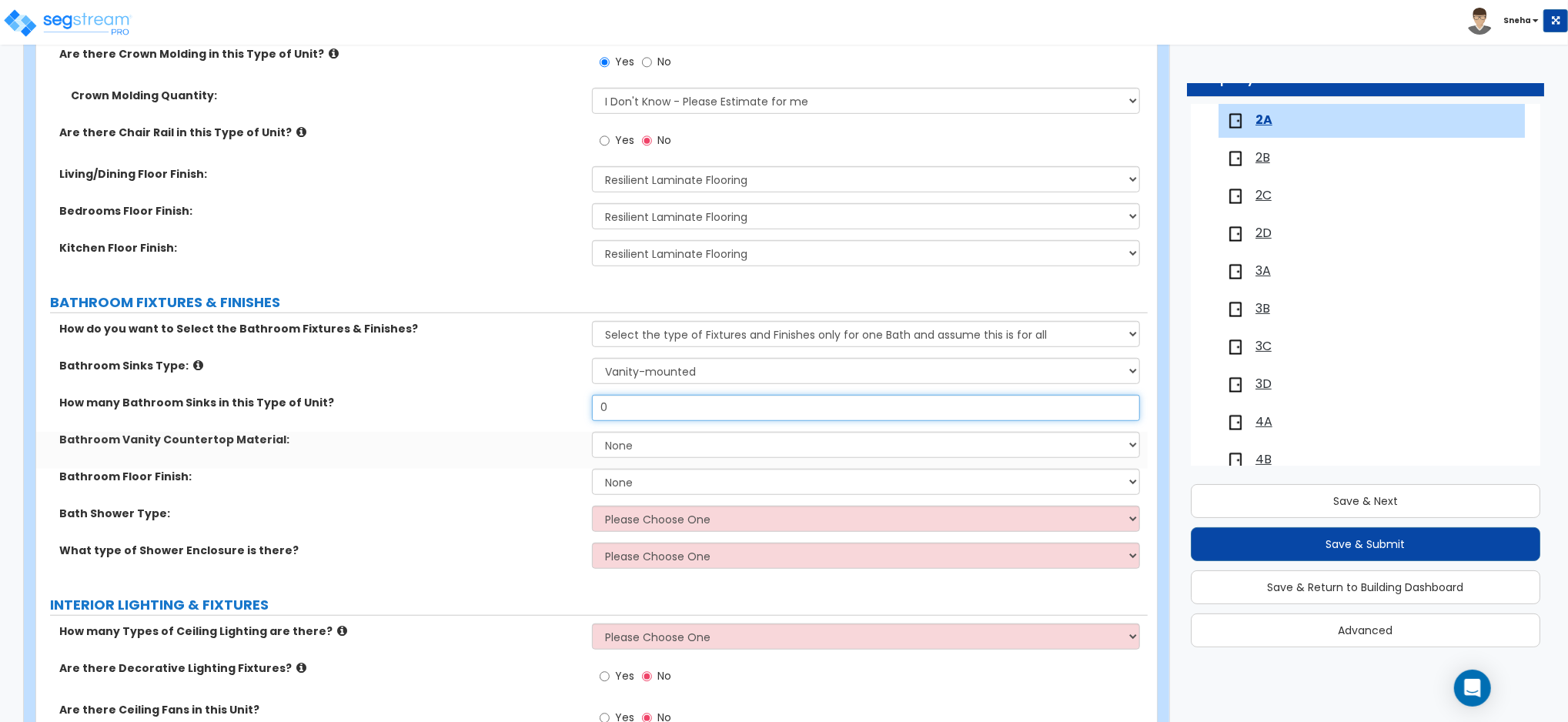
click at [564, 409] on div "How many Bathroom Sinks in this Type of Unit? 0" at bounding box center [591, 412] width 1112 height 37
type input "1"
click at [623, 441] on select "None Plastic Laminate Solid Surface Stone Quartz Marble Tile Wood" at bounding box center [866, 445] width 548 height 27
select select "1"
click at [592, 432] on select "None Plastic Laminate Solid Surface Stone Quartz Marble Tile Wood" at bounding box center [866, 445] width 548 height 27
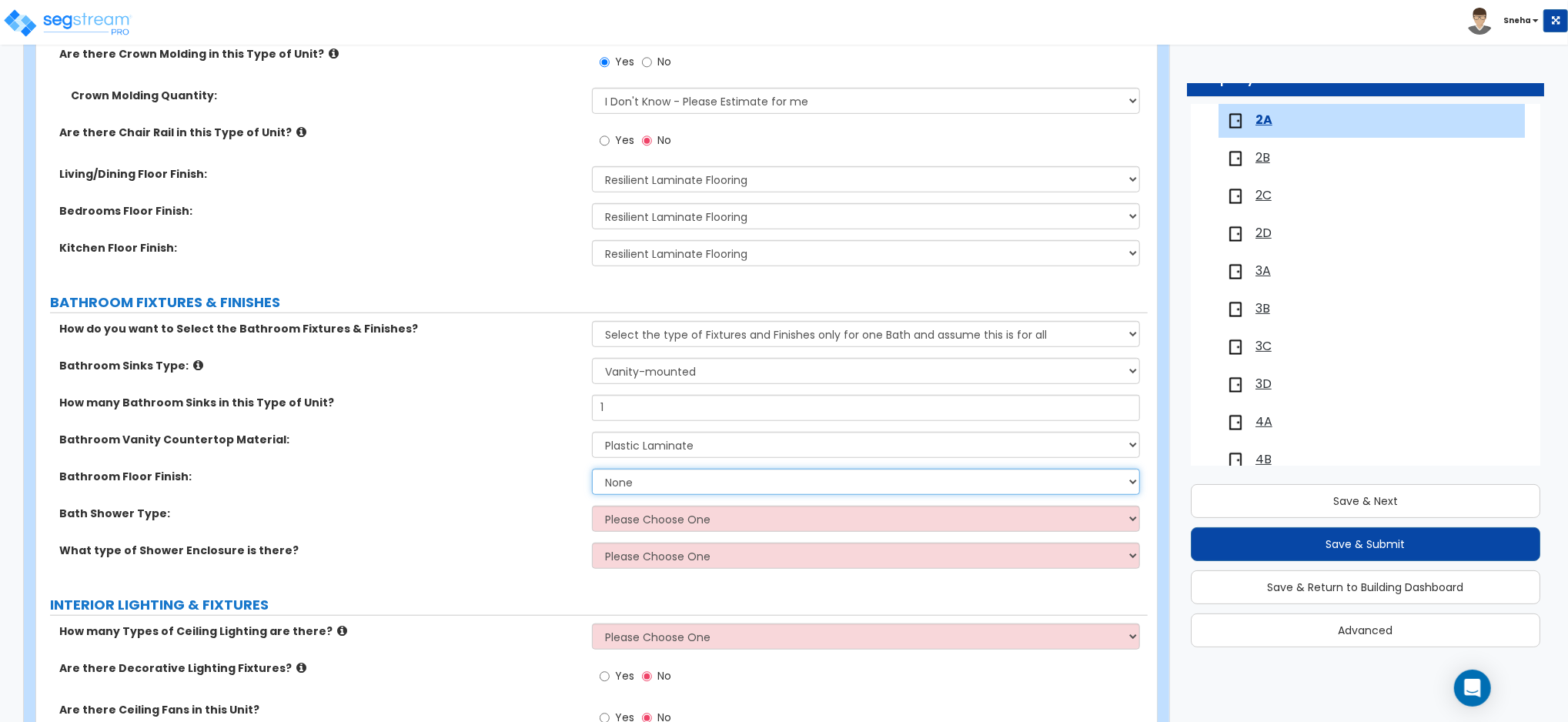
click at [610, 482] on select "None Tile Flooring Hardwood Flooring Resilient Laminate Flooring VCT Flooring S…" at bounding box center [866, 482] width 548 height 27
select select "1"
click at [592, 469] on select "None Tile Flooring Hardwood Flooring Resilient Laminate Flooring VCT Flooring S…" at bounding box center [866, 482] width 548 height 27
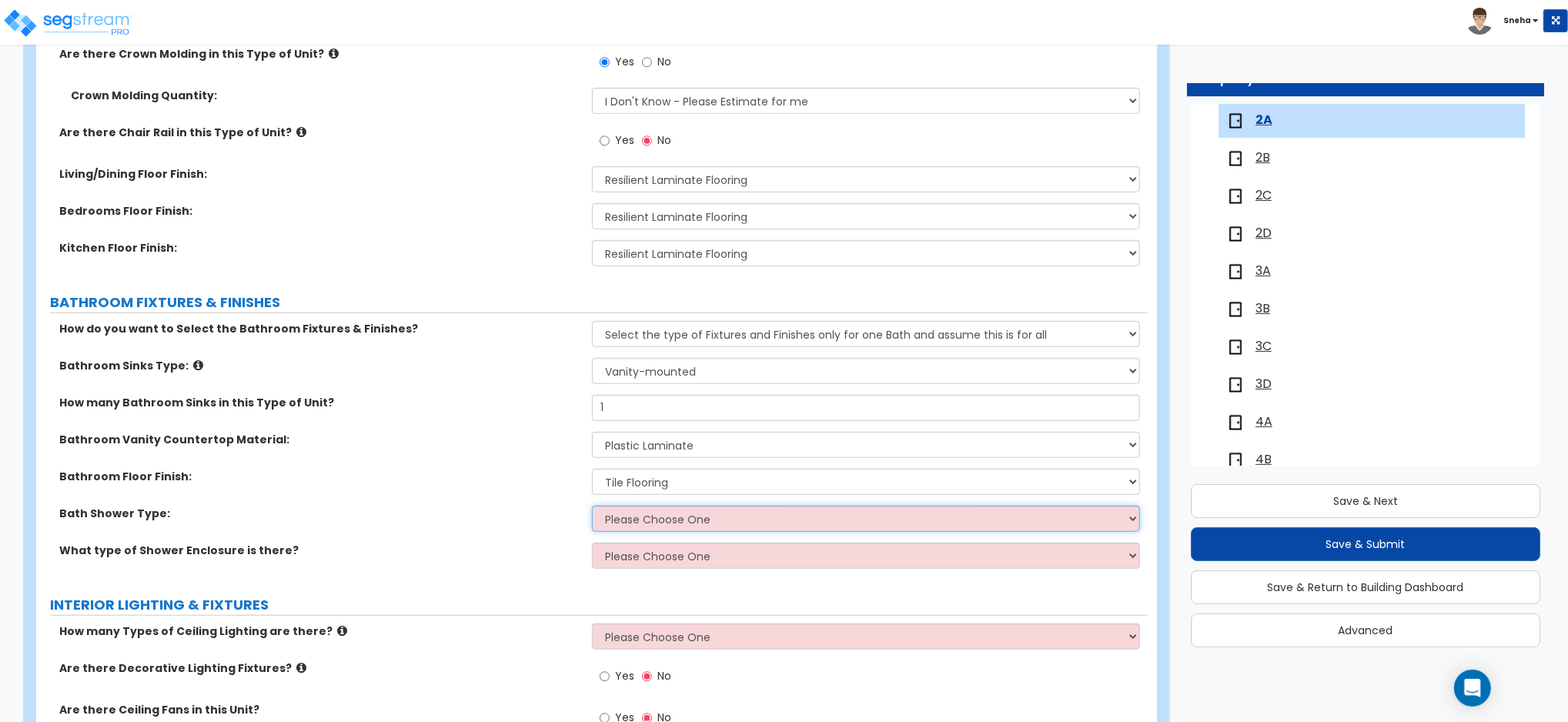
click at [629, 524] on select "Please Choose One Standalone Shower Bathtub - Shower Combination" at bounding box center [866, 518] width 548 height 27
select select "2"
click at [592, 506] on select "Please Choose One Standalone Shower Bathtub - Shower Combination" at bounding box center [866, 518] width 548 height 27
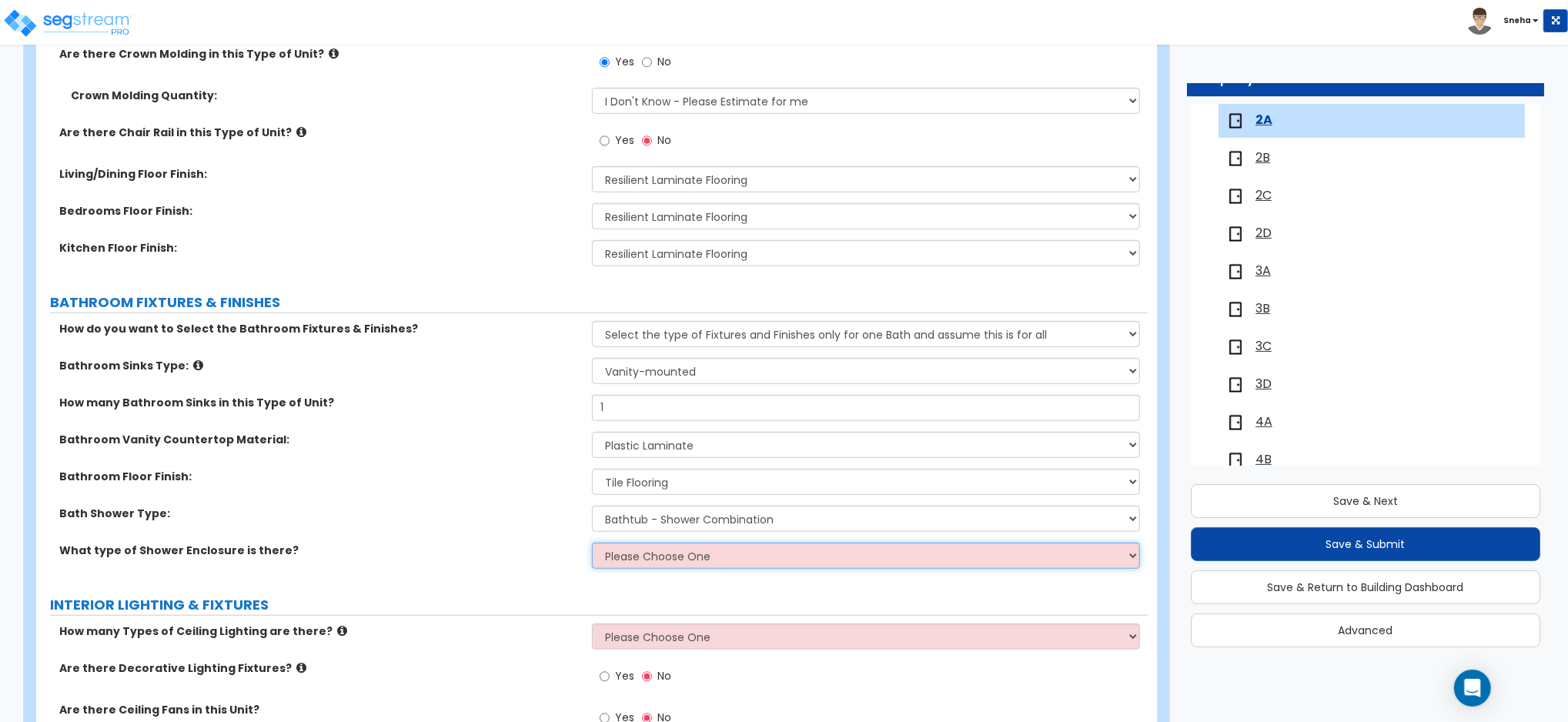
click at [619, 557] on select "Please Choose One Curtain & Rod Glass Sliding Doors Glass Hinged Doors" at bounding box center [866, 555] width 548 height 27
select select "1"
click at [592, 542] on select "Please Choose One Curtain & Rod Glass Sliding Doors Glass Hinged Doors" at bounding box center [866, 555] width 548 height 27
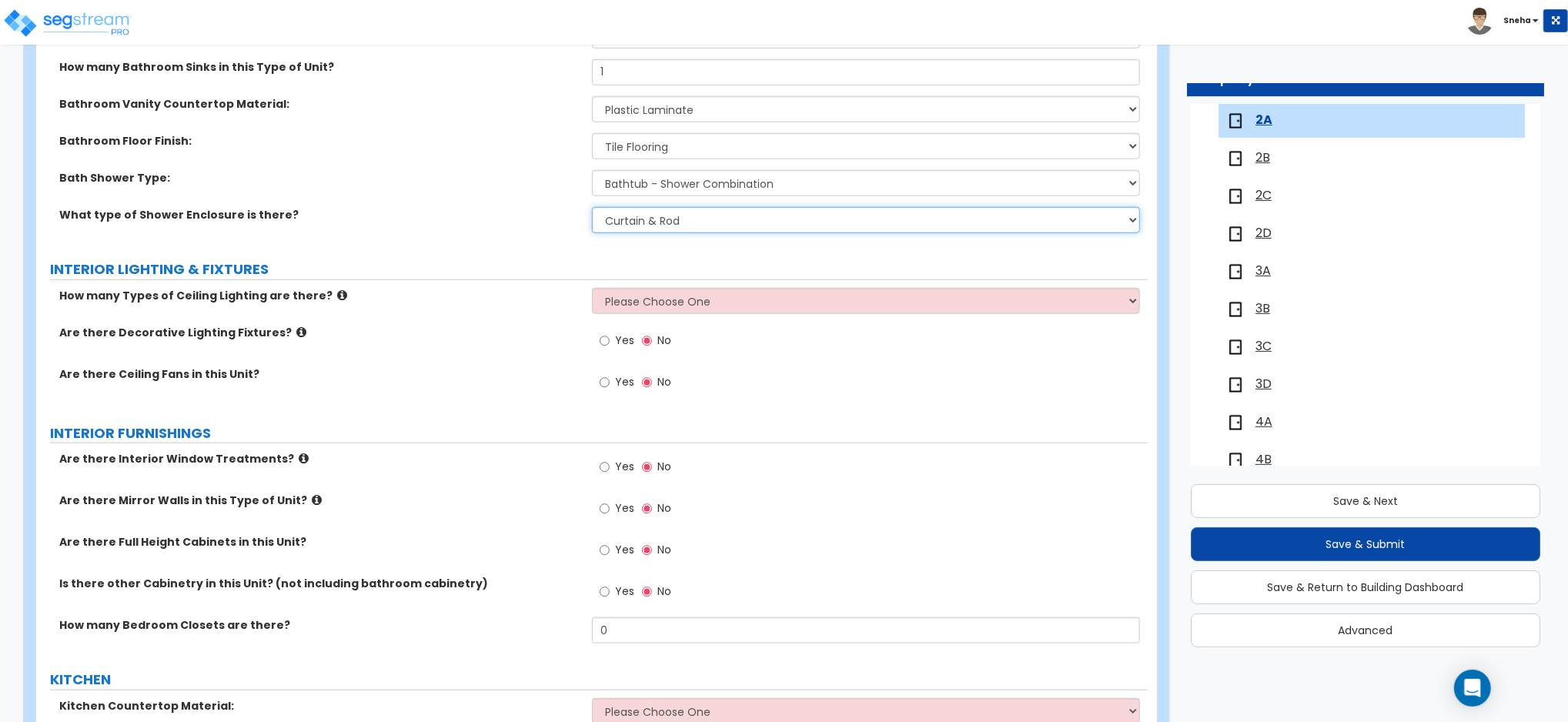
scroll to position [1127, 0]
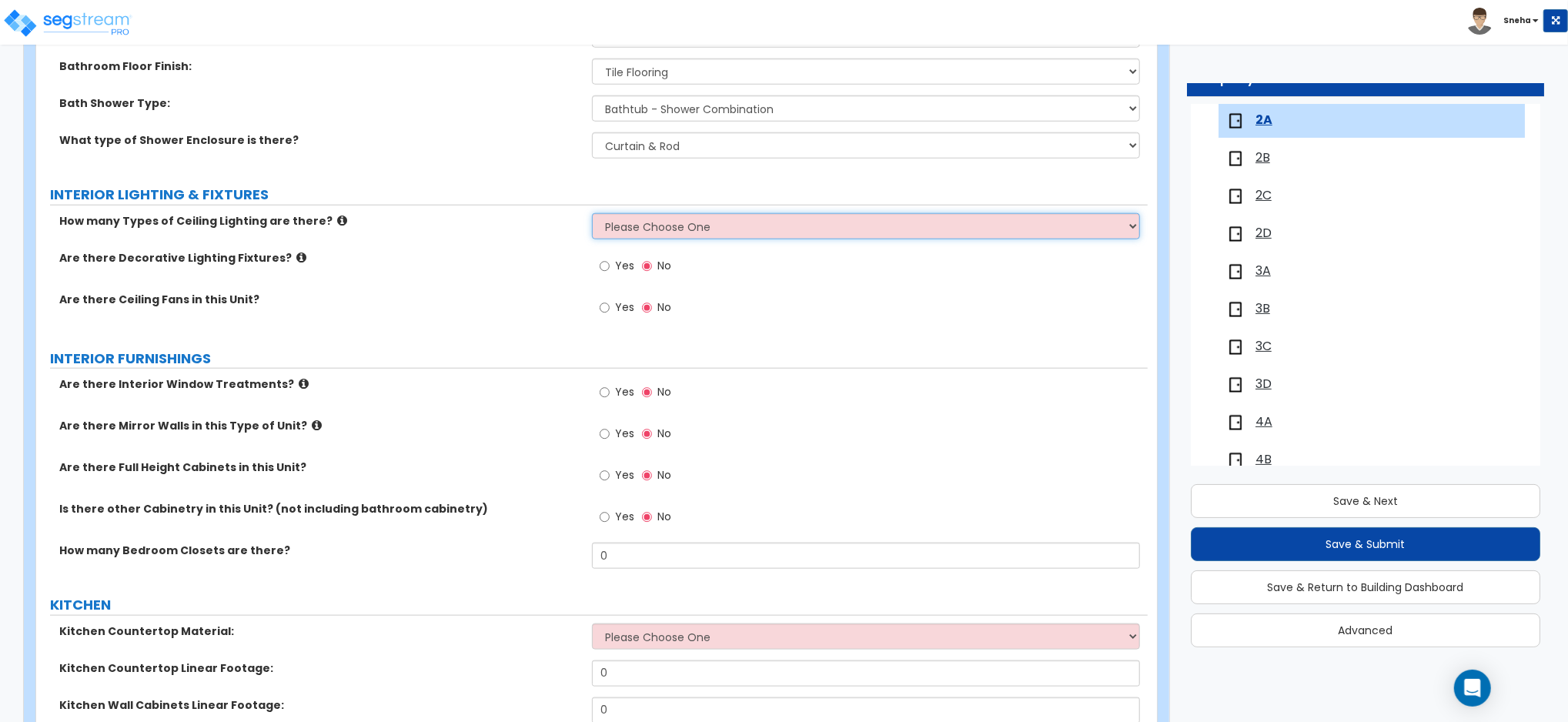
click at [656, 225] on select "Please Choose One 1 2 3" at bounding box center [866, 226] width 548 height 27
select select "2"
click at [592, 213] on select "Please Choose One 1 2 3" at bounding box center [866, 226] width 548 height 27
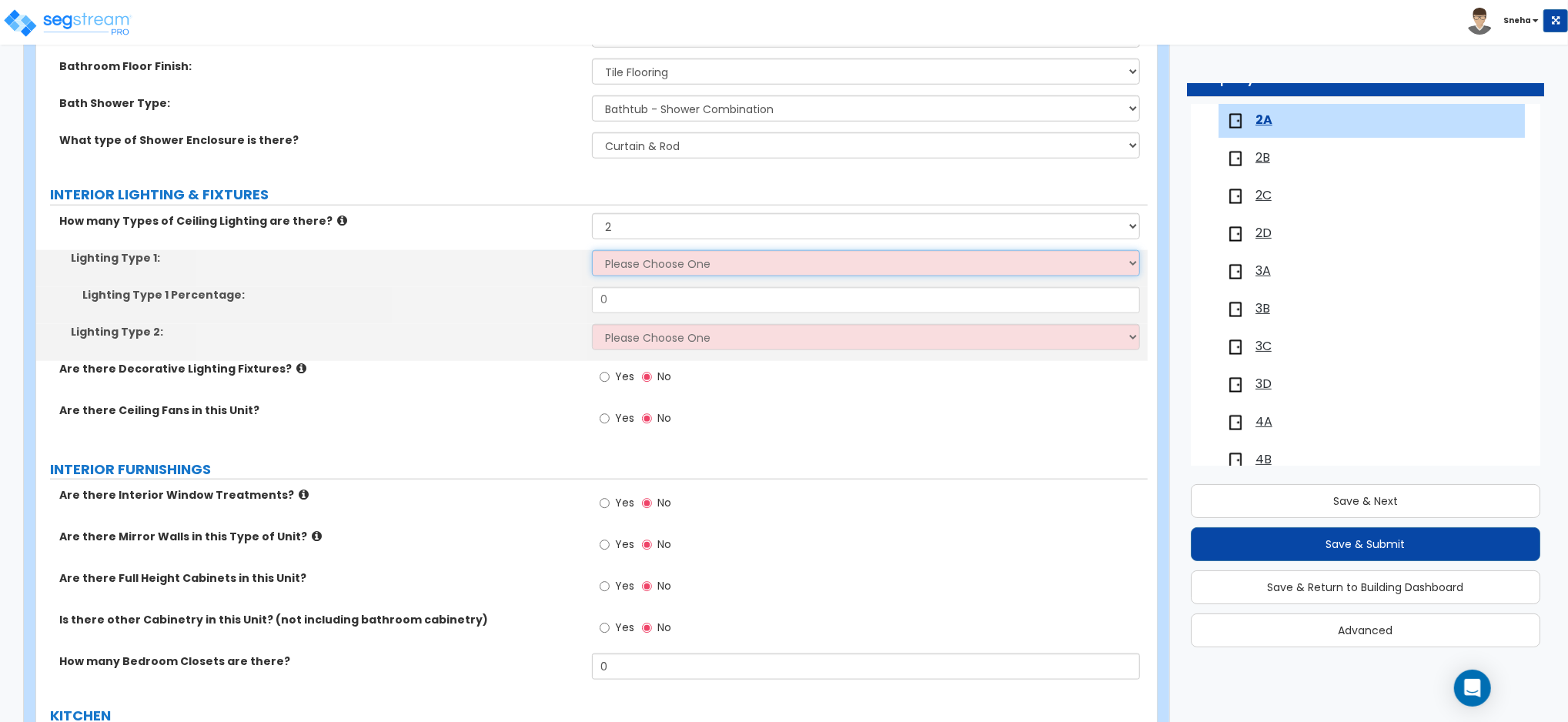
click at [615, 269] on select "Please Choose One LED Surface-Mounted LED Recessed Fluorescent Surface-Mounted …" at bounding box center [866, 263] width 548 height 27
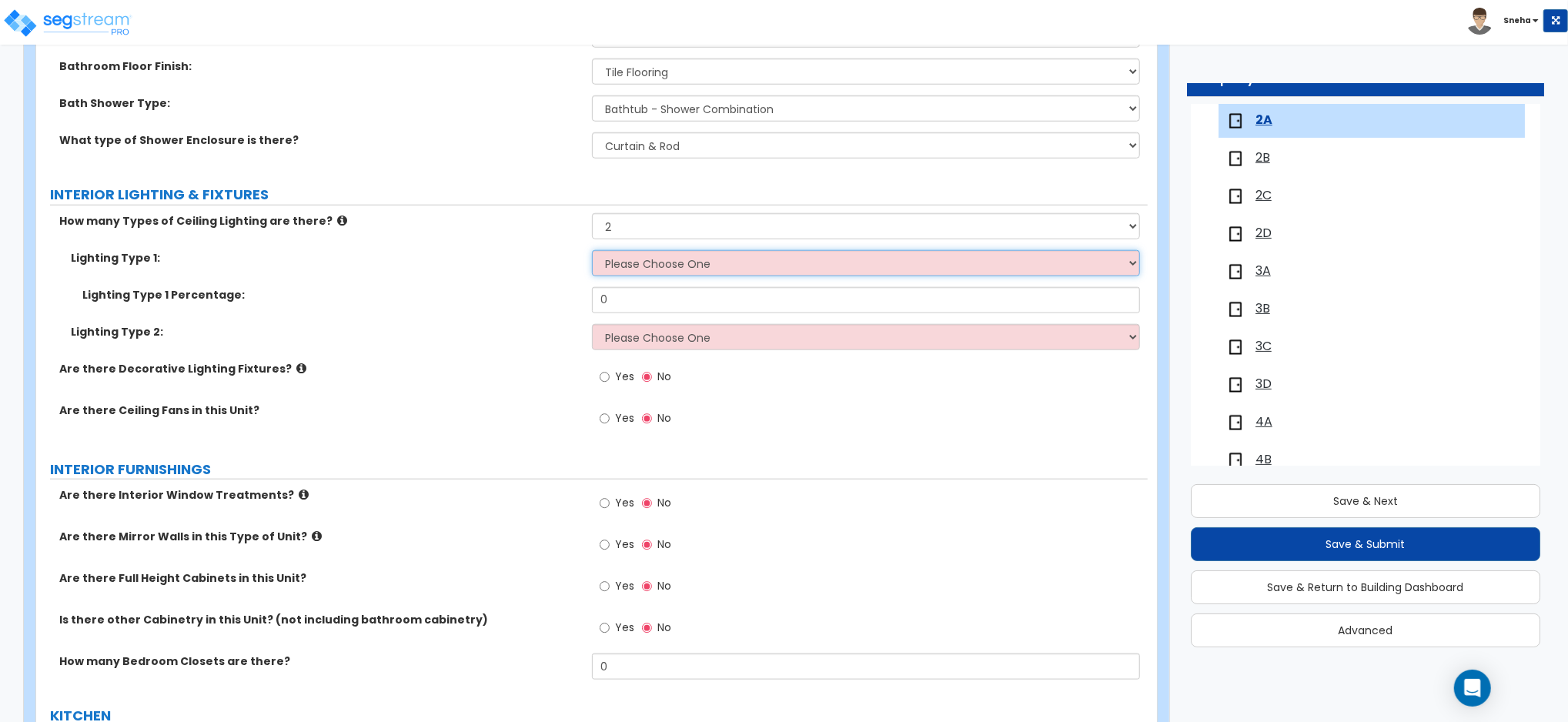
select select "2"
click at [592, 250] on select "Please Choose One LED Surface-Mounted LED Recessed Fluorescent Surface-Mounted …" at bounding box center [866, 263] width 548 height 27
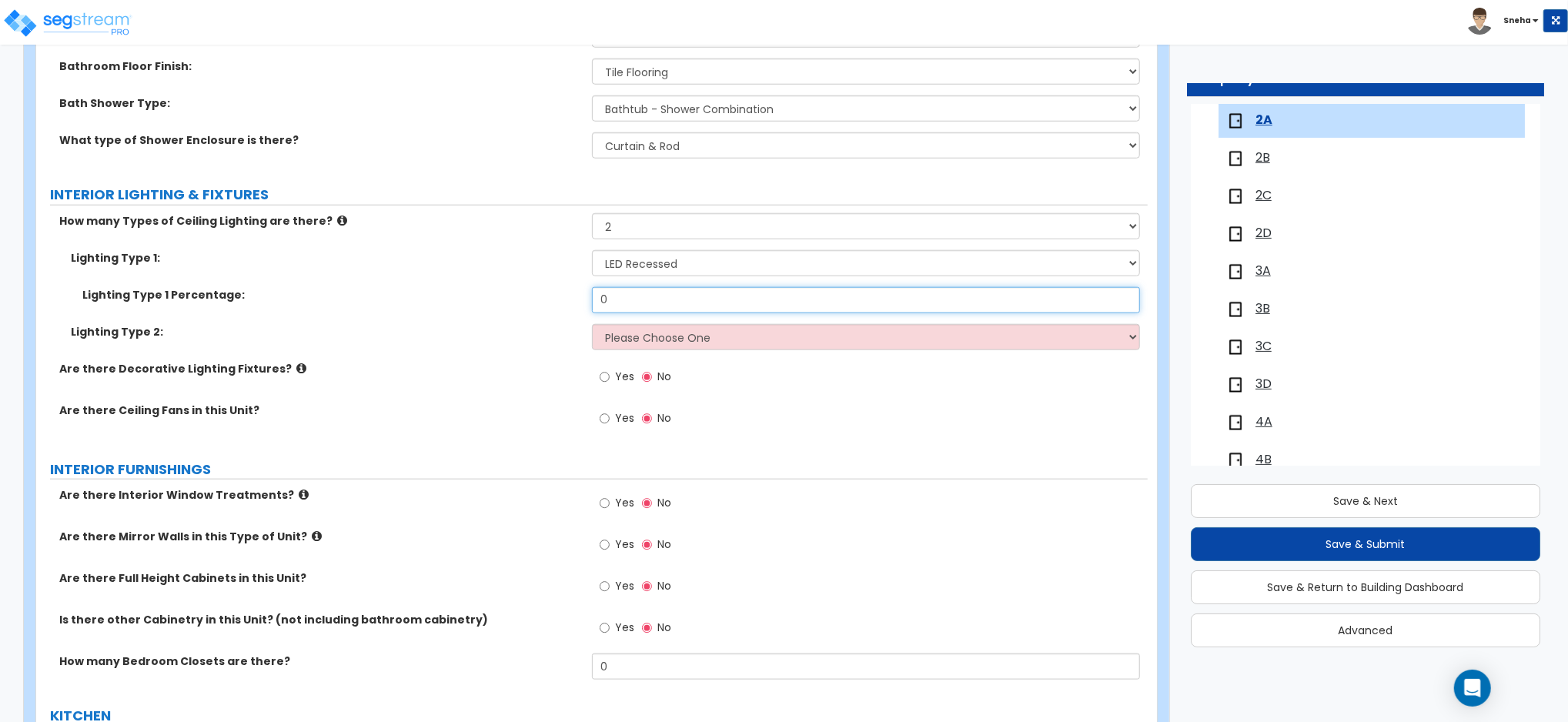
drag, startPoint x: 640, startPoint y: 305, endPoint x: 522, endPoint y: 301, distance: 118.1
click at [522, 302] on div "Lighting Type 1 Percentage: 0" at bounding box center [591, 305] width 1112 height 37
type input "60"
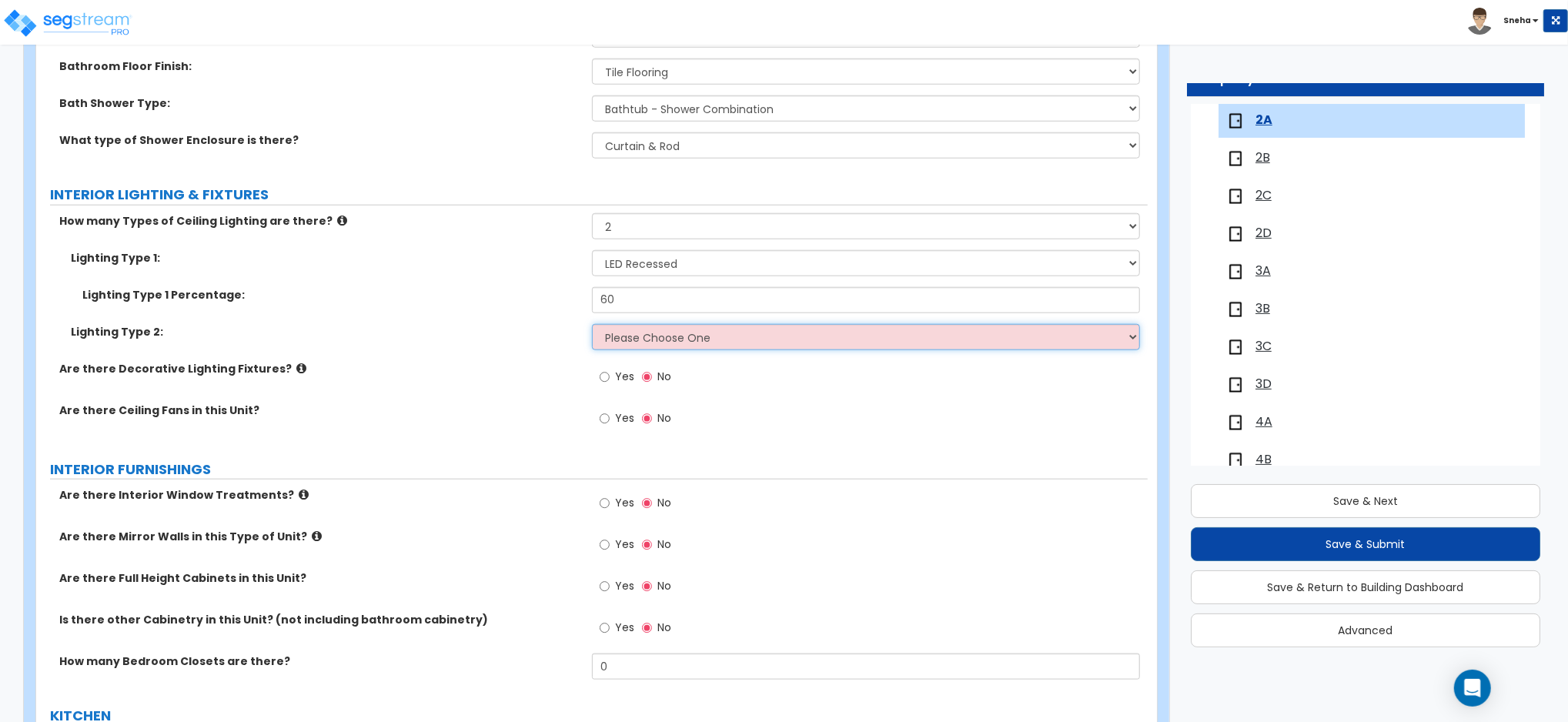
click at [648, 338] on select "Please Choose One LED Surface-Mounted LED Recessed Fluorescent Surface-Mounted …" at bounding box center [866, 337] width 548 height 27
select select "1"
click at [592, 324] on select "Please Choose One LED Surface-Mounted LED Recessed Fluorescent Surface-Mounted …" at bounding box center [866, 337] width 548 height 27
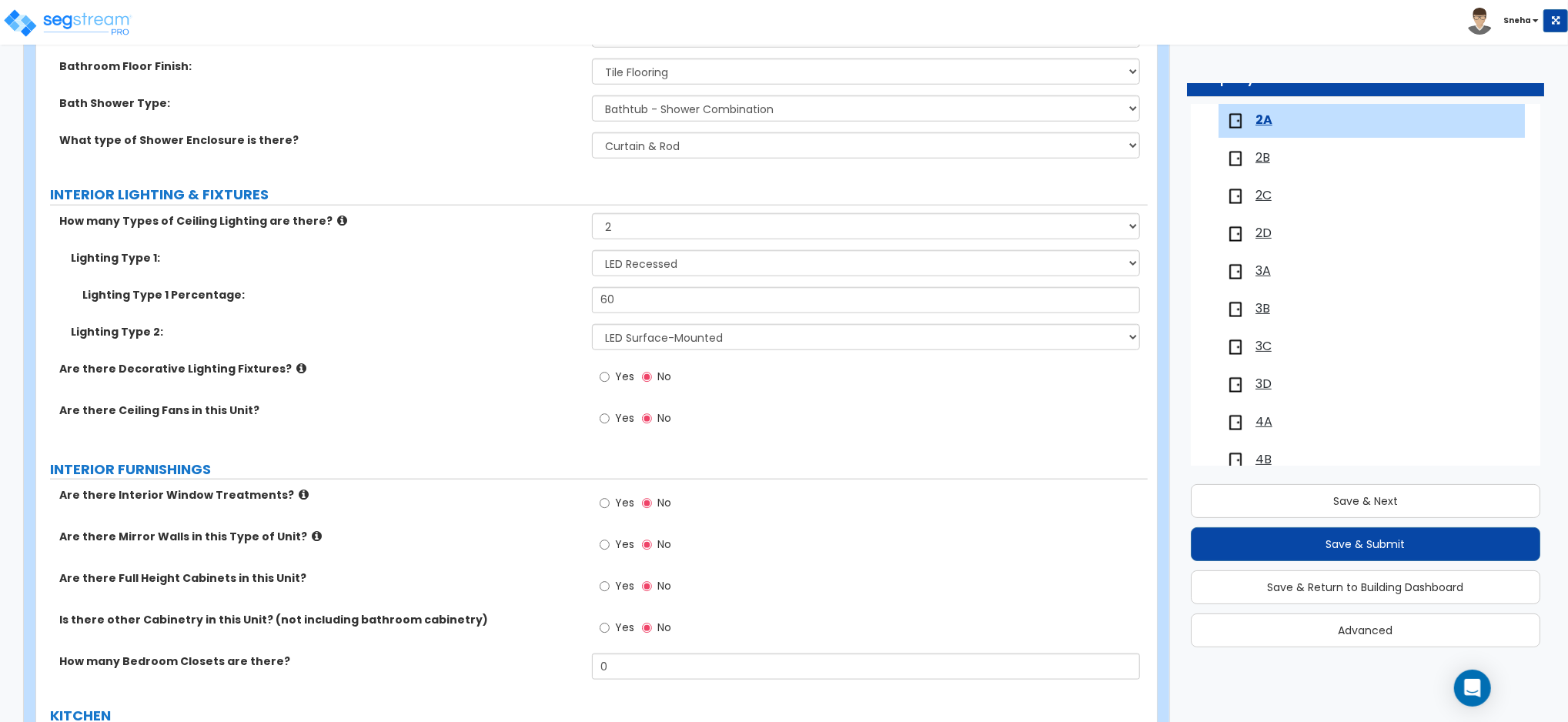
click at [614, 414] on label "Yes" at bounding box center [617, 420] width 34 height 27
click at [609, 414] on input "Yes" at bounding box center [605, 418] width 10 height 17
radio input "true"
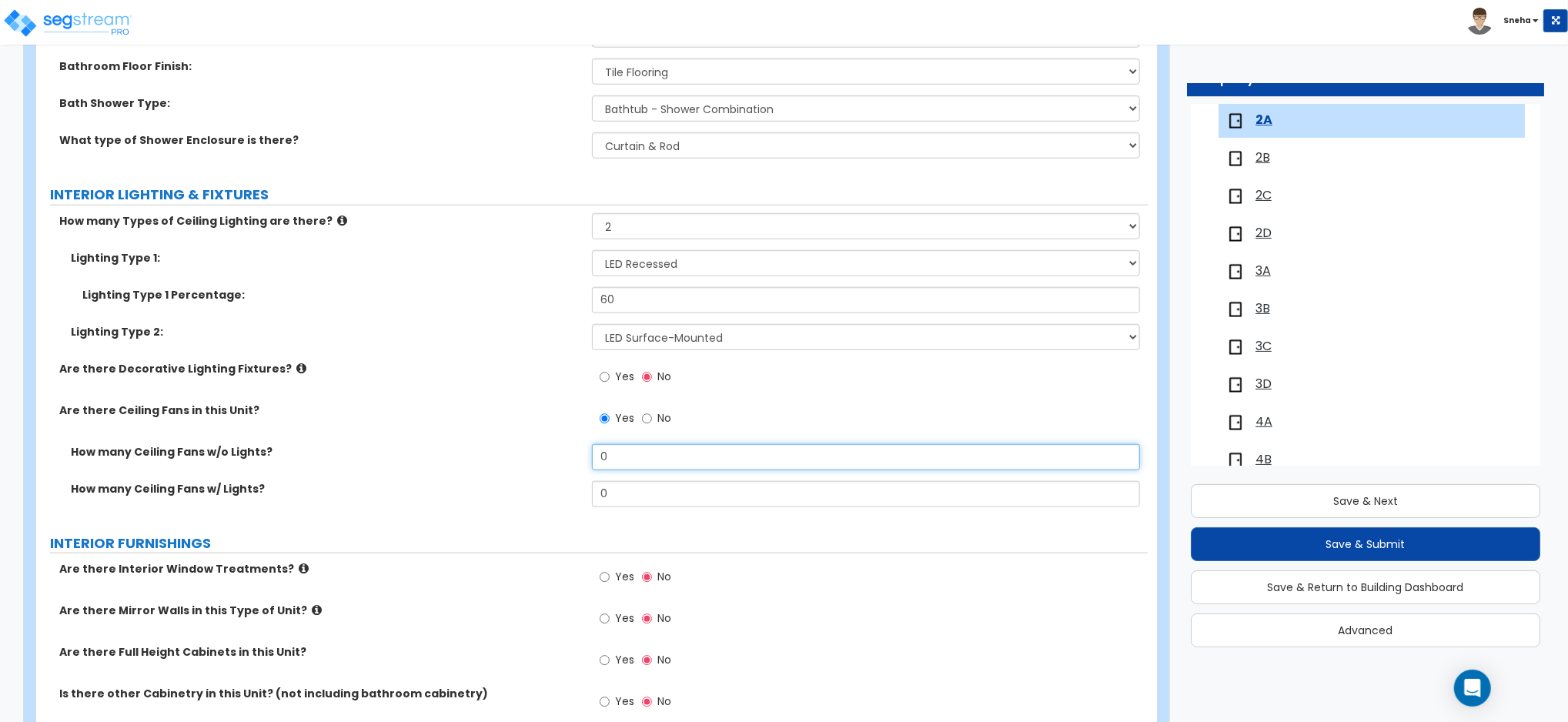
drag, startPoint x: 633, startPoint y: 458, endPoint x: 573, endPoint y: 461, distance: 60.1
click at [573, 461] on div "How many Ceiling Fans w/o Lights? 0" at bounding box center [591, 462] width 1112 height 37
drag, startPoint x: 621, startPoint y: 498, endPoint x: 592, endPoint y: 503, distance: 29.4
click at [592, 503] on input "0" at bounding box center [866, 494] width 548 height 27
type input "1"
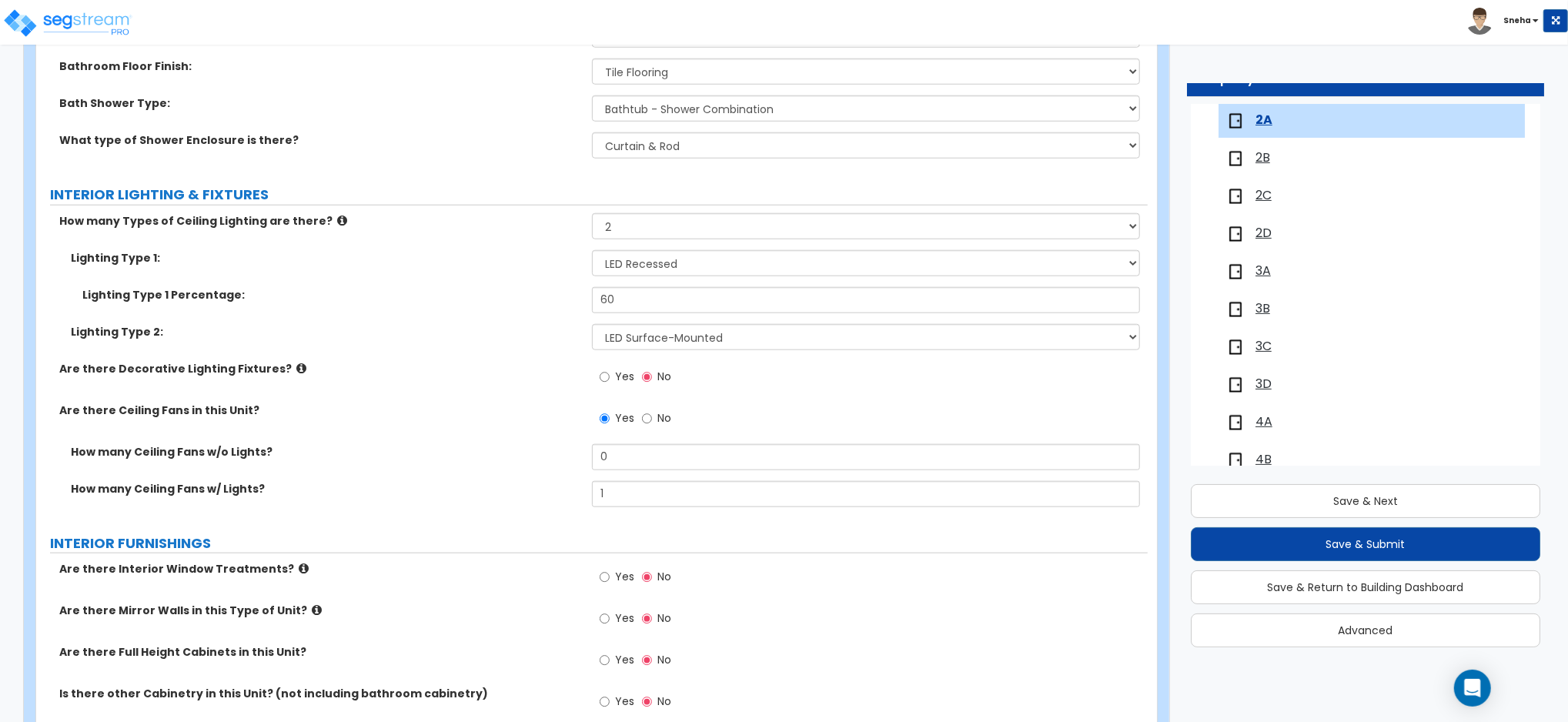
click at [569, 488] on label "How many Ceiling Fans w/ Lights?" at bounding box center [325, 488] width 509 height 15
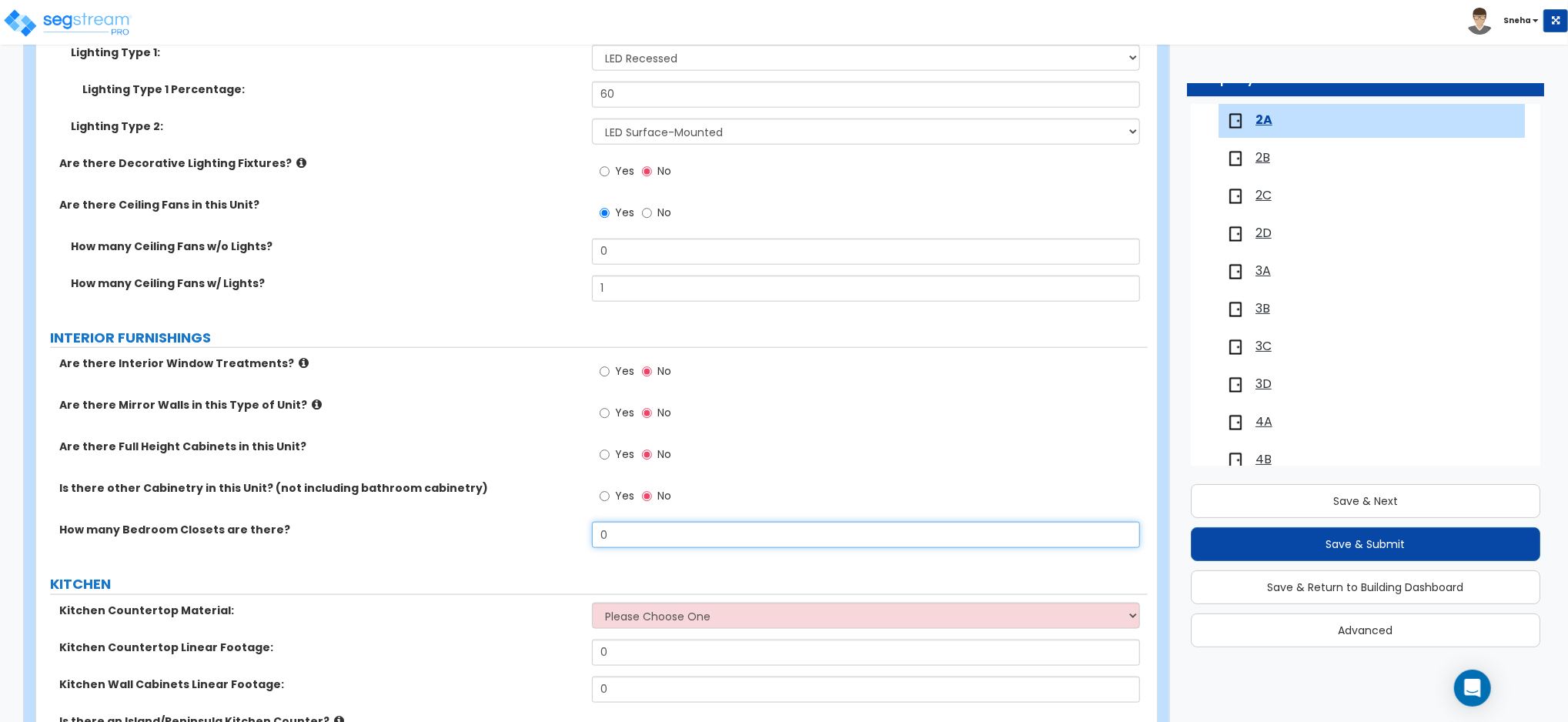
drag, startPoint x: 658, startPoint y: 537, endPoint x: 575, endPoint y: 537, distance: 83.0
click at [575, 537] on div "How many Bedroom Closets are there? 0" at bounding box center [591, 540] width 1112 height 37
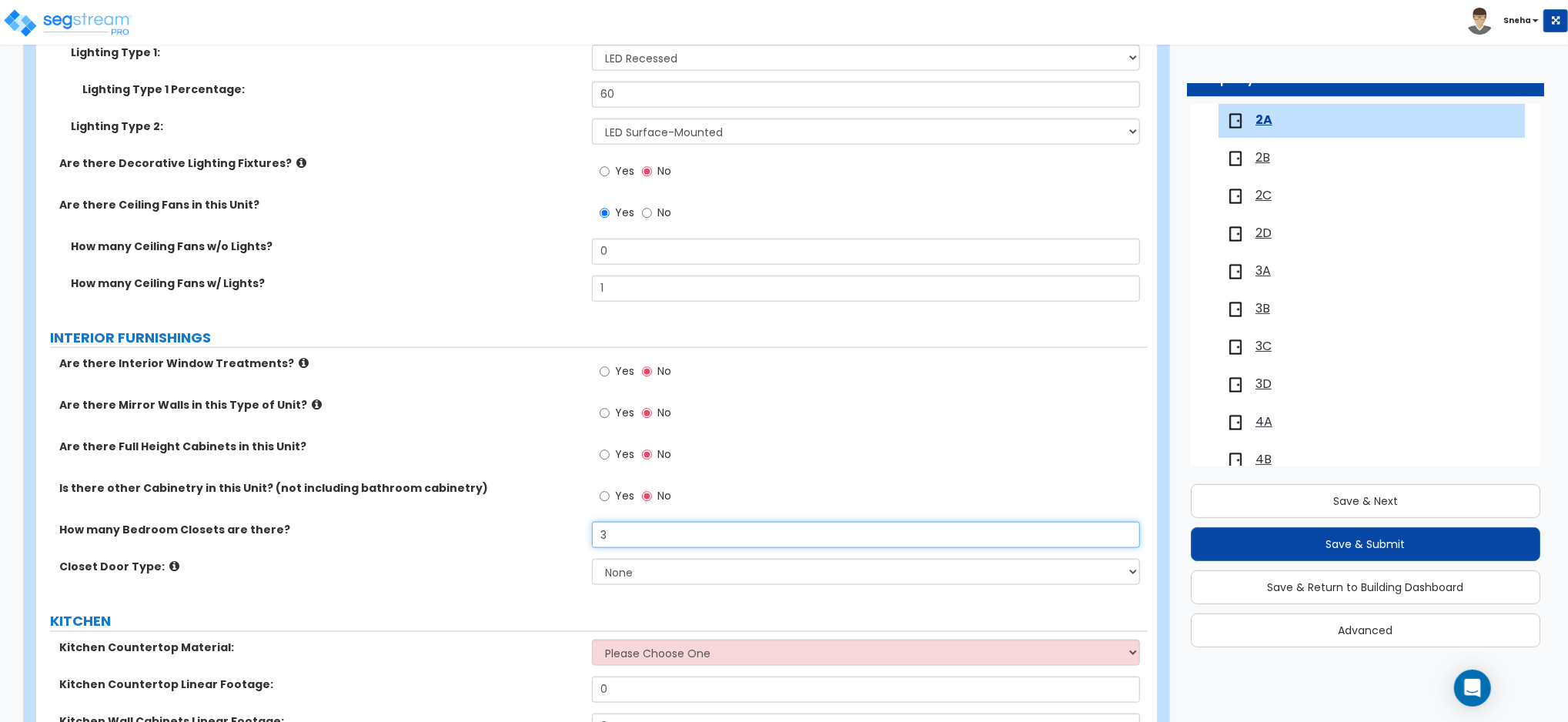
type input "3"
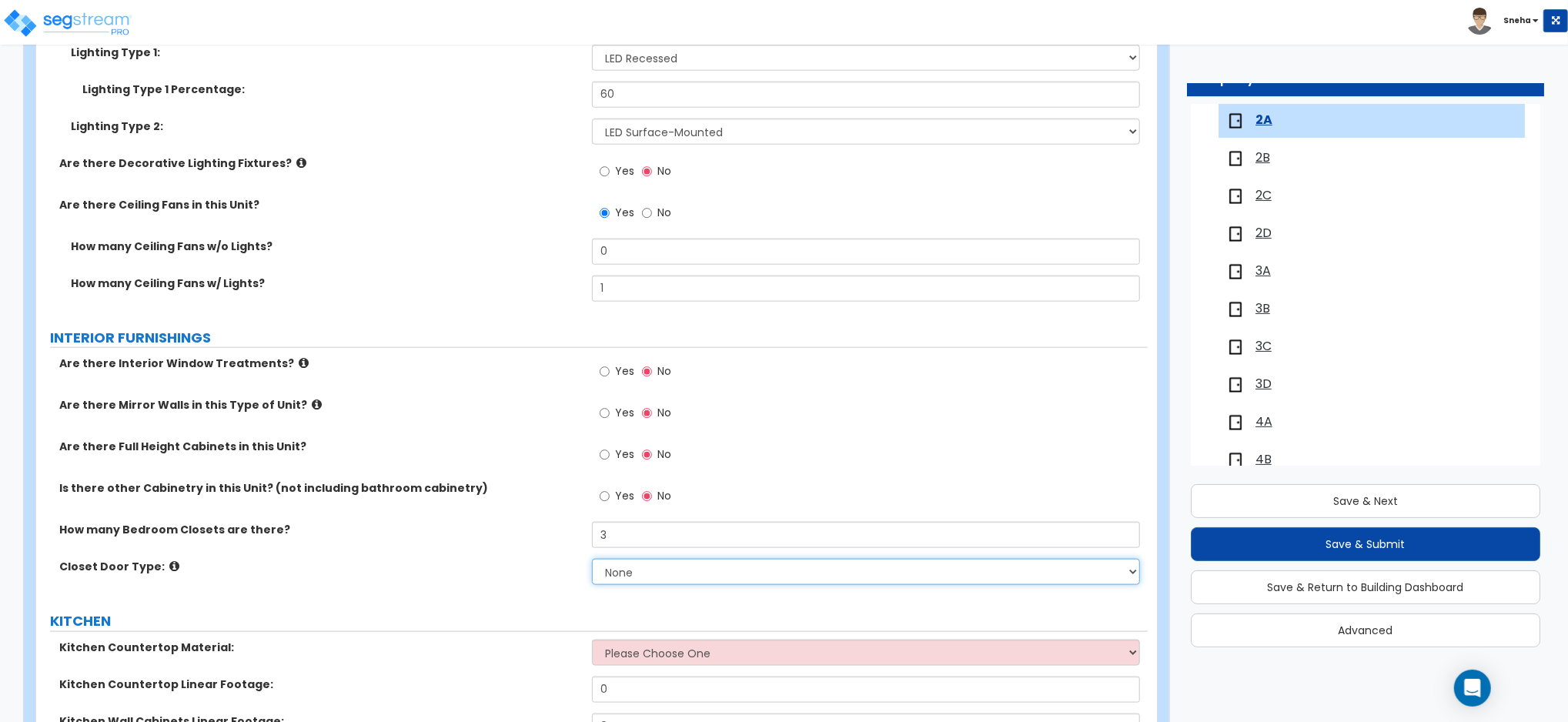
click at [616, 577] on select "None Bi-fold Louvered Doors Bi-fold Panel Doors Sliding Doors Hinged Wood Door" at bounding box center [866, 571] width 548 height 27
select select "4"
click at [592, 559] on select "None Bi-fold Louvered Doors Bi-fold Panel Doors Sliding Doors Hinged Wood Door" at bounding box center [866, 571] width 548 height 27
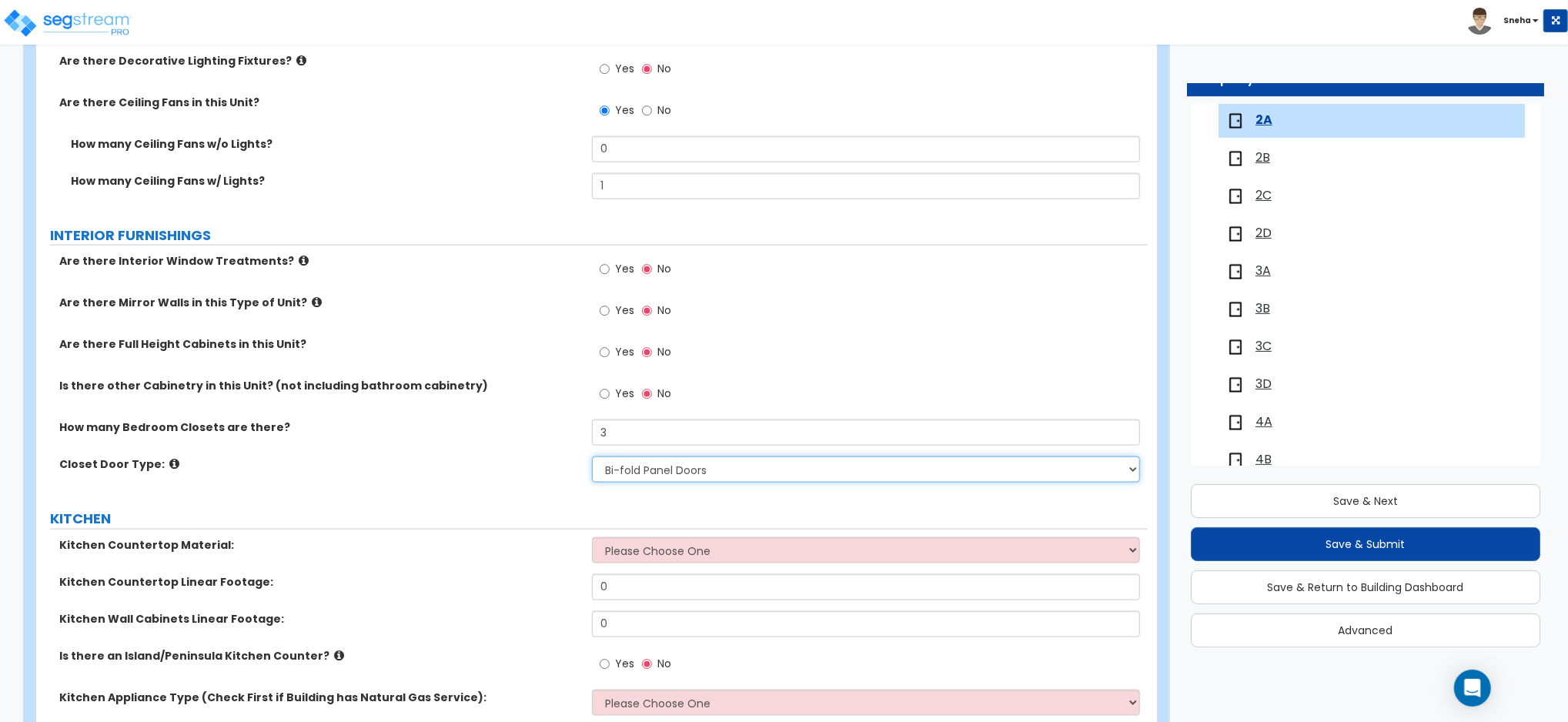
scroll to position [1743, 0]
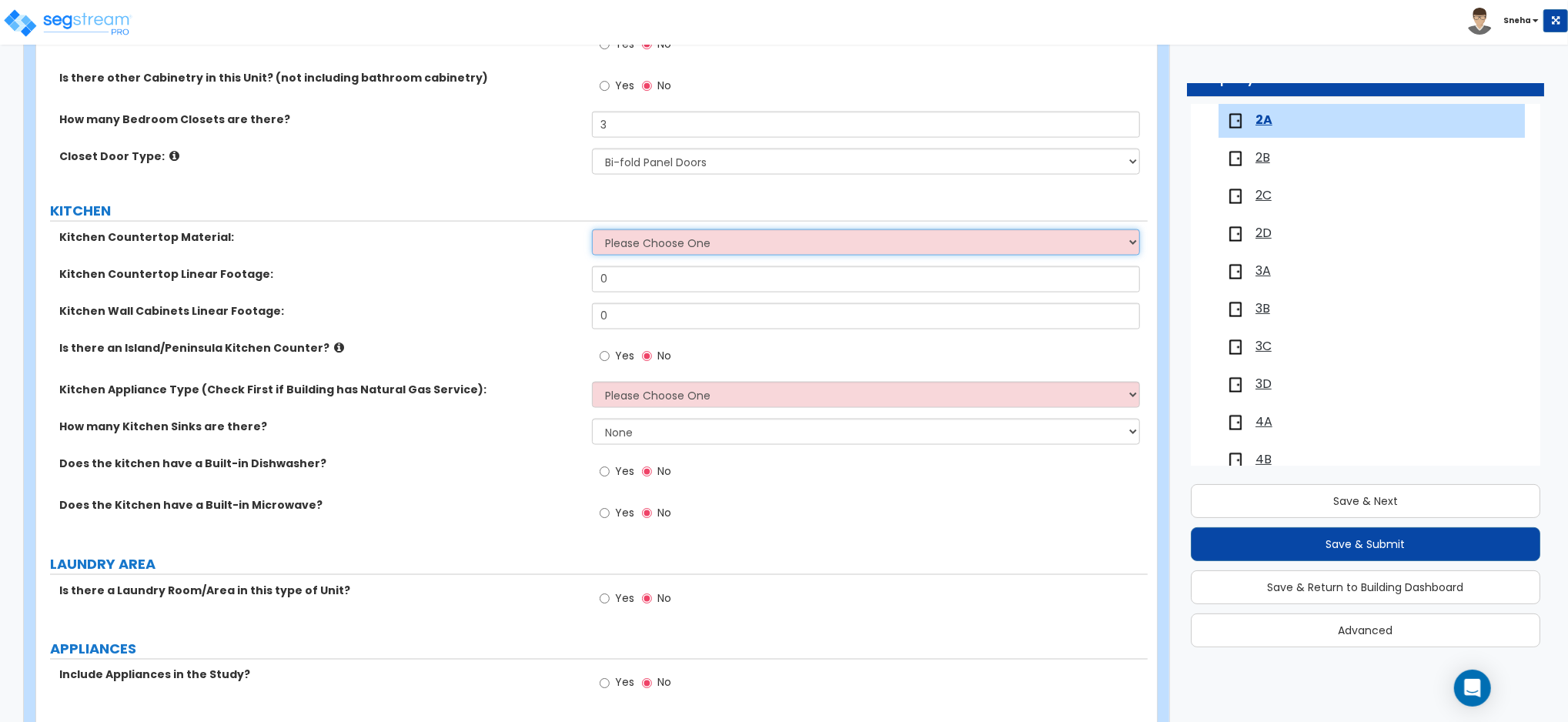
click at [626, 232] on select "Please Choose One Plastic Laminate Solid Surface Stone Quartz Marble Tile Wood …" at bounding box center [866, 242] width 548 height 27
select select "1"
click at [592, 229] on select "Please Choose One Plastic Laminate Solid Surface Stone Quartz Marble Tile Wood …" at bounding box center [866, 242] width 548 height 27
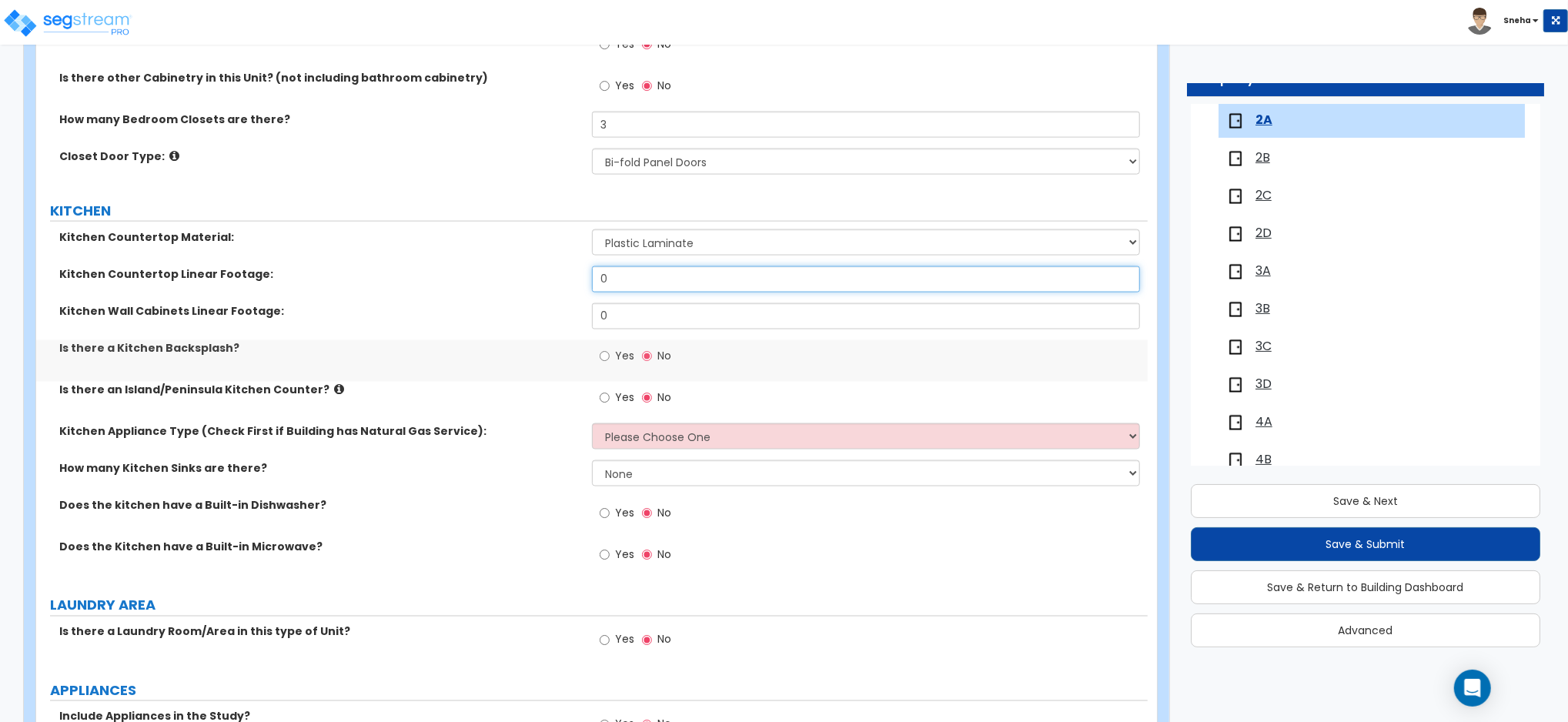
drag, startPoint x: 625, startPoint y: 281, endPoint x: 585, endPoint y: 284, distance: 40.1
click at [585, 284] on div "Kitchen Countertop Linear Footage: 0" at bounding box center [591, 284] width 1112 height 37
type input "5"
drag, startPoint x: 634, startPoint y: 301, endPoint x: 567, endPoint y: 301, distance: 67.0
click at [567, 301] on div "Kitchen Countertop Linear Footage: 5" at bounding box center [591, 284] width 1112 height 37
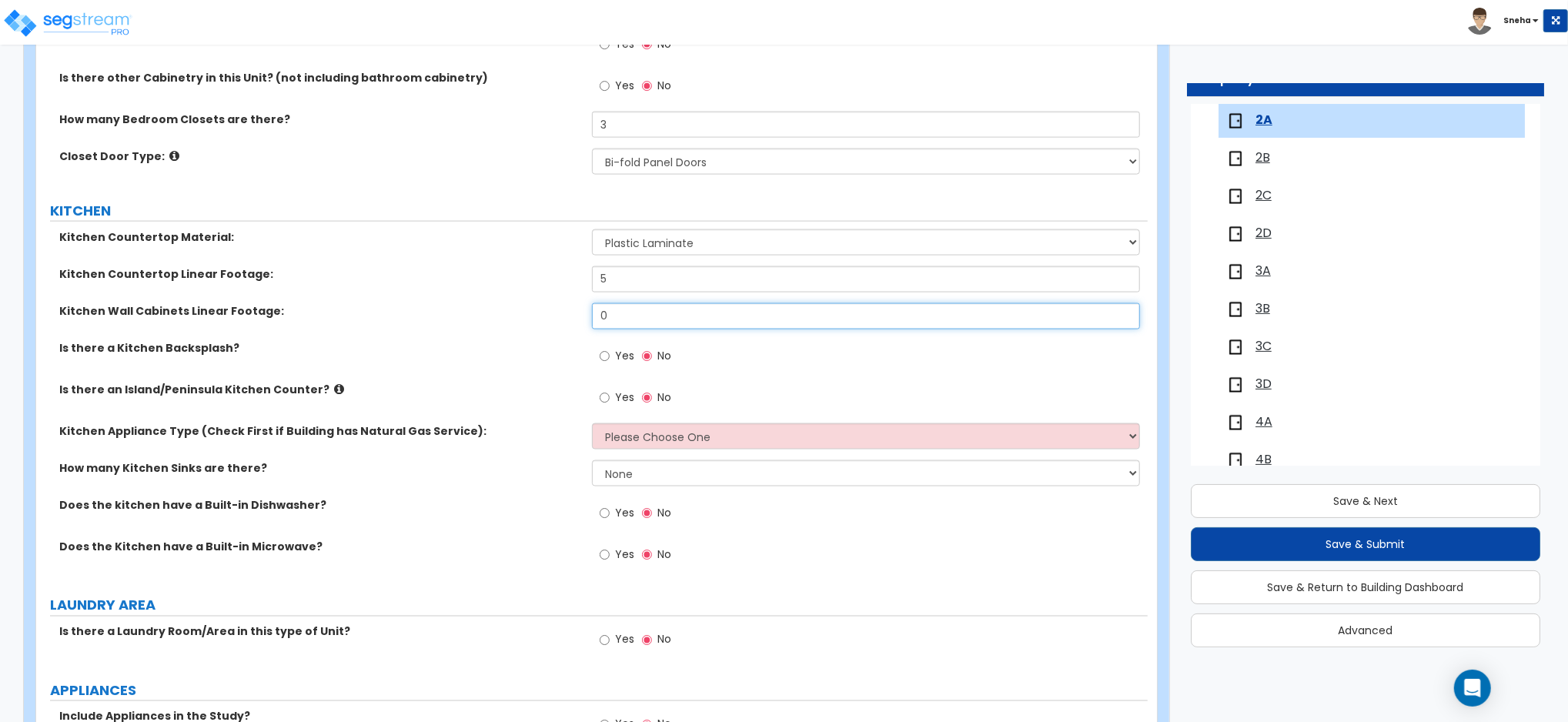
drag, startPoint x: 616, startPoint y: 323, endPoint x: 563, endPoint y: 322, distance: 53.0
click at [563, 322] on div "Kitchen Wall Cabinets Linear Footage: 0" at bounding box center [591, 321] width 1112 height 37
type input "8"
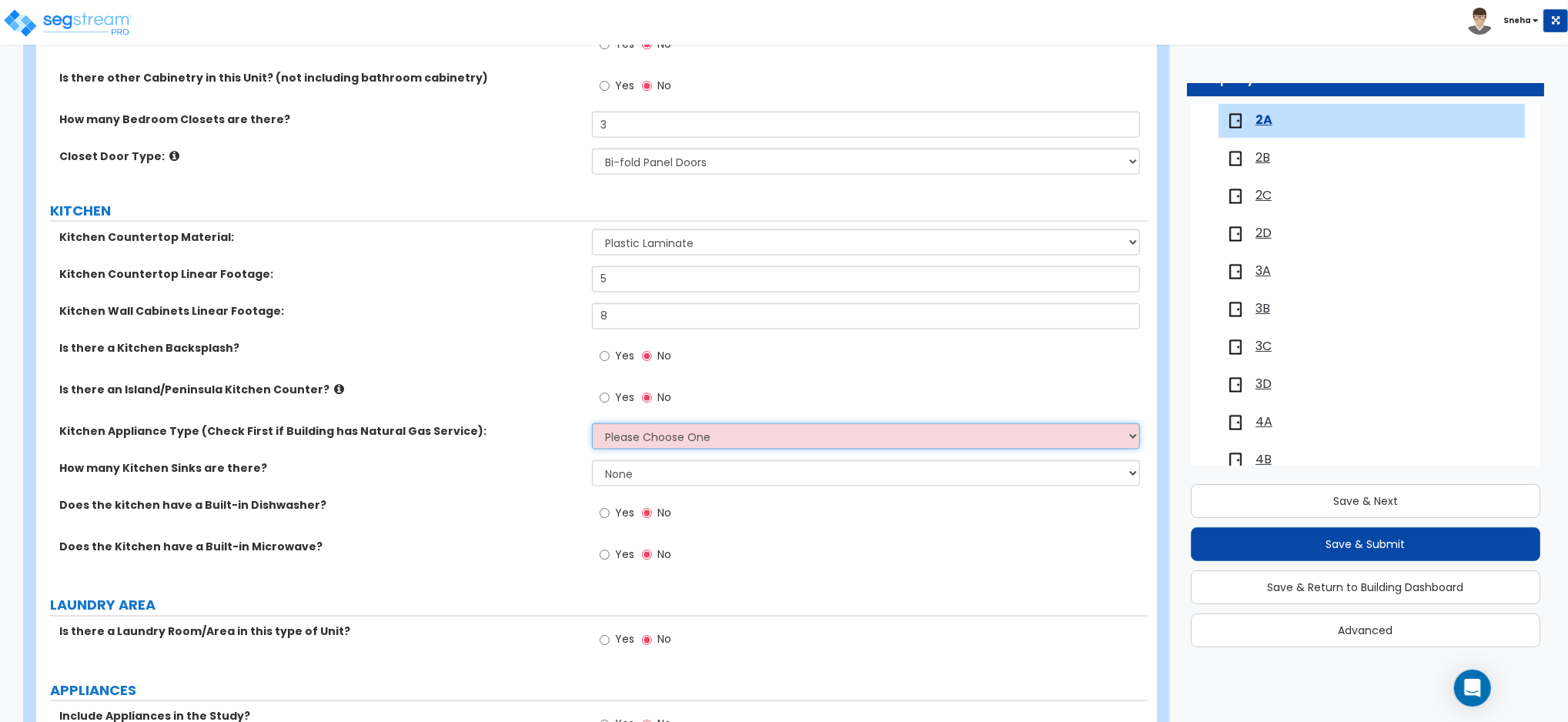
click at [682, 435] on select "Please Choose One Gas Electric" at bounding box center [866, 436] width 548 height 27
select select "1"
click at [592, 423] on select "Please Choose One Gas Electric" at bounding box center [866, 436] width 548 height 27
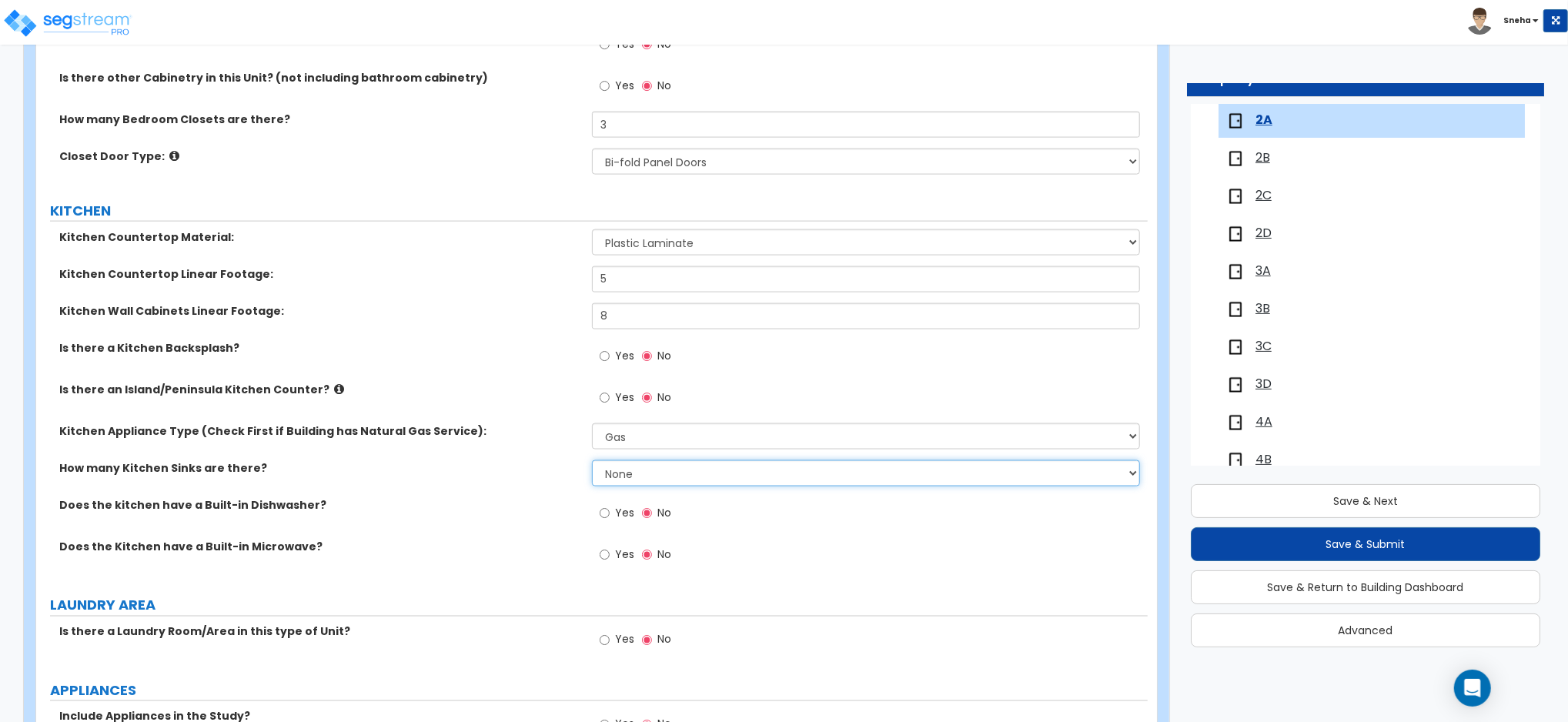
click at [644, 473] on select "None 1 2 3" at bounding box center [866, 473] width 548 height 27
select select "1"
click at [592, 460] on select "None 1 2 3" at bounding box center [866, 473] width 548 height 27
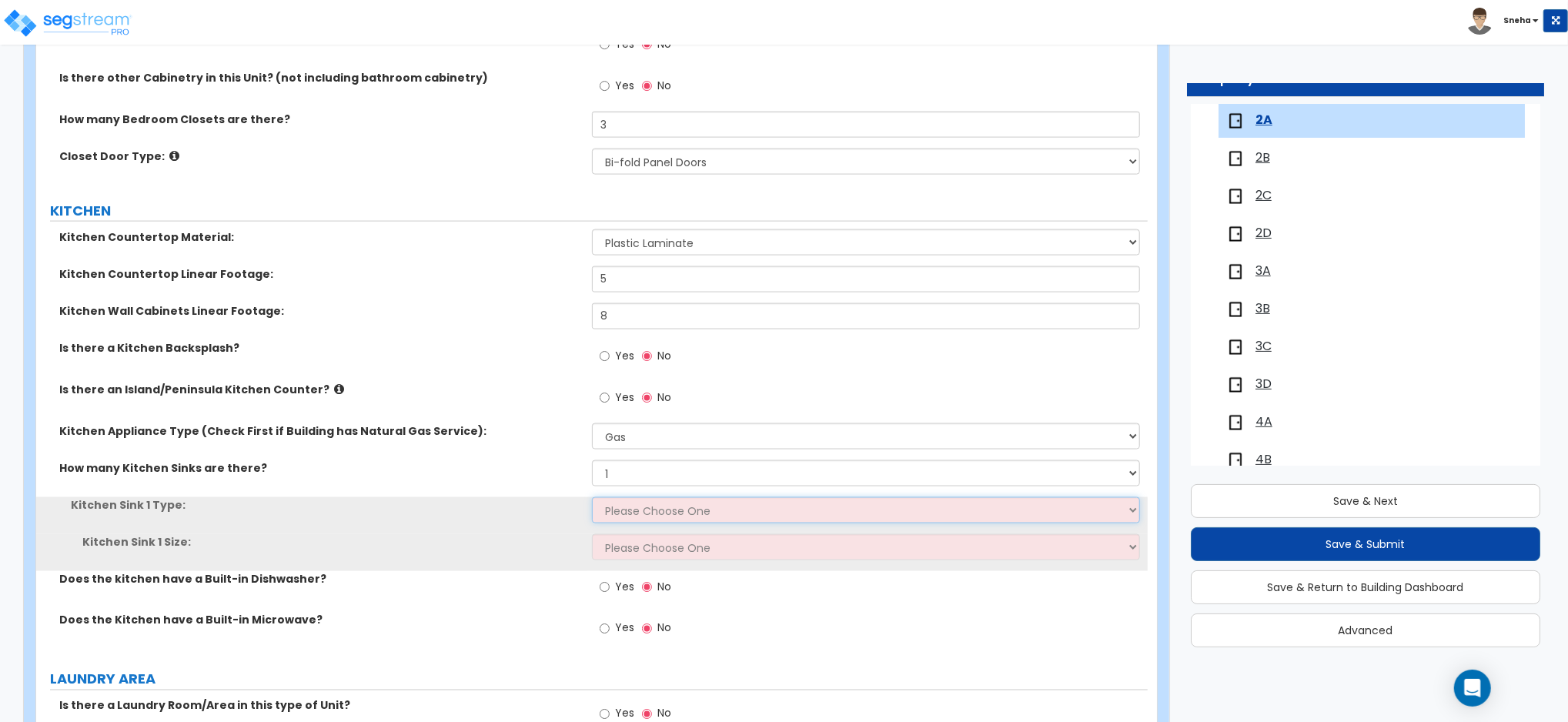
click at [624, 501] on select "Please Choose One Stainless Steel Porcelain Enamel Cast Iron Granite Composite" at bounding box center [866, 510] width 548 height 27
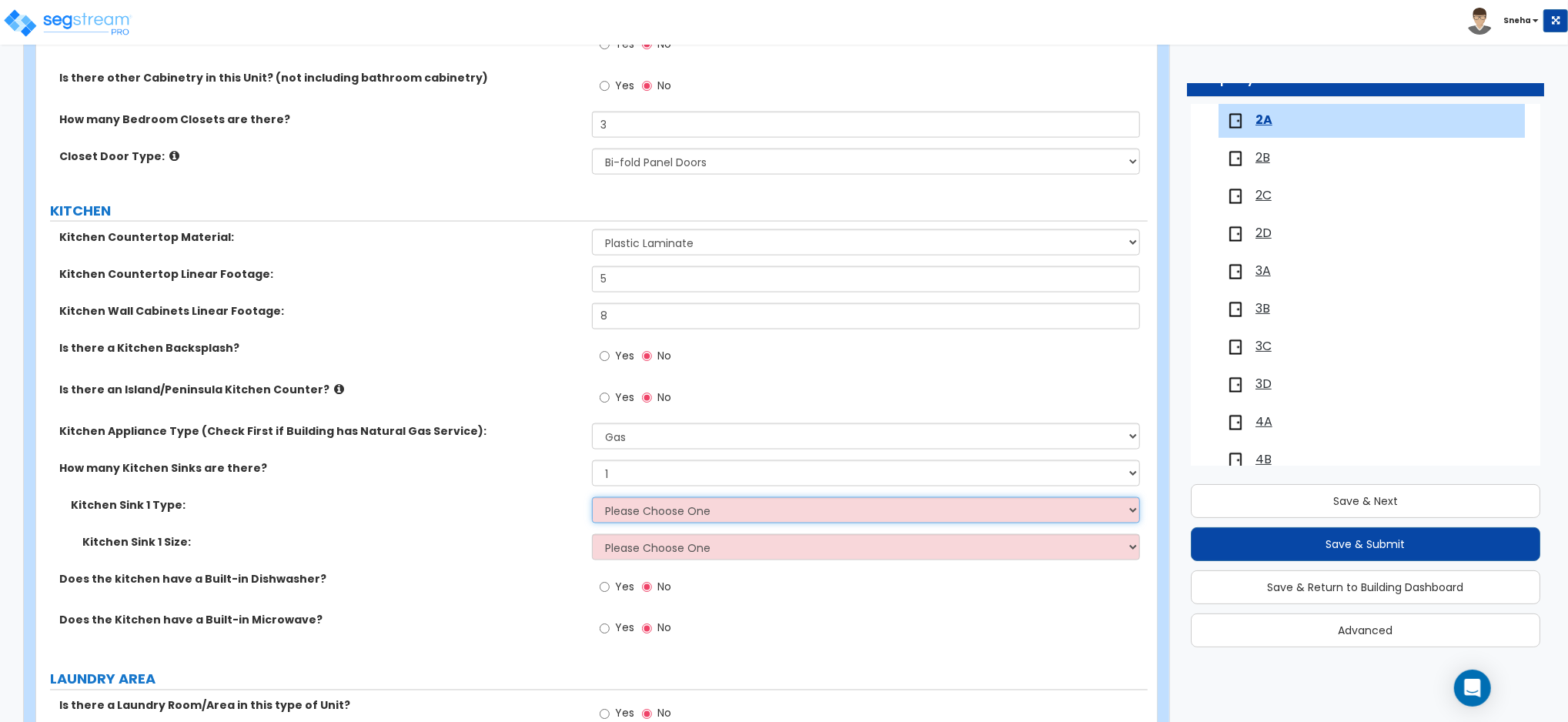
select select "1"
click at [592, 497] on select "Please Choose One Stainless Steel Porcelain Enamel Cast Iron Granite Composite" at bounding box center [866, 510] width 548 height 27
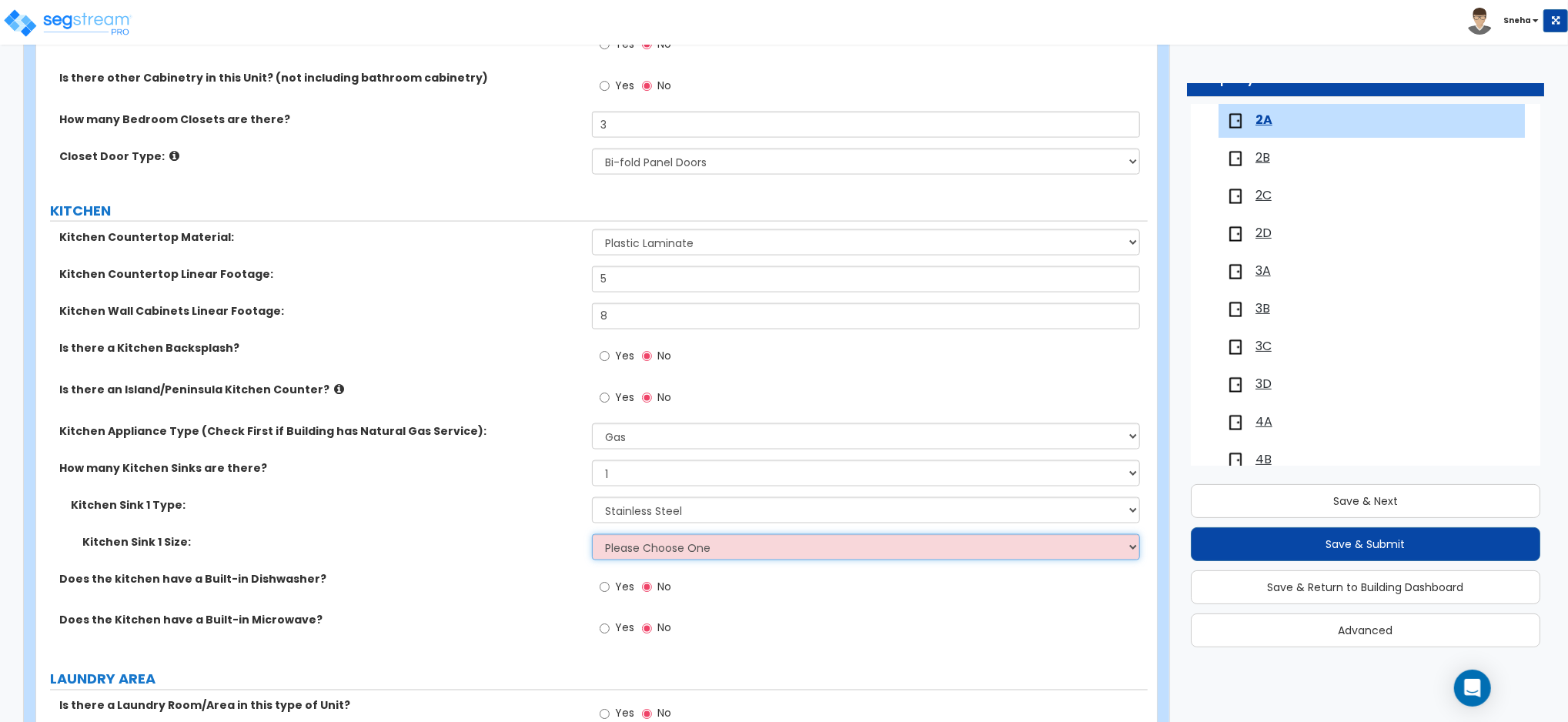
click at [633, 536] on select "Please Choose One Single Sink Double Sink" at bounding box center [866, 547] width 548 height 27
select select "1"
click at [592, 534] on select "Please Choose One Single Sink Double Sink" at bounding box center [866, 547] width 548 height 27
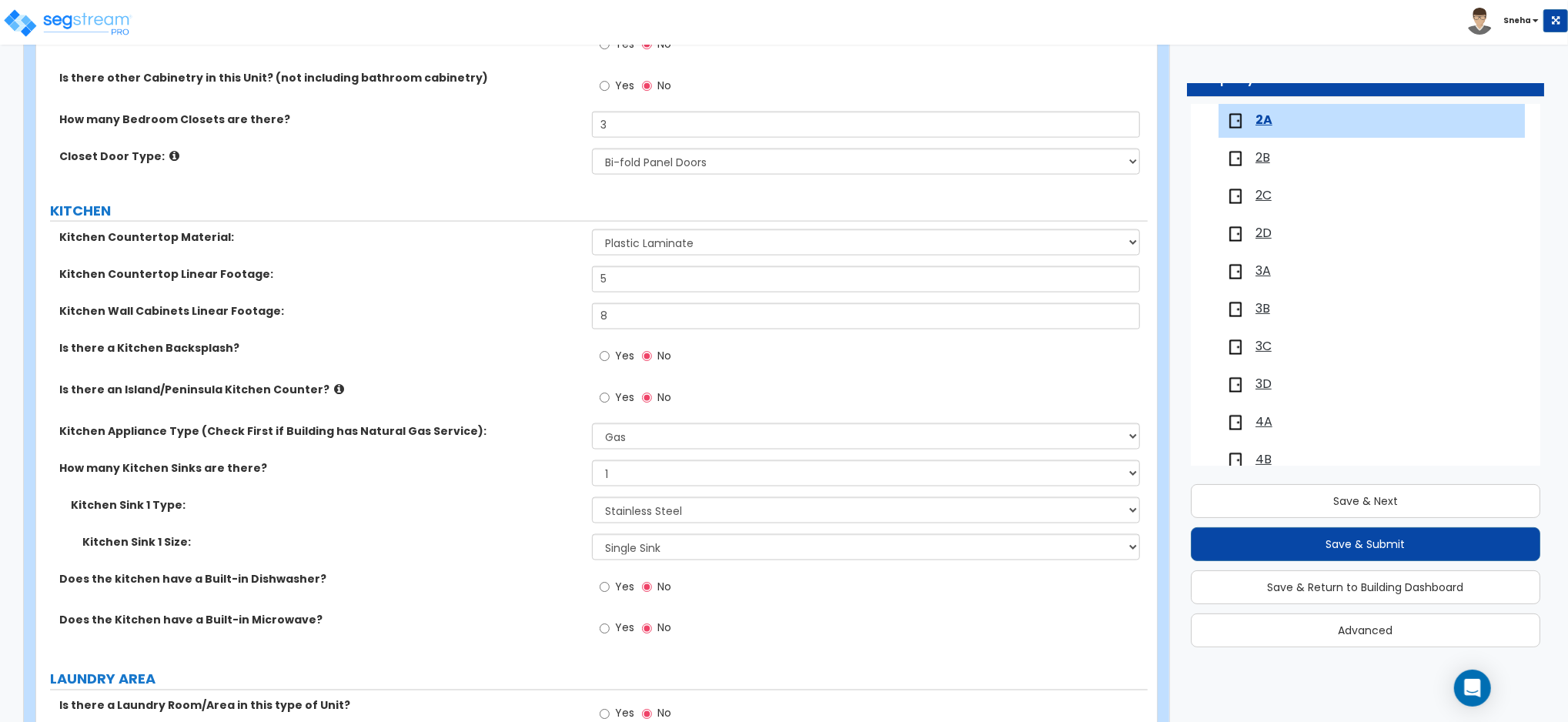
click at [623, 589] on span "Yes" at bounding box center [625, 586] width 19 height 15
click at [609, 589] on input "Yes" at bounding box center [605, 587] width 10 height 17
click at [619, 624] on span "Yes" at bounding box center [625, 628] width 19 height 15
click at [609, 624] on input "Yes" at bounding box center [605, 629] width 10 height 17
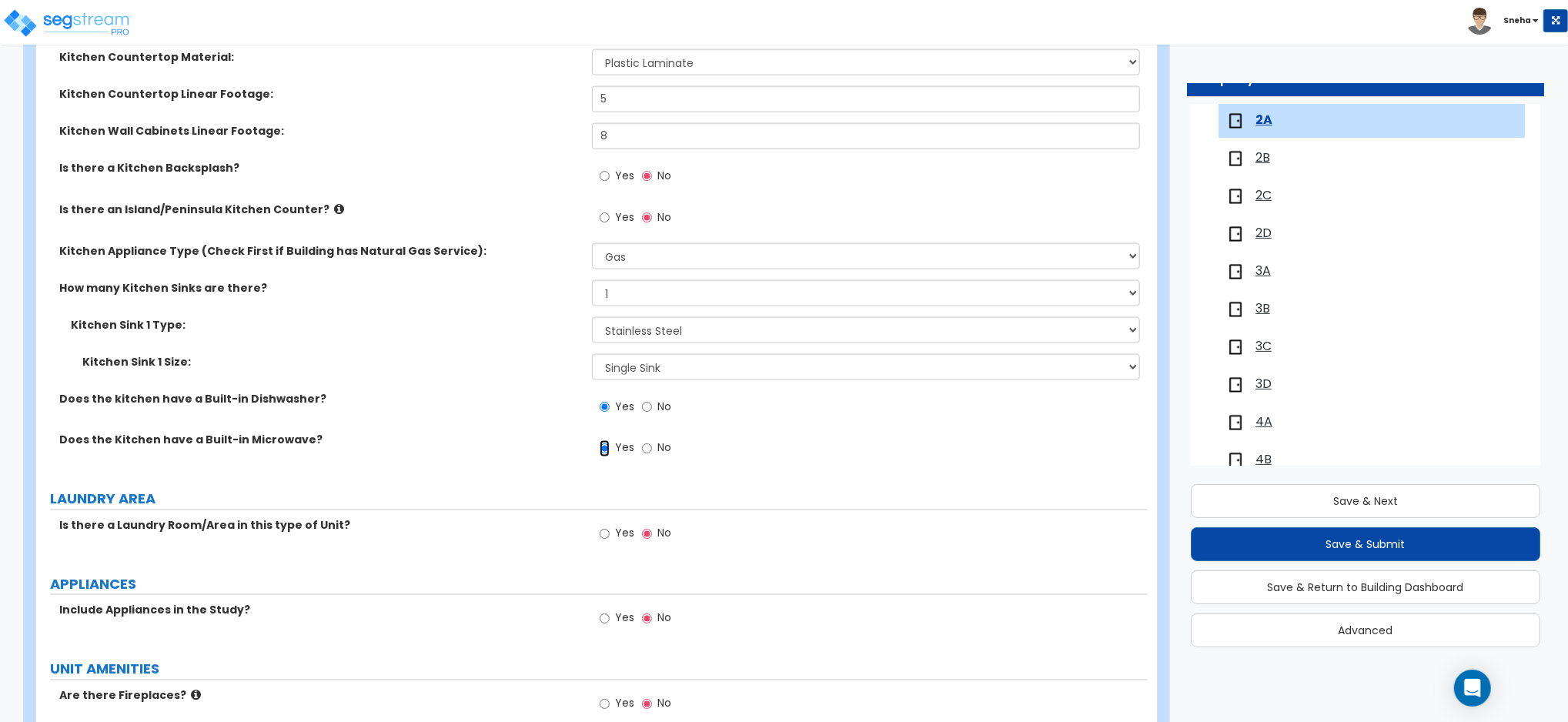
scroll to position [2051, 0]
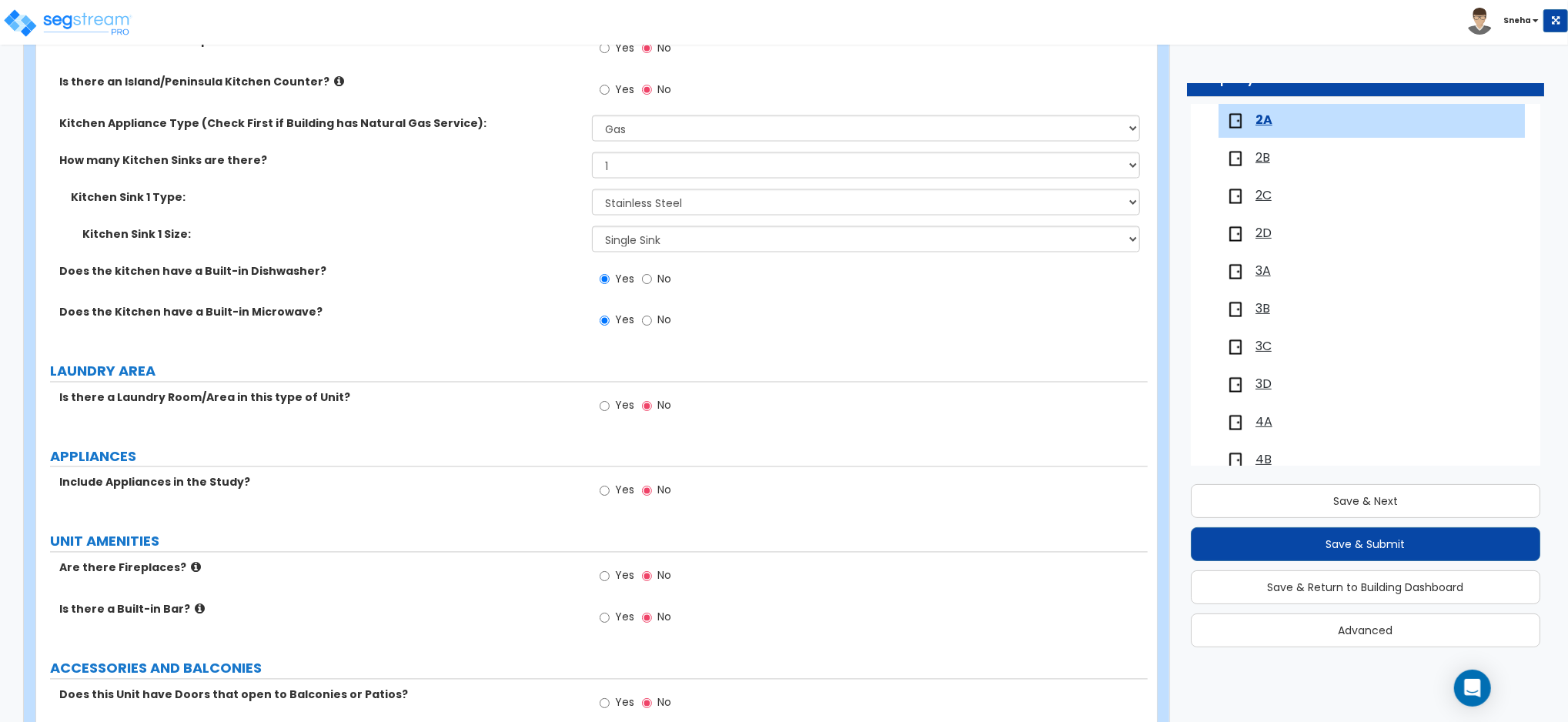
click at [611, 413] on label "Yes" at bounding box center [617, 407] width 34 height 27
click at [609, 413] on input "Yes" at bounding box center [605, 406] width 10 height 17
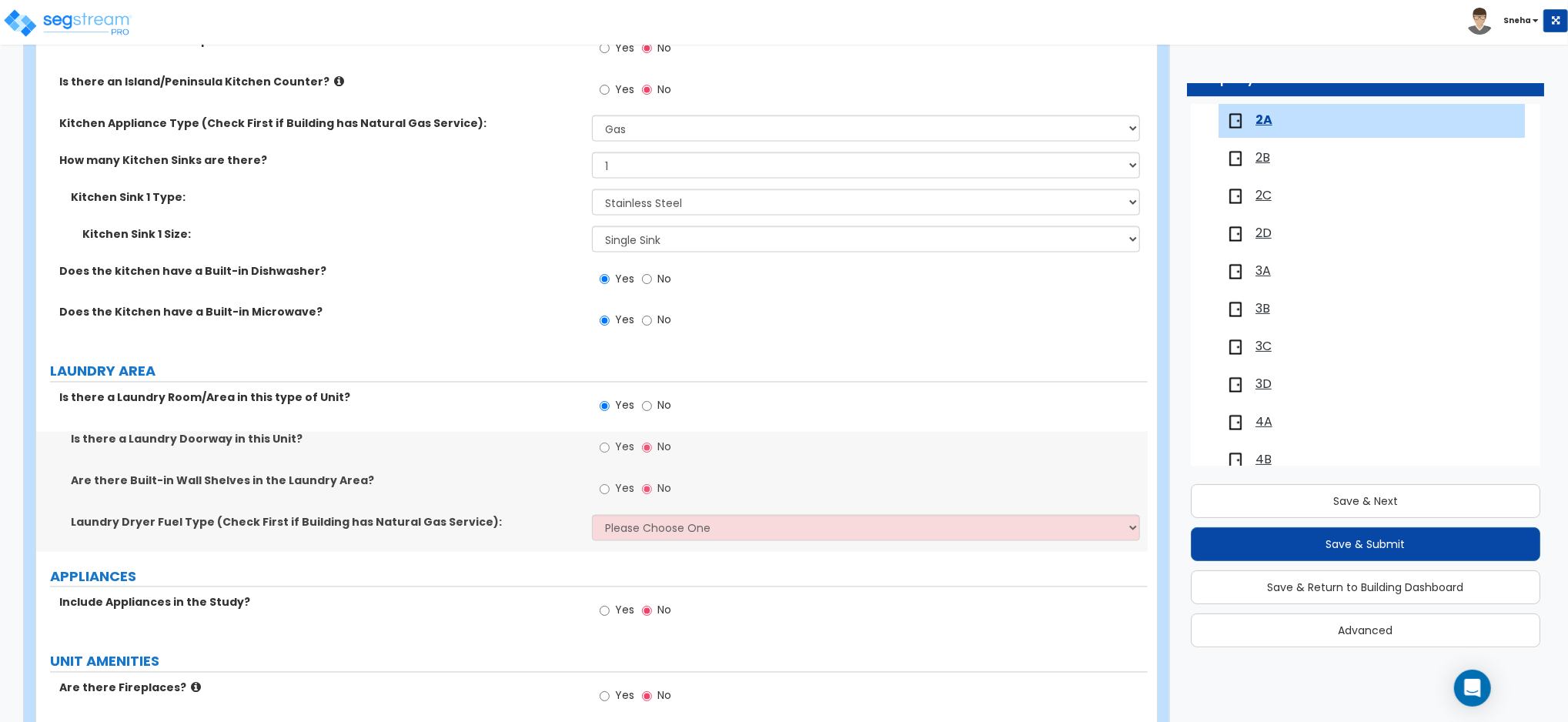
click at [626, 487] on span "Yes" at bounding box center [625, 488] width 19 height 15
click at [609, 487] on input "Yes" at bounding box center [605, 489] width 10 height 17
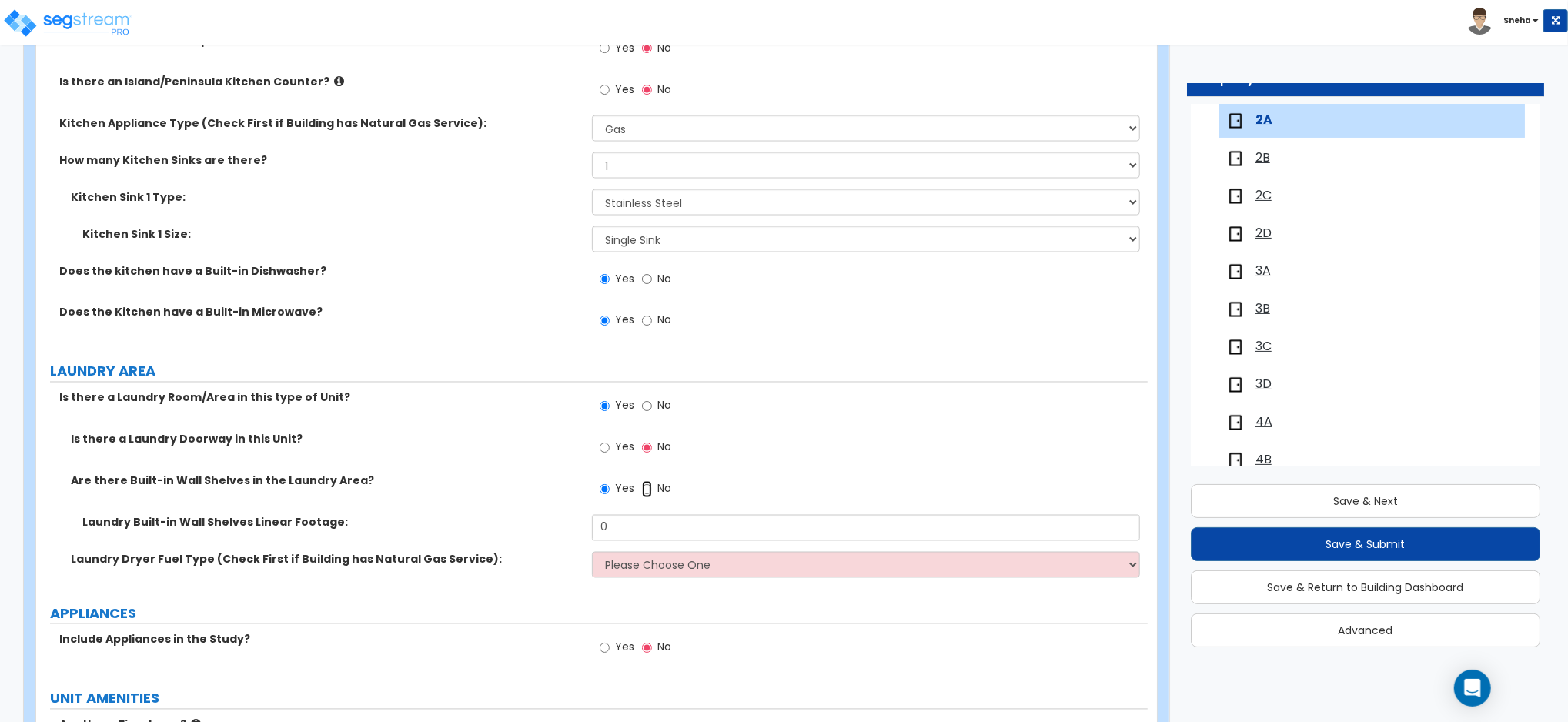
click at [647, 486] on input "No" at bounding box center [647, 489] width 10 height 17
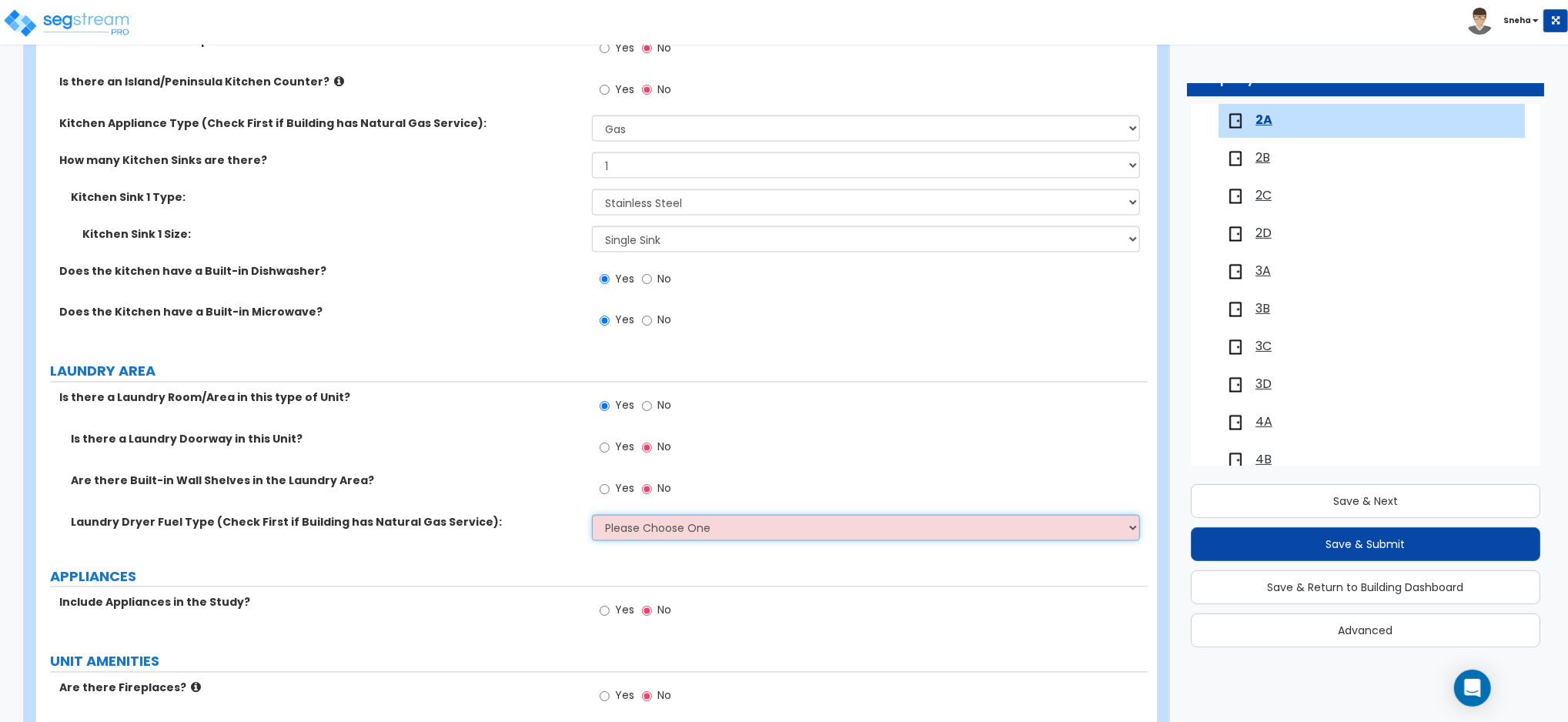
click at [623, 523] on select "Please Choose One Gas Electric" at bounding box center [866, 528] width 548 height 27
click at [592, 515] on select "Please Choose One Gas Electric" at bounding box center [866, 528] width 548 height 27
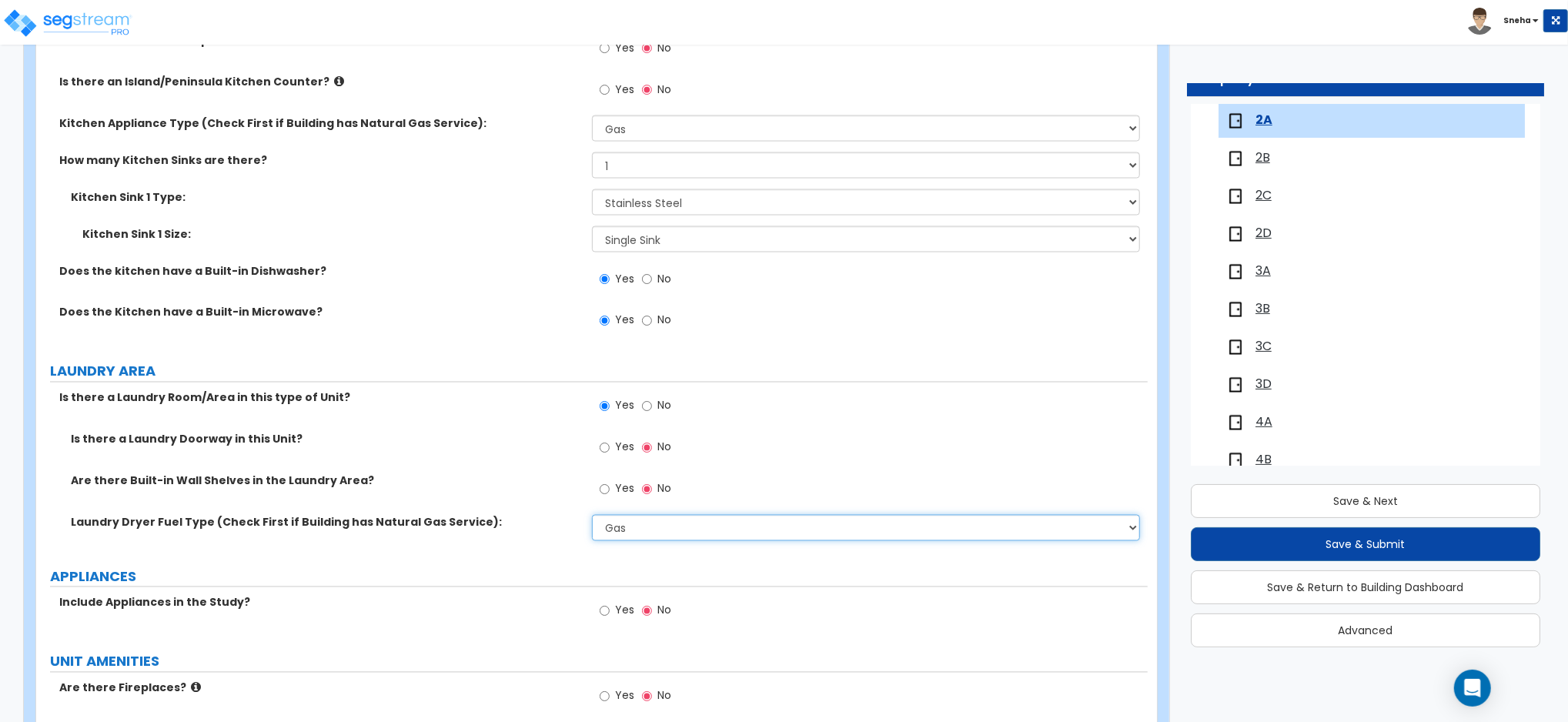
scroll to position [2257, 0]
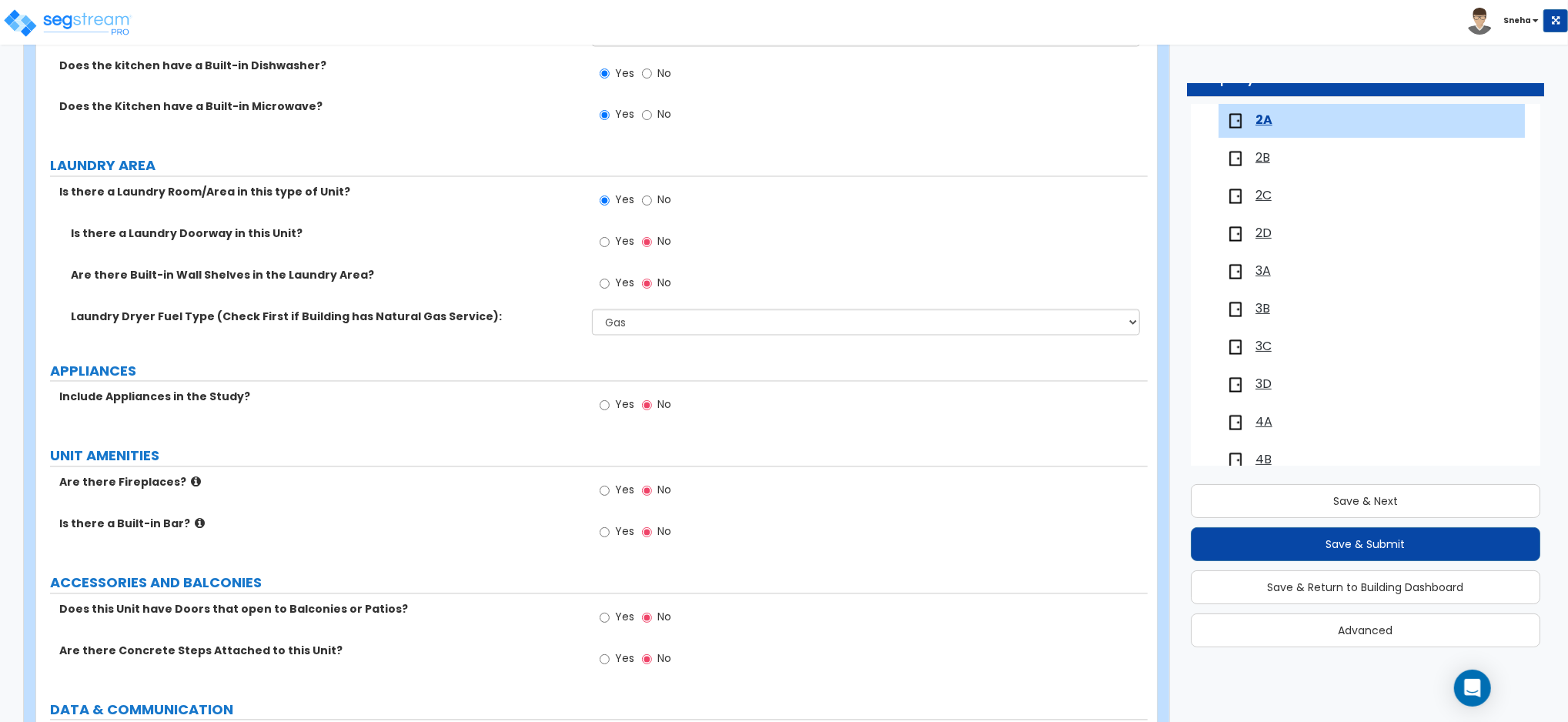
click at [610, 403] on label "Yes" at bounding box center [617, 406] width 34 height 27
click at [609, 403] on input "Yes" at bounding box center [605, 405] width 10 height 17
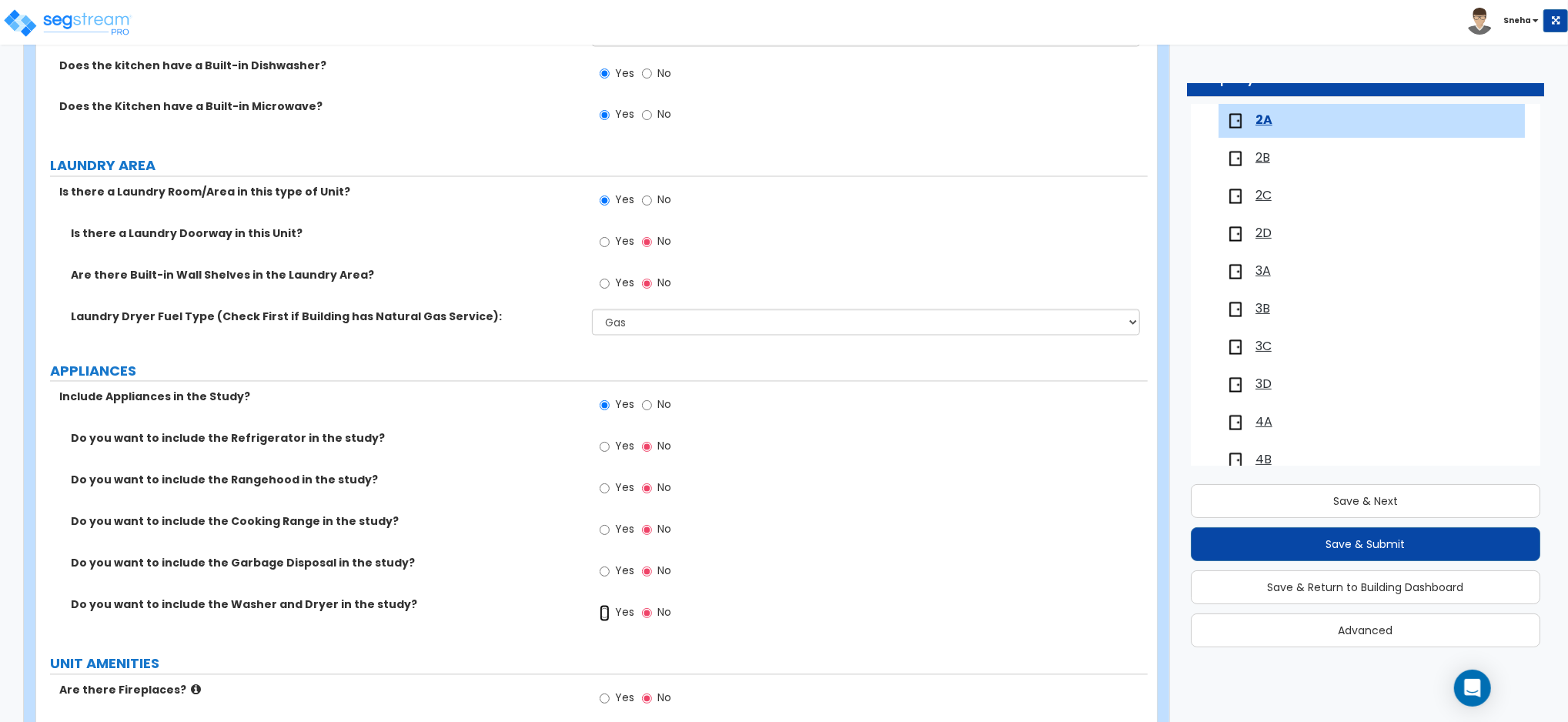
click at [602, 617] on input "Yes" at bounding box center [605, 613] width 10 height 17
click at [607, 531] on input "Yes" at bounding box center [605, 530] width 10 height 17
click at [601, 446] on input "Yes" at bounding box center [605, 447] width 10 height 17
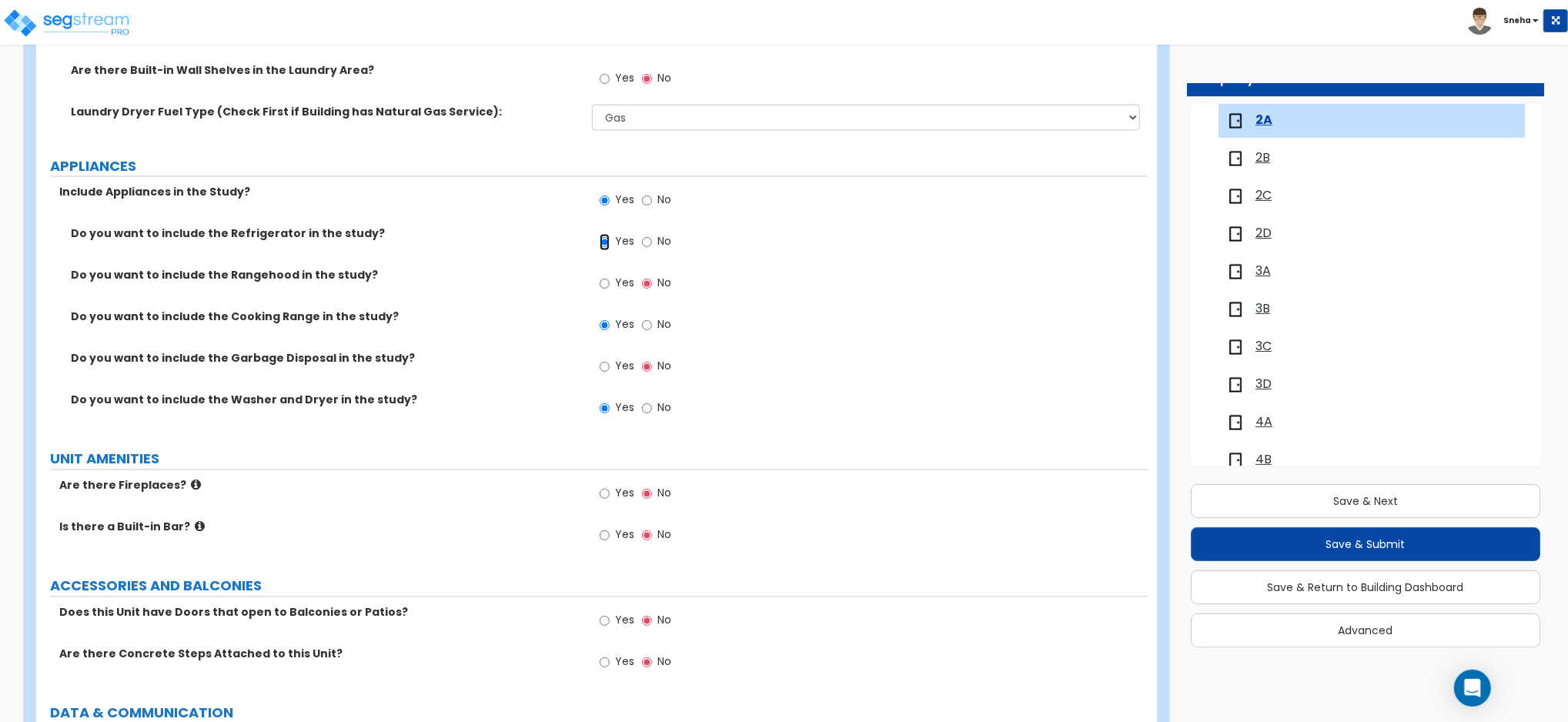
scroll to position [2747, 0]
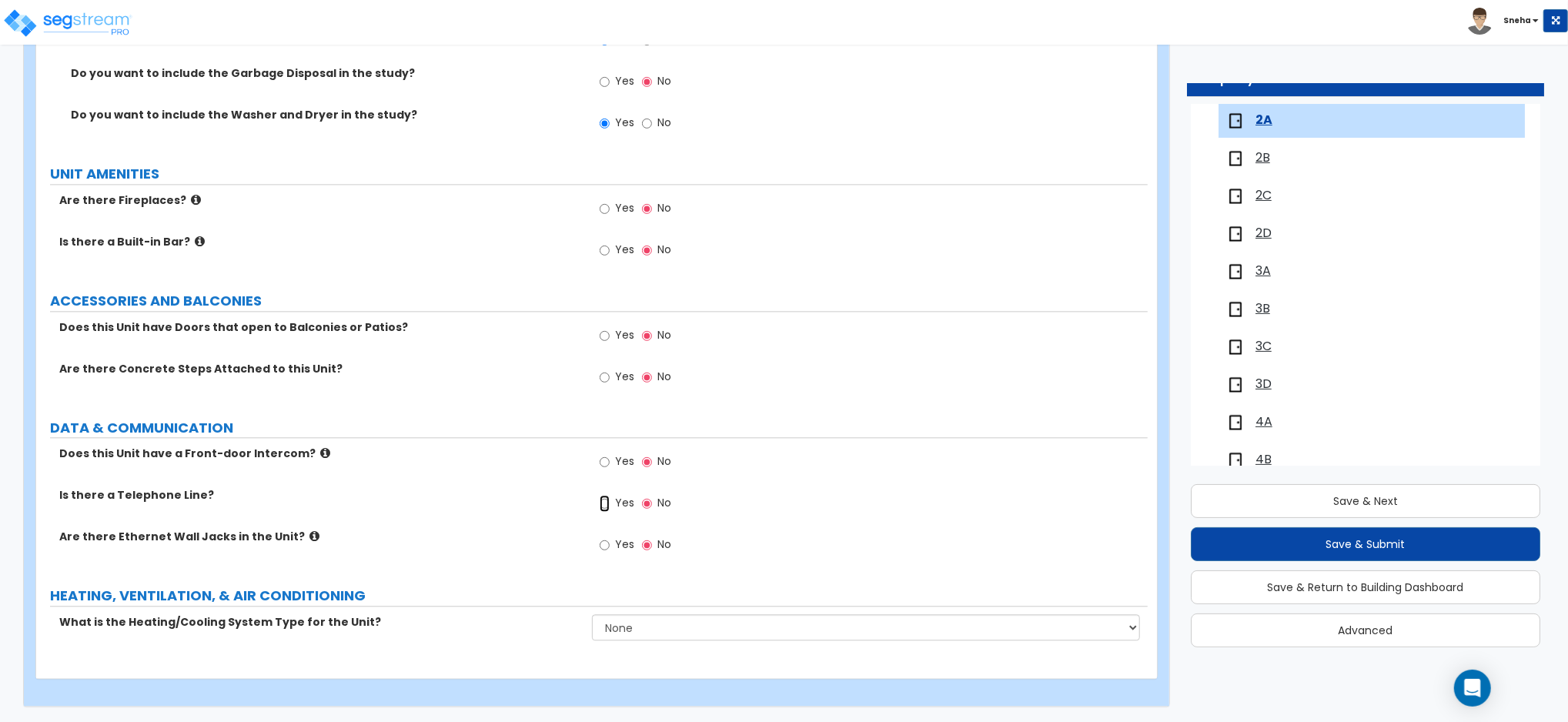
click at [605, 501] on input "Yes" at bounding box center [605, 503] width 10 height 17
click at [612, 544] on label "Yes" at bounding box center [617, 546] width 34 height 27
click at [609, 544] on input "Yes" at bounding box center [605, 545] width 10 height 17
click at [653, 630] on select "None Heat Only Centralized Heating & Cooling Thru Wall Air Conditioners Mini Sp…" at bounding box center [866, 627] width 548 height 27
click at [592, 614] on select "None Heat Only Centralized Heating & Cooling Thru Wall Air Conditioners Mini Sp…" at bounding box center [866, 627] width 548 height 27
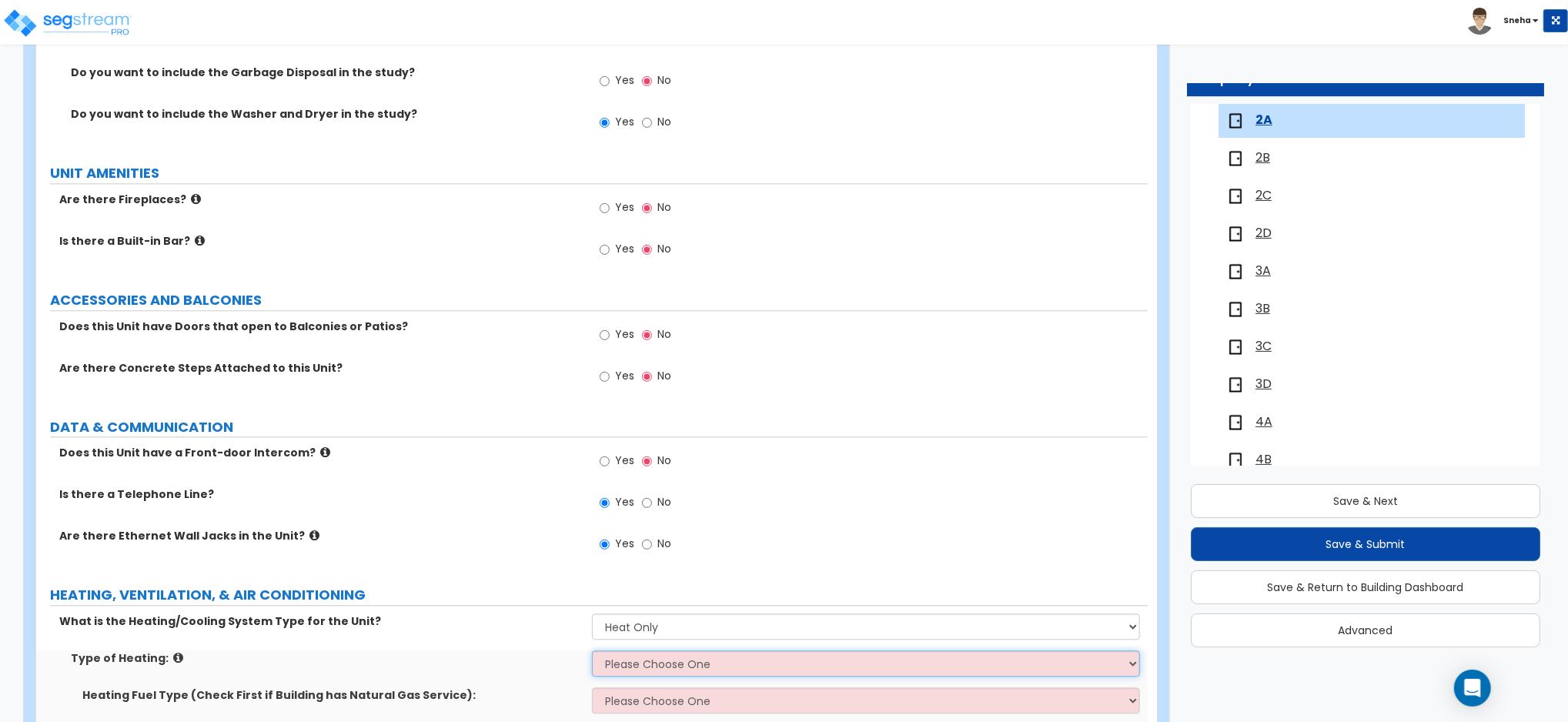
click at [643, 653] on select "Please Choose One Wall Heater Electric Baseboard Heater Hydronic Heating Radian…" at bounding box center [866, 663] width 548 height 27
click at [592, 651] on select "Please Choose One Wall Heater Electric Baseboard Heater Hydronic Heating Radian…" at bounding box center [866, 663] width 548 height 27
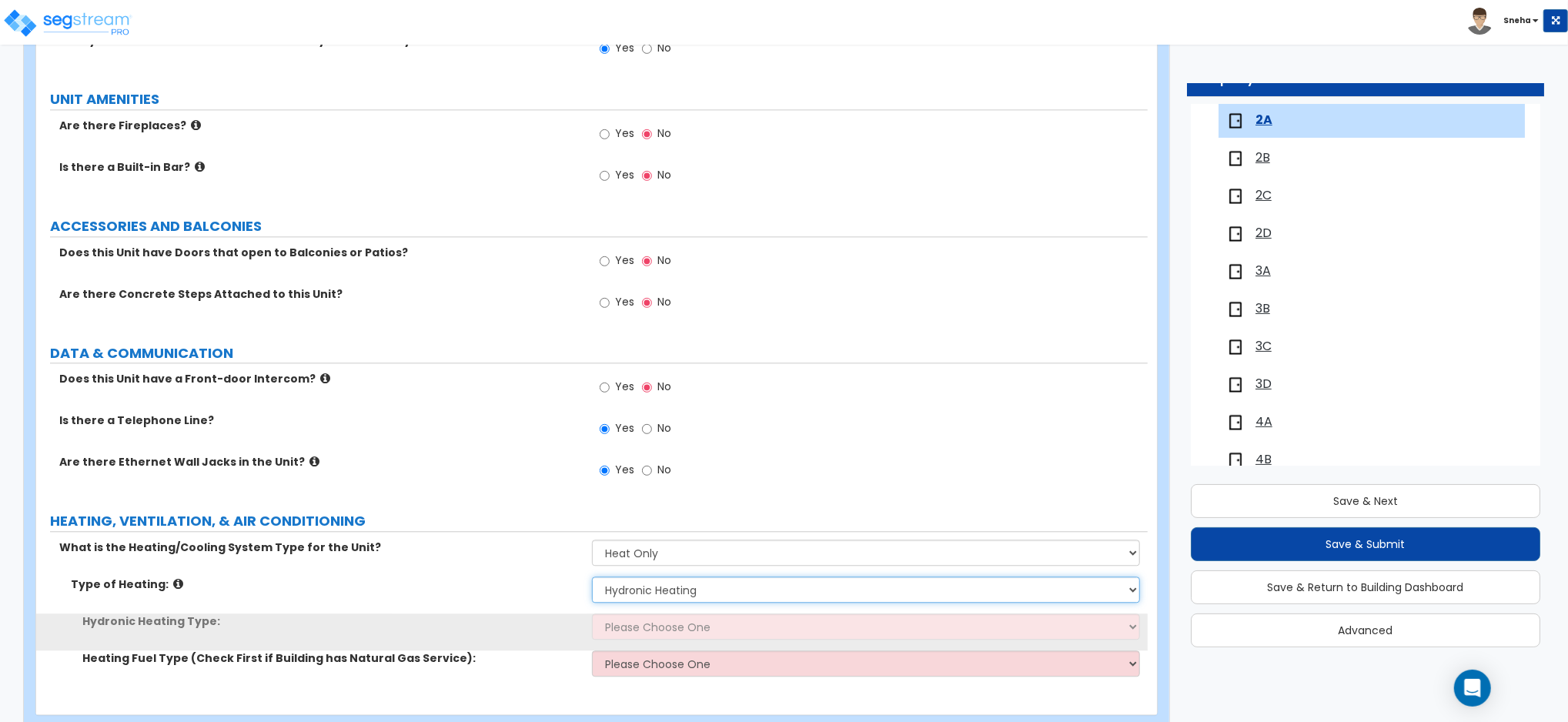
scroll to position [2858, 0]
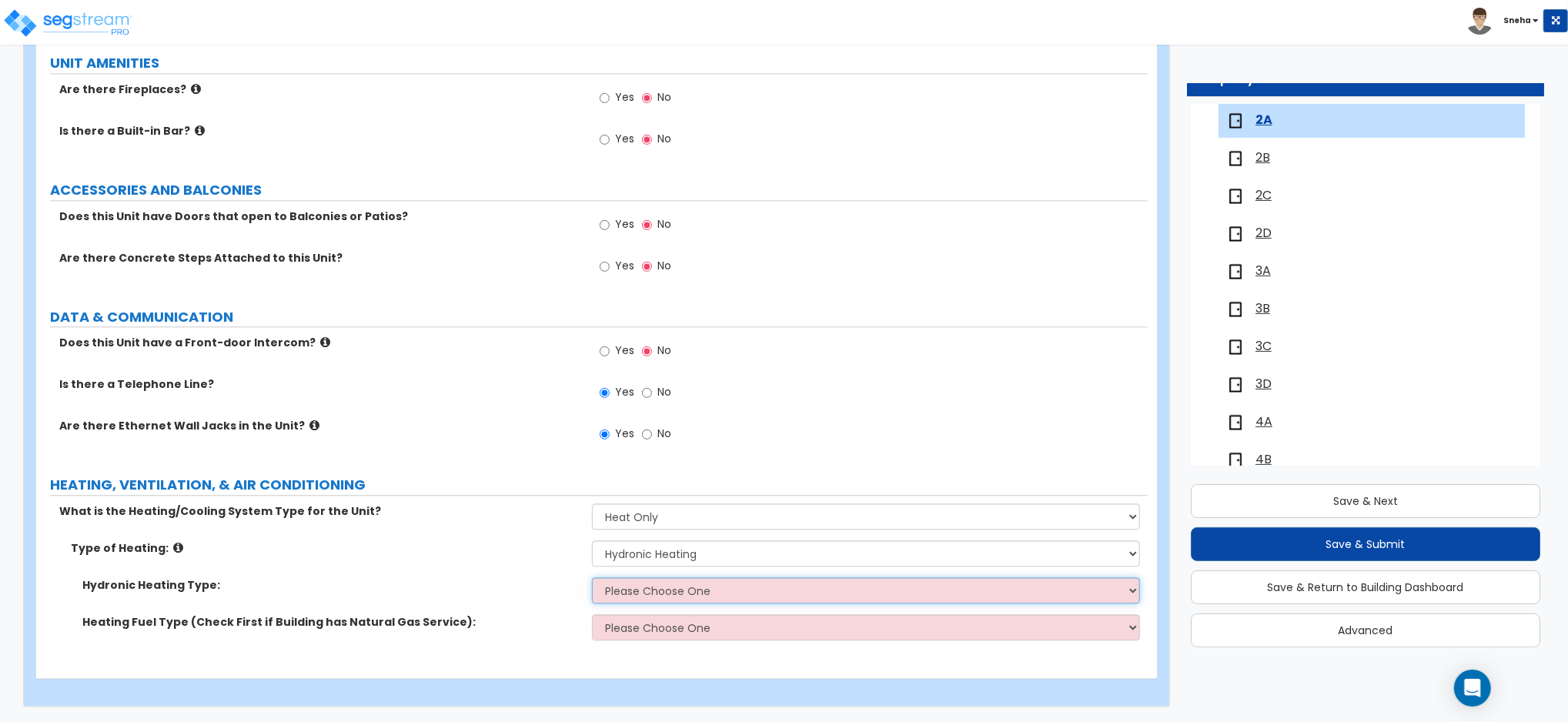
click at [638, 588] on select "Please Choose One Hydronic Radiator Hydronic Baseboard Hydronic Fin Tube Radiat…" at bounding box center [866, 589] width 548 height 27
click at [592, 577] on select "Please Choose One Hydronic Radiator Hydronic Baseboard Hydronic Fin Tube Radiat…" at bounding box center [866, 589] width 548 height 27
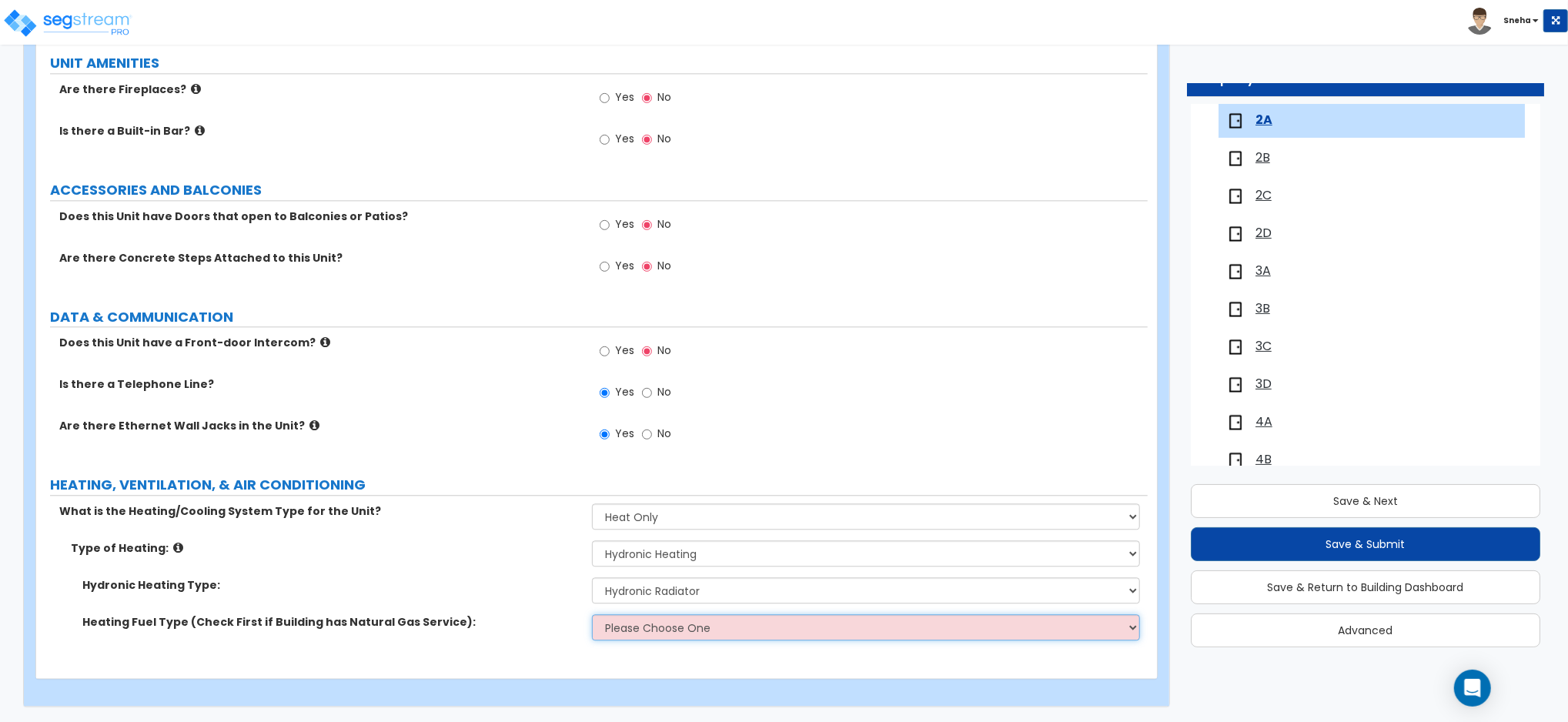
click at [641, 635] on select "Please Choose One Gas Electric" at bounding box center [866, 627] width 548 height 27
click at [592, 614] on select "Please Choose One Gas Electric" at bounding box center [866, 627] width 548 height 27
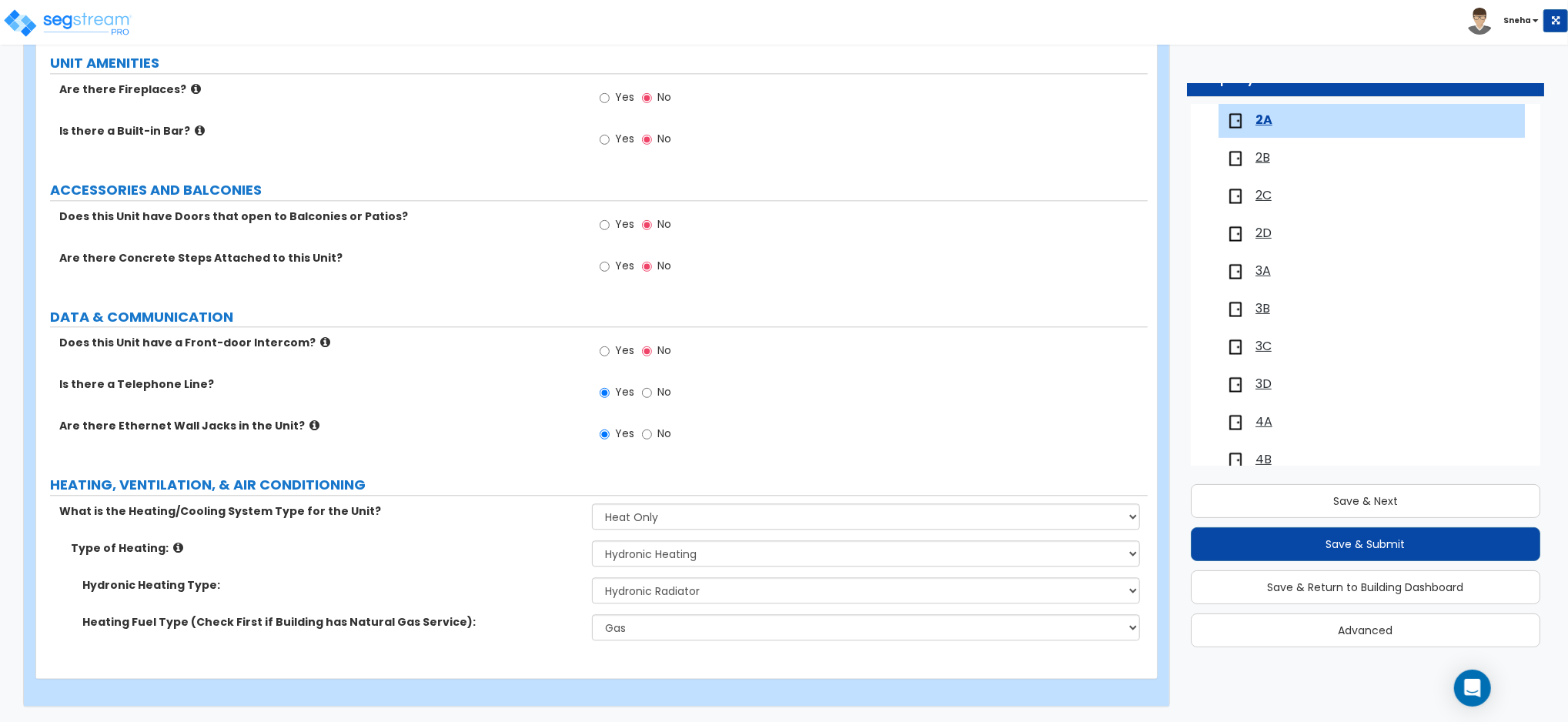
click at [537, 564] on div "Type of Heating: Please Choose One Wall Heater Electric Baseboard Heater Hydron…" at bounding box center [591, 558] width 1112 height 37
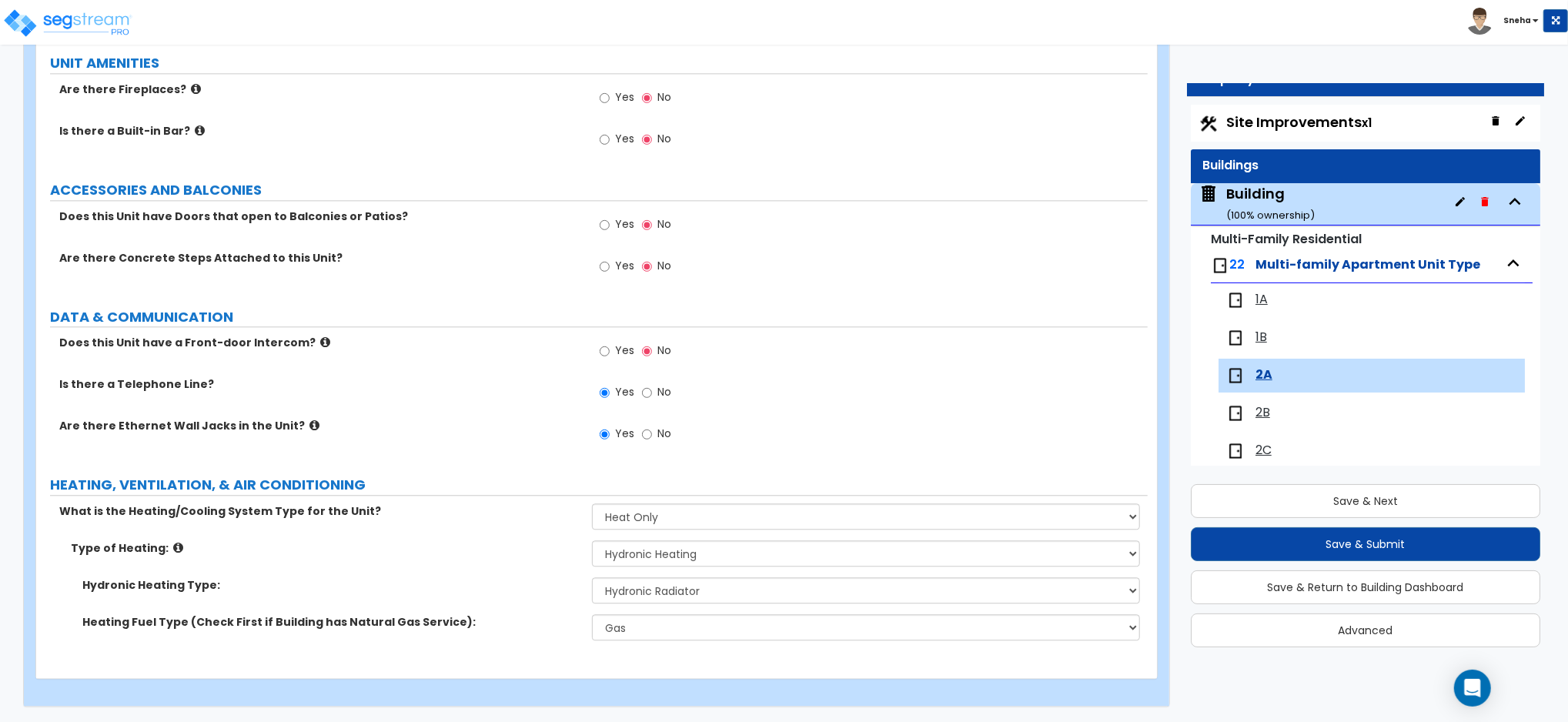
click at [1265, 411] on span "2B" at bounding box center [1262, 412] width 15 height 18
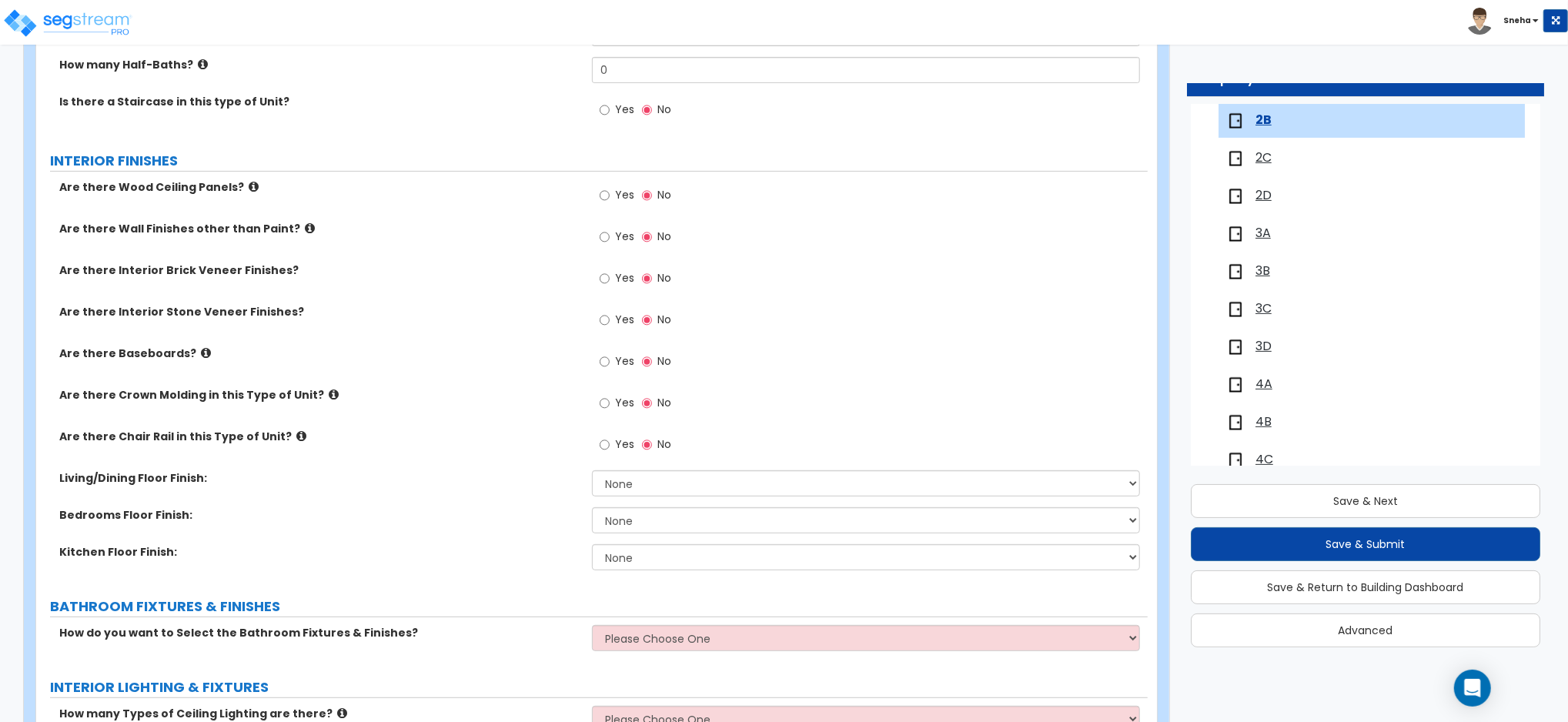
scroll to position [308, 0]
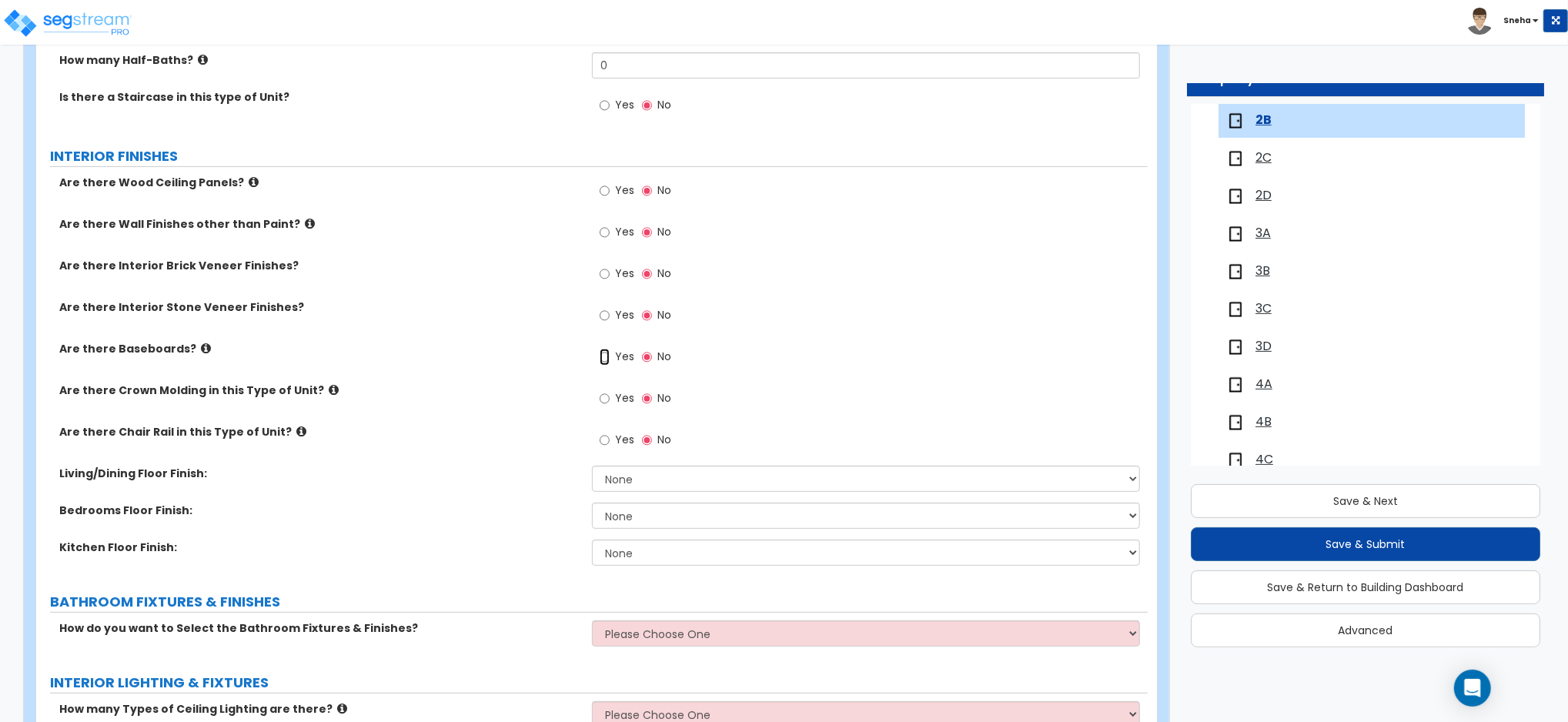
click at [606, 355] on input "Yes" at bounding box center [605, 357] width 10 height 17
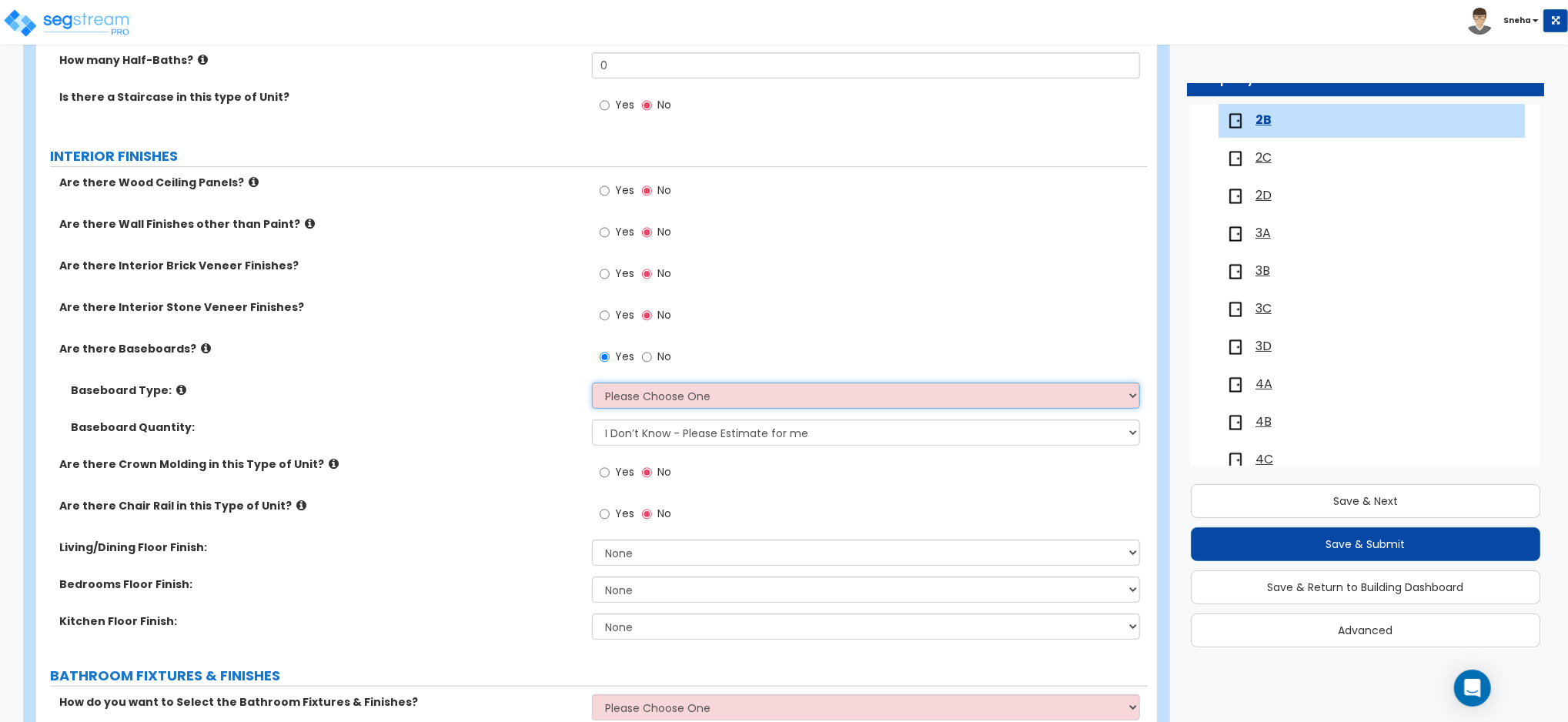
click at [627, 394] on select "Please Choose One Wood Vinyl Carpet Tile" at bounding box center [866, 395] width 548 height 27
click at [592, 382] on select "Please Choose One Wood Vinyl Carpet Tile" at bounding box center [866, 395] width 548 height 27
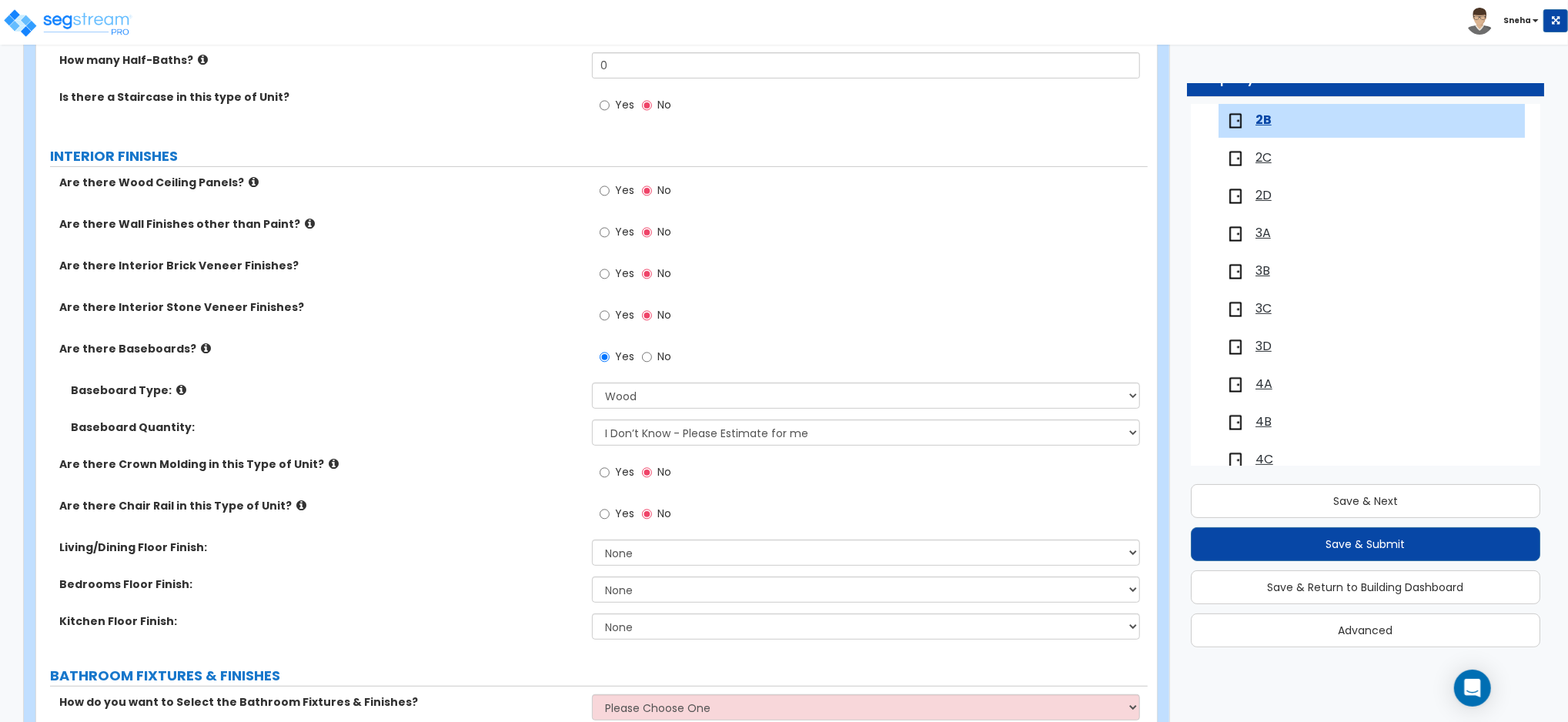
click at [621, 469] on span "Yes" at bounding box center [625, 471] width 19 height 15
click at [609, 469] on input "Yes" at bounding box center [605, 472] width 10 height 17
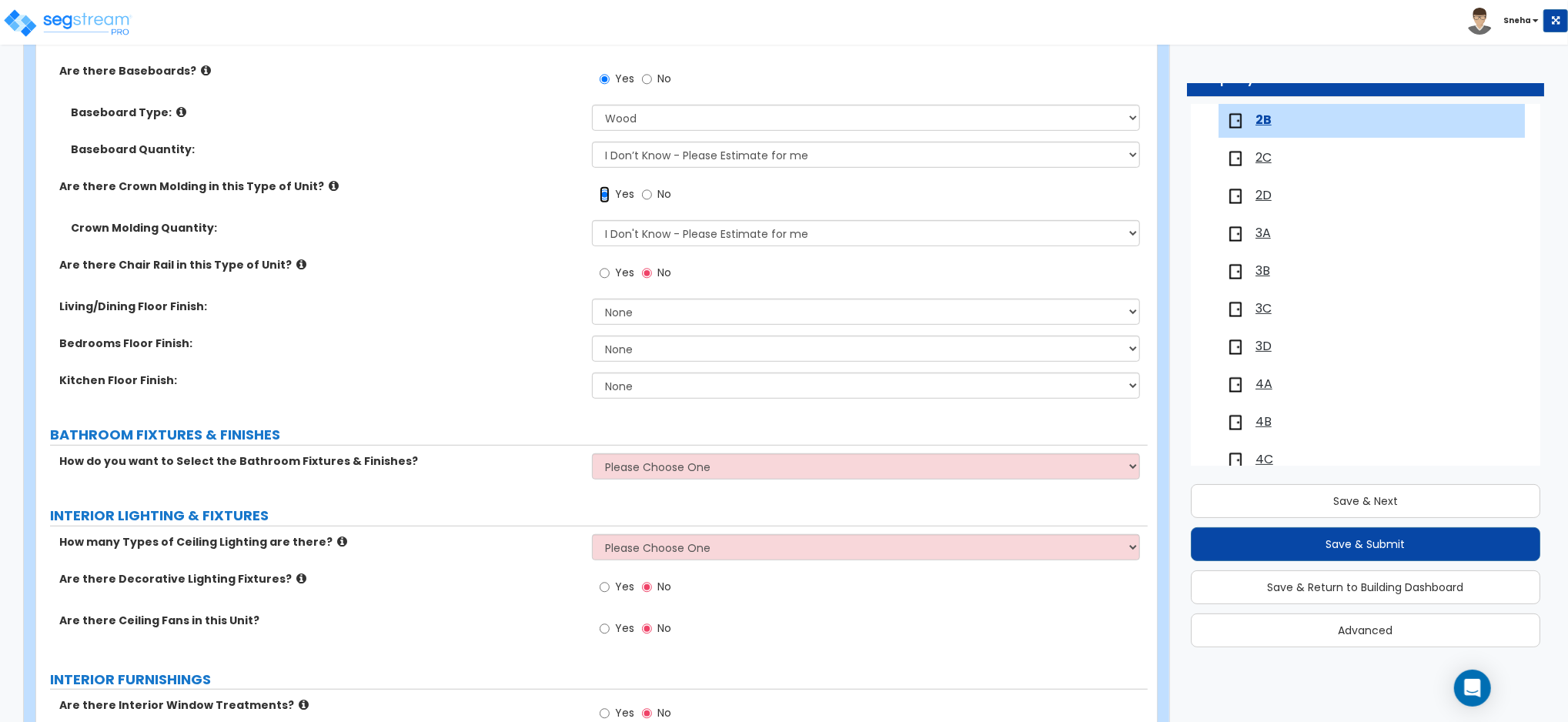
scroll to position [615, 0]
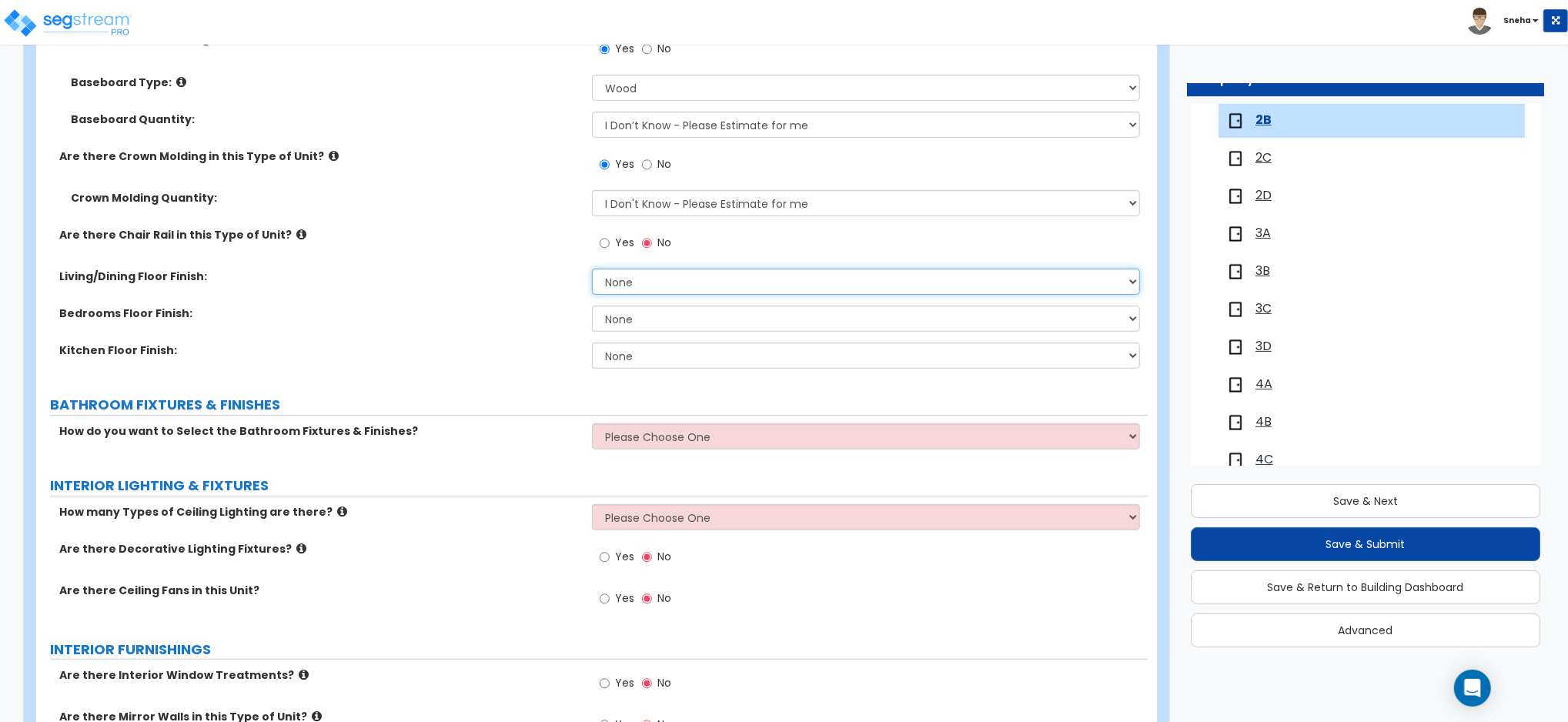
click at [631, 269] on select "None Tile Flooring Hardwood Flooring Resilient Laminate Flooring VCT Flooring S…" at bounding box center [866, 281] width 548 height 27
click at [592, 269] on select "None Tile Flooring Hardwood Flooring Resilient Laminate Flooring VCT Flooring S…" at bounding box center [866, 281] width 548 height 27
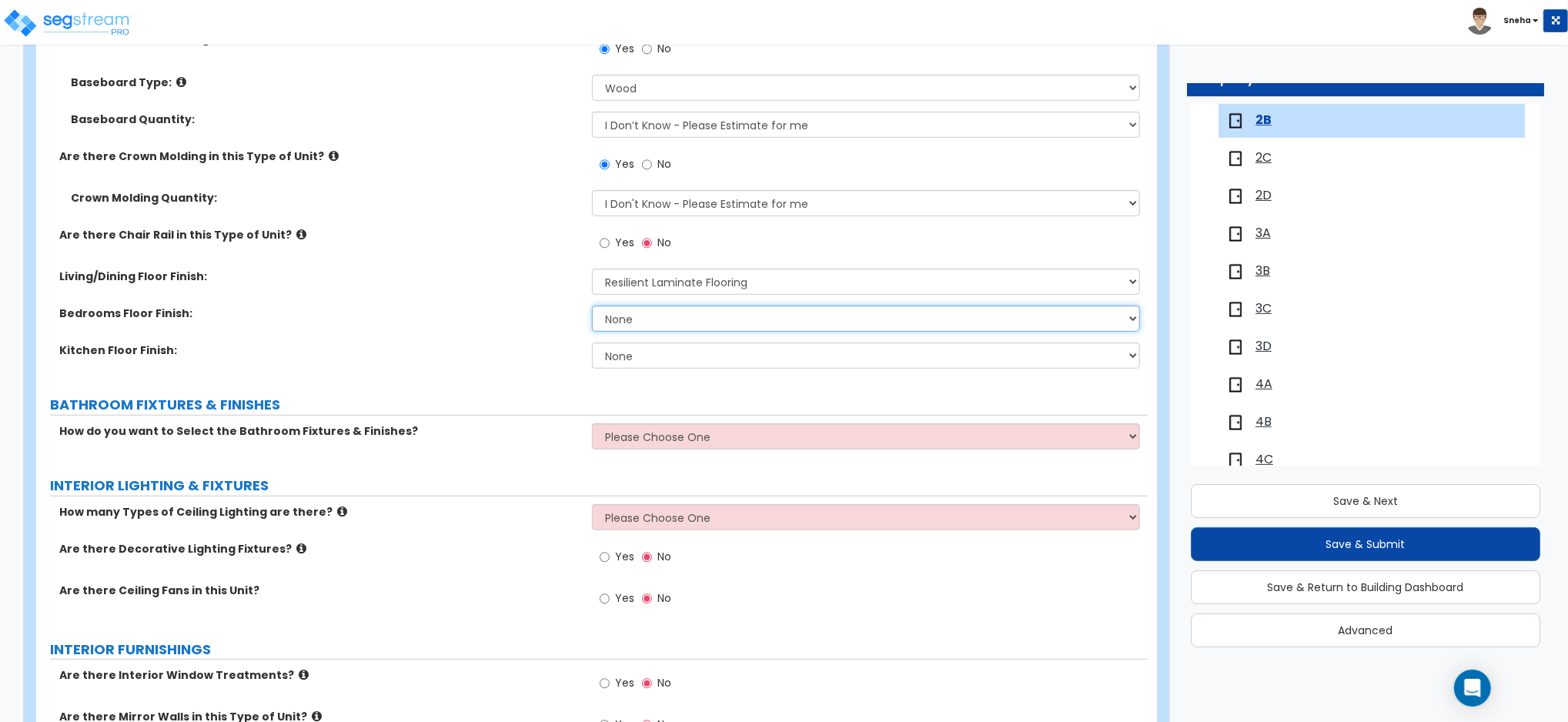
drag, startPoint x: 637, startPoint y: 325, endPoint x: 638, endPoint y: 332, distance: 7.1
click at [637, 324] on select "None Tile Flooring Hardwood Flooring Resilient Laminate Flooring VCT Flooring S…" at bounding box center [866, 318] width 548 height 27
click at [592, 305] on select "None Tile Flooring Hardwood Flooring Resilient Laminate Flooring VCT Flooring S…" at bounding box center [866, 318] width 548 height 27
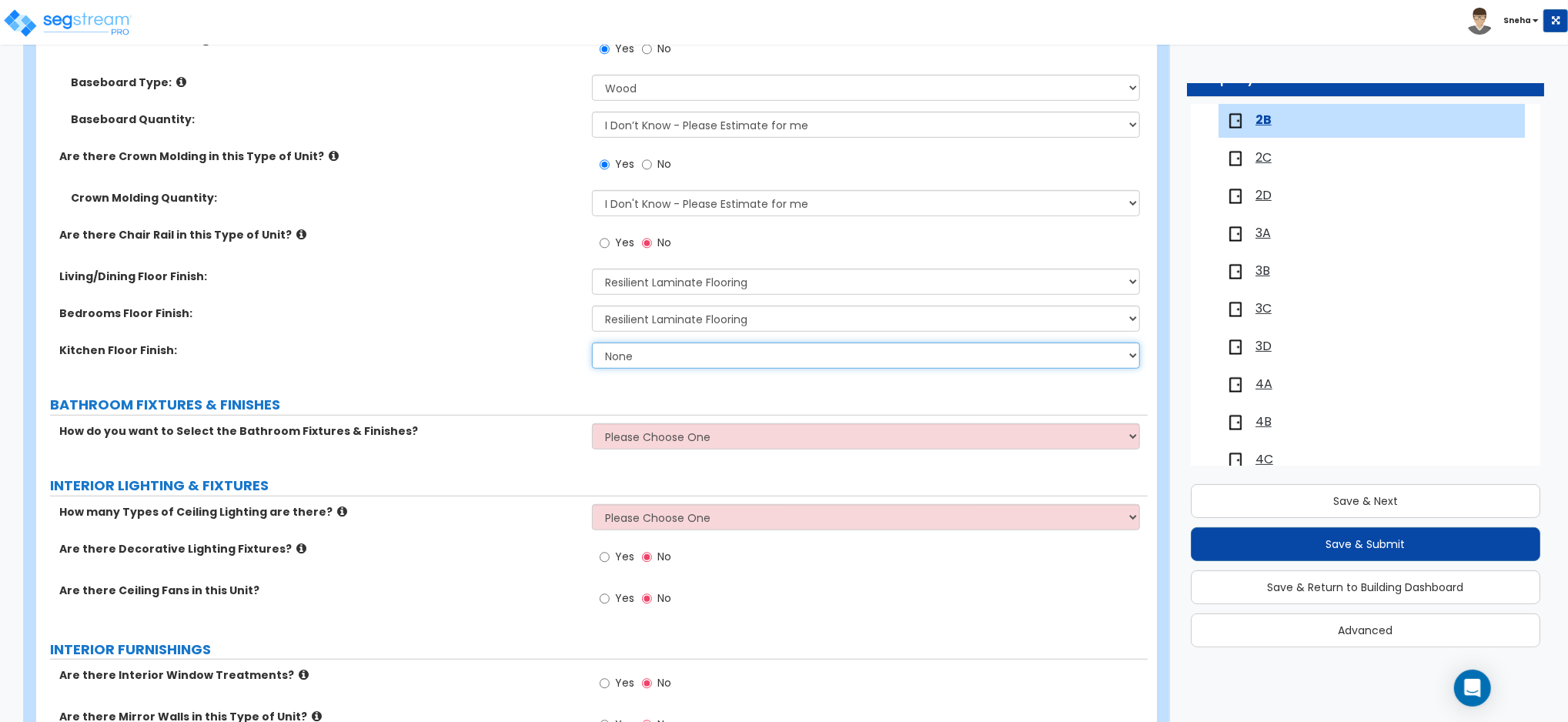
drag, startPoint x: 620, startPoint y: 363, endPoint x: 623, endPoint y: 372, distance: 9.5
click at [620, 363] on select "None Tile Flooring Hardwood Flooring Resilient Laminate Flooring VCT Flooring S…" at bounding box center [866, 355] width 548 height 27
click at [592, 342] on select "None Tile Flooring Hardwood Flooring Resilient Laminate Flooring VCT Flooring S…" at bounding box center [866, 355] width 548 height 27
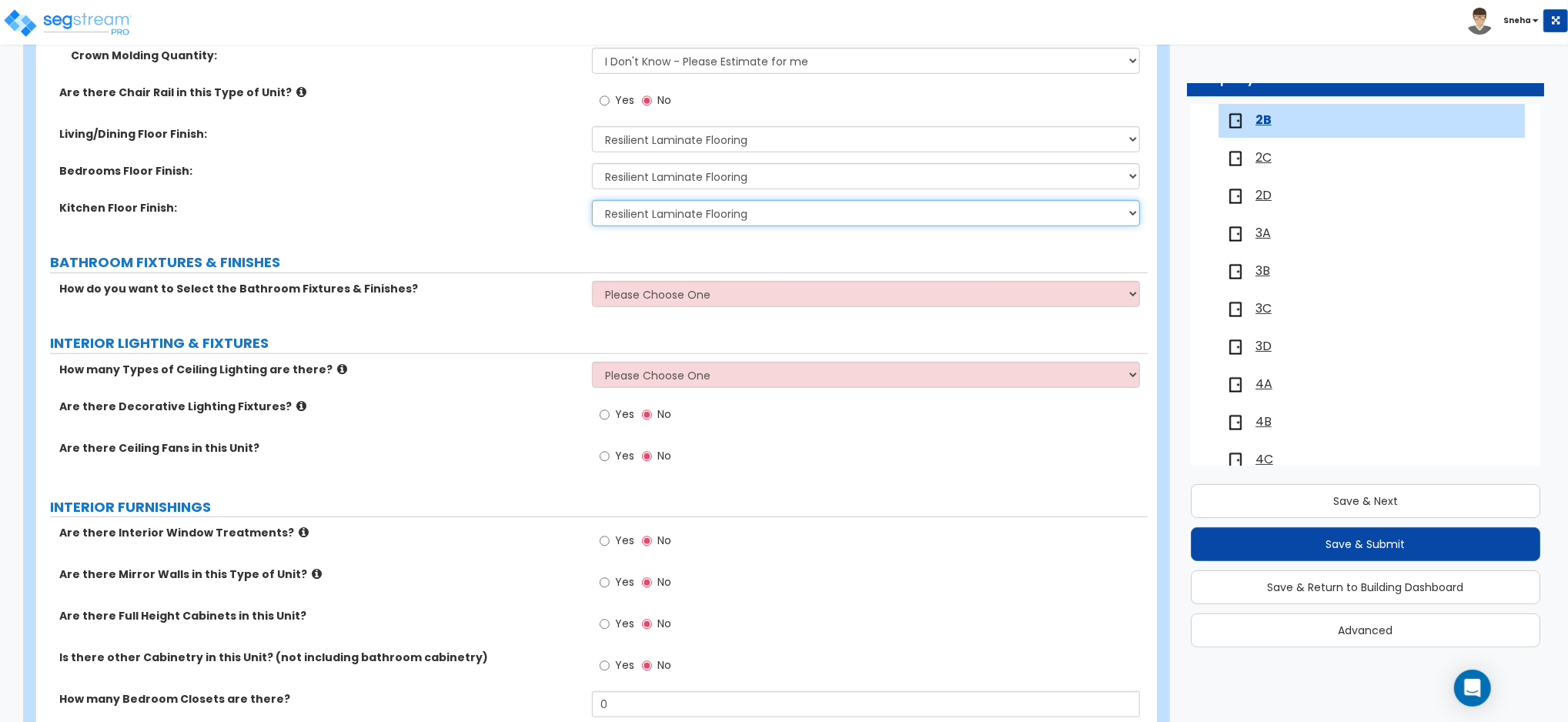
scroll to position [820, 0]
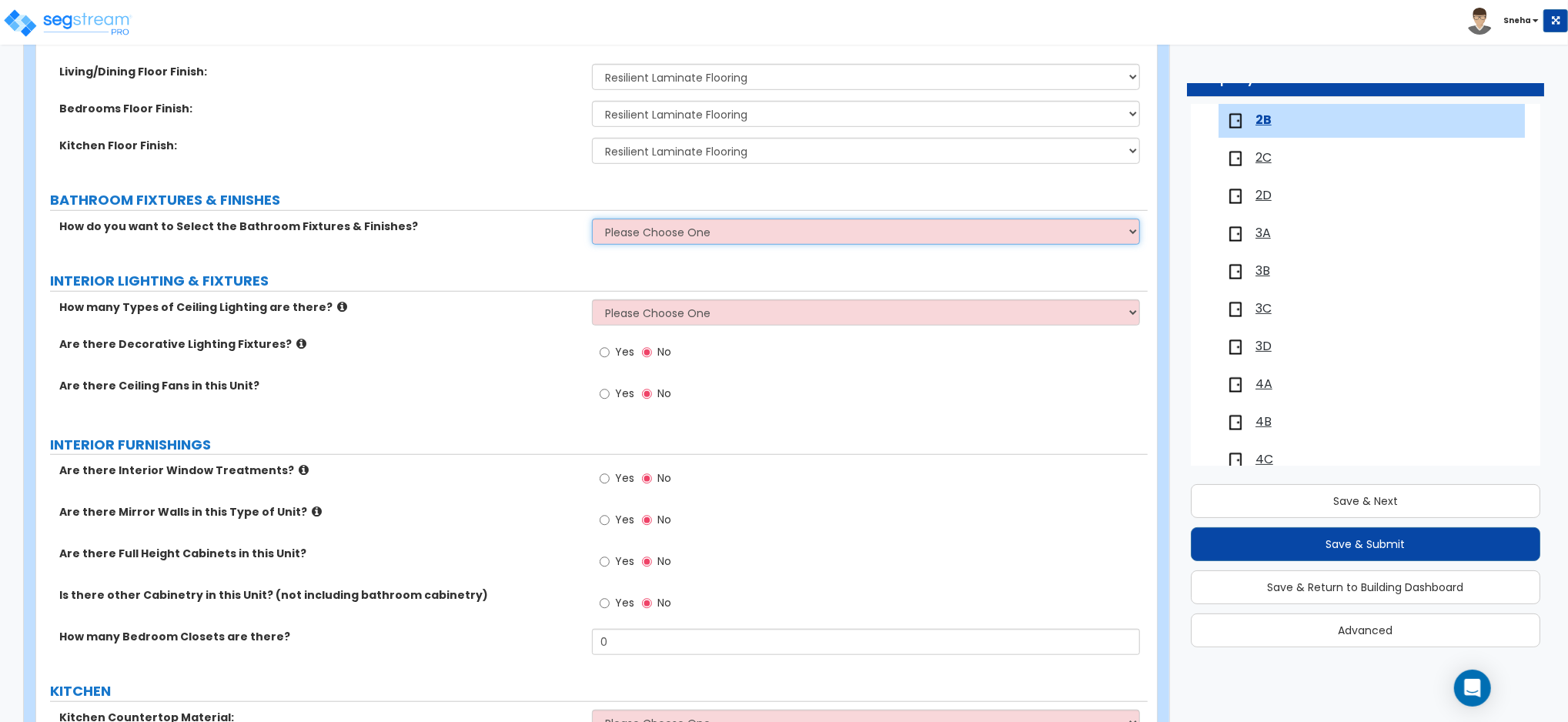
click at [627, 229] on select "Please Choose One Select the type of Fixtures and Finishes only for one Bath an…" at bounding box center [866, 231] width 548 height 27
click at [592, 218] on select "Please Choose One Select the type of Fixtures and Finishes only for one Bath an…" at bounding box center [866, 231] width 548 height 27
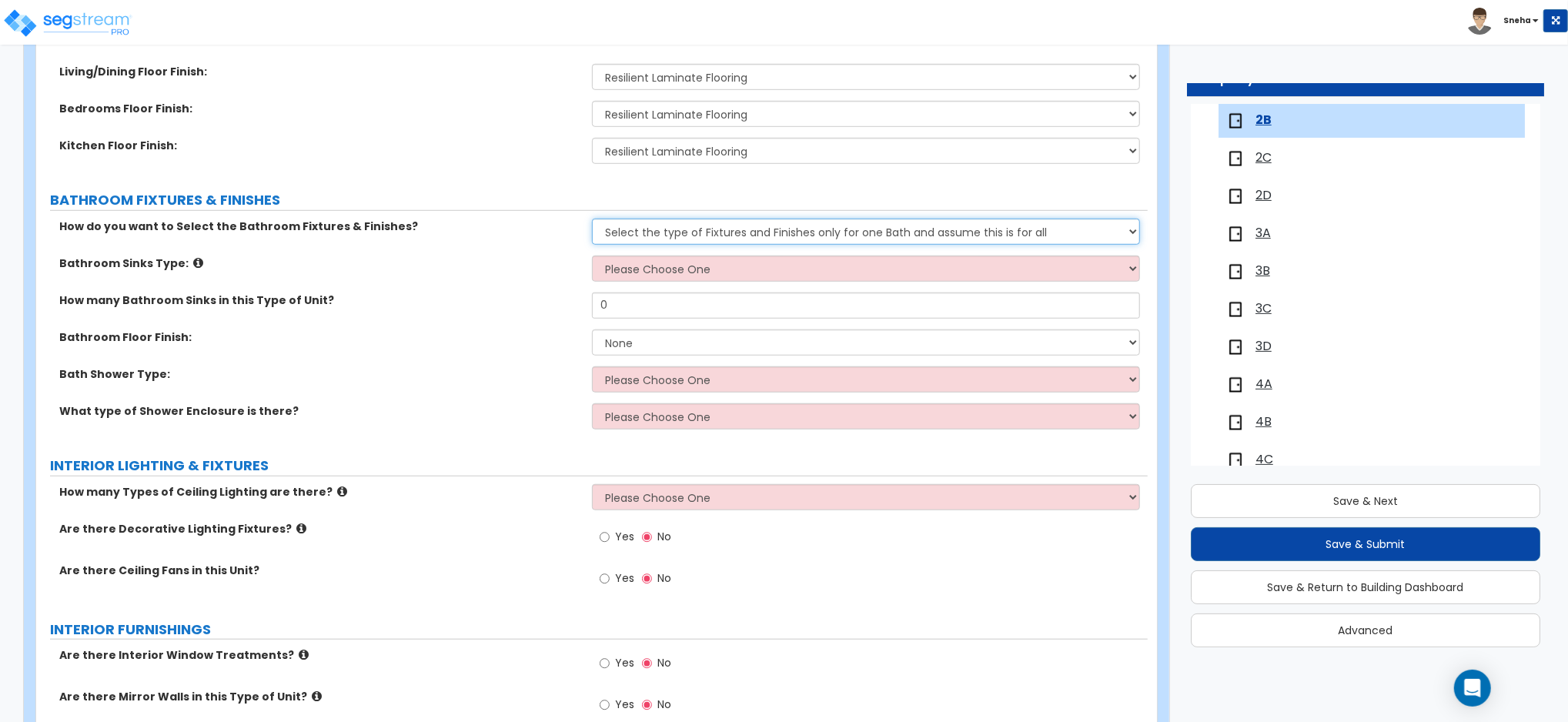
click at [674, 233] on select "Please Choose One Select the type of Fixtures and Finishes only for one Bath an…" at bounding box center [866, 231] width 548 height 27
click at [592, 218] on select "Please Choose One Select the type of Fixtures and Finishes only for one Bath an…" at bounding box center [866, 231] width 548 height 27
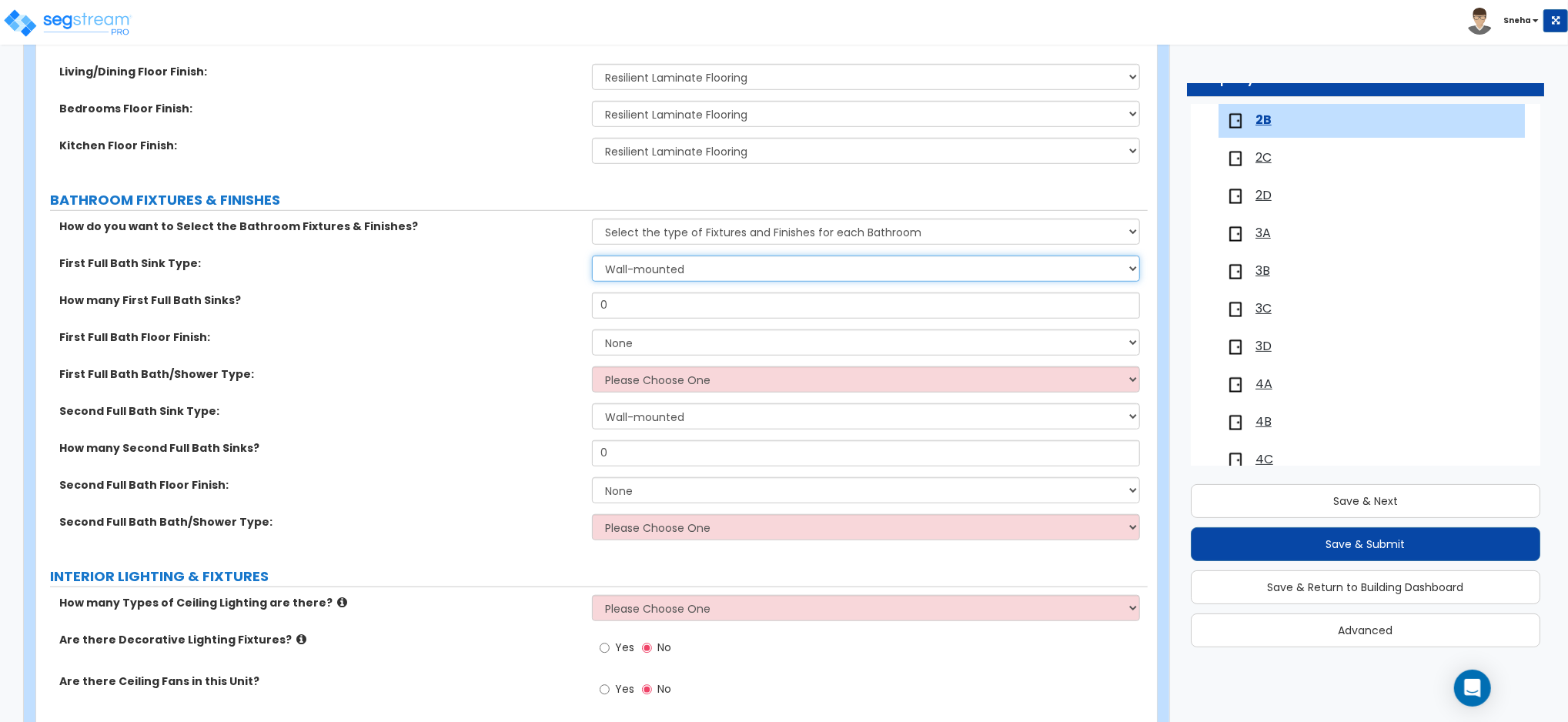
click at [641, 271] on select "Wall-mounted Pedestal-mounted Vanity-mounted" at bounding box center [866, 269] width 548 height 27
click at [592, 256] on select "Wall-mounted Pedestal-mounted Vanity-mounted" at bounding box center [866, 269] width 548 height 27
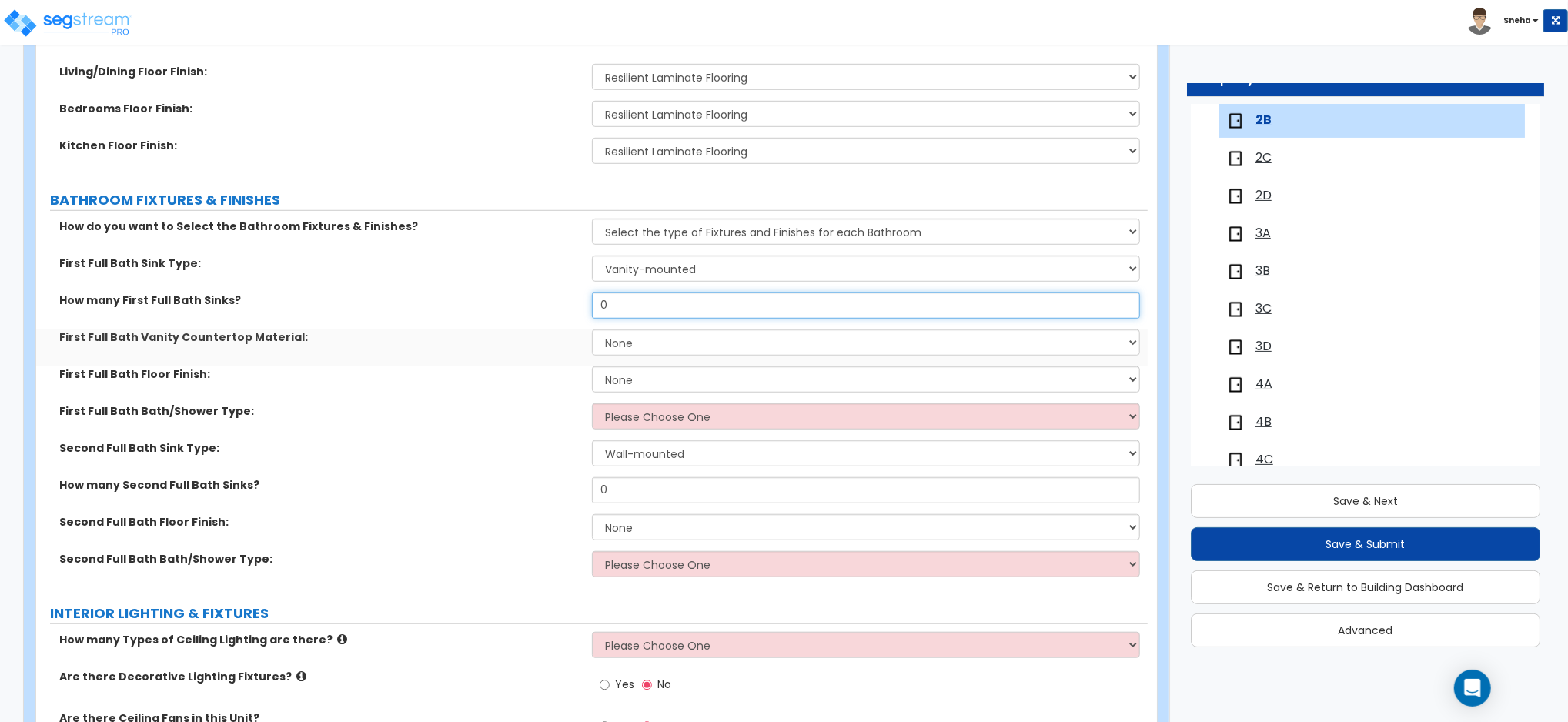
drag, startPoint x: 633, startPoint y: 305, endPoint x: 587, endPoint y: 305, distance: 46.0
click at [587, 305] on div "How many First Full Bath Sinks? 0" at bounding box center [591, 311] width 1112 height 37
click at [655, 346] on select "None Plastic Laminate Solid Surface Stone Quartz Marble Tile Wood" at bounding box center [866, 342] width 548 height 27
click at [592, 329] on select "None Plastic Laminate Solid Surface Stone Quartz Marble Tile Wood" at bounding box center [866, 342] width 548 height 27
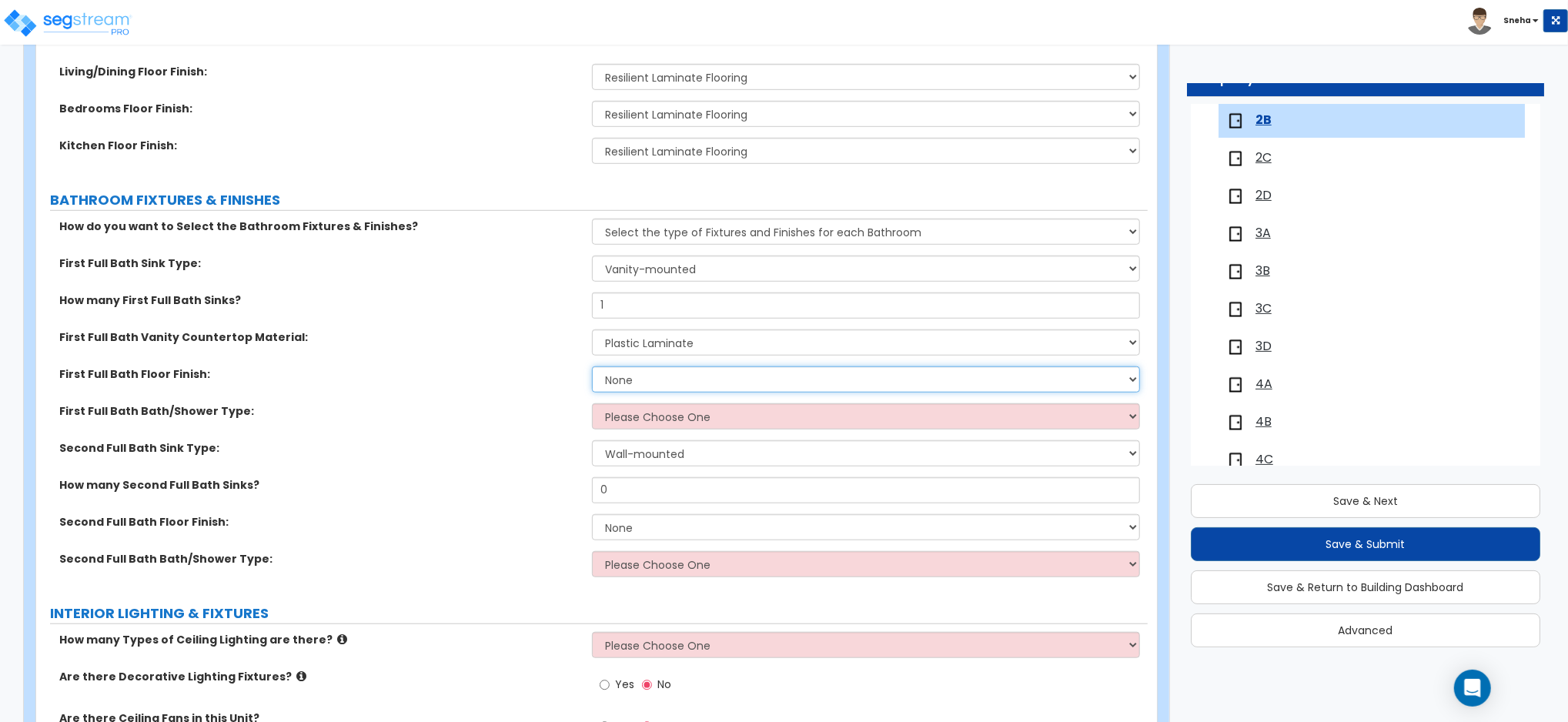
click at [647, 376] on select "None Tile Flooring Hardwood Flooring Resilient Laminate Flooring VCT Flooring S…" at bounding box center [866, 379] width 548 height 27
click at [592, 366] on select "None Tile Flooring Hardwood Flooring Resilient Laminate Flooring VCT Flooring S…" at bounding box center [866, 379] width 548 height 27
click at [642, 410] on select "Please Choose One Standalone Shower Bathtub - Shower Combo" at bounding box center [866, 416] width 548 height 27
click at [592, 403] on select "Please Choose One Standalone Shower Bathtub - Shower Combo" at bounding box center [866, 416] width 548 height 27
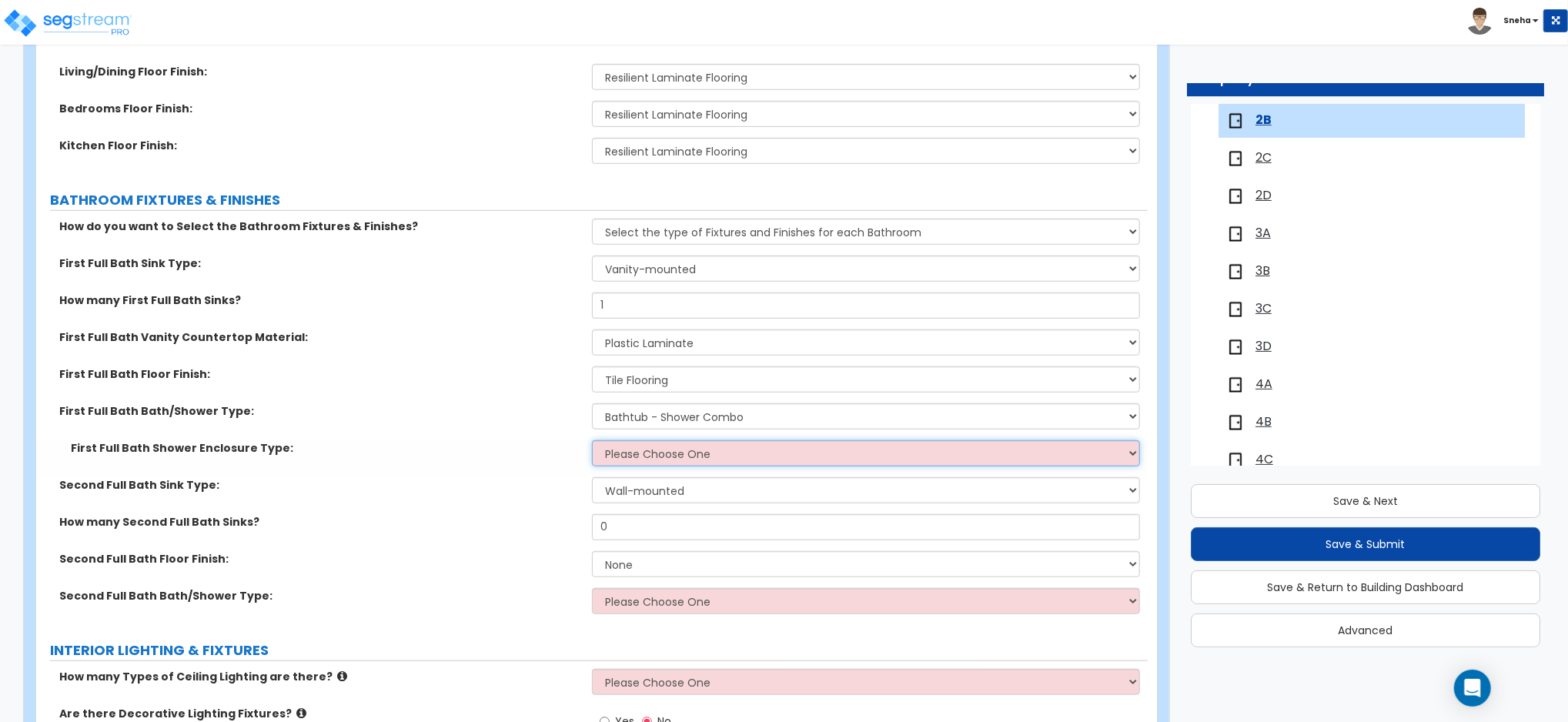
click at [649, 452] on select "Please Choose One Curtain & Rod Glass Sliding Doors Glass Hinged Doors" at bounding box center [866, 453] width 548 height 27
click at [592, 440] on select "Please Choose One Curtain & Rod Glass Sliding Doors Glass Hinged Doors" at bounding box center [866, 453] width 548 height 27
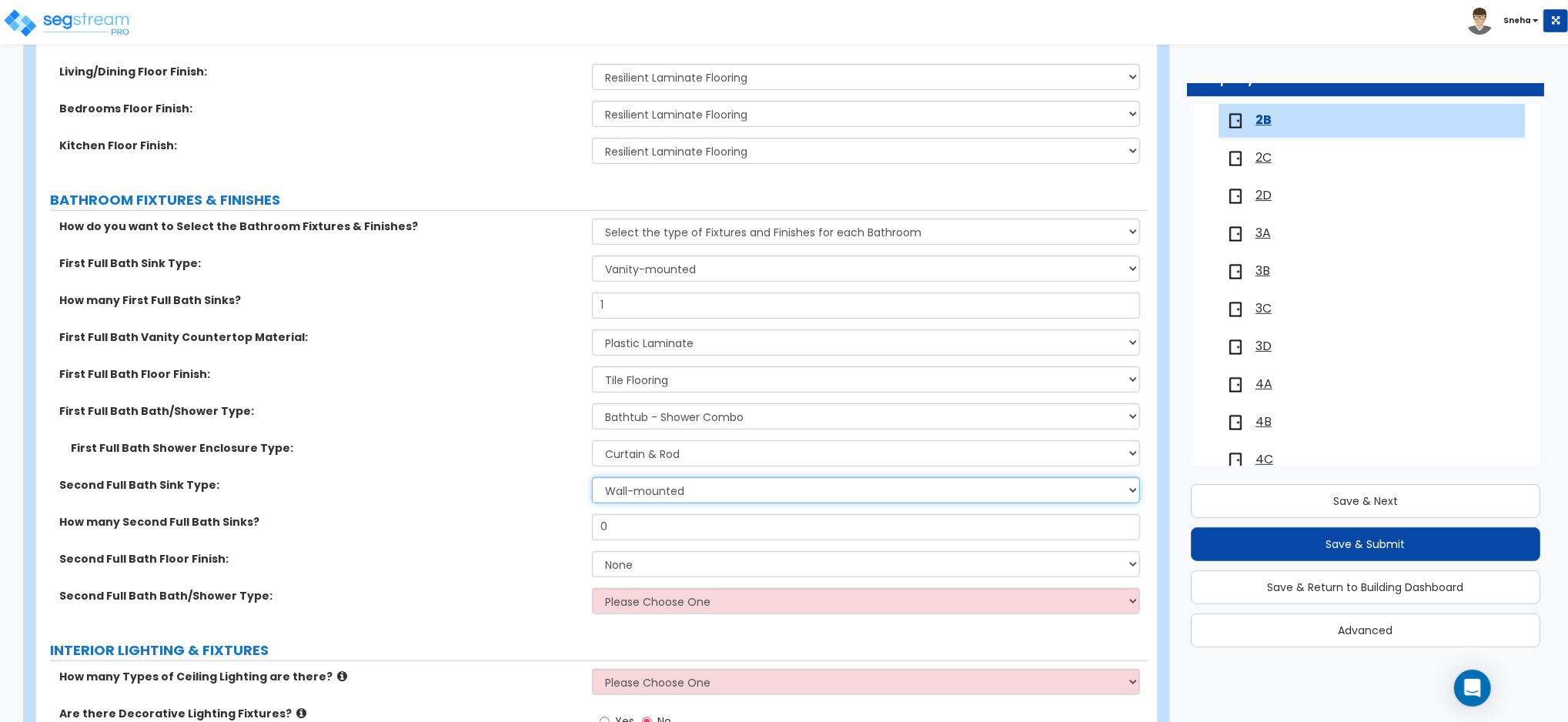
click at [634, 499] on select "Wall-mounted Pedestal-mounted Vanity-mounted" at bounding box center [866, 490] width 548 height 27
click at [592, 477] on select "Wall-mounted Pedestal-mounted Vanity-mounted" at bounding box center [866, 490] width 548 height 27
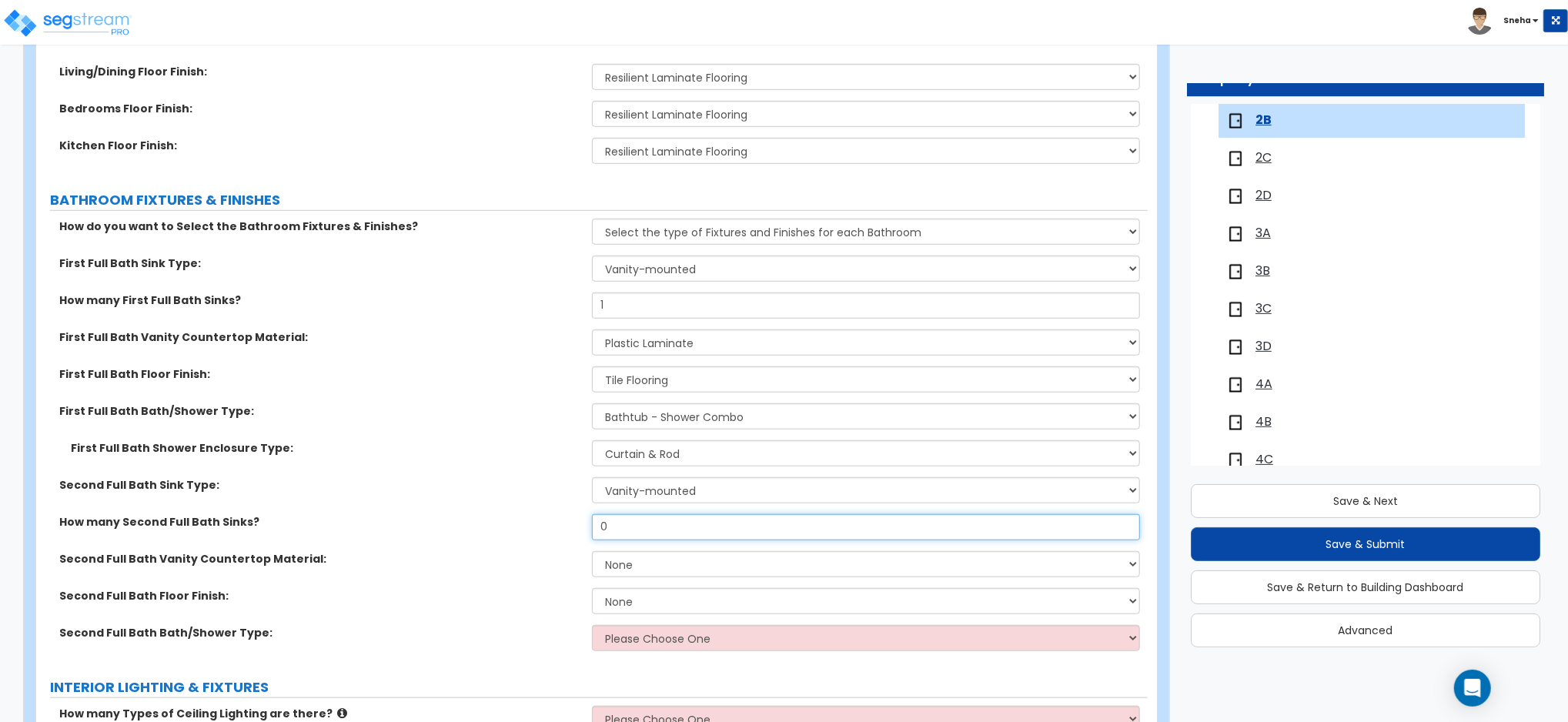
drag, startPoint x: 638, startPoint y: 524, endPoint x: 524, endPoint y: 532, distance: 114.3
click at [524, 532] on div "How many Second Full Bath Sinks? 0" at bounding box center [591, 532] width 1112 height 37
click at [641, 569] on select "None Plastic Laminate Solid Surface Stone Quartz Marble Tile Wood" at bounding box center [866, 564] width 548 height 27
click at [592, 551] on select "None Plastic Laminate Solid Surface Stone Quartz Marble Tile Wood" at bounding box center [866, 564] width 548 height 27
click at [644, 595] on select "None Tile Flooring Hardwood Flooring Resilient Laminate Flooring VCT Flooring S…" at bounding box center [866, 601] width 548 height 27
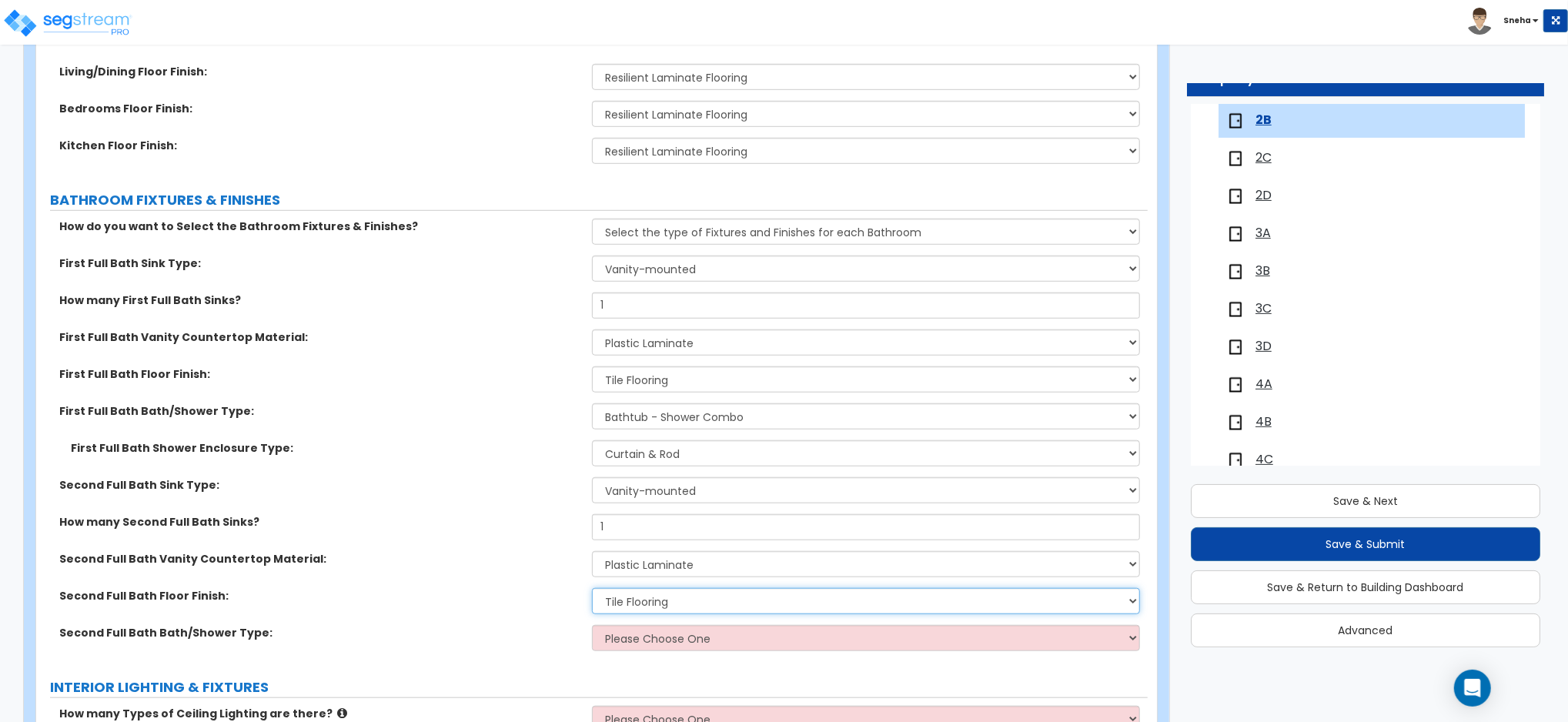
click at [592, 588] on select "None Tile Flooring Hardwood Flooring Resilient Laminate Flooring VCT Flooring S…" at bounding box center [866, 601] width 548 height 27
click at [656, 638] on select "Please Choose One Standalone Shower Bathtub - Shower Combo" at bounding box center [866, 637] width 548 height 27
click at [592, 624] on select "Please Choose One Standalone Shower Bathtub - Shower Combo" at bounding box center [866, 637] width 548 height 27
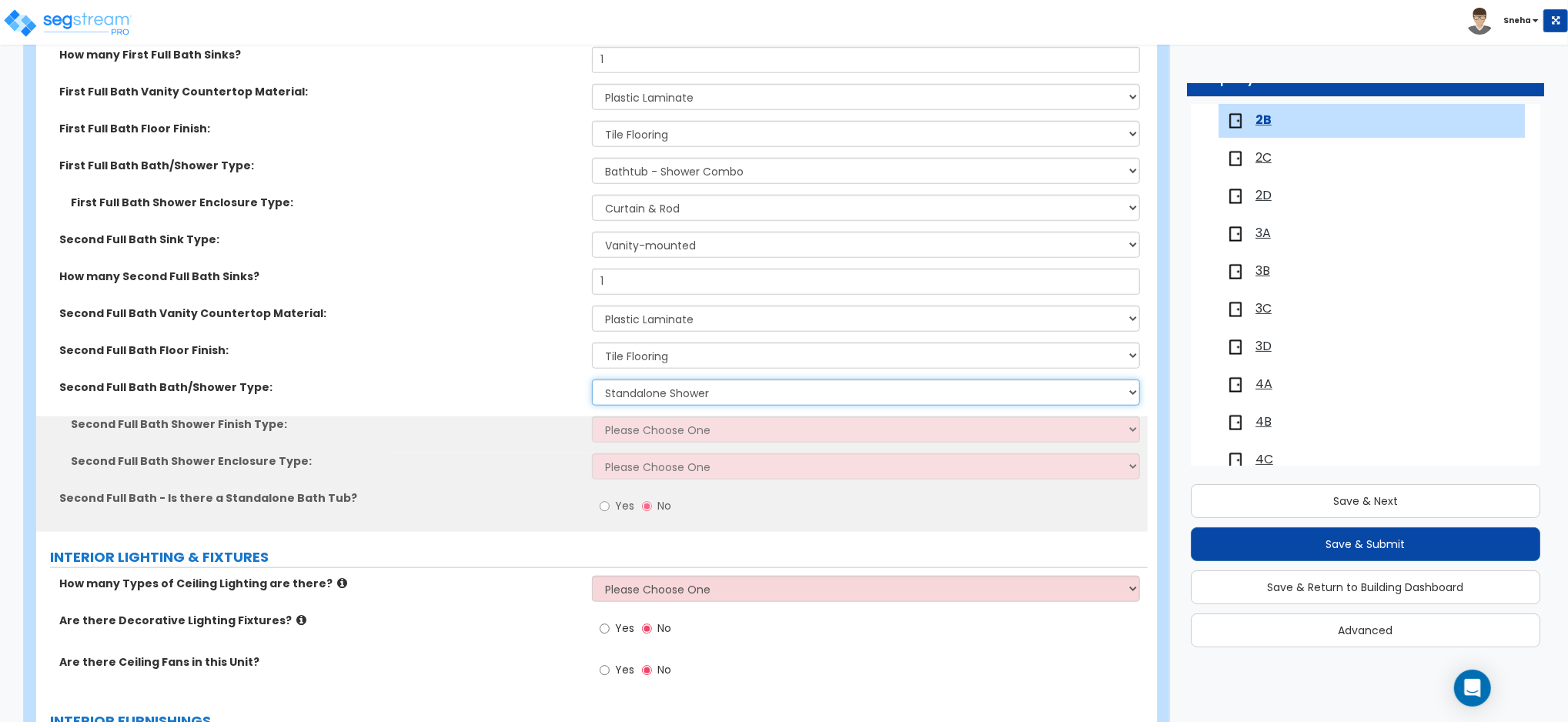
scroll to position [1127, 0]
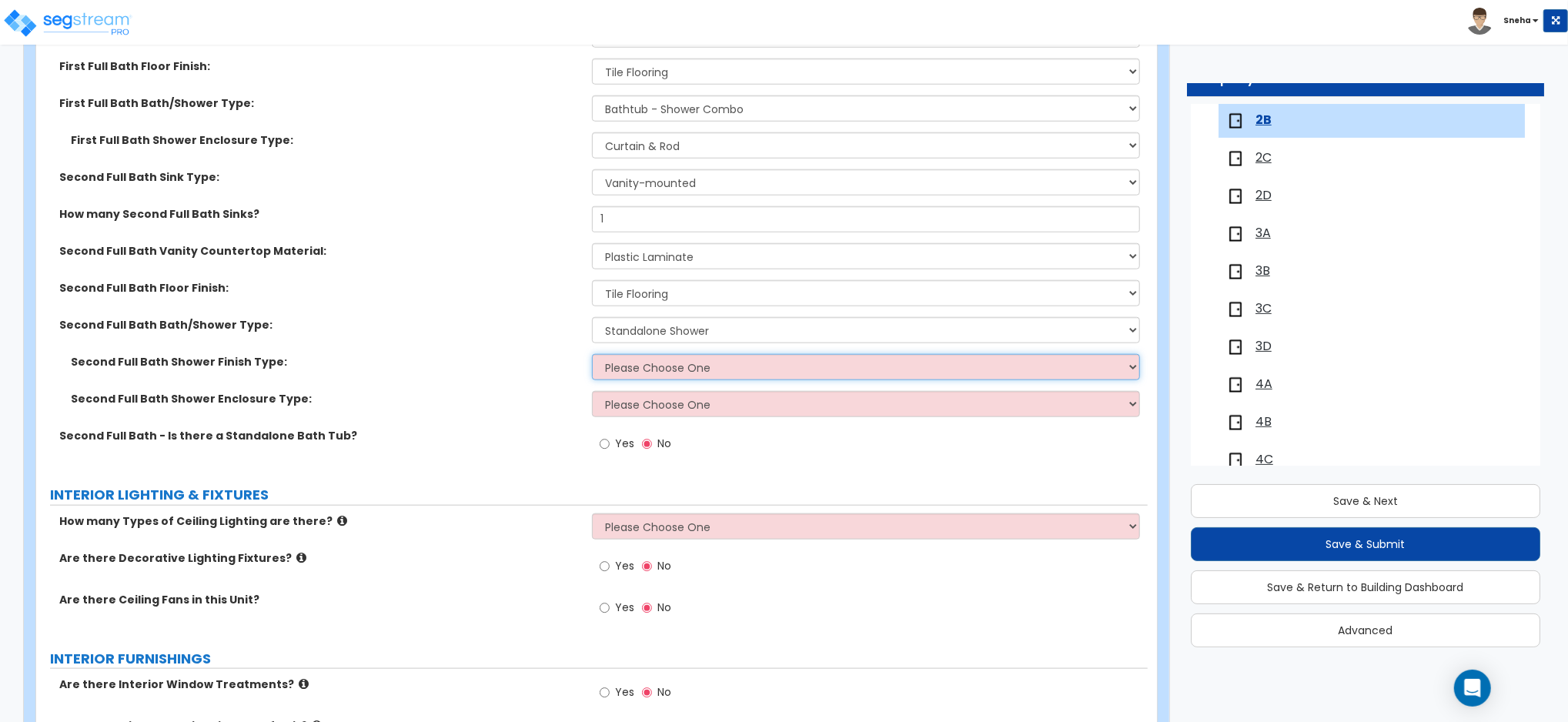
click at [653, 375] on select "Please Choose One Plastic Tile Stone" at bounding box center [866, 367] width 548 height 27
click at [592, 354] on select "Please Choose One Plastic Tile Stone" at bounding box center [866, 367] width 548 height 27
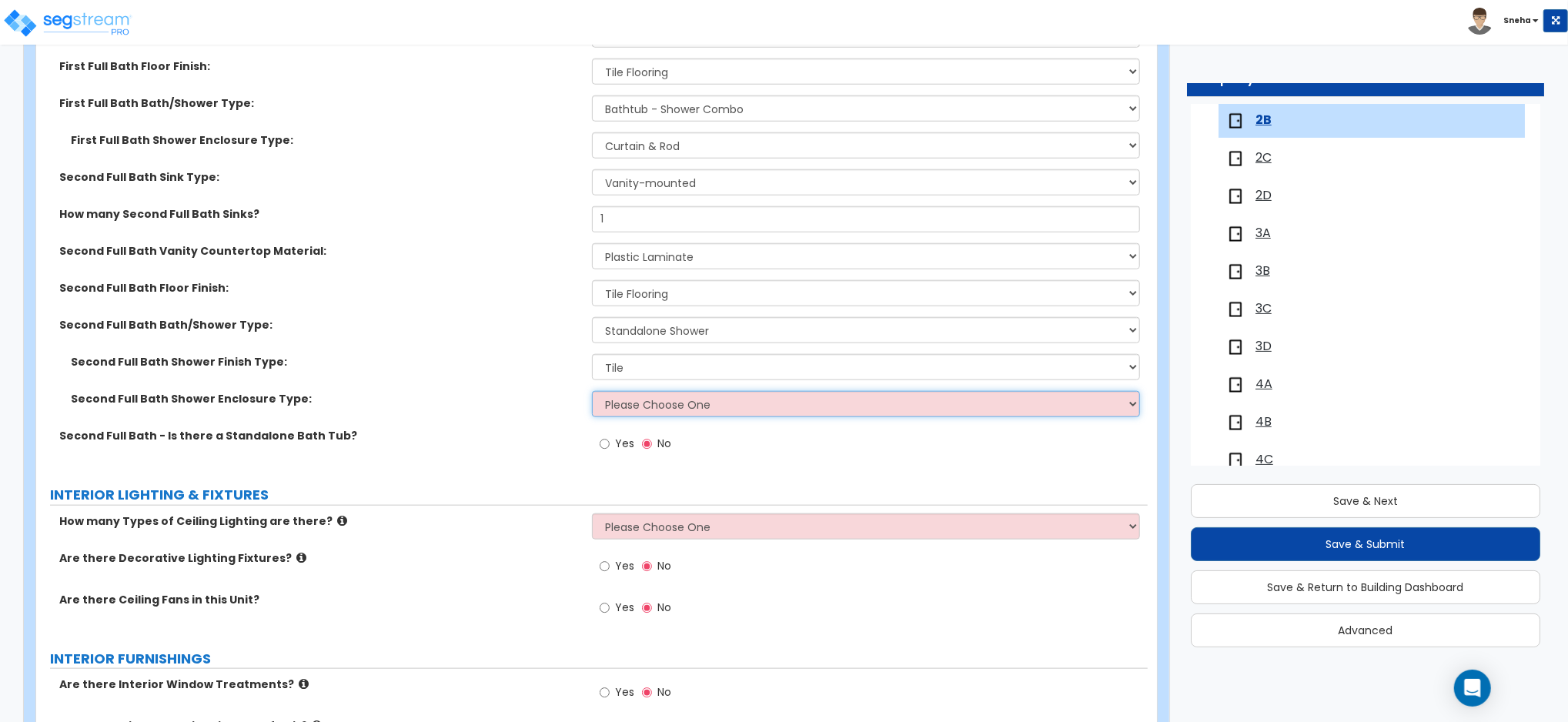
click at [644, 399] on select "Please Choose One Curtain & Rod Glass Sliding Doors Glass Hinged Doors" at bounding box center [866, 404] width 548 height 27
click at [592, 391] on select "Please Choose One Curtain & Rod Glass Sliding Doors Glass Hinged Doors" at bounding box center [866, 404] width 548 height 27
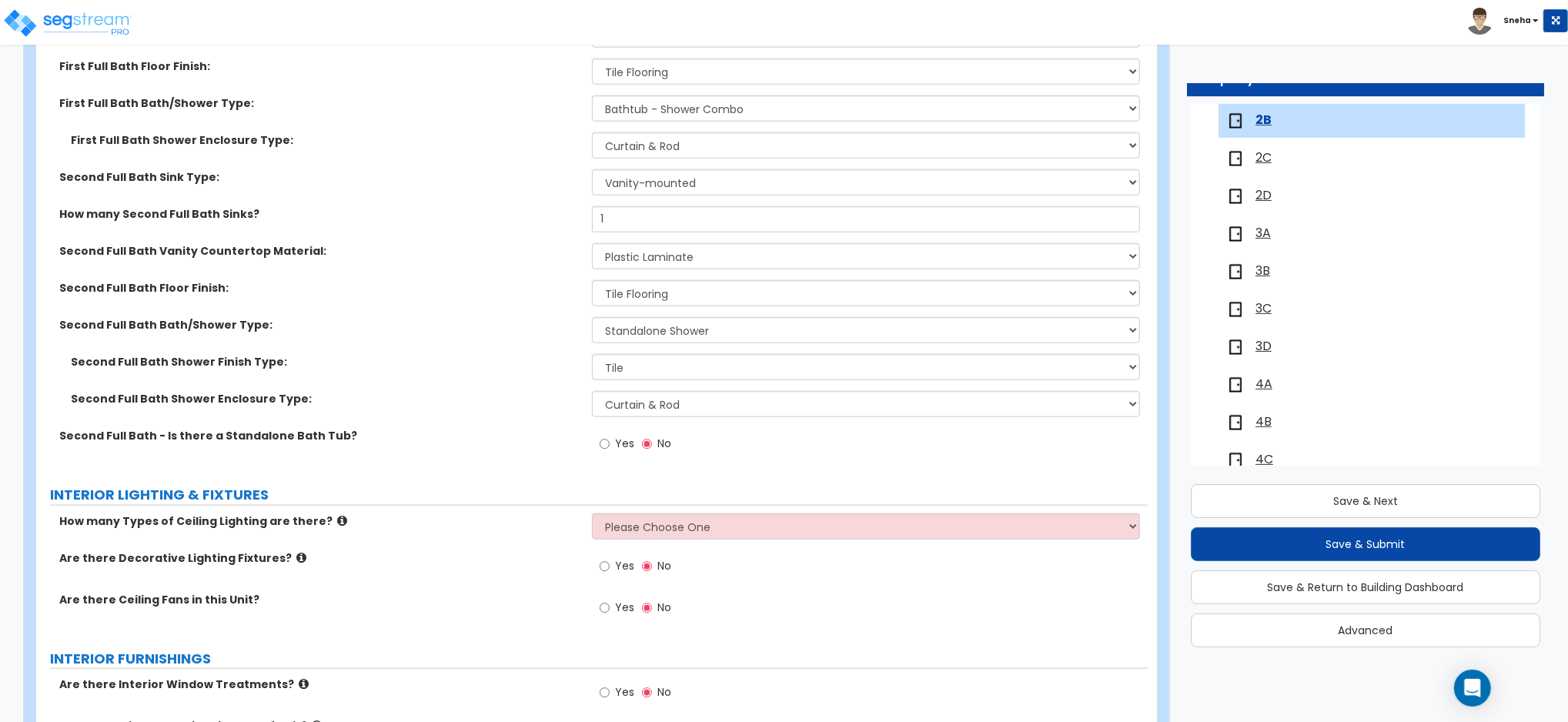
click at [576, 426] on div "Second Full Bath Shower Enclosure Type: Please Choose One Curtain & Rod Glass S…" at bounding box center [591, 409] width 1112 height 37
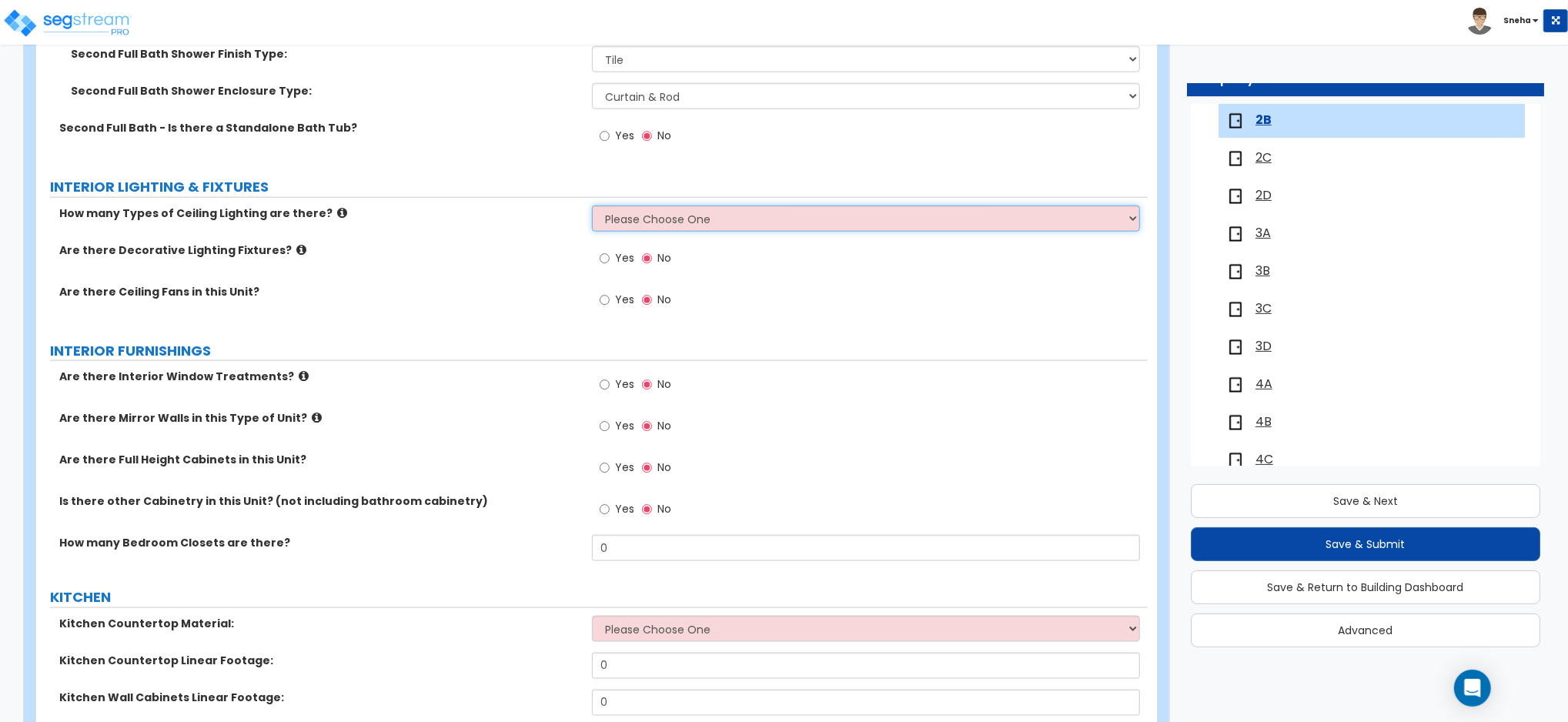
click at [655, 223] on select "Please Choose One 1 2 3" at bounding box center [866, 218] width 548 height 27
click at [592, 205] on select "Please Choose One 1 2 3" at bounding box center [866, 218] width 548 height 27
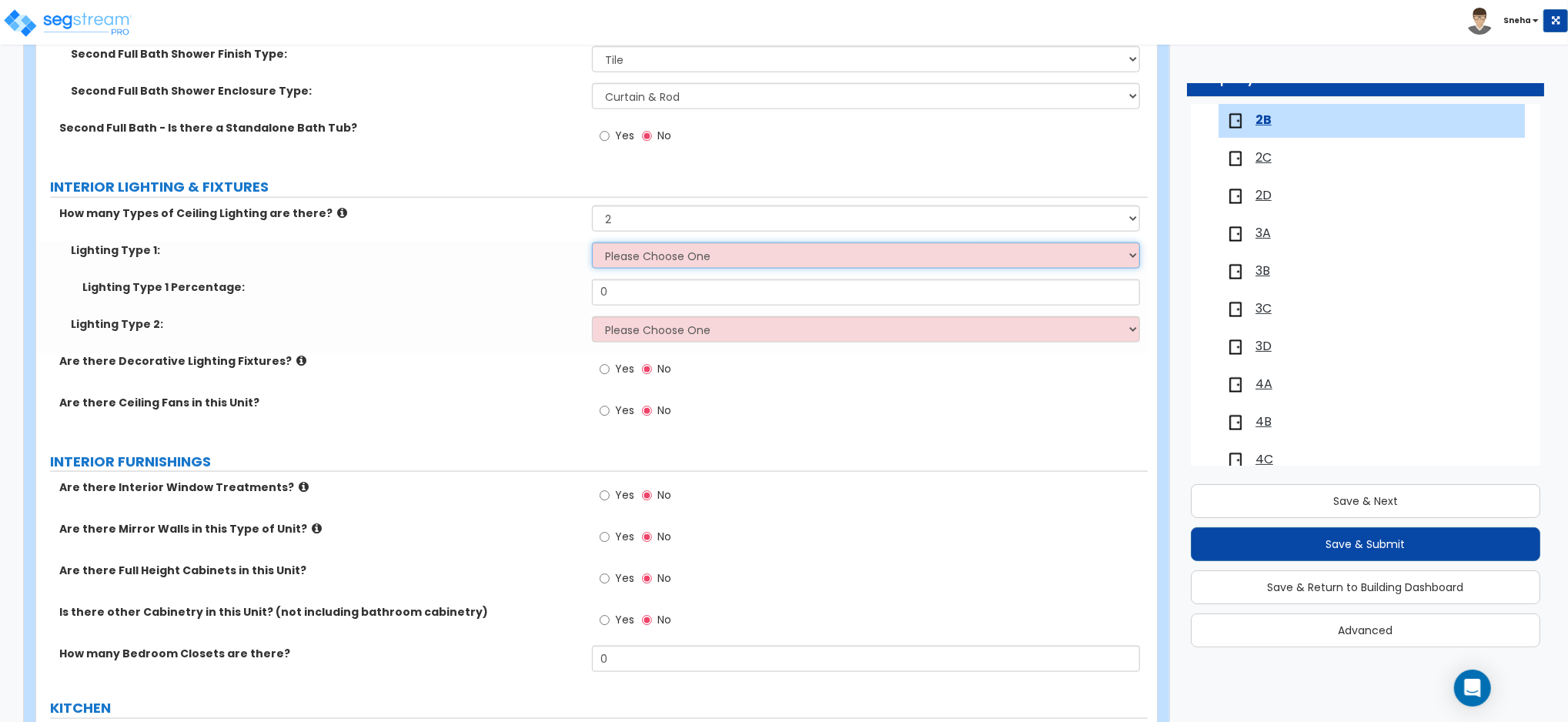
click at [637, 256] on select "Please Choose One LED Surface-Mounted LED Recessed Fluorescent Surface-Mounted …" at bounding box center [866, 255] width 548 height 27
click at [592, 242] on select "Please Choose One LED Surface-Mounted LED Recessed Fluorescent Surface-Mounted …" at bounding box center [866, 255] width 548 height 27
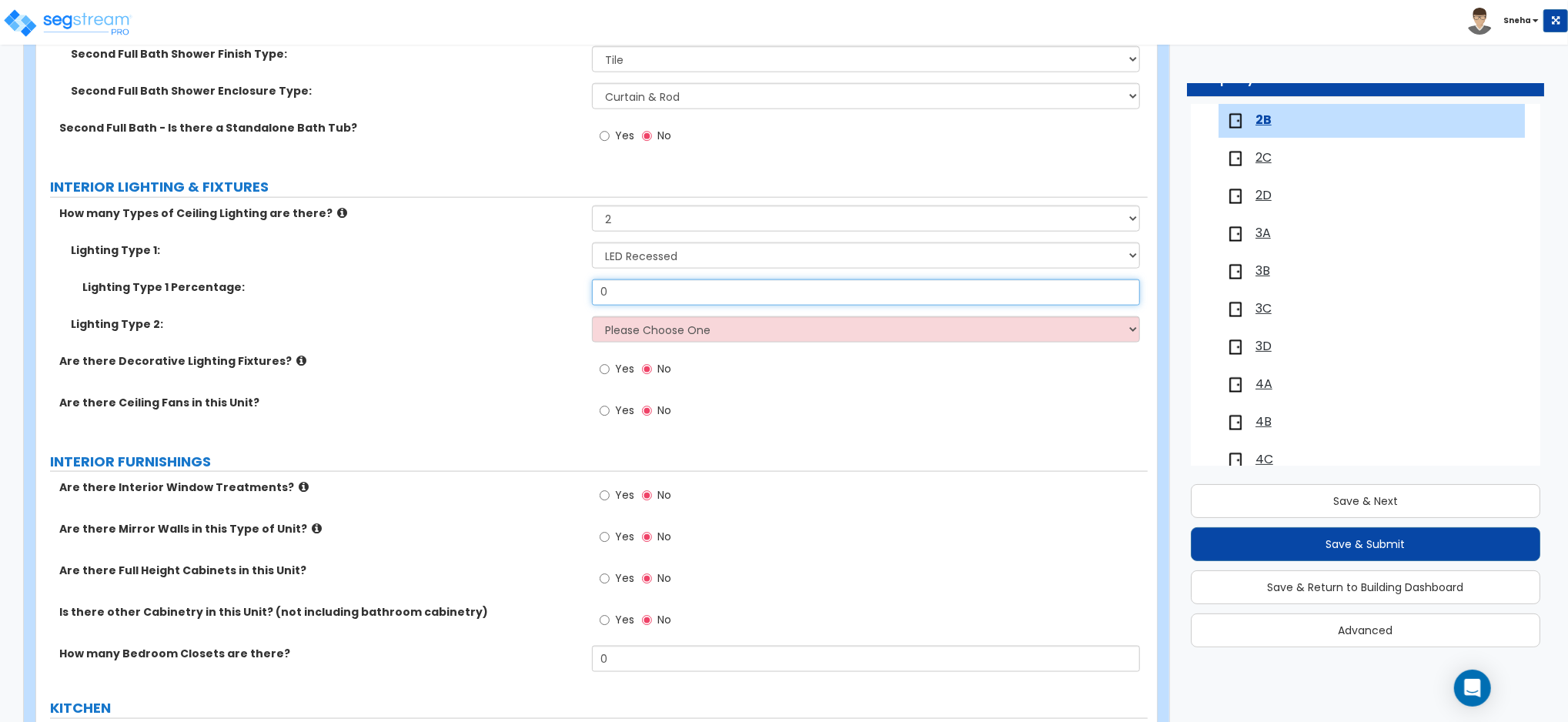
drag, startPoint x: 600, startPoint y: 295, endPoint x: 567, endPoint y: 304, distance: 34.2
click at [567, 304] on div "Lighting Type 1 Percentage: 0" at bounding box center [591, 297] width 1112 height 37
click at [634, 332] on select "Please Choose One LED Surface-Mounted LED Recessed Fluorescent Surface-Mounted …" at bounding box center [866, 329] width 548 height 27
click at [592, 317] on select "Please Choose One LED Surface-Mounted LED Recessed Fluorescent Surface-Mounted …" at bounding box center [866, 329] width 548 height 27
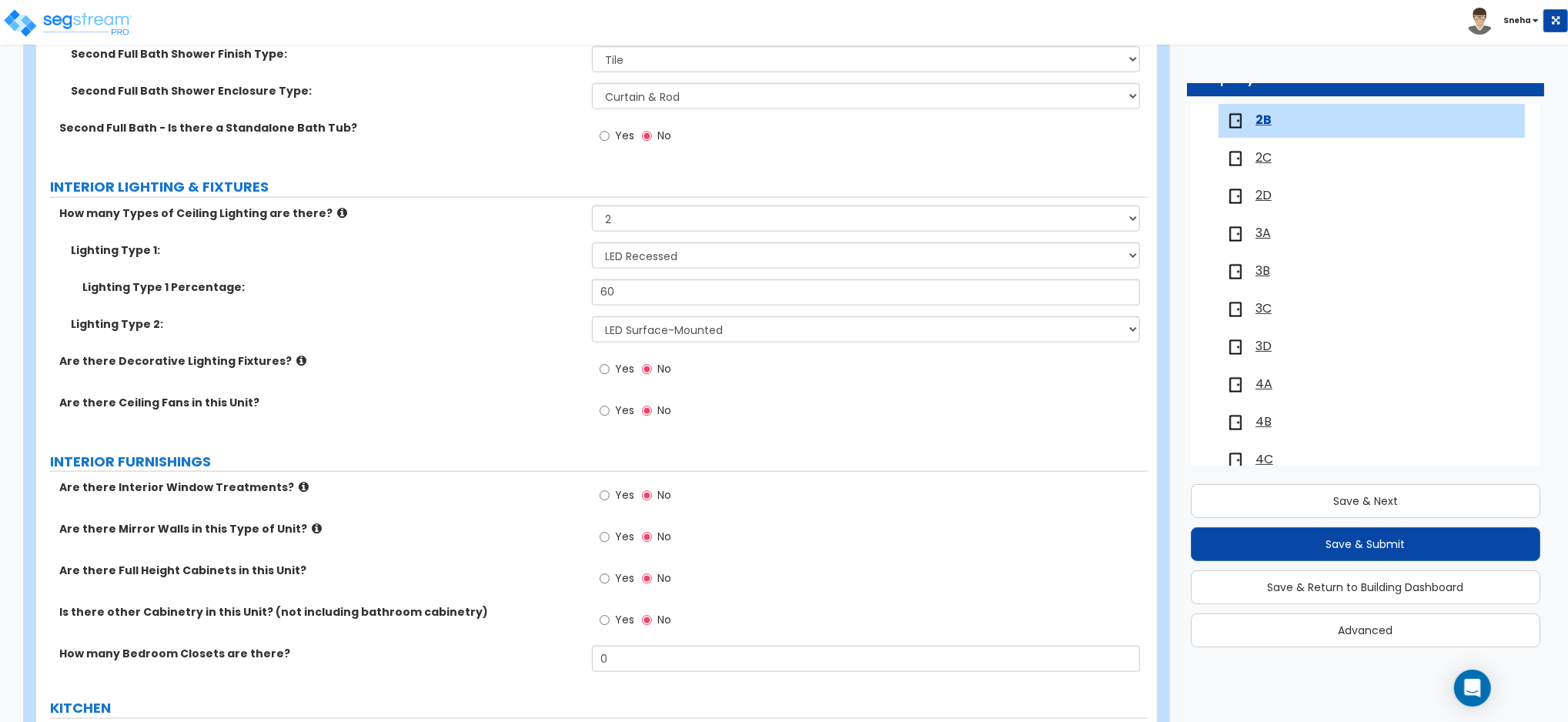
click at [623, 409] on span "Yes" at bounding box center [625, 410] width 19 height 15
click at [609, 409] on input "Yes" at bounding box center [605, 411] width 10 height 17
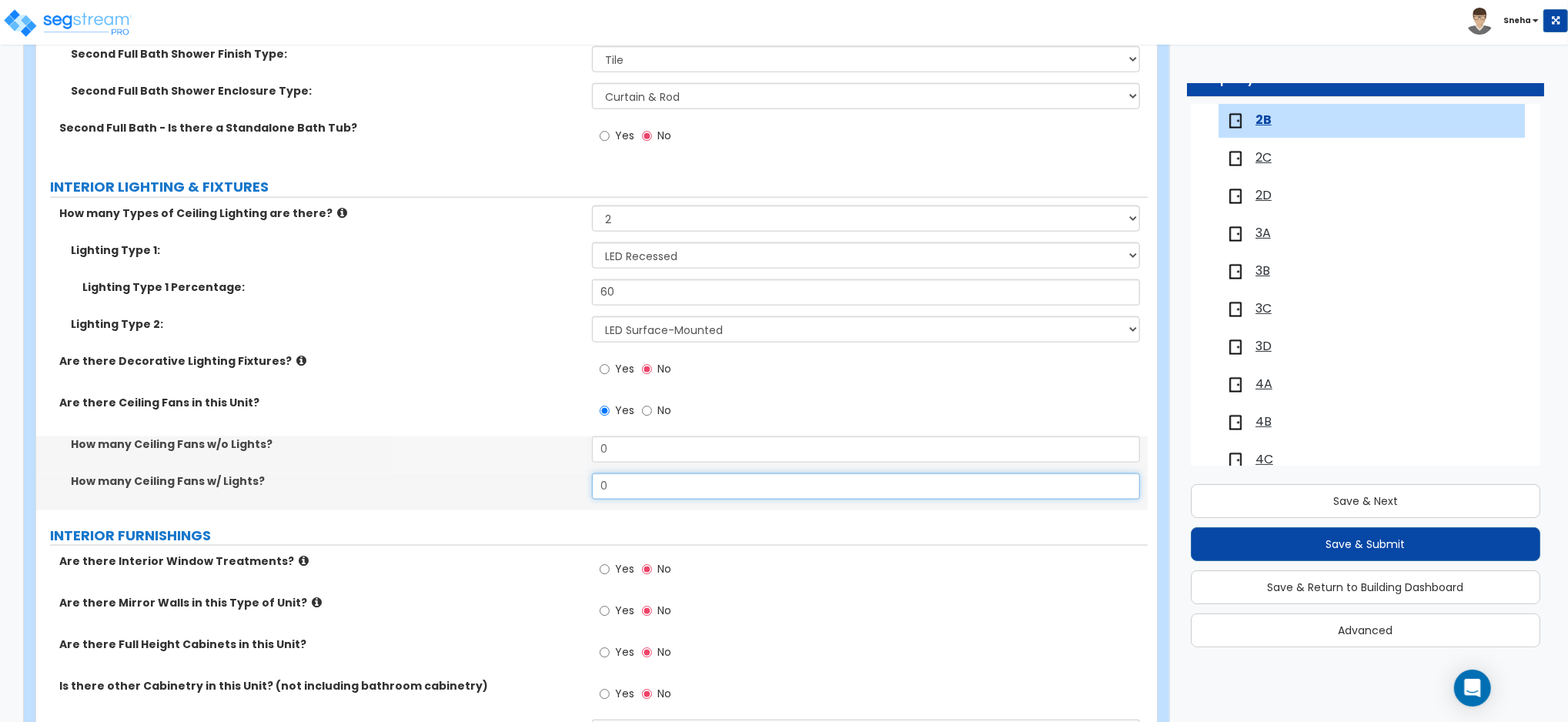
drag, startPoint x: 629, startPoint y: 488, endPoint x: 594, endPoint y: 490, distance: 35.1
click at [594, 490] on input "0" at bounding box center [866, 486] width 548 height 27
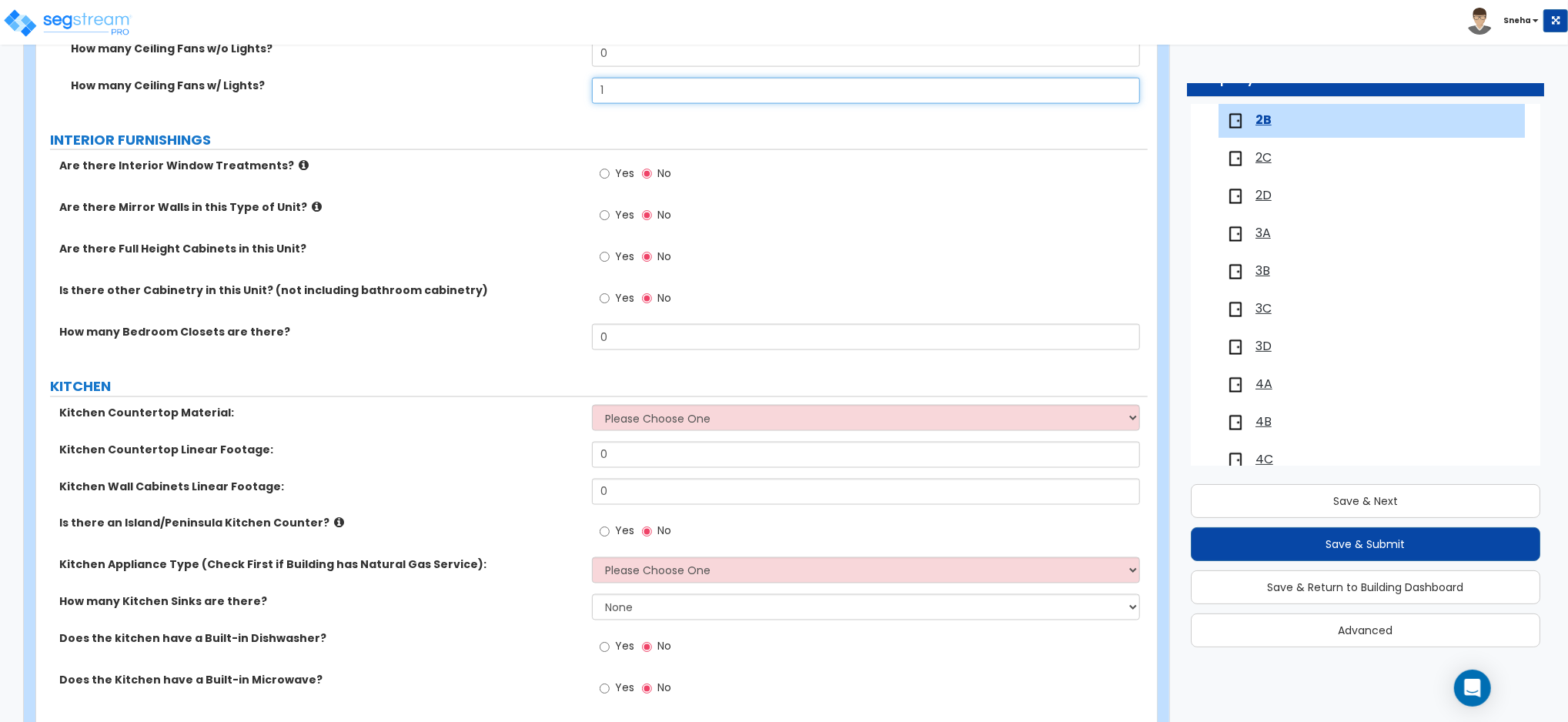
scroll to position [1846, 0]
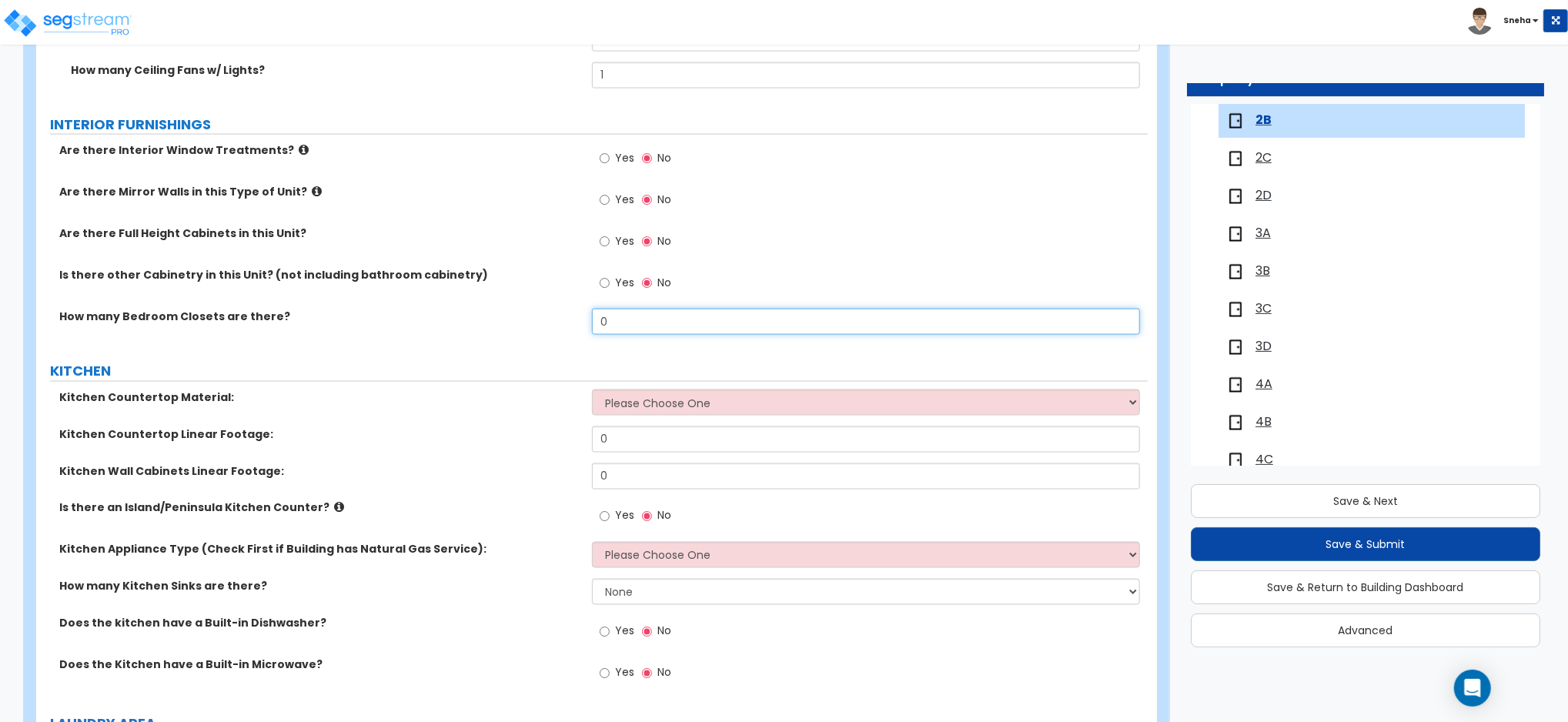
drag, startPoint x: 597, startPoint y: 328, endPoint x: 561, endPoint y: 329, distance: 36.0
click at [561, 329] on div "How many Bedroom Closets are there? 0" at bounding box center [591, 327] width 1112 height 37
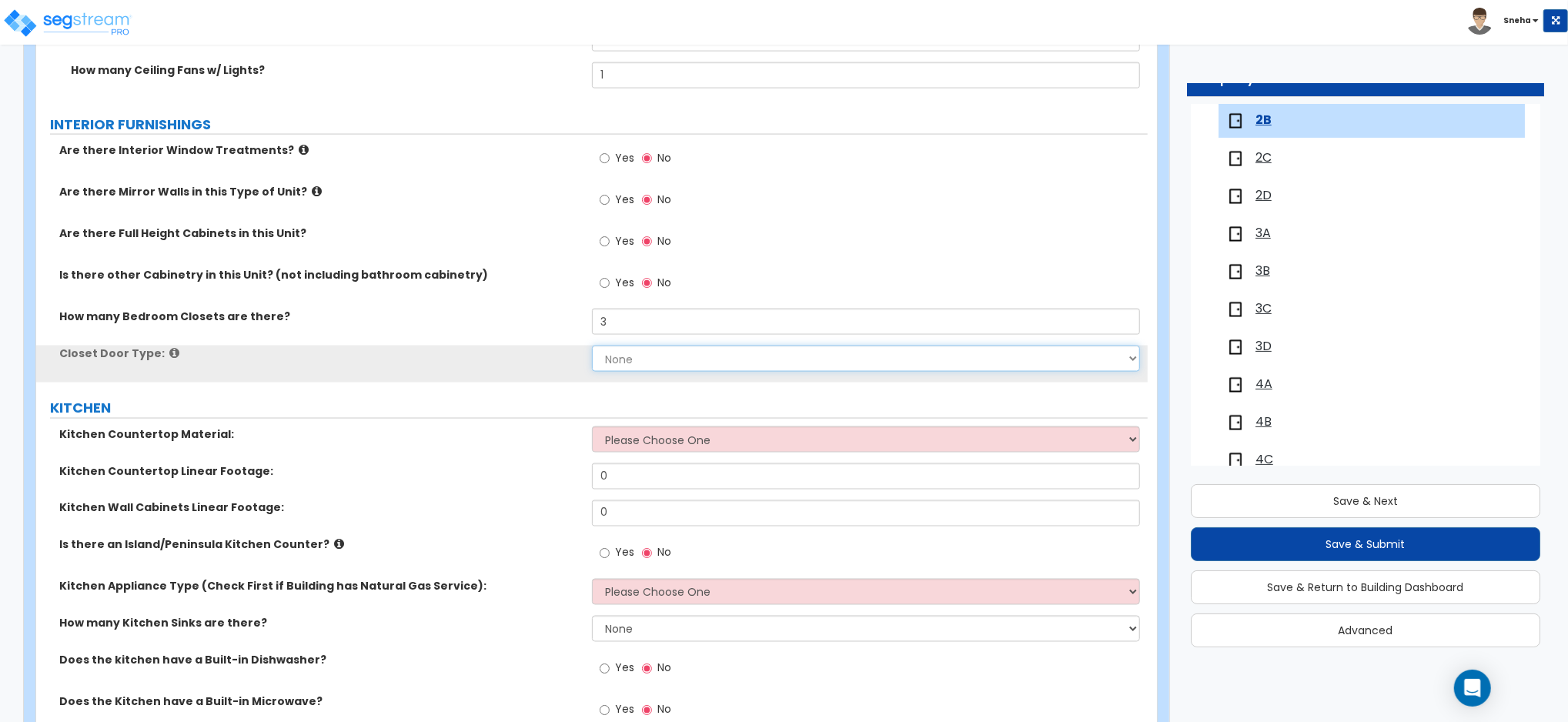
click at [623, 363] on select "None Bi-fold Louvered Doors Bi-fold Panel Doors Sliding Doors Hinged Wood Door" at bounding box center [866, 358] width 548 height 27
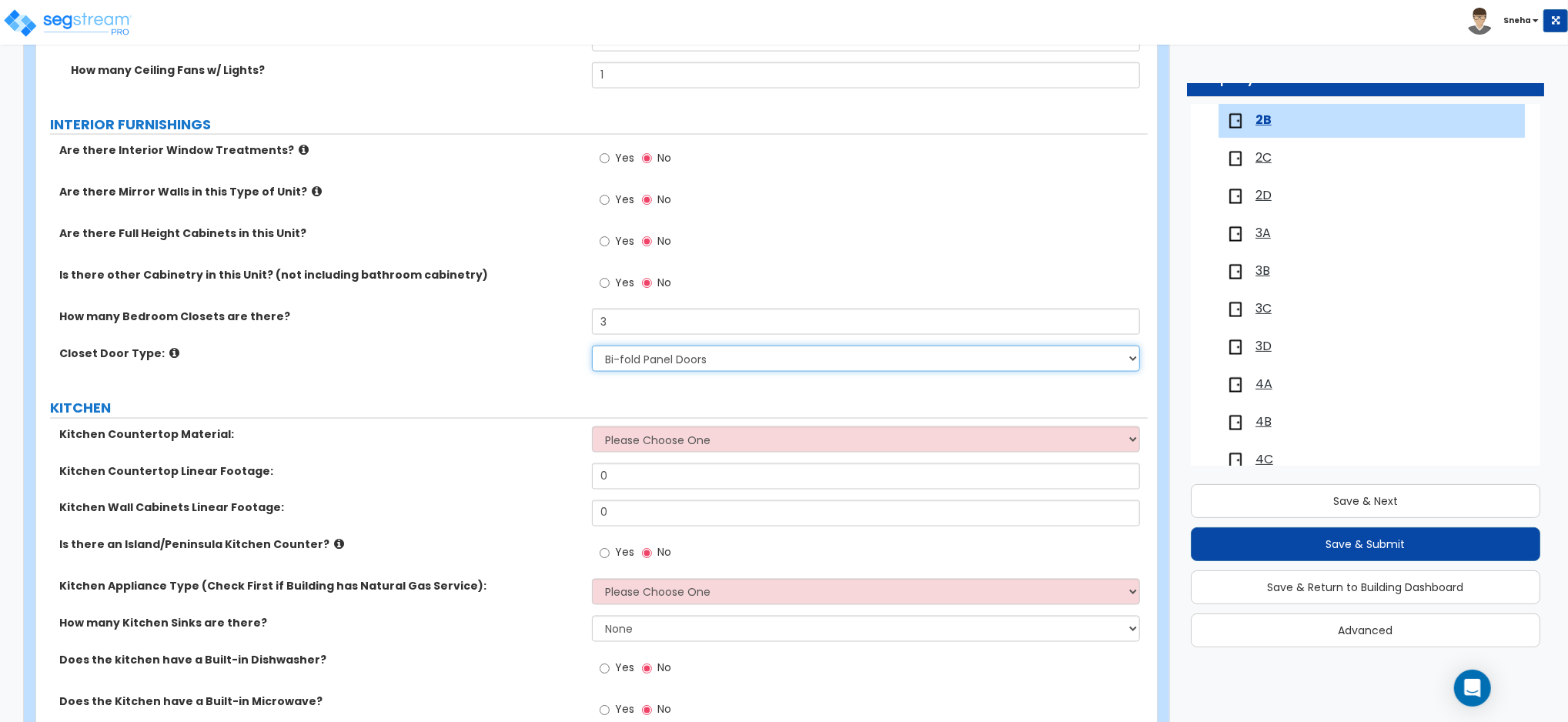
click at [592, 346] on select "None Bi-fold Louvered Doors Bi-fold Panel Doors Sliding Doors Hinged Wood Door" at bounding box center [866, 358] width 548 height 27
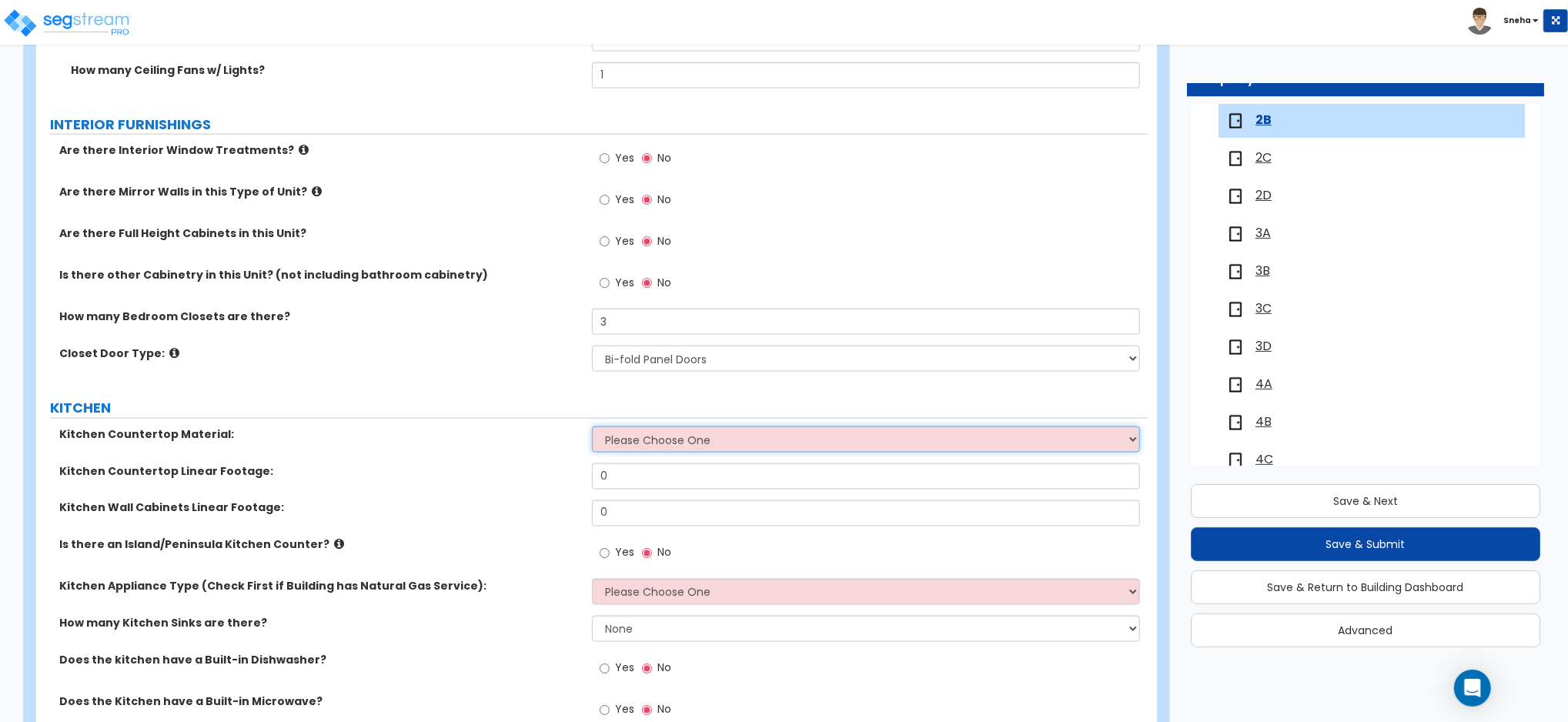
click at [623, 431] on select "Please Choose One Plastic Laminate Solid Surface Stone Quartz Marble Tile Wood …" at bounding box center [866, 439] width 548 height 27
click at [592, 426] on select "Please Choose One Plastic Laminate Solid Surface Stone Quartz Marble Tile Wood …" at bounding box center [866, 439] width 548 height 27
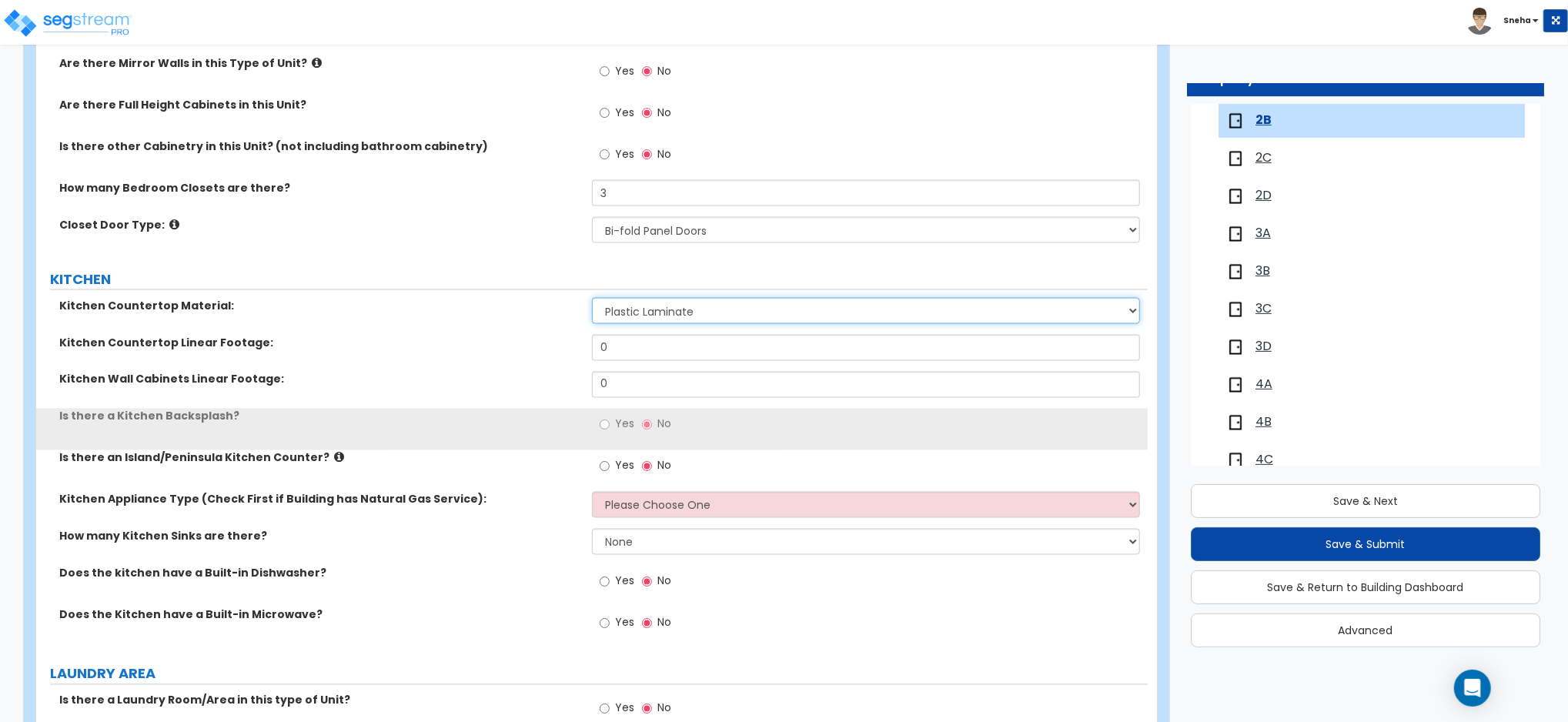
scroll to position [2051, 0]
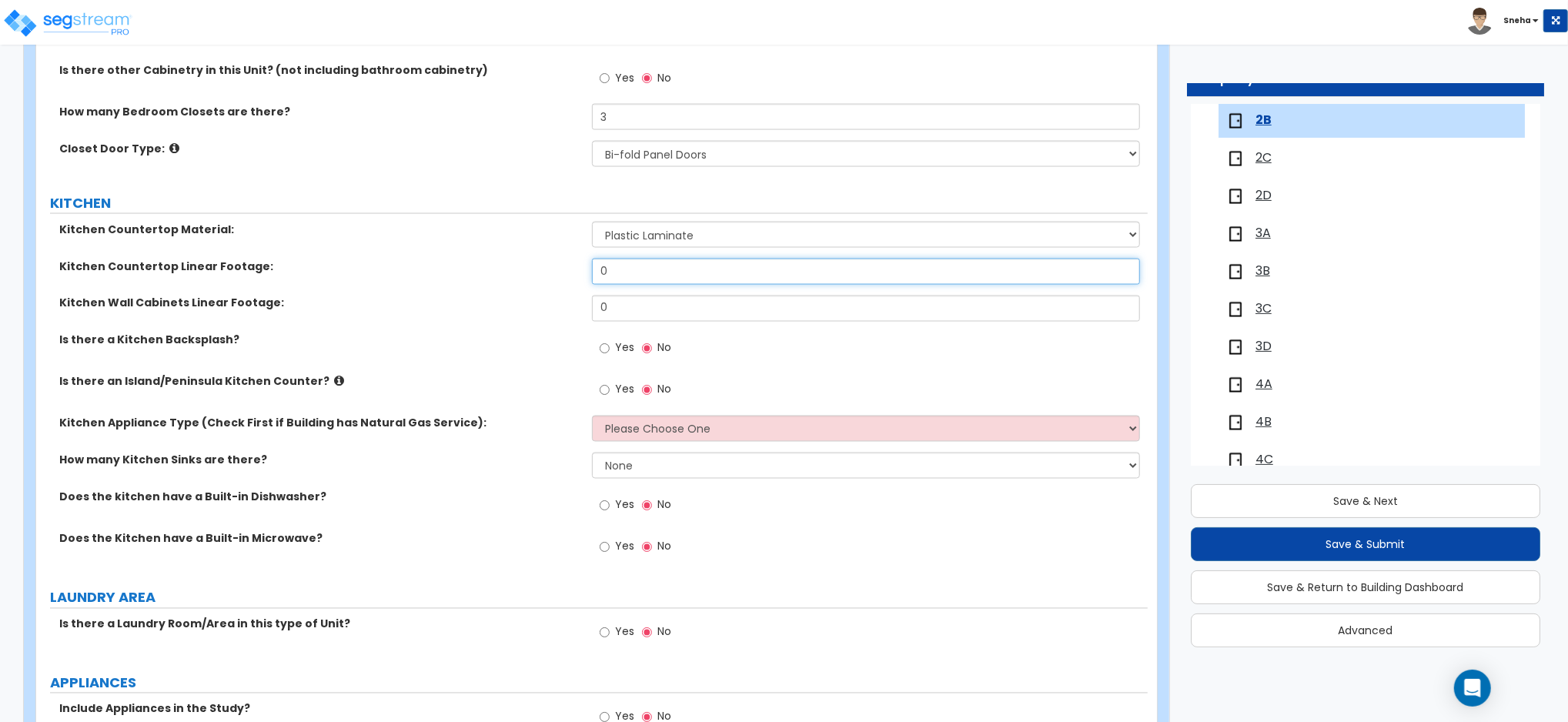
drag, startPoint x: 617, startPoint y: 266, endPoint x: 532, endPoint y: 287, distance: 87.6
click at [532, 287] on div "Kitchen Countertop Linear Footage: 0" at bounding box center [591, 276] width 1112 height 37
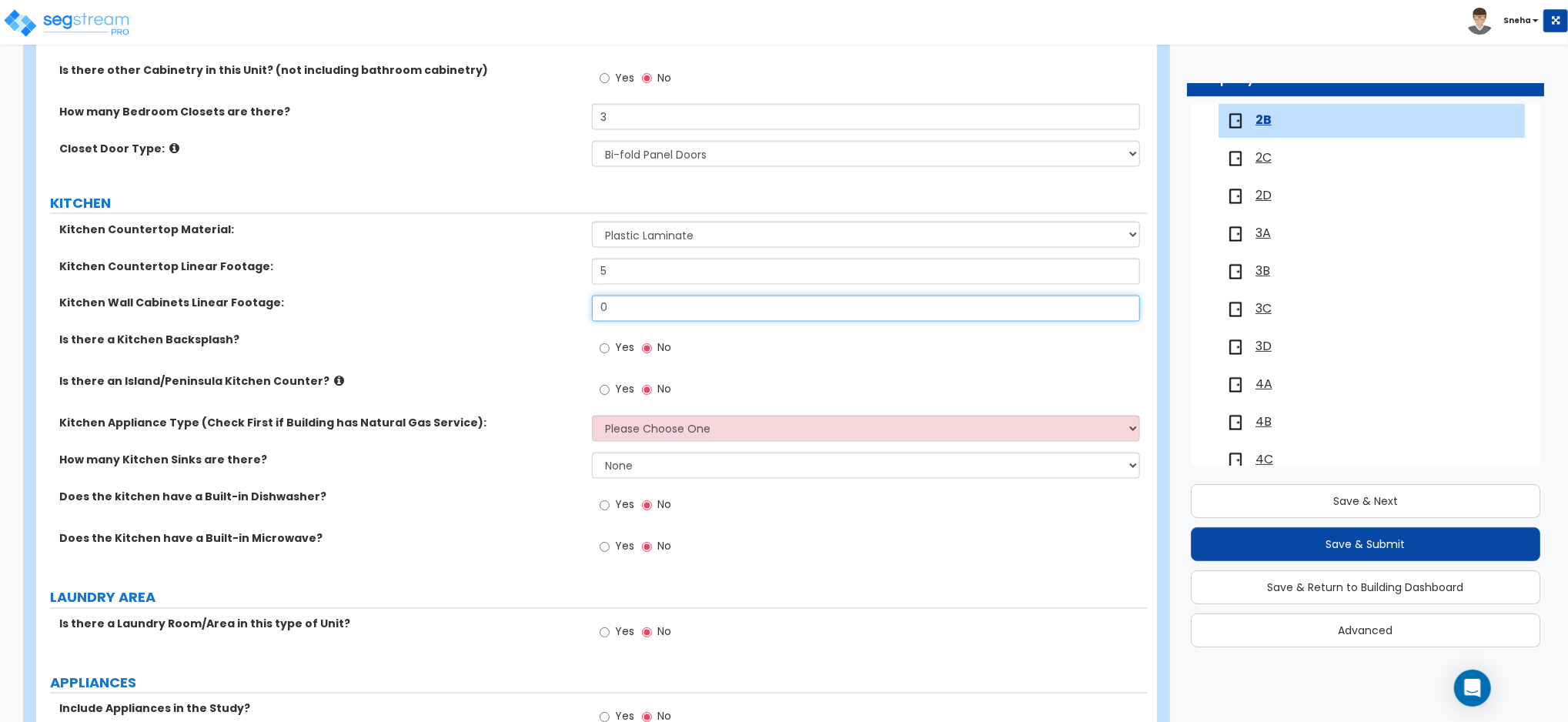
drag, startPoint x: 555, startPoint y: 315, endPoint x: 514, endPoint y: 321, distance: 41.4
click at [514, 321] on div "Kitchen Wall Cabinets Linear Footage: 0" at bounding box center [591, 313] width 1112 height 37
click at [633, 421] on select "Please Choose One Gas Electric" at bounding box center [866, 429] width 548 height 27
click at [592, 416] on select "Please Choose One Gas Electric" at bounding box center [866, 429] width 548 height 27
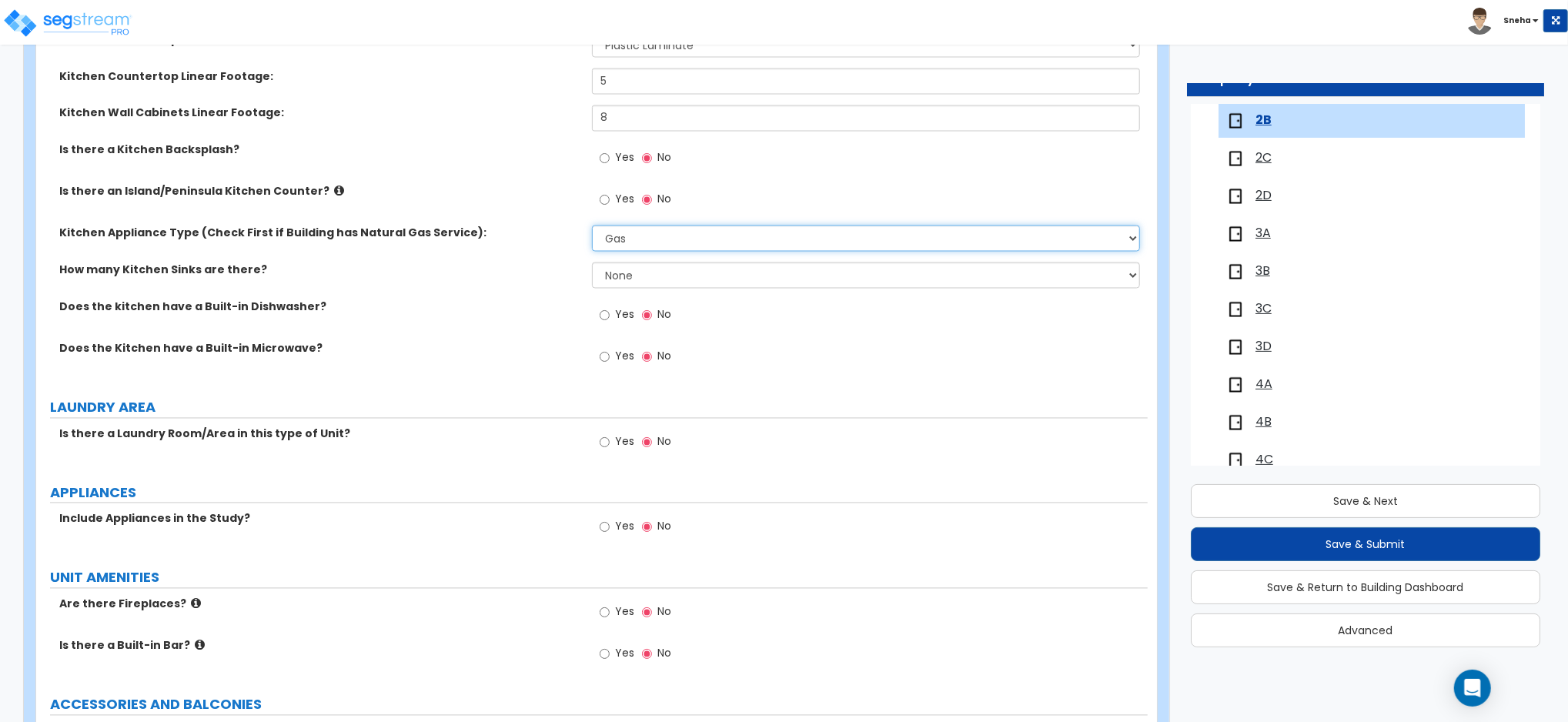
scroll to position [2154, 0]
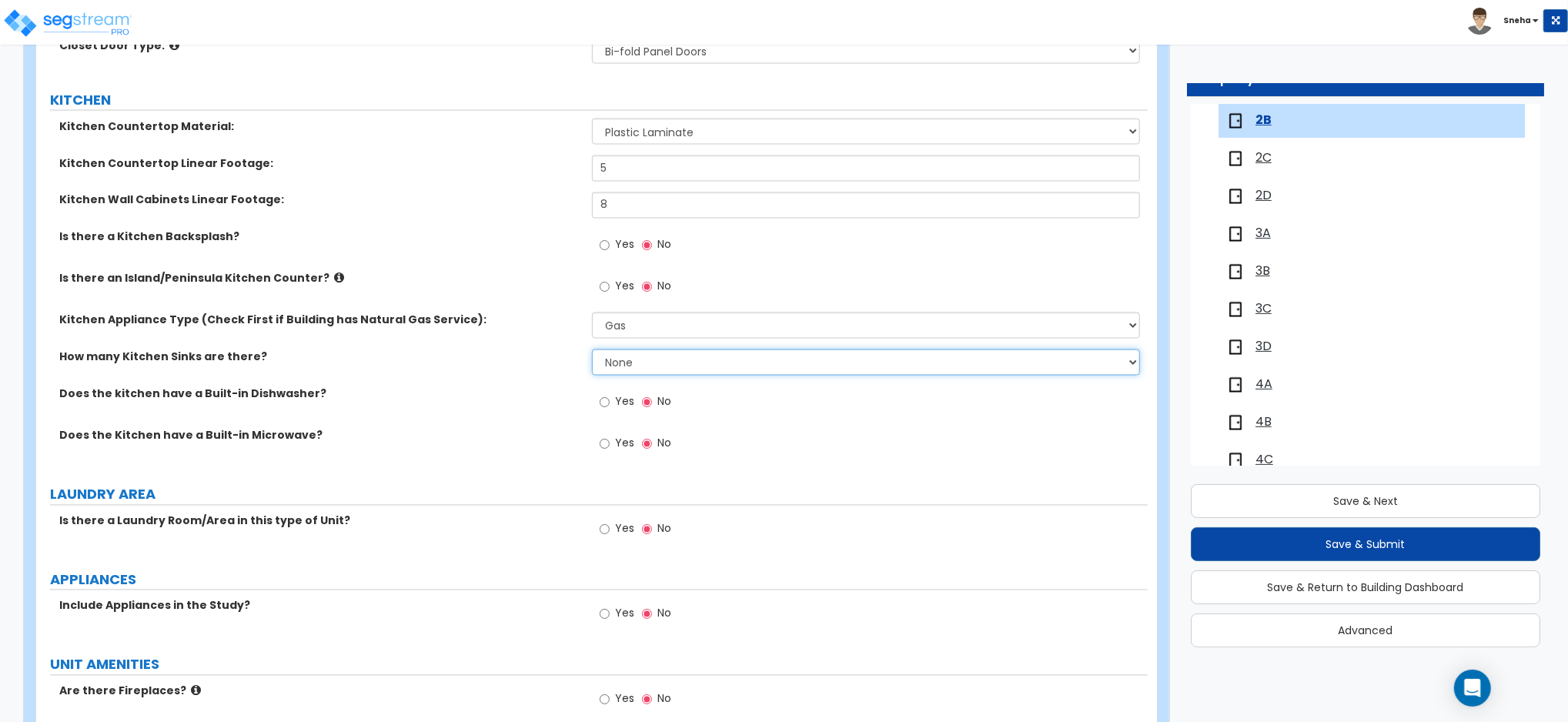
click at [644, 360] on select "None 1 2 3" at bounding box center [866, 362] width 548 height 27
click at [592, 349] on select "None 1 2 3" at bounding box center [866, 362] width 548 height 27
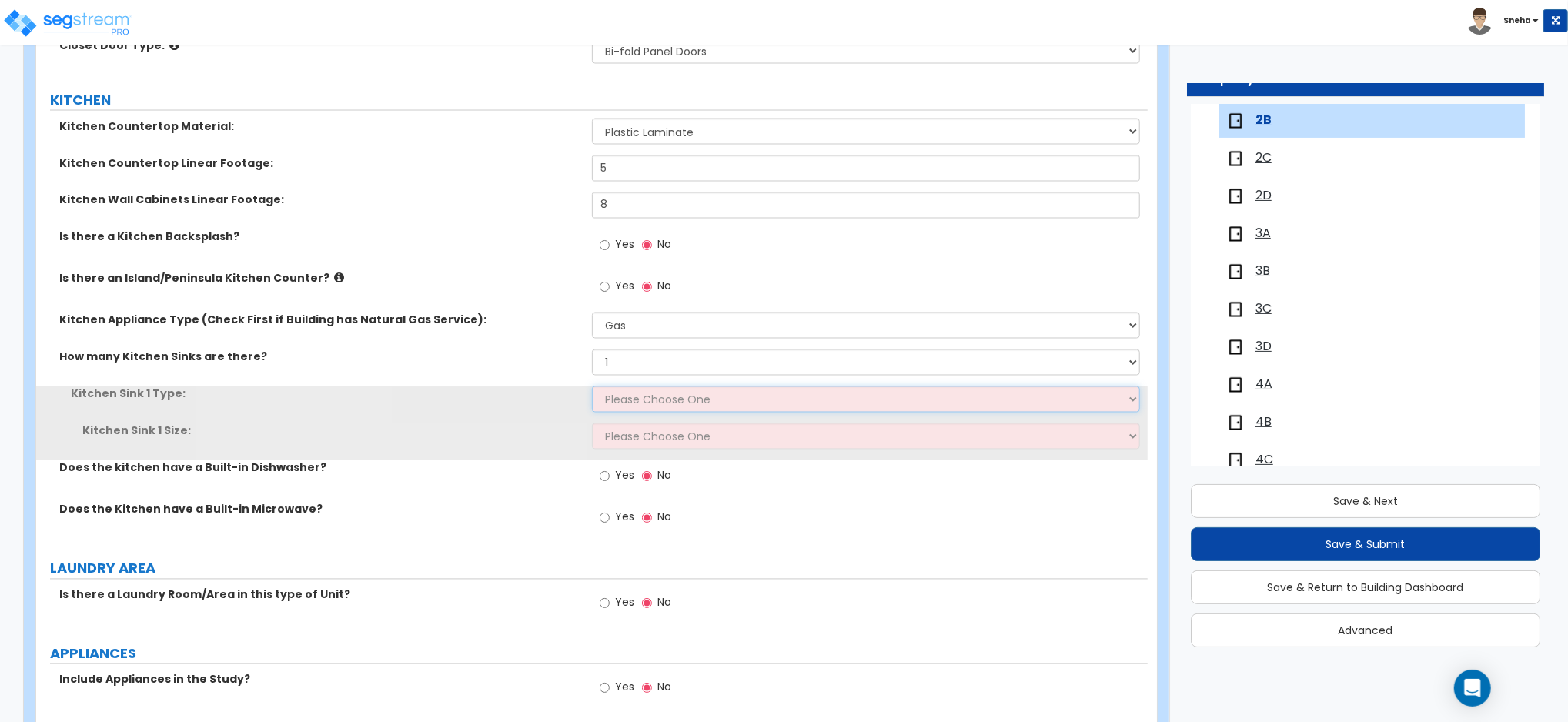
click at [616, 401] on select "Please Choose One Stainless Steel Porcelain Enamel Cast Iron Granite Composite" at bounding box center [866, 399] width 548 height 27
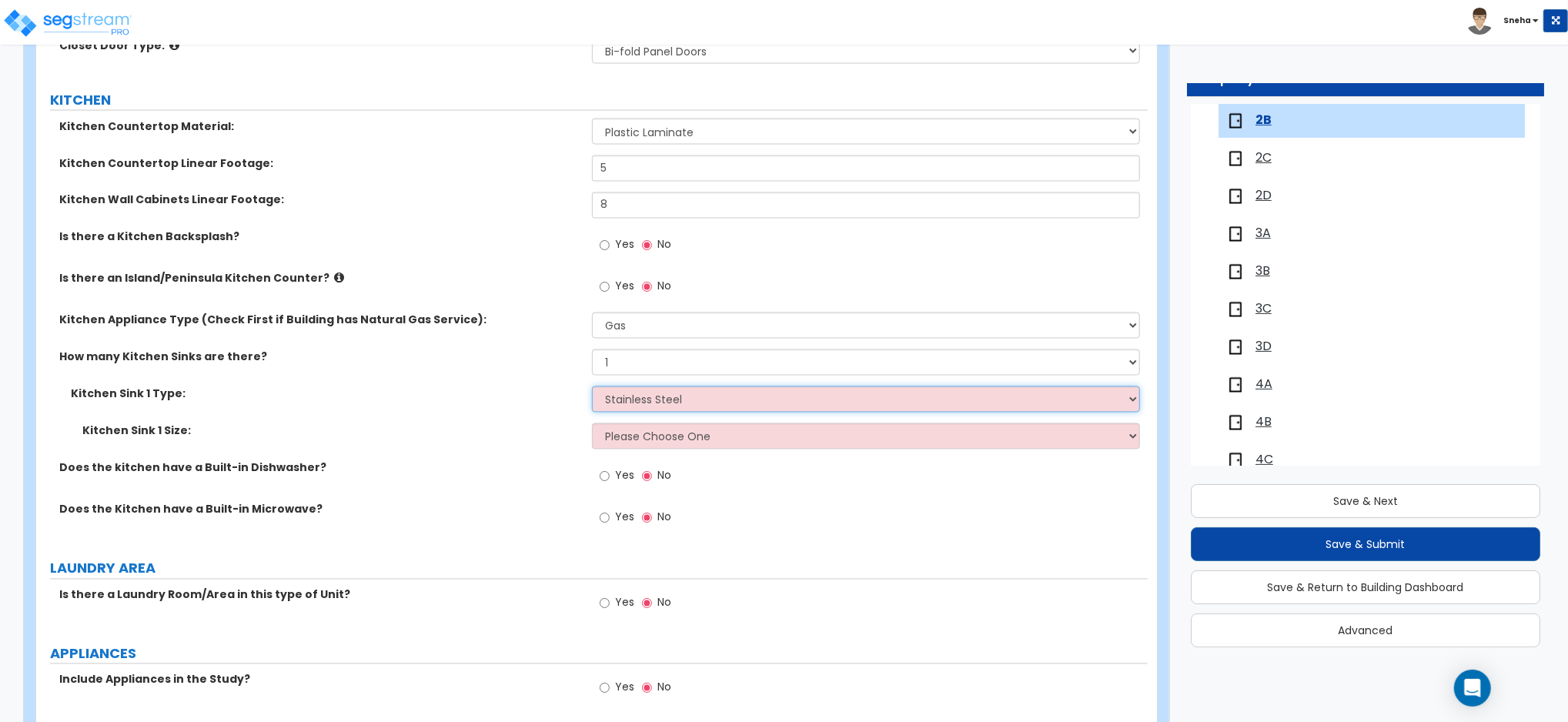
click at [592, 386] on select "Please Choose One Stainless Steel Porcelain Enamel Cast Iron Granite Composite" at bounding box center [866, 399] width 548 height 27
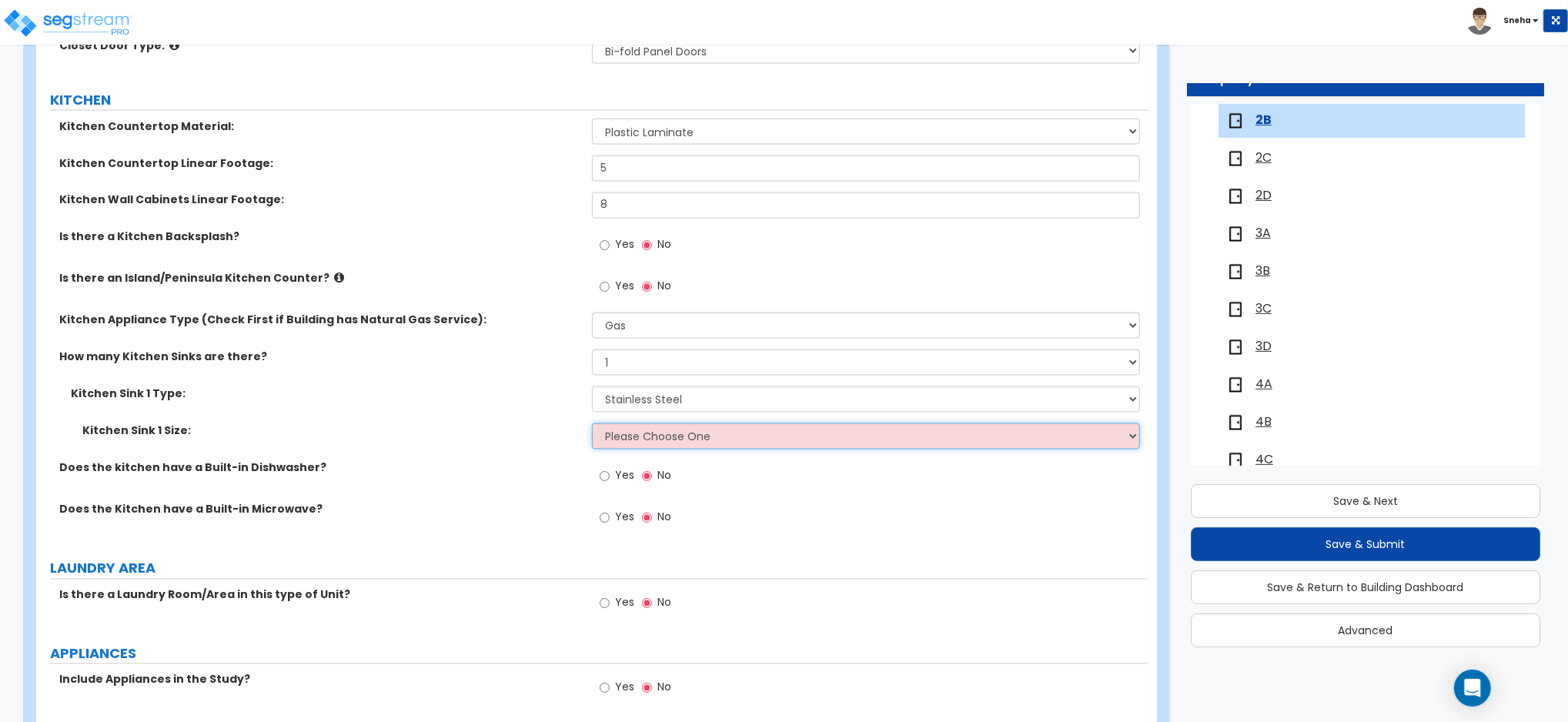
click at [631, 436] on select "Please Choose One Single Sink Double Sink" at bounding box center [866, 436] width 548 height 27
click at [592, 423] on select "Please Choose One Single Sink Double Sink" at bounding box center [866, 436] width 548 height 27
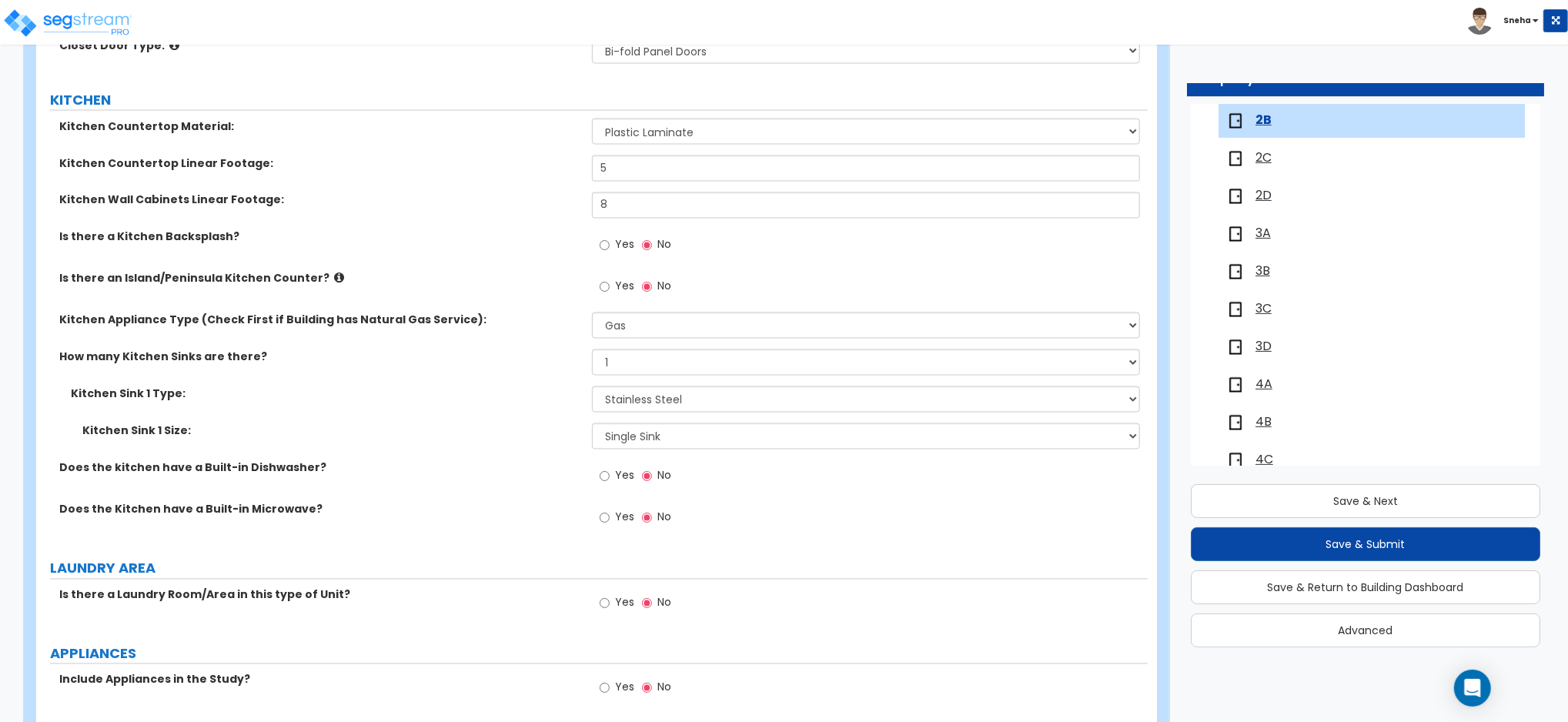
click at [618, 477] on span "Yes" at bounding box center [625, 476] width 19 height 15
click at [609, 477] on input "Yes" at bounding box center [605, 476] width 10 height 17
click at [619, 511] on span "Yes" at bounding box center [625, 517] width 19 height 15
click at [609, 511] on input "Yes" at bounding box center [605, 518] width 10 height 17
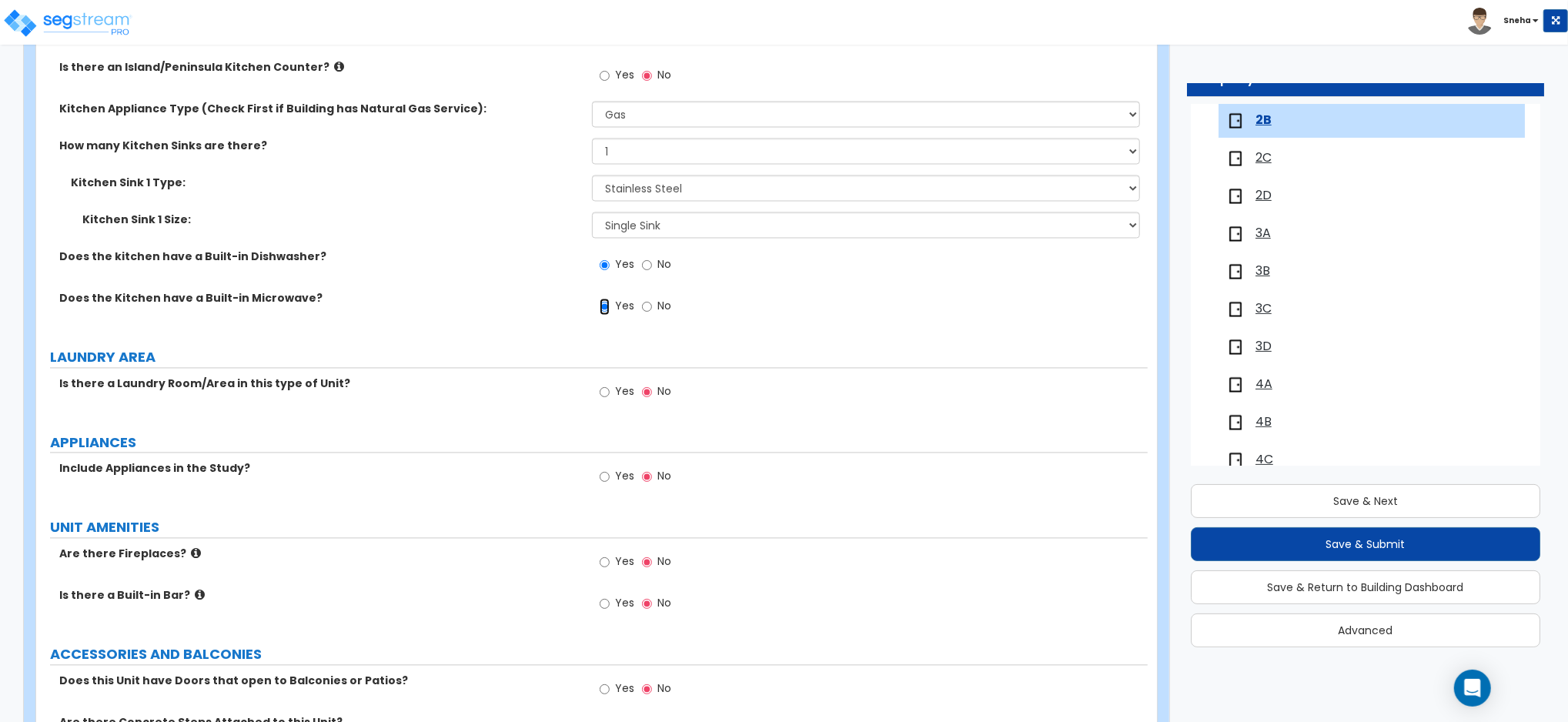
scroll to position [2462, 0]
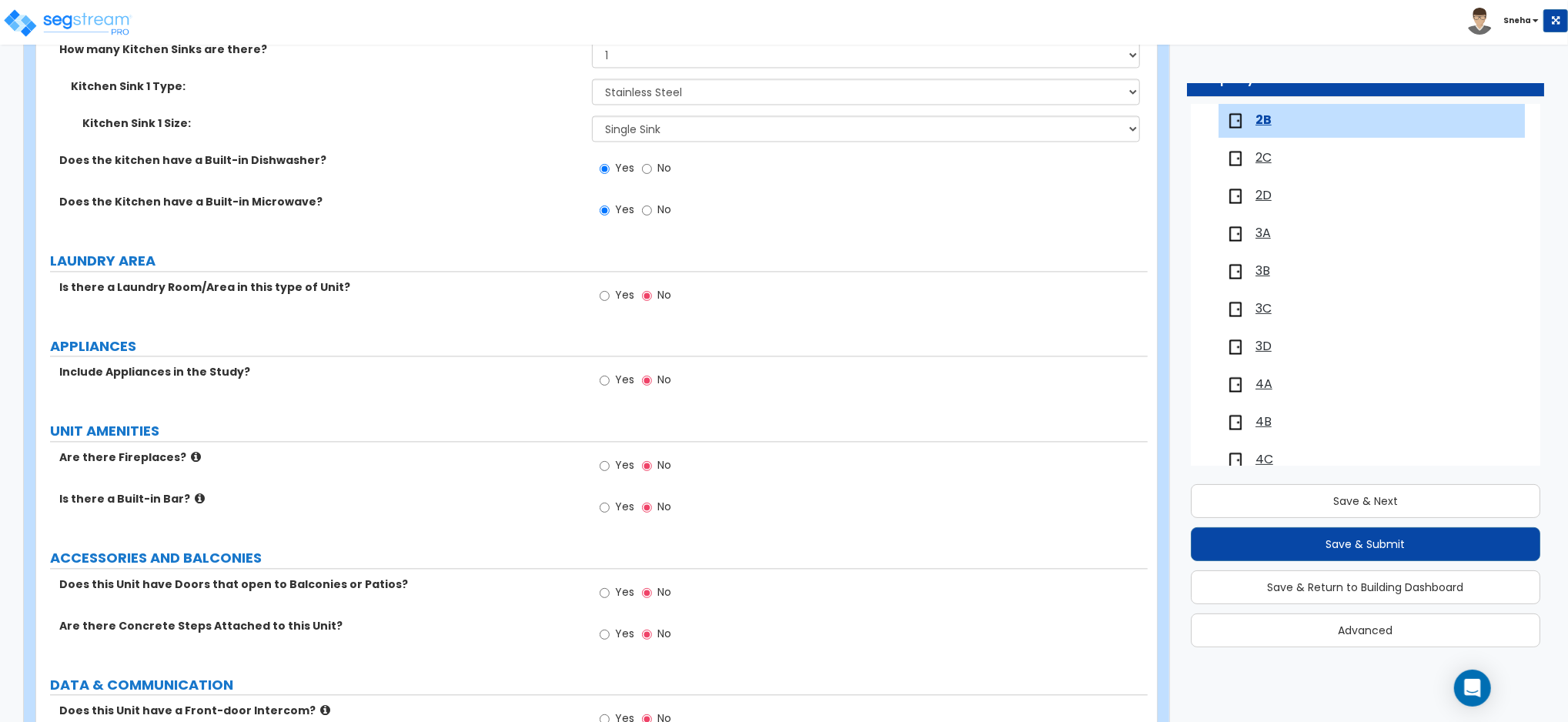
click at [612, 299] on label "Yes" at bounding box center [617, 297] width 34 height 27
click at [609, 299] on input "Yes" at bounding box center [605, 295] width 10 height 17
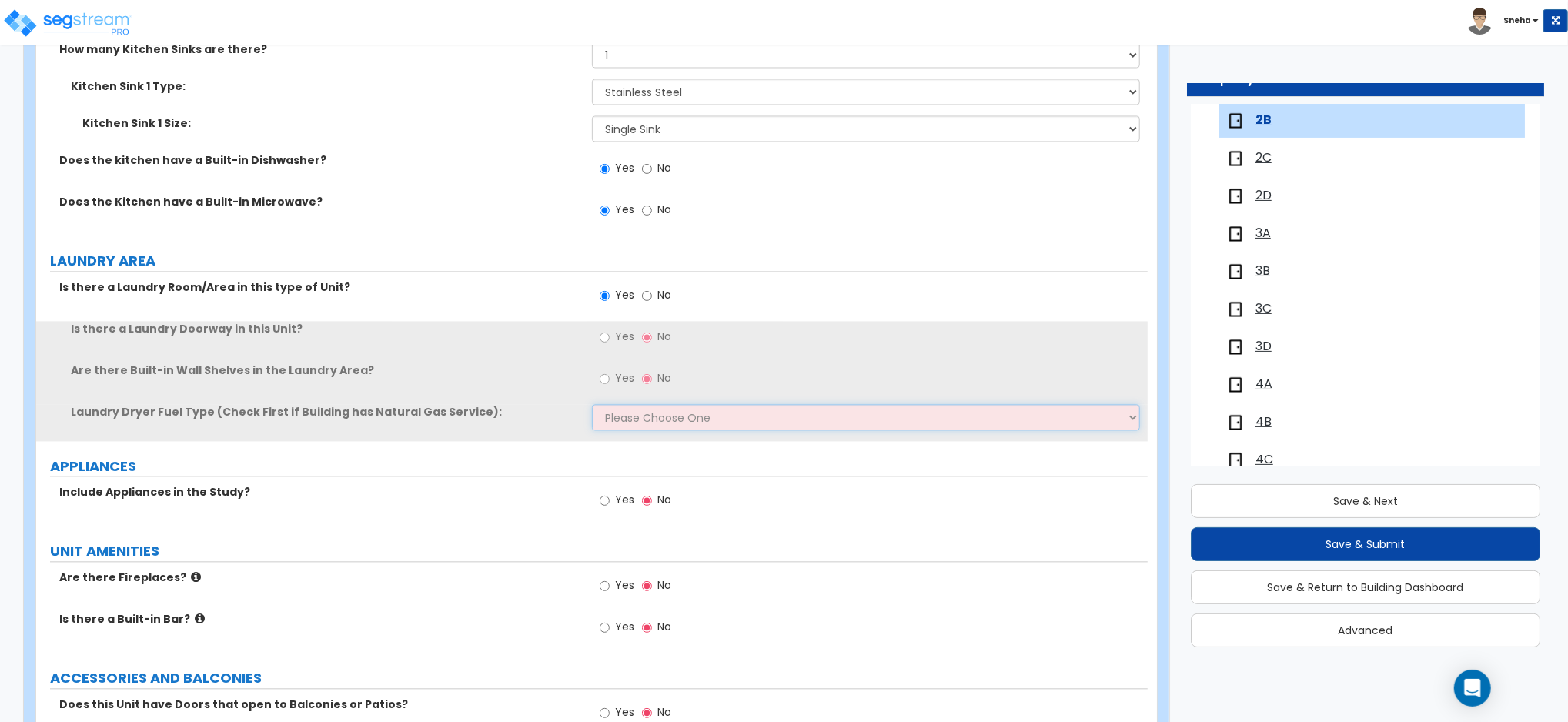
click at [631, 420] on select "Please Choose One Gas Electric" at bounding box center [866, 417] width 548 height 27
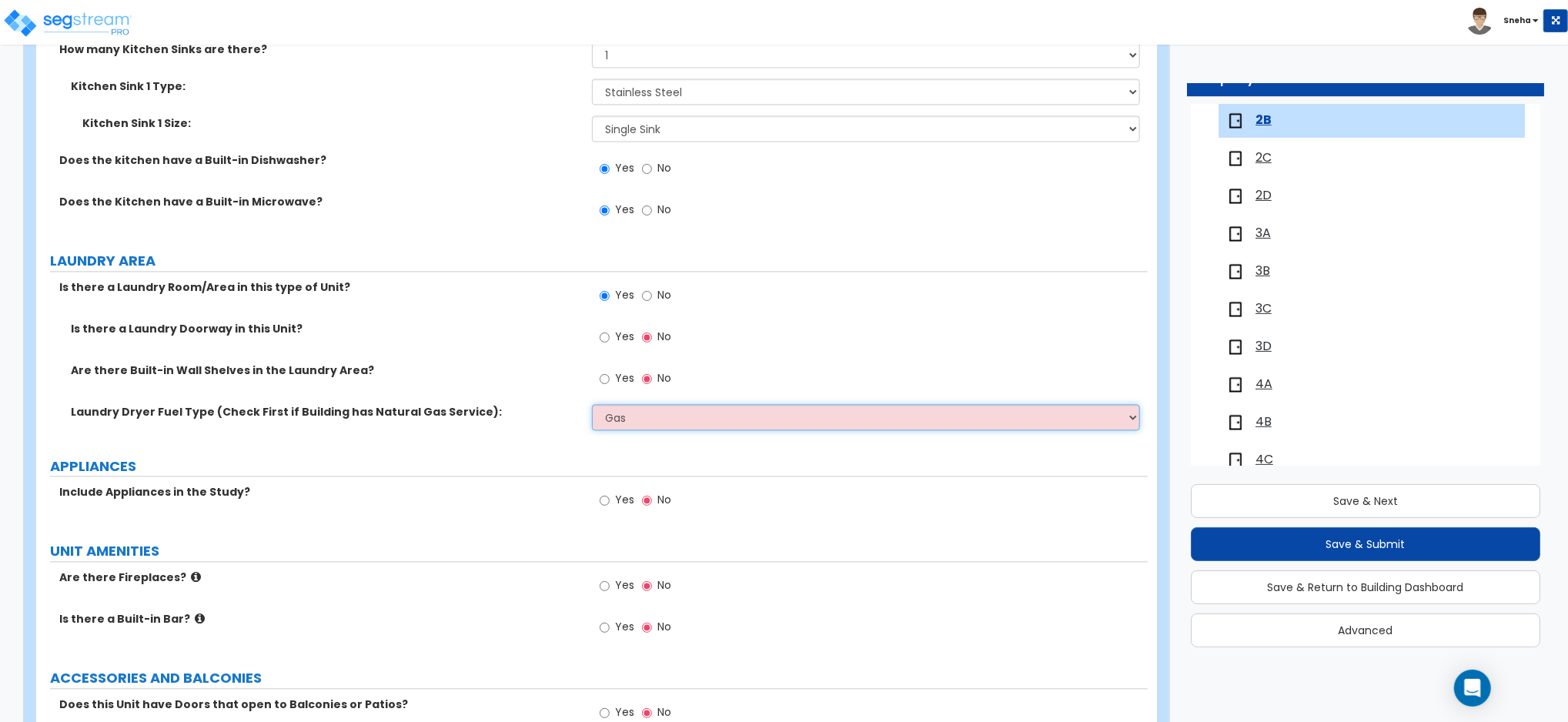
click at [592, 404] on select "Please Choose One Gas Electric" at bounding box center [866, 417] width 548 height 27
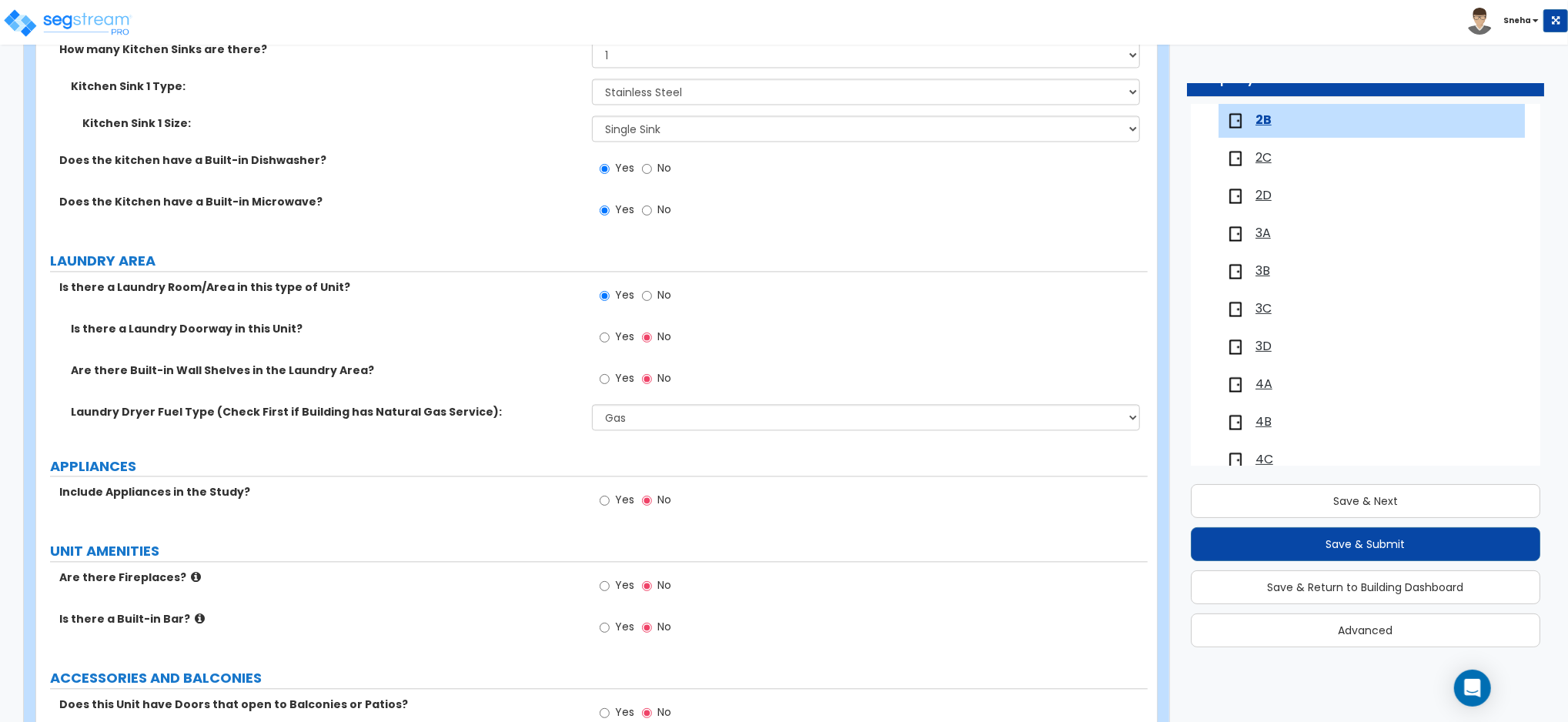
click at [623, 492] on span "Yes" at bounding box center [625, 500] width 19 height 15
click at [609, 492] on input "Yes" at bounding box center [605, 500] width 10 height 17
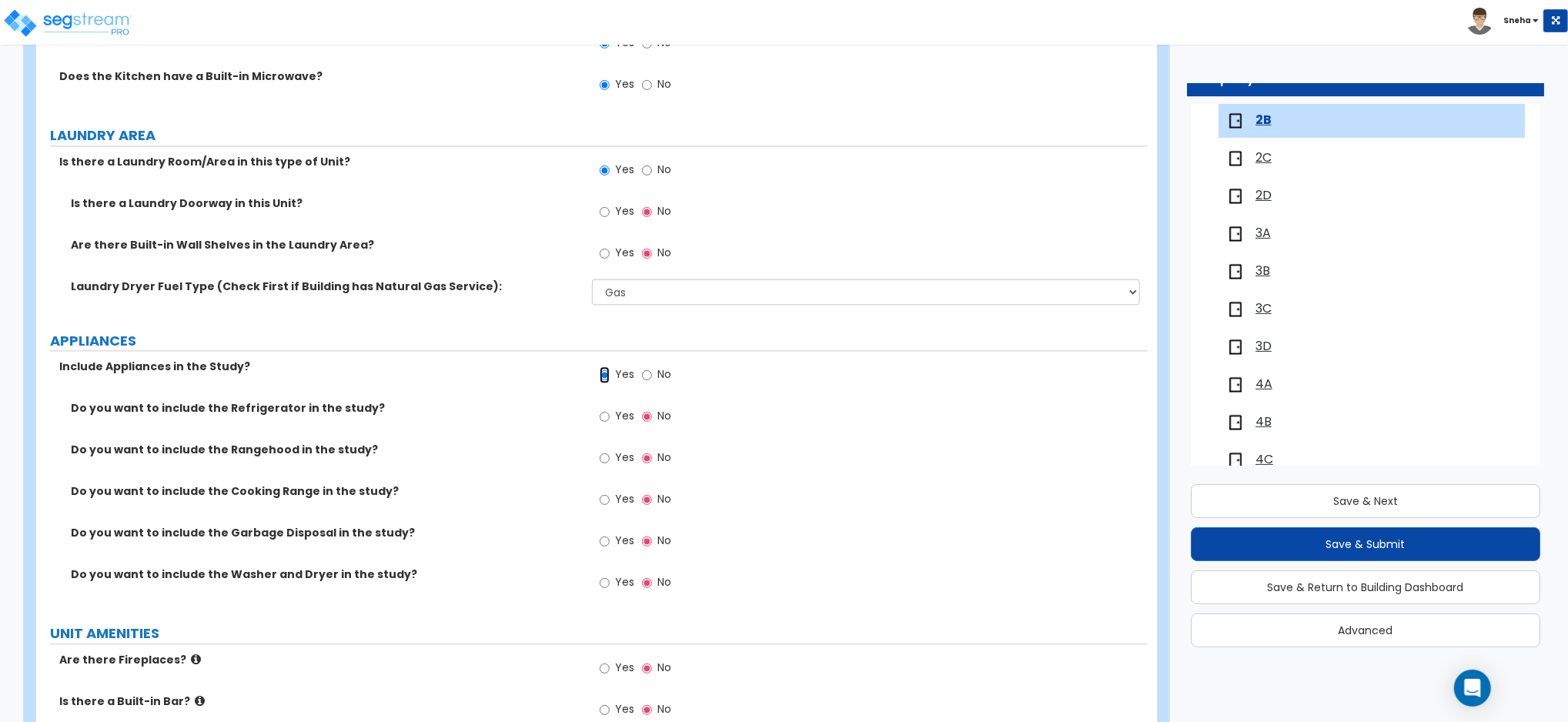
scroll to position [2666, 0]
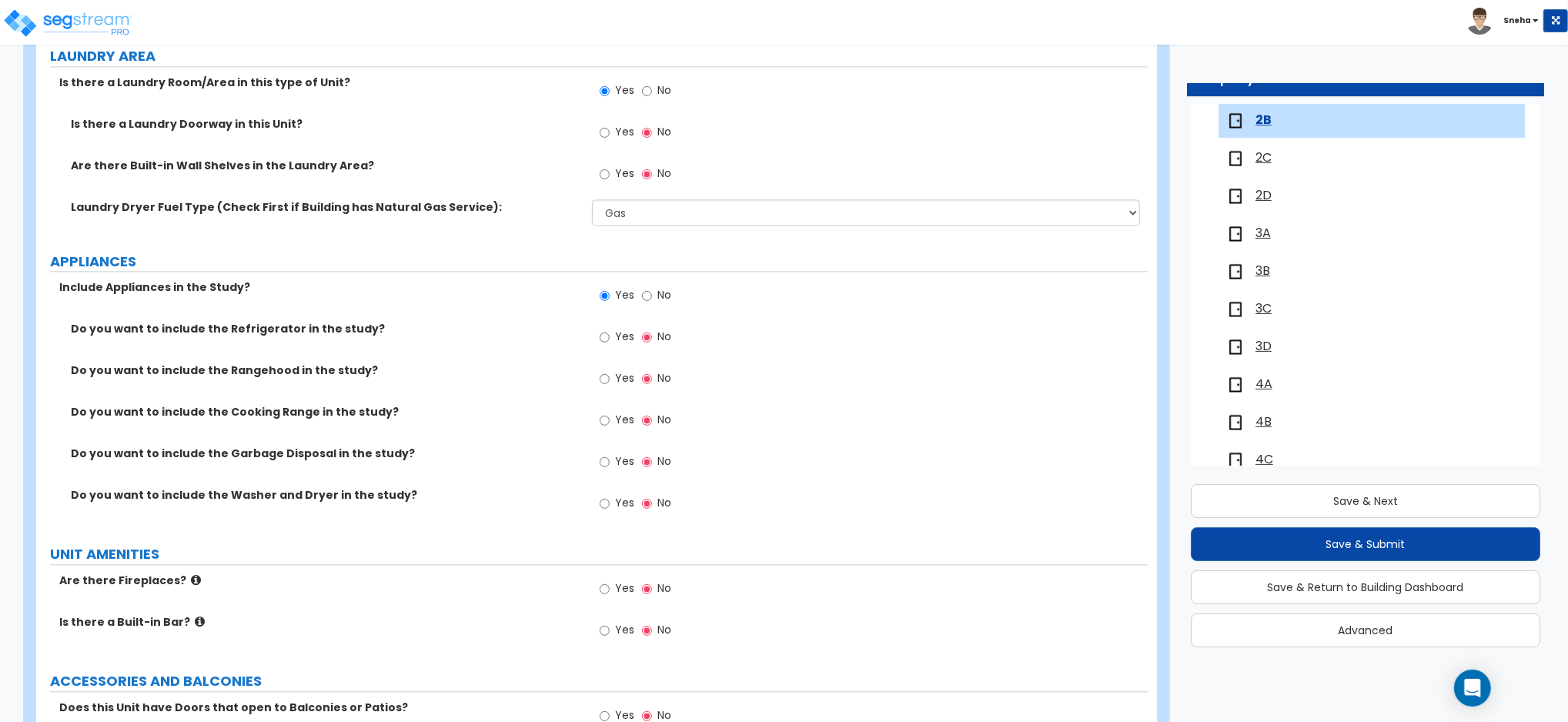
click at [612, 331] on label "Yes" at bounding box center [617, 338] width 34 height 27
click at [609, 331] on input "Yes" at bounding box center [605, 337] width 10 height 17
click at [609, 417] on input "Yes" at bounding box center [605, 420] width 10 height 17
click at [608, 505] on input "Yes" at bounding box center [605, 503] width 10 height 17
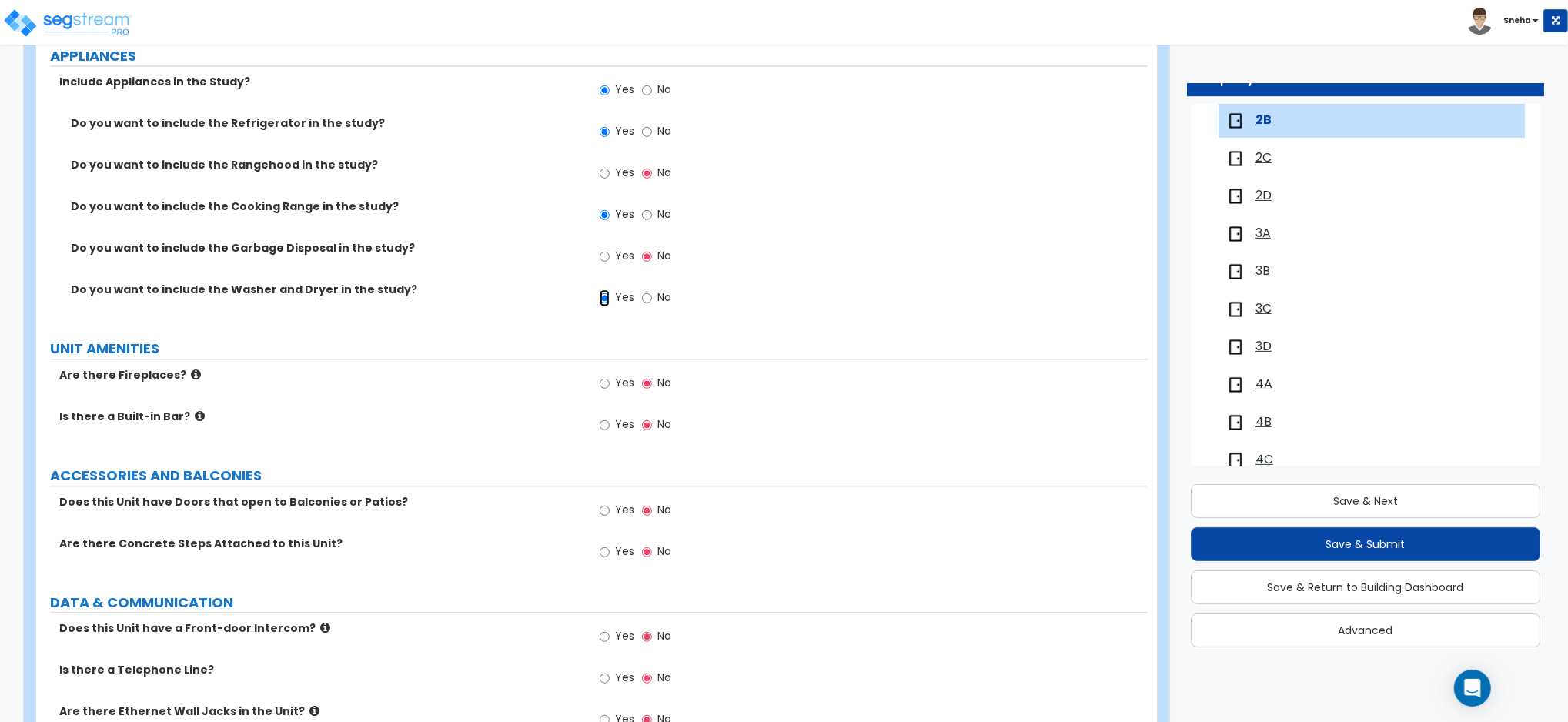
scroll to position [3046, 0]
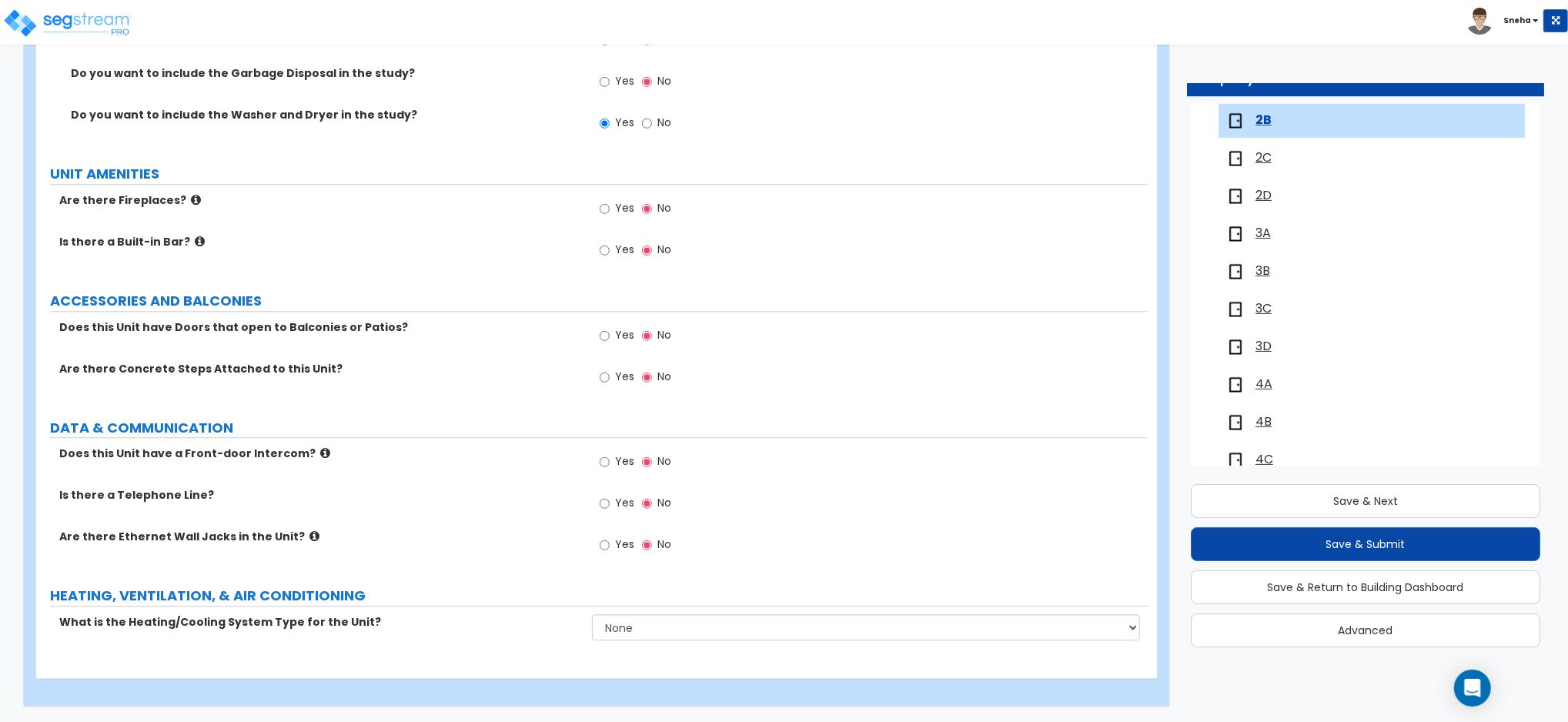
click at [627, 507] on span "Yes" at bounding box center [625, 502] width 19 height 15
click at [609, 507] on input "Yes" at bounding box center [605, 503] width 10 height 17
click at [621, 549] on span "Yes" at bounding box center [625, 544] width 19 height 15
click at [609, 549] on input "Yes" at bounding box center [605, 545] width 10 height 17
click at [675, 624] on select "None Heat Only Centralized Heating & Cooling Thru Wall Air Conditioners Mini Sp…" at bounding box center [866, 627] width 548 height 27
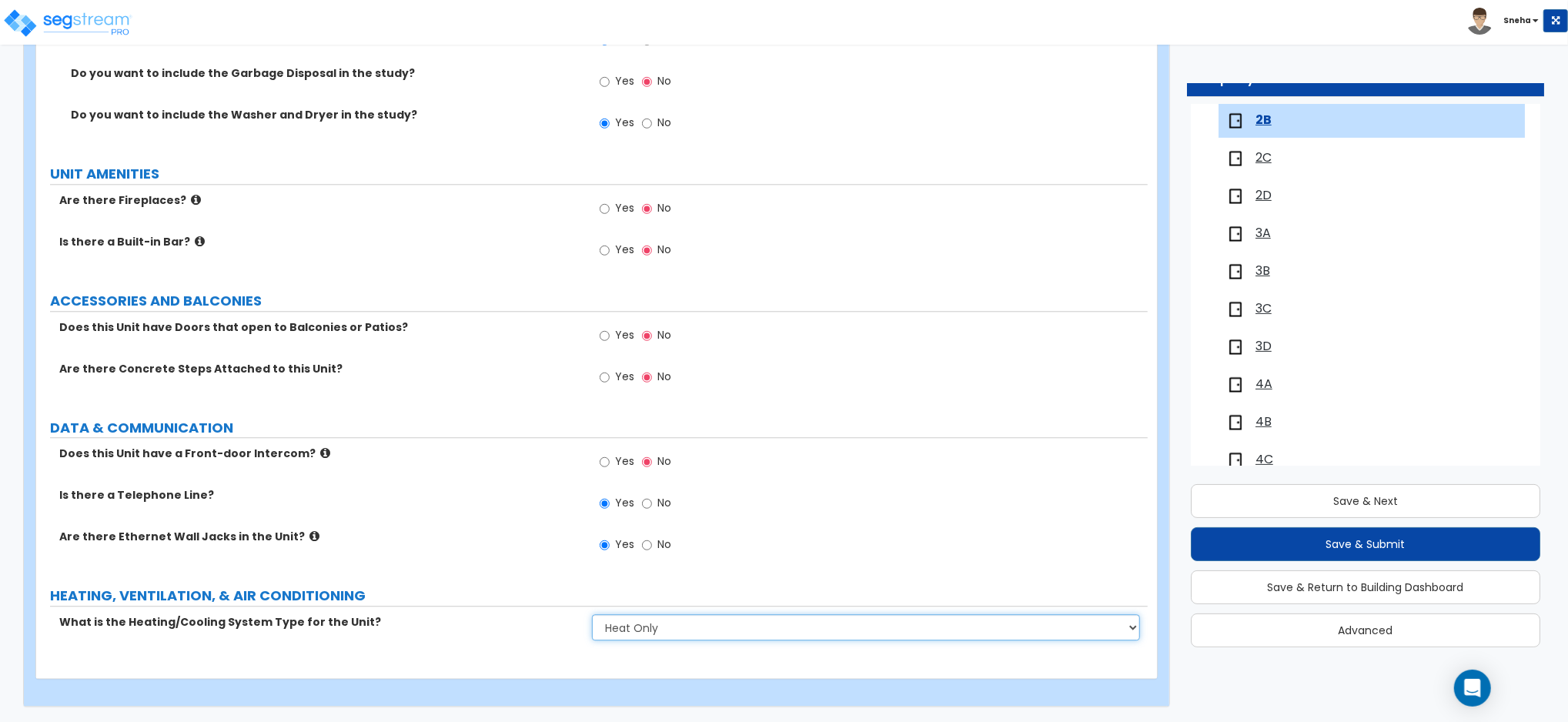
click at [592, 614] on select "None Heat Only Centralized Heating & Cooling Thru Wall Air Conditioners Mini Sp…" at bounding box center [866, 627] width 548 height 27
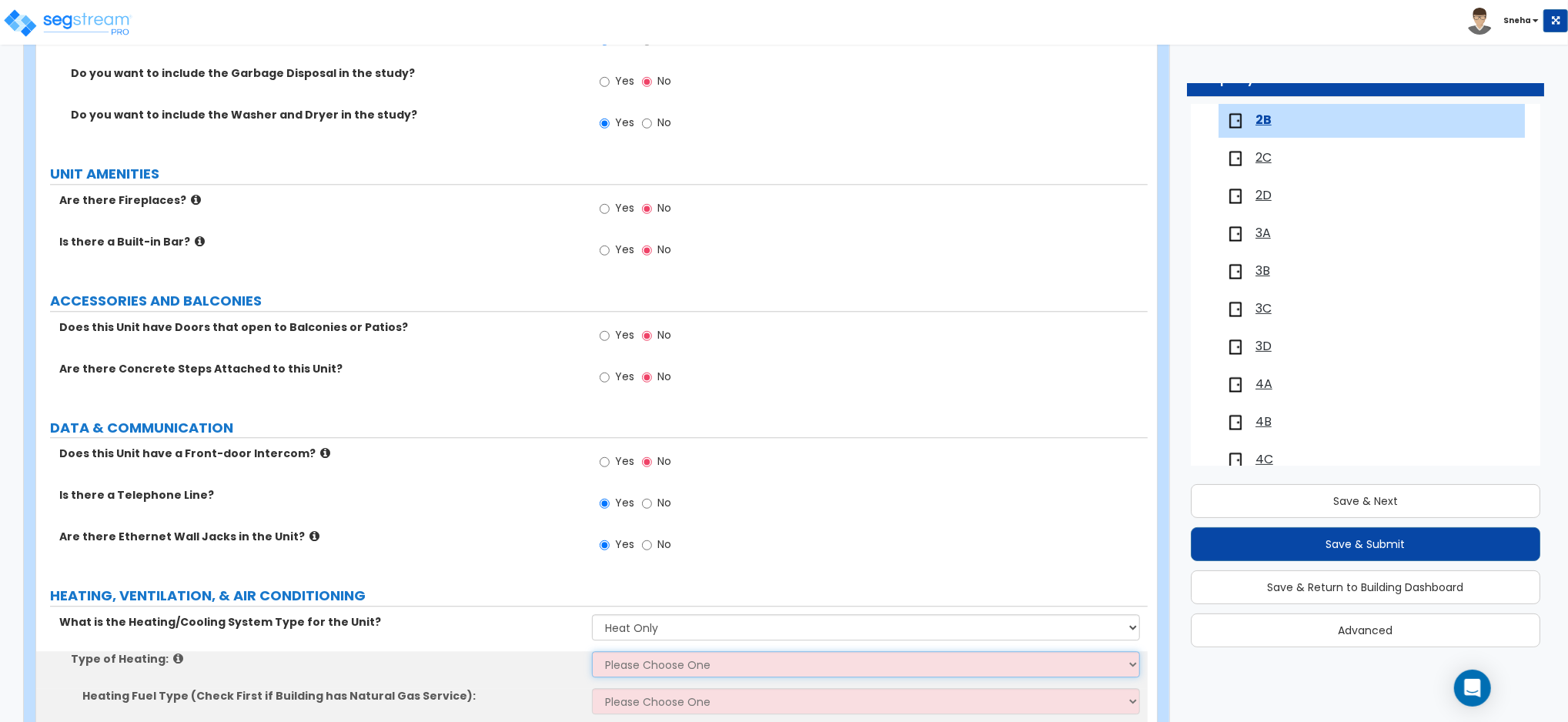
click at [662, 659] on select "Please Choose One Wall Heater Electric Baseboard Heater Hydronic Heating Radian…" at bounding box center [866, 664] width 548 height 27
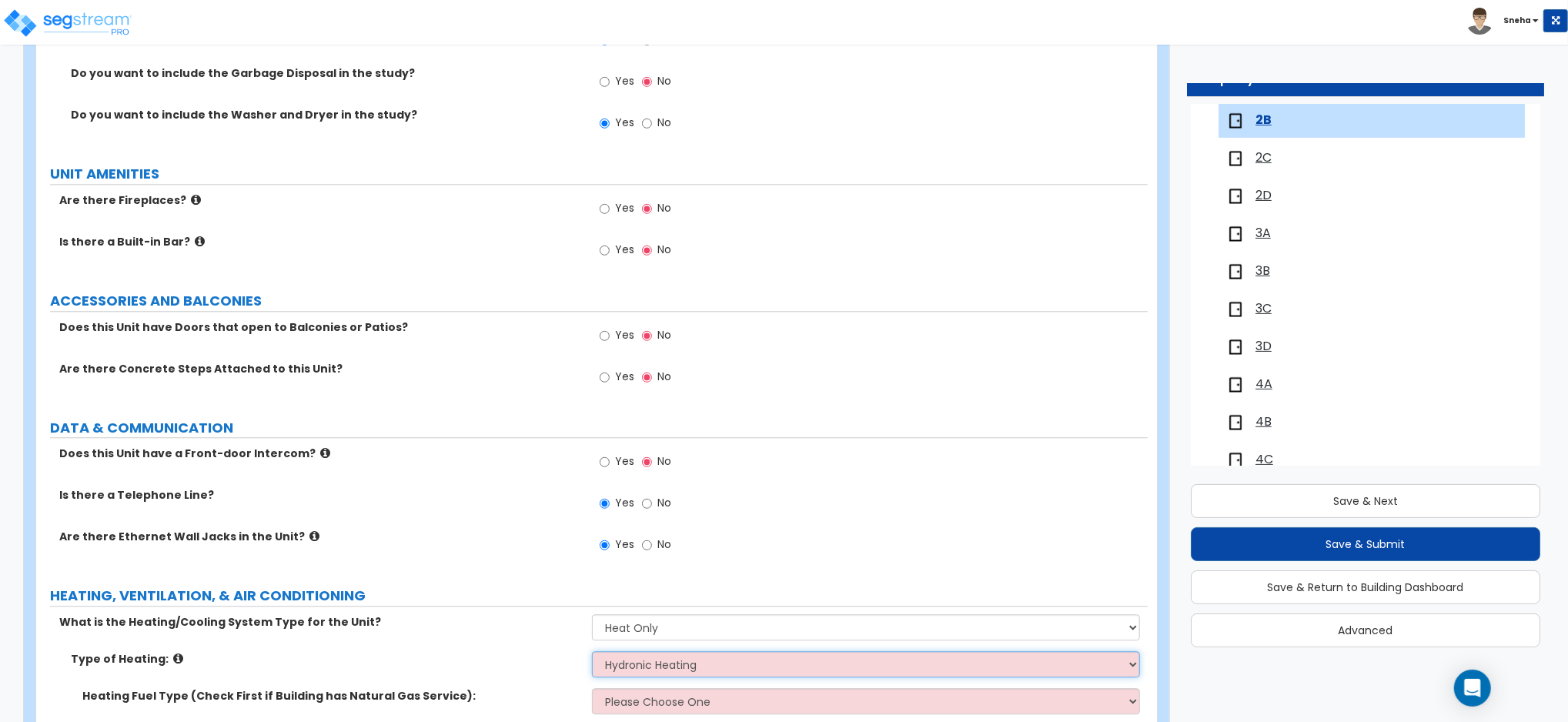
click at [592, 651] on select "Please Choose One Wall Heater Electric Baseboard Heater Hydronic Heating Radian…" at bounding box center [866, 664] width 548 height 27
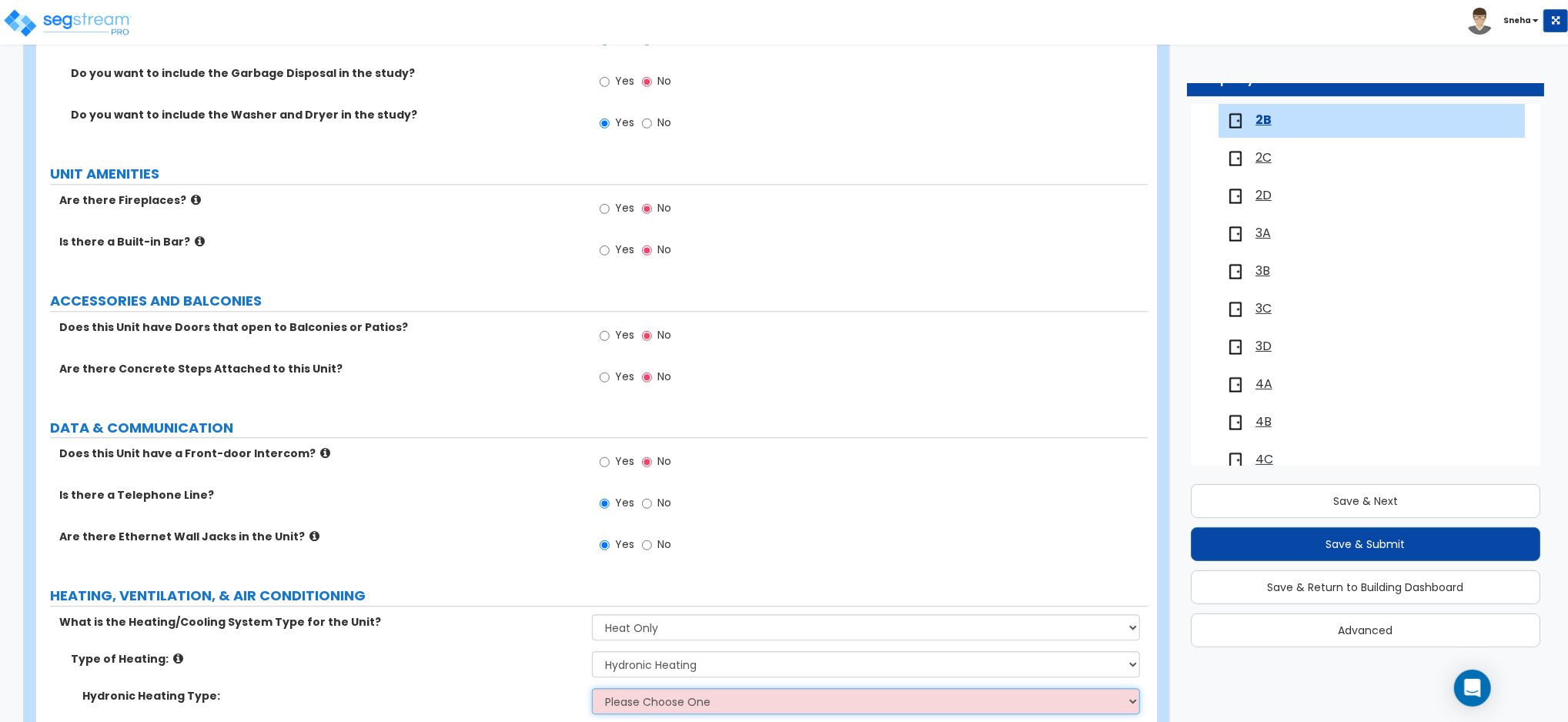
click at [663, 695] on select "Please Choose One Hydronic Radiator Hydronic Baseboard Hydronic Fin Tube Radiat…" at bounding box center [866, 701] width 548 height 27
click at [592, 688] on select "Please Choose One Hydronic Radiator Hydronic Baseboard Hydronic Fin Tube Radiat…" at bounding box center [866, 701] width 548 height 27
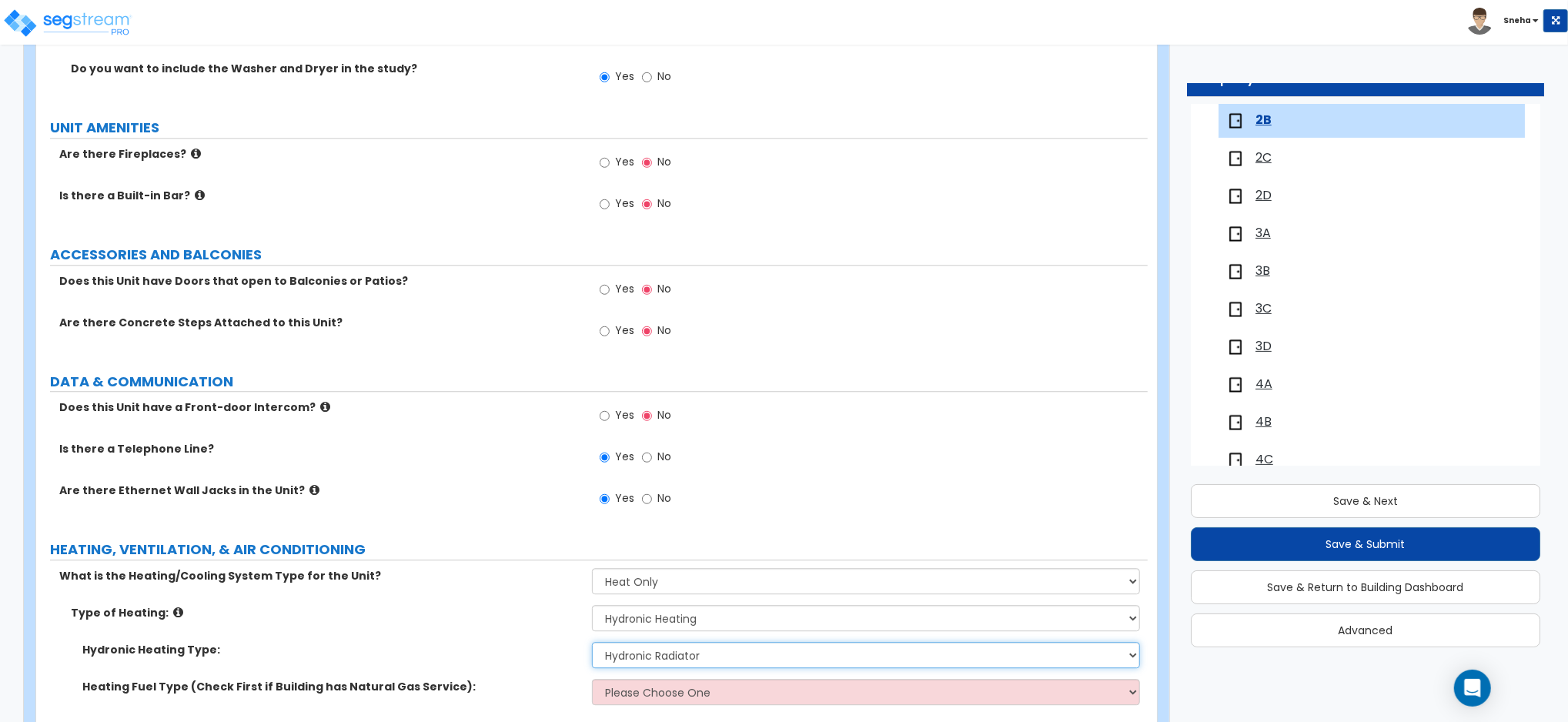
scroll to position [3157, 0]
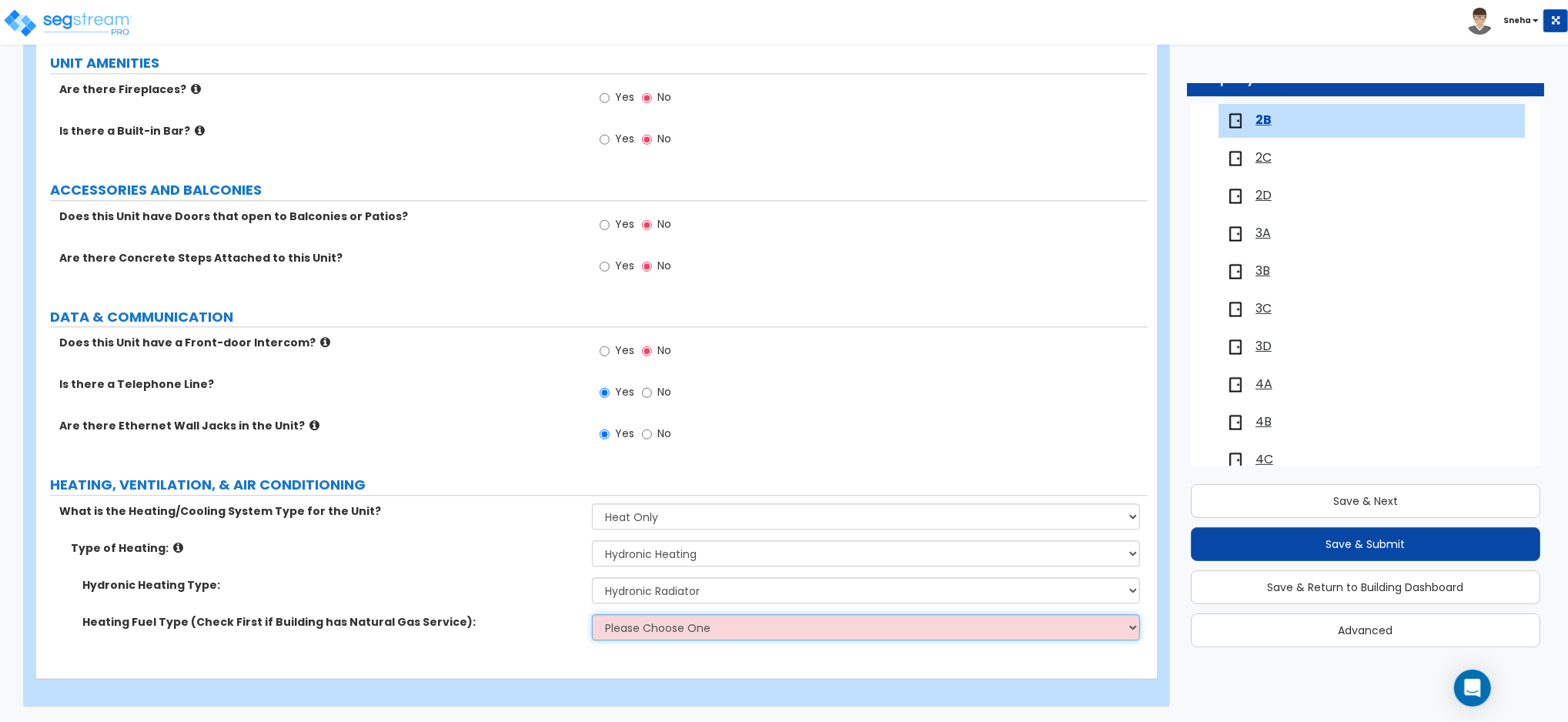
click at [651, 630] on select "Please Choose One Gas Electric" at bounding box center [866, 627] width 548 height 27
click at [592, 614] on select "Please Choose One Gas Electric" at bounding box center [866, 627] width 548 height 27
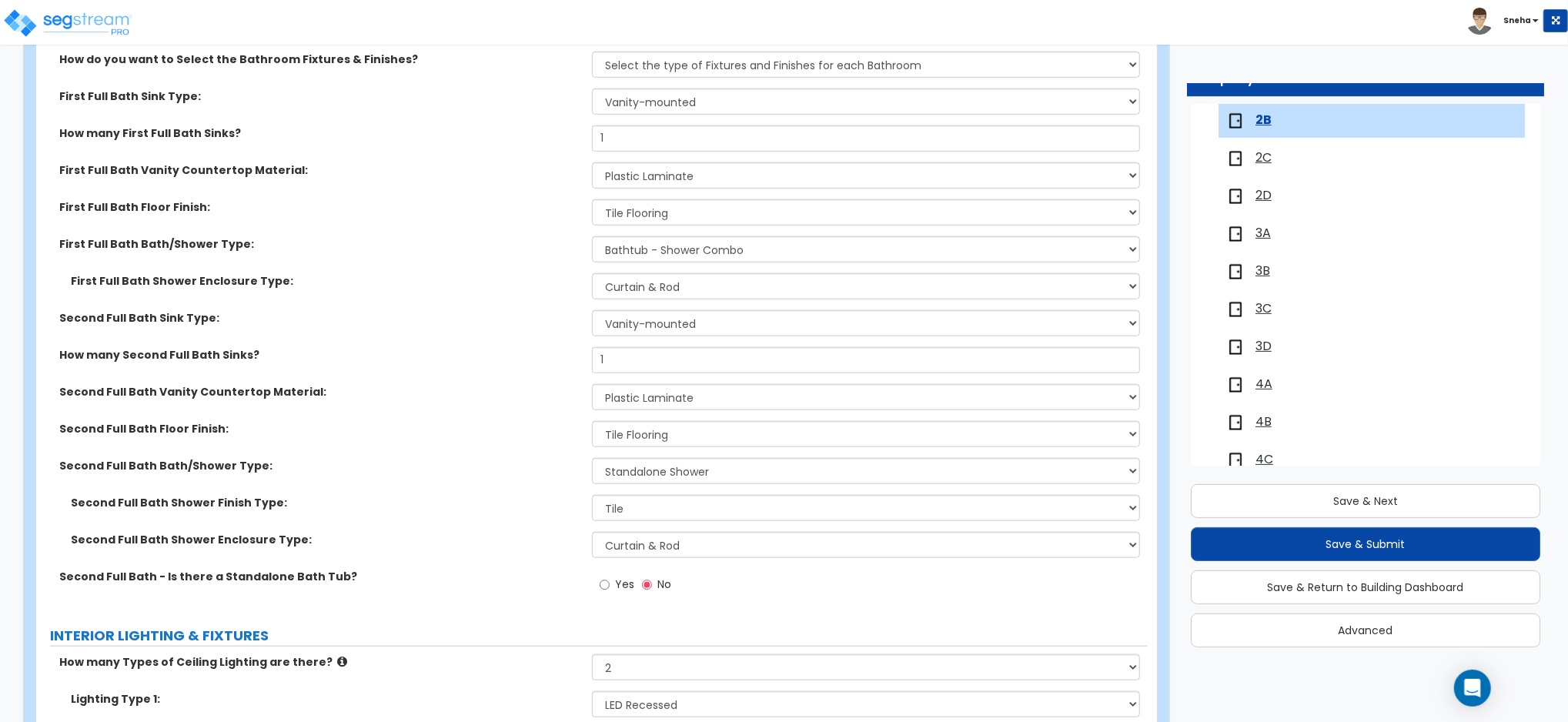
scroll to position [901, 0]
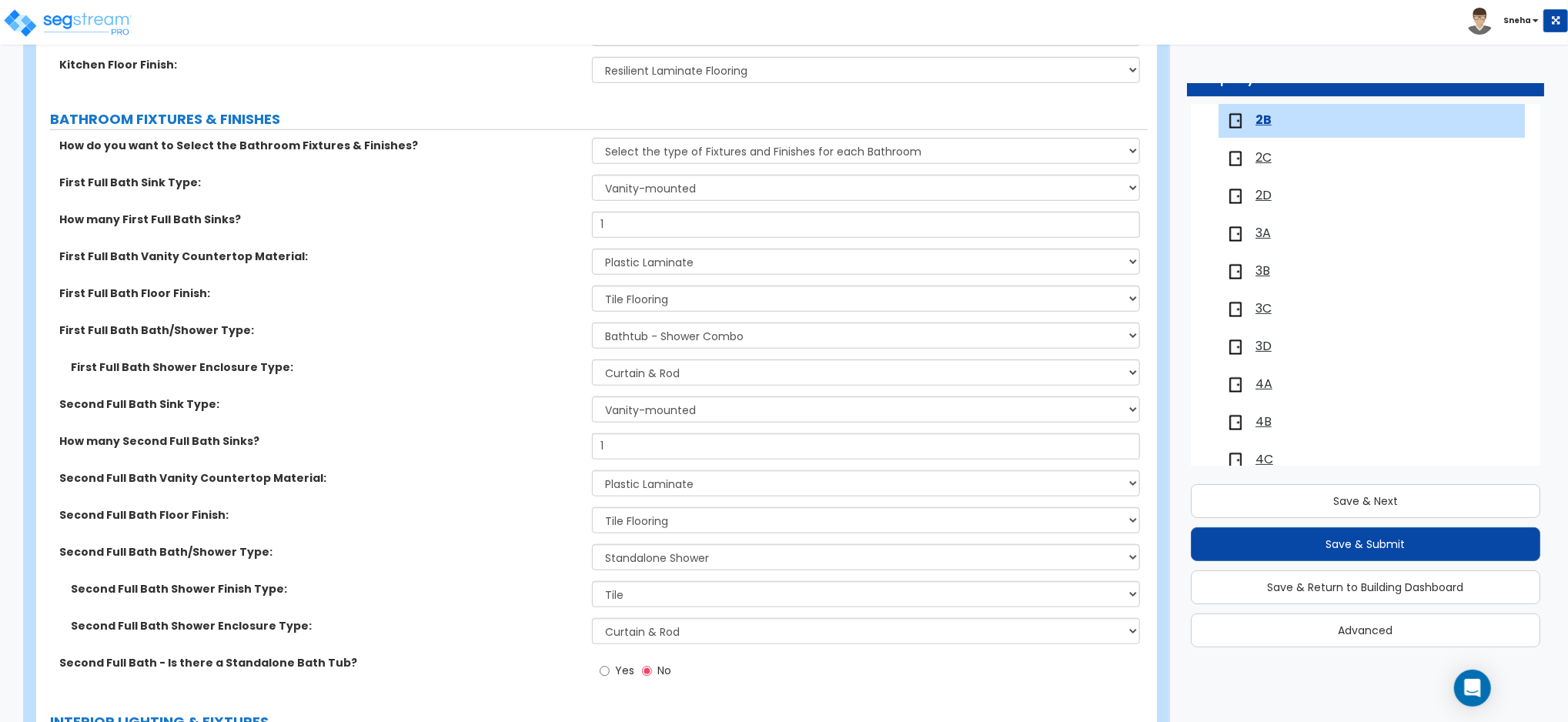
click at [1256, 162] on span "2C" at bounding box center [1263, 157] width 16 height 18
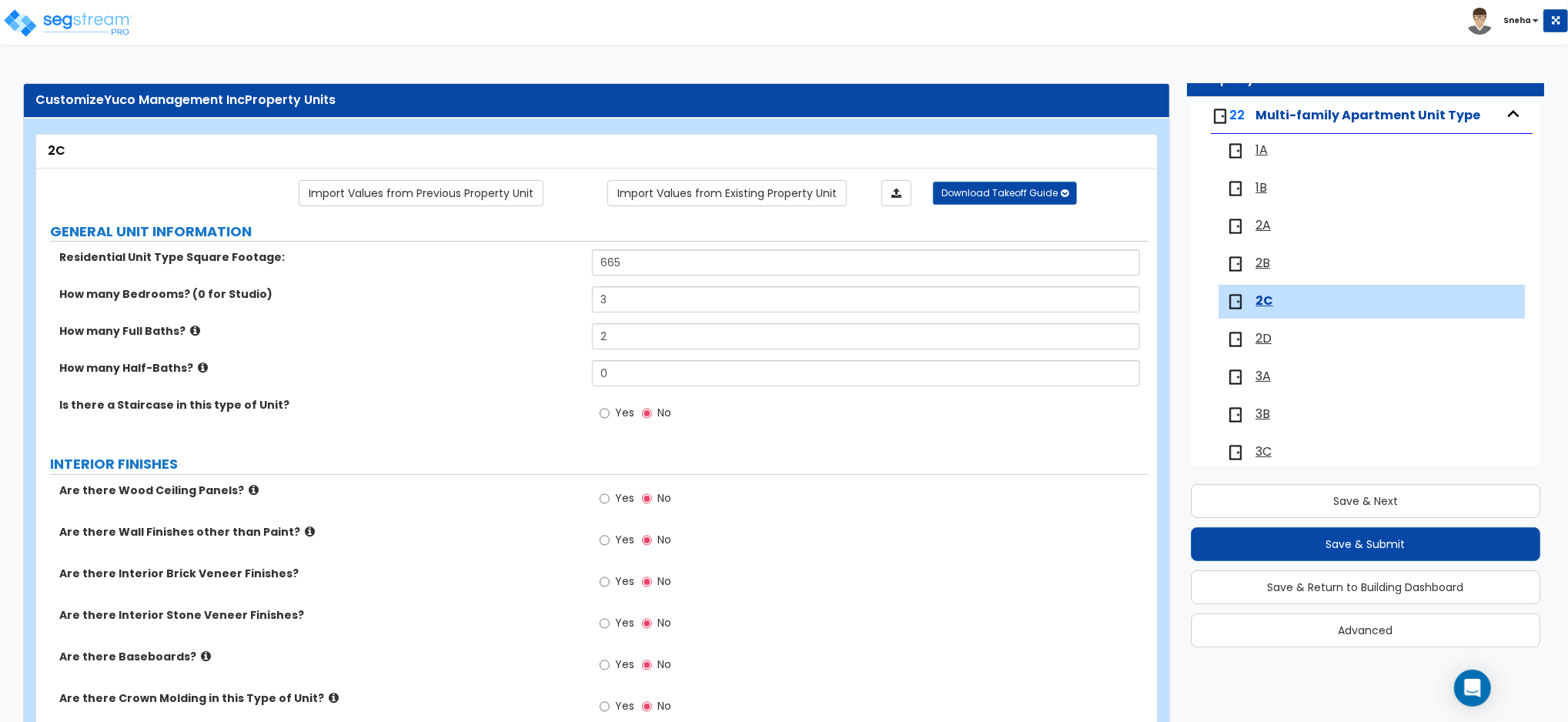
scroll to position [22, 0]
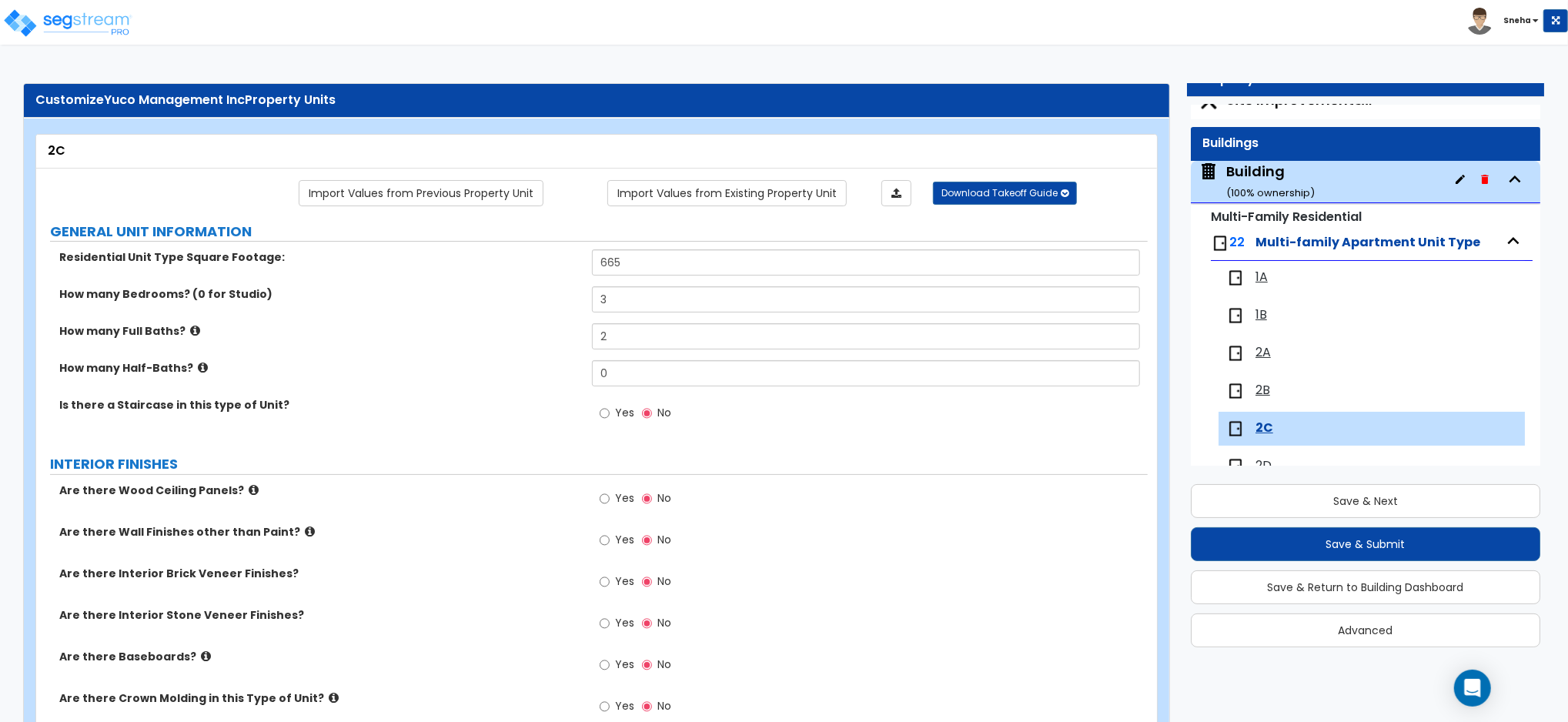
click at [1264, 388] on span "2B" at bounding box center [1262, 390] width 15 height 18
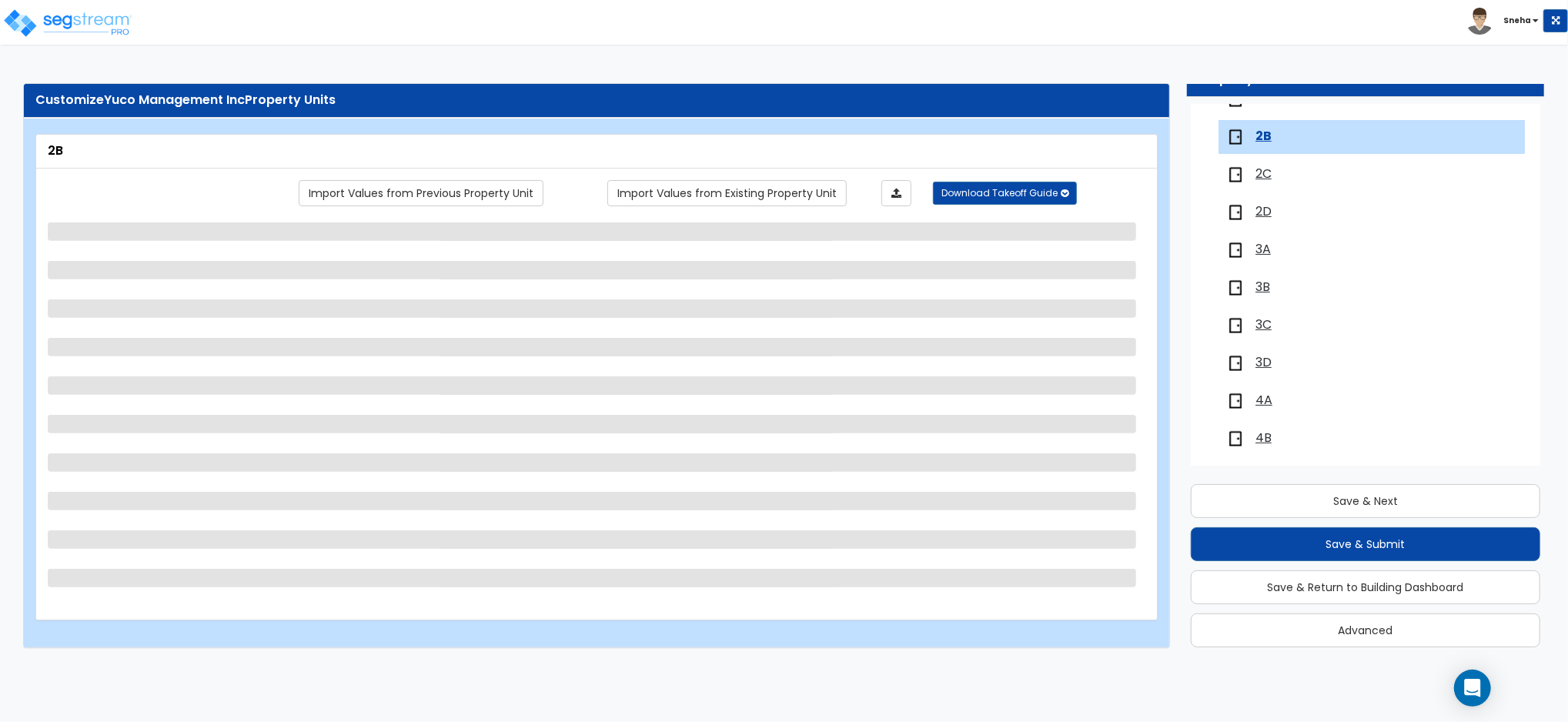
scroll to position [293, 0]
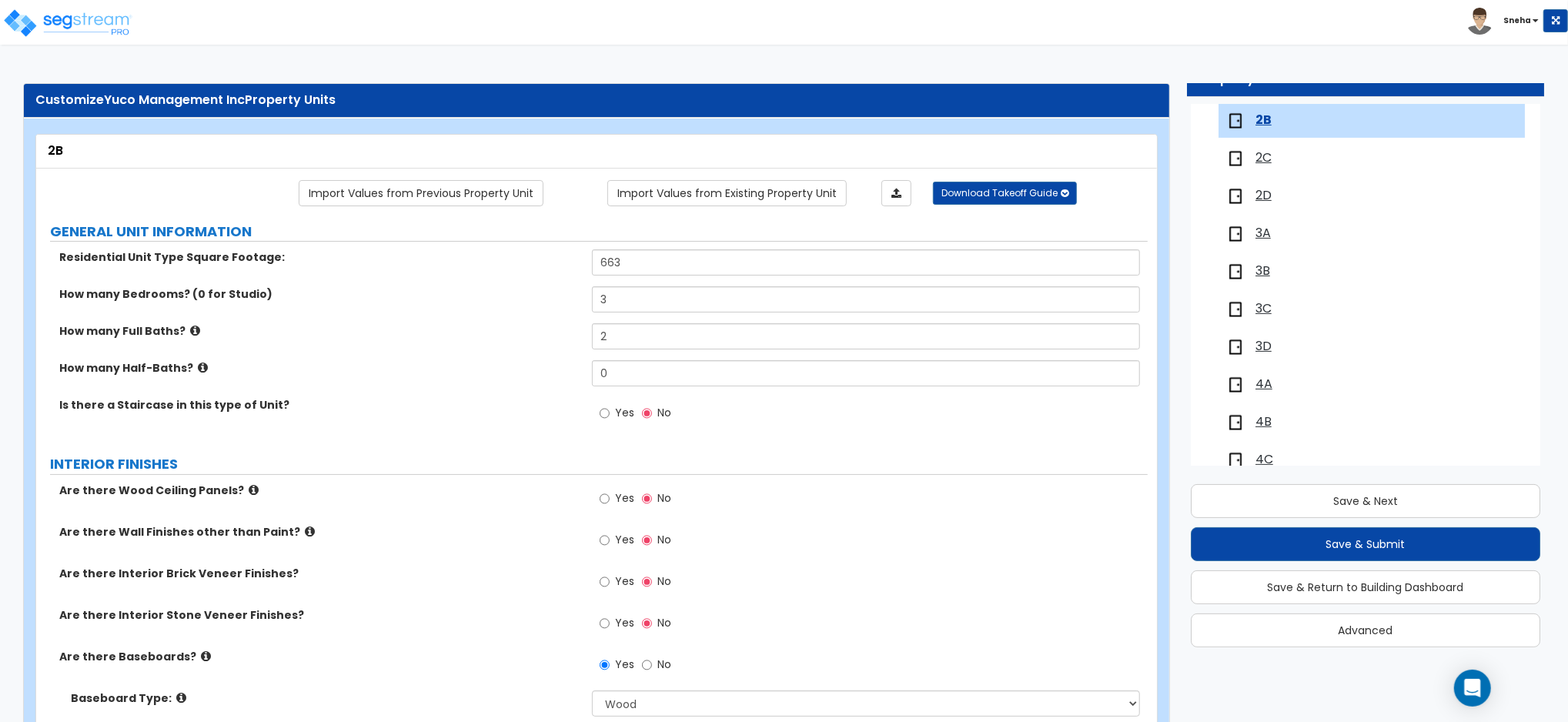
click at [1262, 157] on span "2C" at bounding box center [1263, 157] width 16 height 18
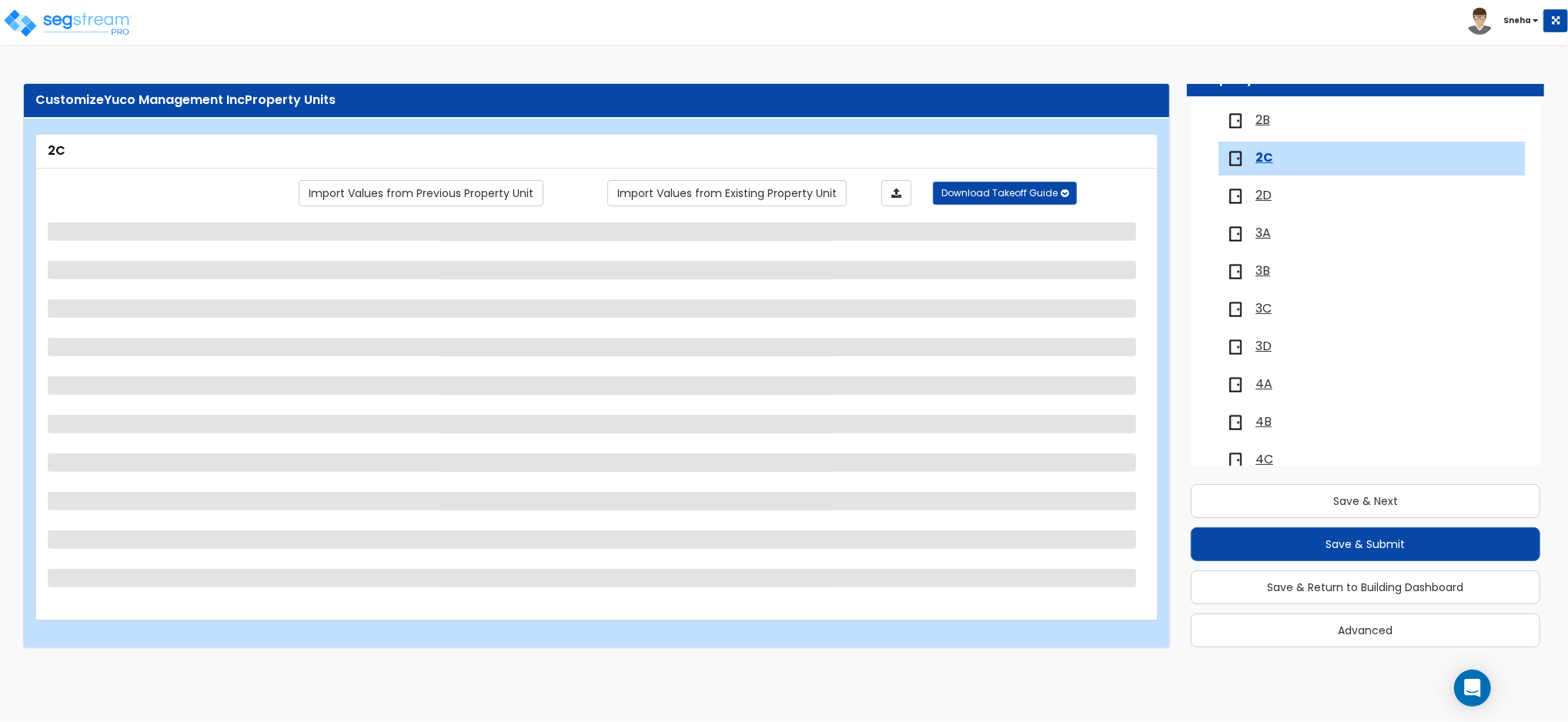
scroll to position [330, 0]
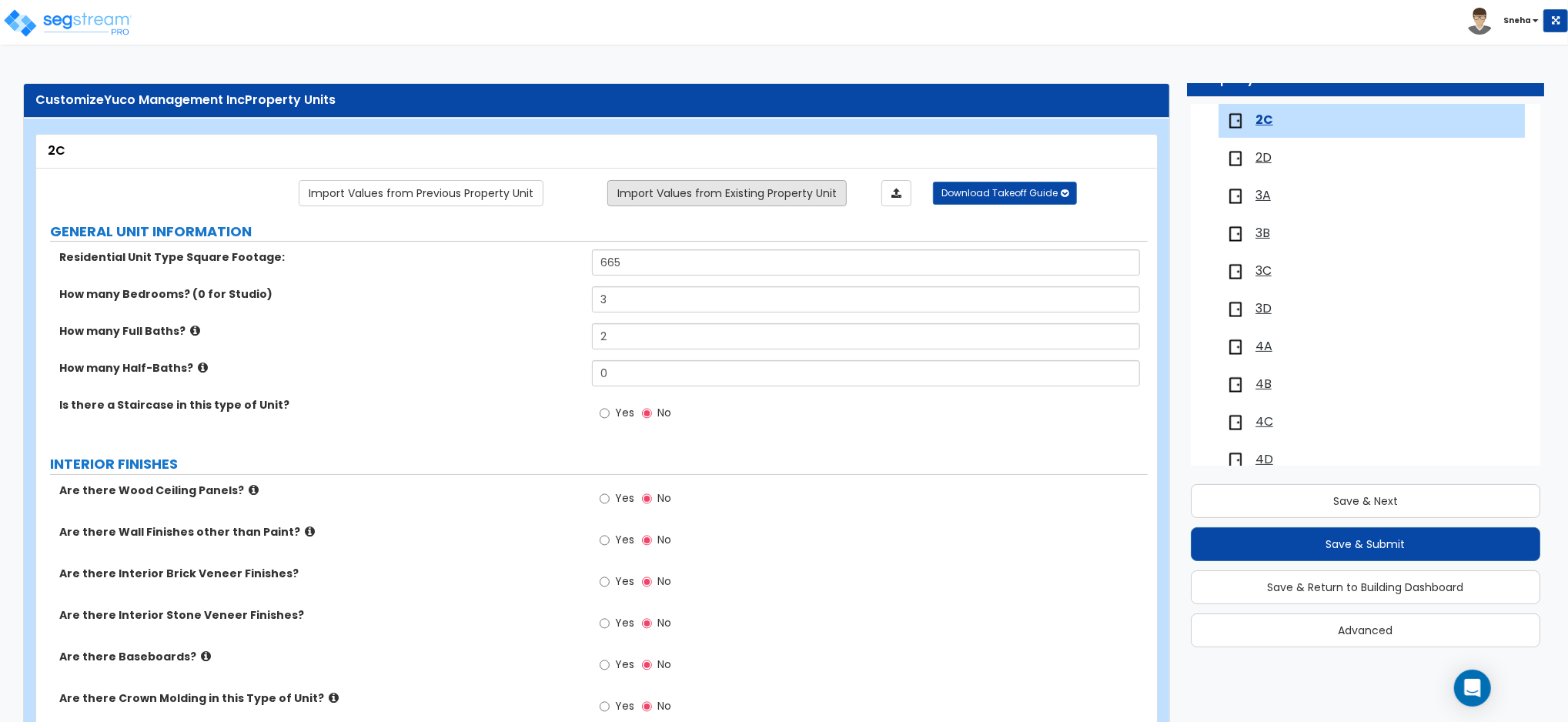
click at [725, 186] on link "Import Values from Existing Property Unit" at bounding box center [728, 192] width 240 height 27
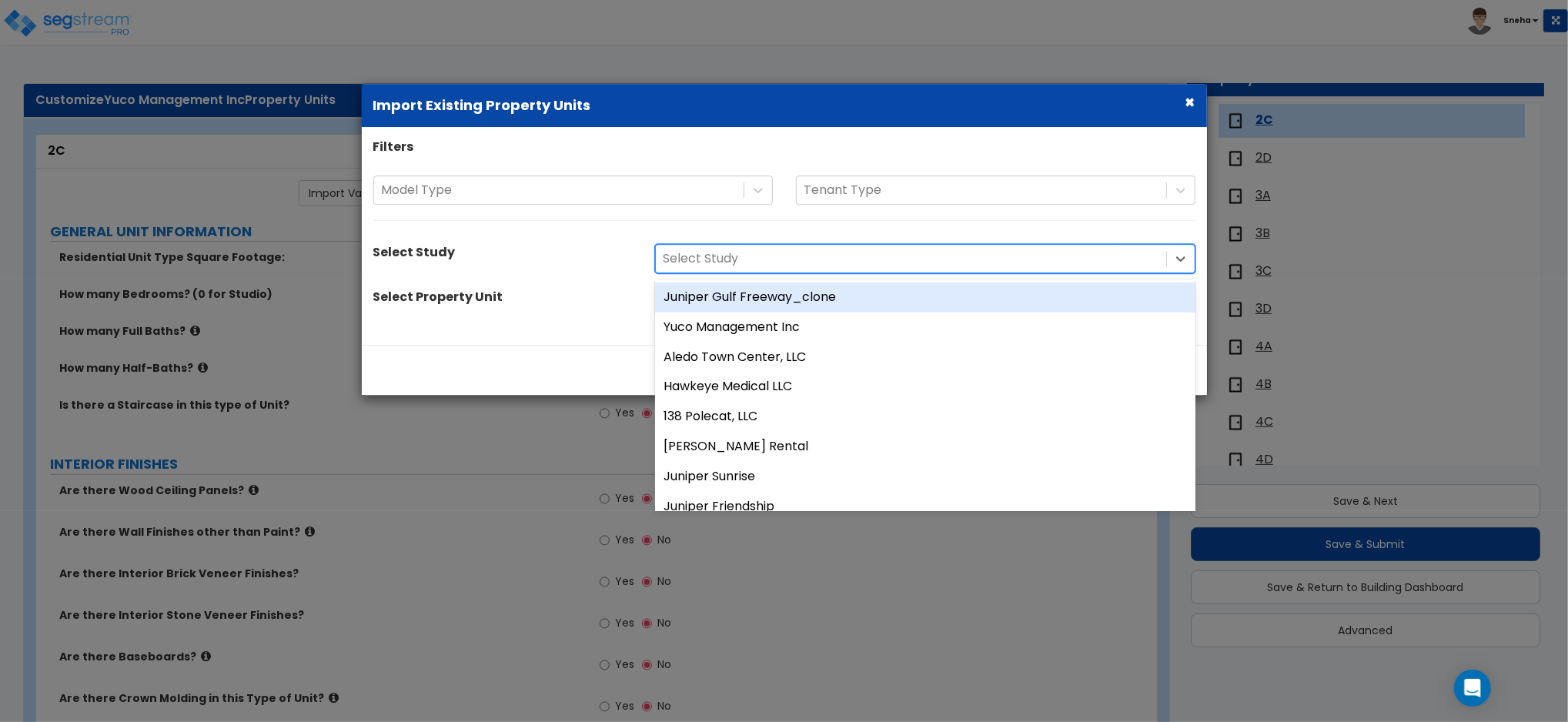
click at [696, 251] on div at bounding box center [911, 258] width 495 height 21
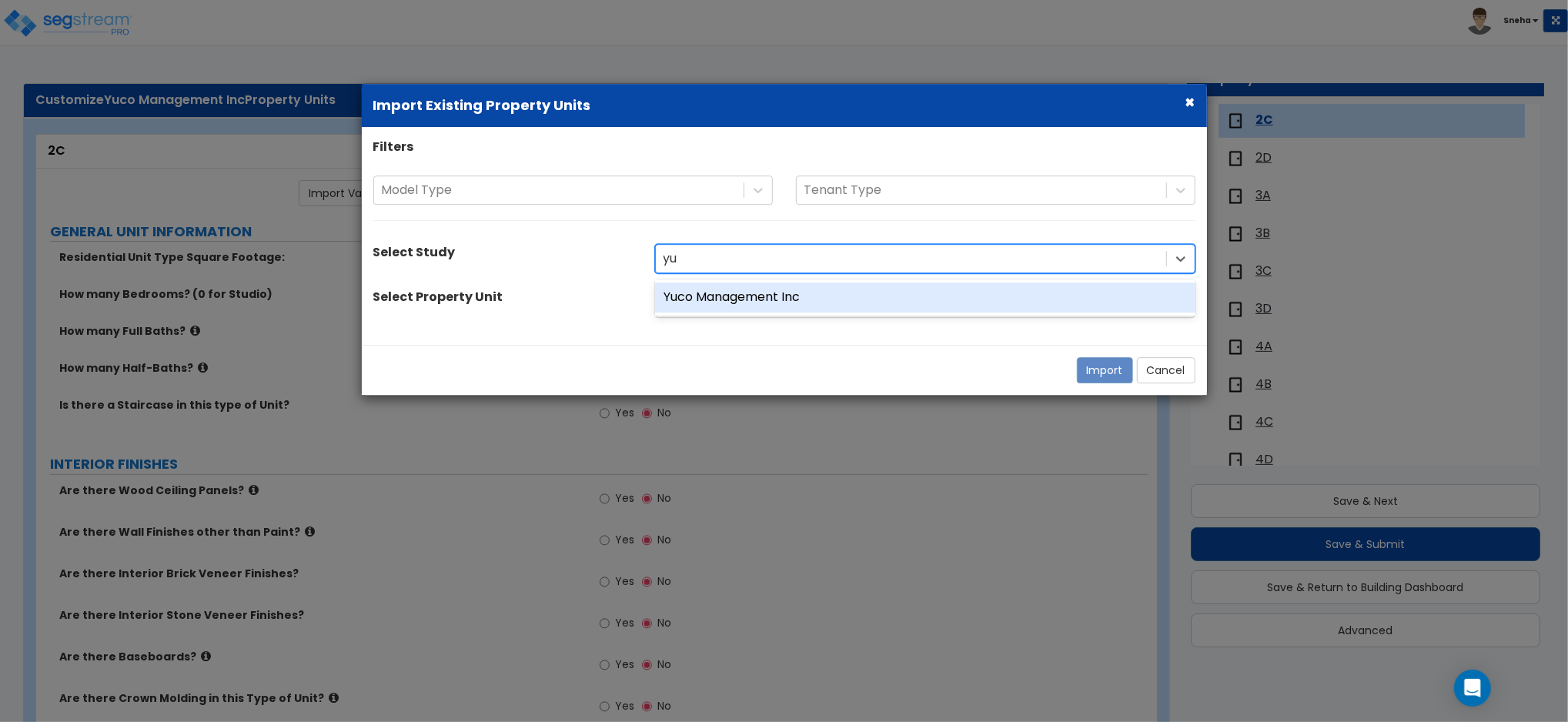
scroll to position [0, 0]
click at [733, 293] on div "Yuco Management Inc" at bounding box center [924, 297] width 540 height 30
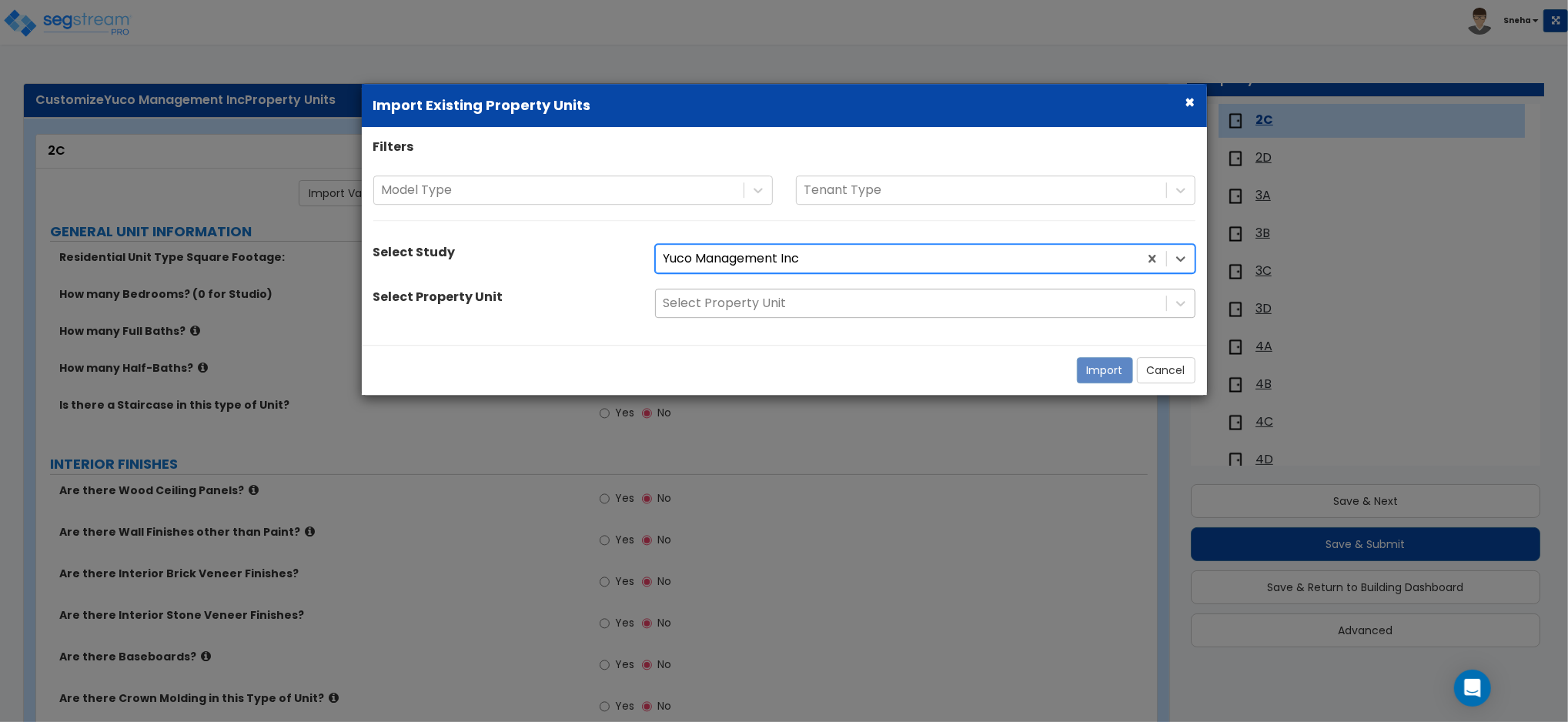
click at [728, 305] on div at bounding box center [911, 304] width 495 height 21
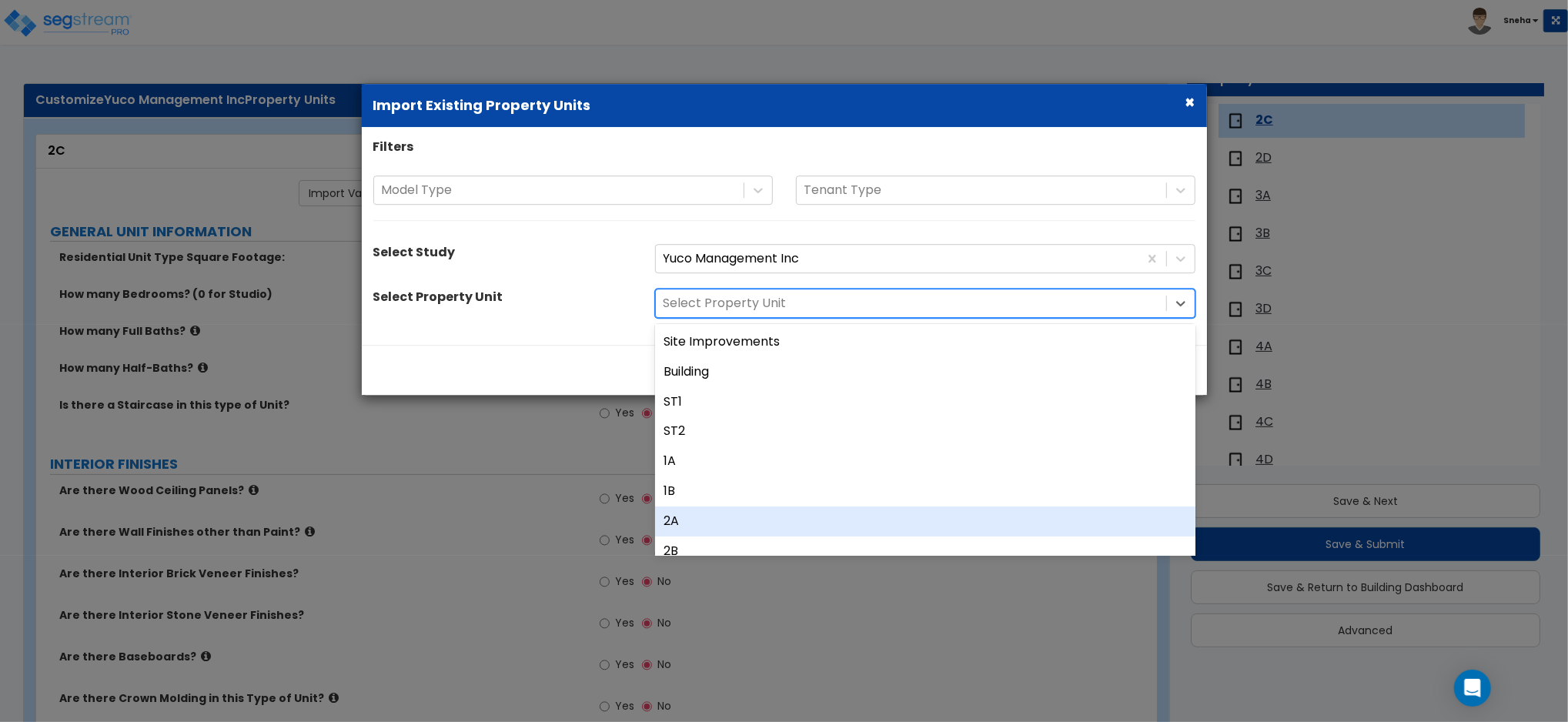
scroll to position [204, 0]
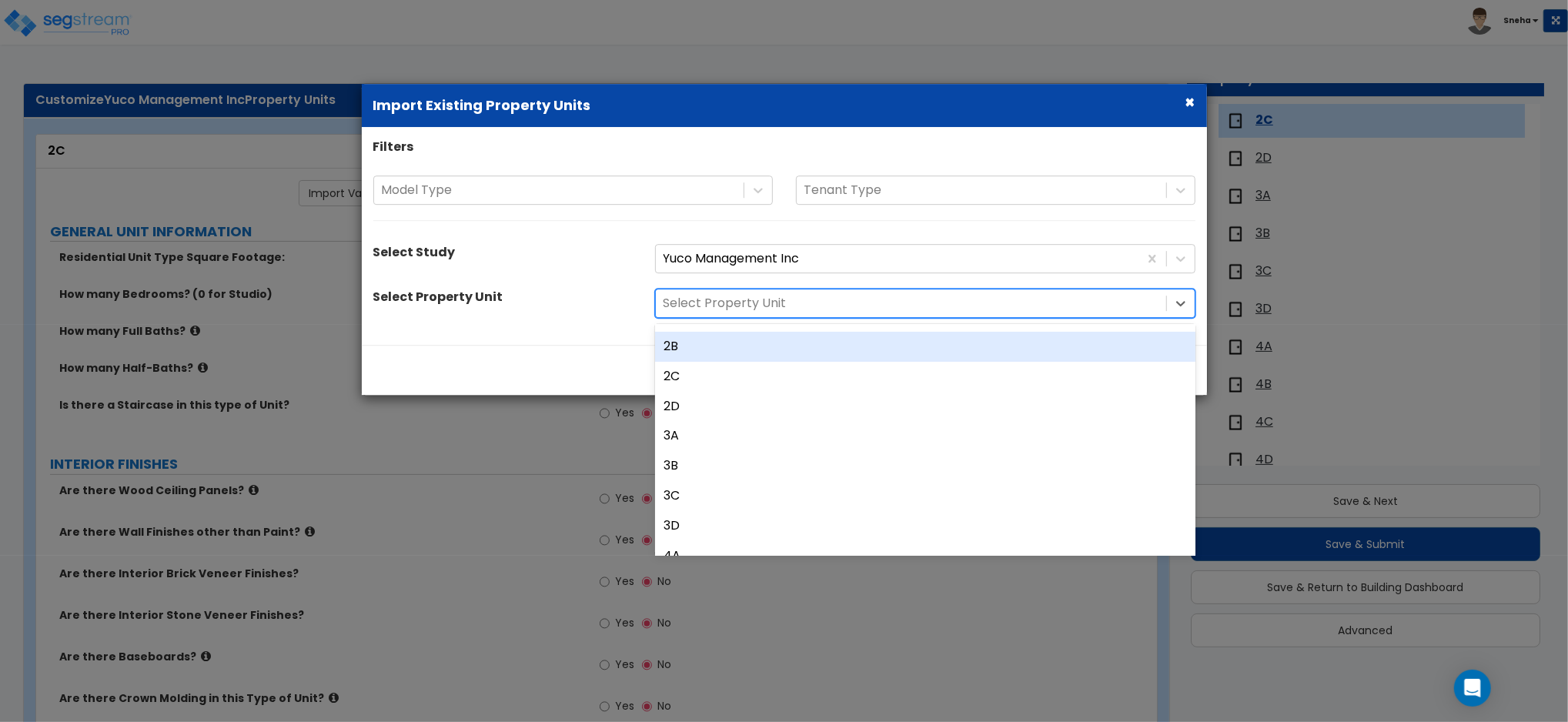
click at [705, 346] on div "2B" at bounding box center [924, 346] width 540 height 30
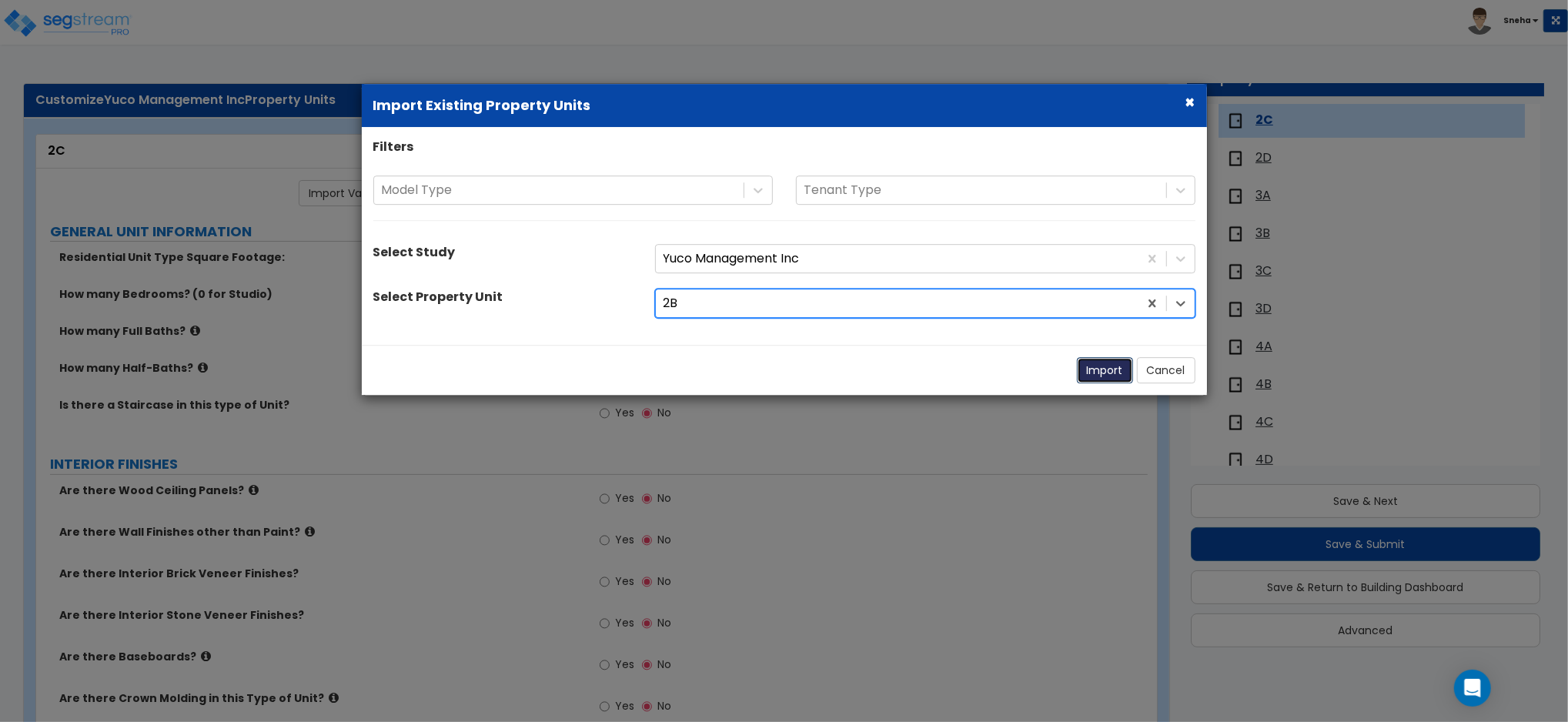
click at [1089, 367] on button "Import" at bounding box center [1105, 370] width 56 height 27
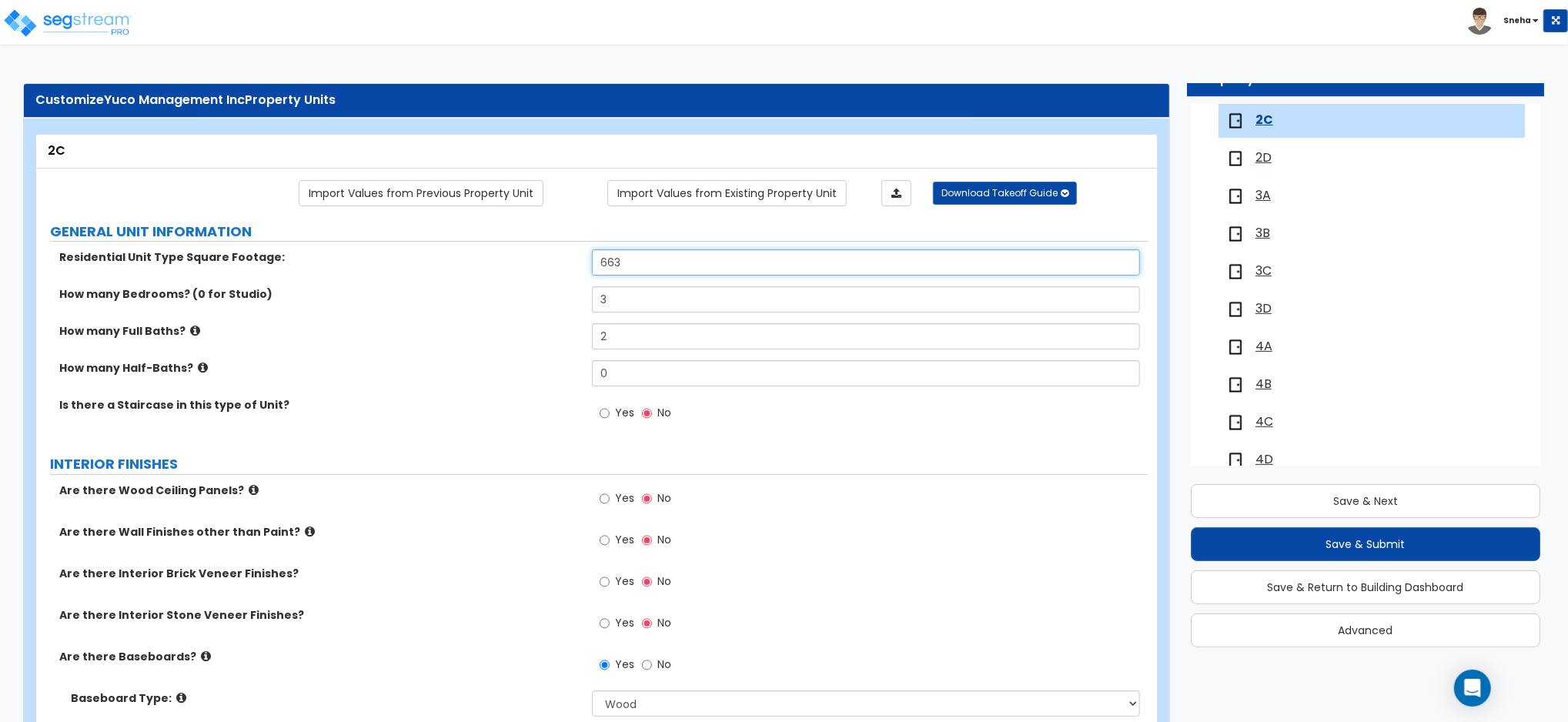
click at [616, 263] on input "663" at bounding box center [866, 262] width 548 height 27
click at [524, 347] on div "How many Full Baths? 2" at bounding box center [591, 341] width 1112 height 37
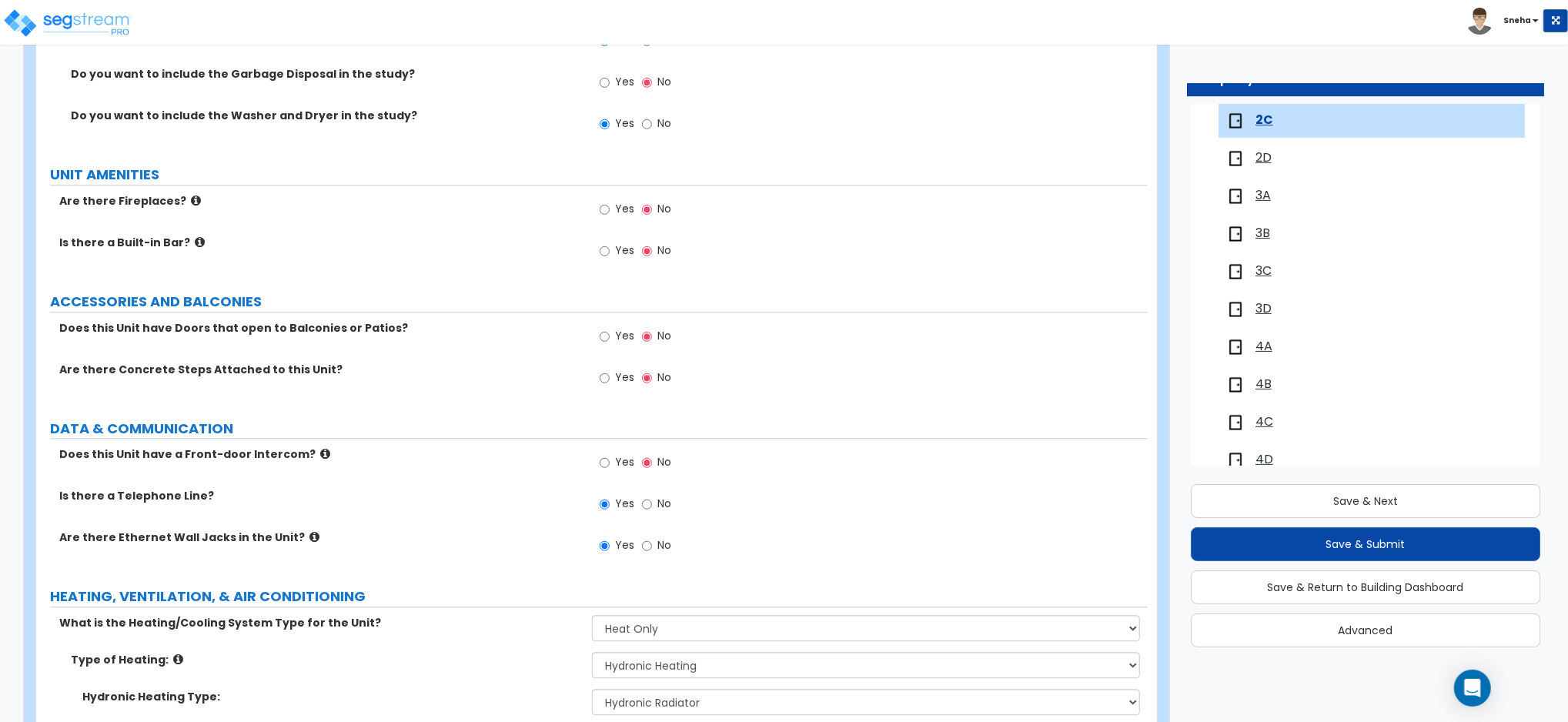
scroll to position [3157, 0]
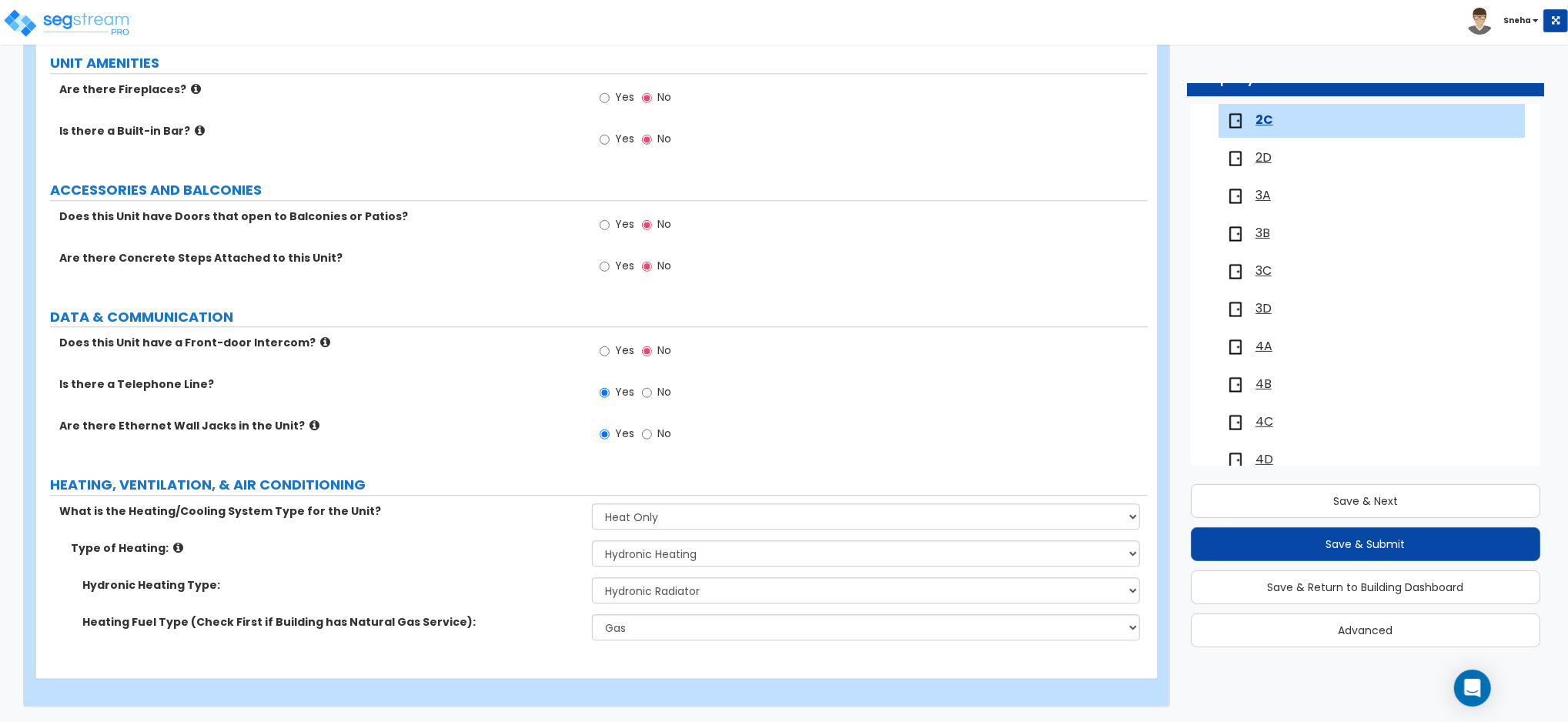
click at [1265, 160] on span "2D" at bounding box center [1263, 157] width 16 height 18
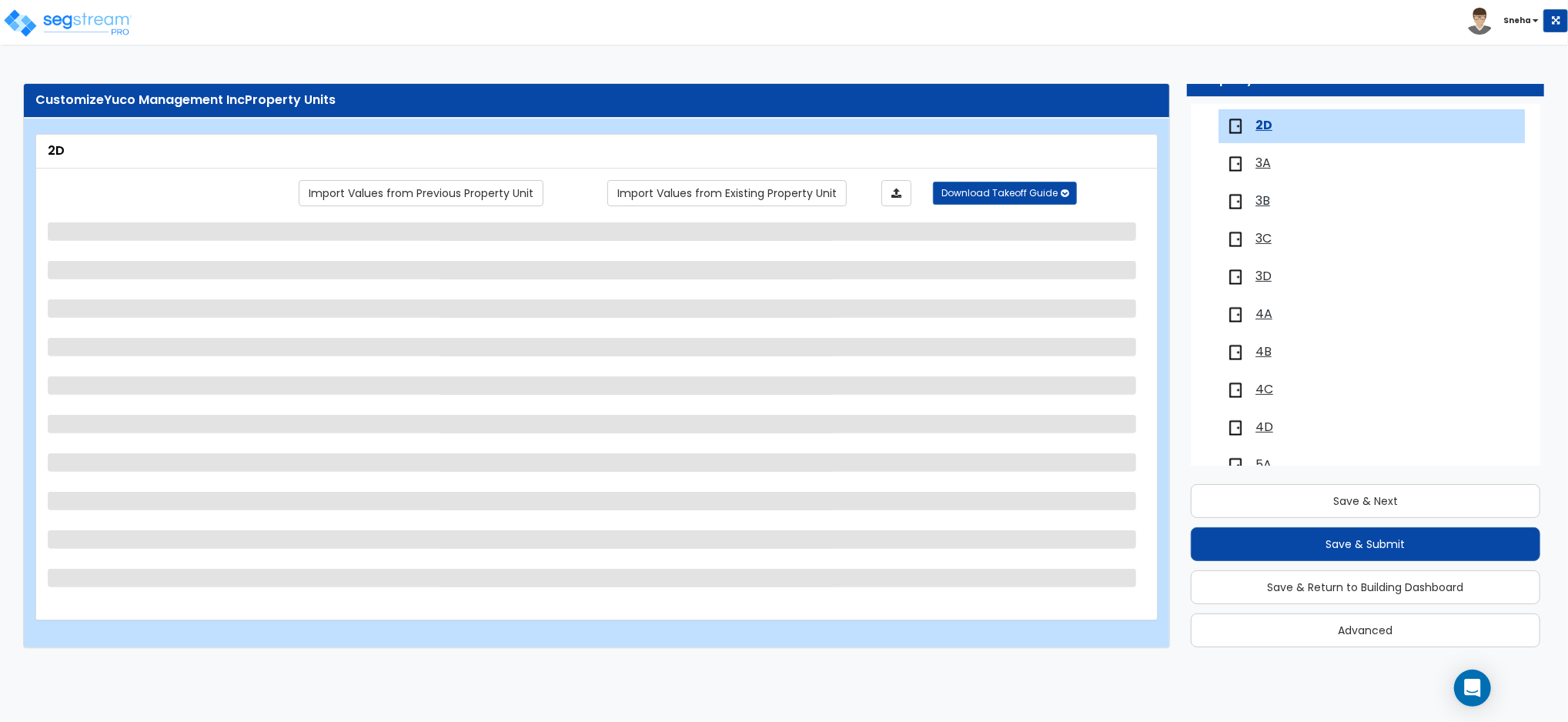
scroll to position [368, 0]
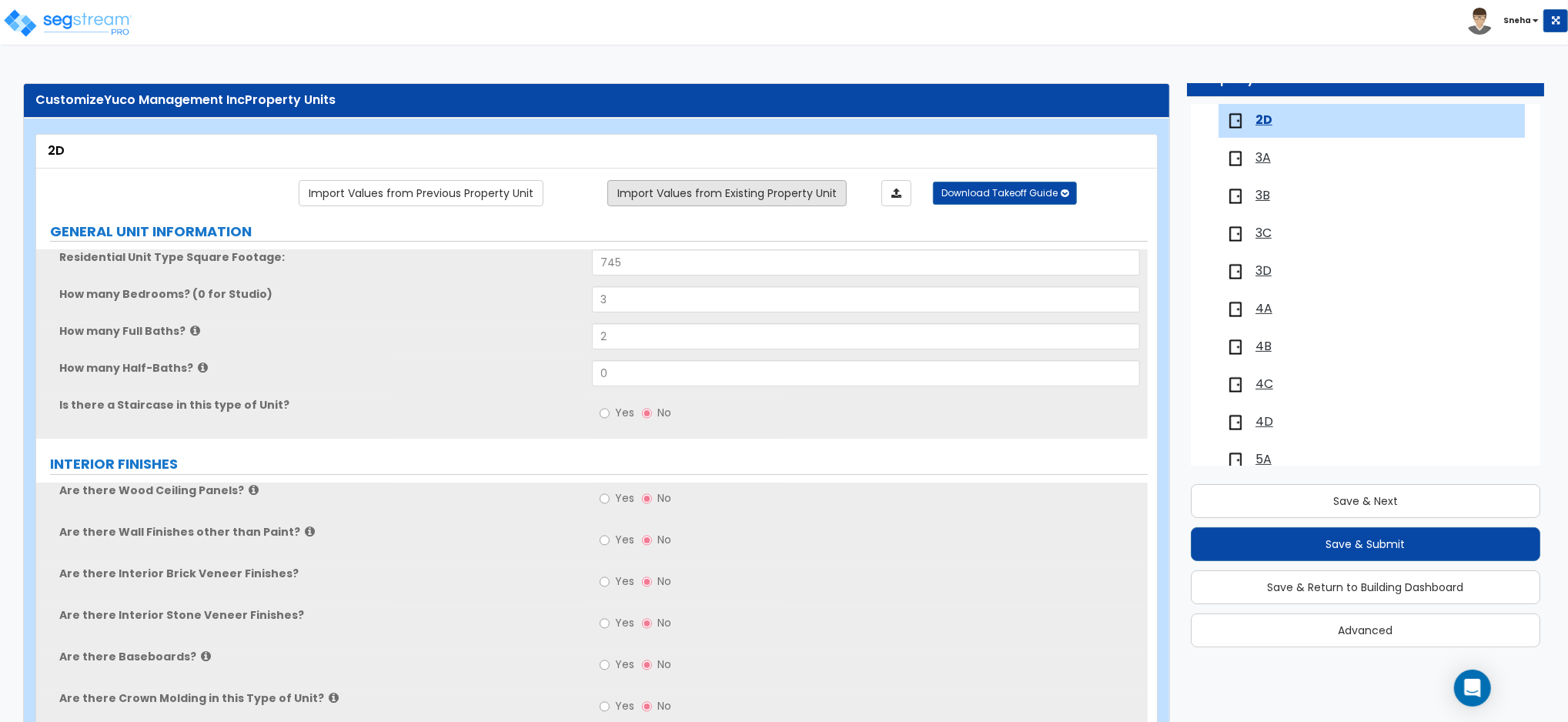
click at [672, 192] on link "Import Values from Existing Property Unit" at bounding box center [728, 192] width 240 height 27
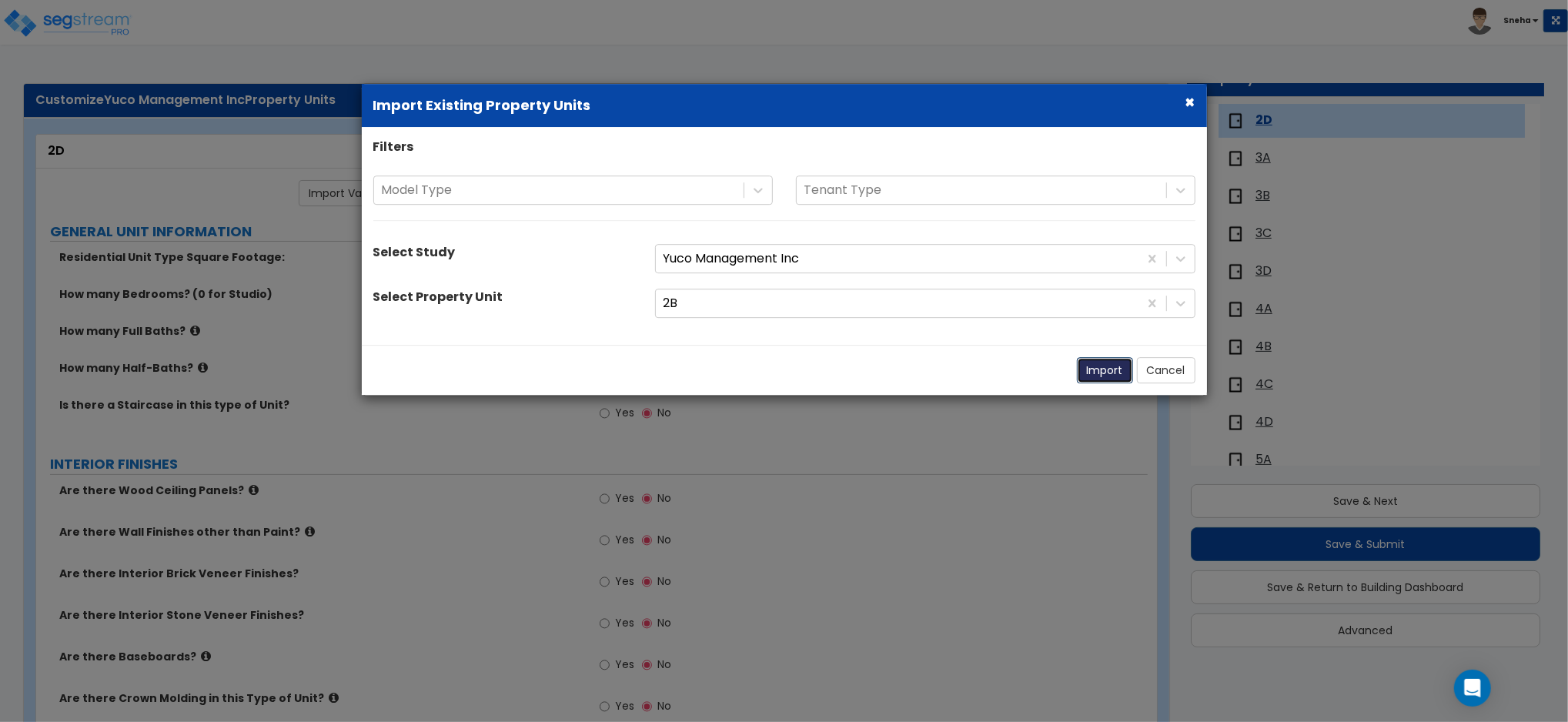
click at [1097, 370] on button "Import" at bounding box center [1105, 370] width 56 height 27
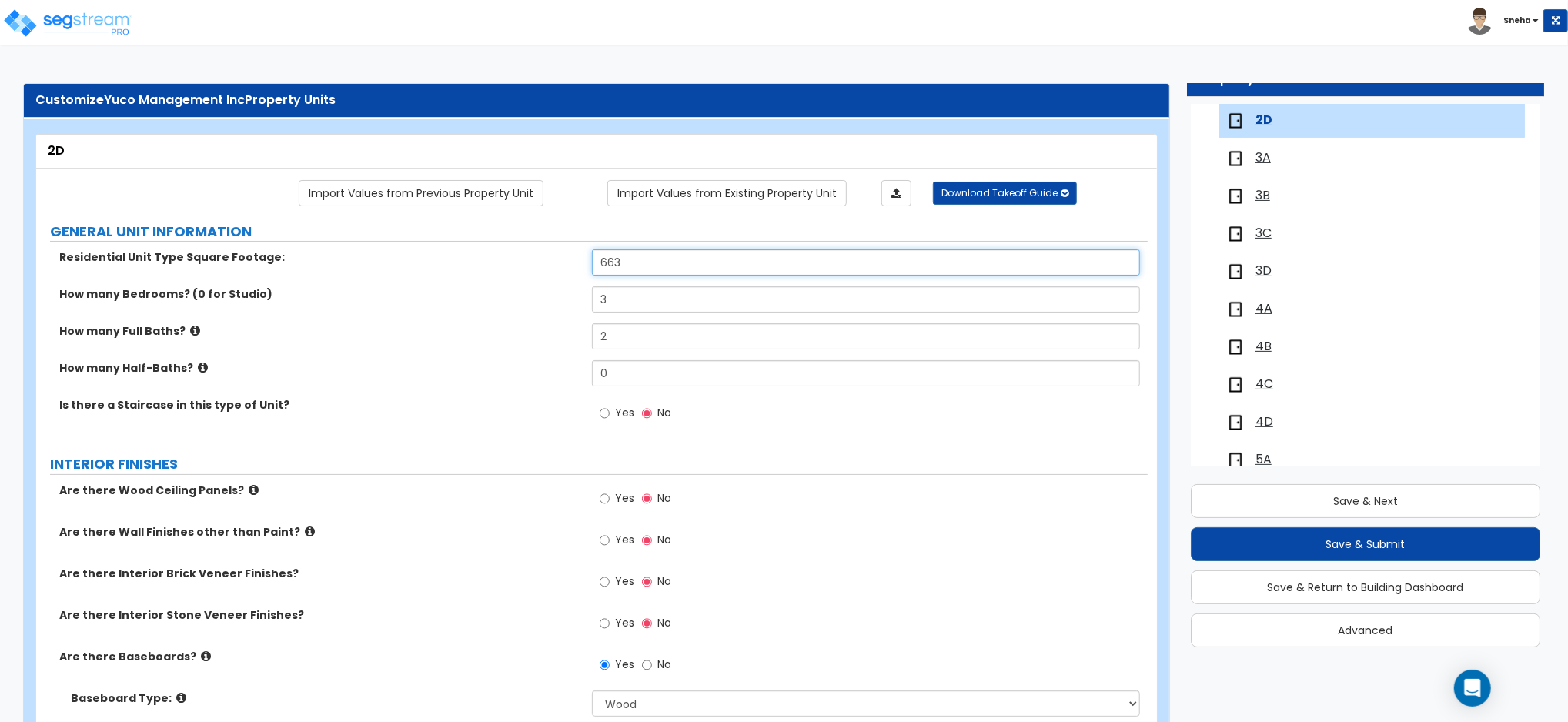
drag, startPoint x: 634, startPoint y: 260, endPoint x: 561, endPoint y: 256, distance: 73.1
click at [561, 256] on div "Residential Unit Type Square Footage: 663" at bounding box center [591, 267] width 1112 height 37
click at [506, 324] on label "How many Full Baths?" at bounding box center [319, 331] width 521 height 15
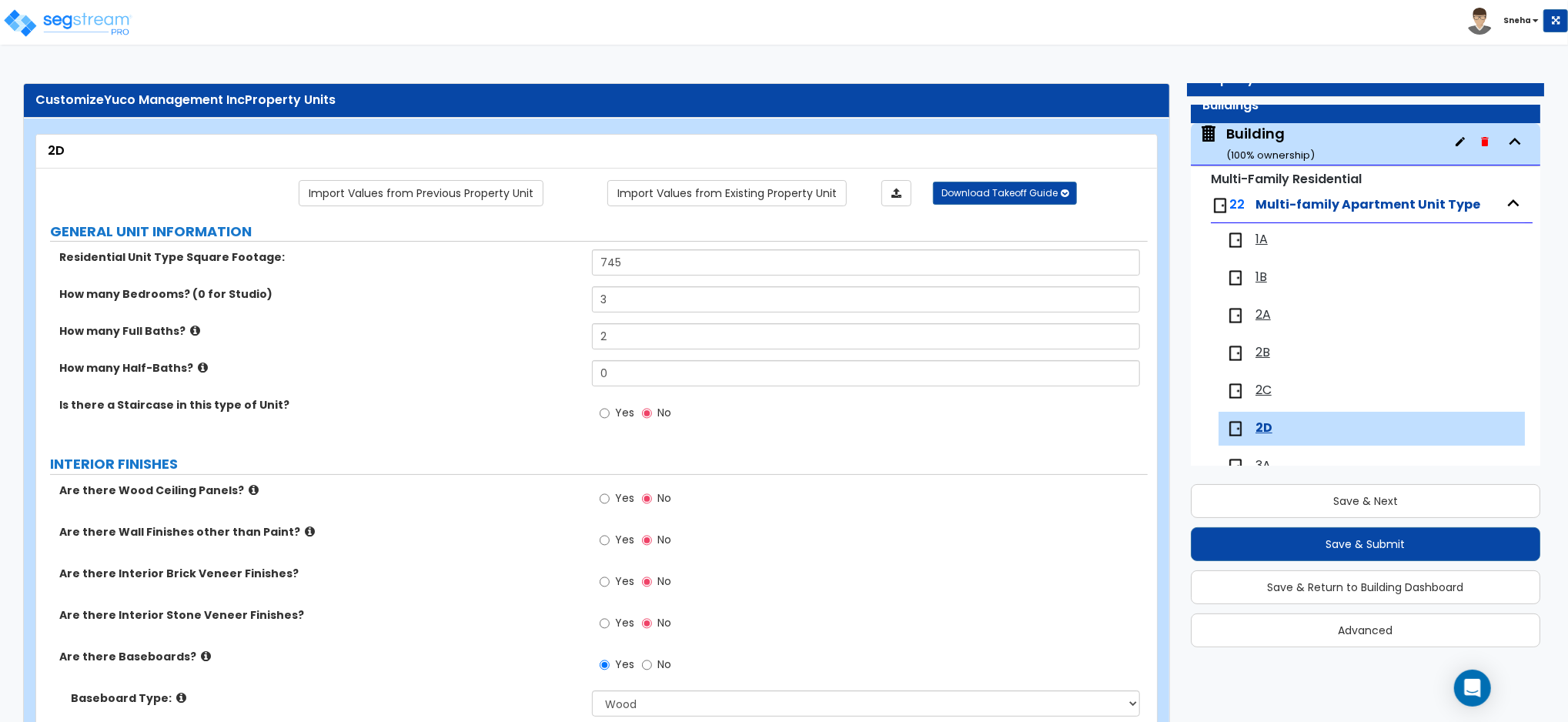
click at [1264, 317] on span "2A" at bounding box center [1263, 315] width 15 height 18
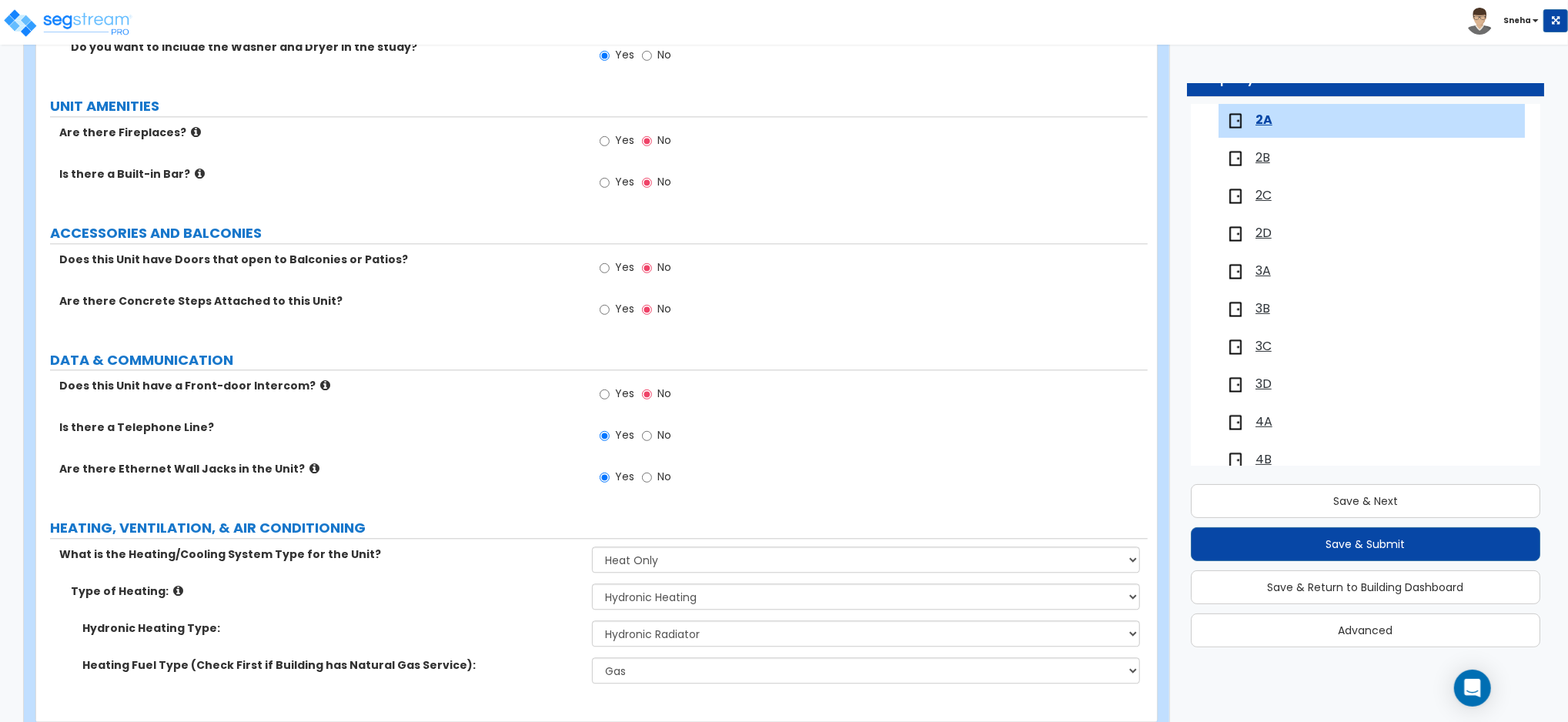
scroll to position [2858, 0]
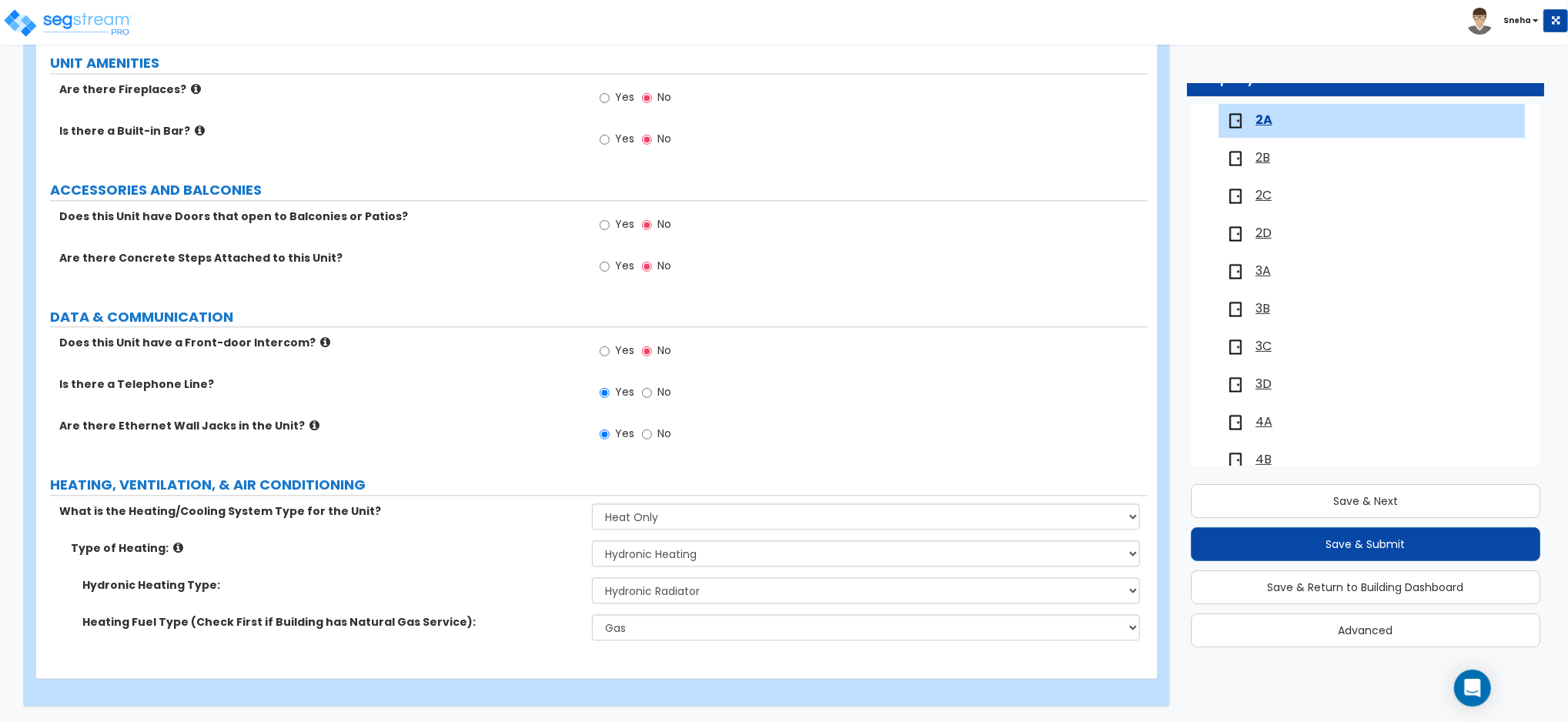
click at [1268, 271] on span "3A" at bounding box center [1263, 271] width 15 height 18
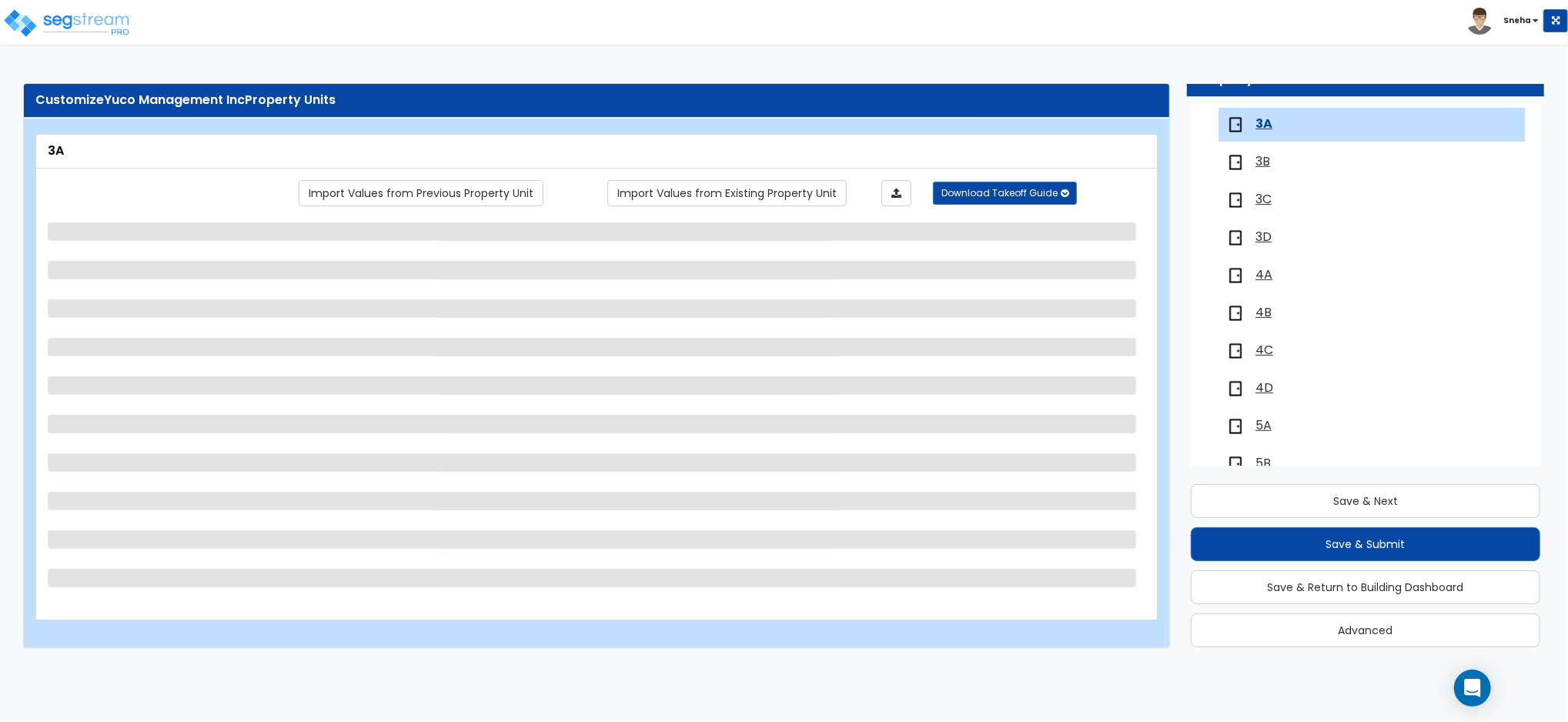
scroll to position [406, 0]
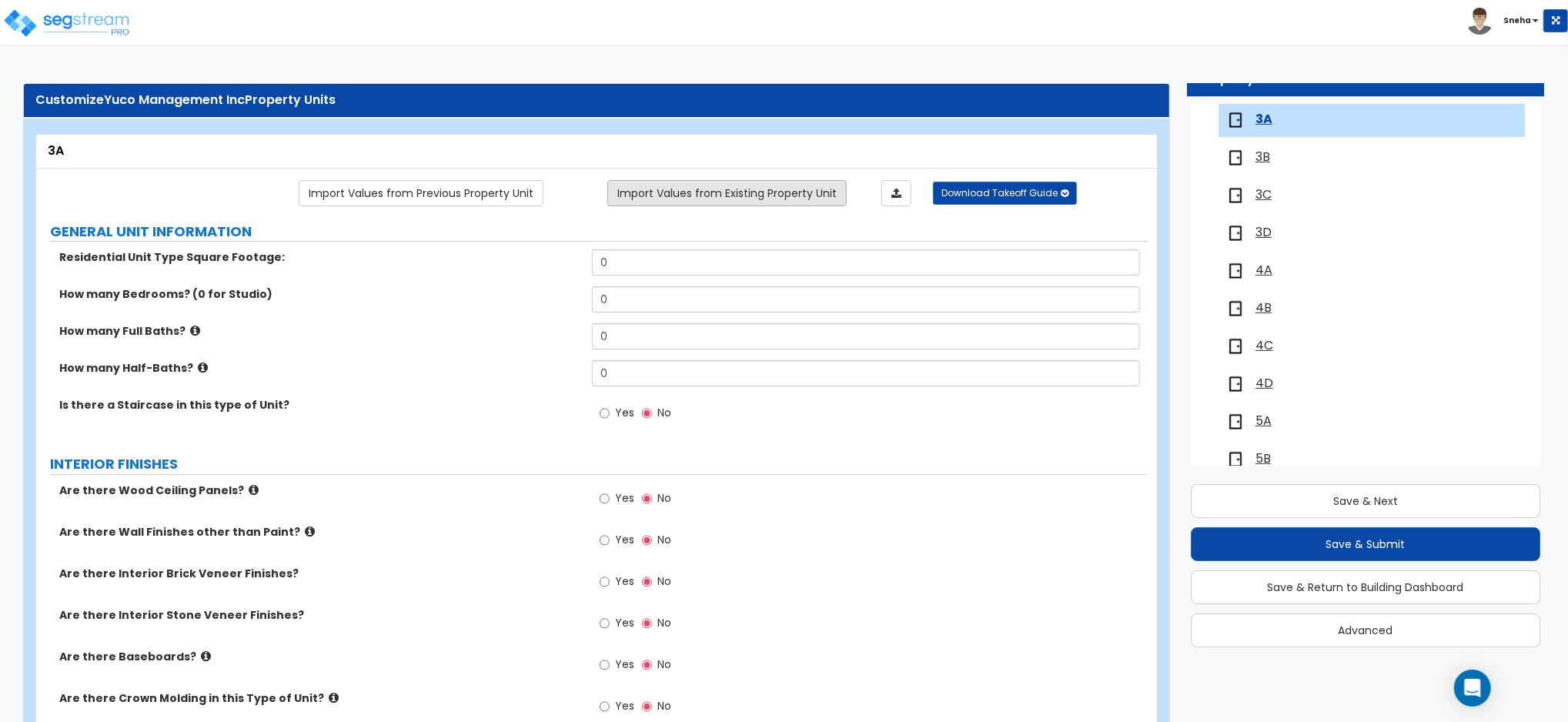
click at [707, 192] on link "Import Values from Existing Property Unit" at bounding box center [728, 192] width 240 height 27
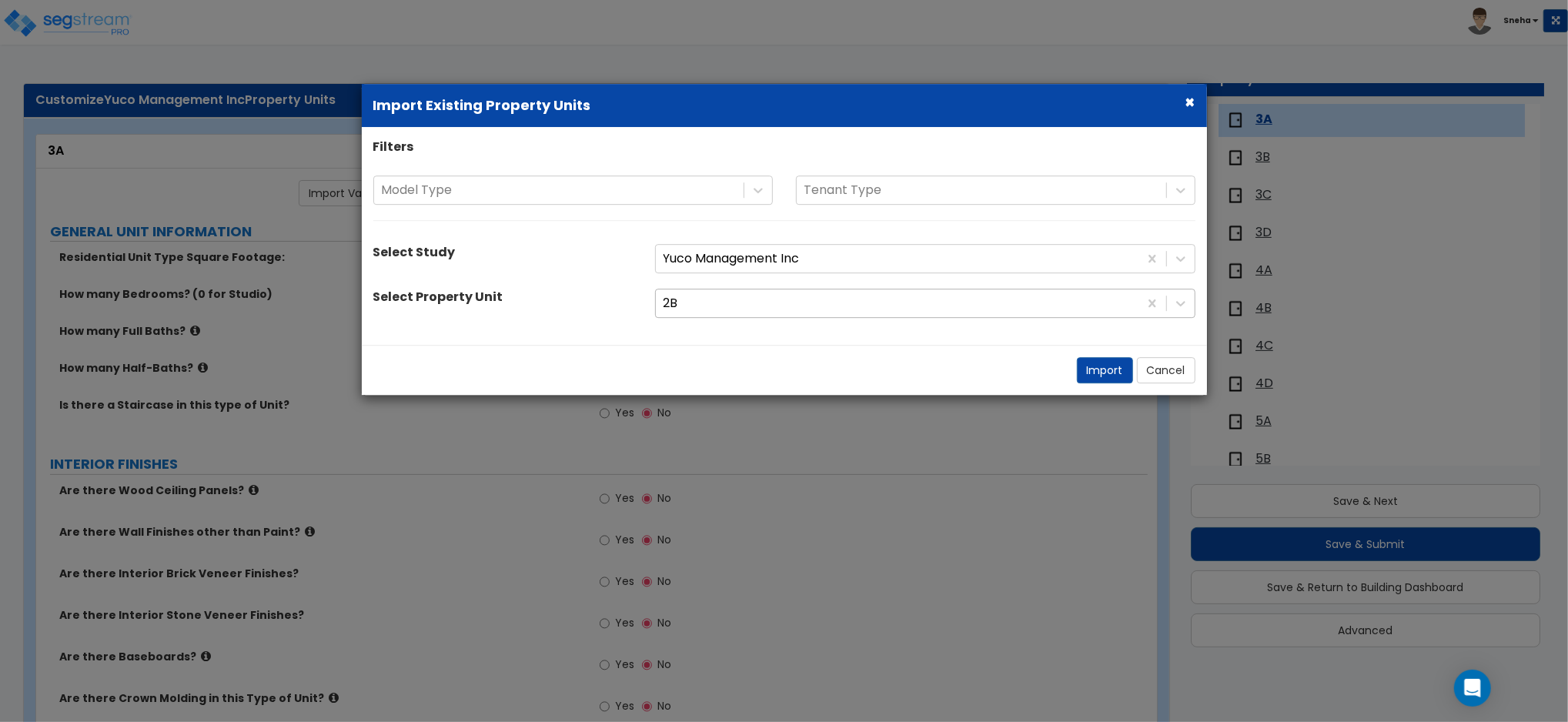
click at [716, 308] on div at bounding box center [897, 304] width 467 height 21
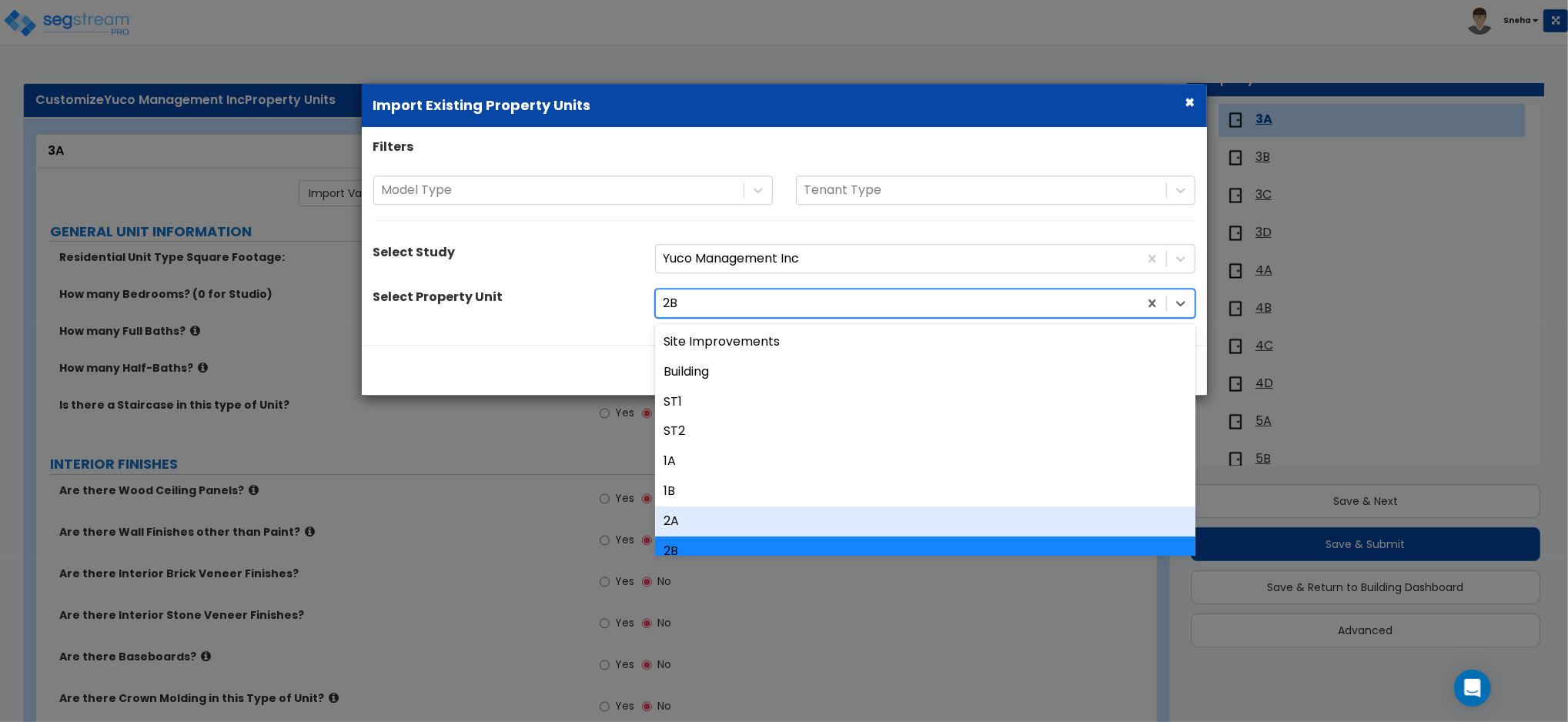
click at [699, 521] on div "2A" at bounding box center [924, 521] width 540 height 30
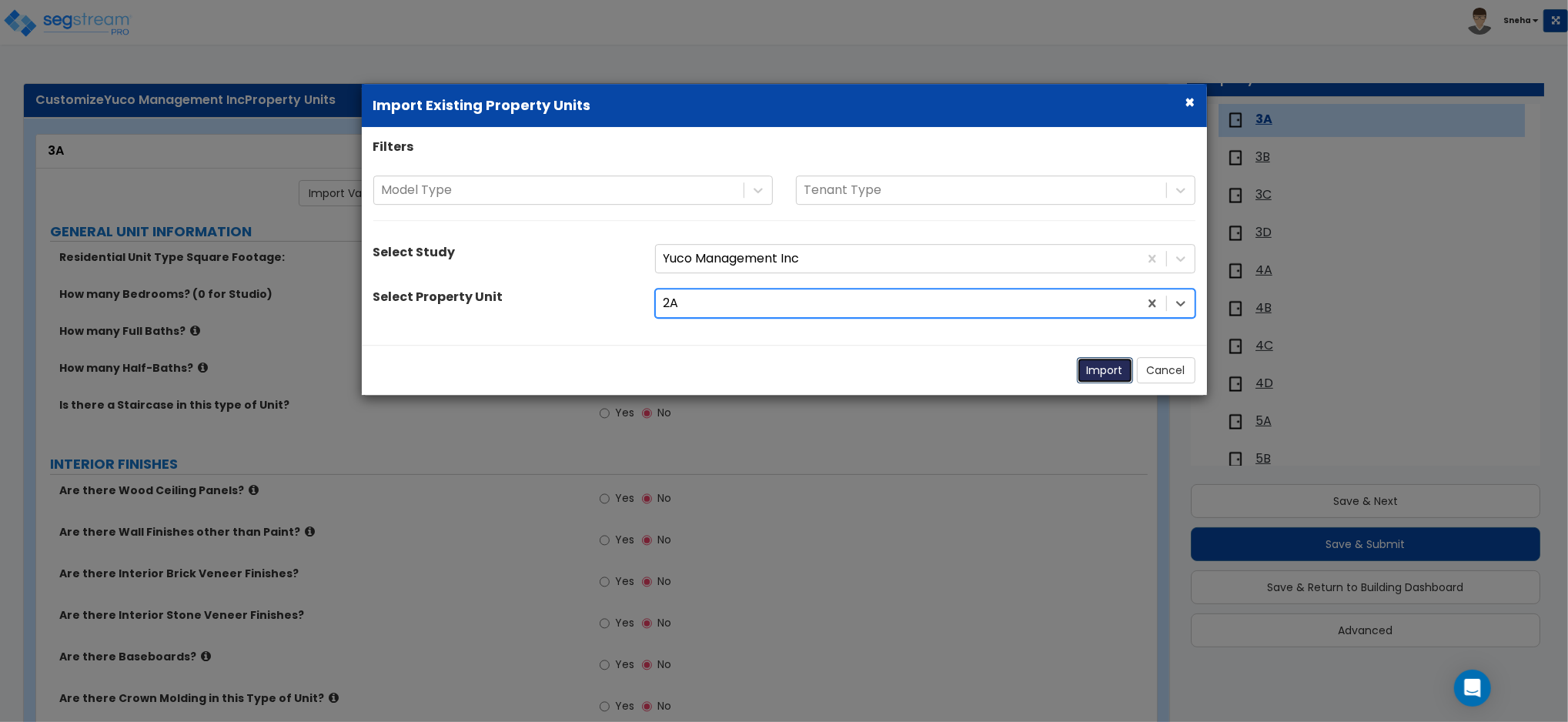
click at [1102, 374] on button "Import" at bounding box center [1105, 370] width 56 height 27
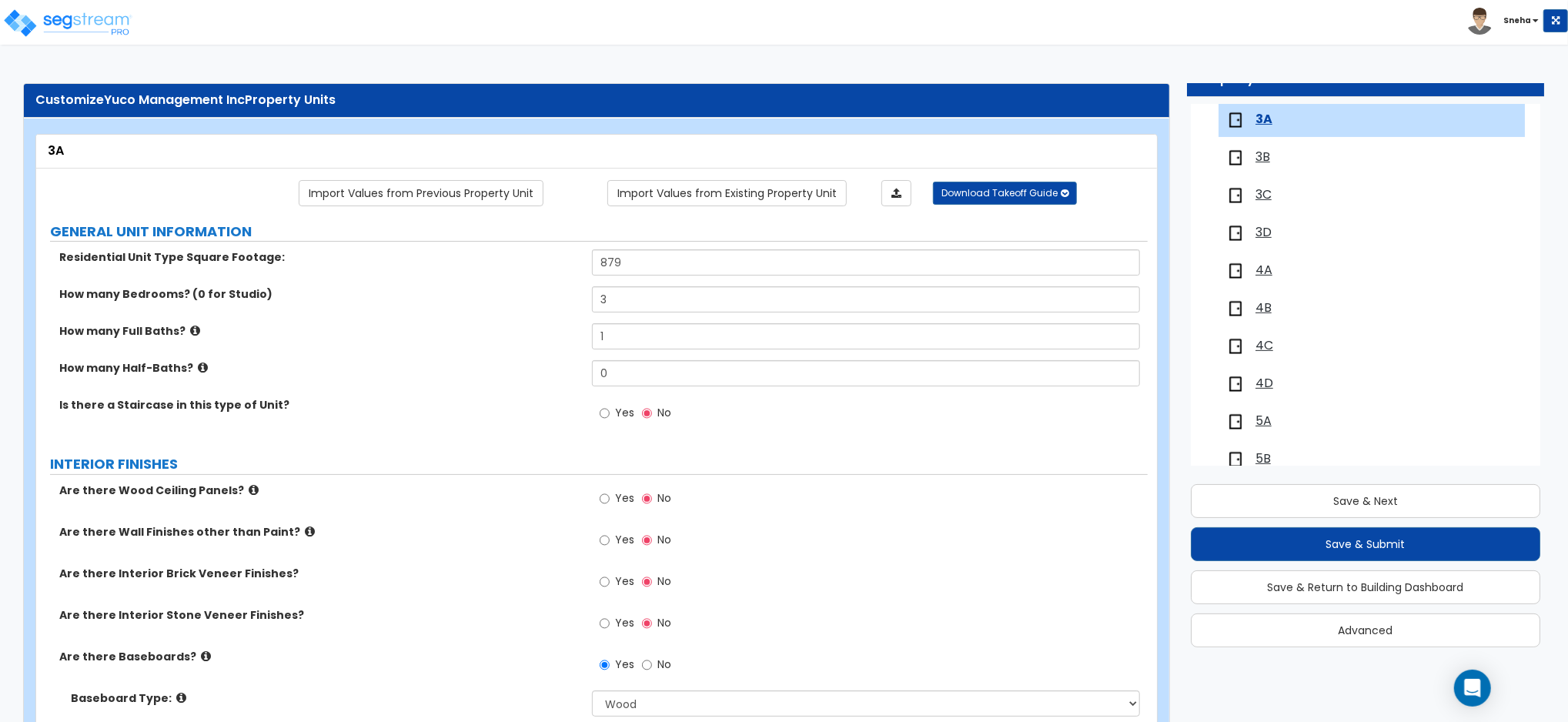
click at [1268, 154] on span "3B" at bounding box center [1262, 157] width 15 height 18
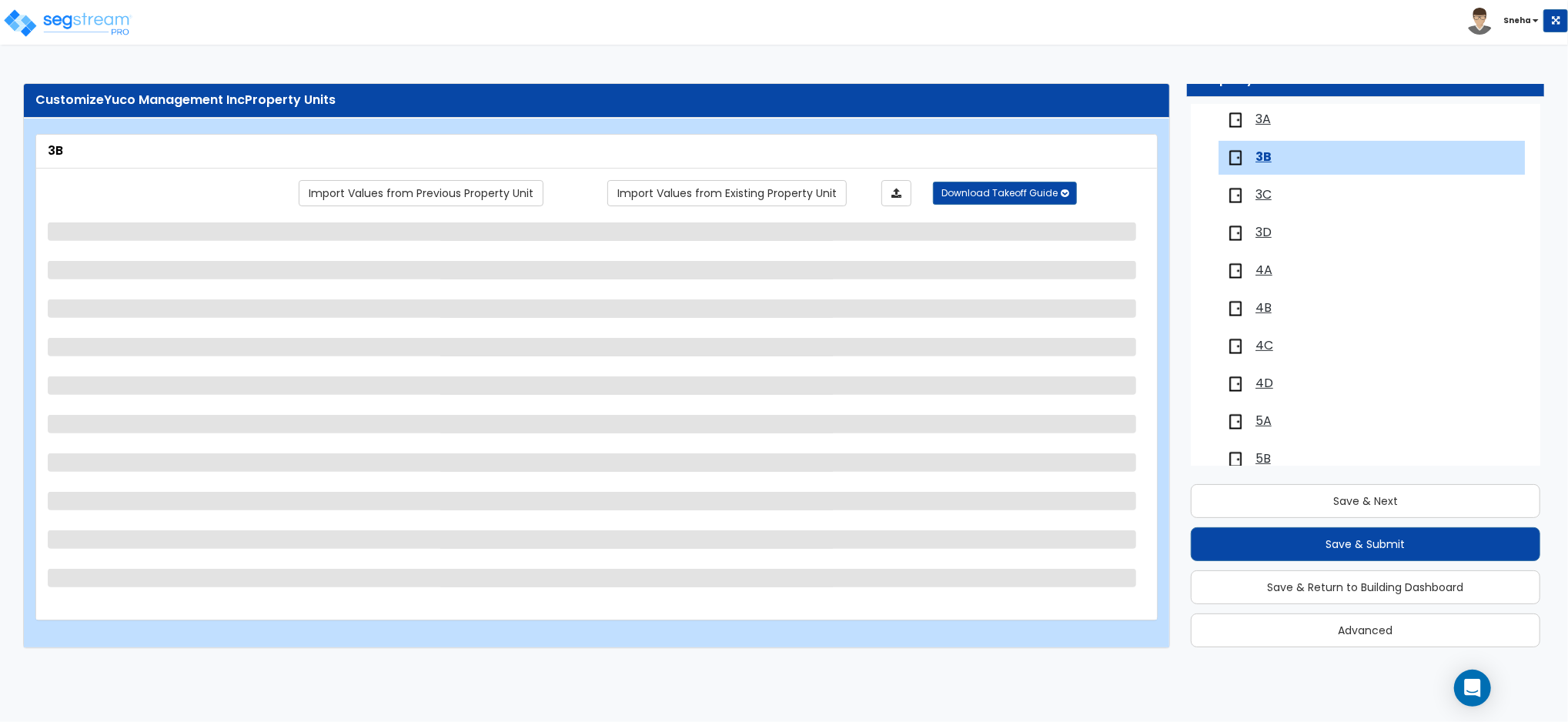
scroll to position [444, 0]
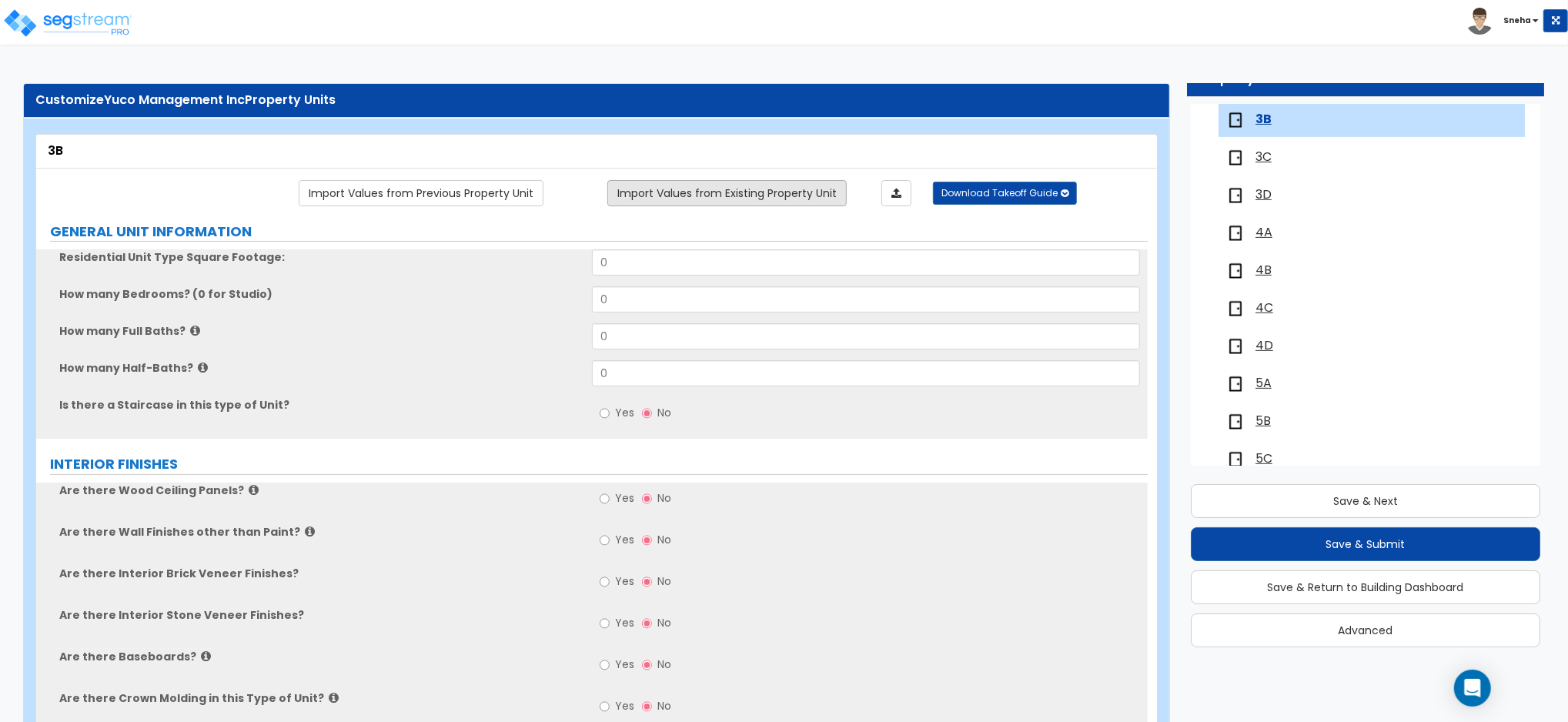
click at [694, 198] on link "Import Values from Existing Property Unit" at bounding box center [728, 192] width 240 height 27
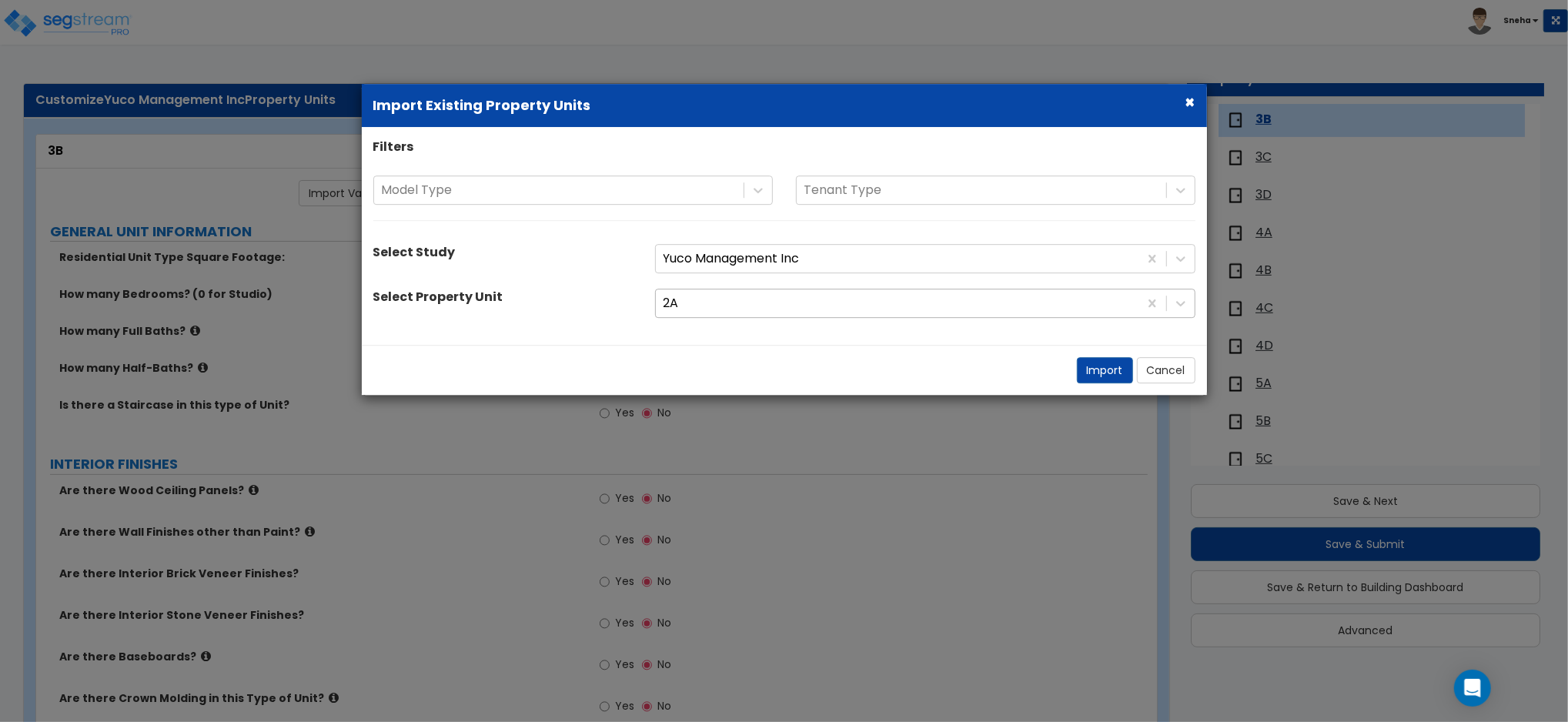
click at [705, 311] on div at bounding box center [897, 304] width 467 height 21
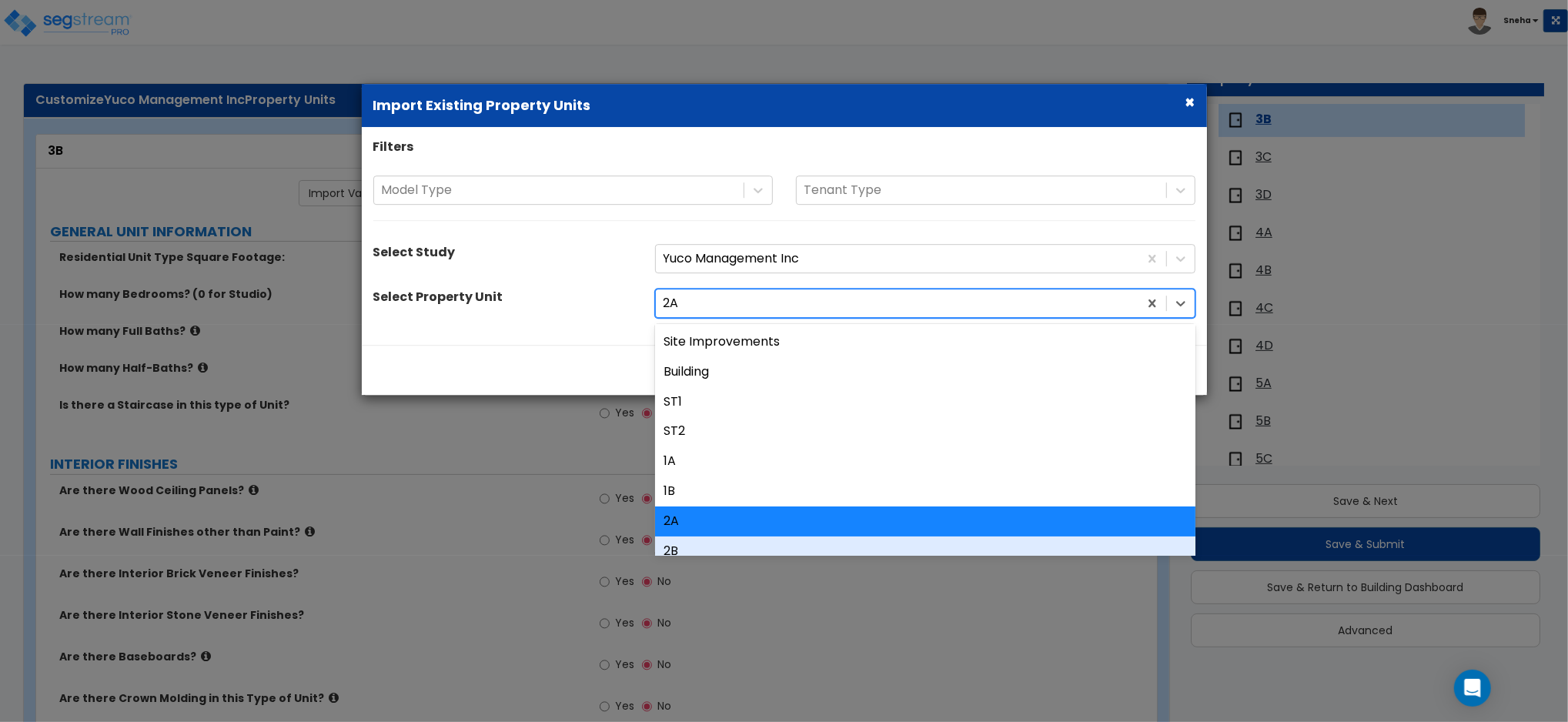
click at [693, 549] on div "2B" at bounding box center [924, 551] width 540 height 30
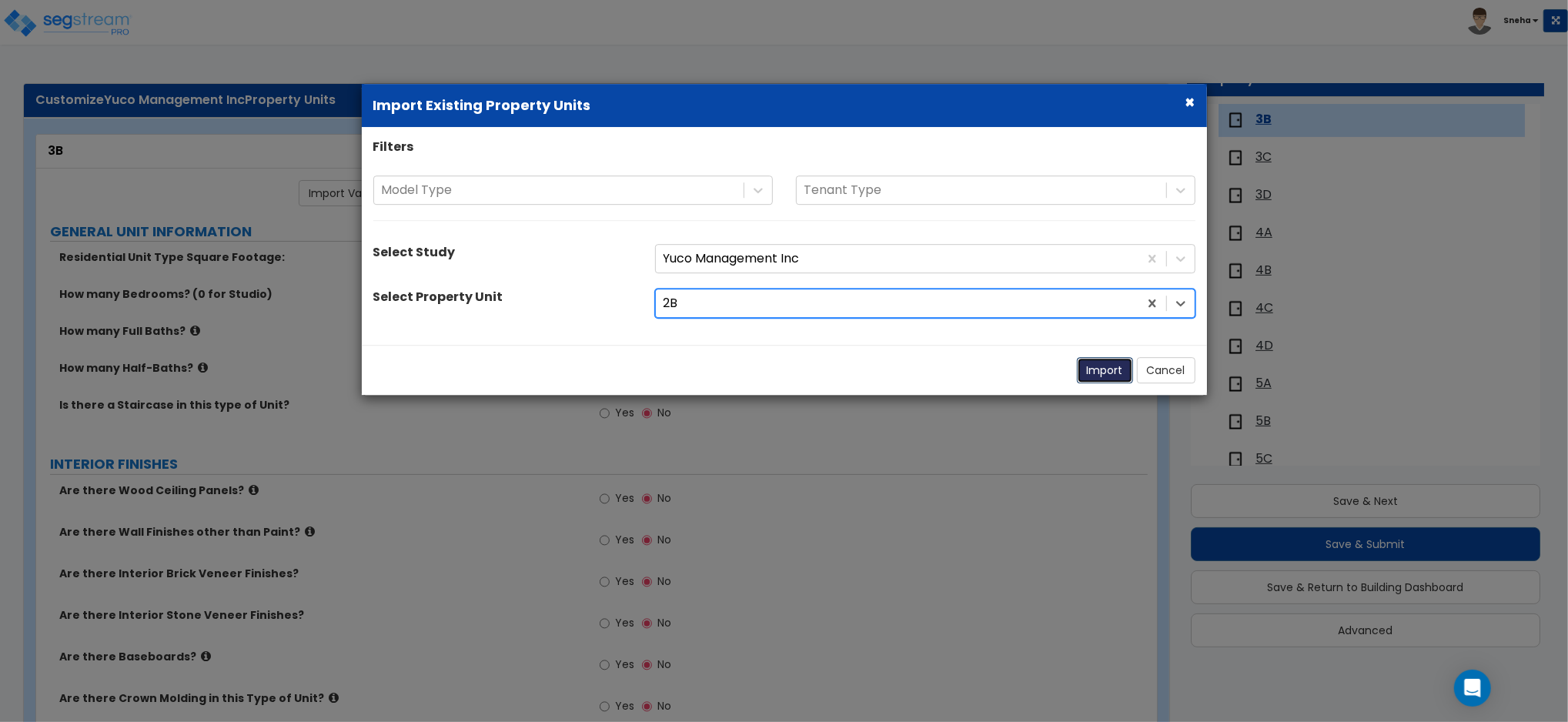
click at [1106, 372] on button "Import" at bounding box center [1105, 370] width 56 height 27
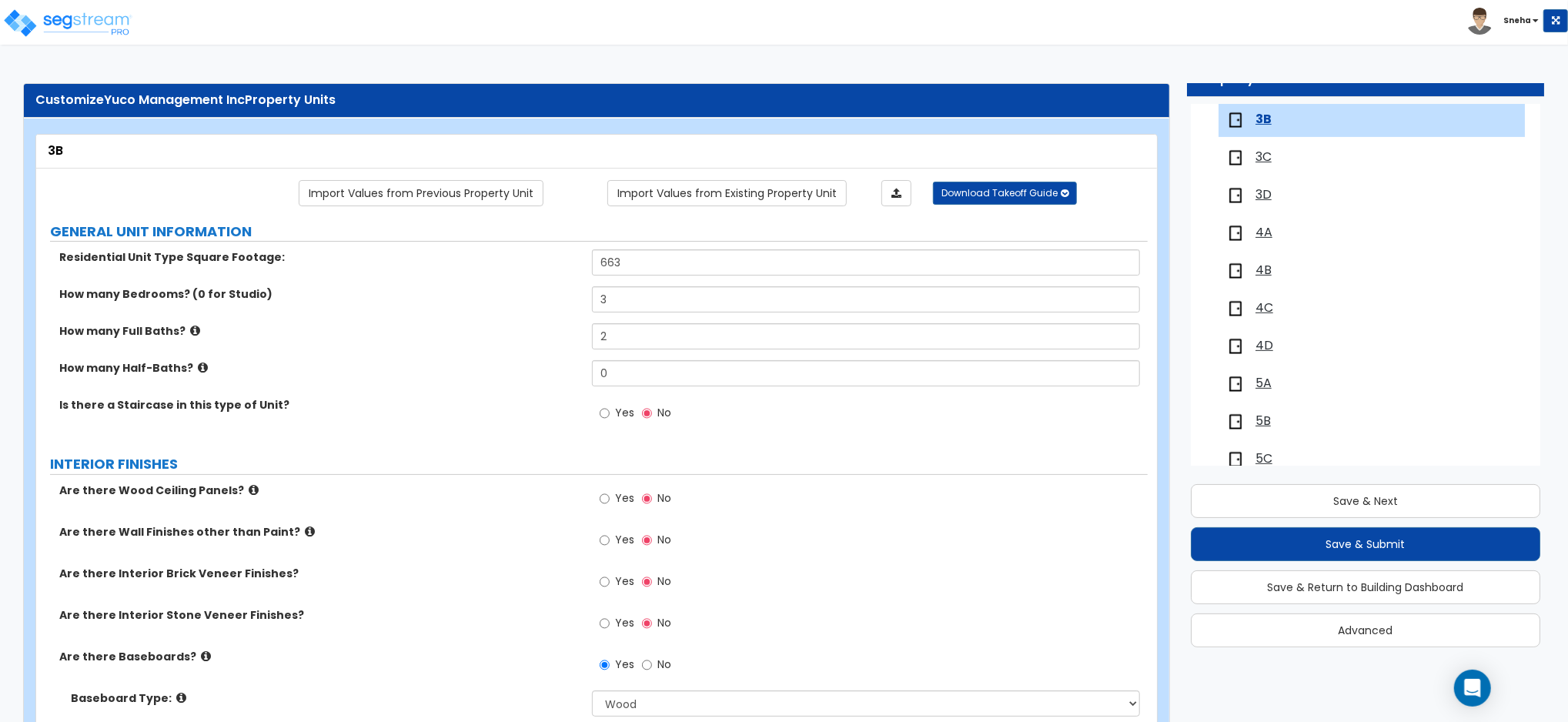
click at [1254, 164] on div "3C" at bounding box center [1306, 158] width 160 height 19
click at [1257, 161] on span "3C" at bounding box center [1263, 157] width 16 height 18
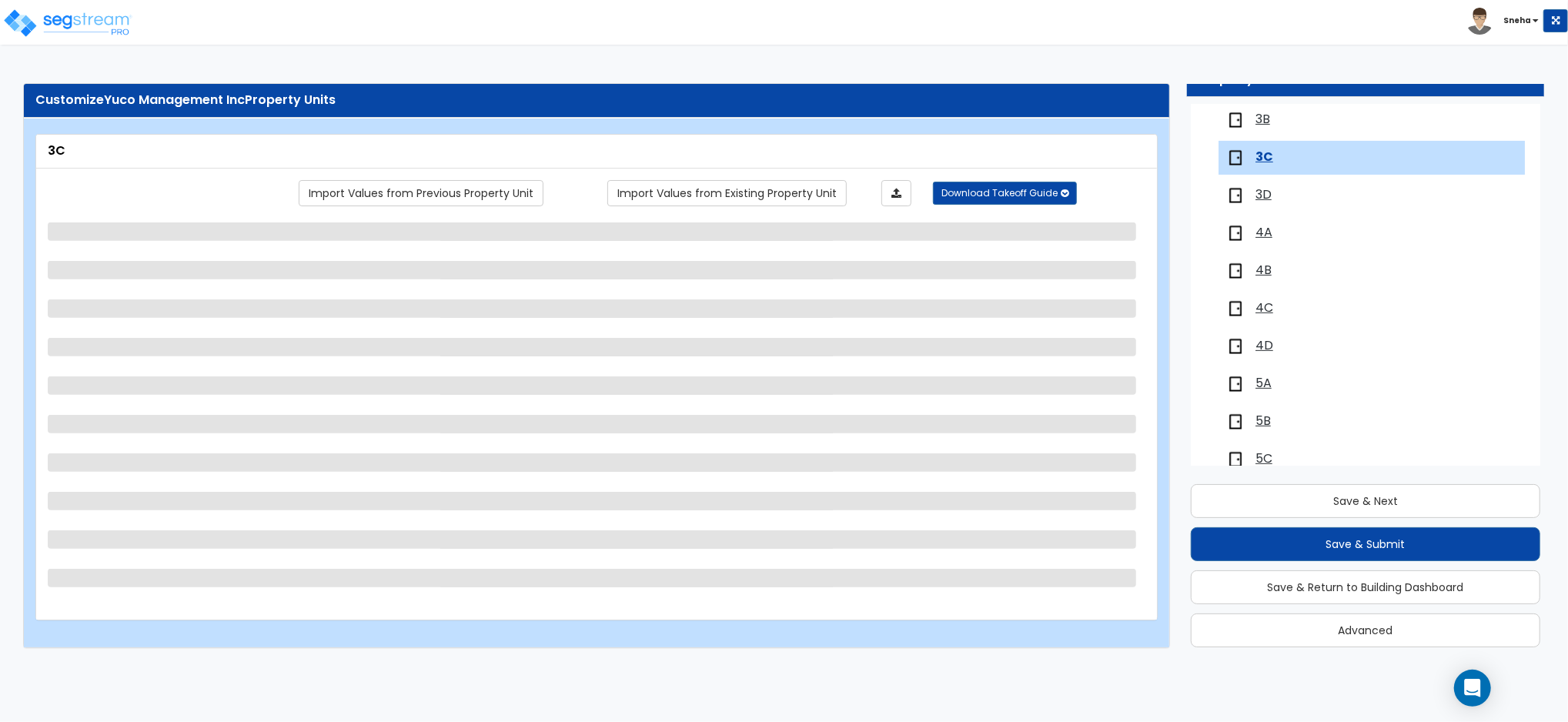
scroll to position [482, 0]
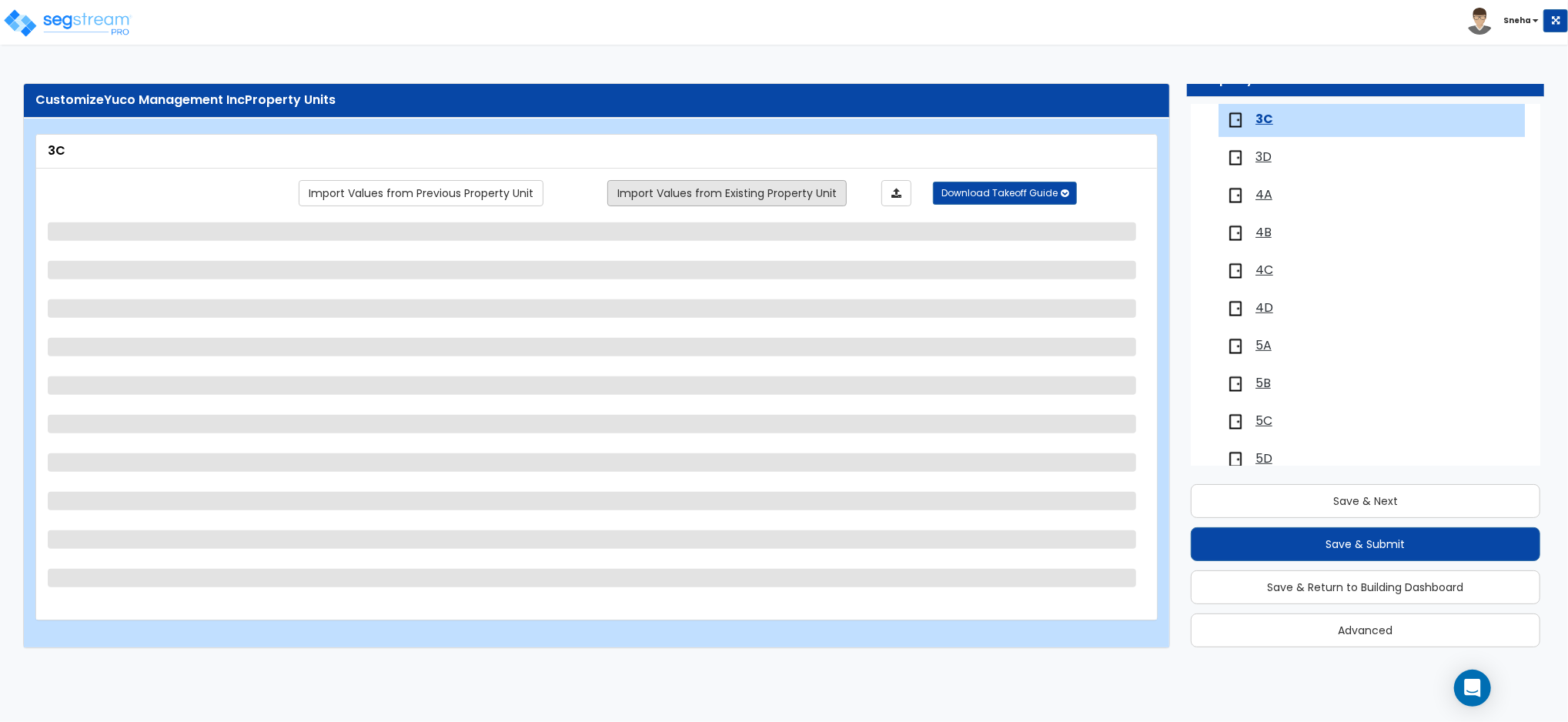
click at [716, 199] on link "Import Values from Existing Property Unit" at bounding box center [728, 192] width 240 height 27
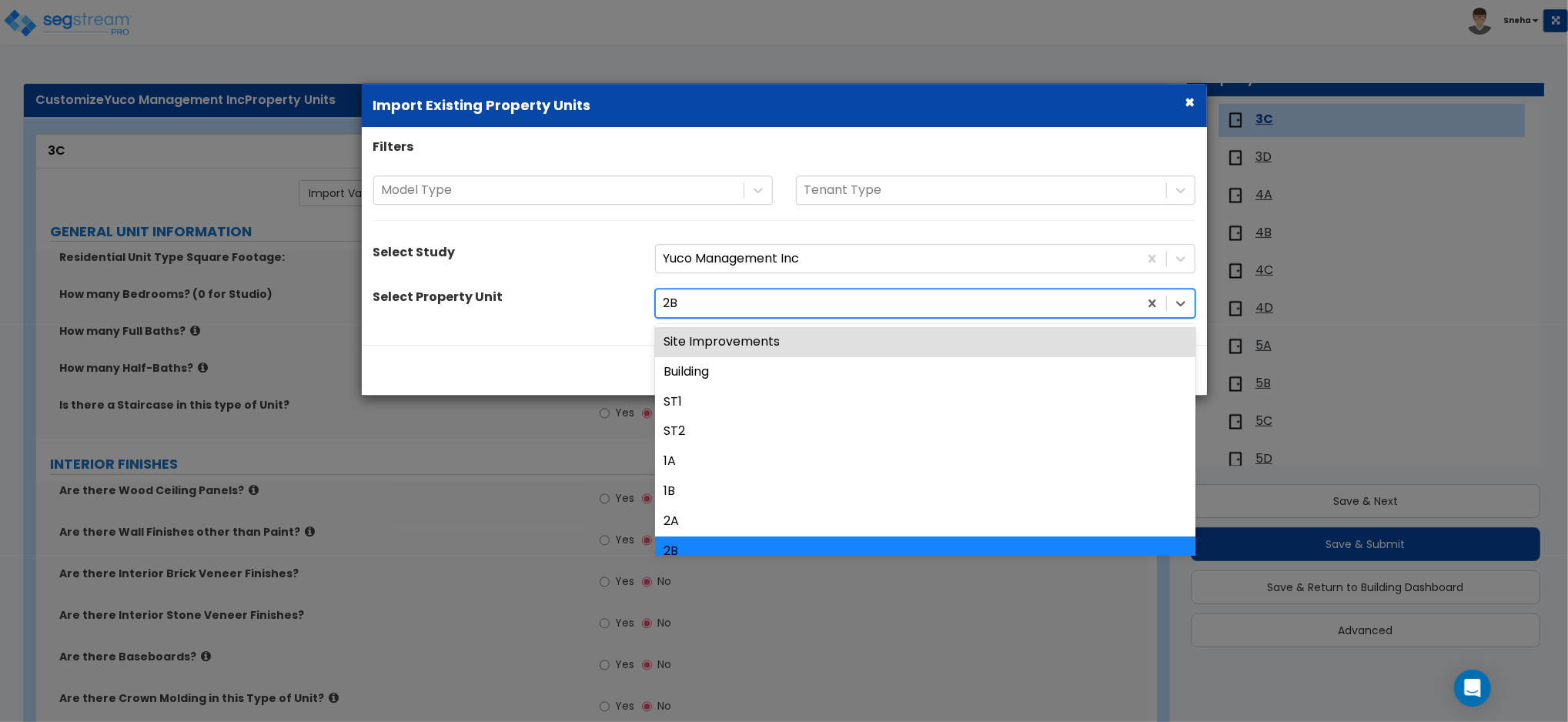
click at [699, 303] on div at bounding box center [897, 304] width 467 height 21
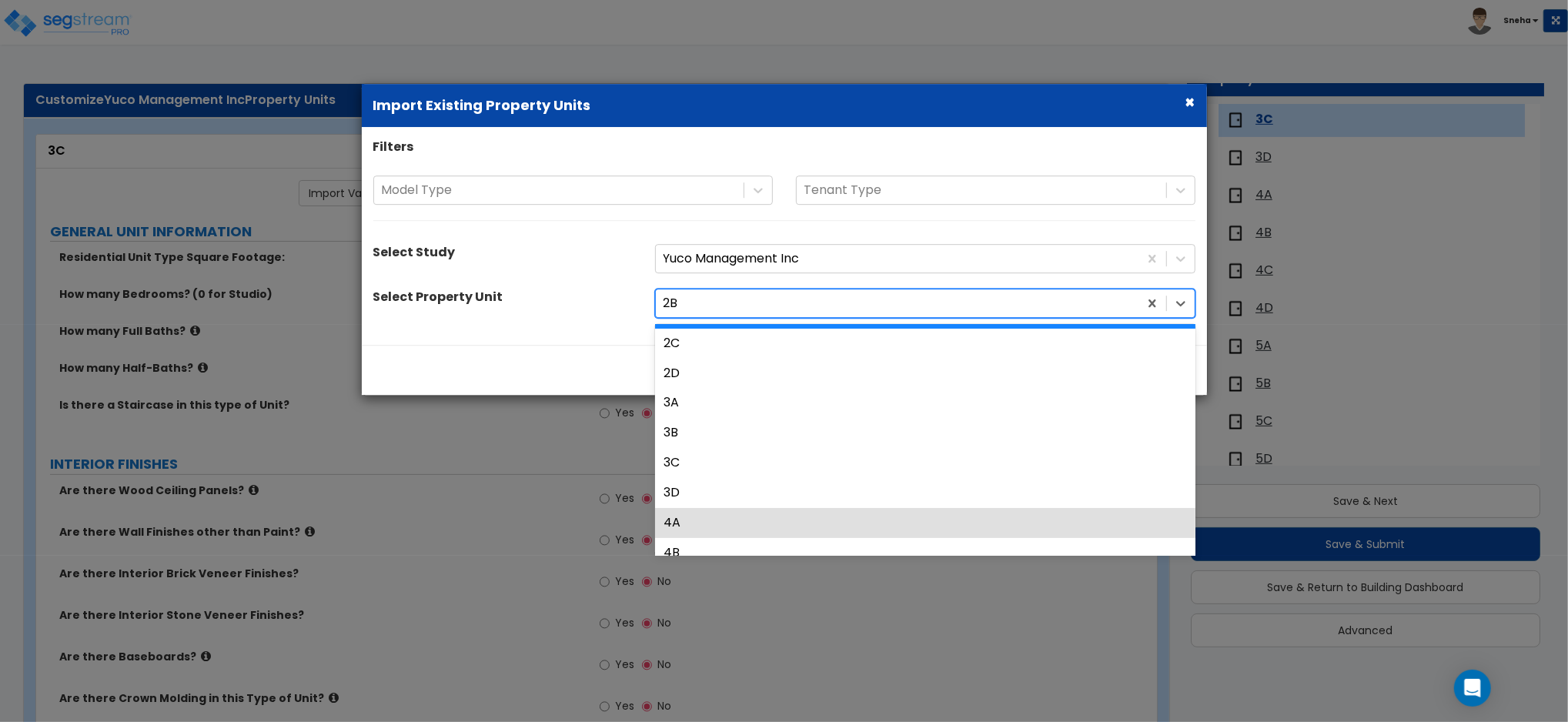
scroll to position [204, 0]
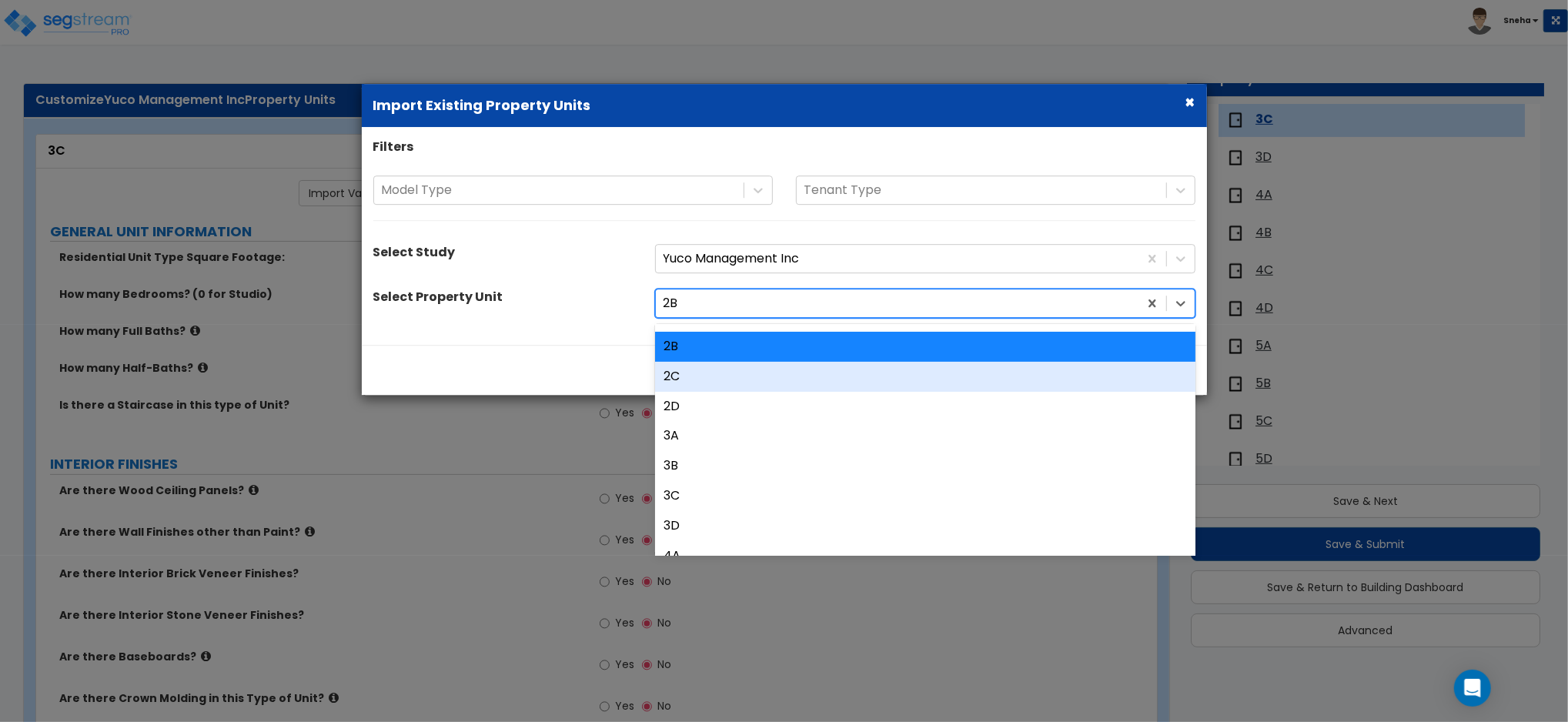
click at [698, 386] on div "2C" at bounding box center [924, 376] width 540 height 30
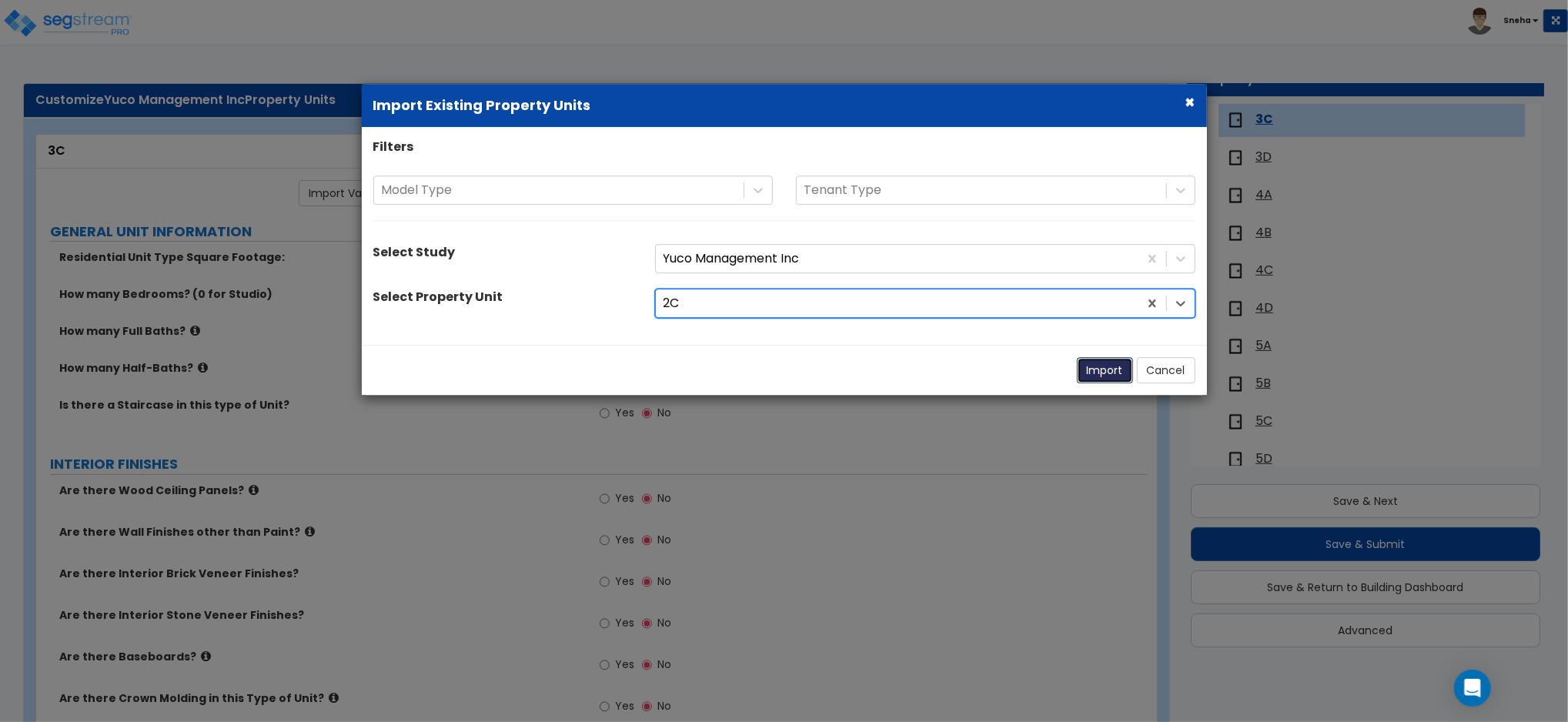
click at [1108, 367] on button "Import" at bounding box center [1105, 370] width 56 height 27
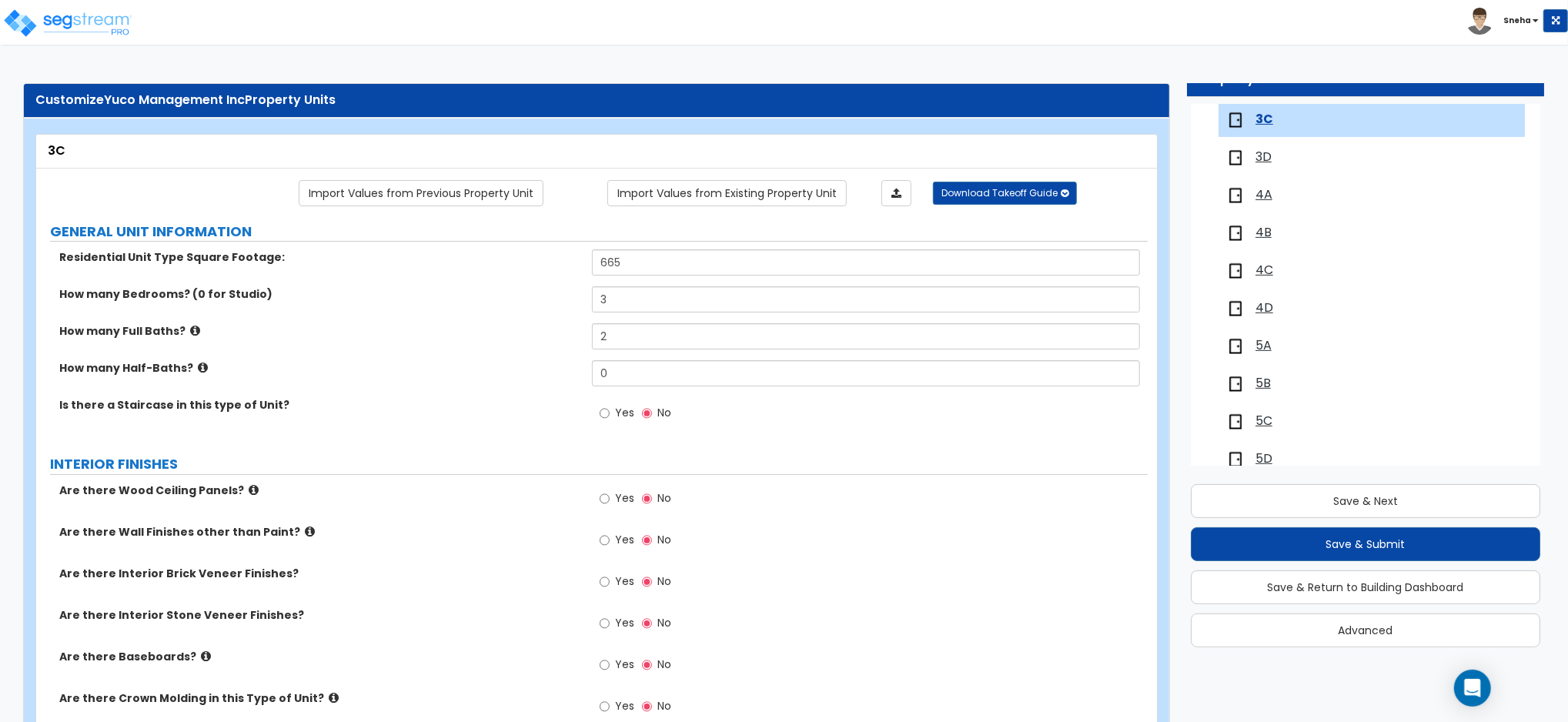
click at [1266, 157] on span "3D" at bounding box center [1263, 157] width 16 height 18
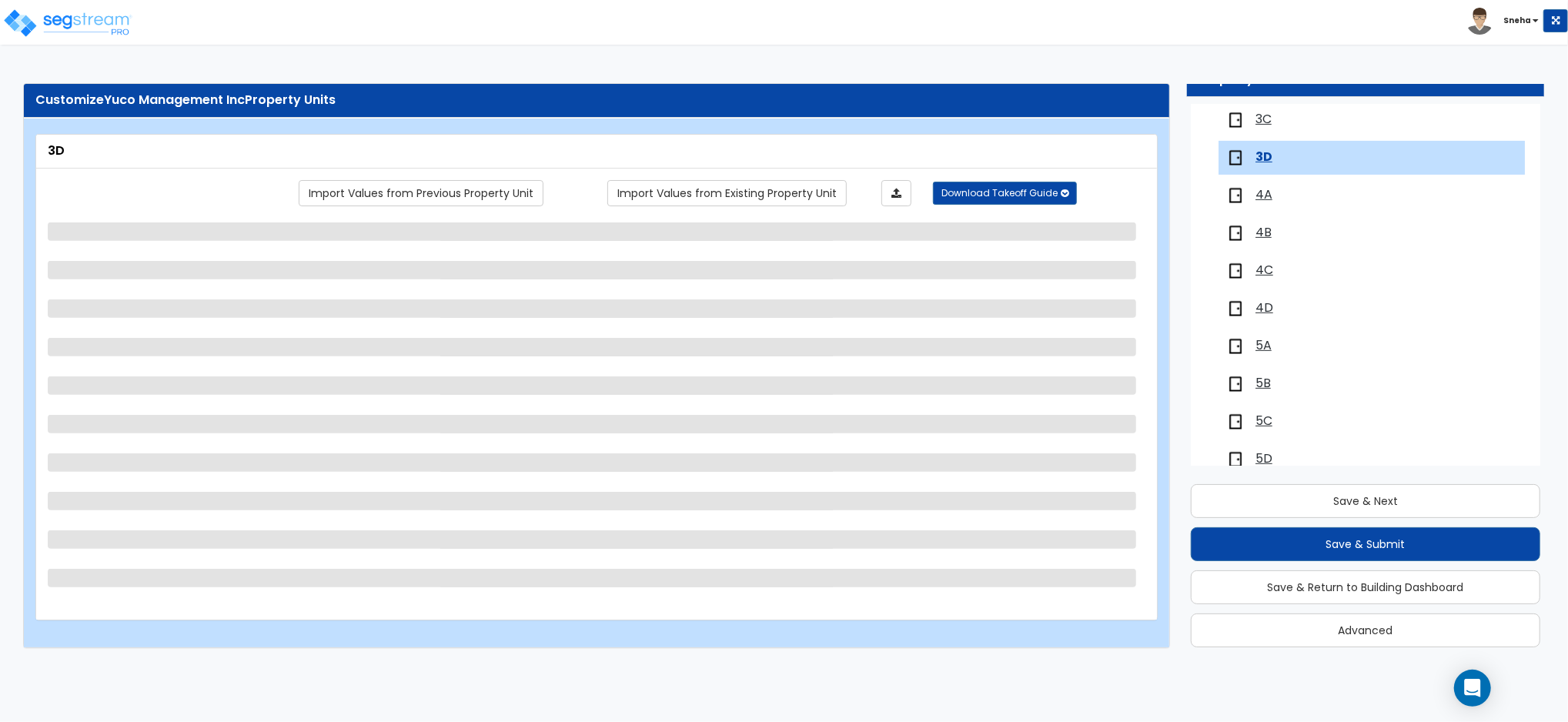
scroll to position [519, 0]
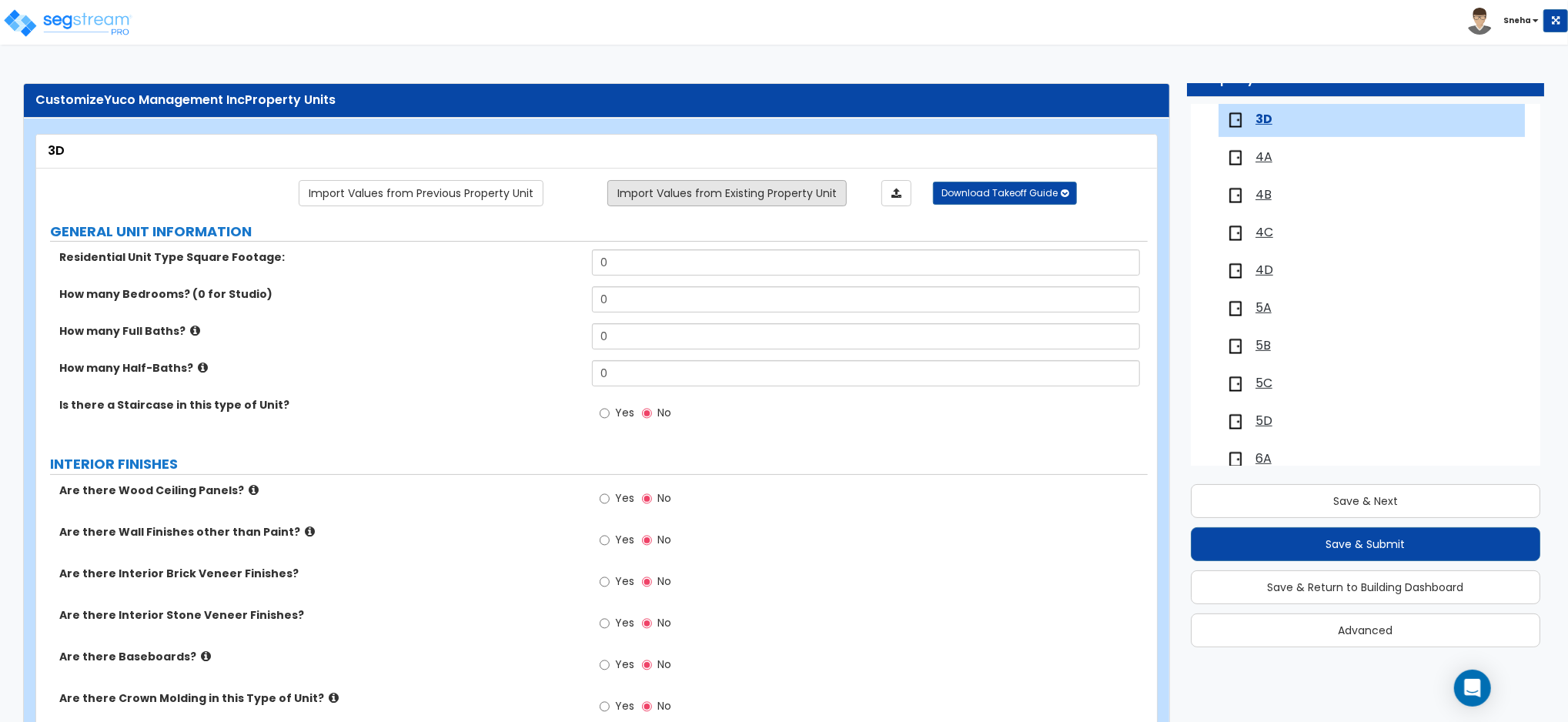
click at [684, 194] on link "Import Values from Existing Property Unit" at bounding box center [728, 192] width 240 height 27
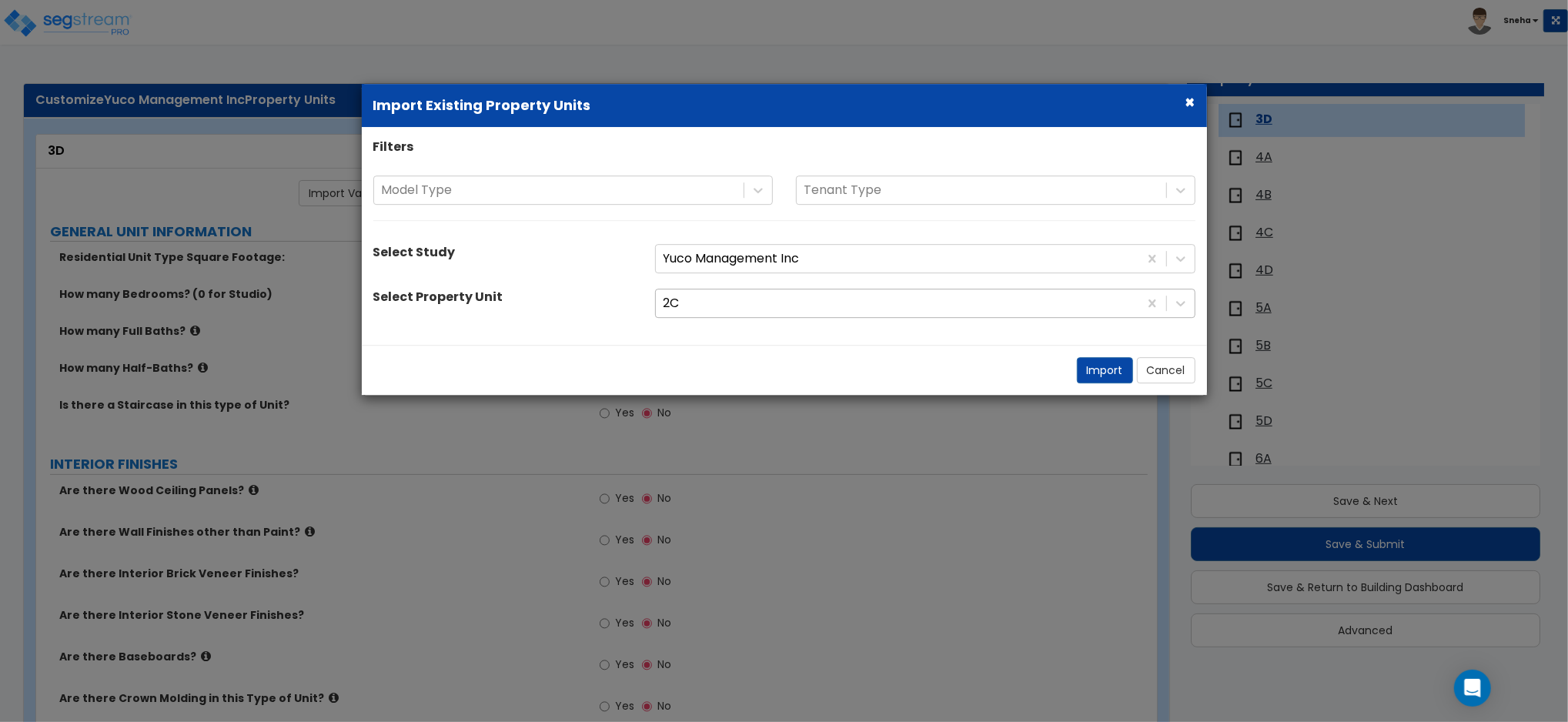
click at [722, 302] on div at bounding box center [897, 304] width 467 height 21
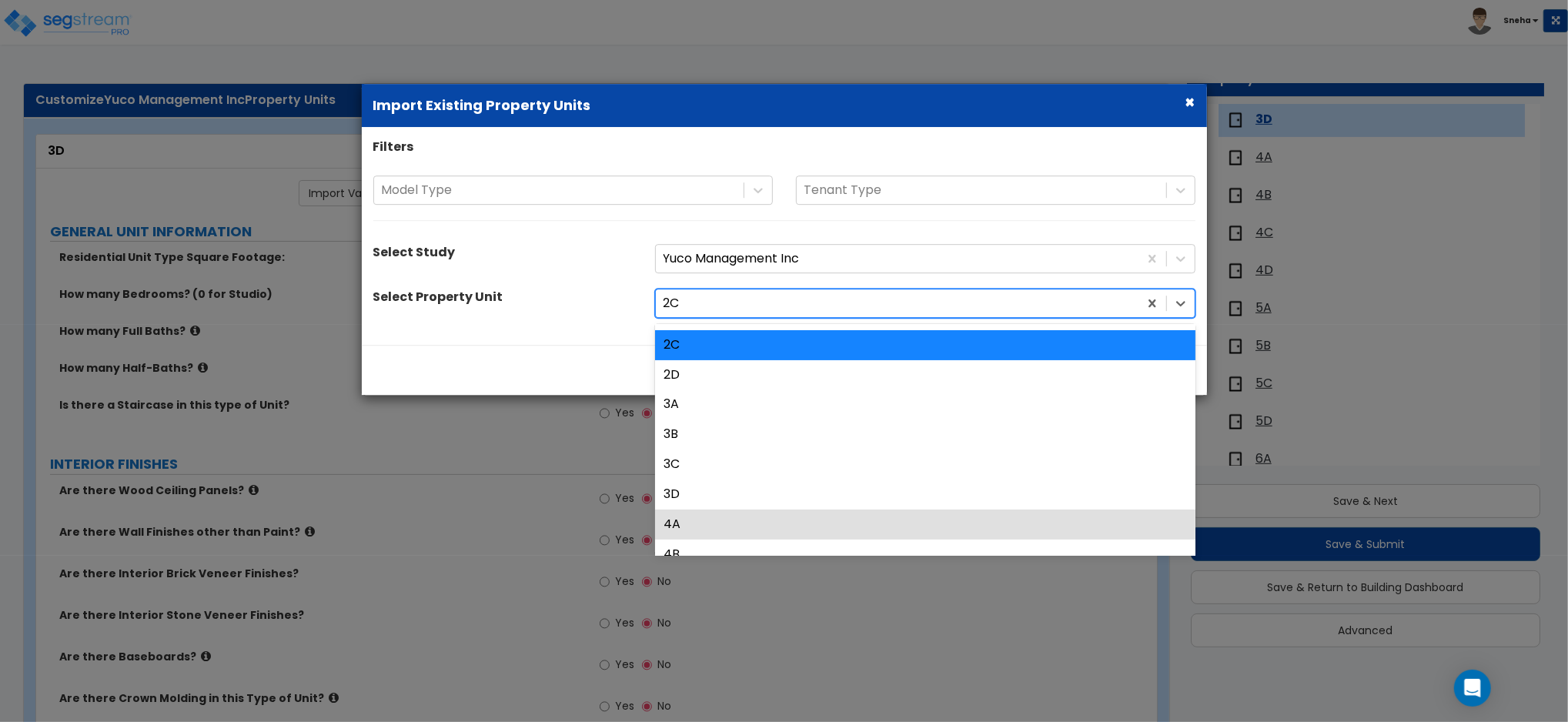
scroll to position [204, 0]
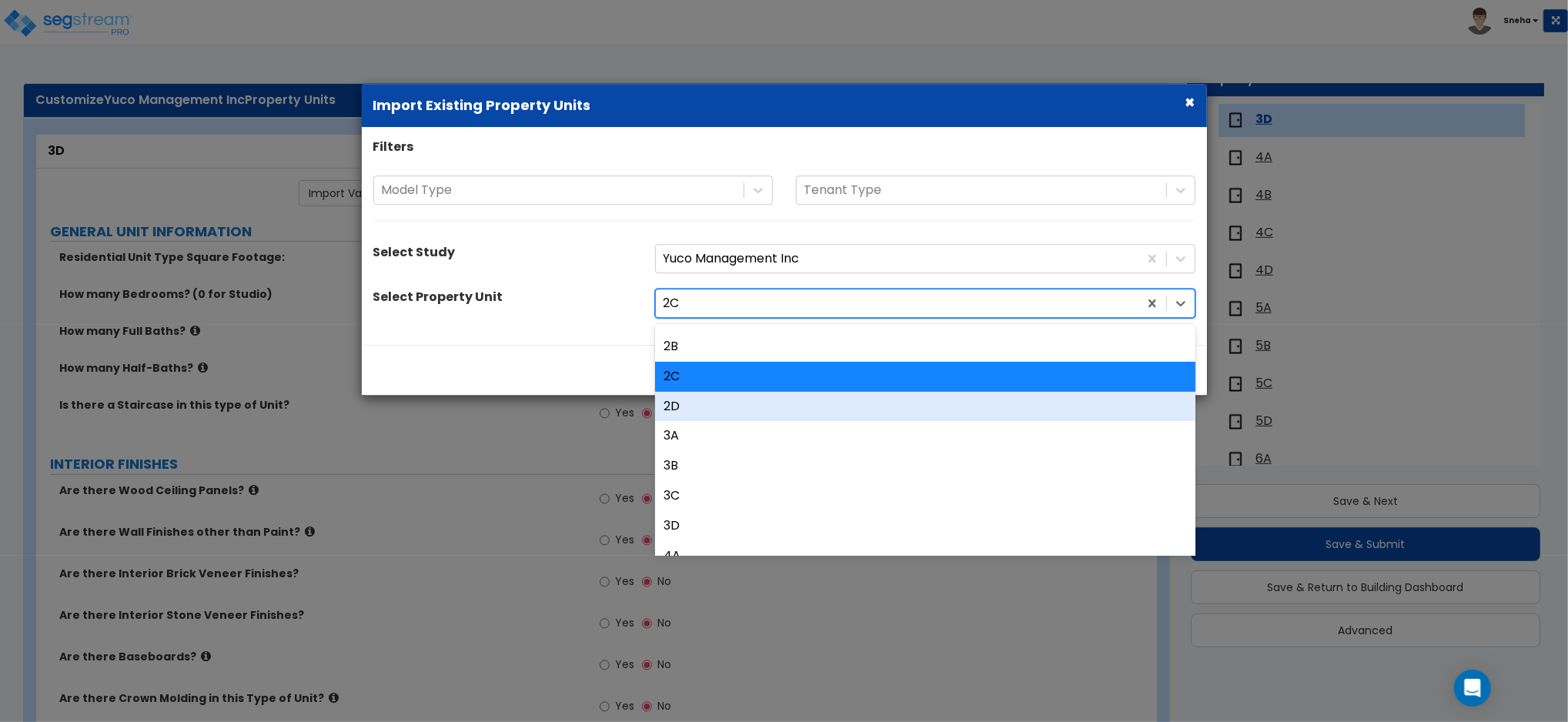
click at [699, 405] on div "2D" at bounding box center [924, 406] width 540 height 30
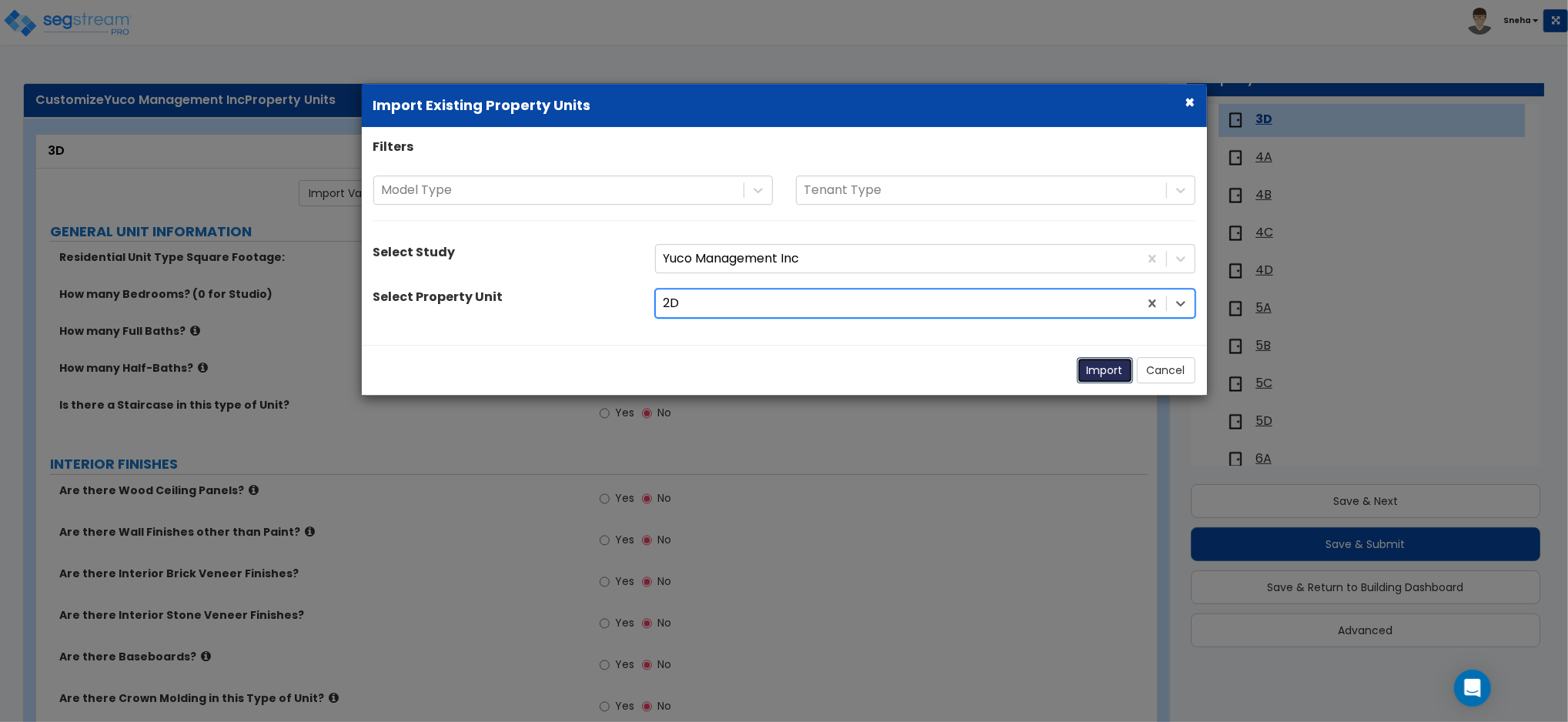
click at [1099, 368] on button "Import" at bounding box center [1105, 370] width 56 height 27
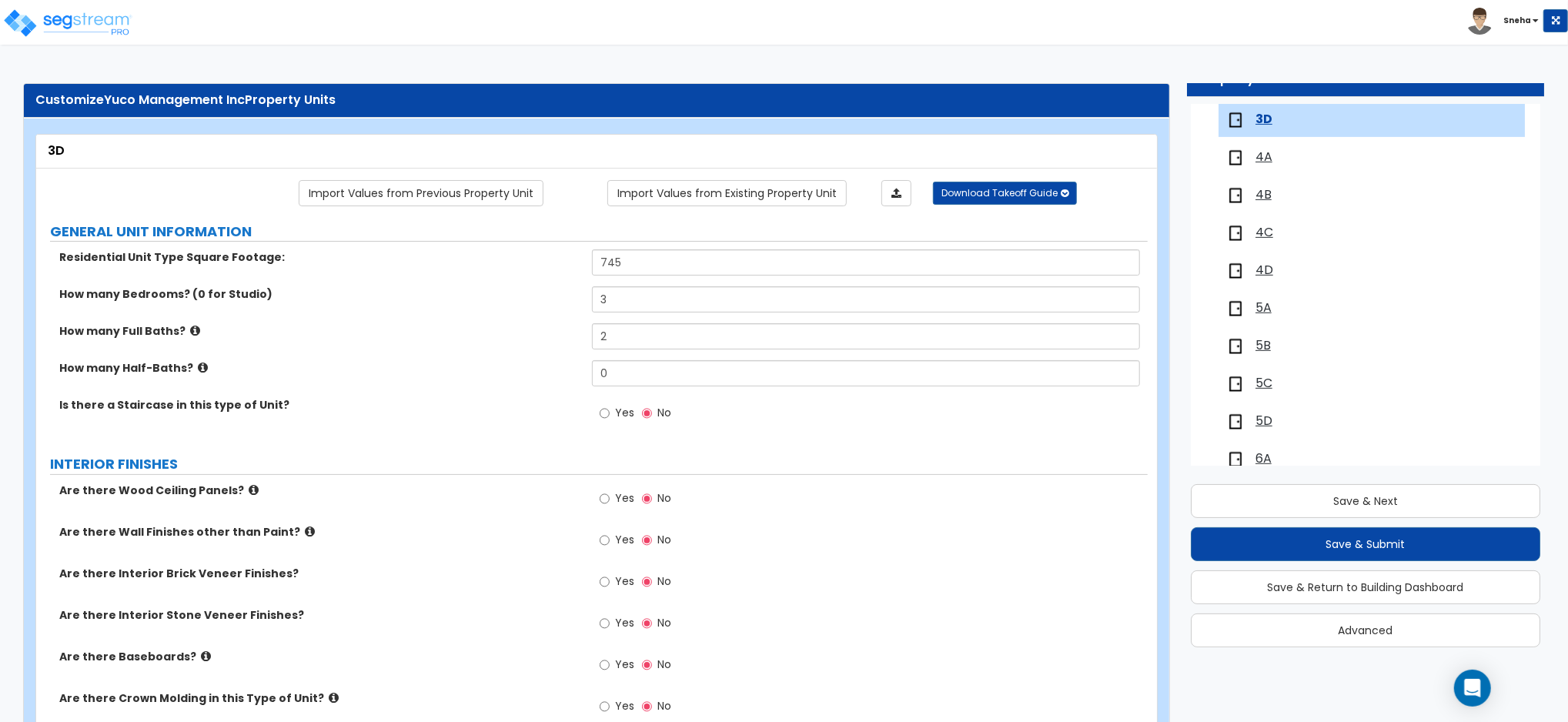
click at [1270, 151] on span "4A" at bounding box center [1264, 157] width 17 height 18
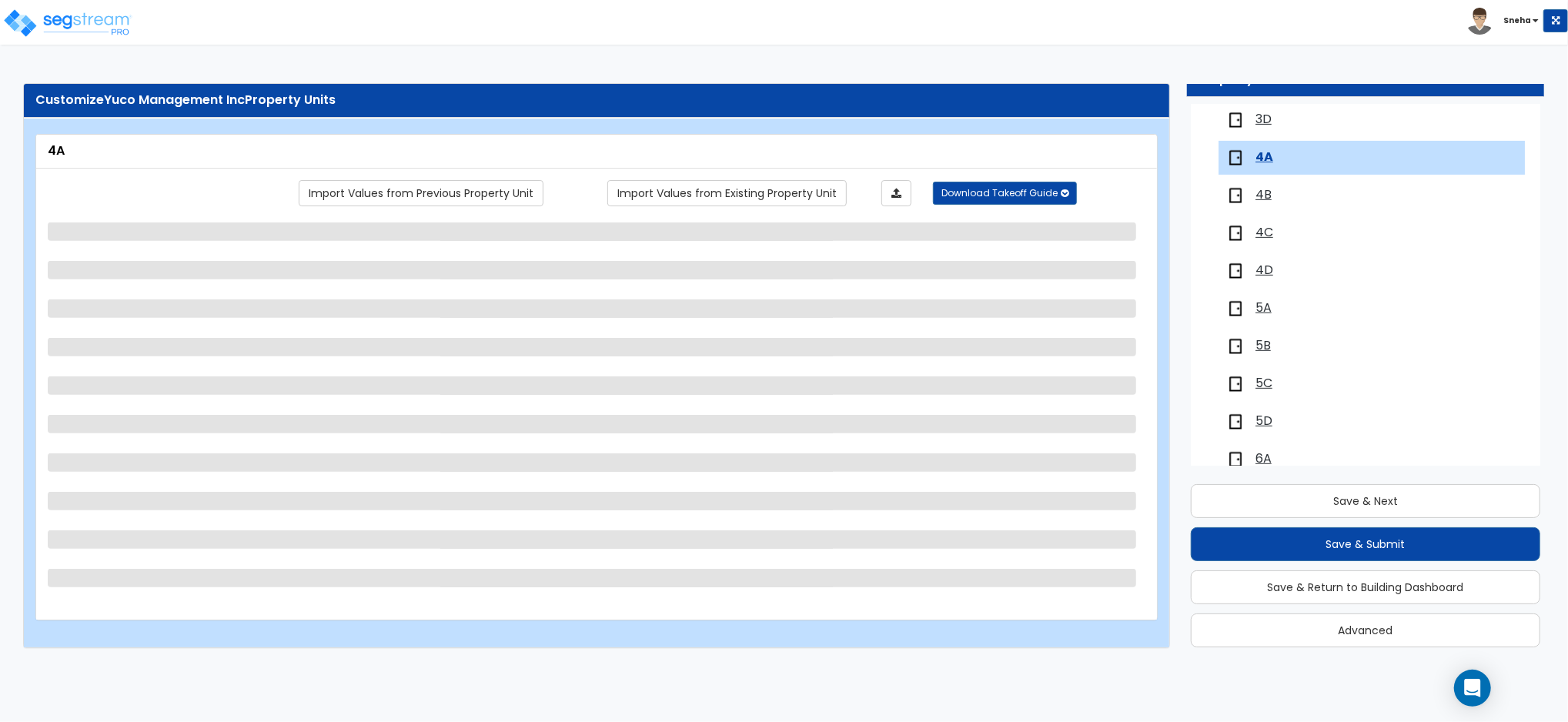
scroll to position [557, 0]
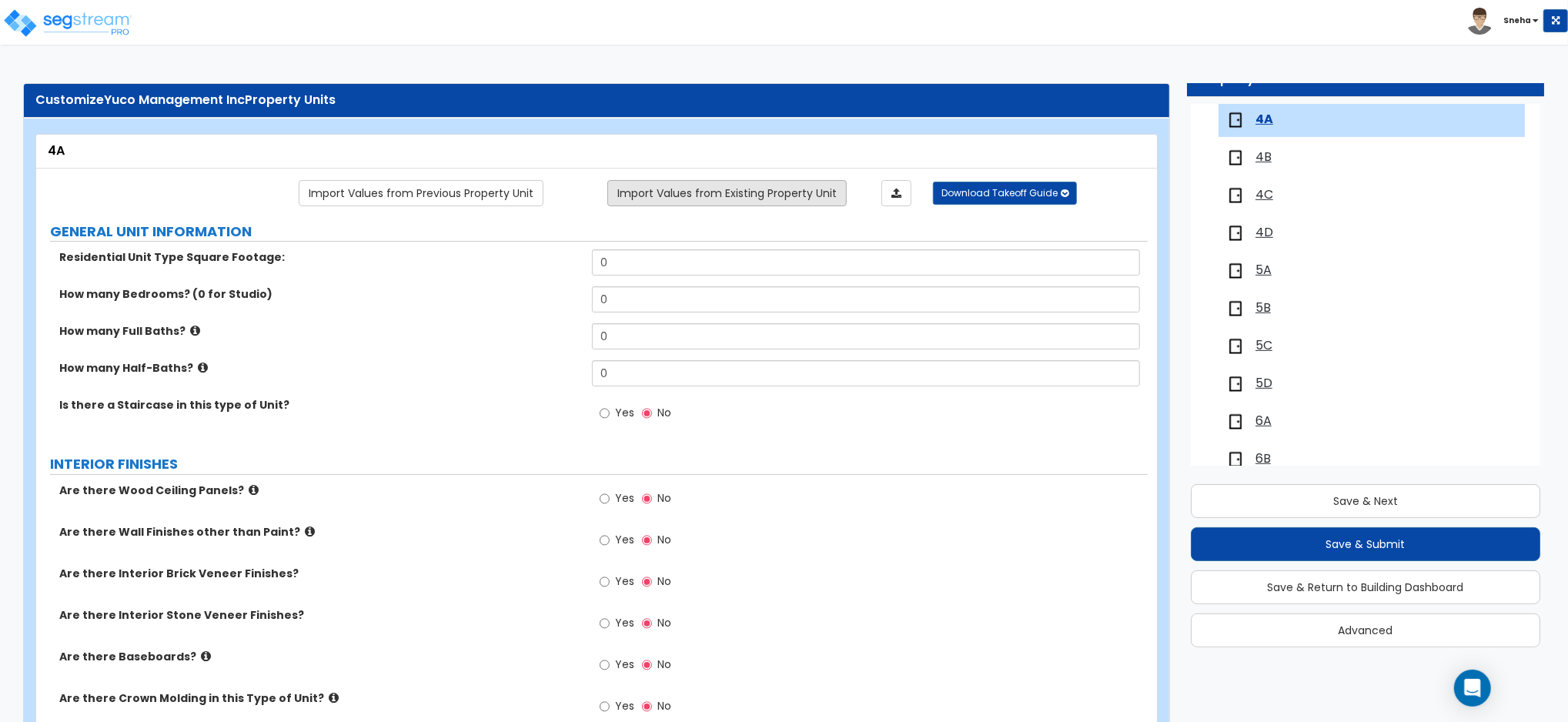
click at [709, 198] on link "Import Values from Existing Property Unit" at bounding box center [728, 192] width 240 height 27
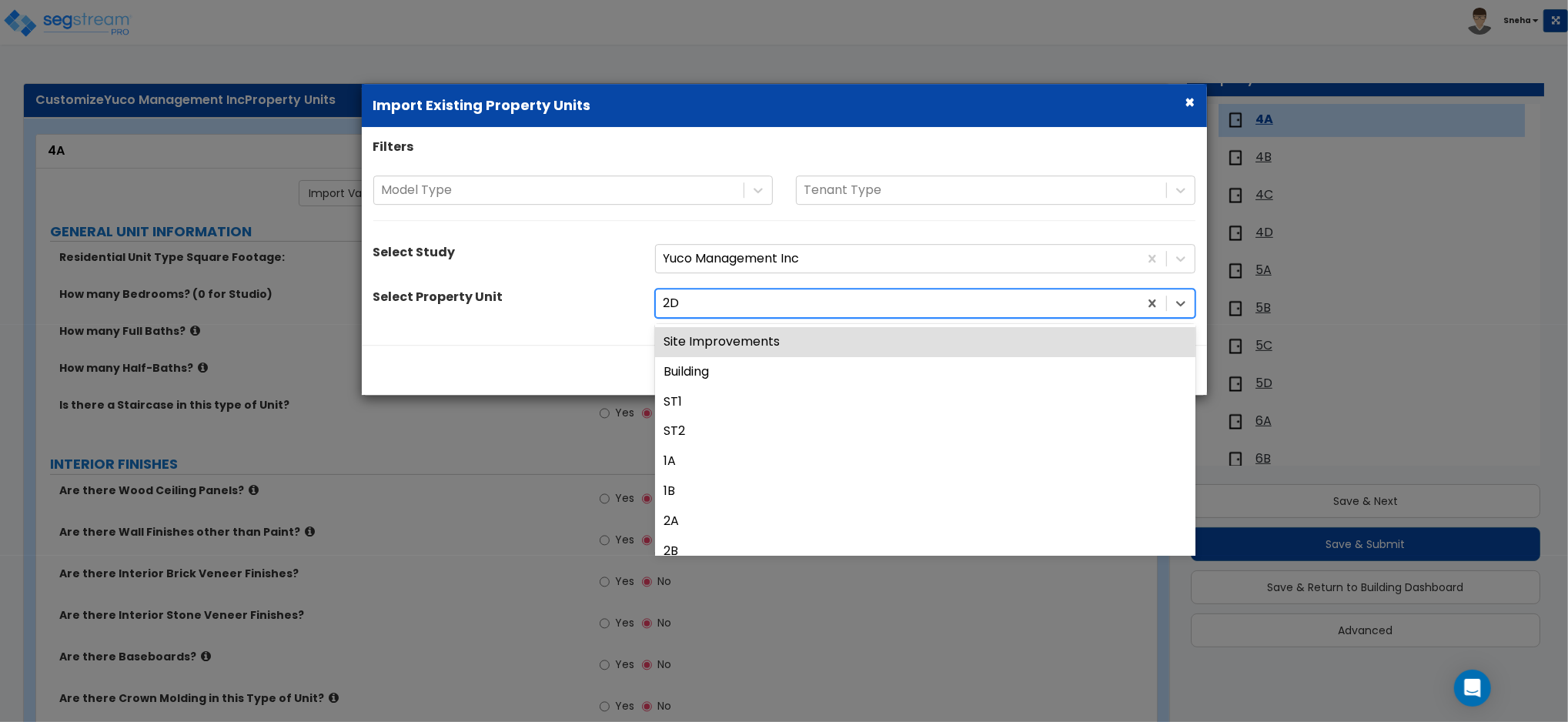
click at [698, 305] on div at bounding box center [897, 304] width 467 height 21
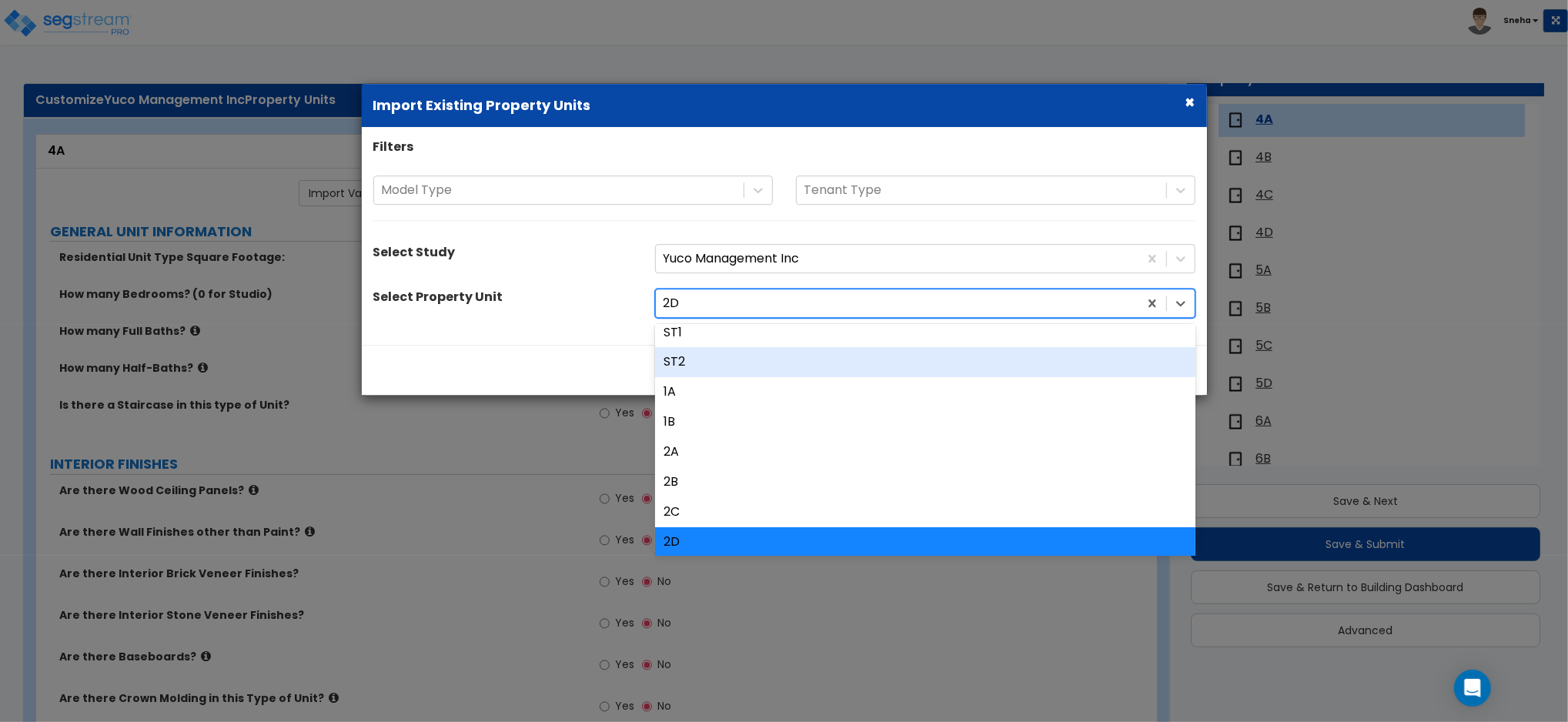
scroll to position [103, 0]
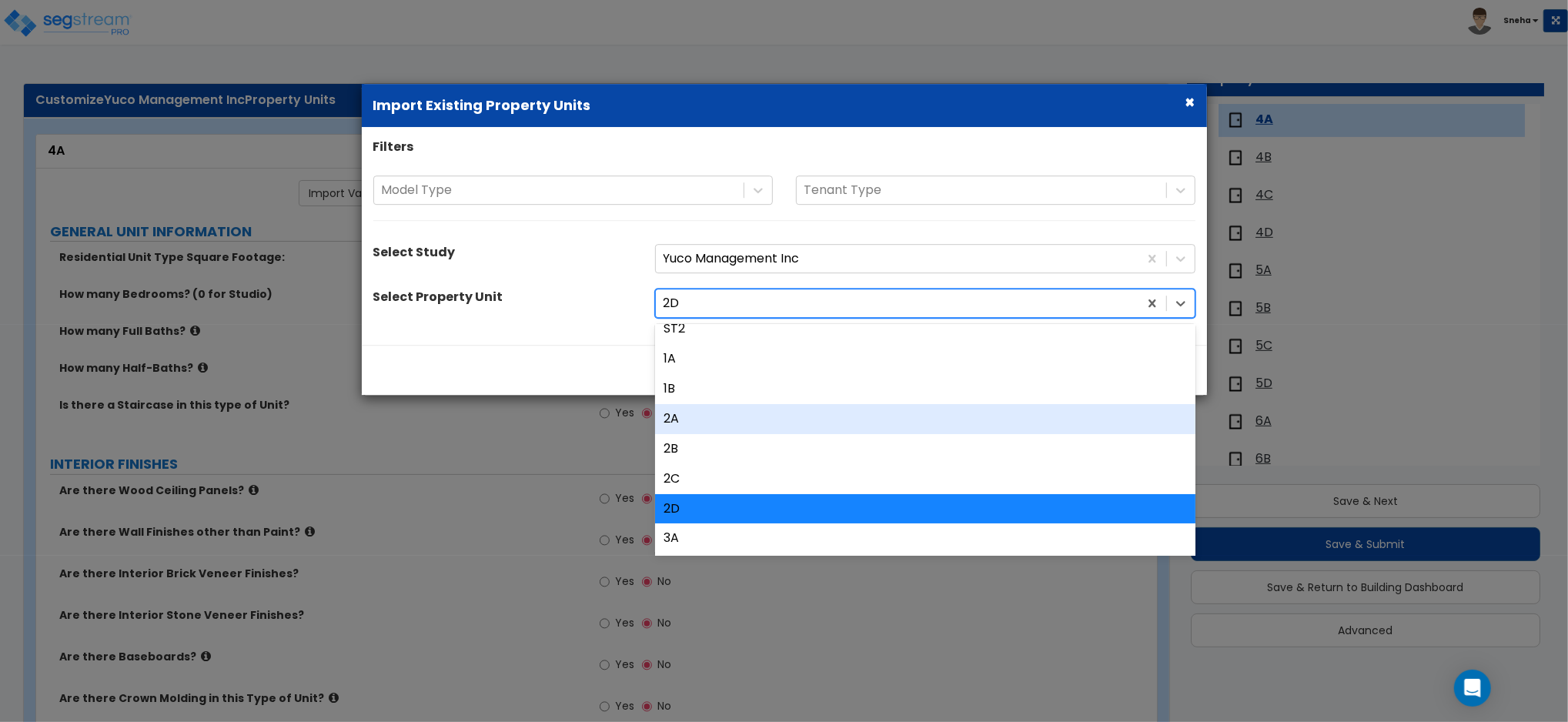
click at [705, 417] on div "2A" at bounding box center [924, 418] width 540 height 30
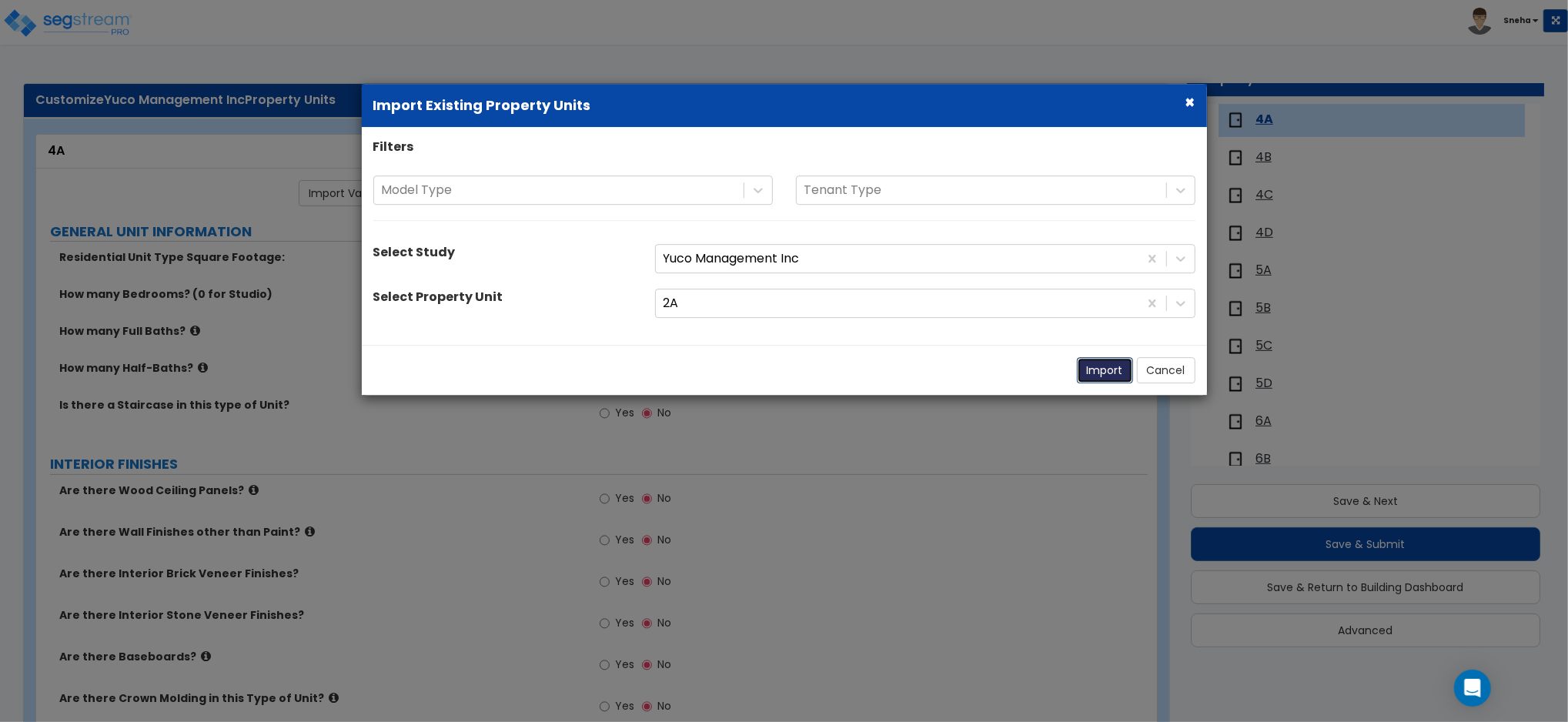
click at [1091, 371] on button "Import" at bounding box center [1105, 370] width 56 height 27
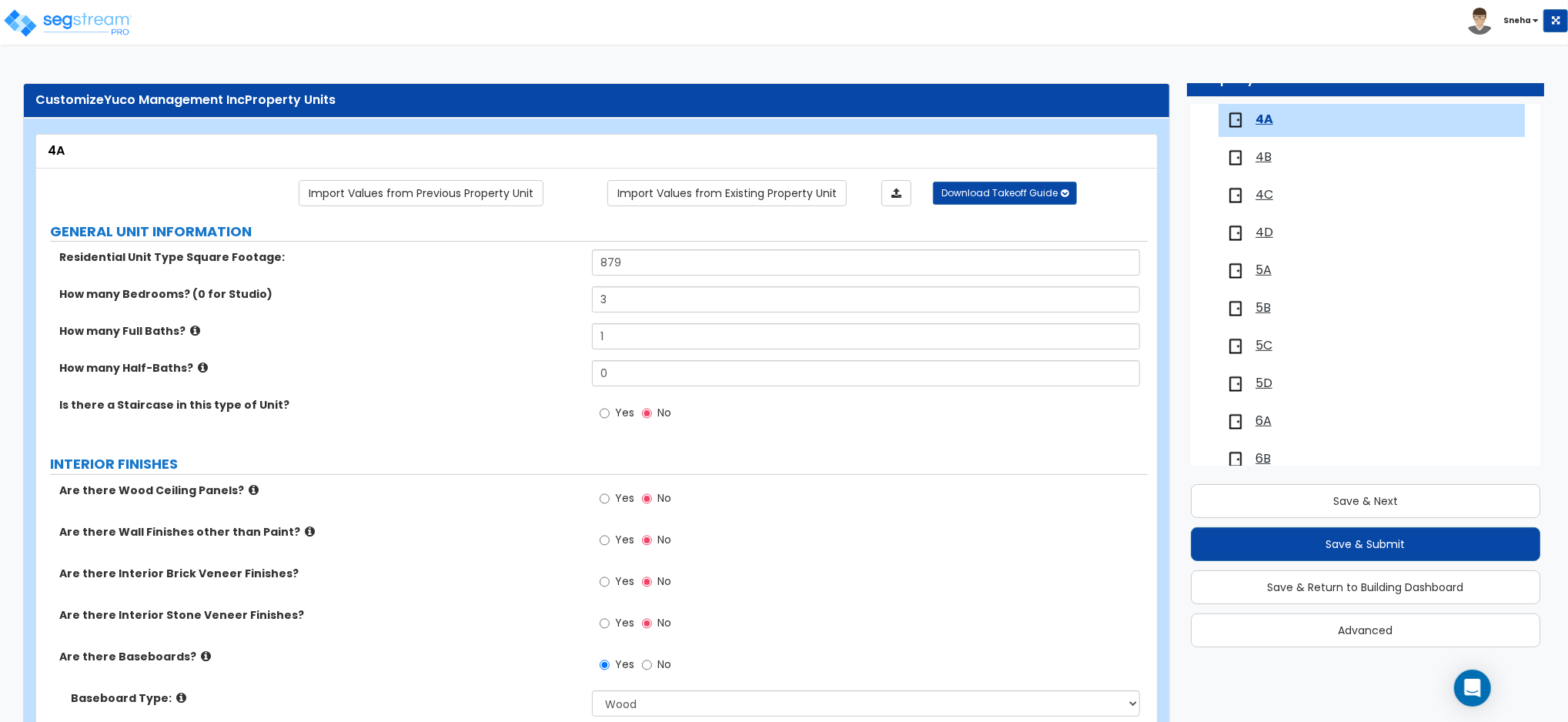
click at [1266, 158] on span "4B" at bounding box center [1263, 157] width 16 height 18
click at [691, 195] on link "Import Values from Existing Property Unit" at bounding box center [728, 192] width 240 height 27
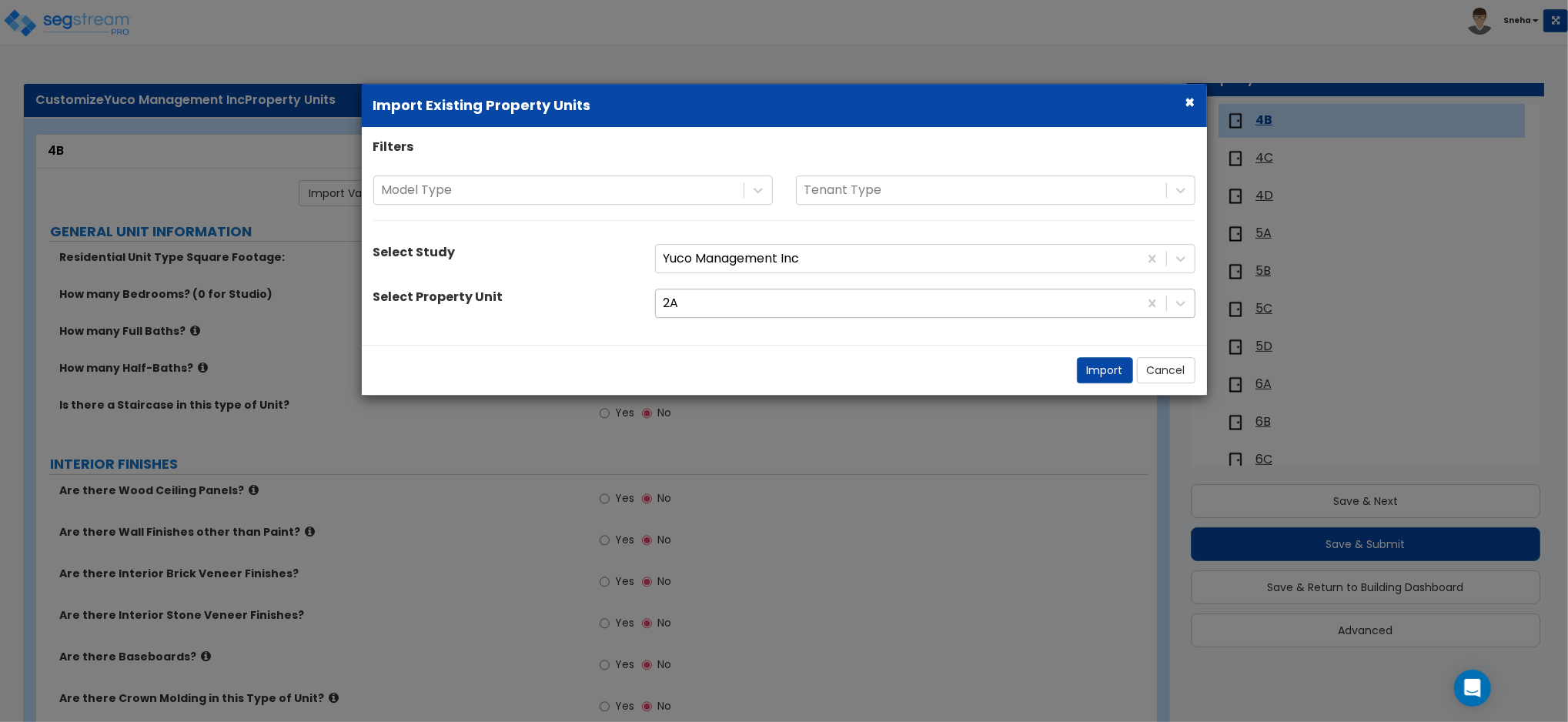
click at [715, 310] on div at bounding box center [897, 304] width 467 height 21
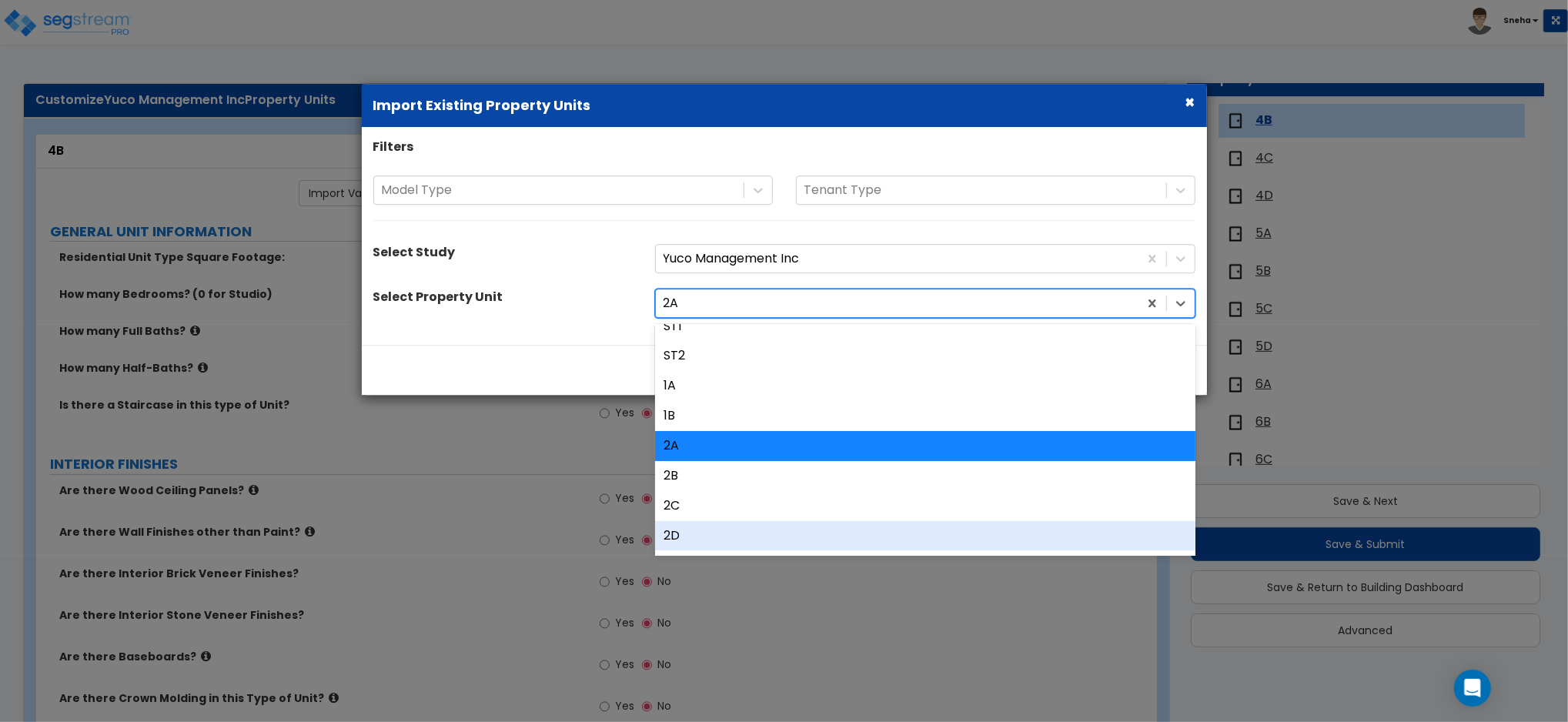
scroll to position [103, 0]
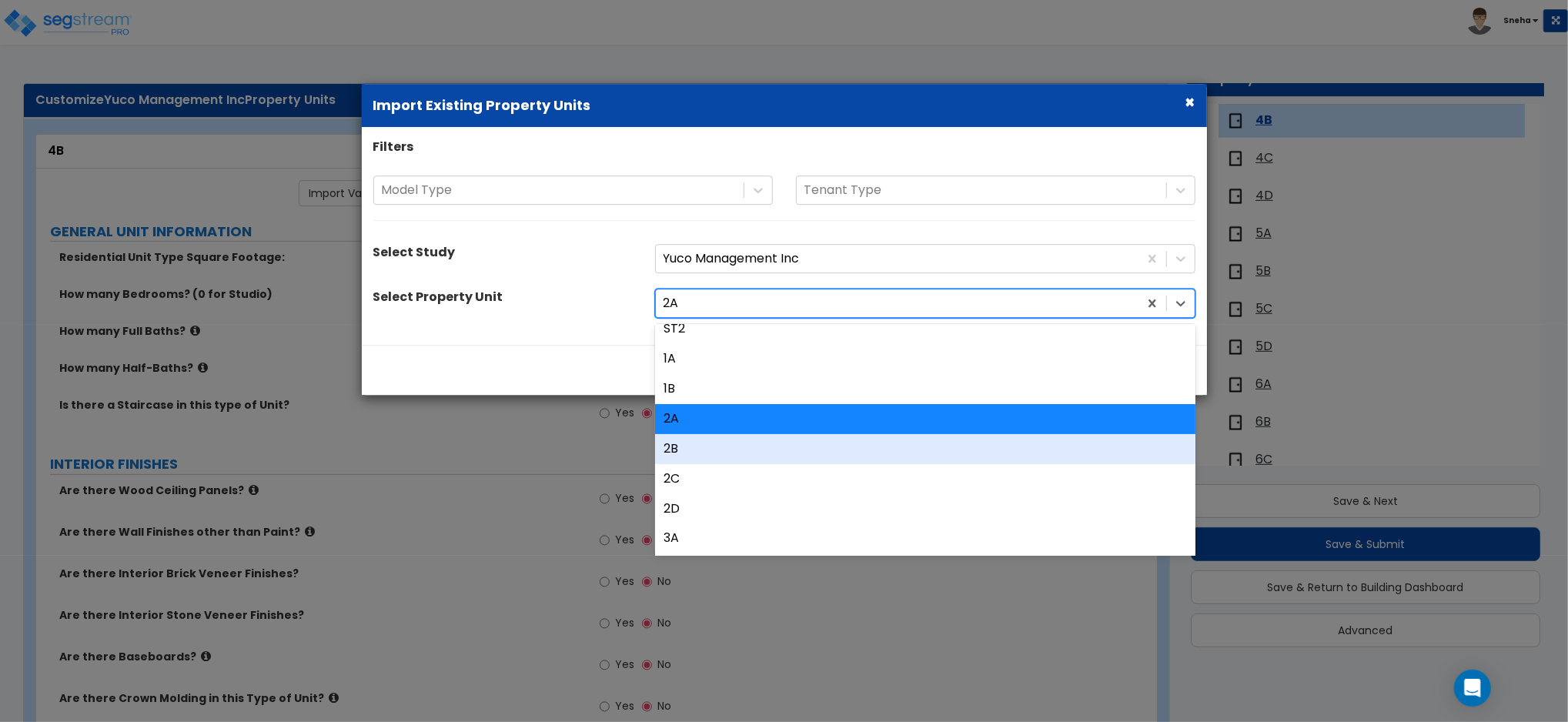
click at [682, 450] on div "2B" at bounding box center [924, 448] width 540 height 30
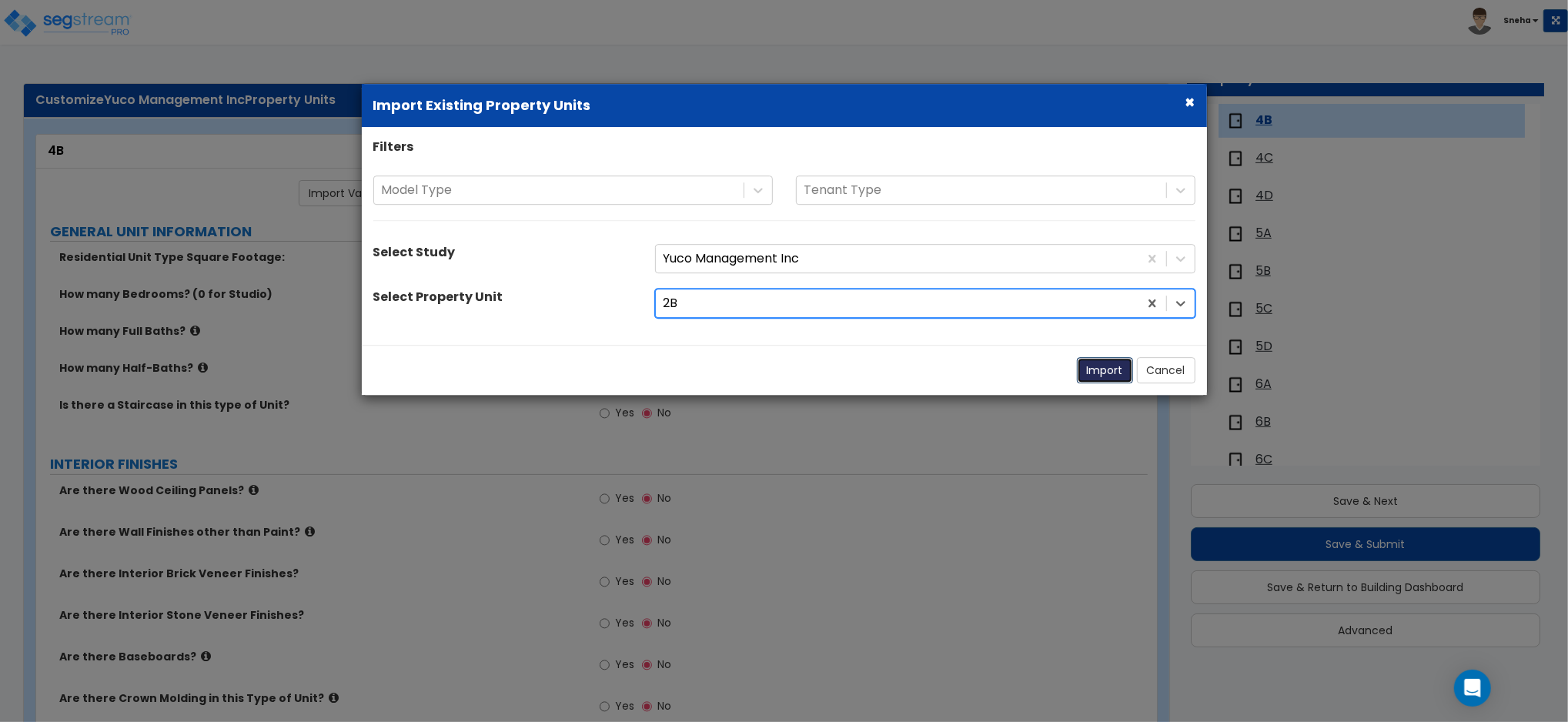
click at [1089, 367] on button "Import" at bounding box center [1105, 370] width 56 height 27
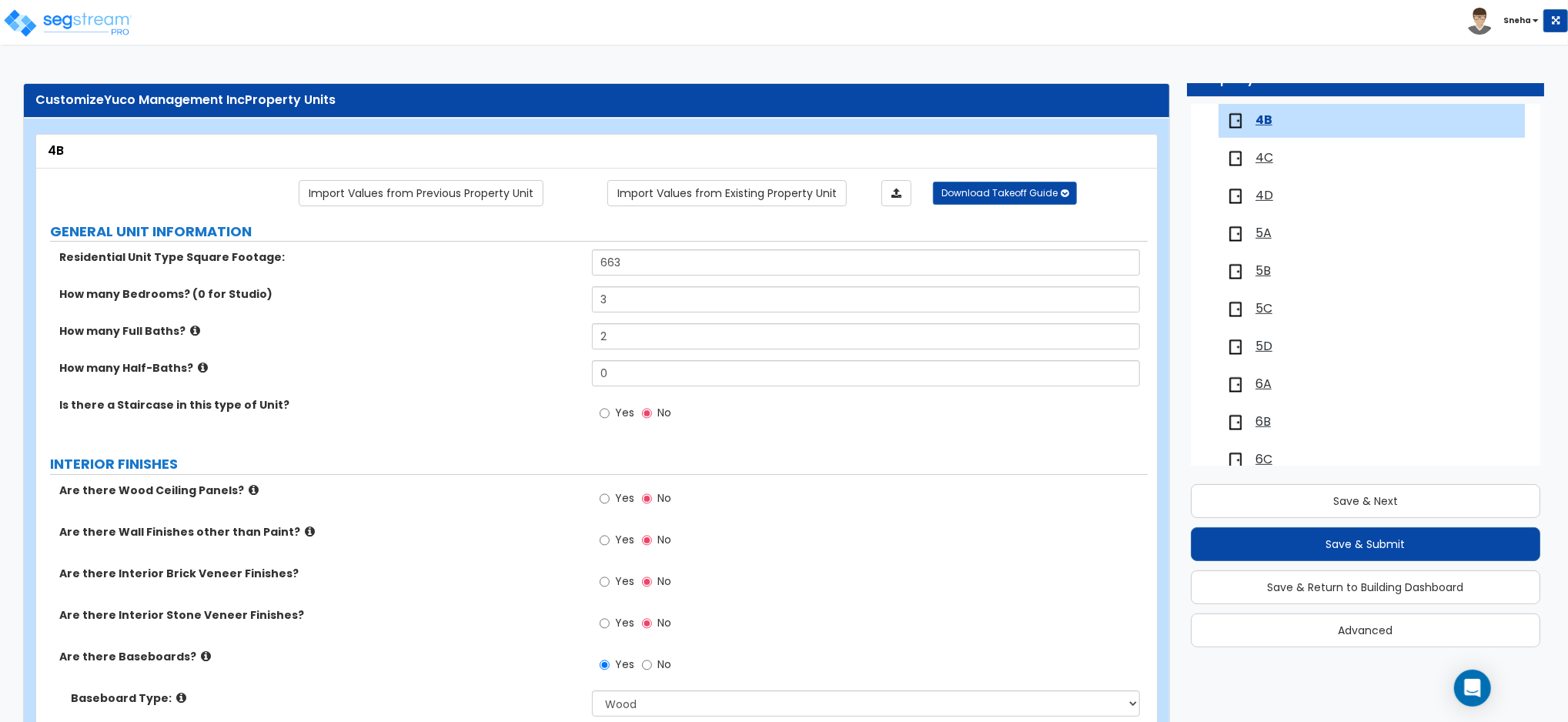
click at [1256, 160] on span "4C" at bounding box center [1264, 157] width 18 height 18
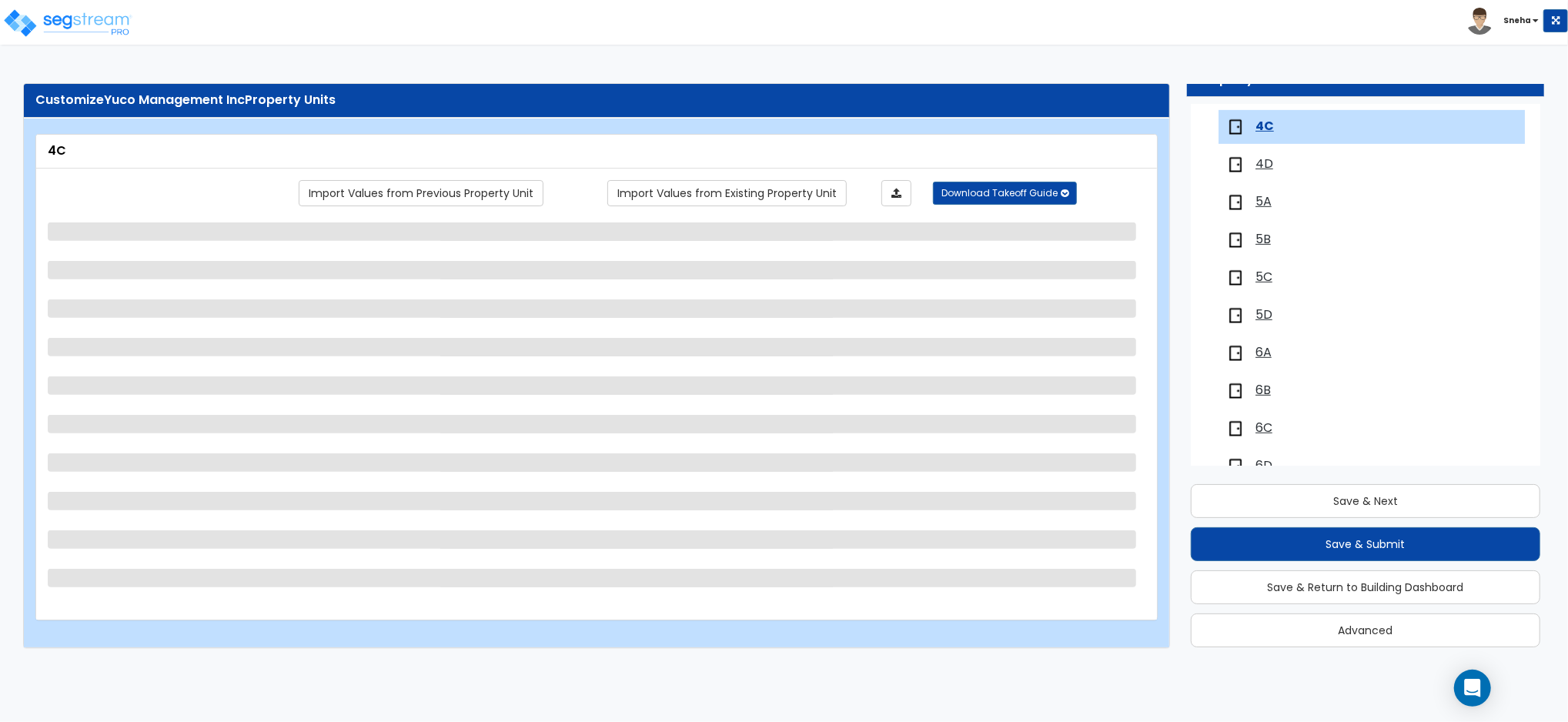
scroll to position [631, 0]
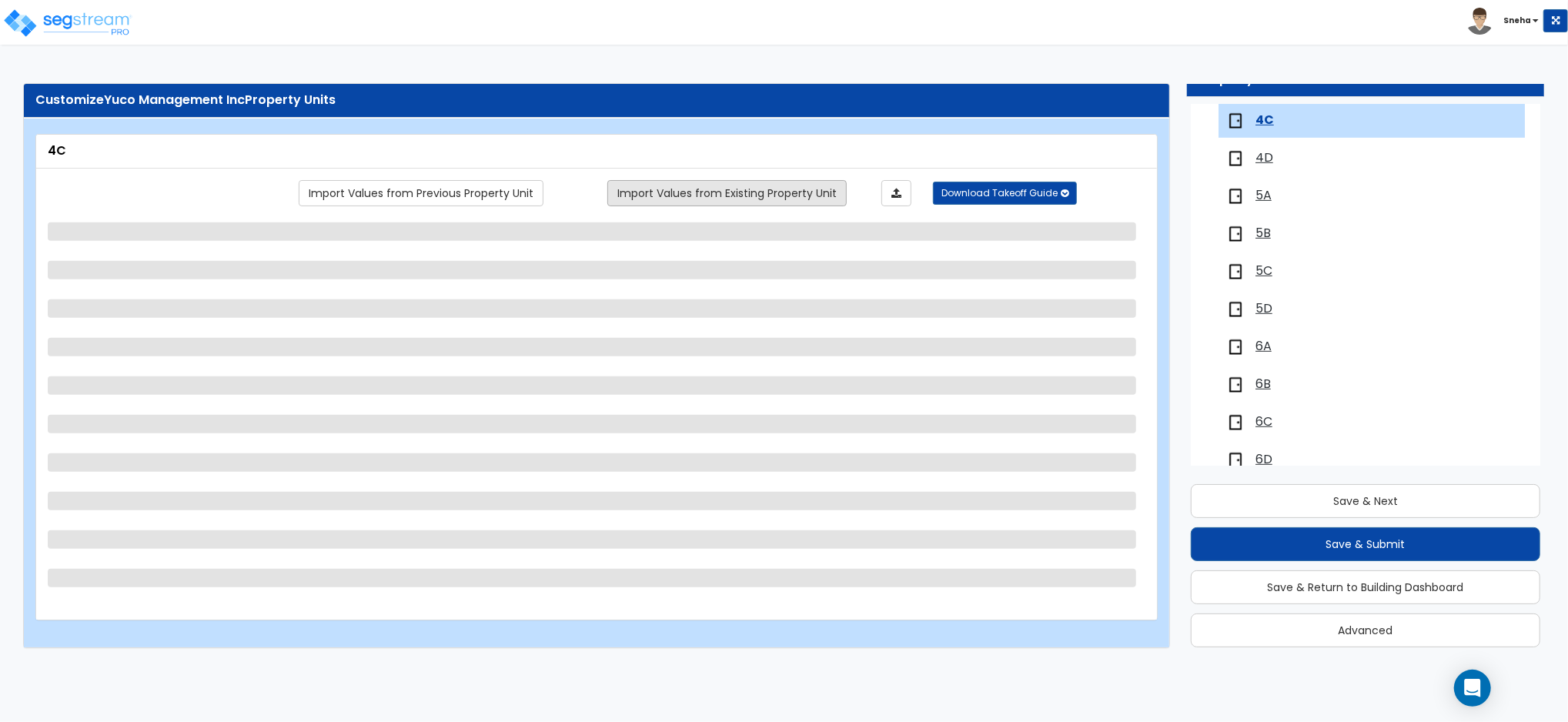
click at [740, 195] on link "Import Values from Existing Property Unit" at bounding box center [728, 192] width 240 height 27
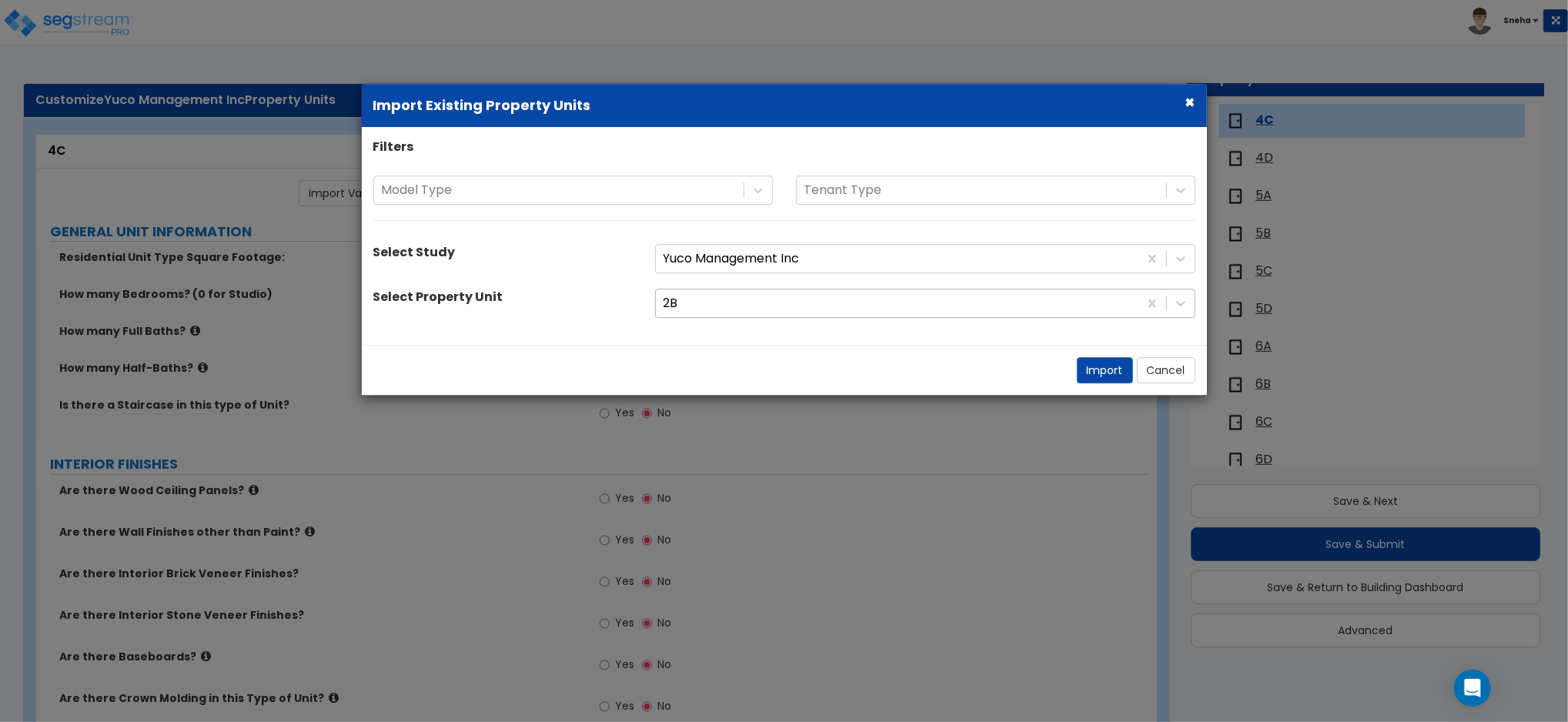
click at [732, 306] on div at bounding box center [897, 304] width 467 height 21
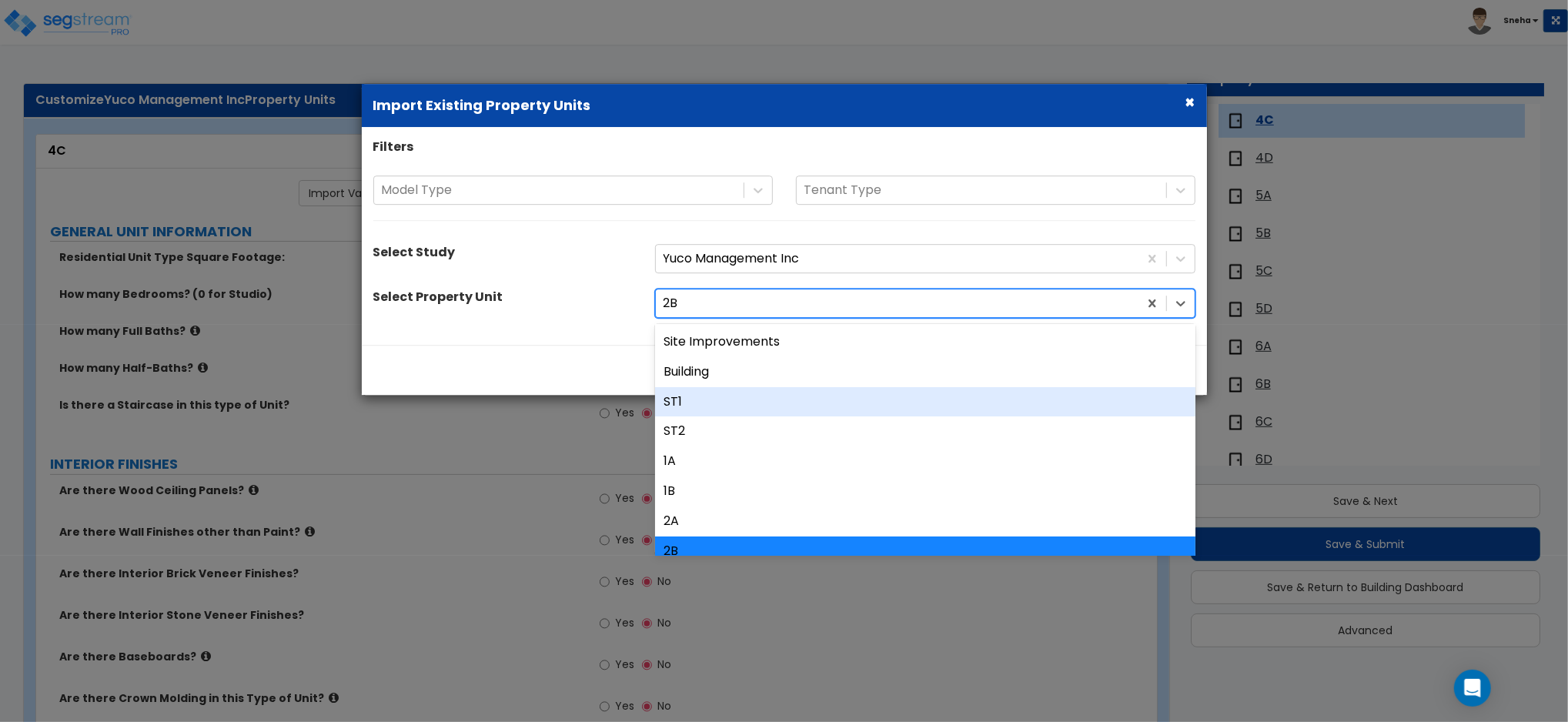
scroll to position [103, 0]
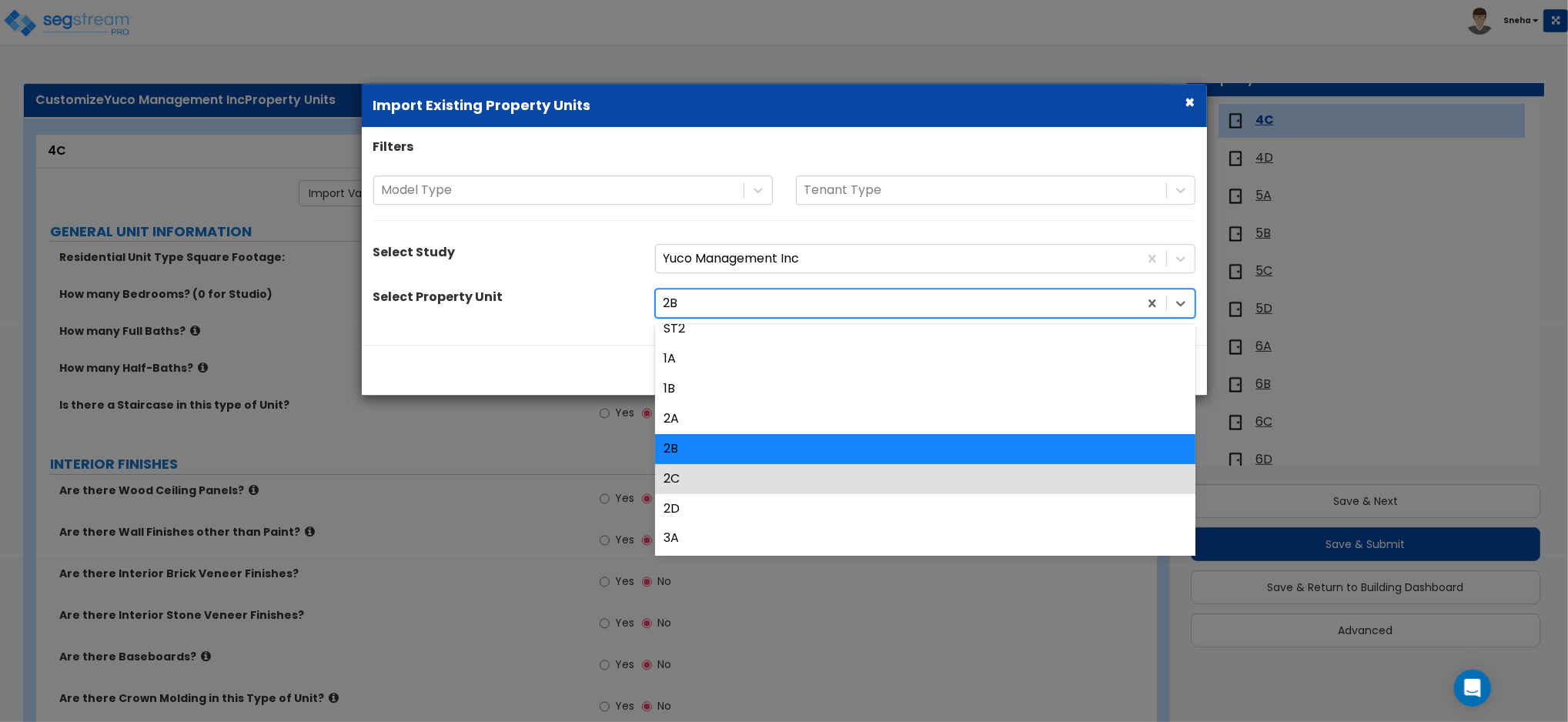
click at [686, 470] on div "2C" at bounding box center [924, 478] width 540 height 30
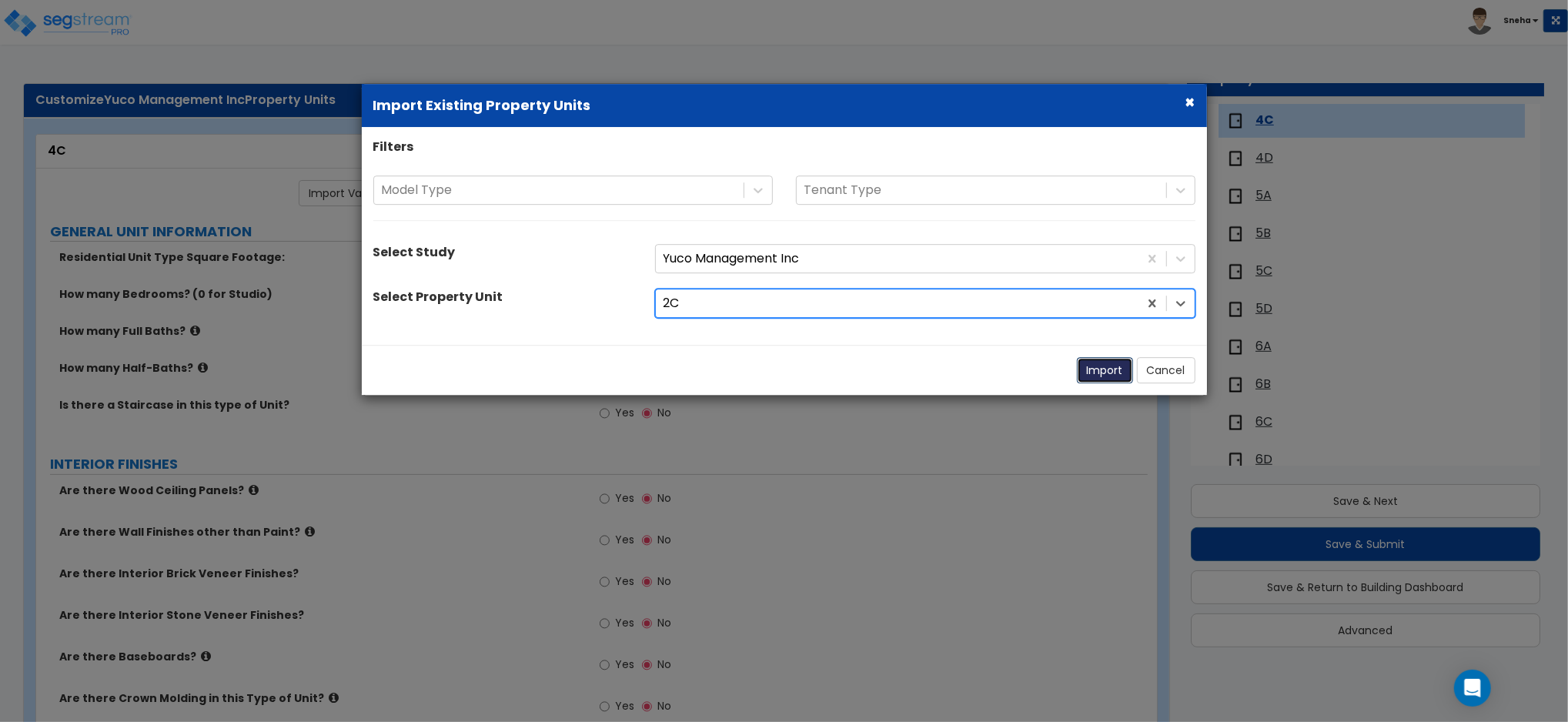
click at [1089, 380] on button "Import" at bounding box center [1105, 370] width 56 height 27
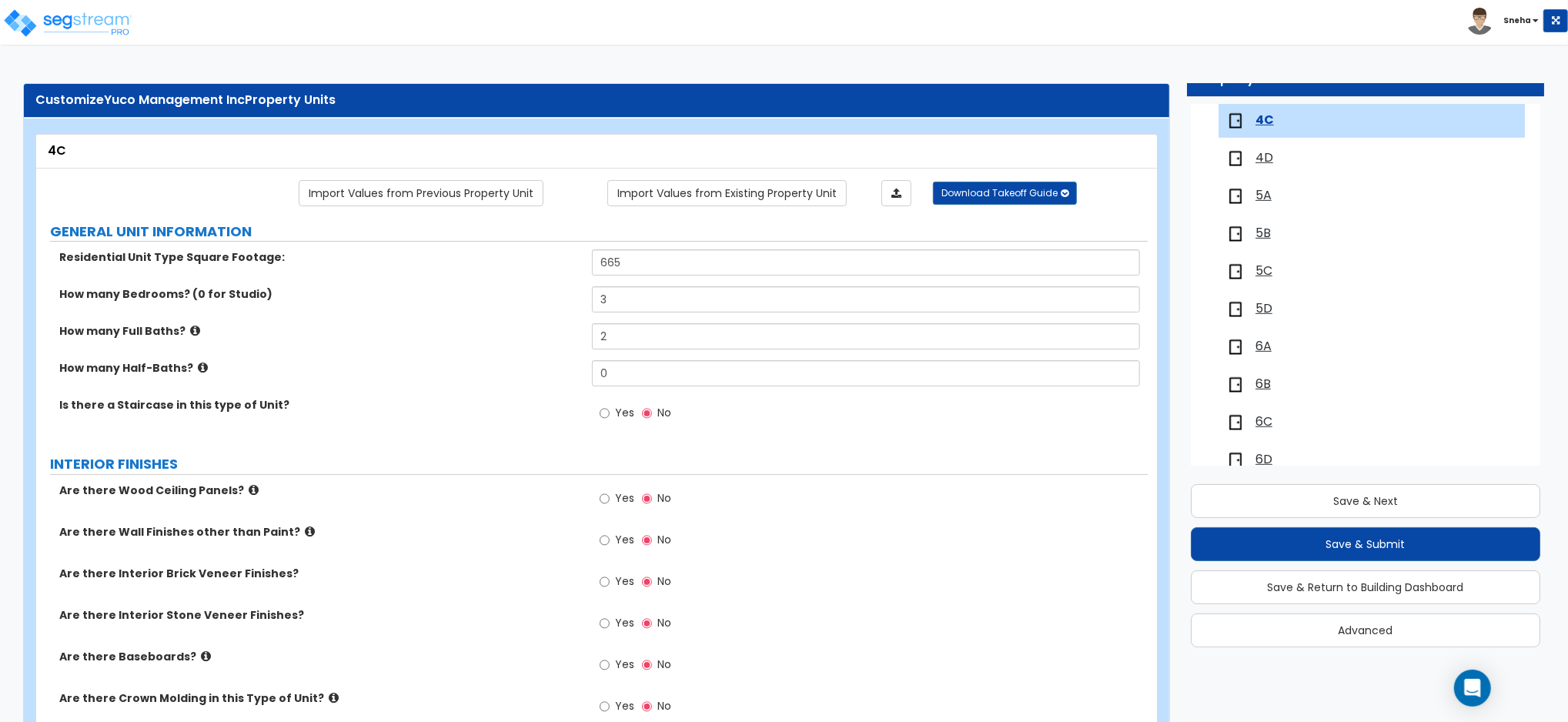
click at [1270, 157] on span "4D" at bounding box center [1264, 157] width 18 height 18
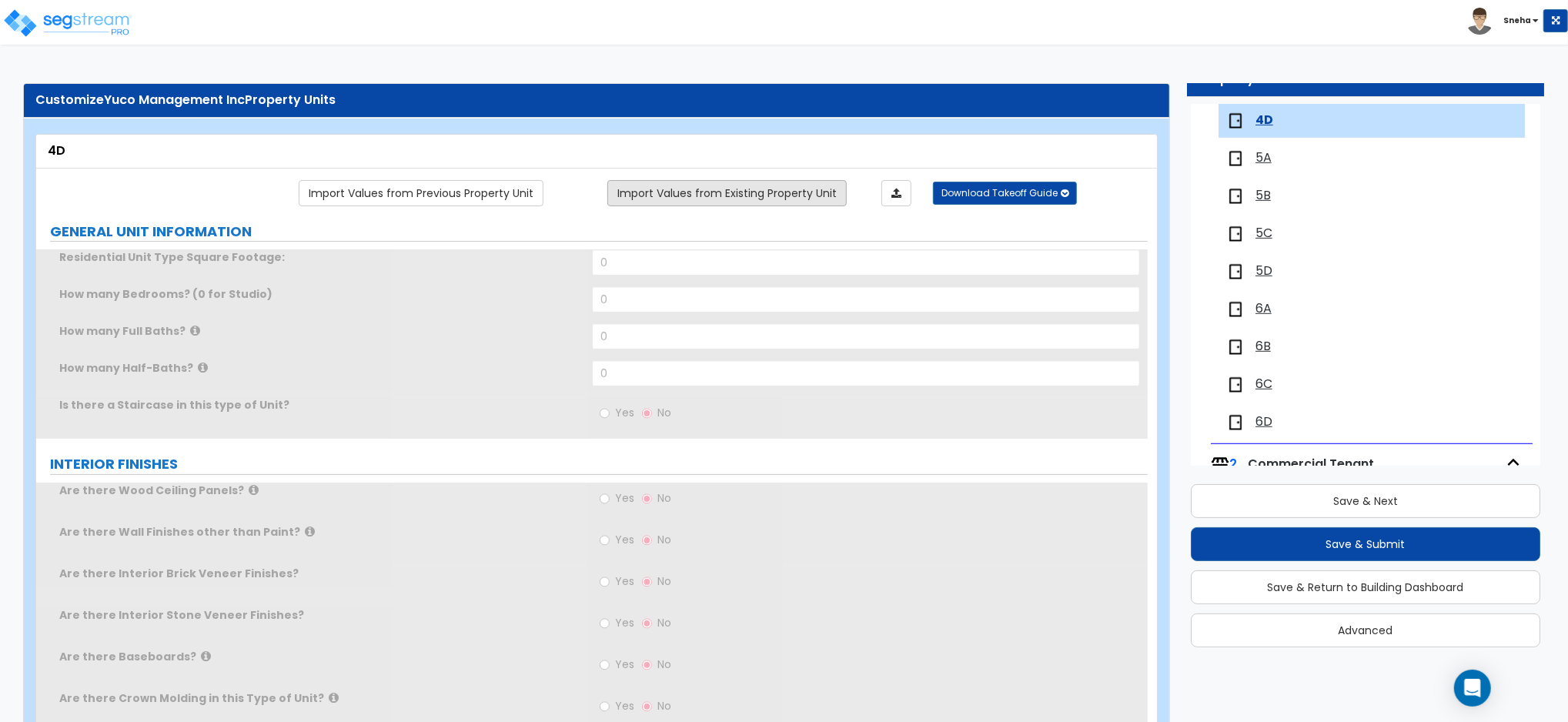
click at [656, 194] on link "Import Values from Existing Property Unit" at bounding box center [728, 192] width 240 height 27
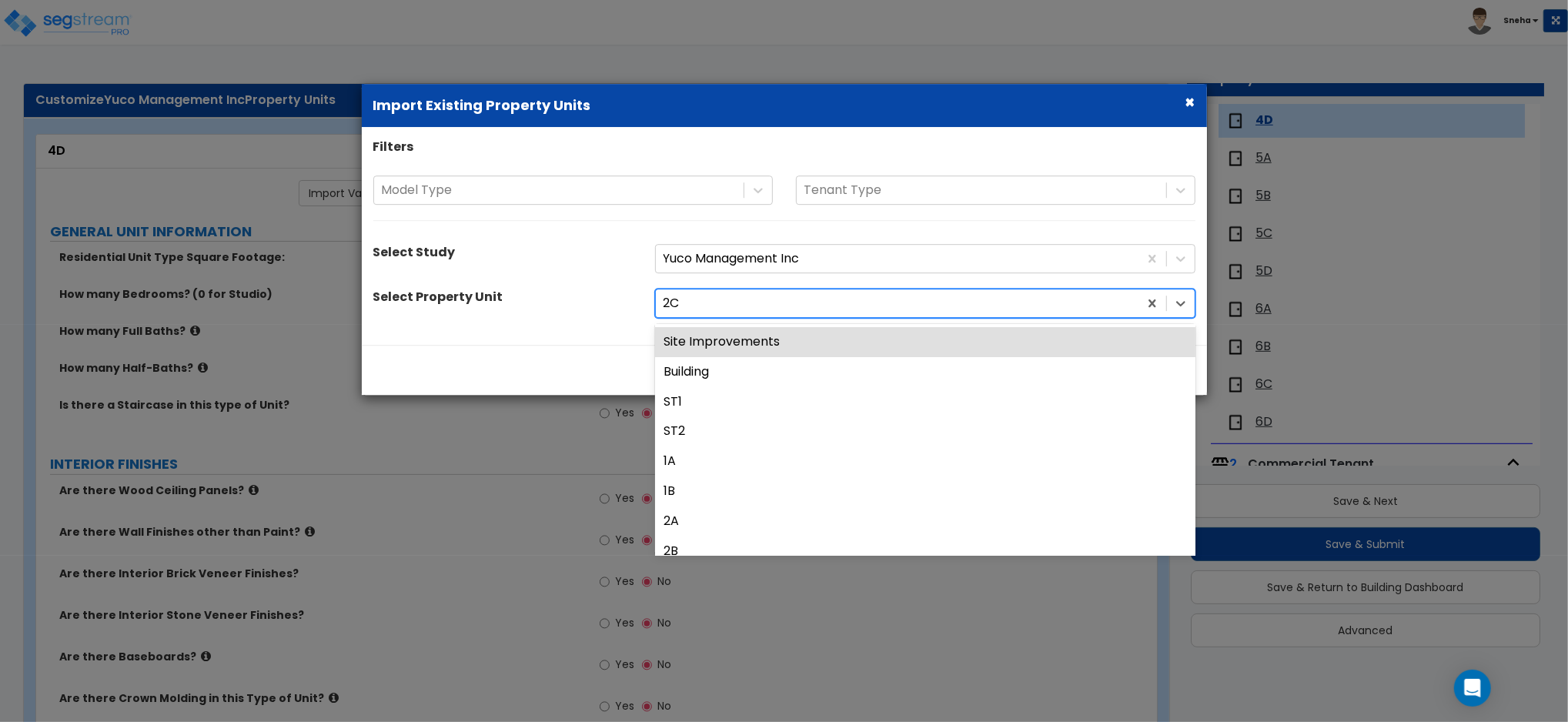
click at [696, 305] on div at bounding box center [897, 304] width 467 height 21
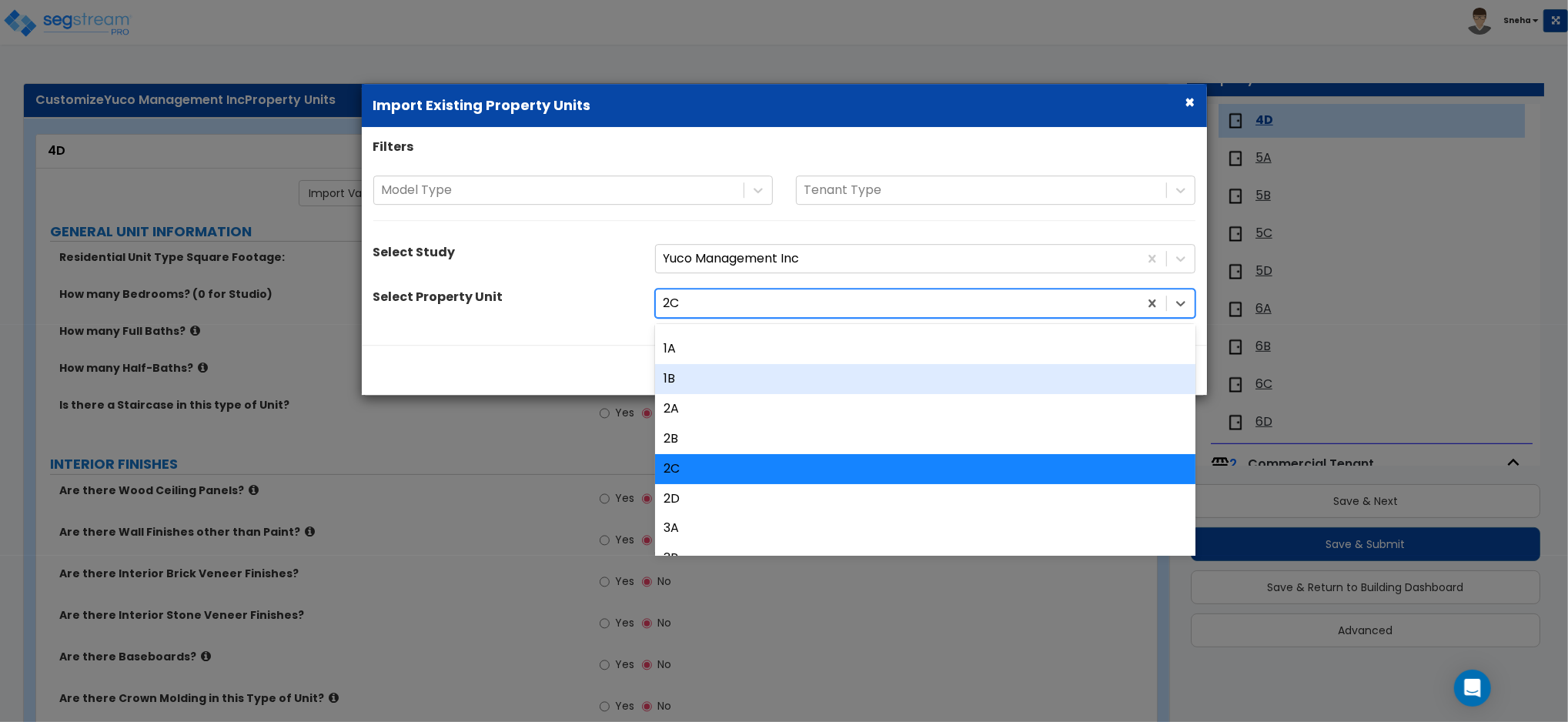
scroll to position [204, 0]
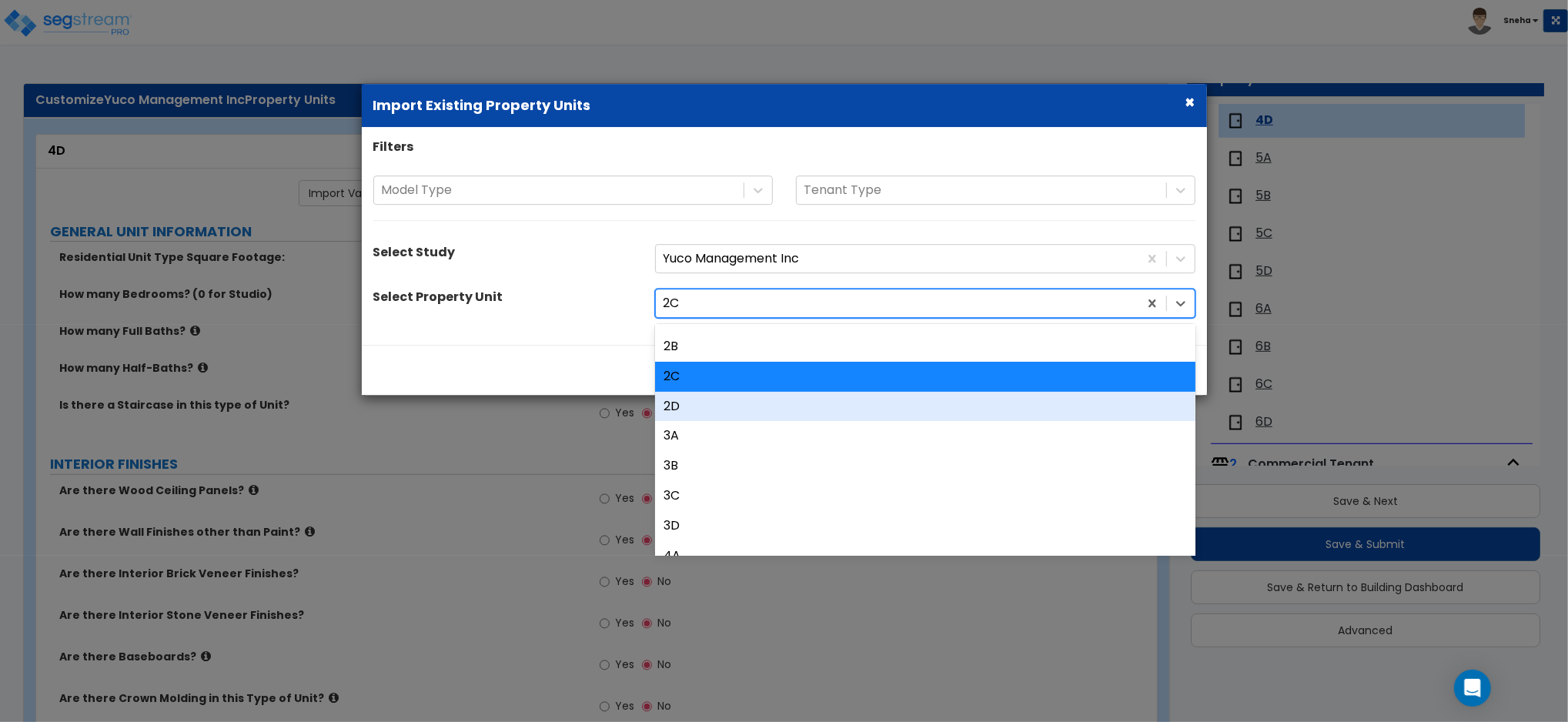
click at [683, 407] on div "2D" at bounding box center [924, 406] width 540 height 30
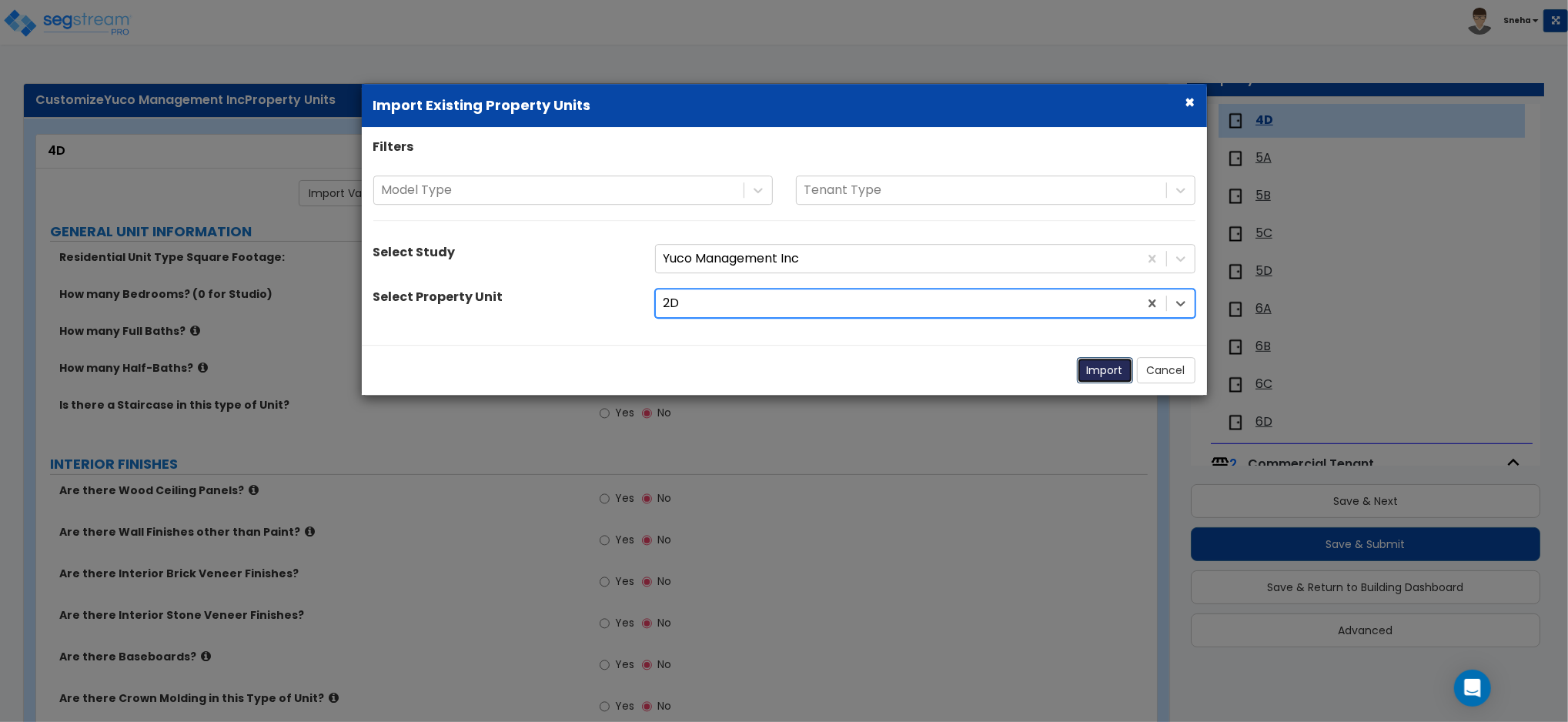
click at [1110, 370] on button "Import" at bounding box center [1105, 370] width 56 height 27
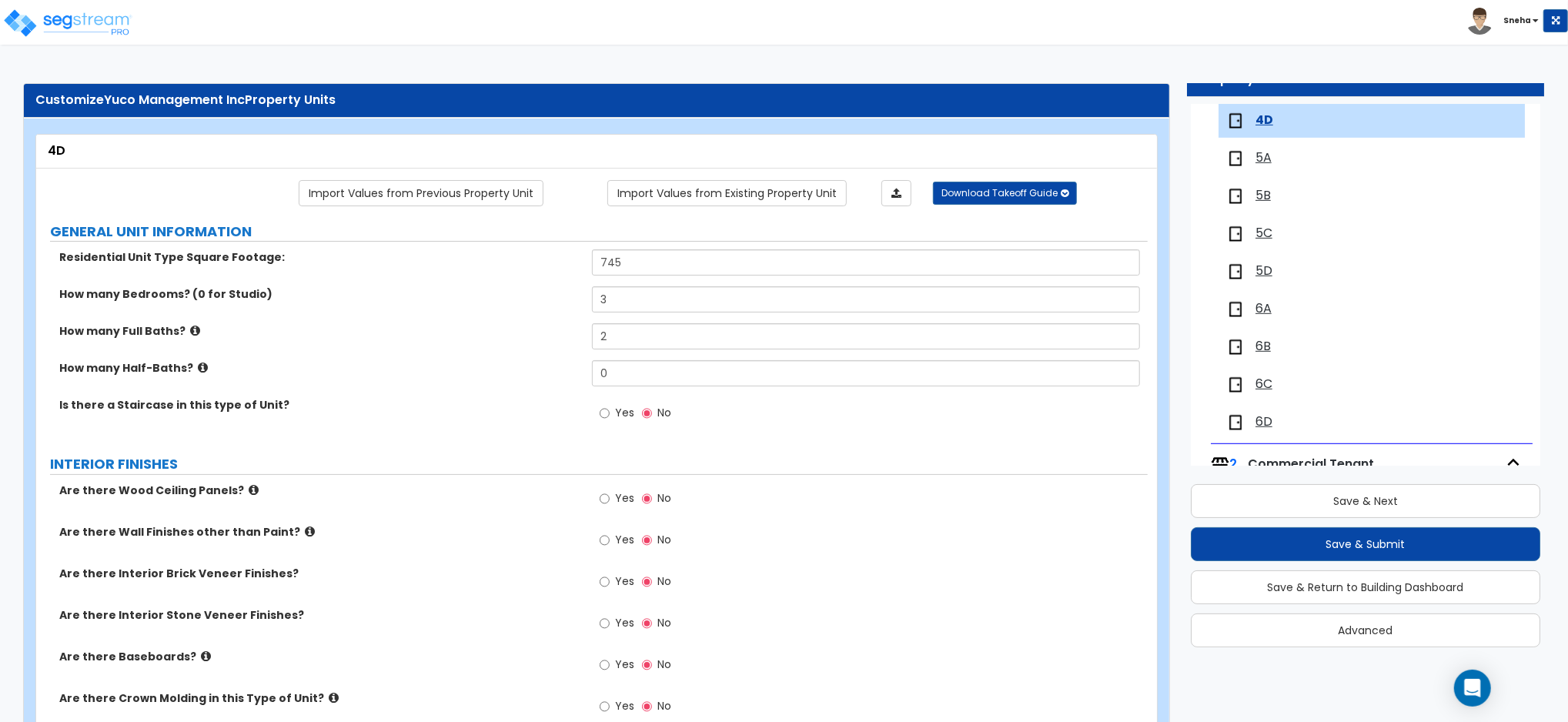
click at [1267, 152] on span "5A" at bounding box center [1263, 157] width 16 height 18
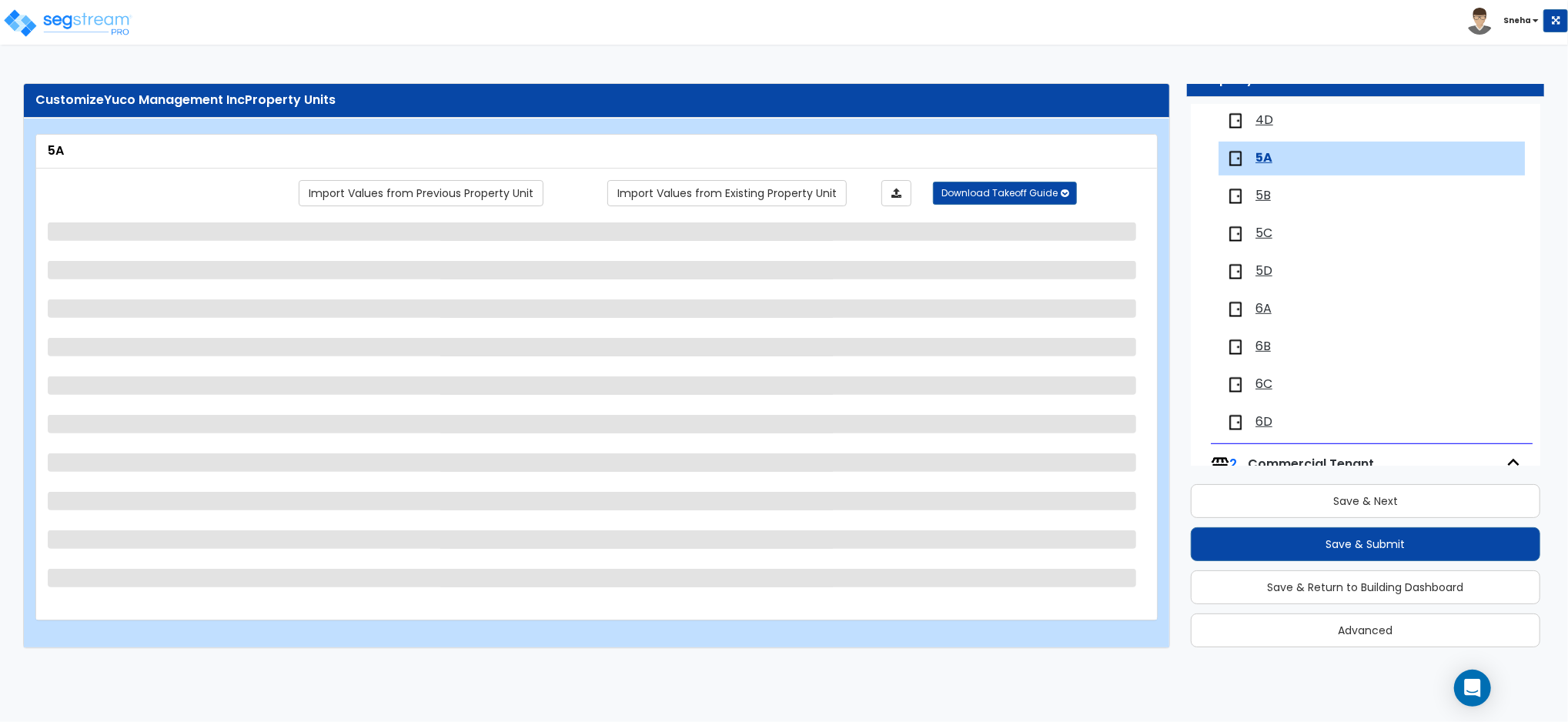
scroll to position [707, 0]
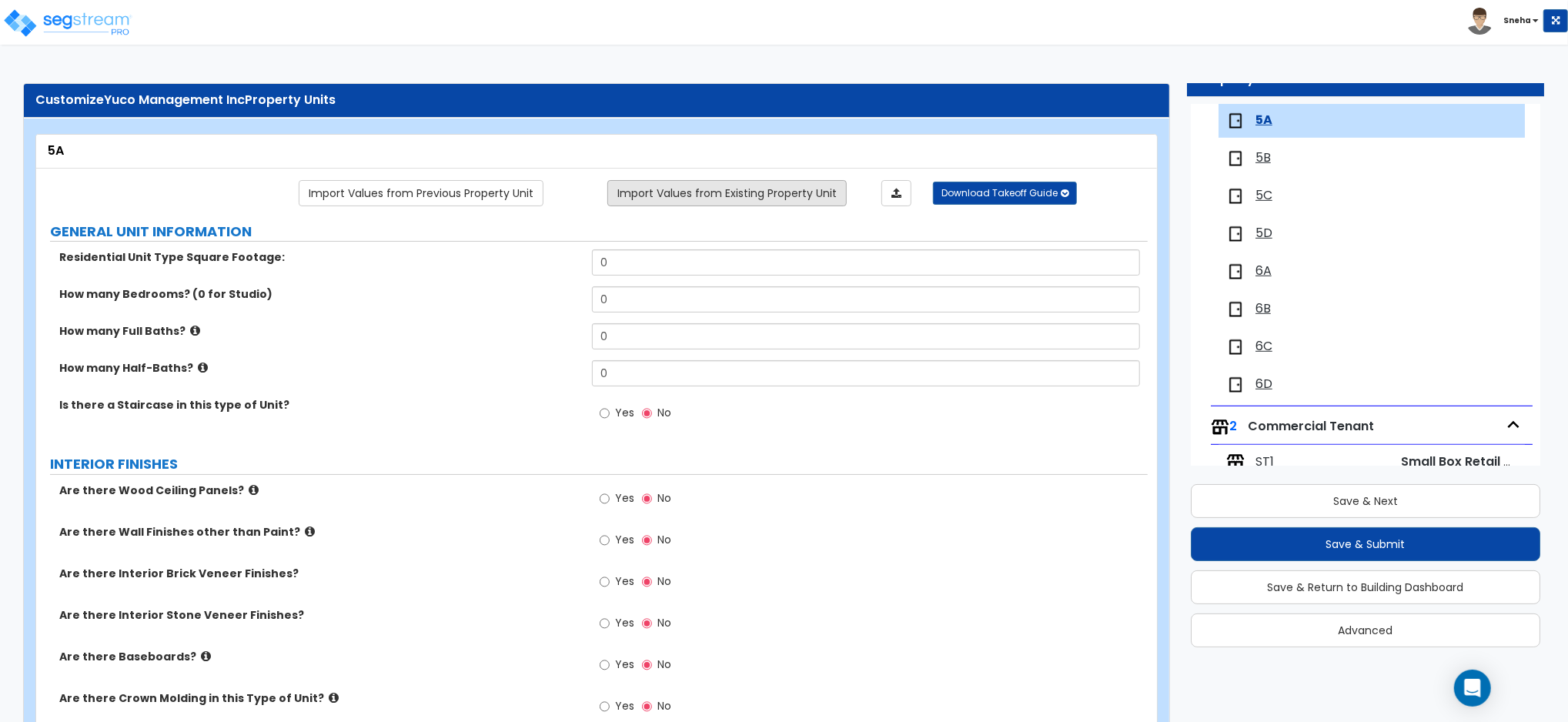
click at [739, 194] on link "Import Values from Existing Property Unit" at bounding box center [728, 192] width 240 height 27
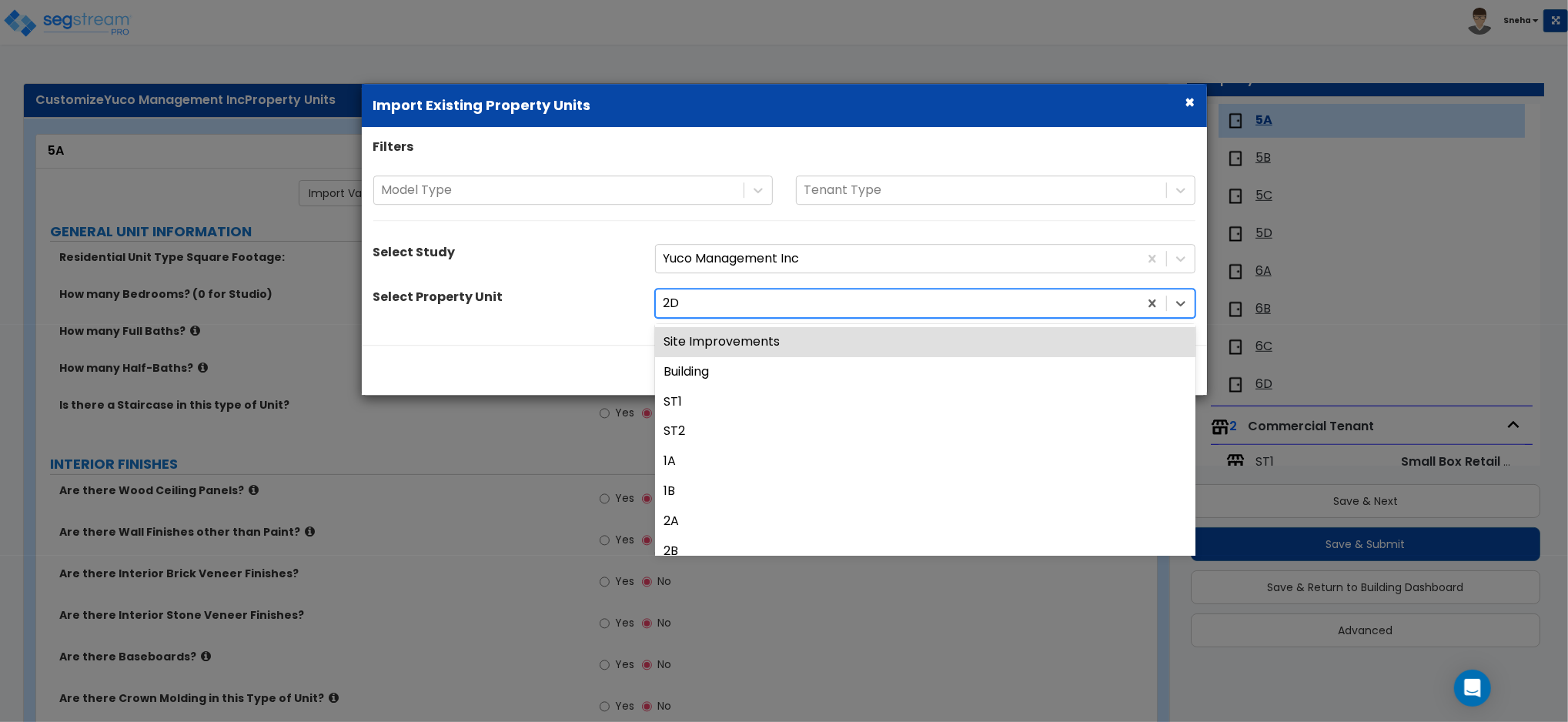
click at [711, 303] on div at bounding box center [897, 304] width 467 height 21
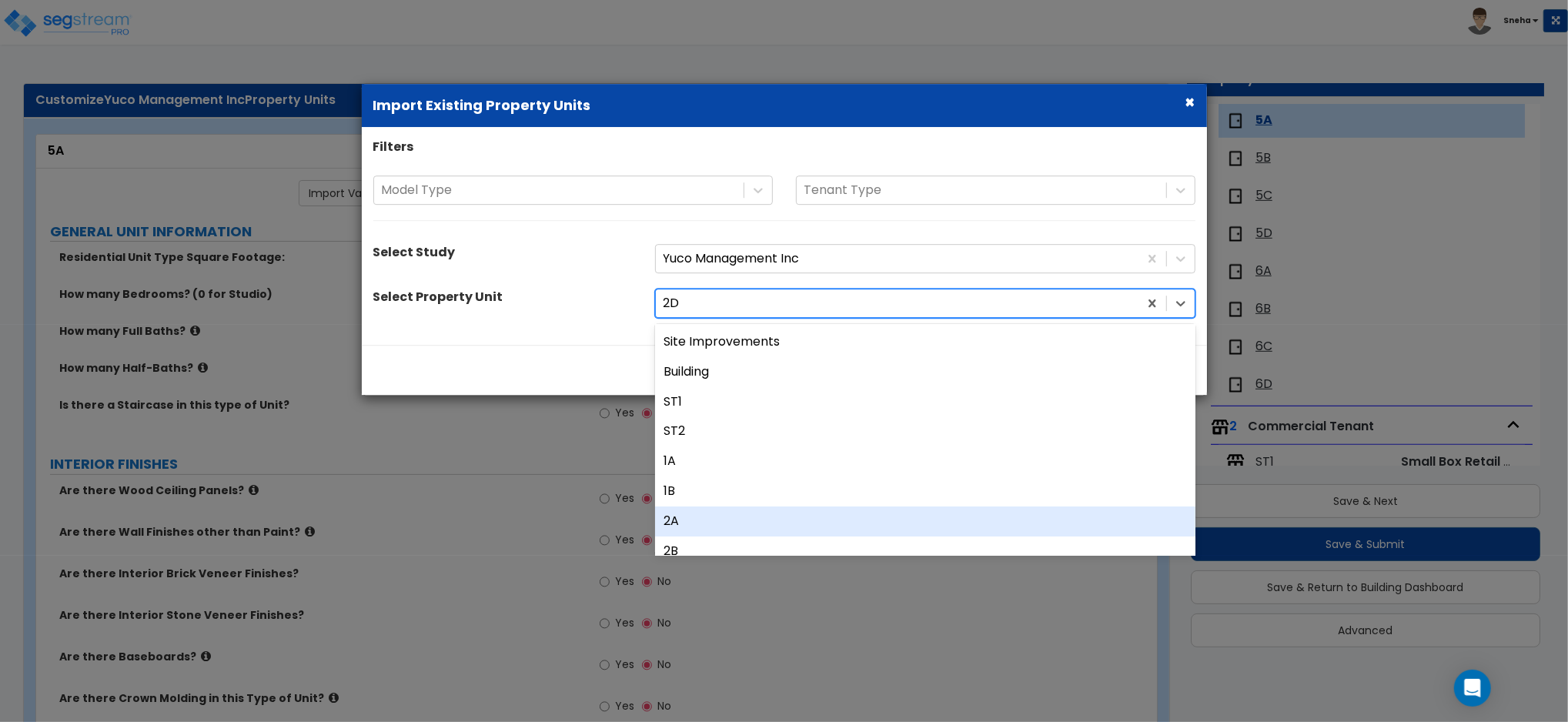
click at [705, 524] on div "2A" at bounding box center [924, 521] width 540 height 30
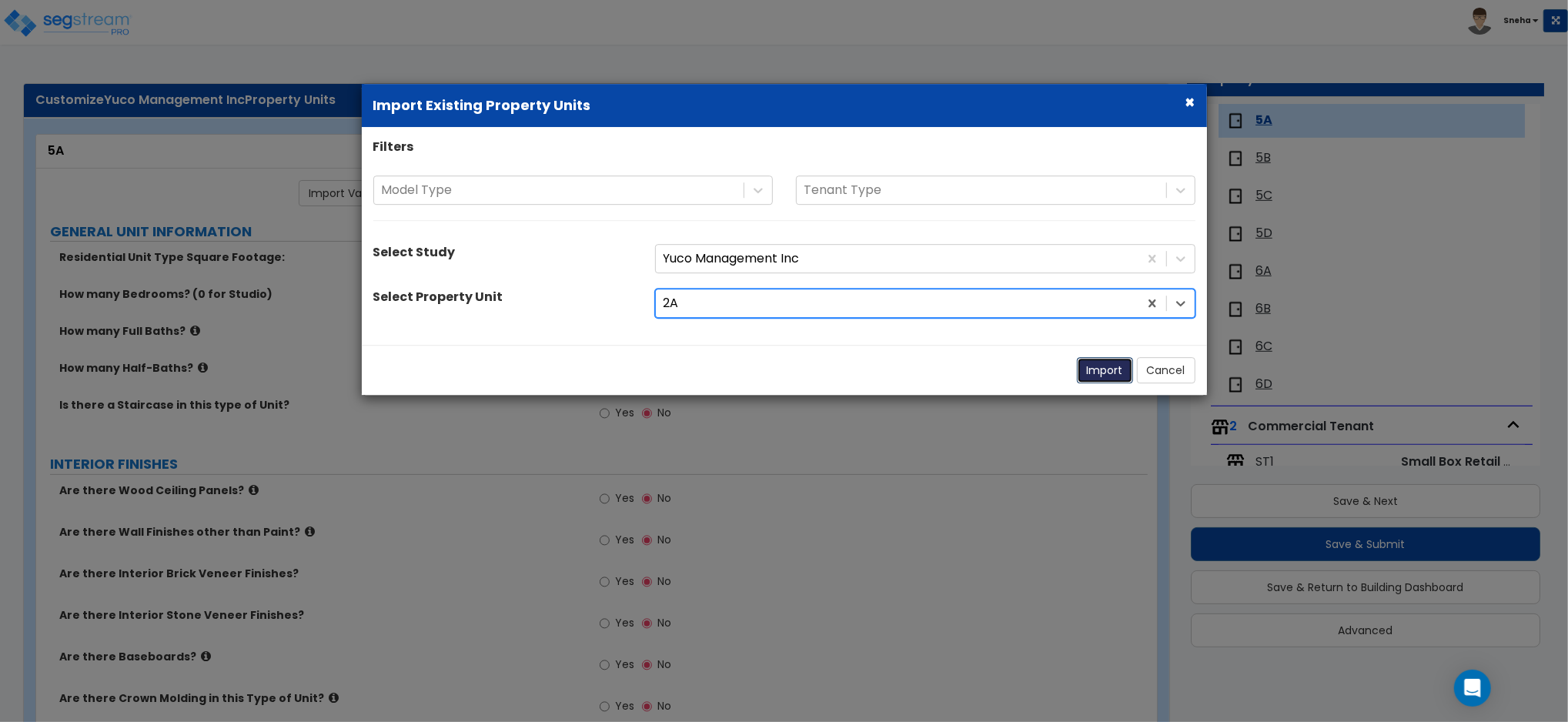
click at [1090, 379] on button "Import" at bounding box center [1105, 370] width 56 height 27
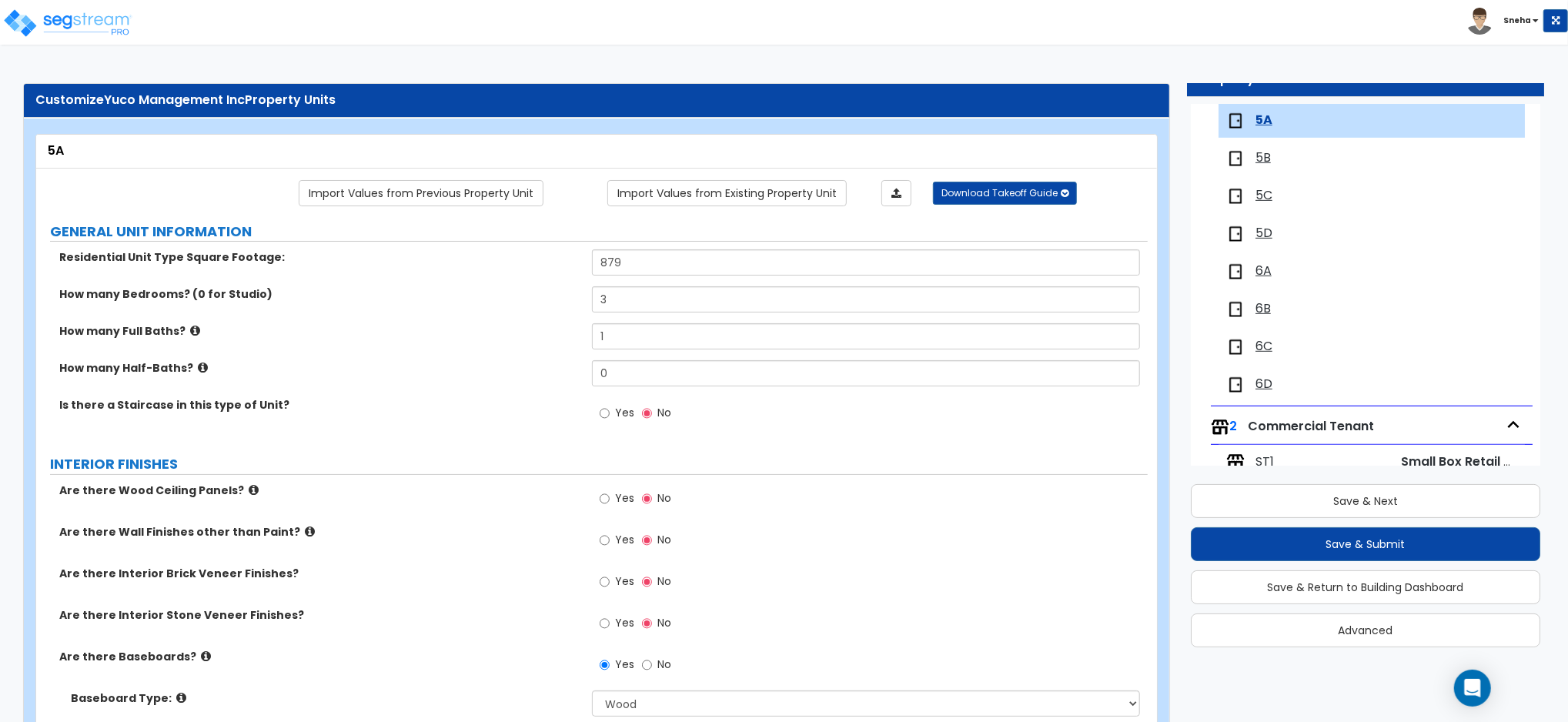
click at [1261, 154] on span "5B" at bounding box center [1263, 157] width 15 height 18
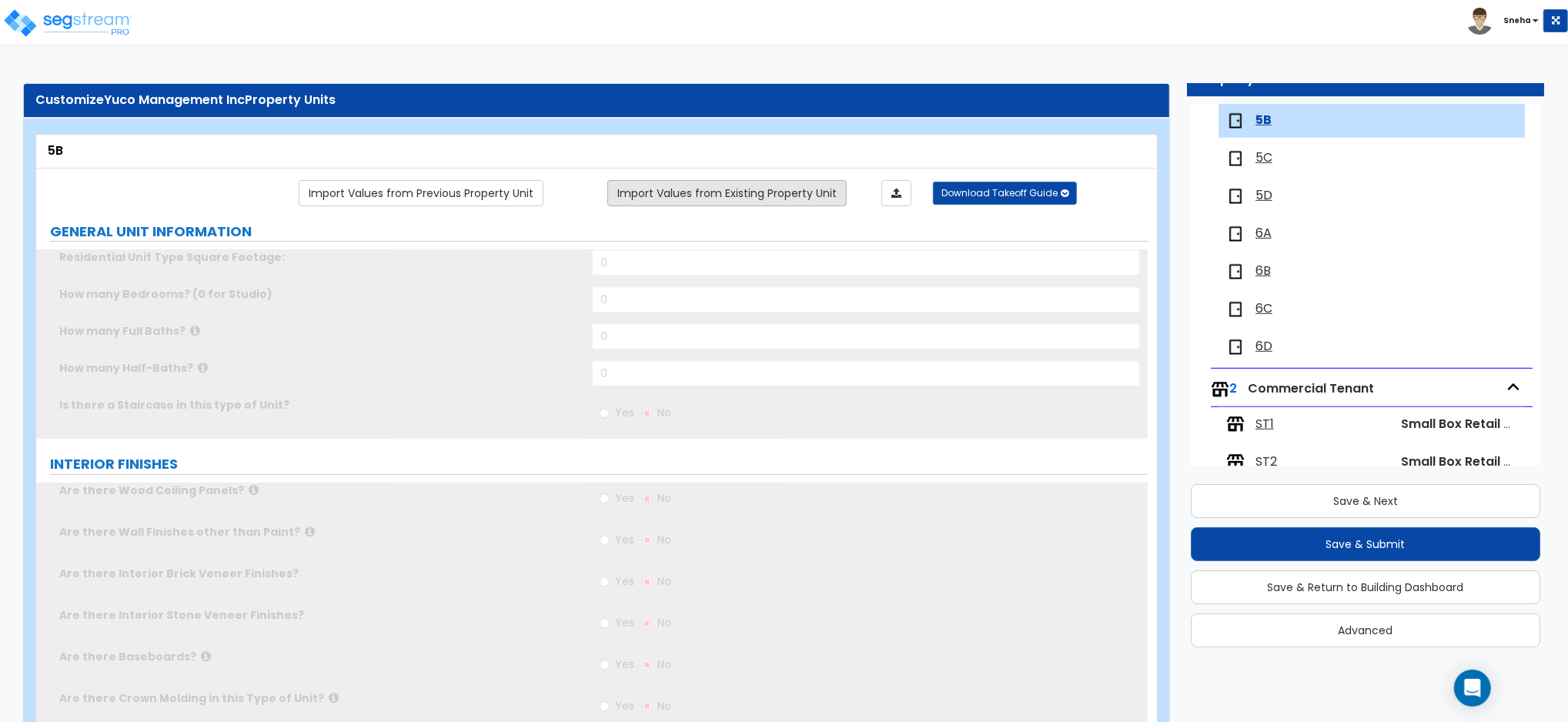
click at [668, 198] on link "Import Values from Existing Property Unit" at bounding box center [728, 192] width 240 height 27
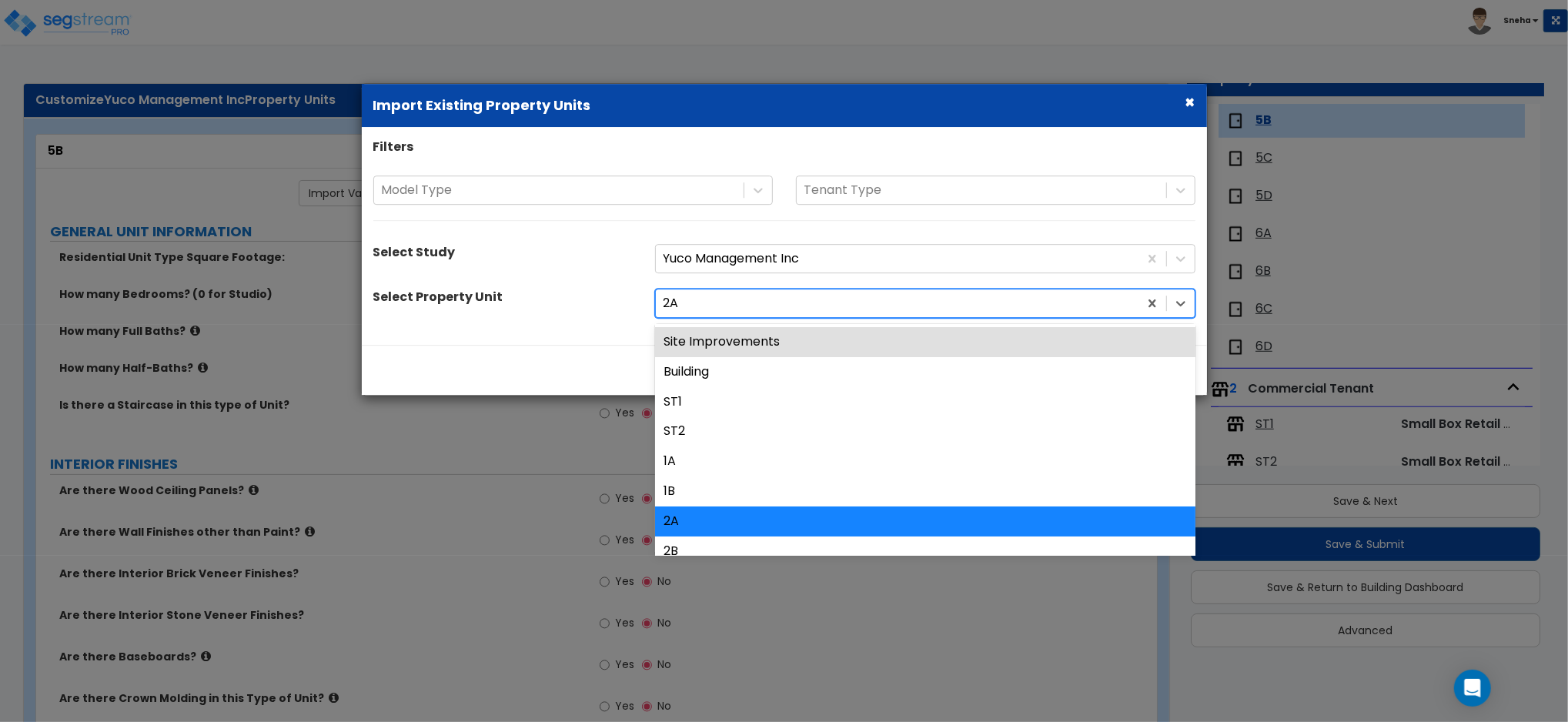
click at [713, 311] on div at bounding box center [897, 304] width 467 height 21
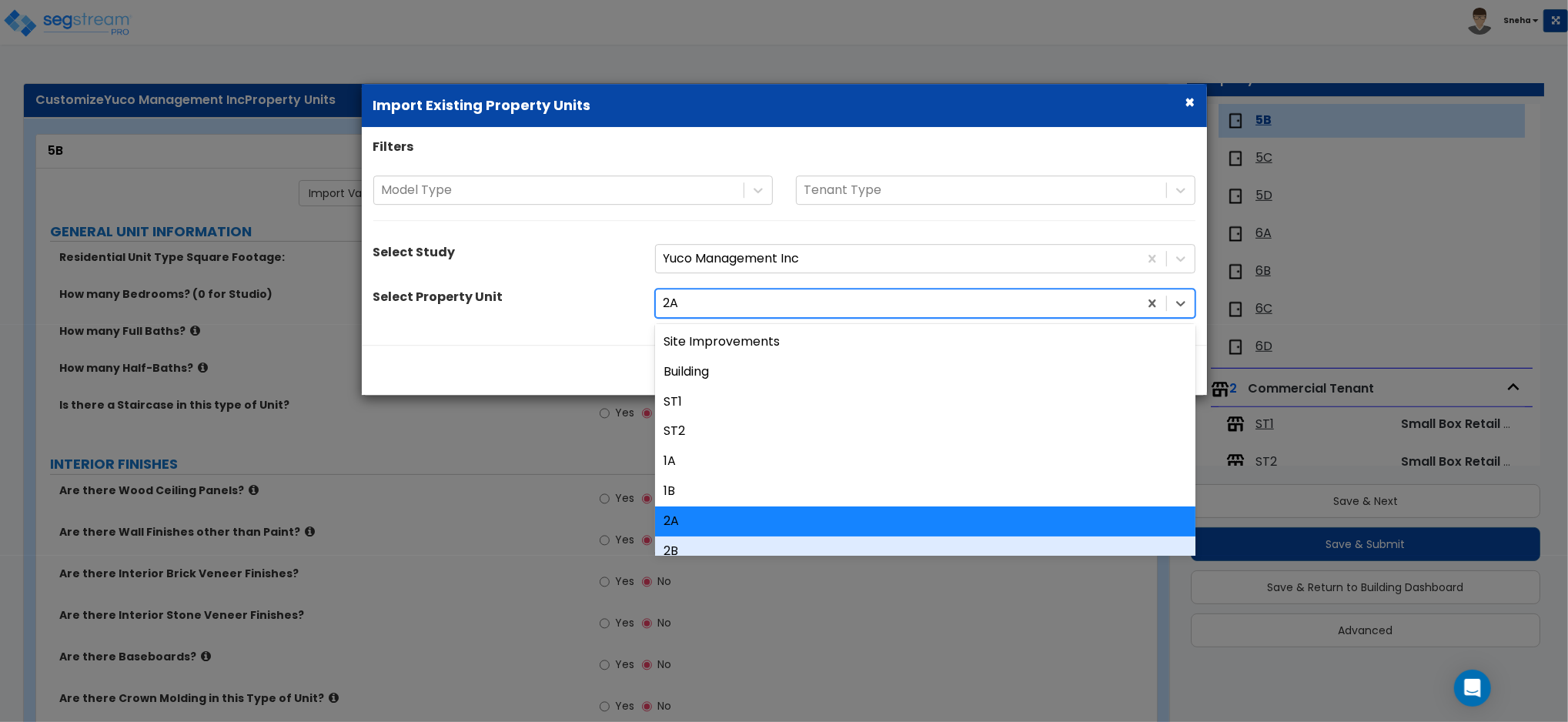
click at [672, 546] on div "2B" at bounding box center [924, 551] width 540 height 30
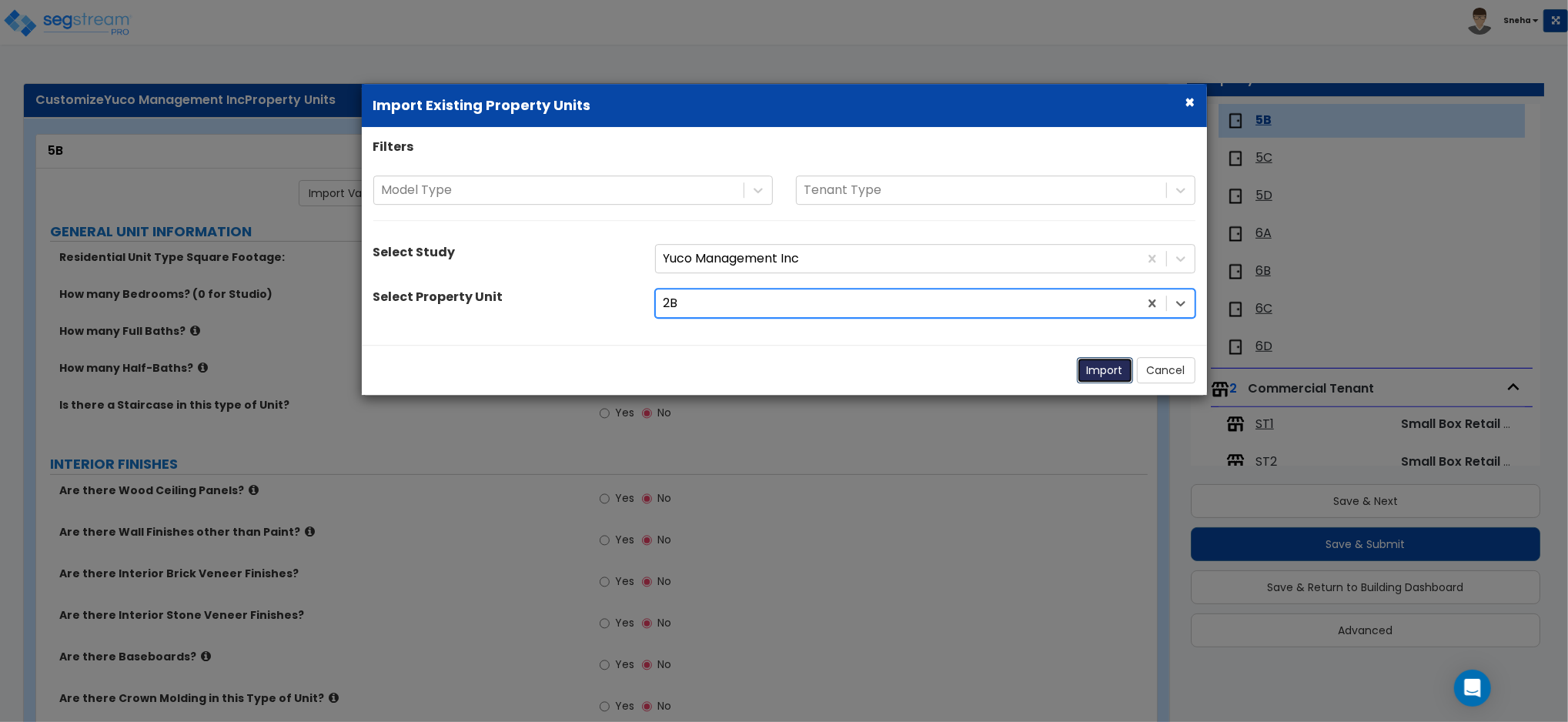
click at [1093, 383] on button "Import" at bounding box center [1105, 370] width 56 height 27
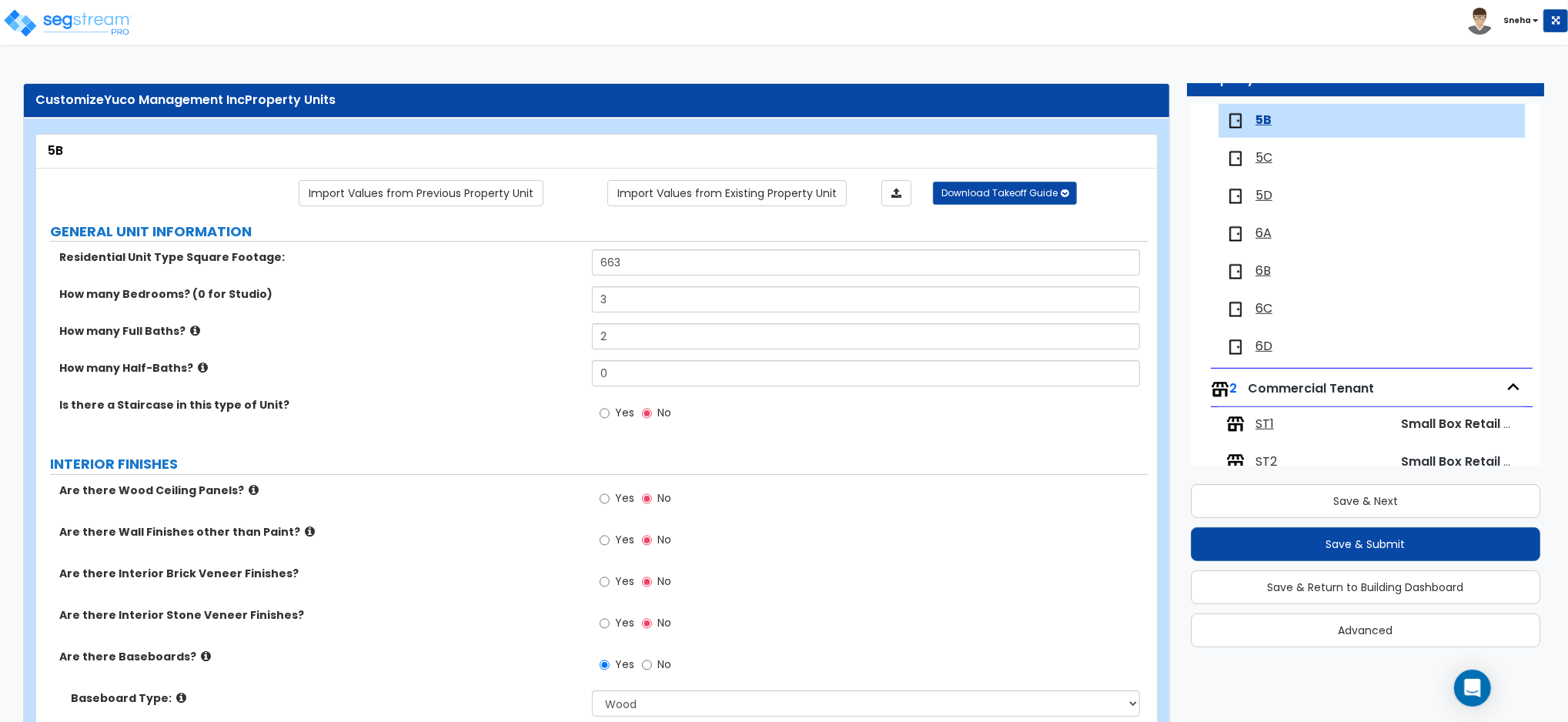
click at [1270, 163] on span "5C" at bounding box center [1264, 157] width 17 height 18
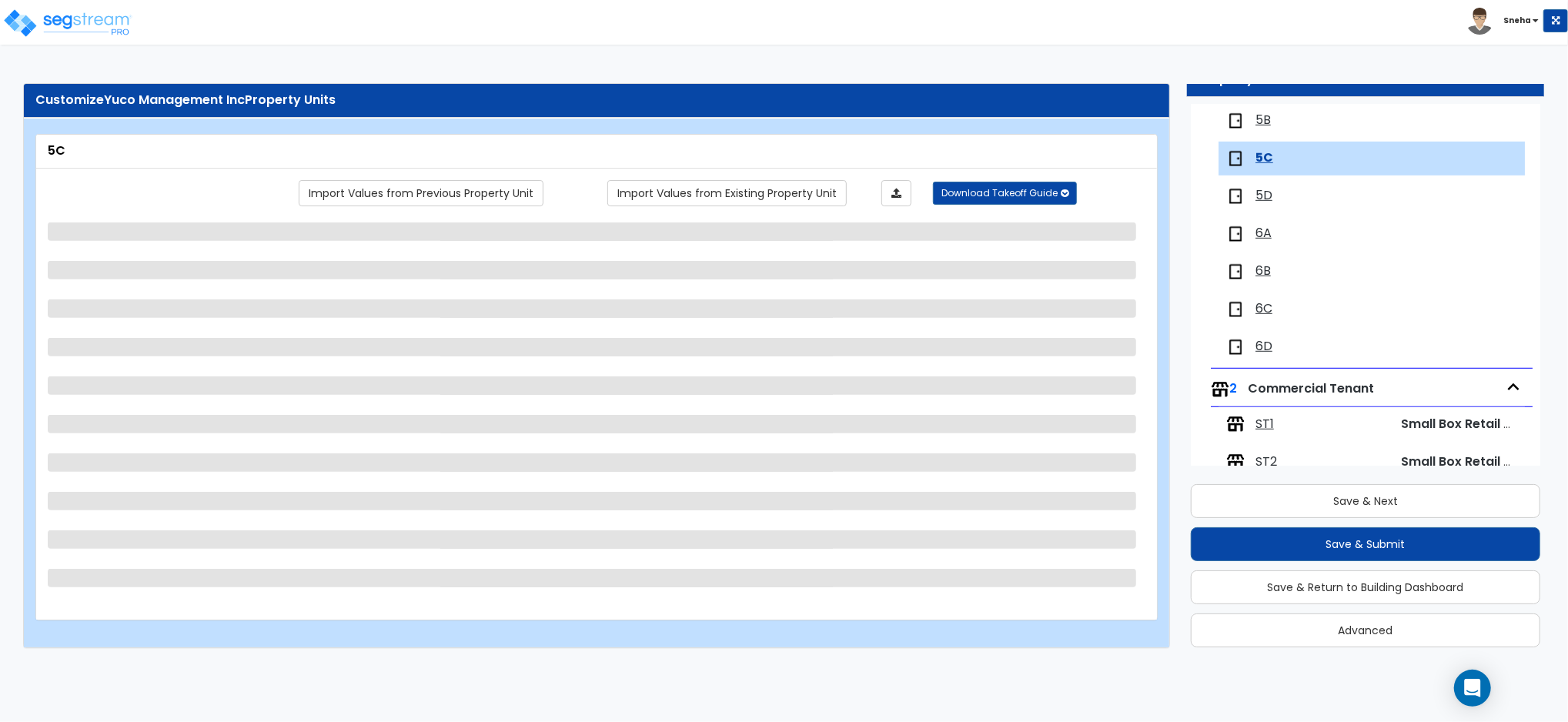
scroll to position [777, 0]
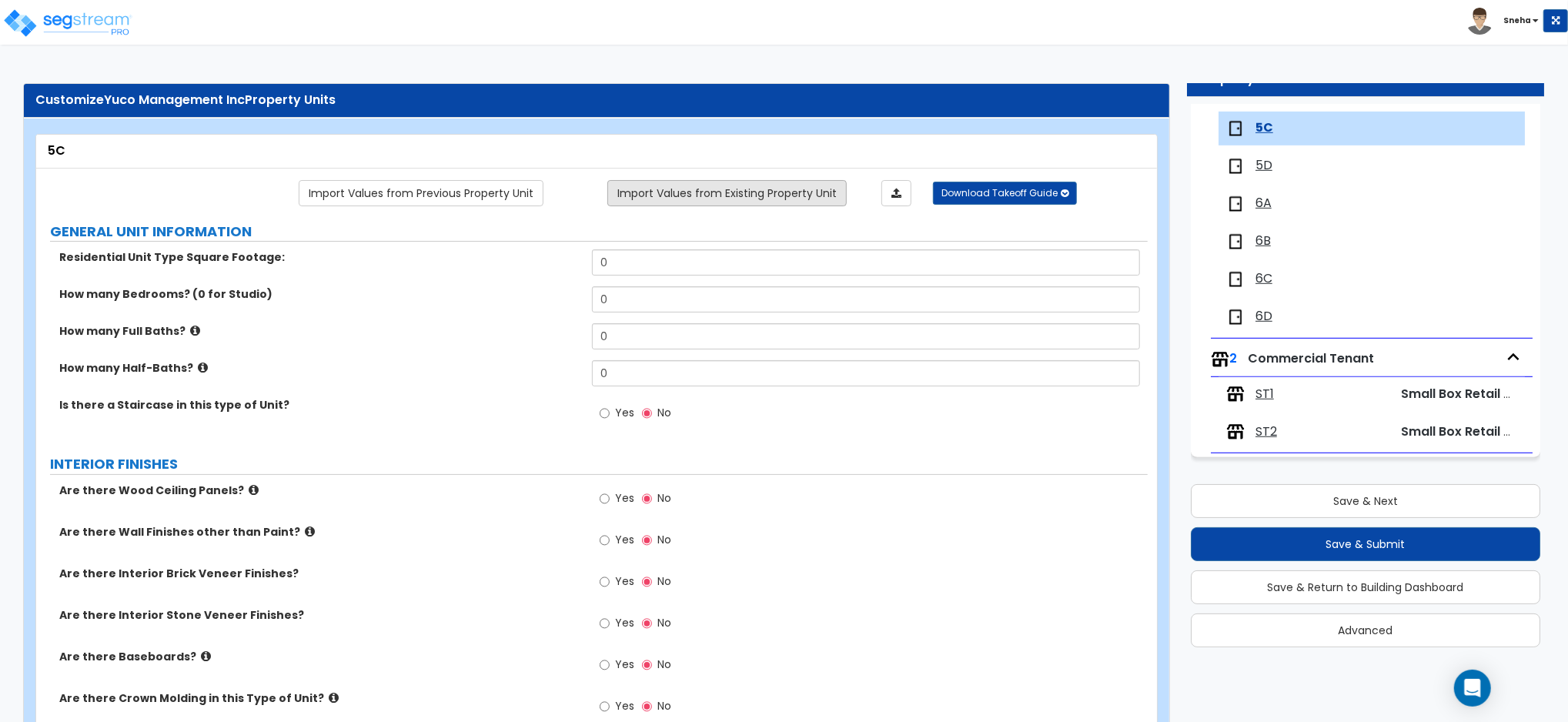
click at [680, 187] on link "Import Values from Existing Property Unit" at bounding box center [728, 192] width 240 height 27
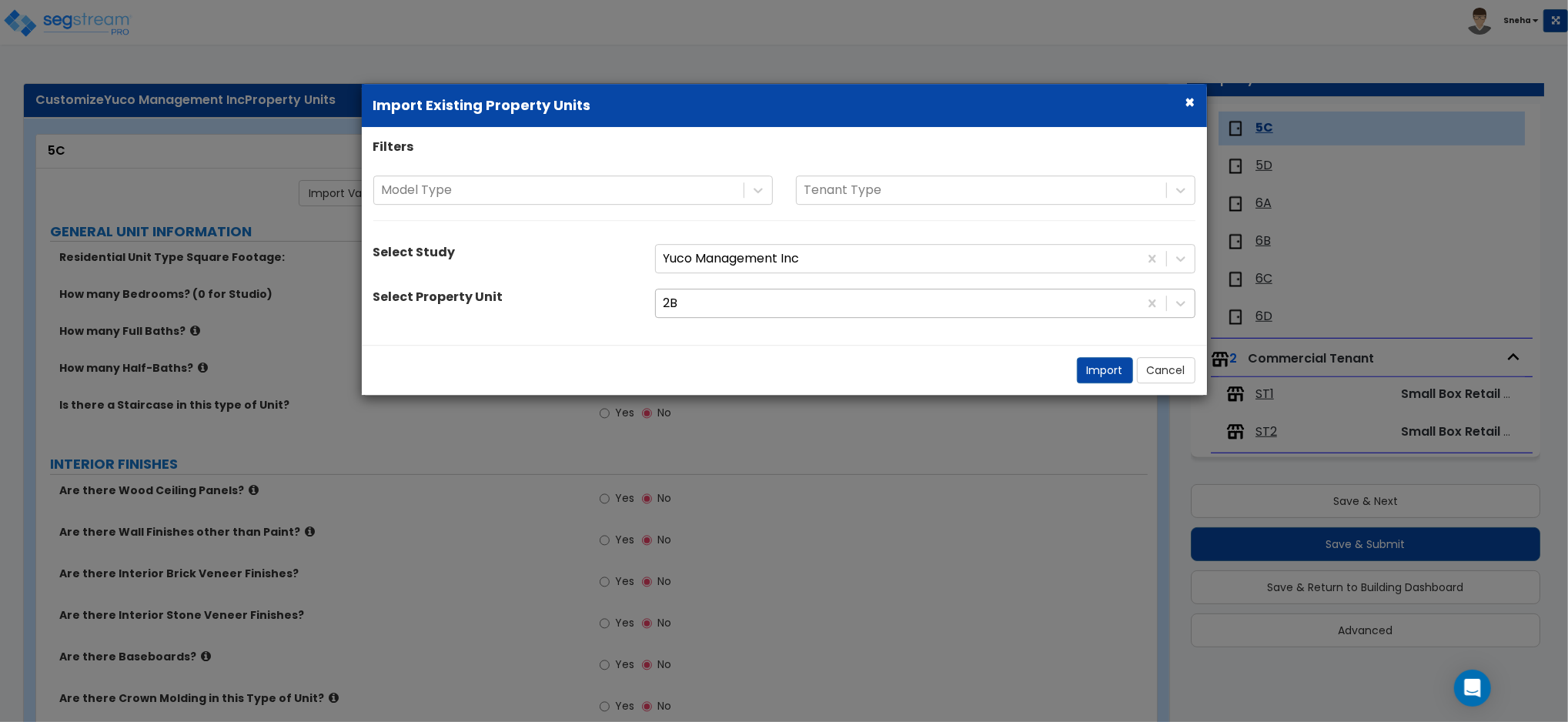
click at [738, 295] on div at bounding box center [897, 304] width 467 height 21
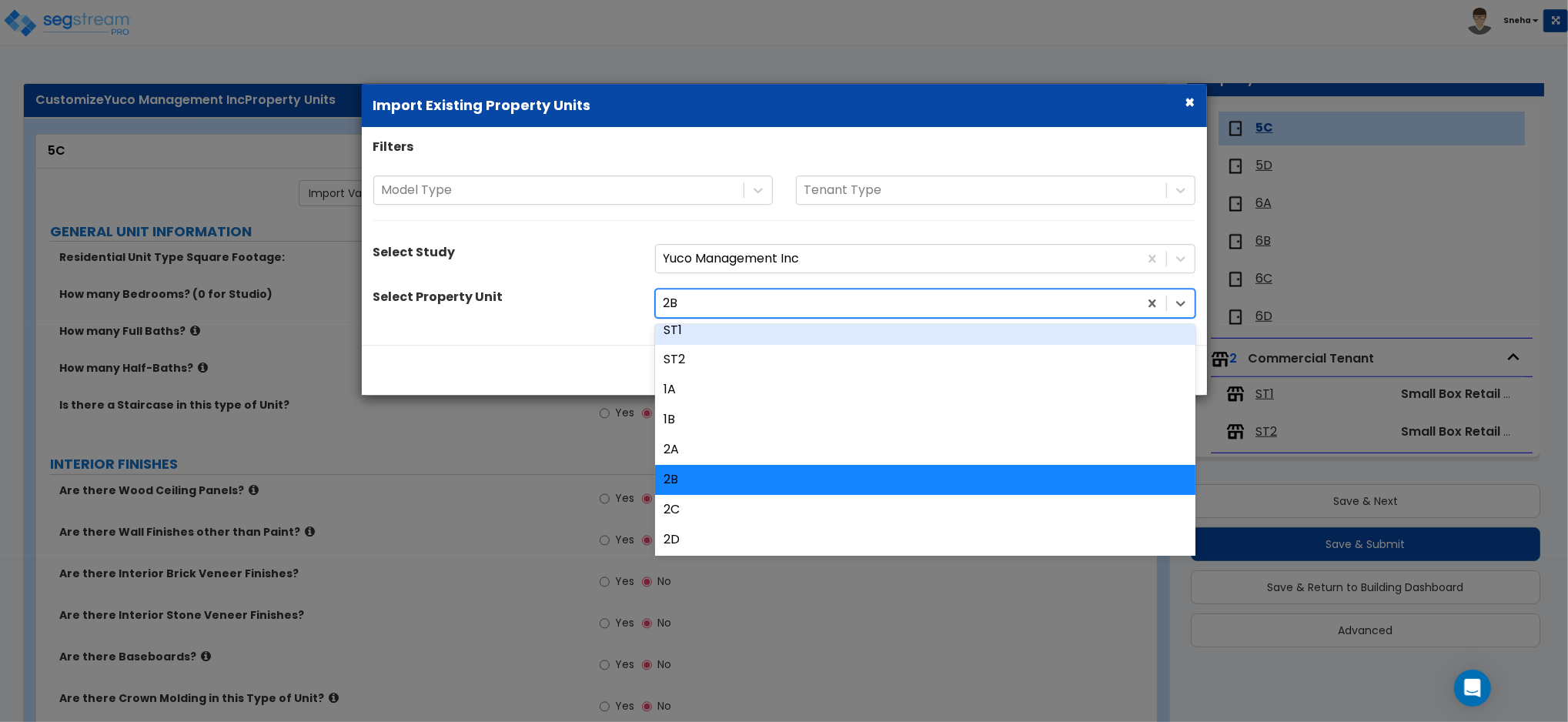
scroll to position [103, 0]
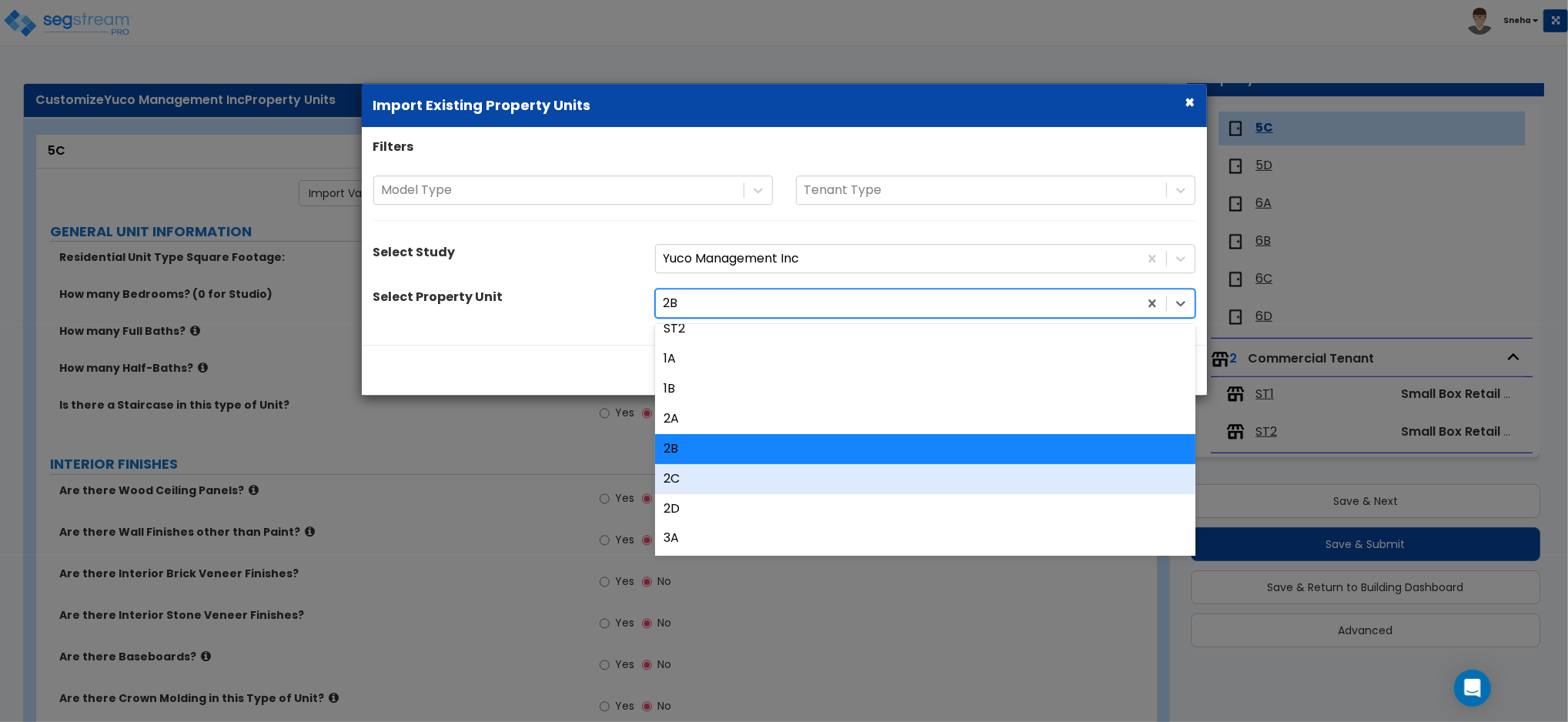
click at [698, 476] on div "2C" at bounding box center [924, 478] width 540 height 30
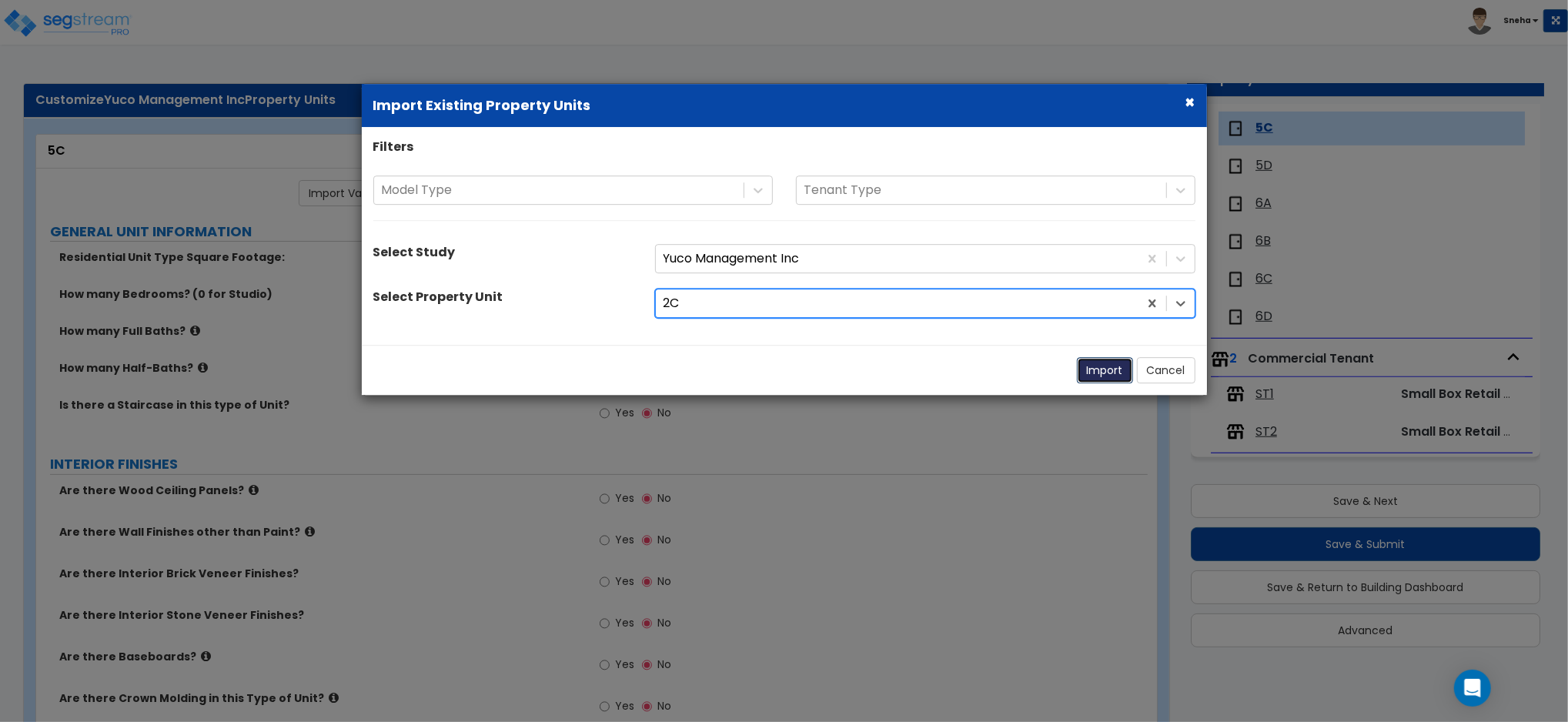
click at [1090, 373] on button "Import" at bounding box center [1105, 370] width 56 height 27
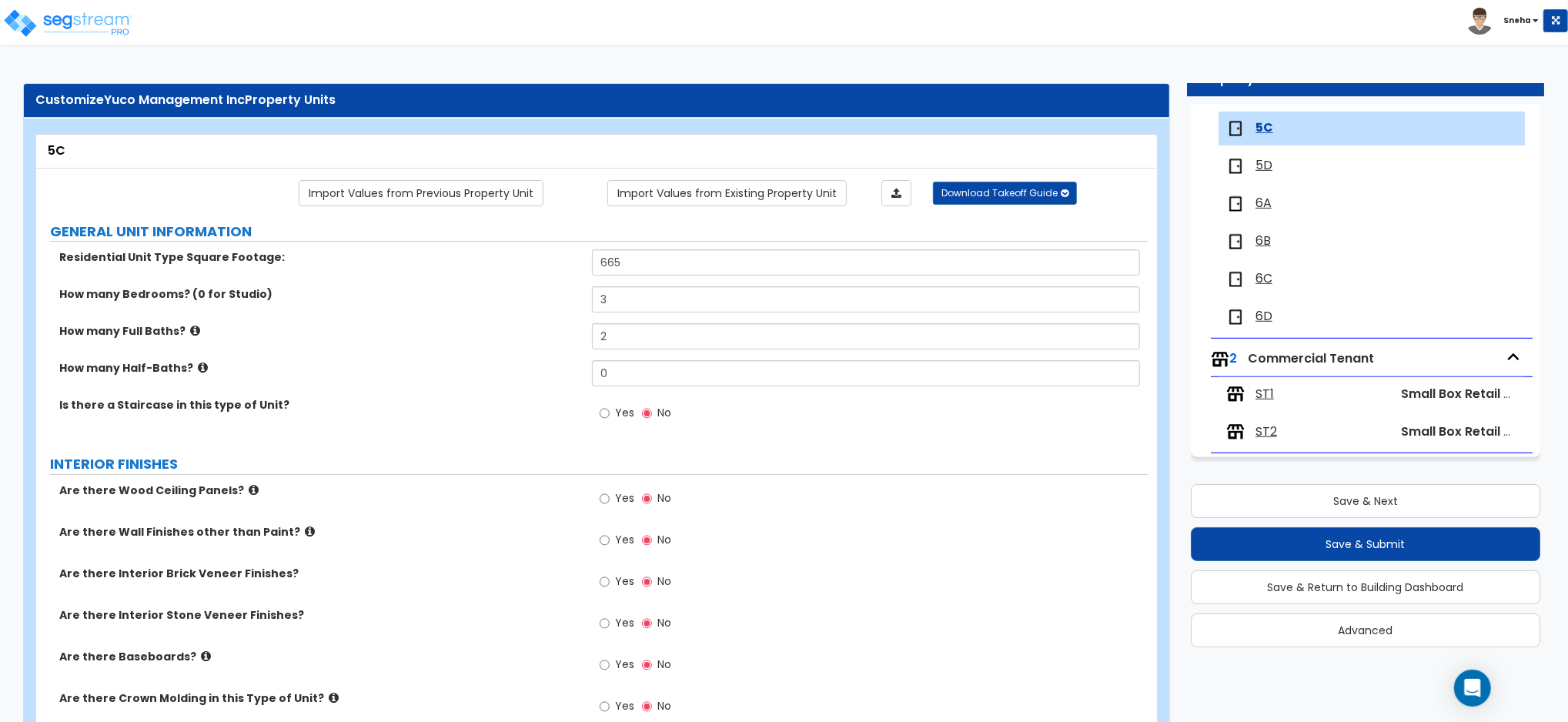
click at [1265, 164] on span "5D" at bounding box center [1264, 165] width 17 height 18
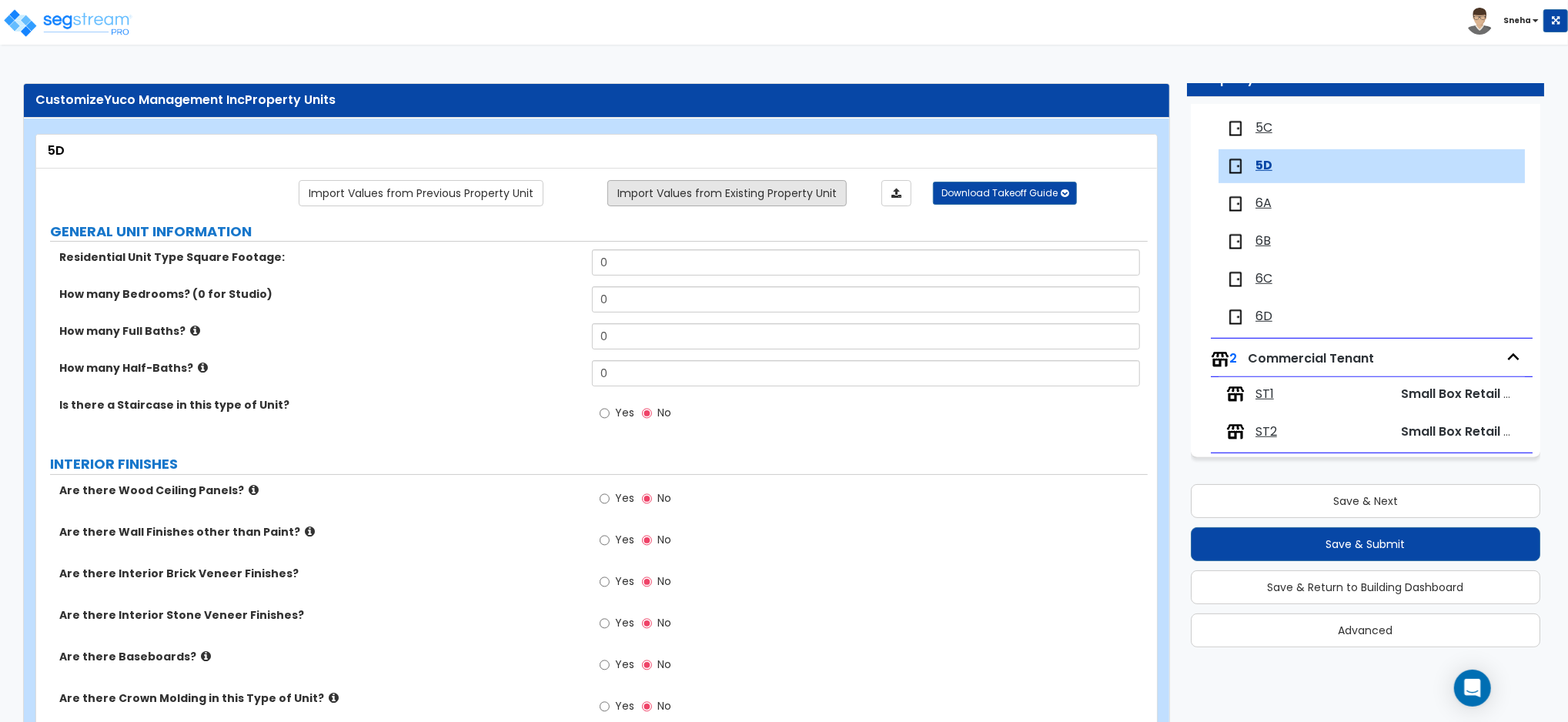
click at [706, 195] on link "Import Values from Existing Property Unit" at bounding box center [728, 192] width 240 height 27
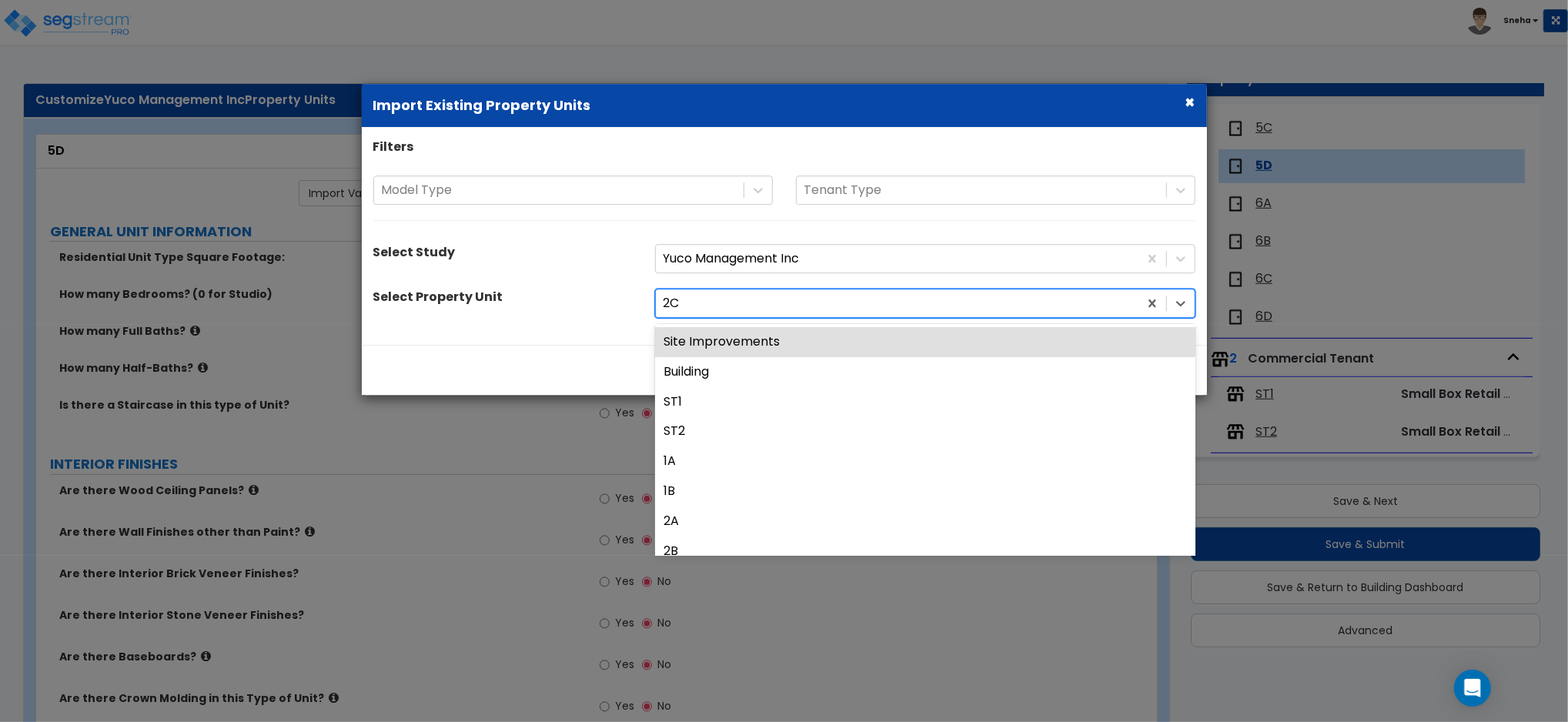
click at [710, 308] on div at bounding box center [897, 304] width 467 height 21
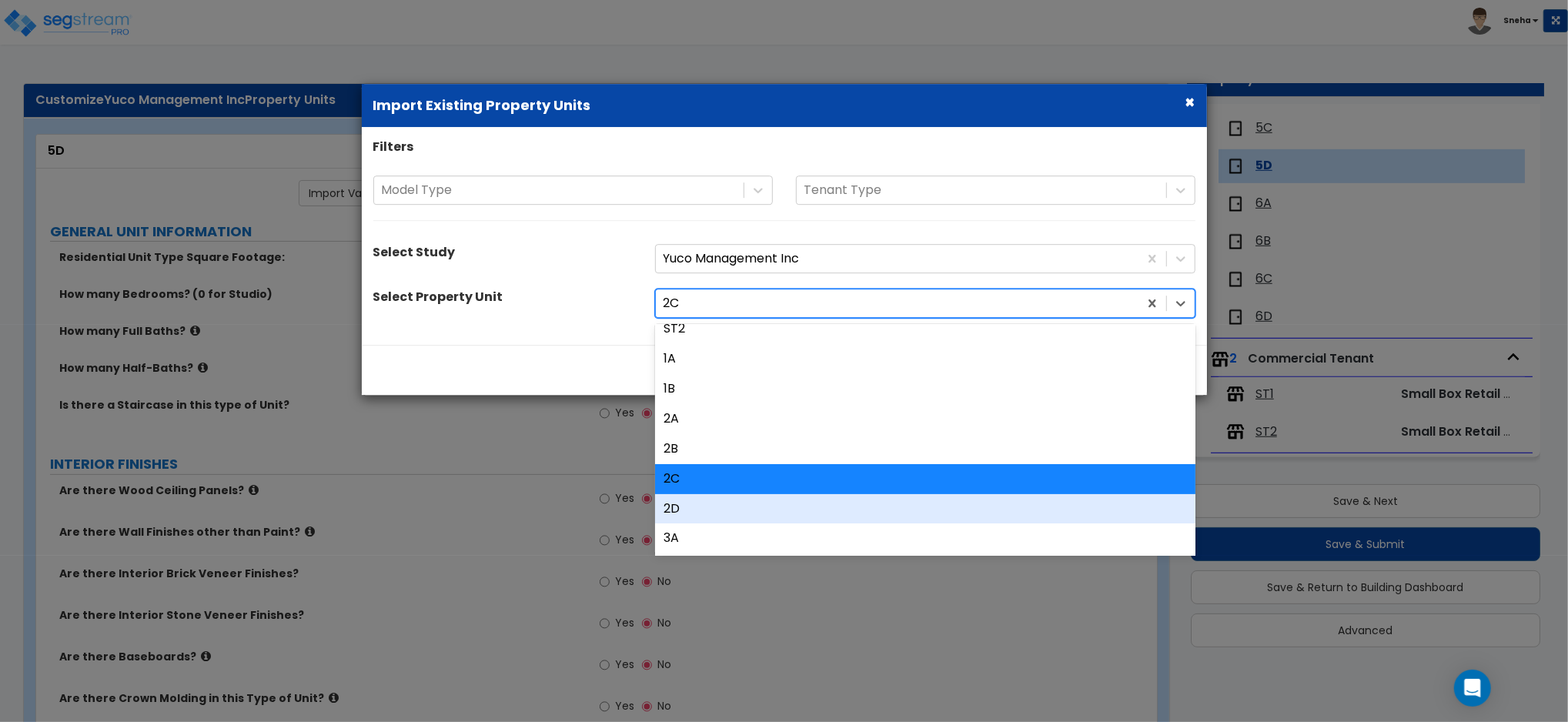
click at [685, 508] on div "2D" at bounding box center [924, 508] width 540 height 30
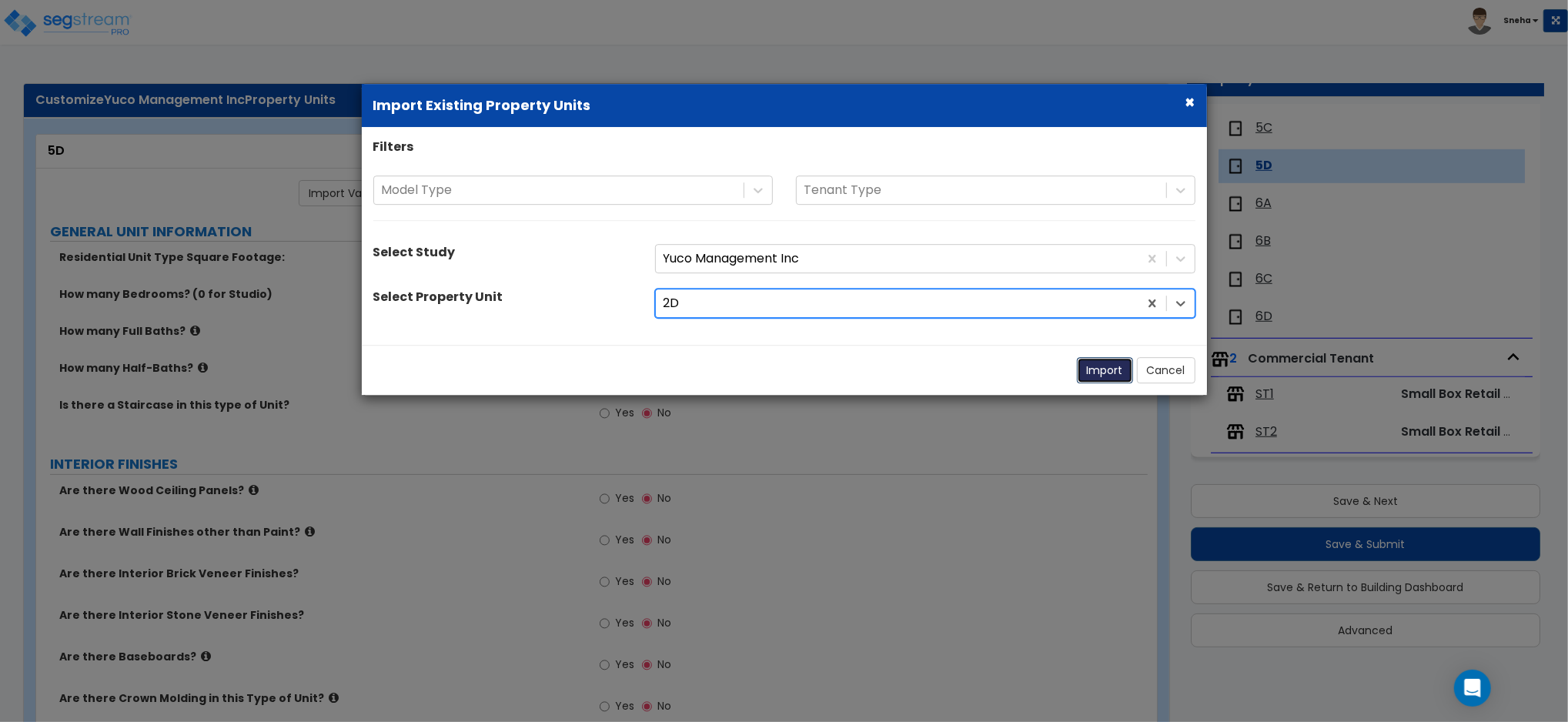
click at [1093, 371] on button "Import" at bounding box center [1105, 370] width 56 height 27
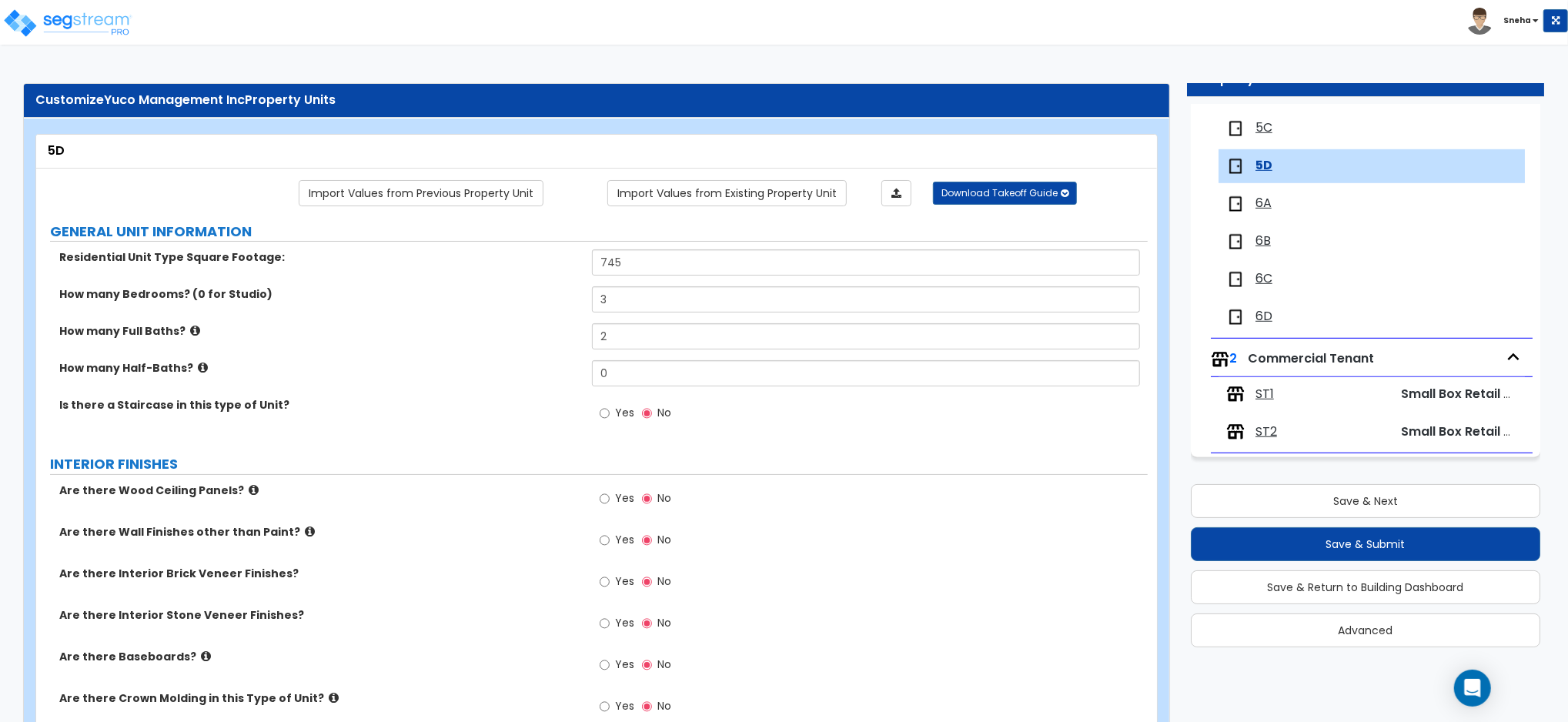
click at [1257, 201] on span "6A" at bounding box center [1263, 204] width 16 height 18
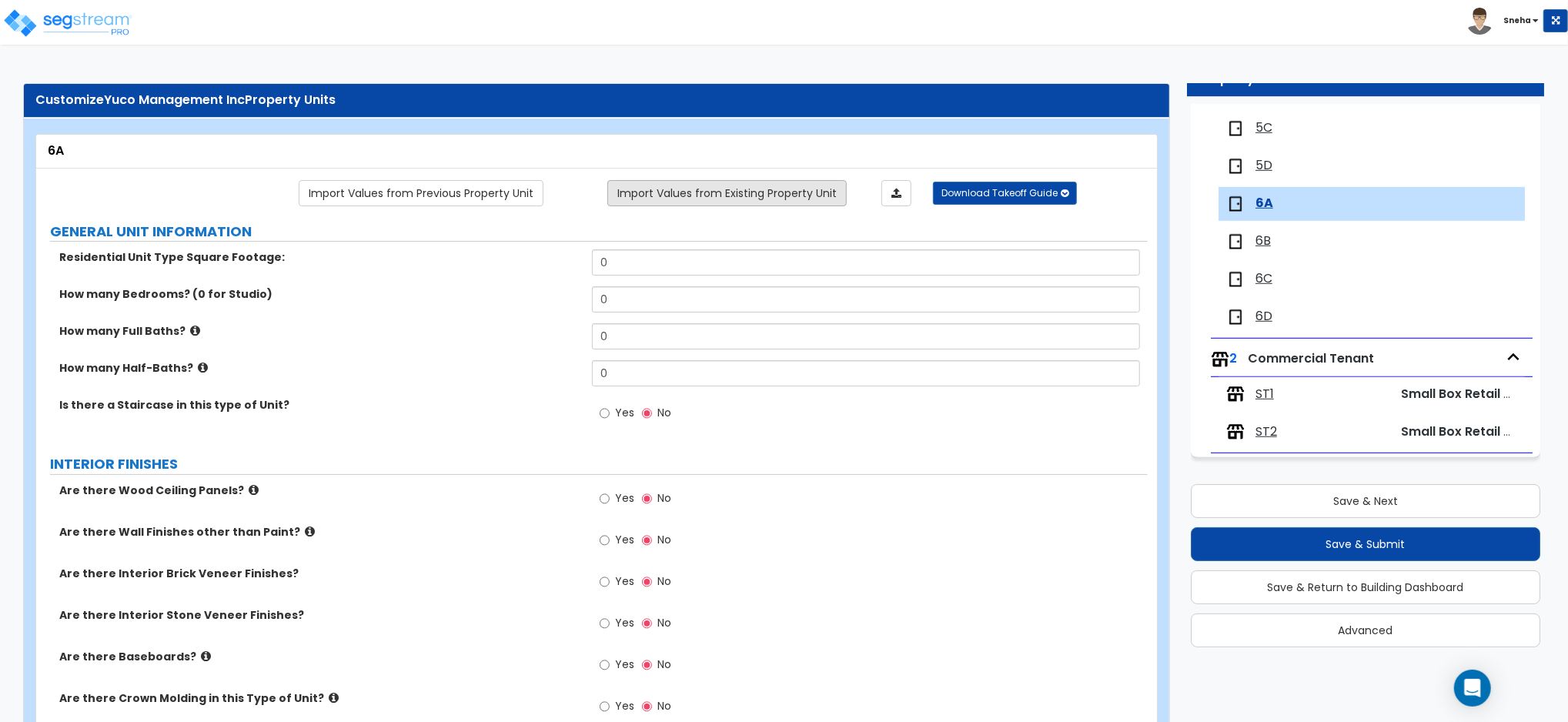
click at [707, 198] on link "Import Values from Existing Property Unit" at bounding box center [728, 192] width 240 height 27
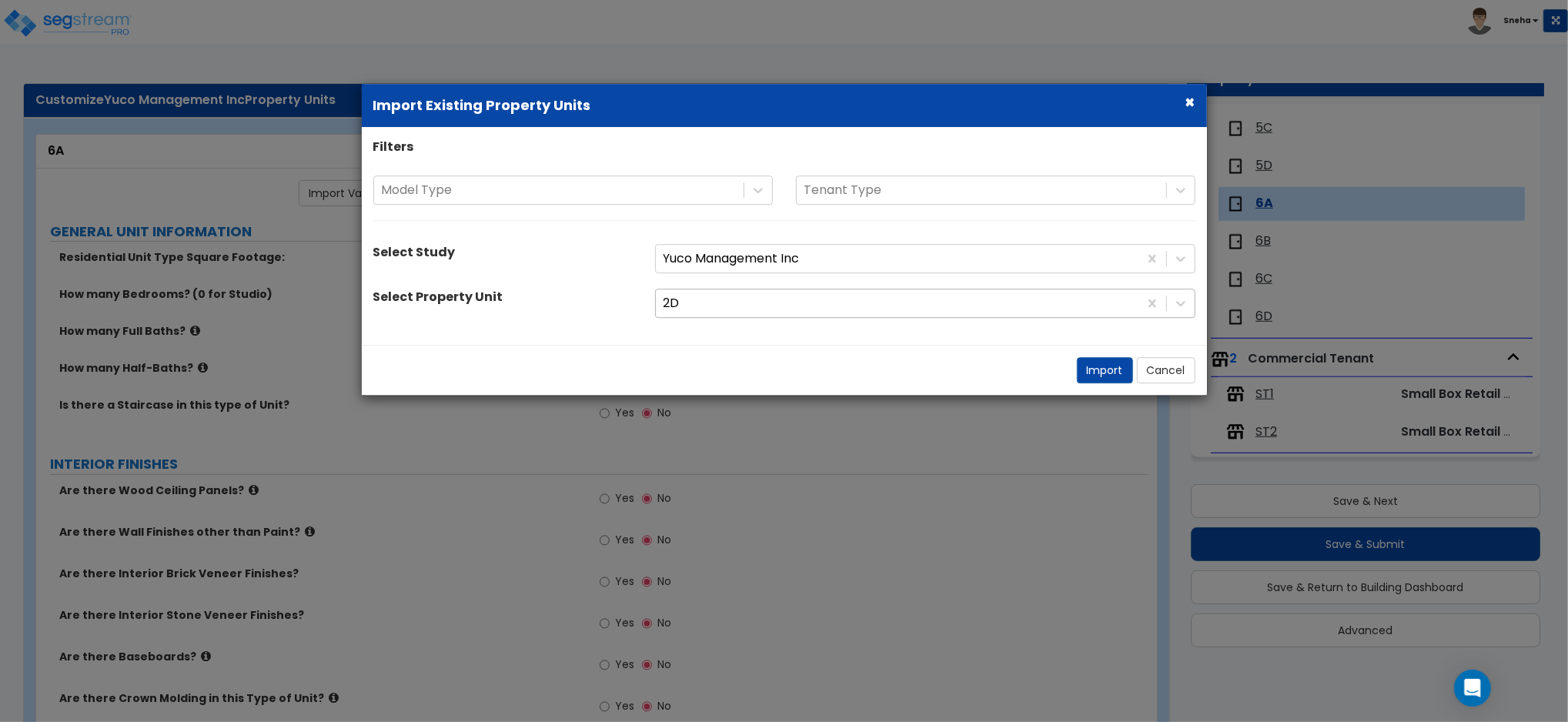
click at [694, 300] on div at bounding box center [897, 304] width 467 height 21
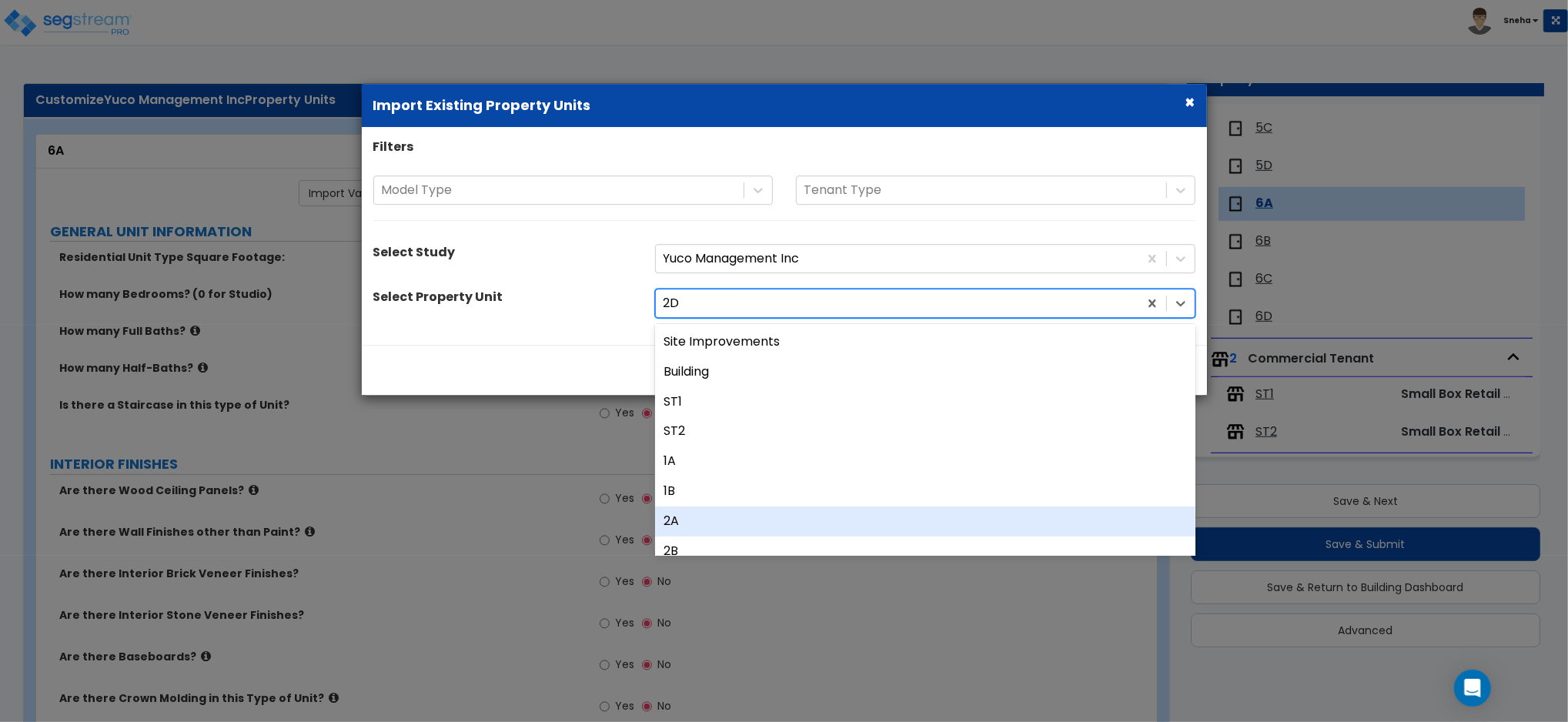
click at [691, 530] on div "2A" at bounding box center [924, 521] width 540 height 30
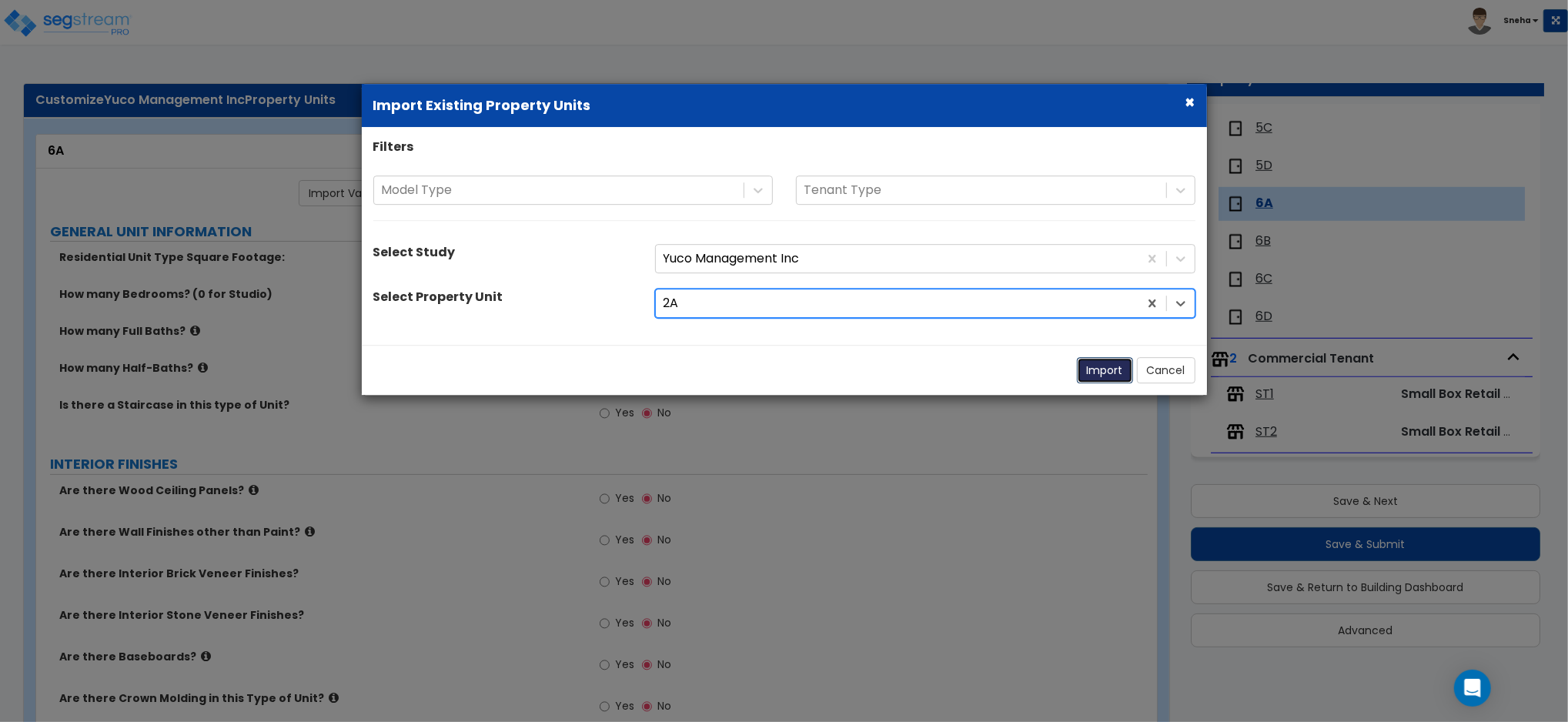
click at [1102, 368] on button "Import" at bounding box center [1105, 370] width 56 height 27
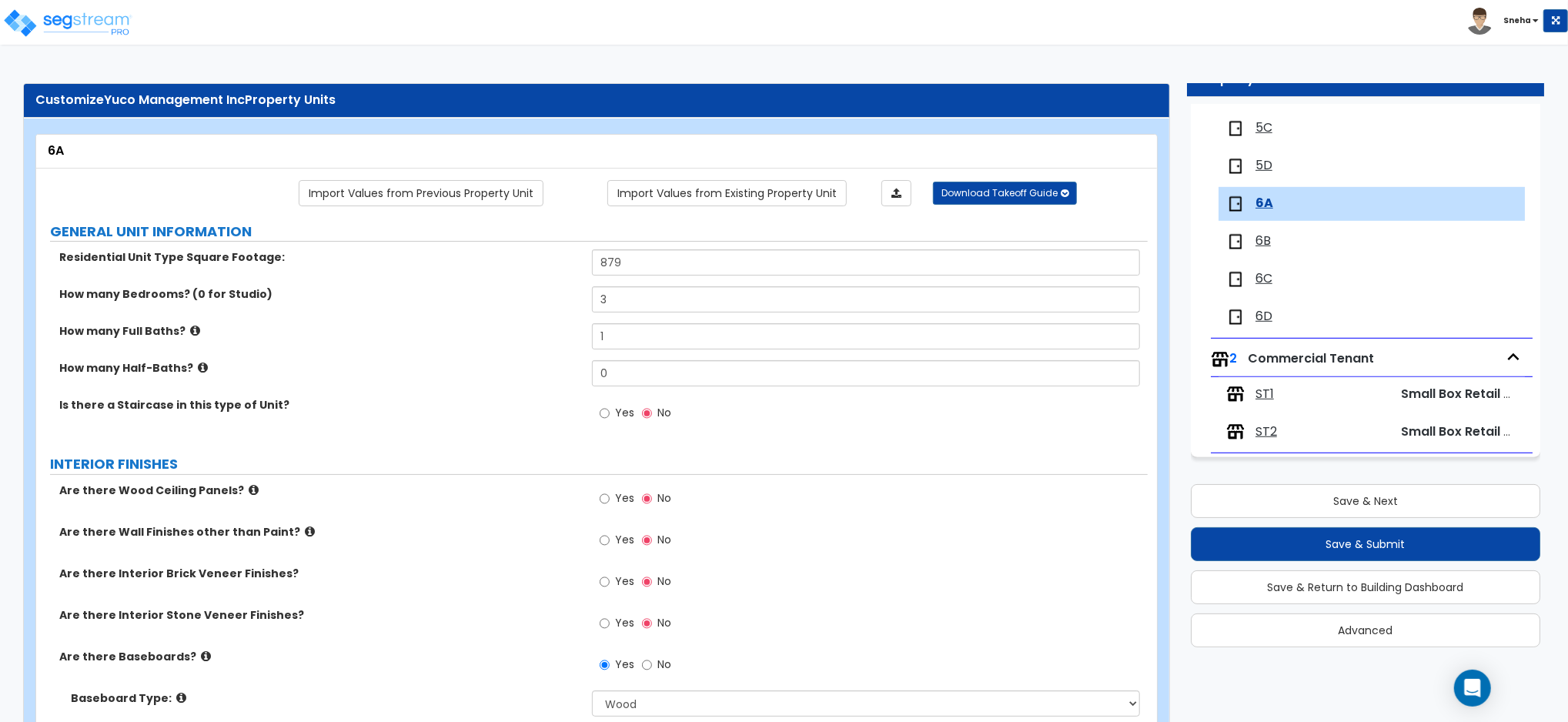
click at [1258, 242] on span "6B" at bounding box center [1263, 241] width 15 height 18
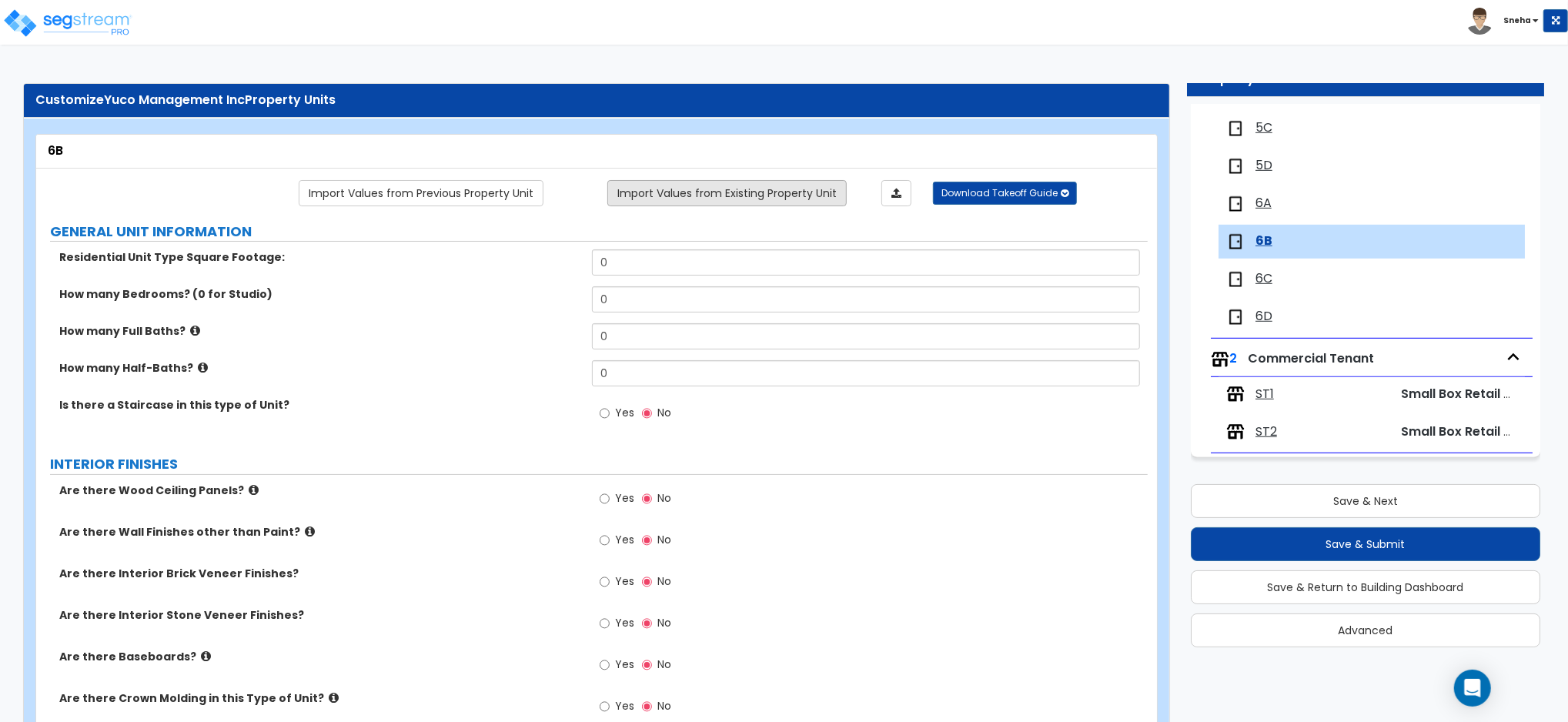
click at [690, 188] on link "Import Values from Existing Property Unit" at bounding box center [728, 192] width 240 height 27
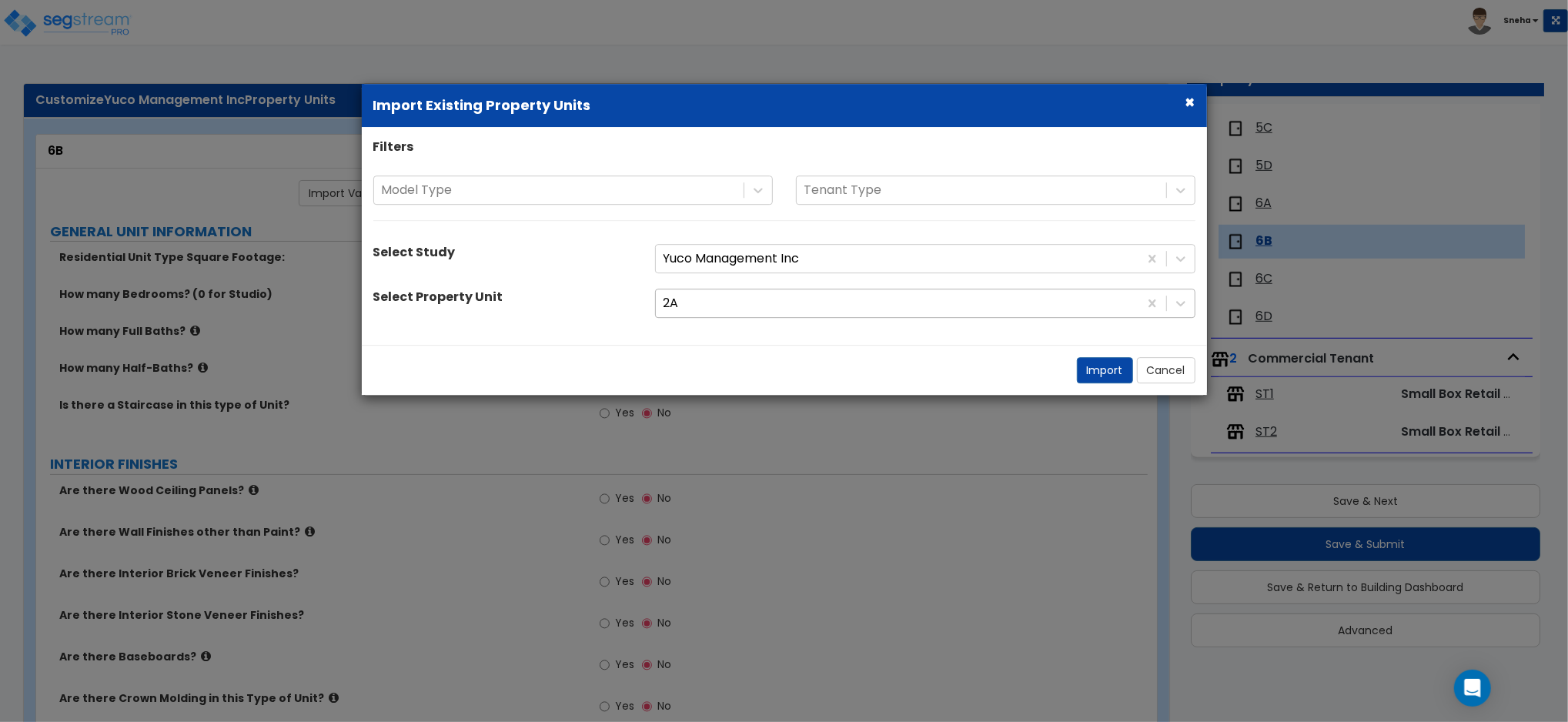
click at [720, 301] on div at bounding box center [897, 304] width 467 height 21
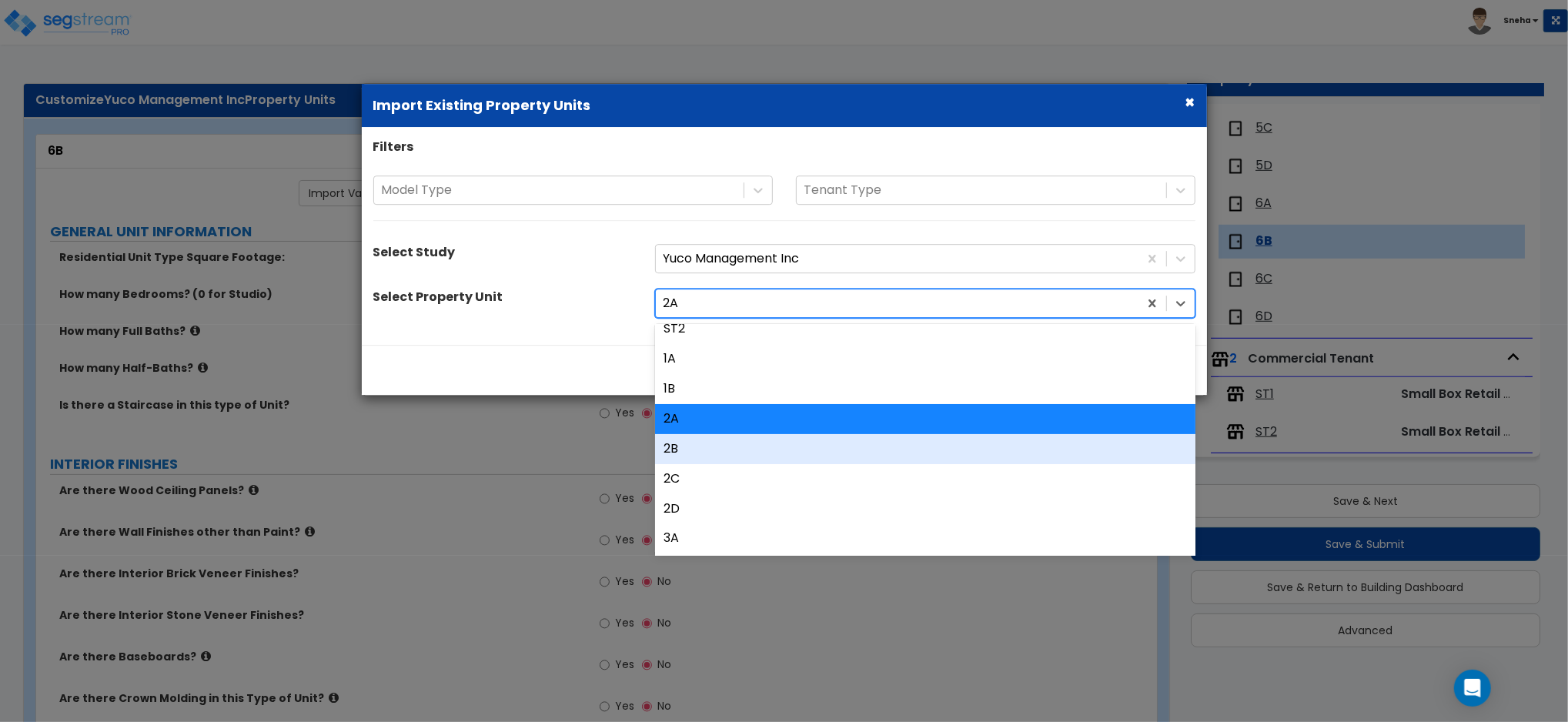
click at [688, 445] on div "2B" at bounding box center [924, 448] width 540 height 30
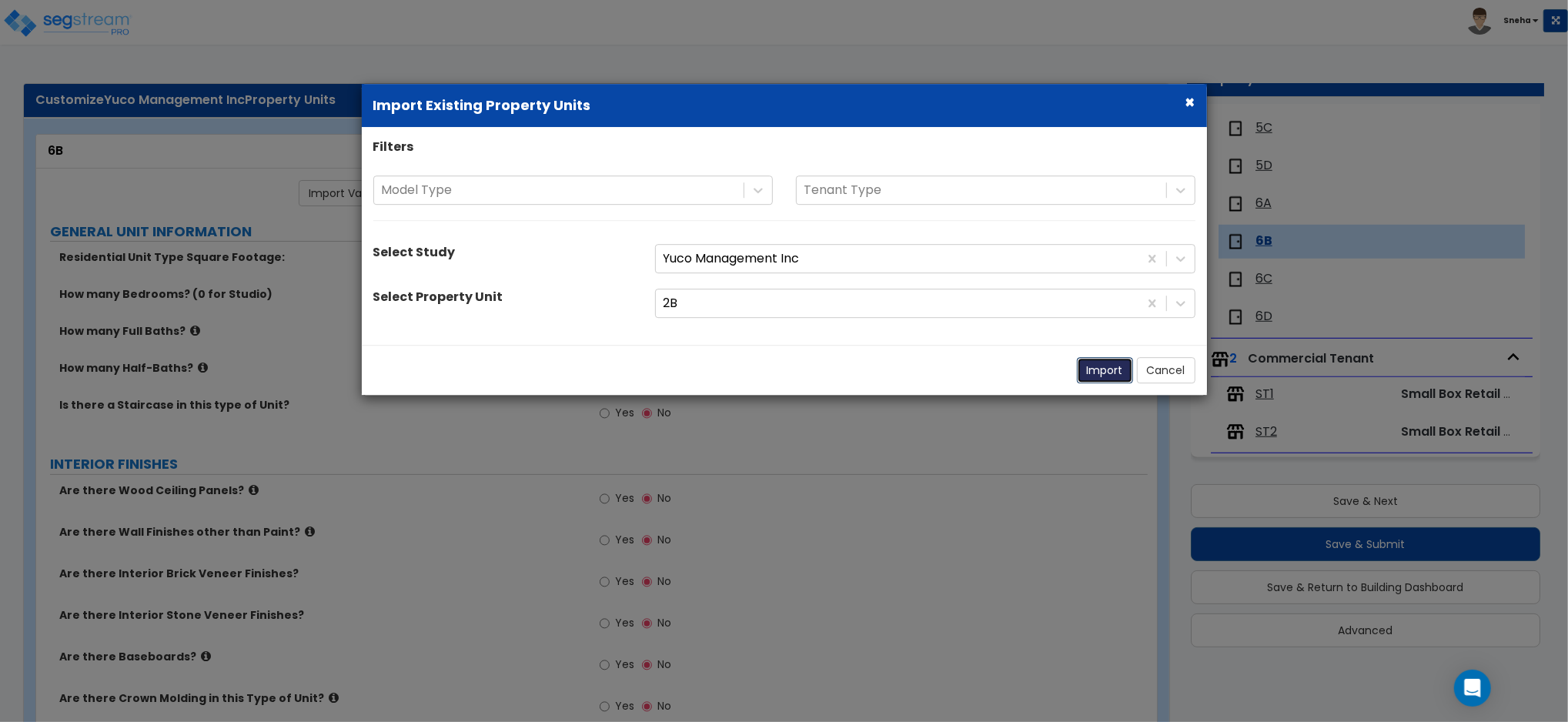
click at [1114, 370] on button "Import" at bounding box center [1105, 370] width 56 height 27
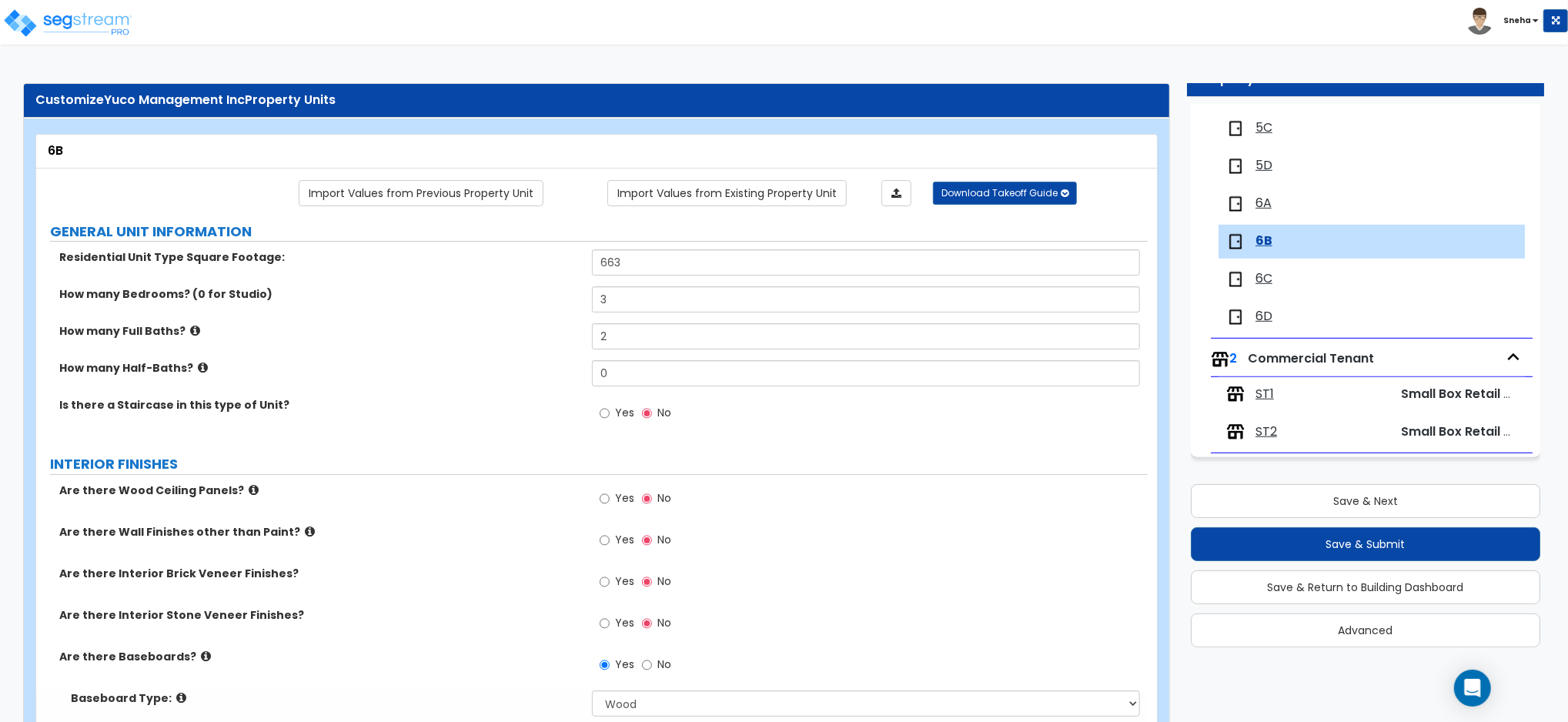
click at [1256, 279] on span "6C" at bounding box center [1264, 279] width 17 height 18
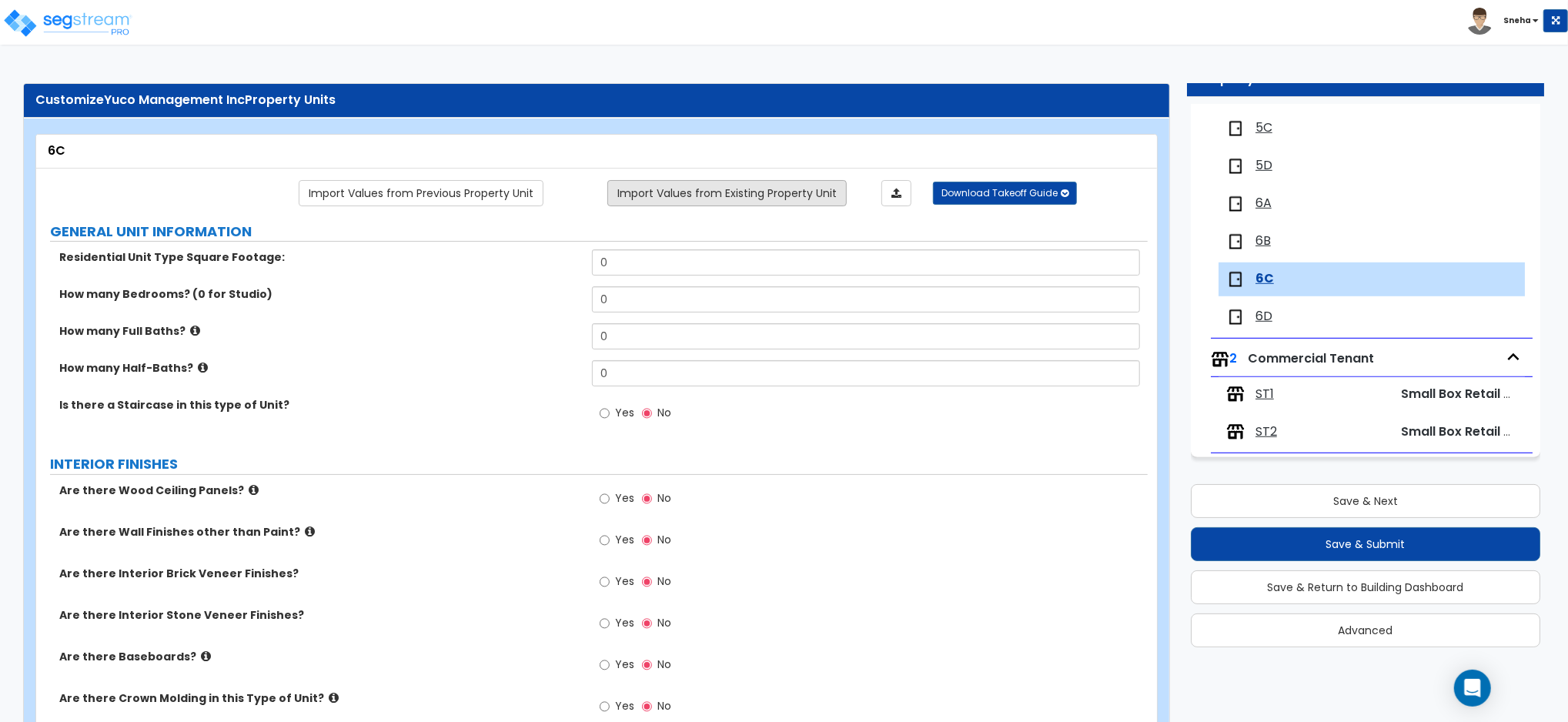
click at [687, 190] on link "Import Values from Existing Property Unit" at bounding box center [728, 192] width 240 height 27
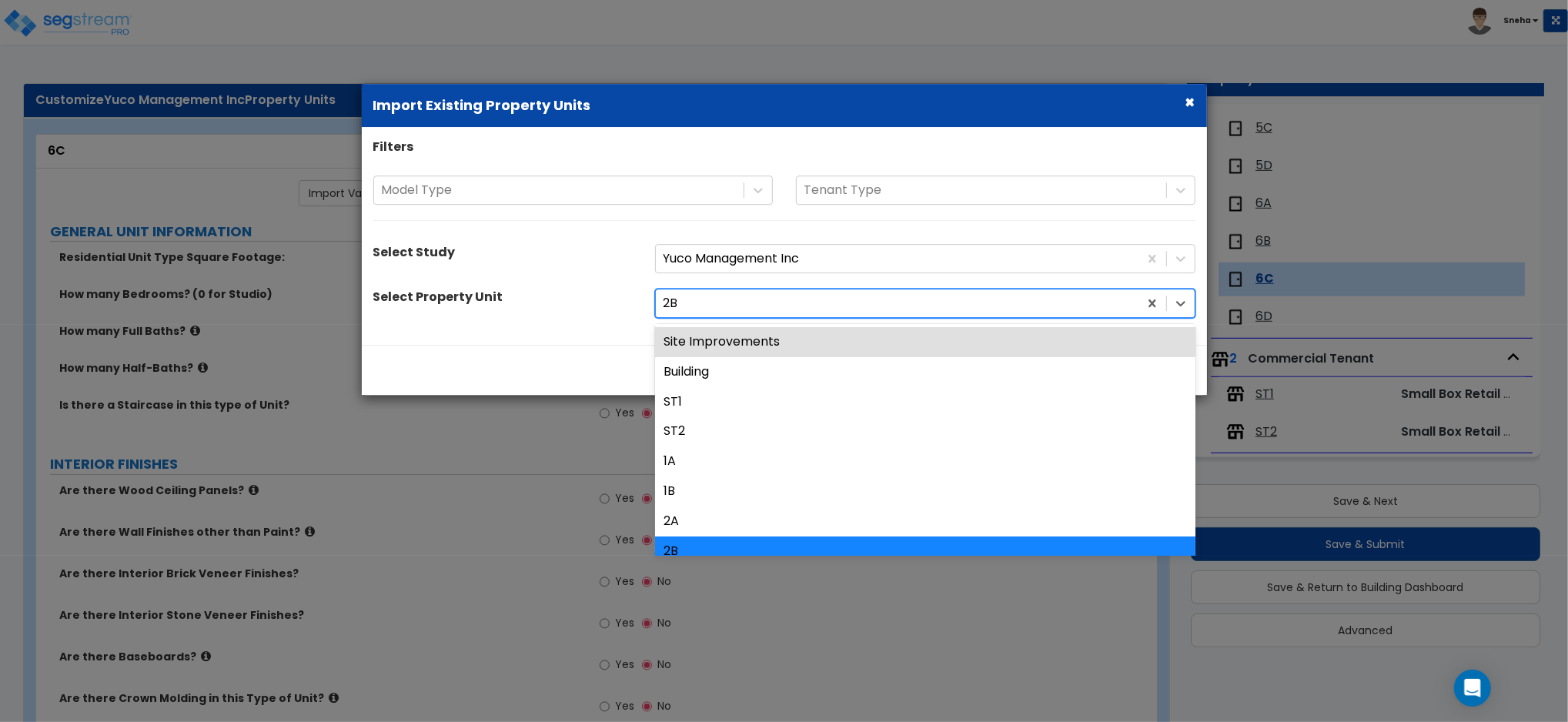
click at [734, 303] on div at bounding box center [897, 304] width 467 height 21
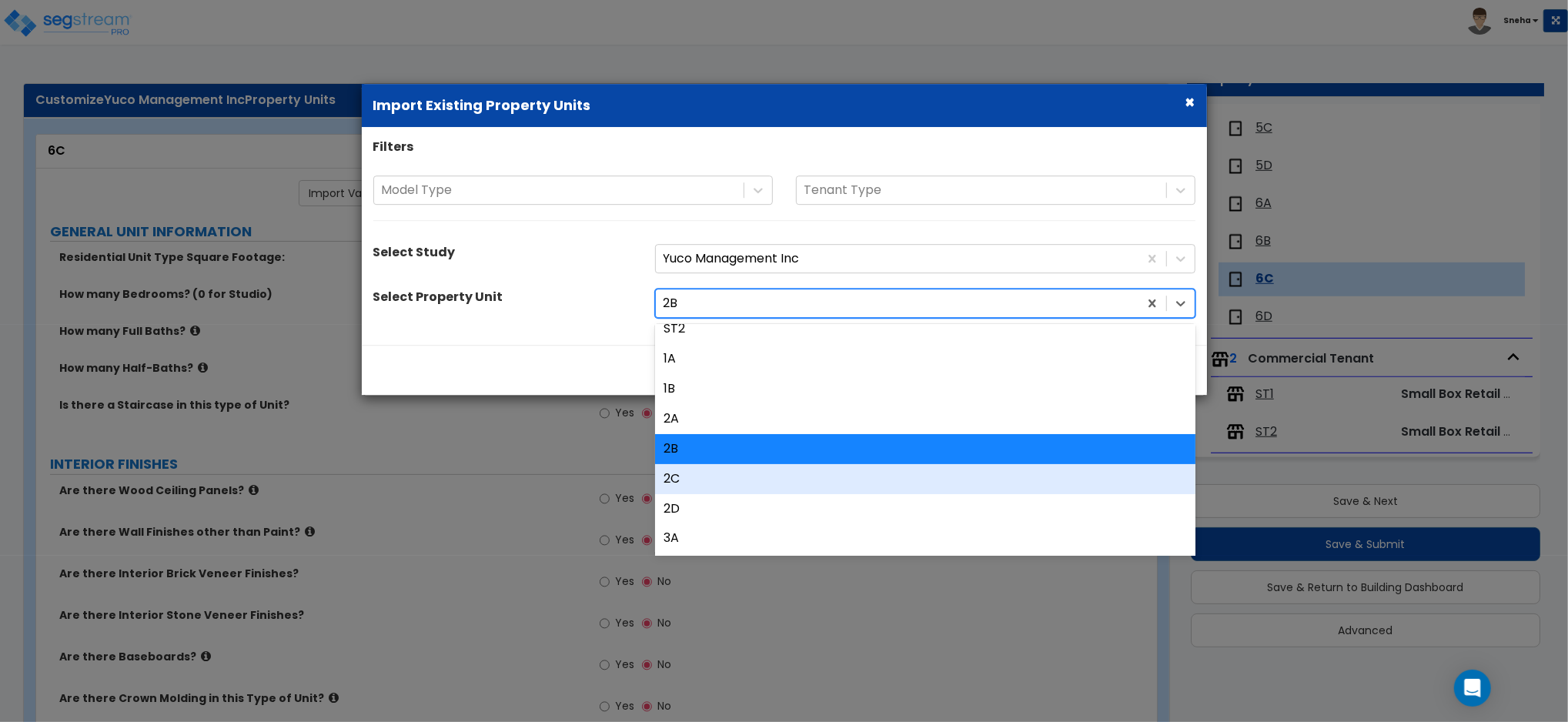
click at [707, 483] on div "2C" at bounding box center [924, 478] width 540 height 30
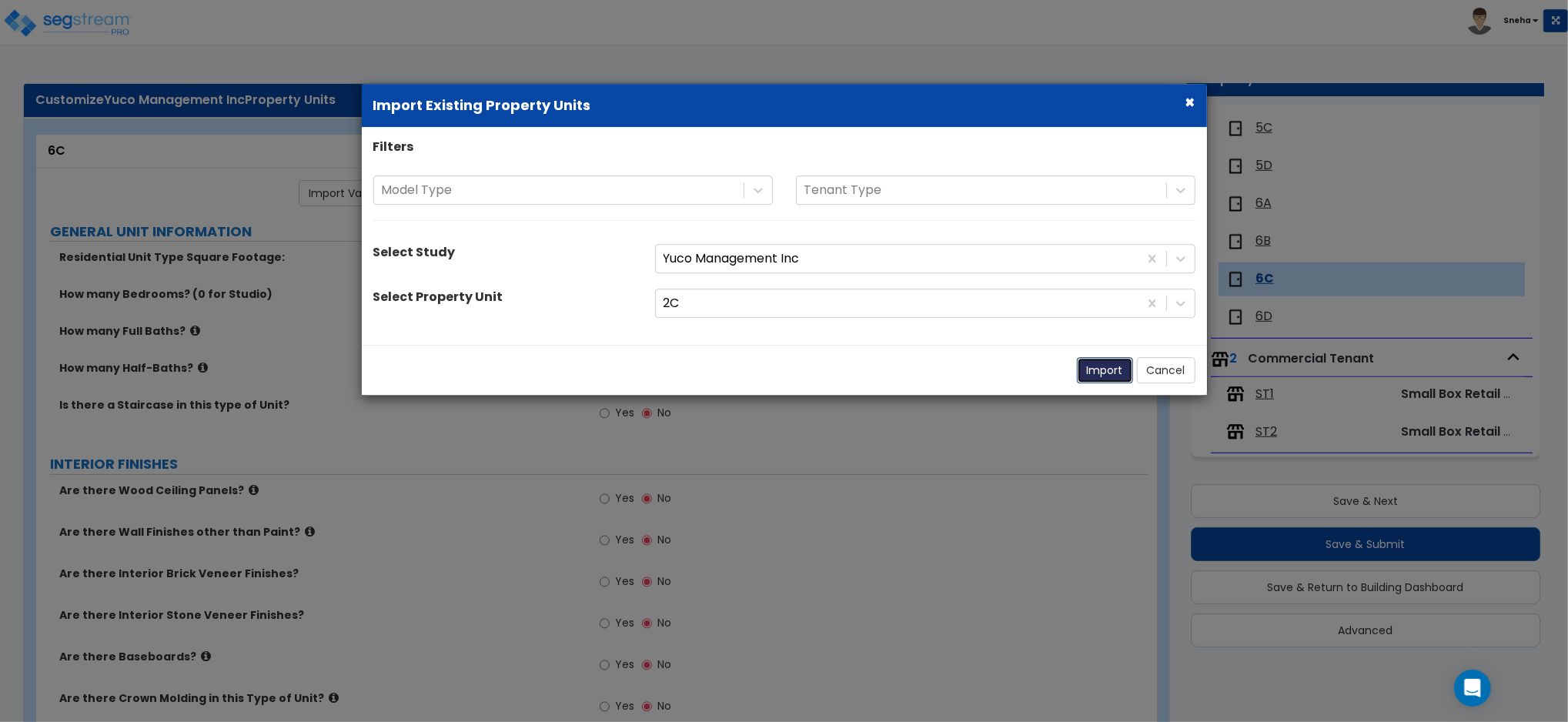
click at [1096, 375] on button "Import" at bounding box center [1105, 370] width 56 height 27
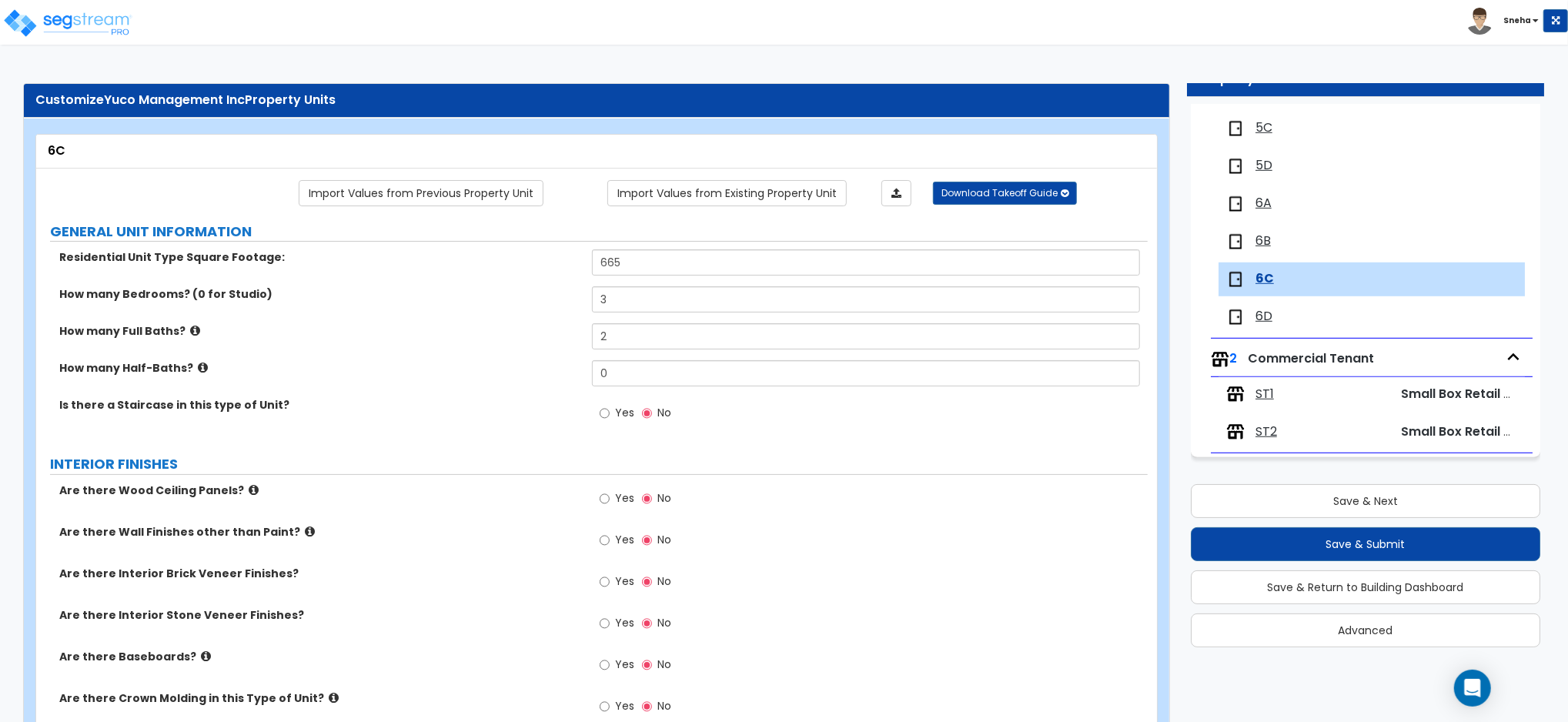
click at [1254, 323] on div "6D" at bounding box center [1306, 317] width 160 height 19
click at [1258, 313] on span "6D" at bounding box center [1264, 317] width 17 height 18
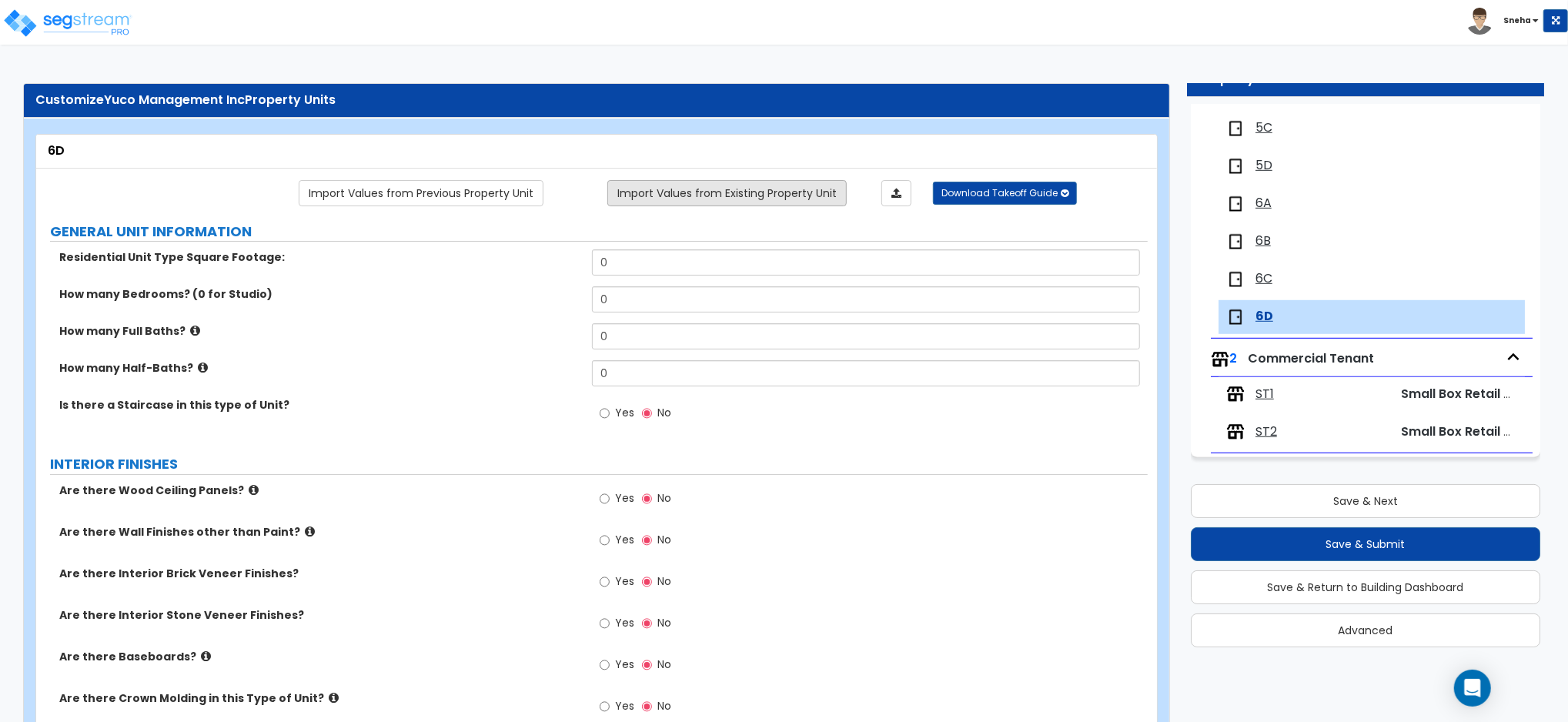
click at [668, 200] on link "Import Values from Existing Property Unit" at bounding box center [728, 192] width 240 height 27
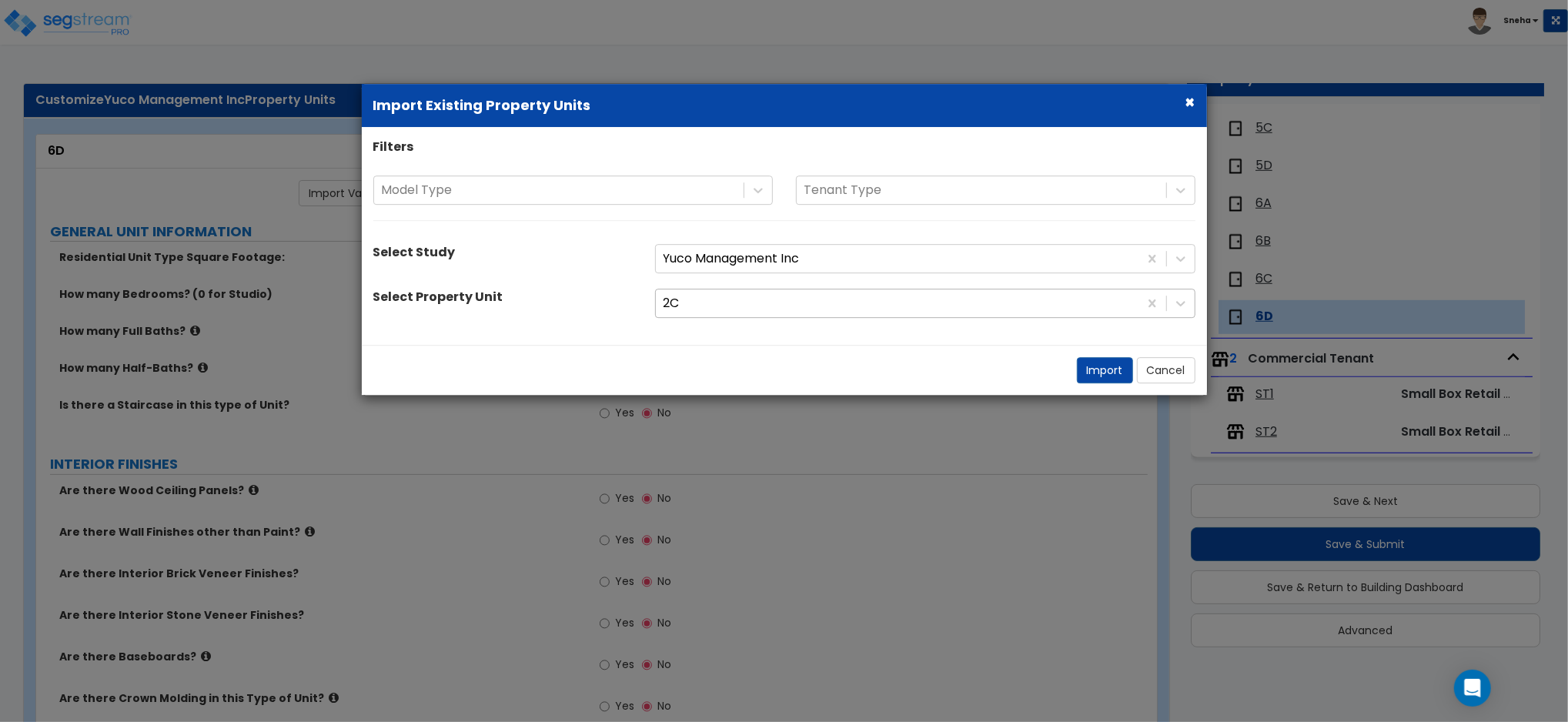
click at [707, 313] on div at bounding box center [897, 304] width 467 height 21
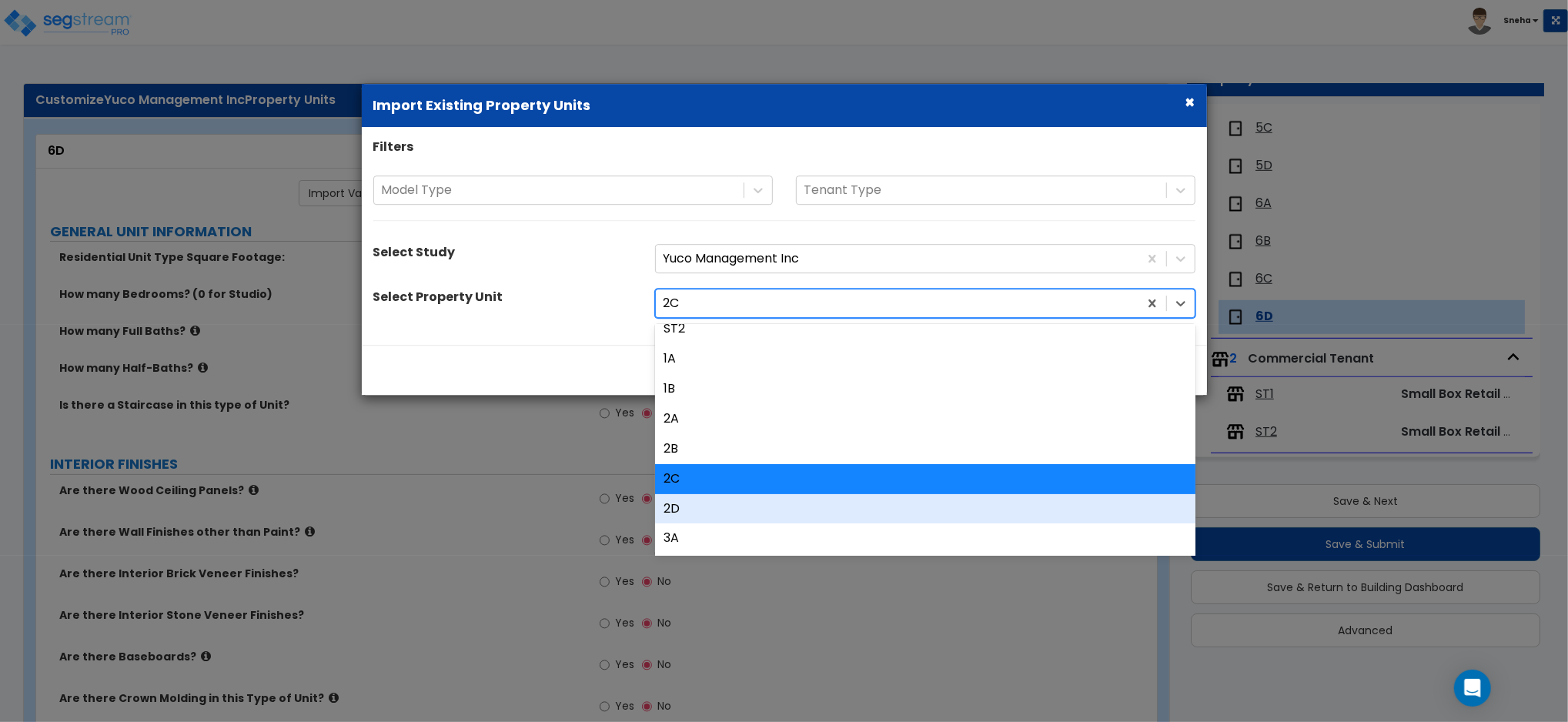
click at [708, 512] on div "2D" at bounding box center [924, 508] width 540 height 30
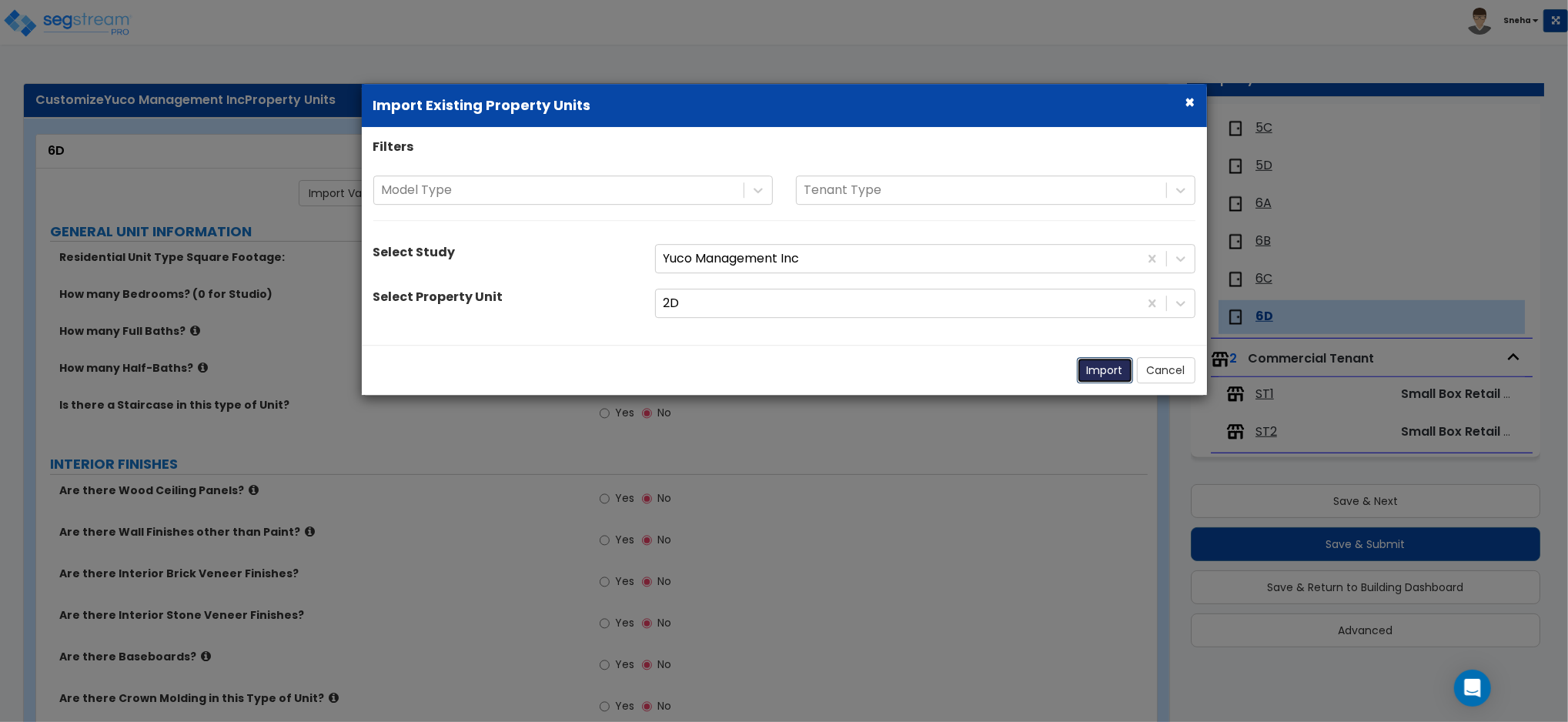
click at [1102, 364] on button "Import" at bounding box center [1105, 370] width 56 height 27
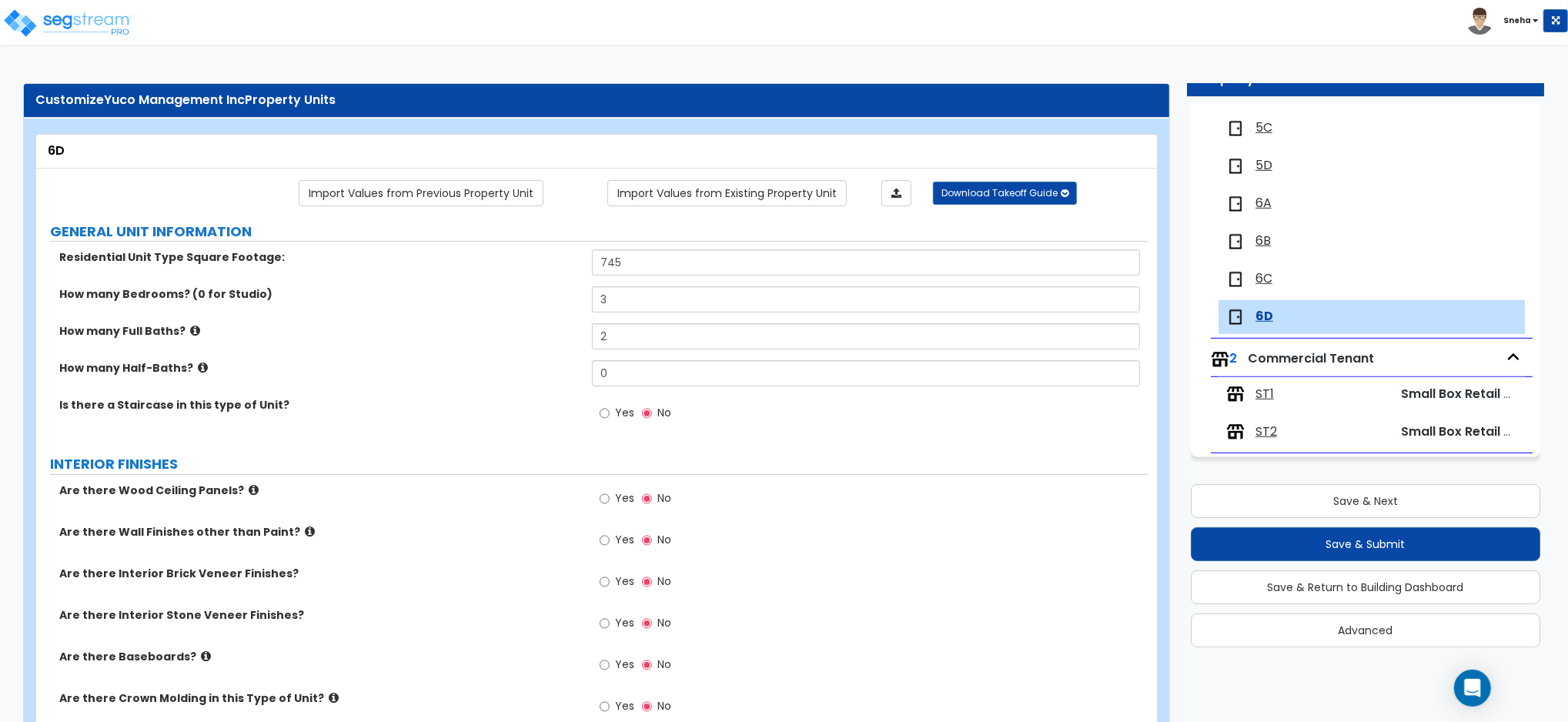
click at [516, 400] on label "Is there a Staircase in this type of Unit?" at bounding box center [319, 405] width 521 height 15
click at [519, 375] on label "How many Half-Baths?" at bounding box center [319, 368] width 521 height 15
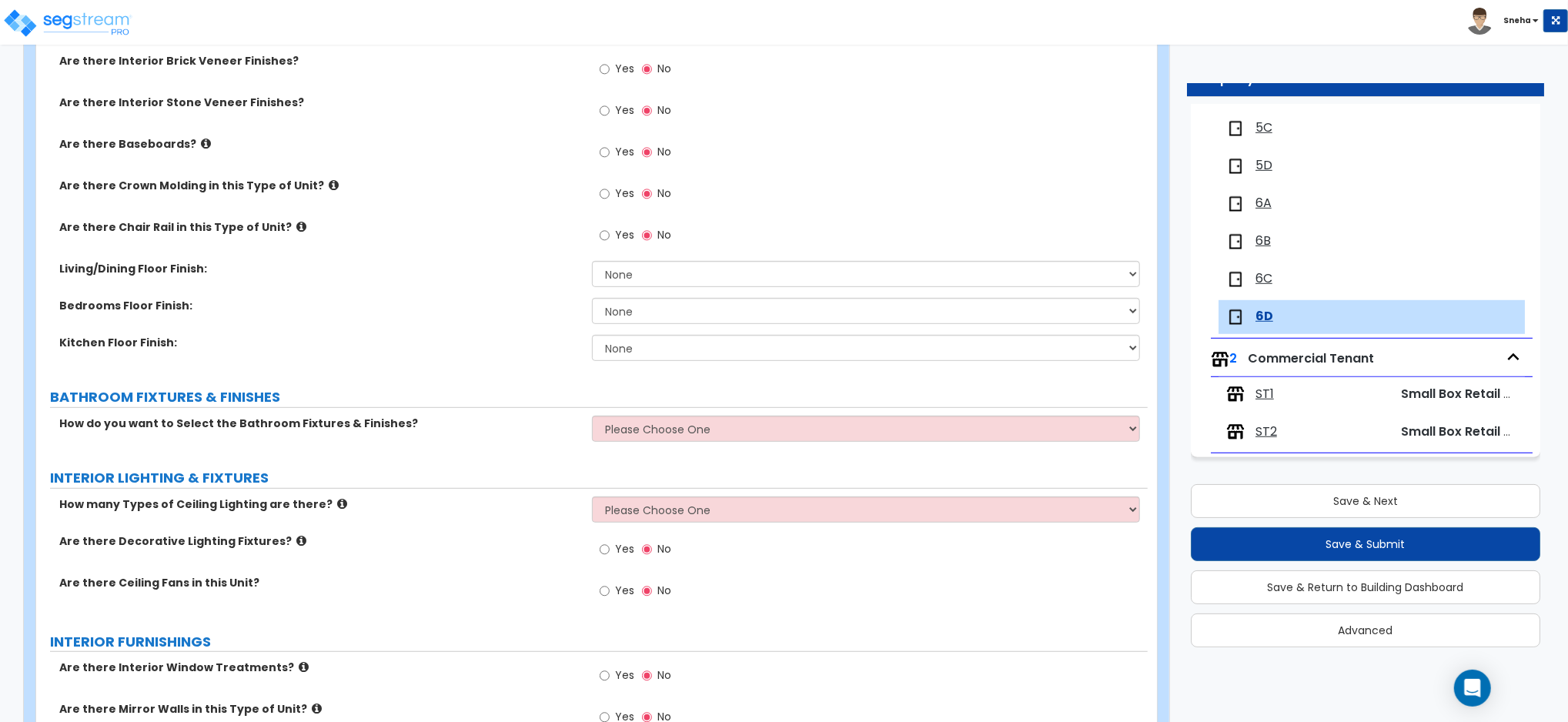
scroll to position [0, 0]
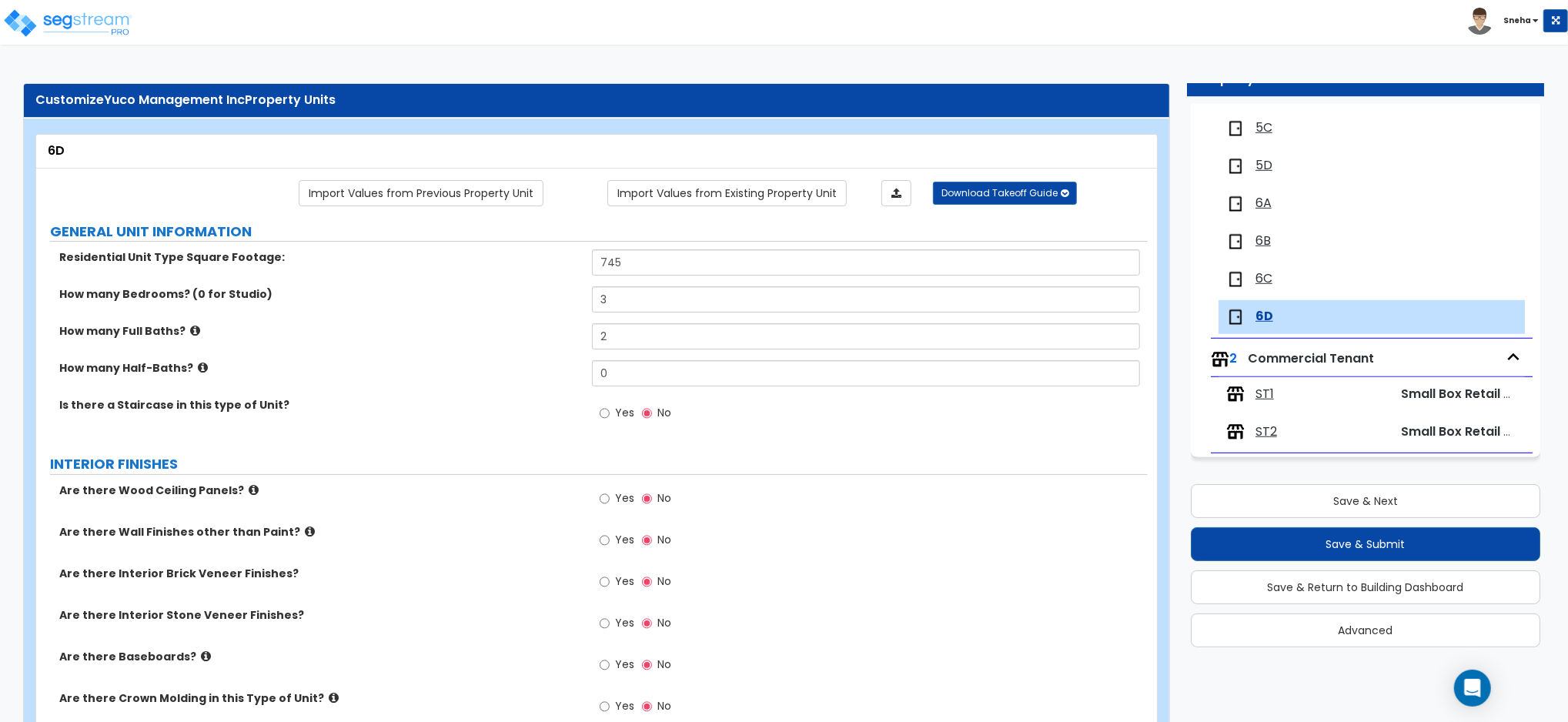
click at [1257, 390] on span "ST1" at bounding box center [1265, 394] width 19 height 18
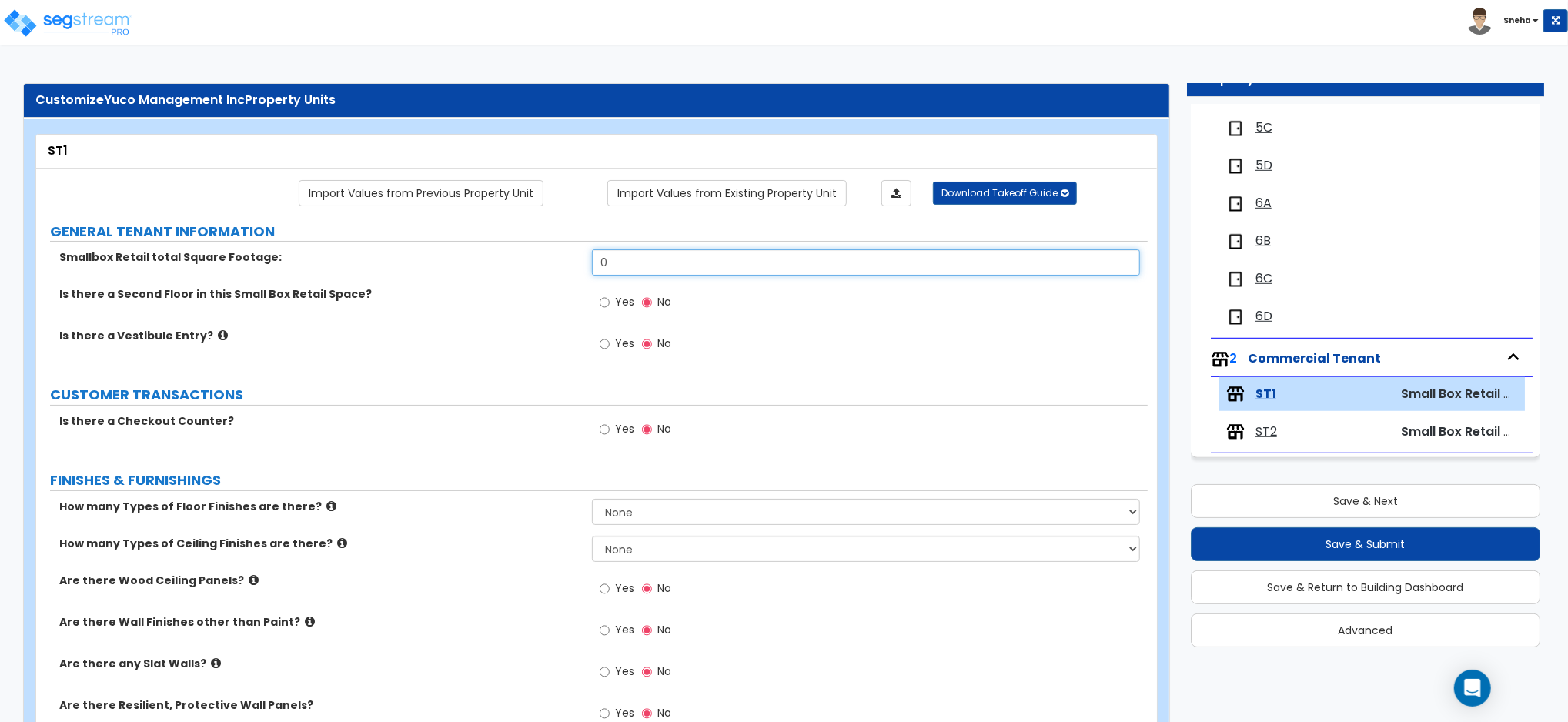
drag, startPoint x: 633, startPoint y: 268, endPoint x: 491, endPoint y: 275, distance: 142.2
click at [491, 275] on div "Smallbox Retail total Square Footage: 0" at bounding box center [591, 267] width 1112 height 37
click at [533, 337] on label "Is there a Vestibule Entry?" at bounding box center [319, 335] width 521 height 15
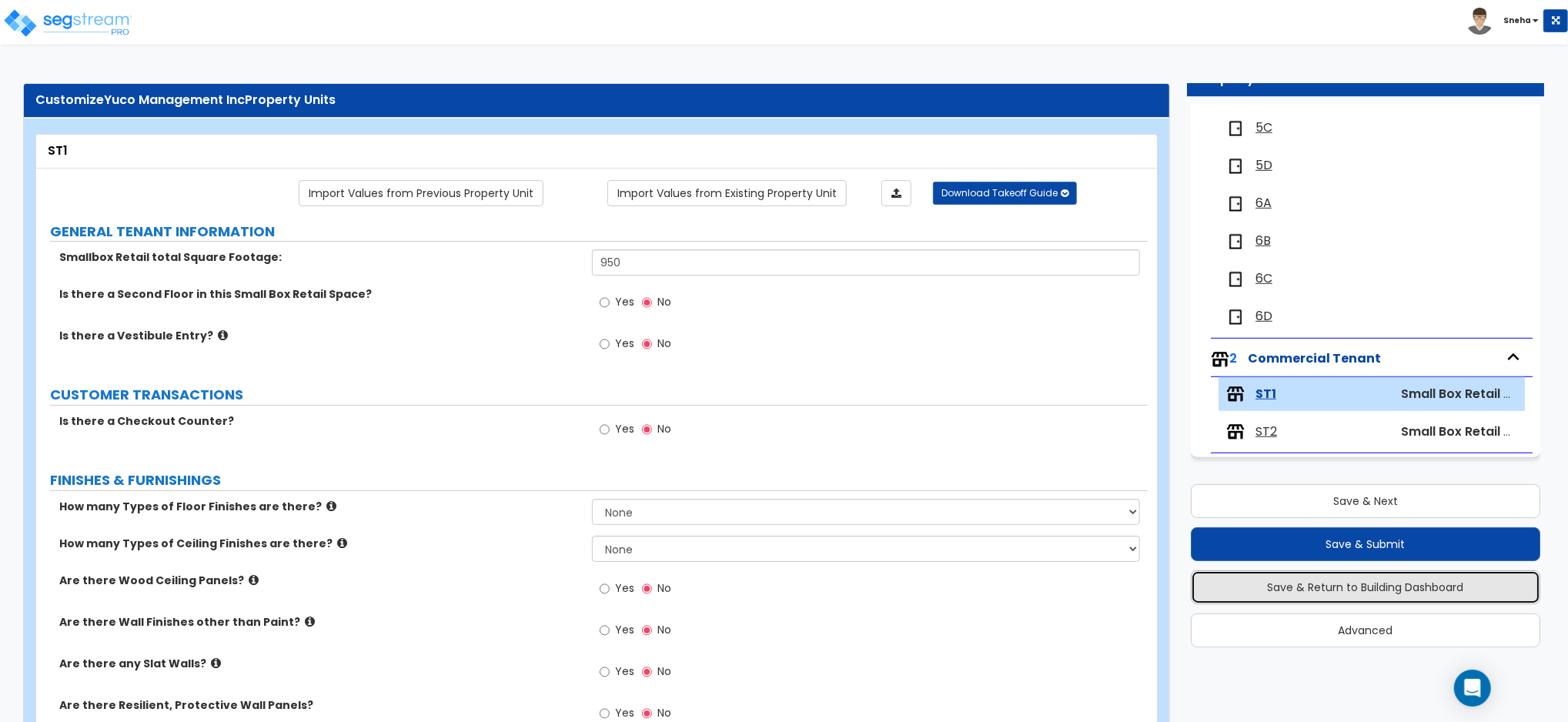
click at [1408, 584] on button "Save & Return to Building Dashboard" at bounding box center [1365, 587] width 349 height 34
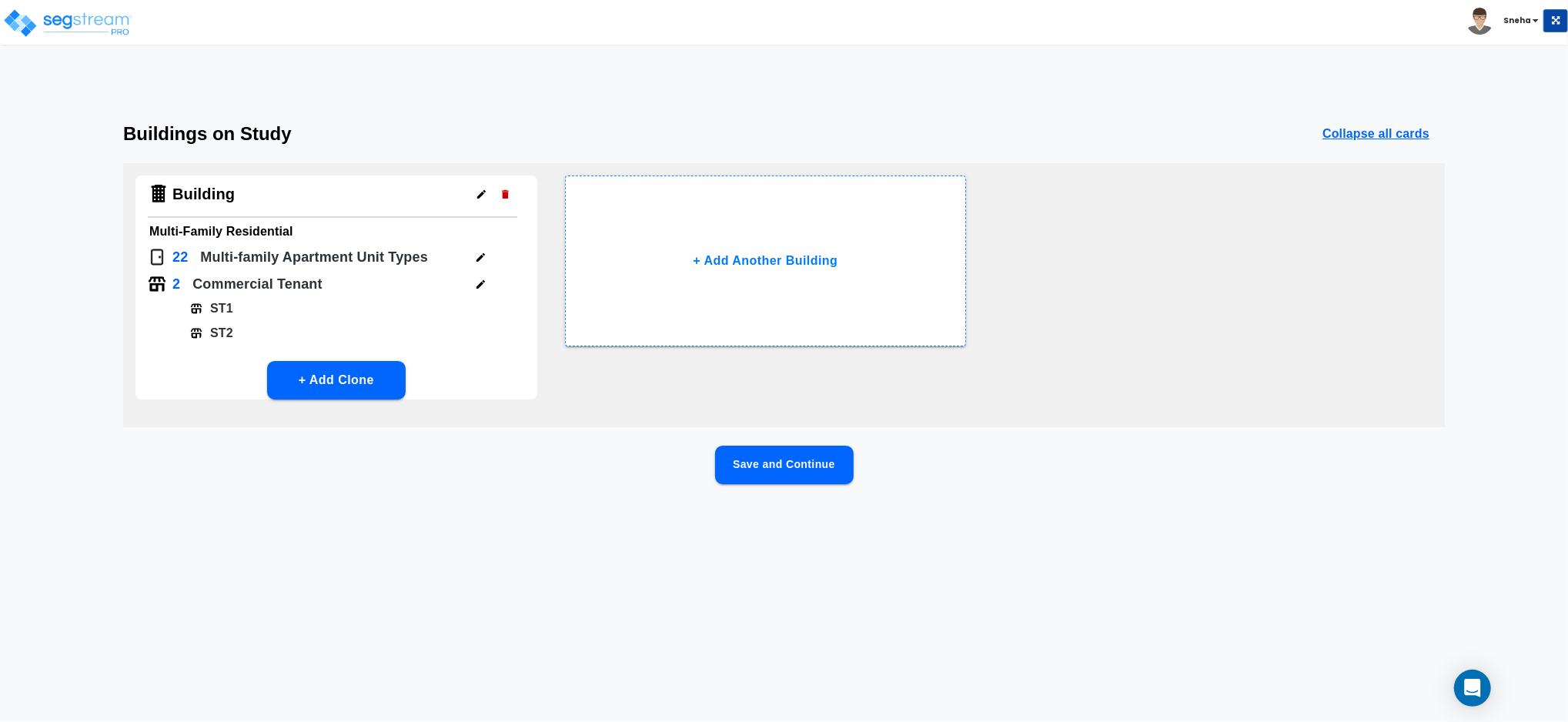
click at [734, 462] on button "Save and Continue" at bounding box center [784, 465] width 139 height 38
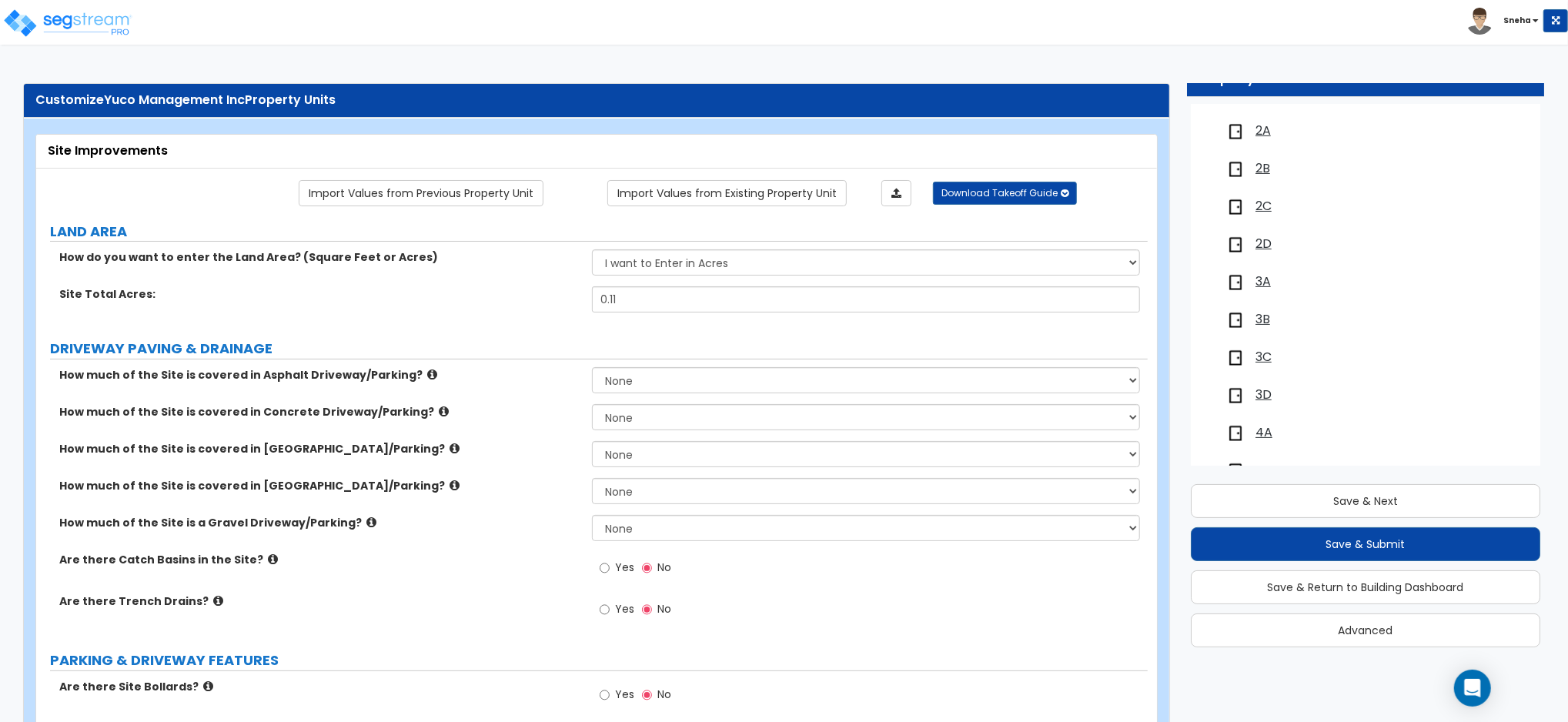
scroll to position [410, 0]
click at [1264, 412] on span "5A" at bounding box center [1263, 417] width 16 height 18
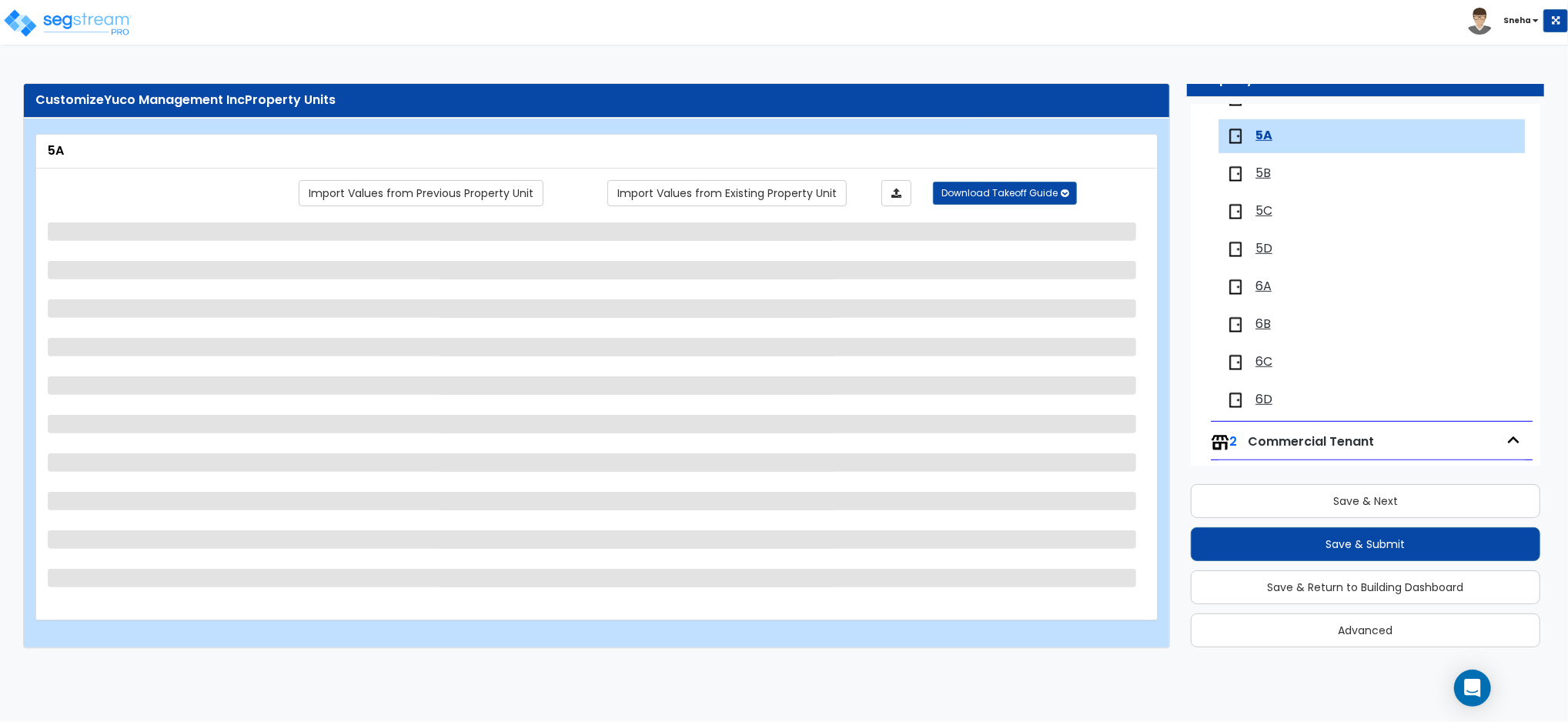
scroll to position [707, 0]
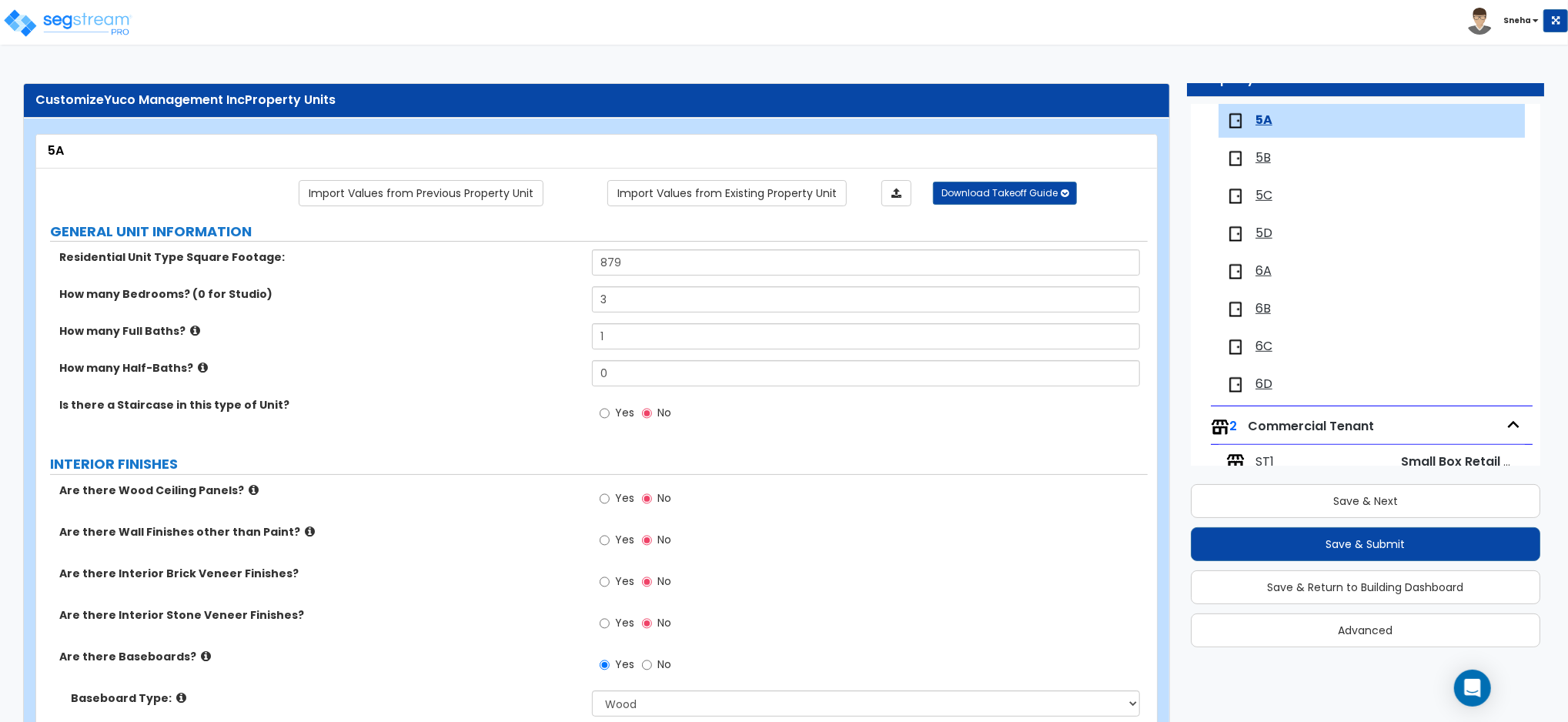
click at [1268, 353] on span "6C" at bounding box center [1264, 346] width 17 height 18
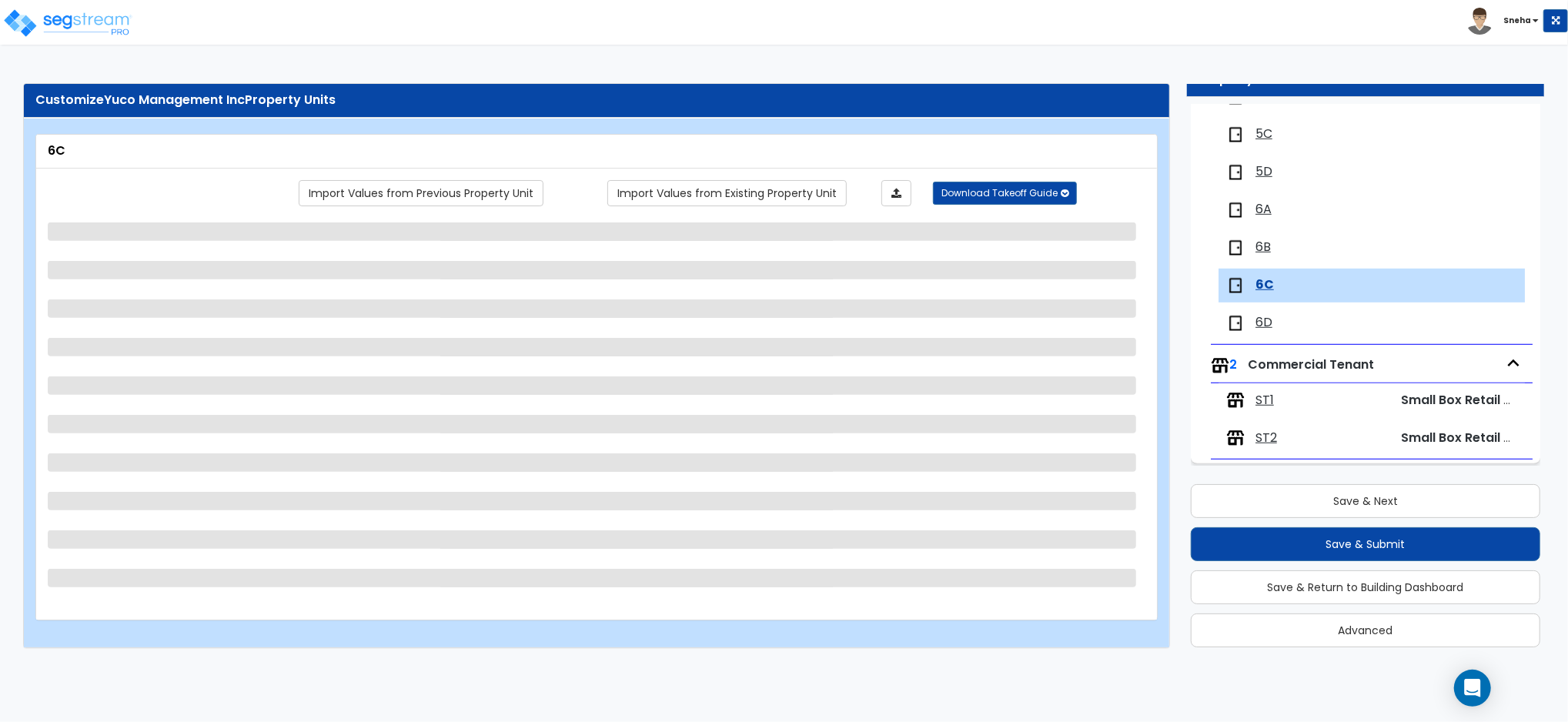
scroll to position [777, 0]
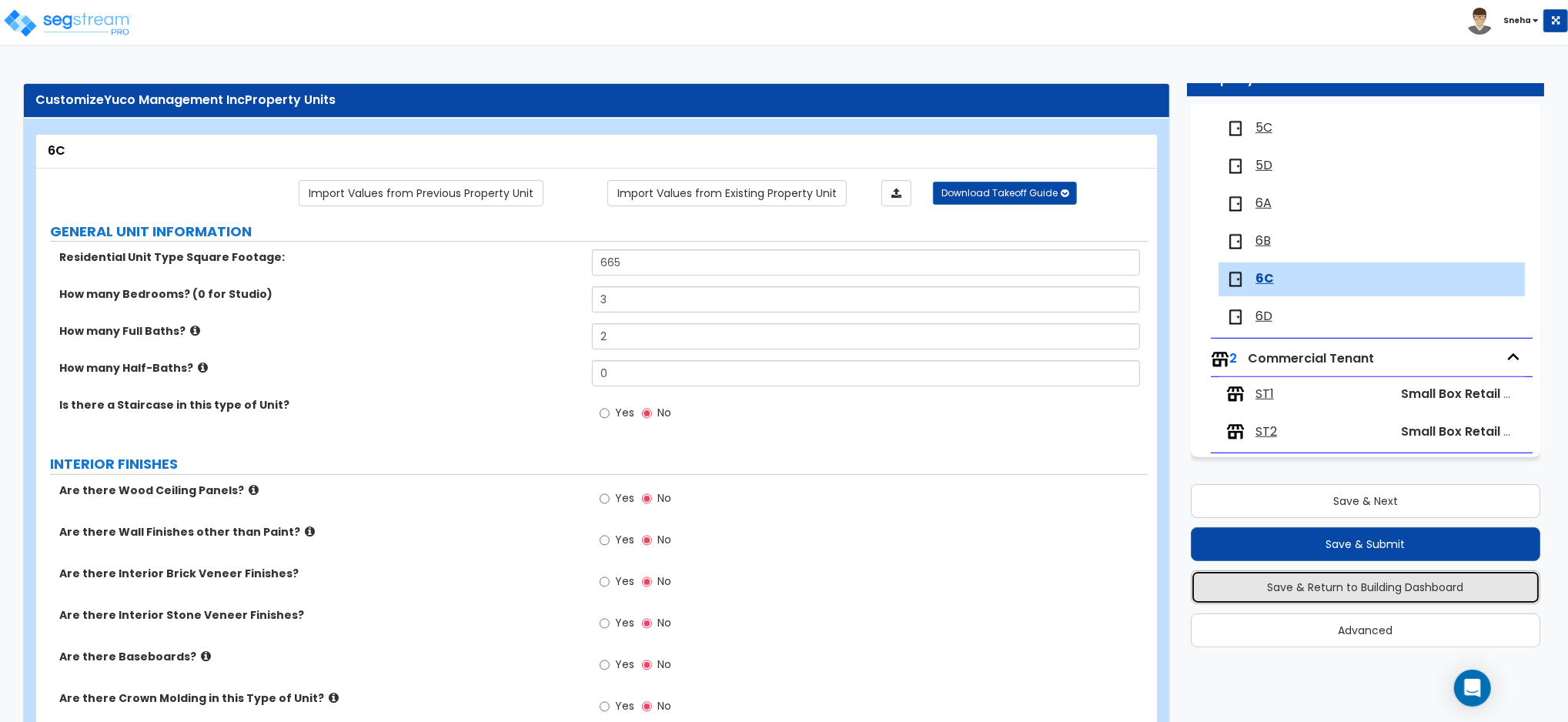
click at [1346, 583] on button "Save & Return to Building Dashboard" at bounding box center [1365, 587] width 349 height 34
